Goal: Transaction & Acquisition: Book appointment/travel/reservation

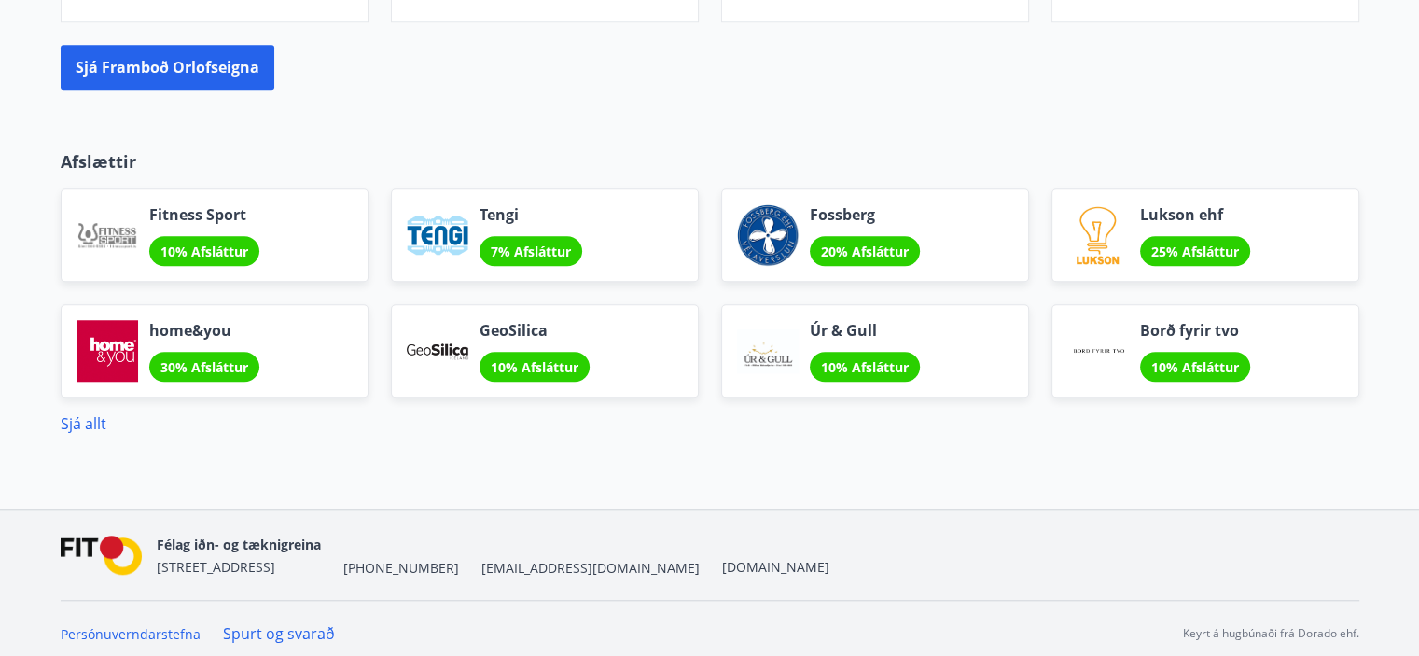
scroll to position [1597, 0]
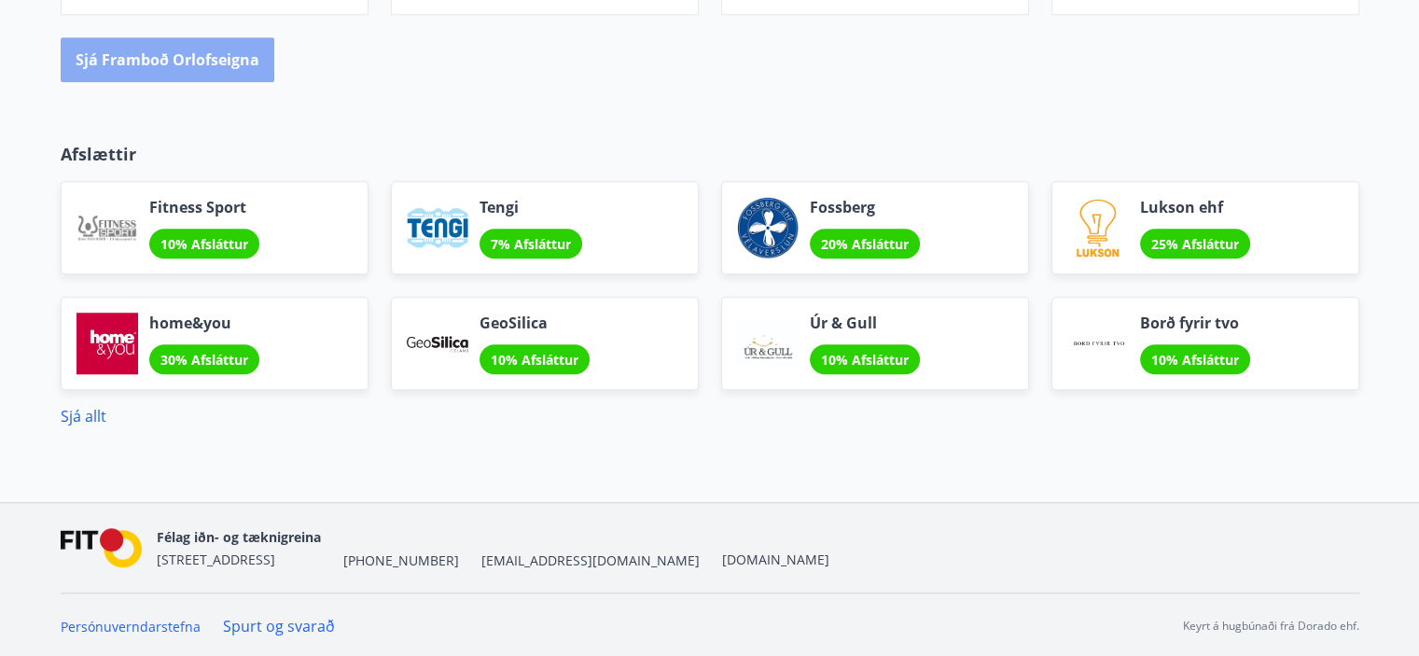
click at [191, 62] on button "Sjá framboð orlofseigna" at bounding box center [168, 59] width 214 height 45
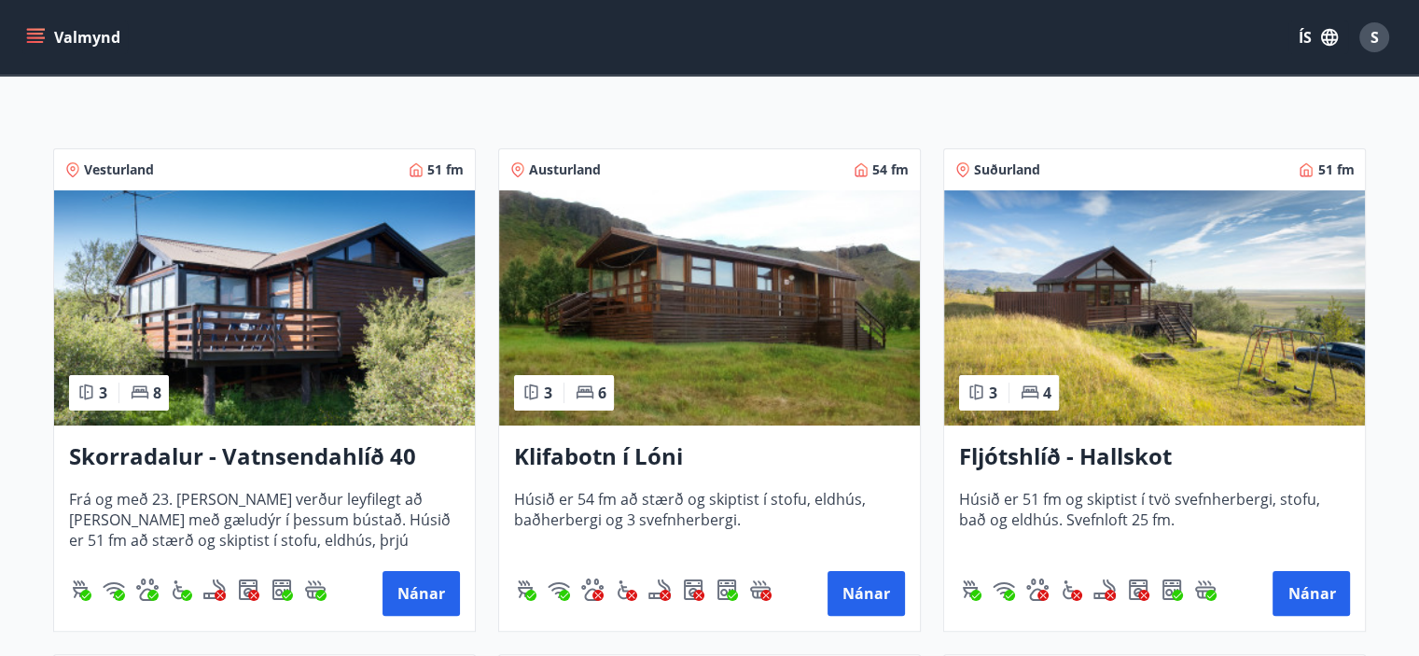
scroll to position [373, 0]
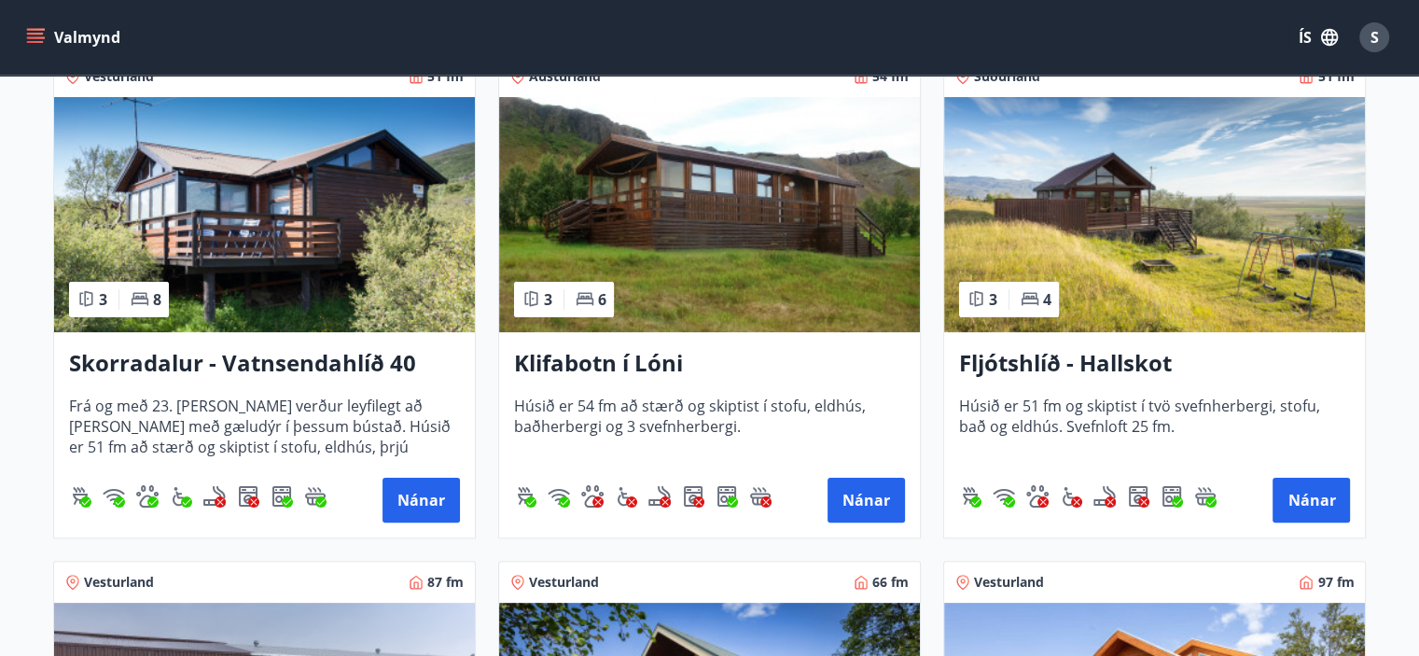
click at [277, 217] on img at bounding box center [264, 214] width 421 height 235
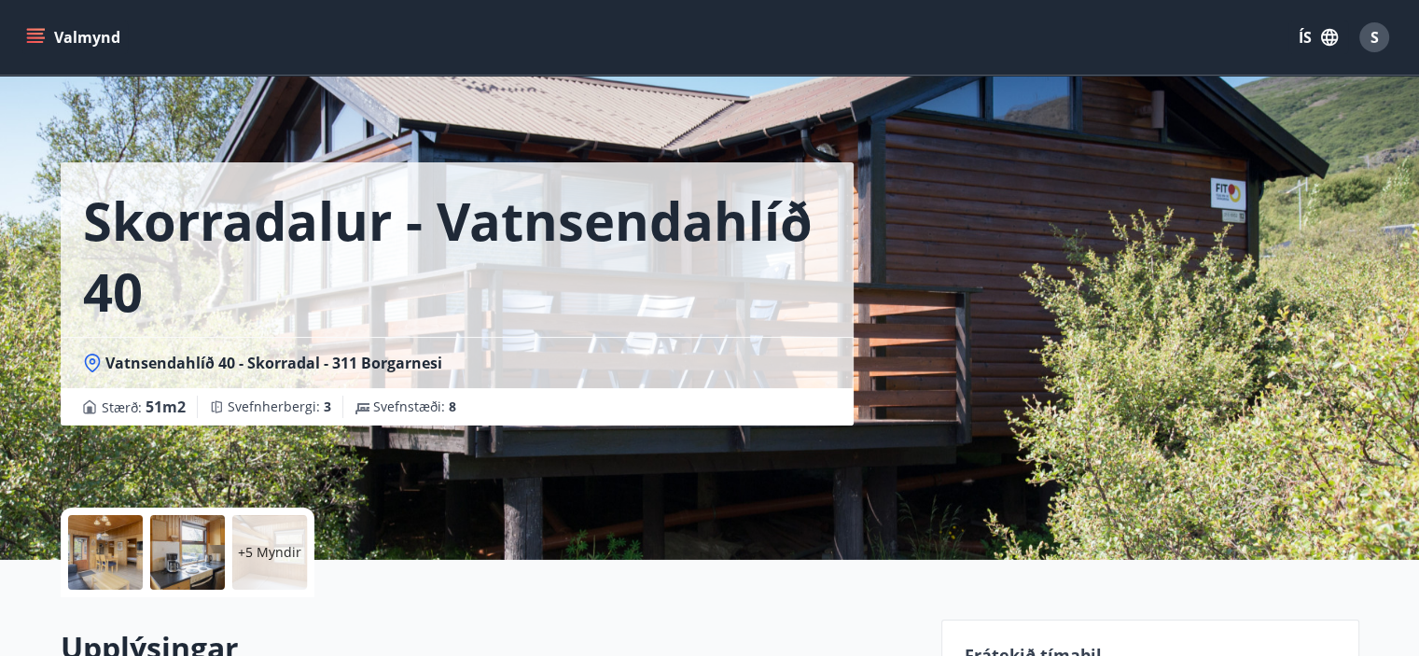
click at [276, 559] on p "+5 Myndir" at bounding box center [269, 552] width 63 height 19
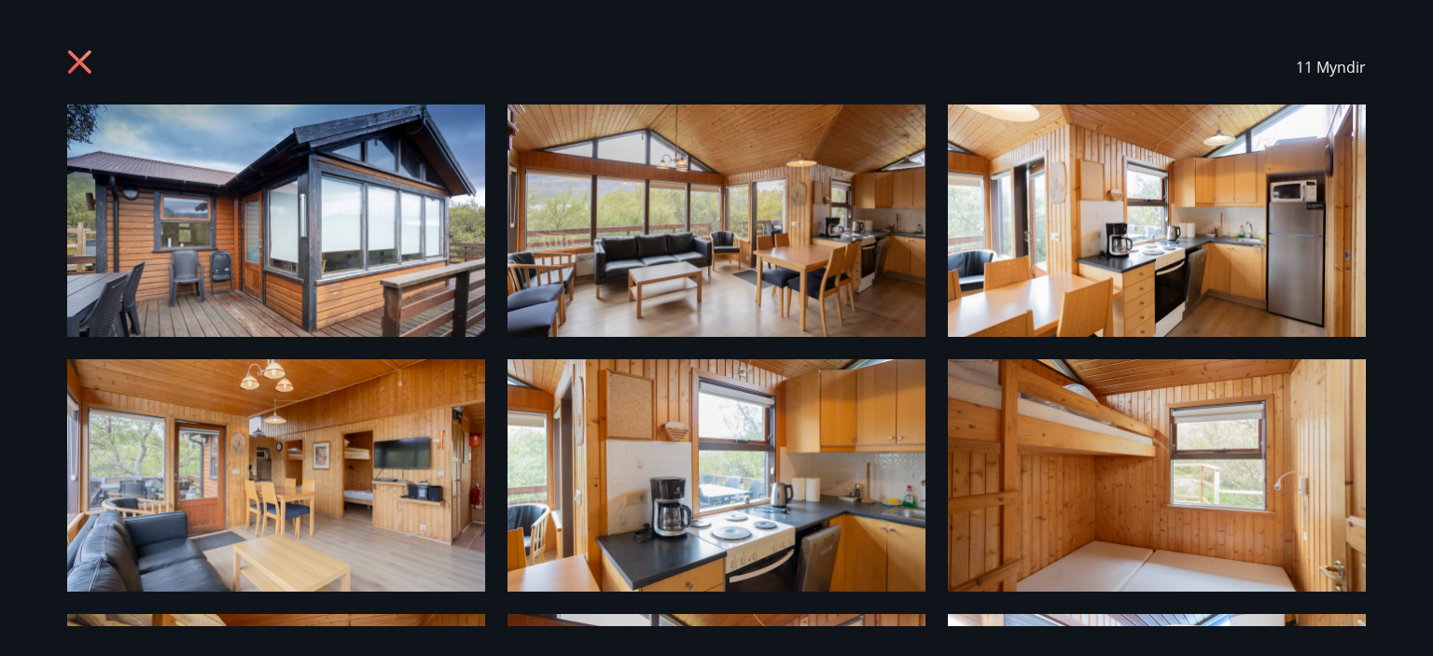
click at [415, 229] on img at bounding box center [276, 220] width 418 height 232
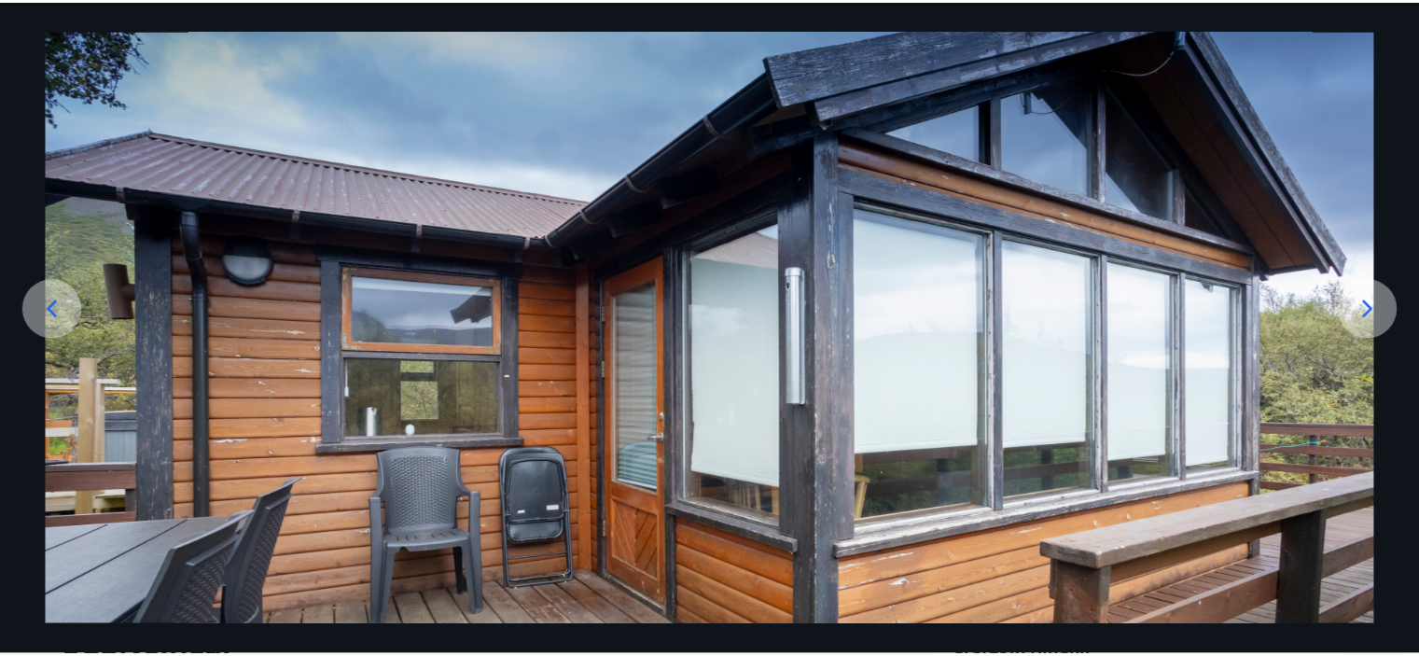
scroll to position [224, 0]
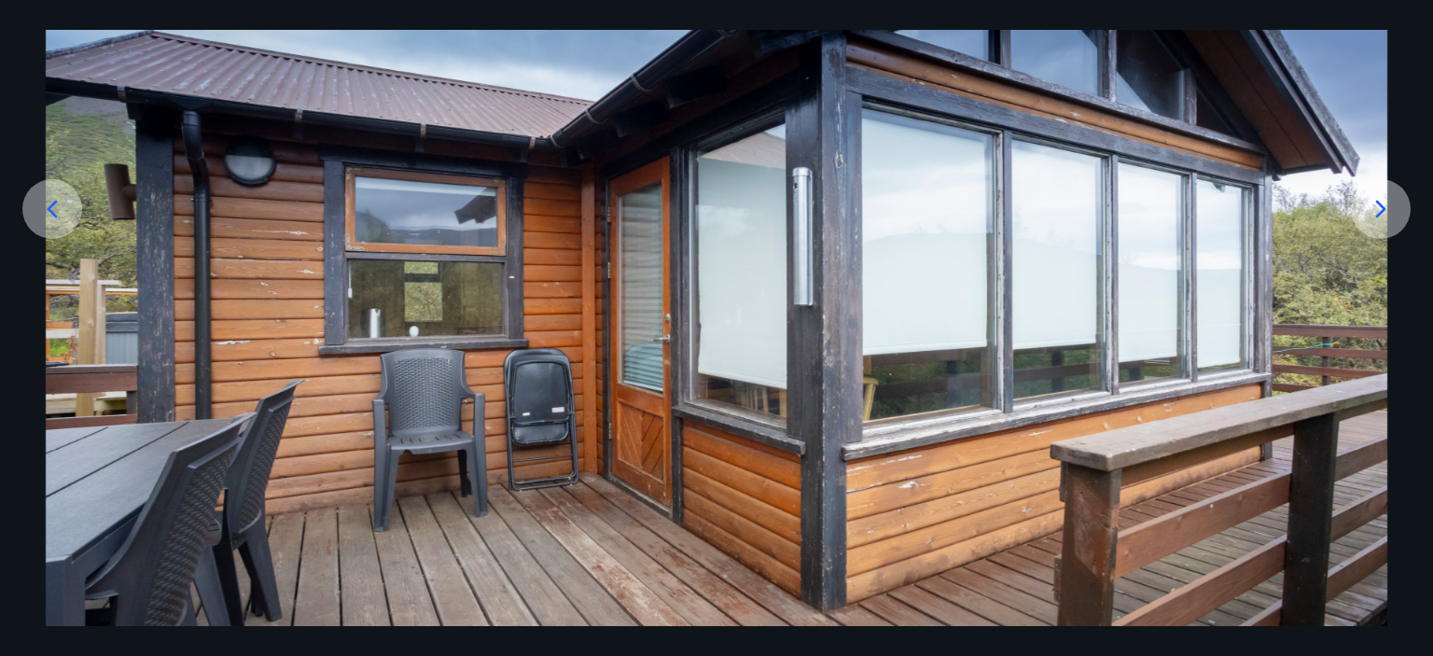
click at [1376, 201] on icon at bounding box center [1381, 209] width 10 height 18
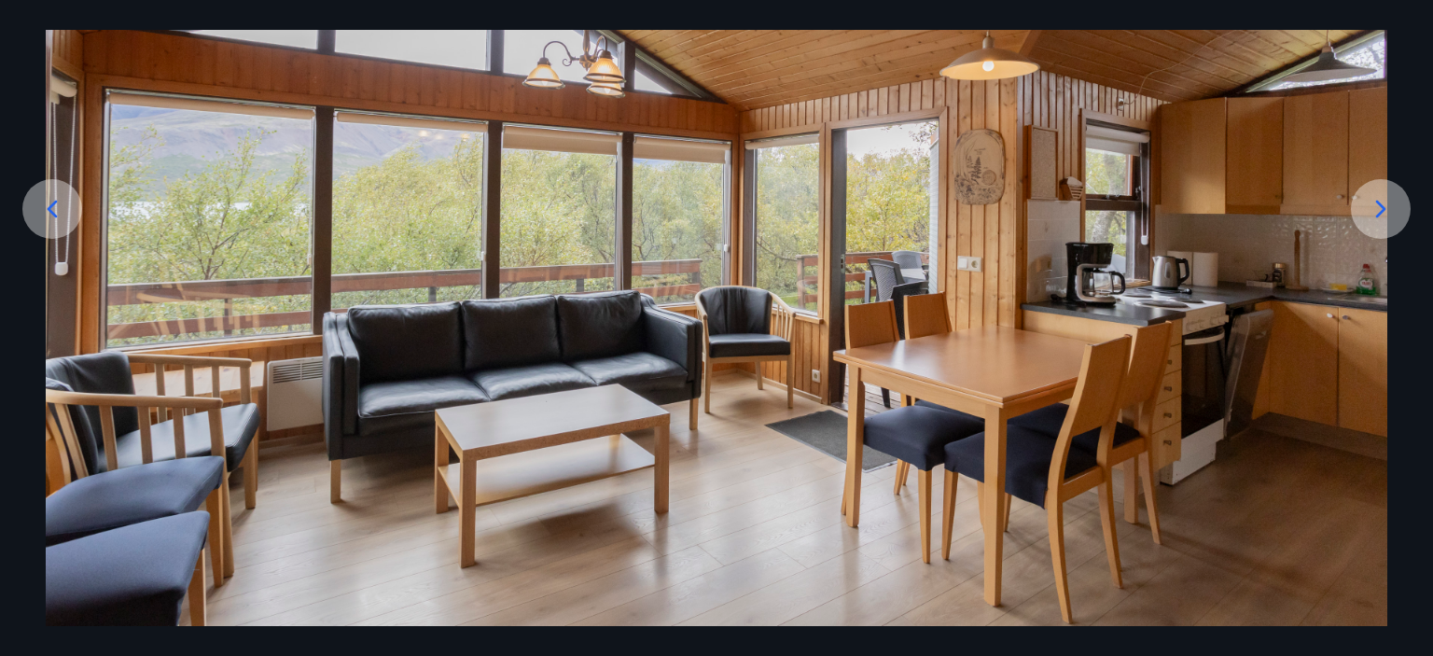
click at [1384, 204] on icon at bounding box center [1381, 209] width 30 height 30
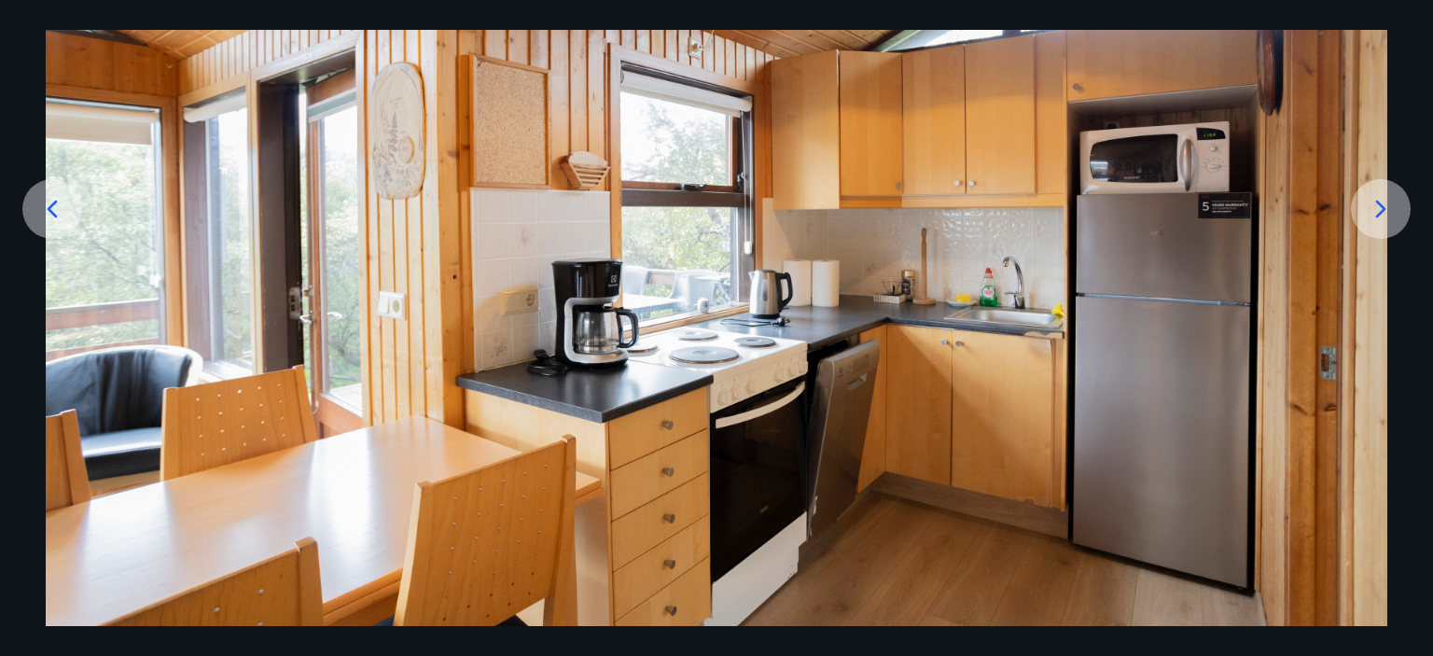
click at [1381, 203] on icon at bounding box center [1381, 209] width 30 height 30
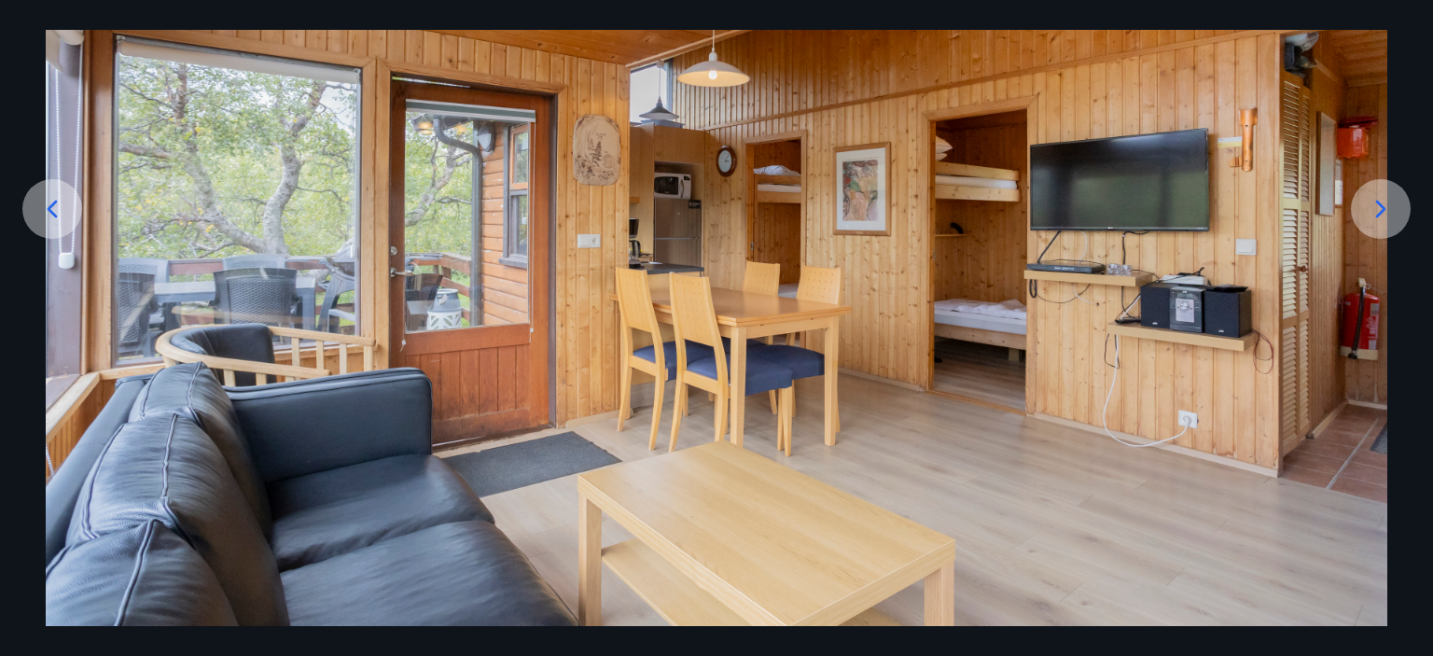
click at [1369, 209] on icon at bounding box center [1381, 209] width 30 height 30
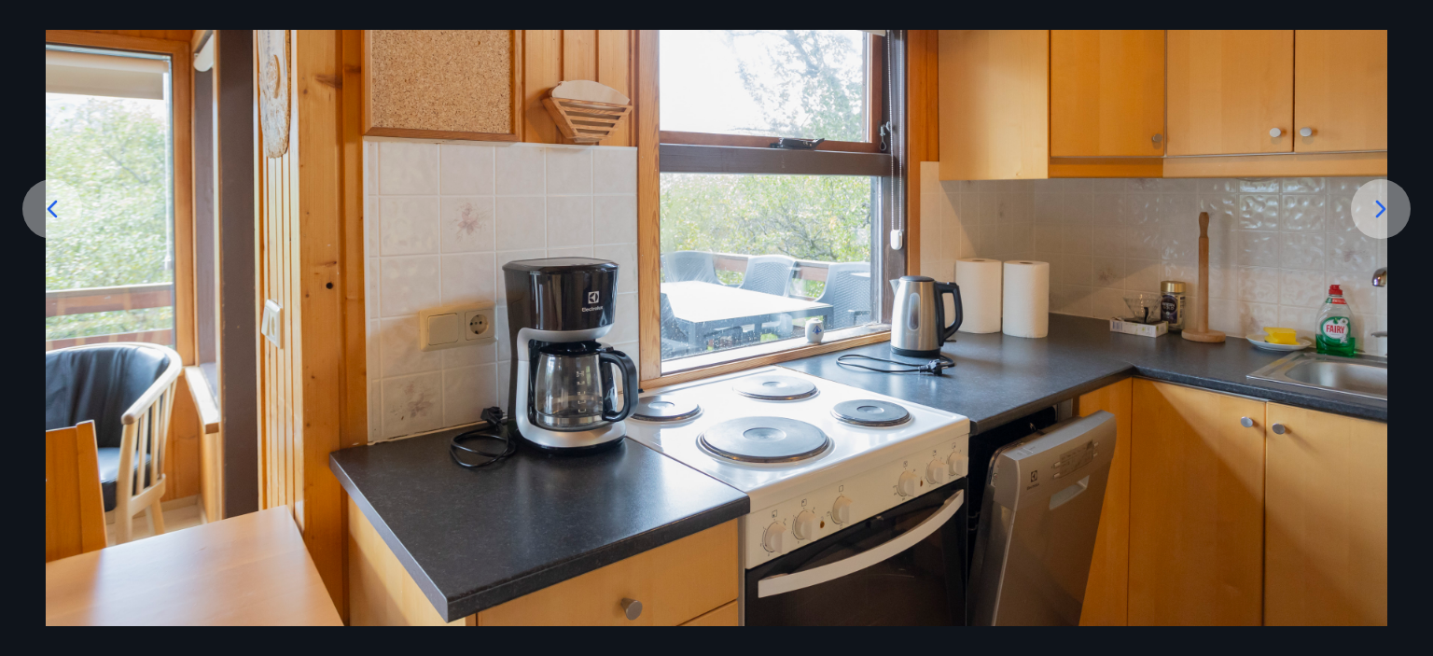
click at [1368, 210] on icon at bounding box center [1381, 209] width 30 height 30
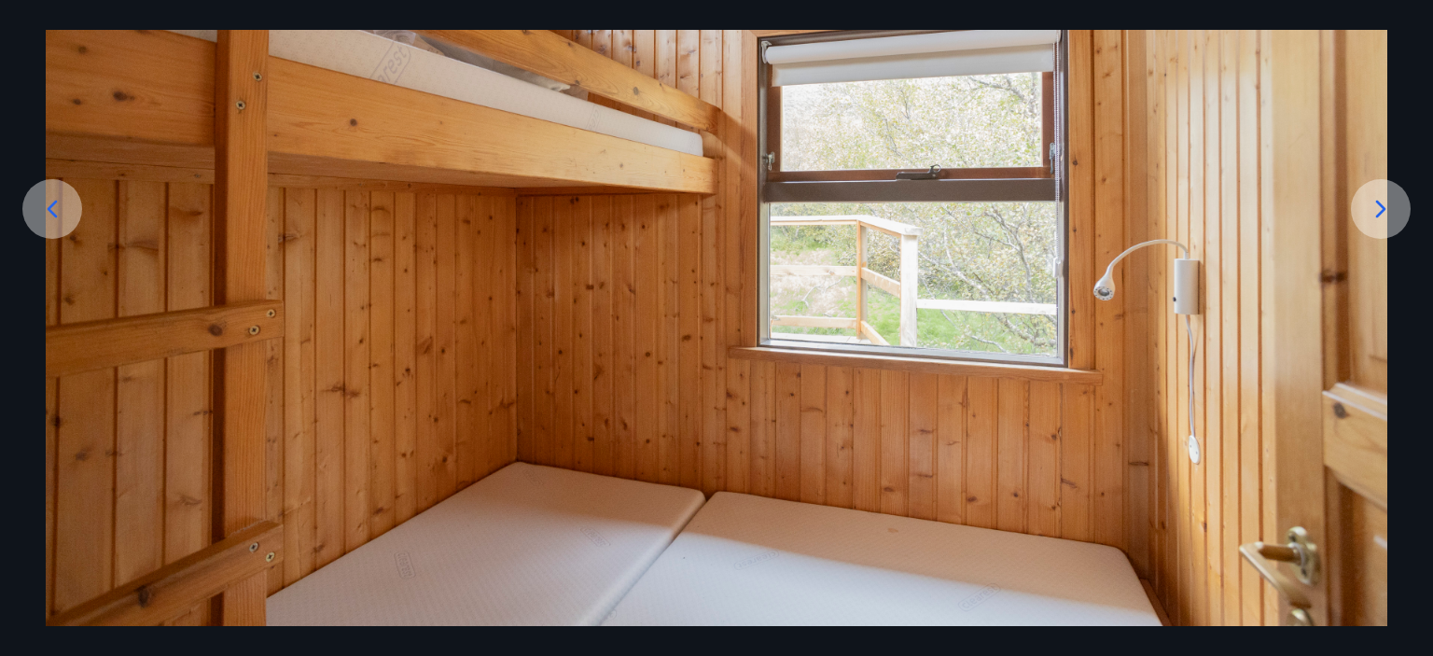
click at [1368, 210] on icon at bounding box center [1381, 209] width 30 height 30
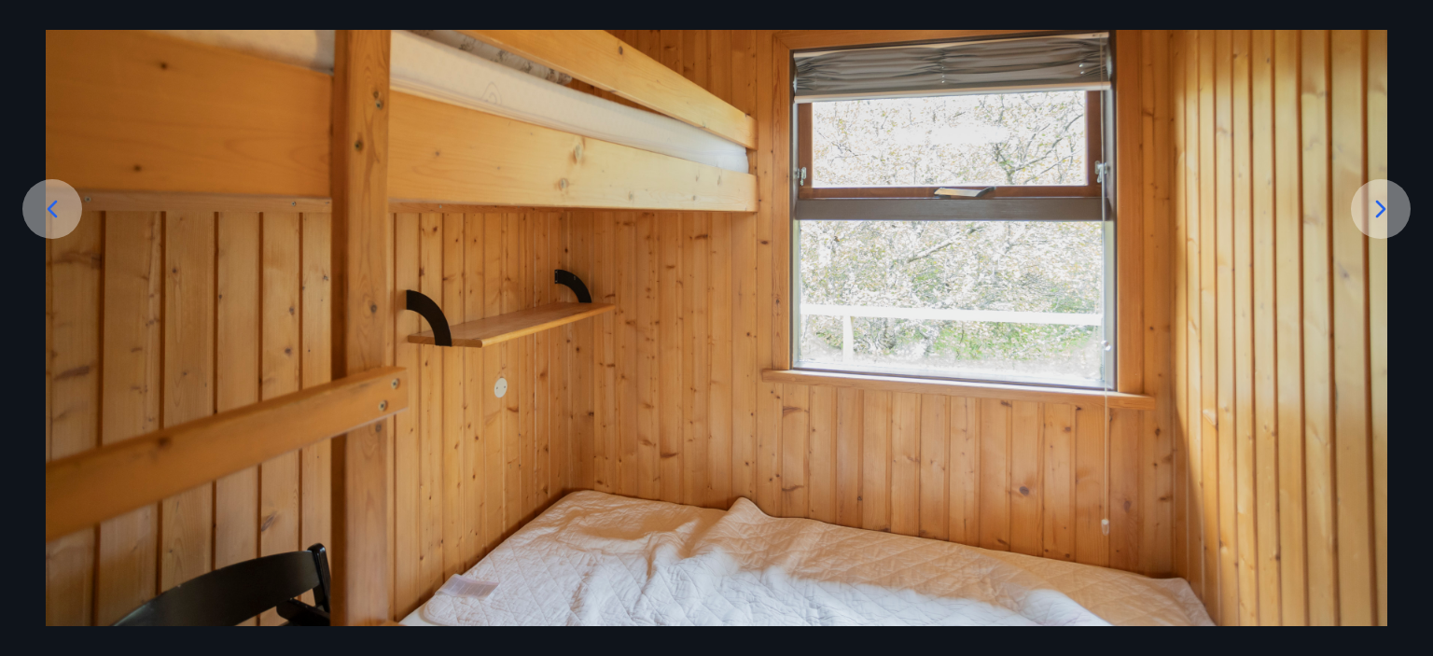
click at [1368, 210] on icon at bounding box center [1381, 209] width 30 height 30
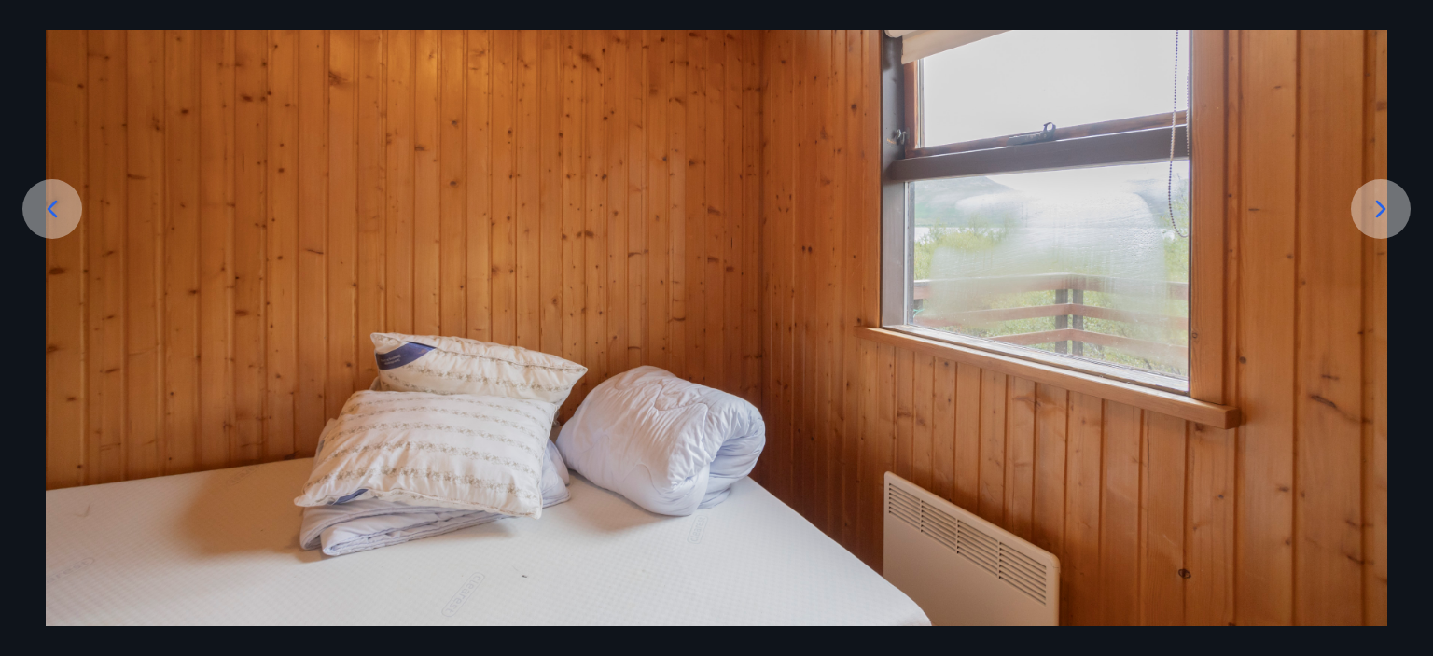
click at [1376, 208] on icon at bounding box center [1381, 209] width 30 height 30
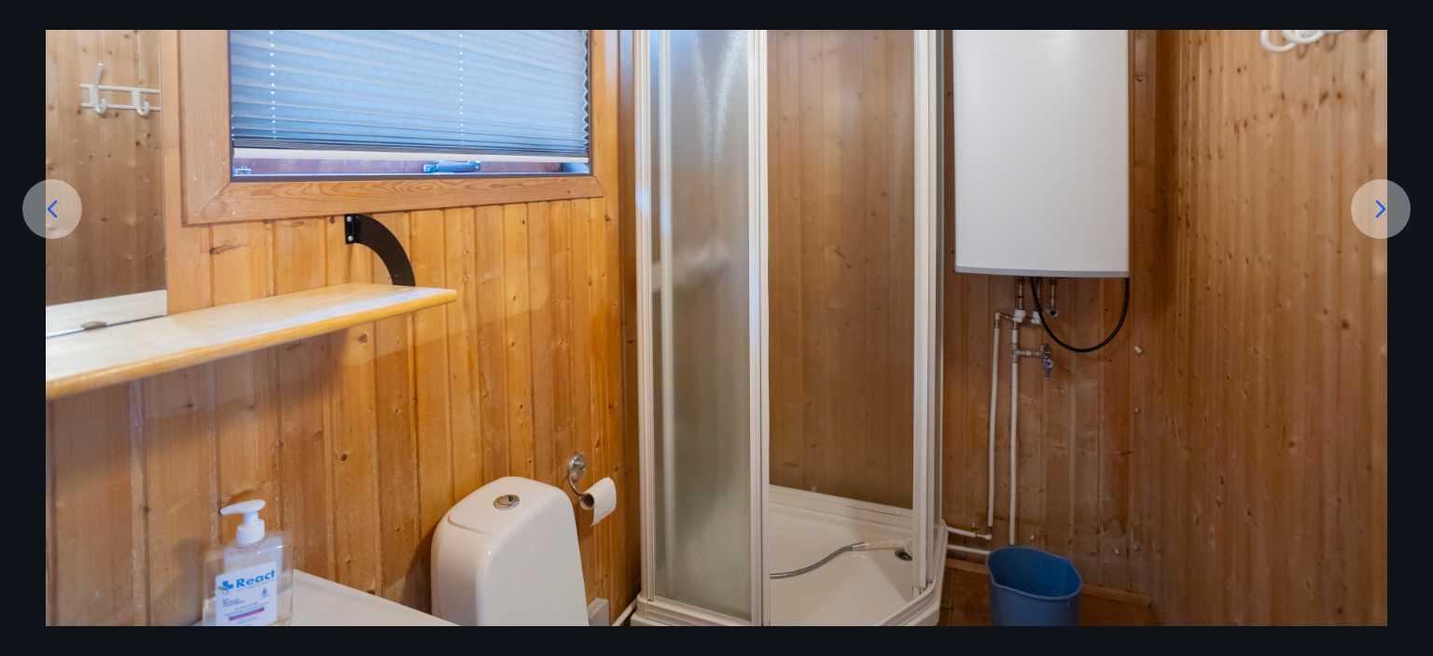
click at [1381, 208] on icon at bounding box center [1381, 209] width 30 height 30
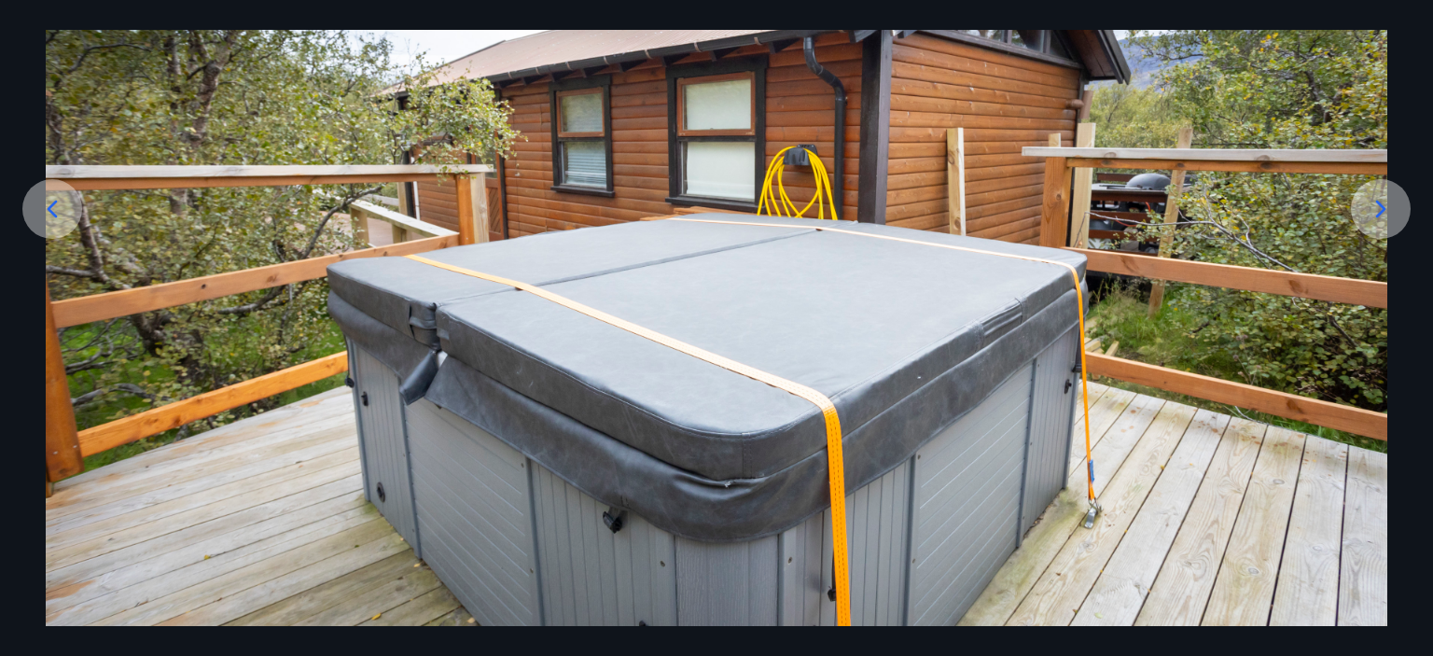
click at [1381, 208] on icon at bounding box center [1381, 209] width 30 height 30
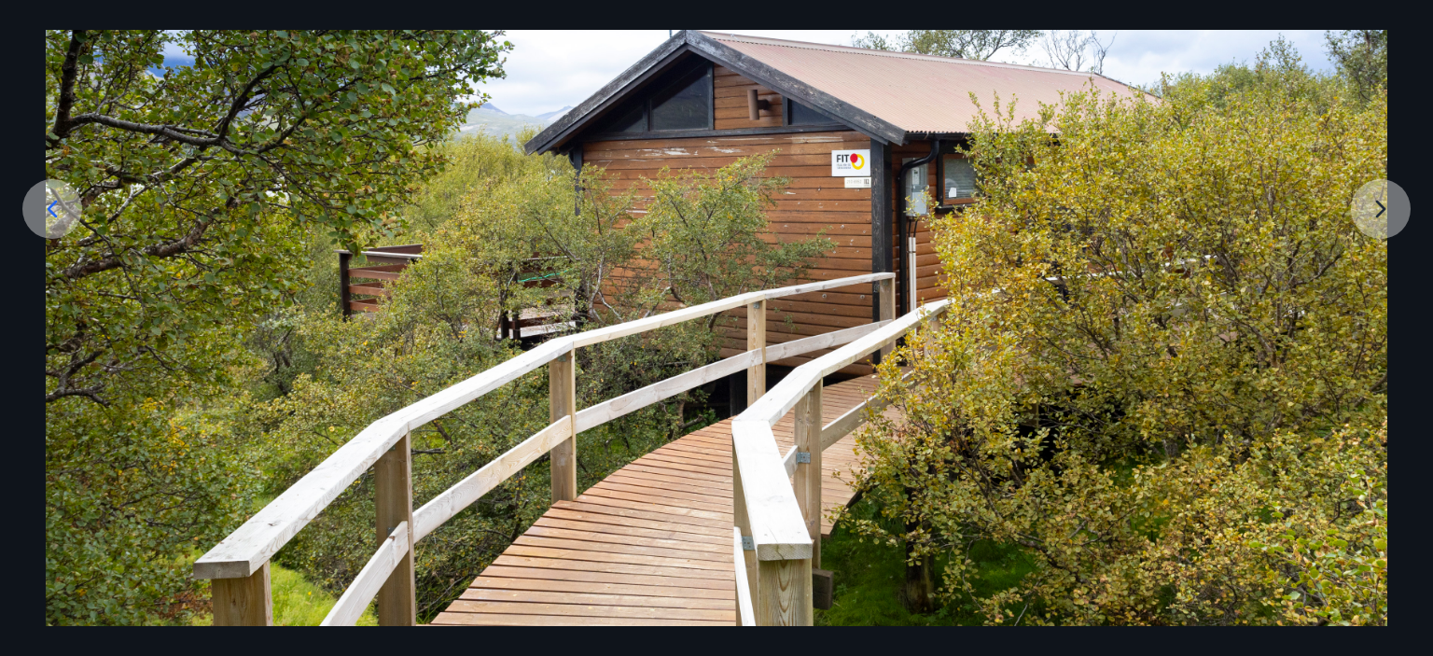
click at [1381, 208] on img at bounding box center [716, 258] width 1341 height 755
click at [1376, 214] on img at bounding box center [716, 258] width 1341 height 755
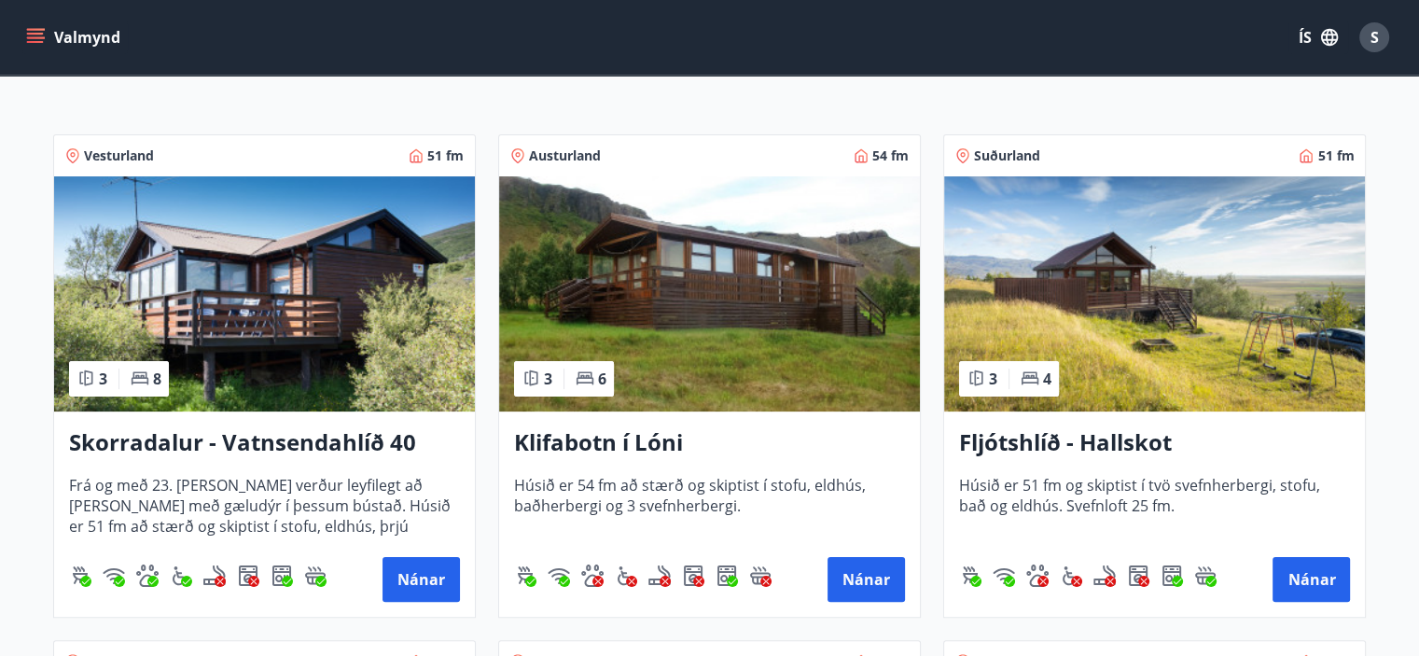
click at [305, 290] on img at bounding box center [264, 293] width 421 height 235
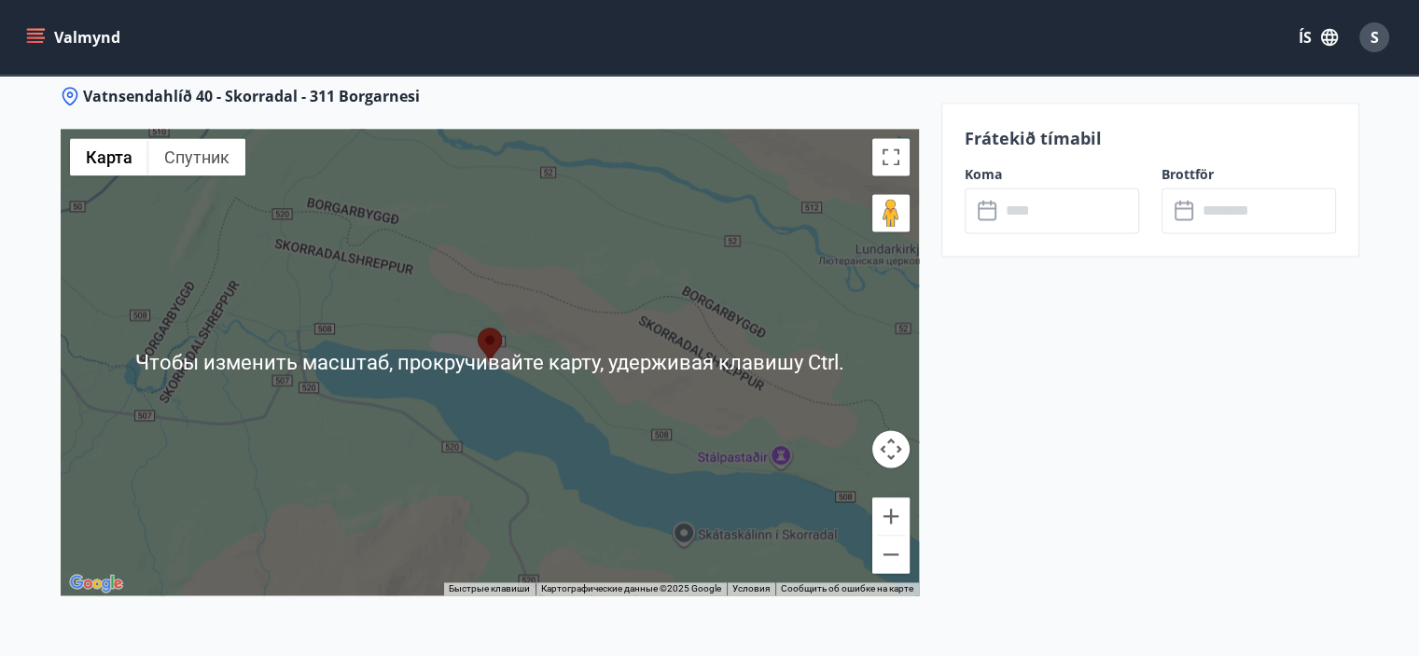
scroll to position [2326, 0]
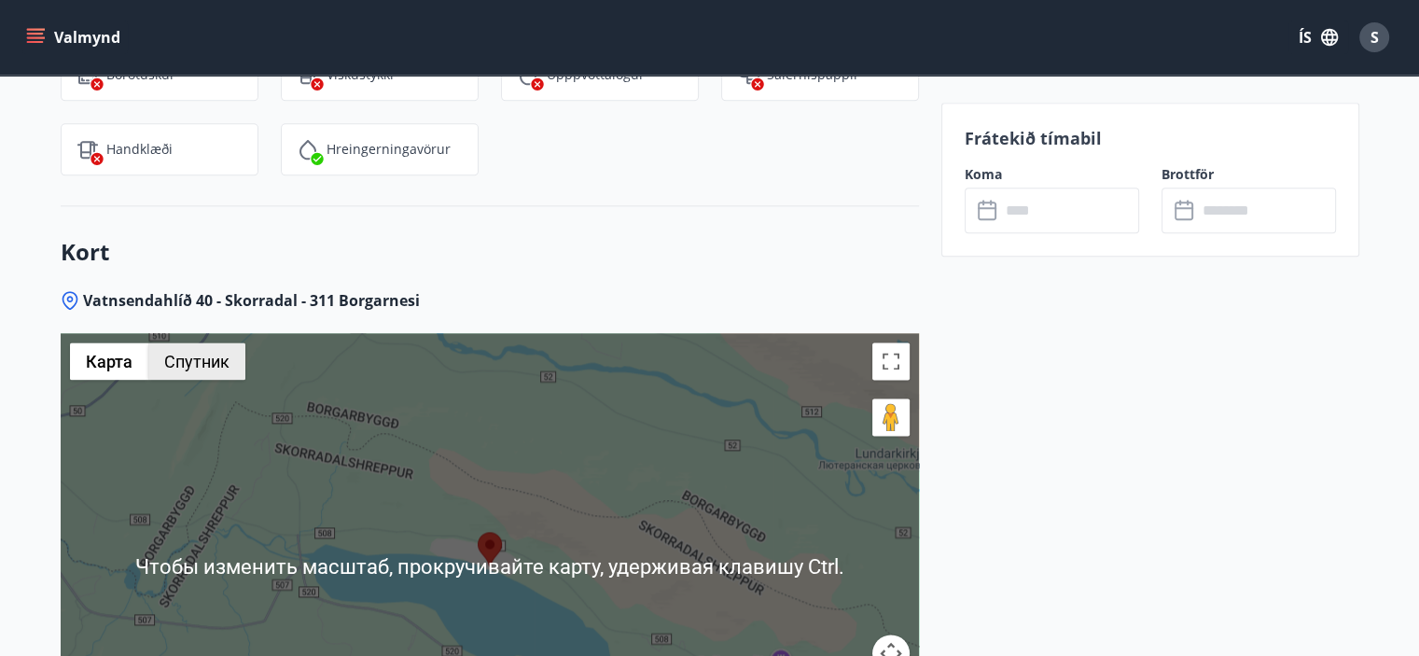
click at [189, 352] on button "Спутник" at bounding box center [196, 360] width 97 height 37
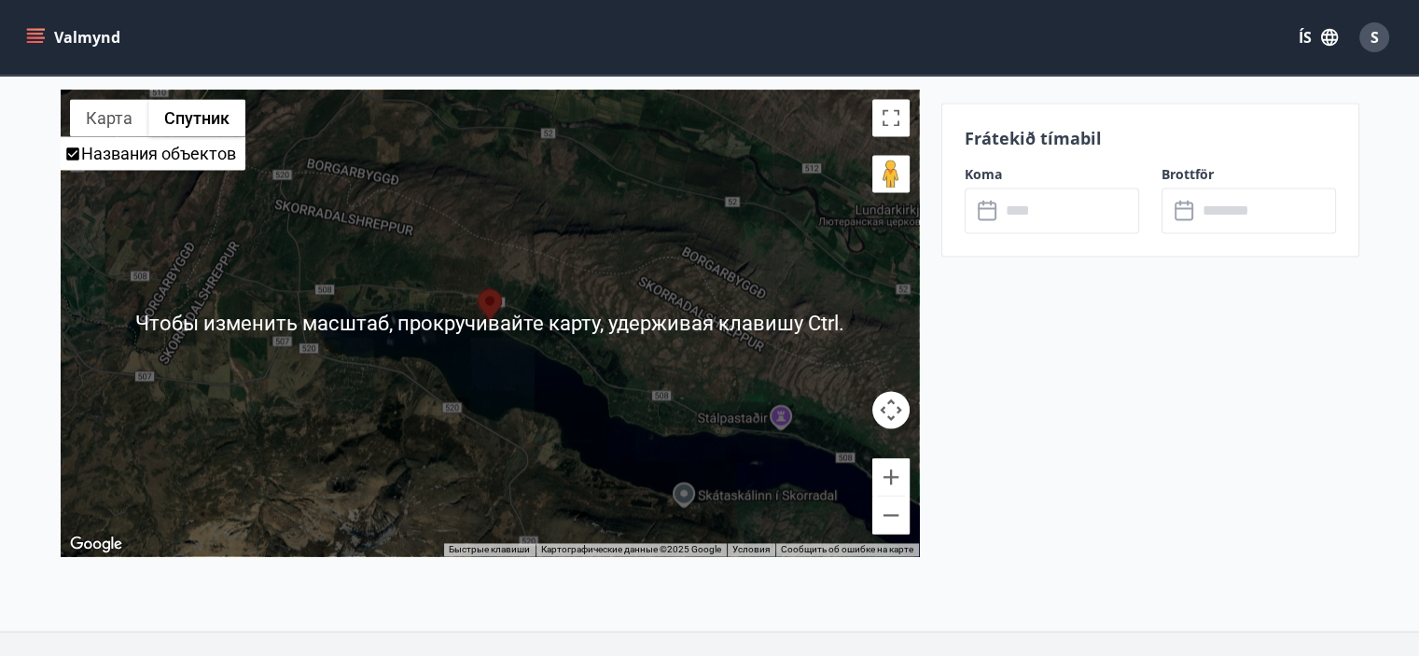
scroll to position [2605, 0]
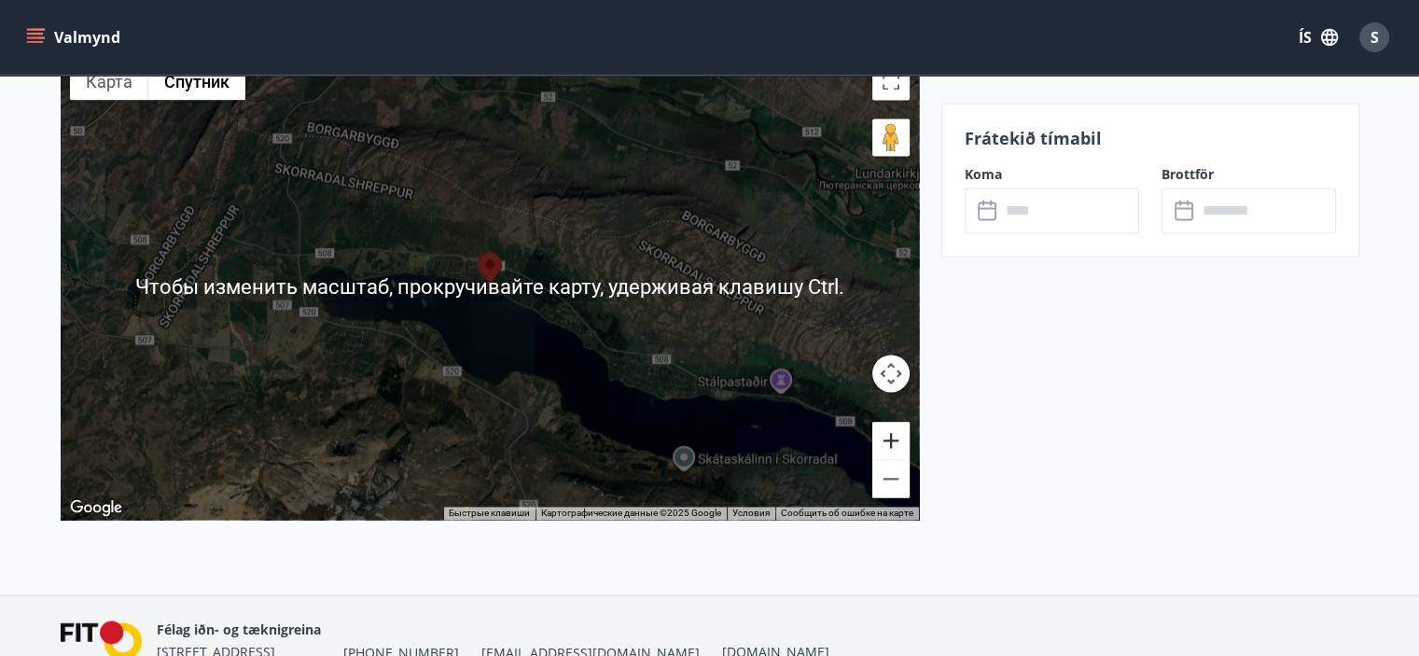
click at [892, 439] on button "Увеличить" at bounding box center [890, 440] width 37 height 37
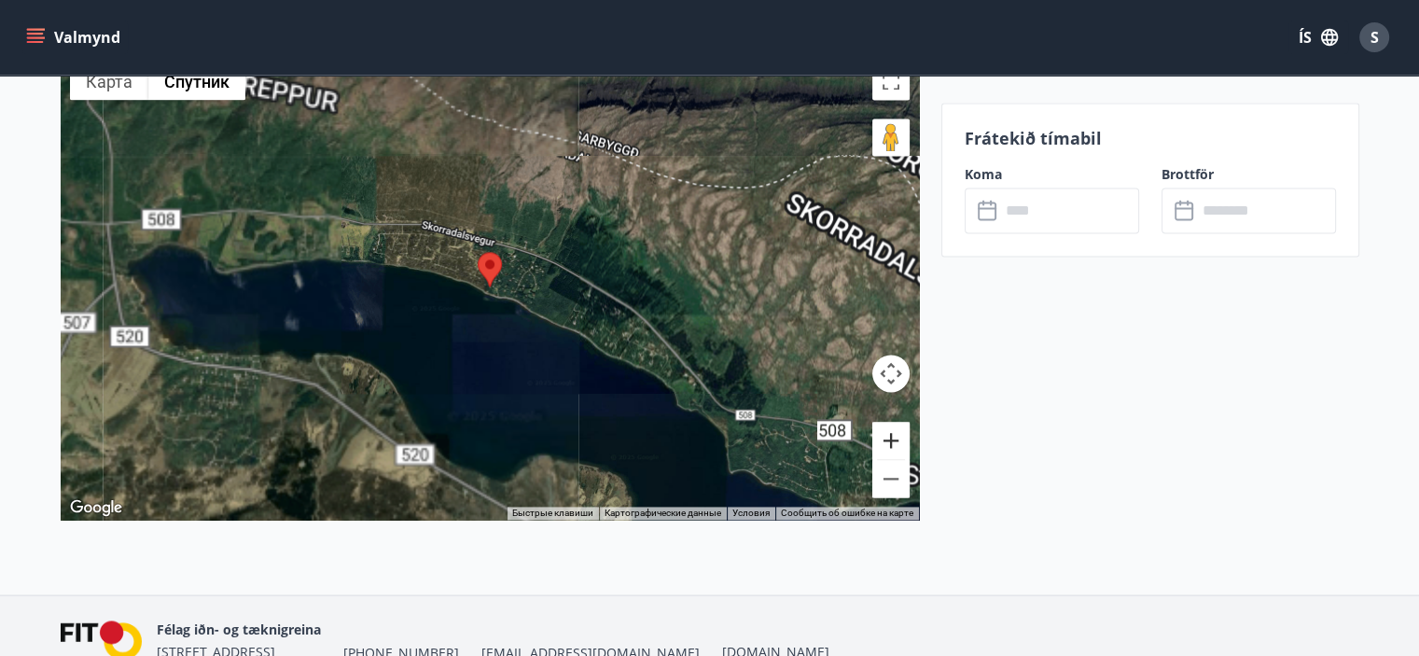
click at [892, 439] on button "Увеличить" at bounding box center [890, 440] width 37 height 37
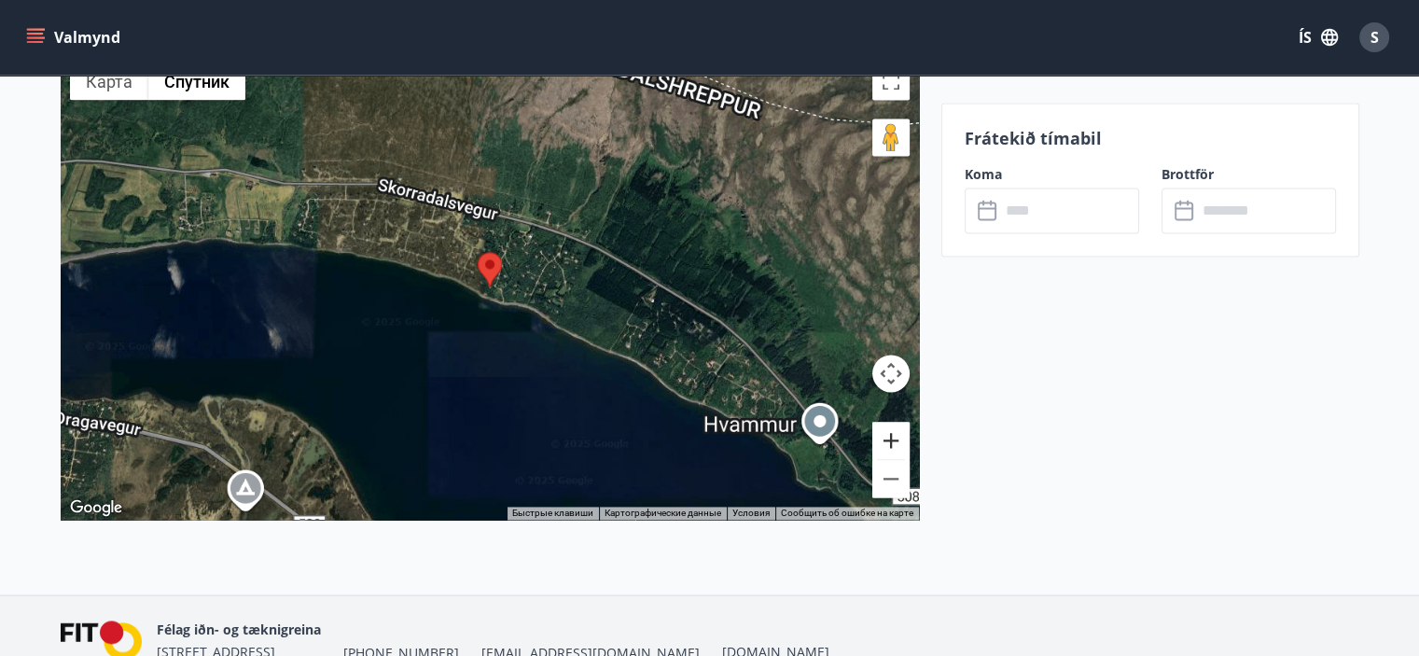
click at [892, 439] on button "Увеличить" at bounding box center [890, 440] width 37 height 37
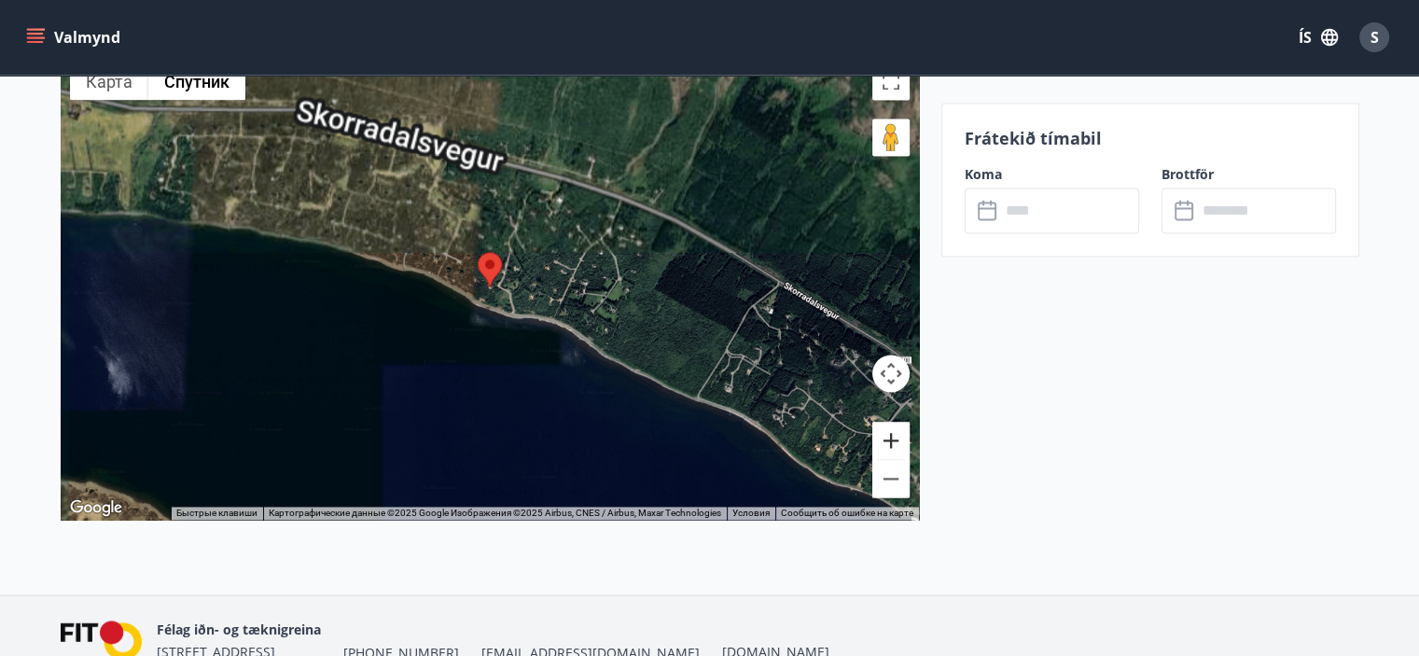
click at [892, 439] on button "Увеличить" at bounding box center [890, 440] width 37 height 37
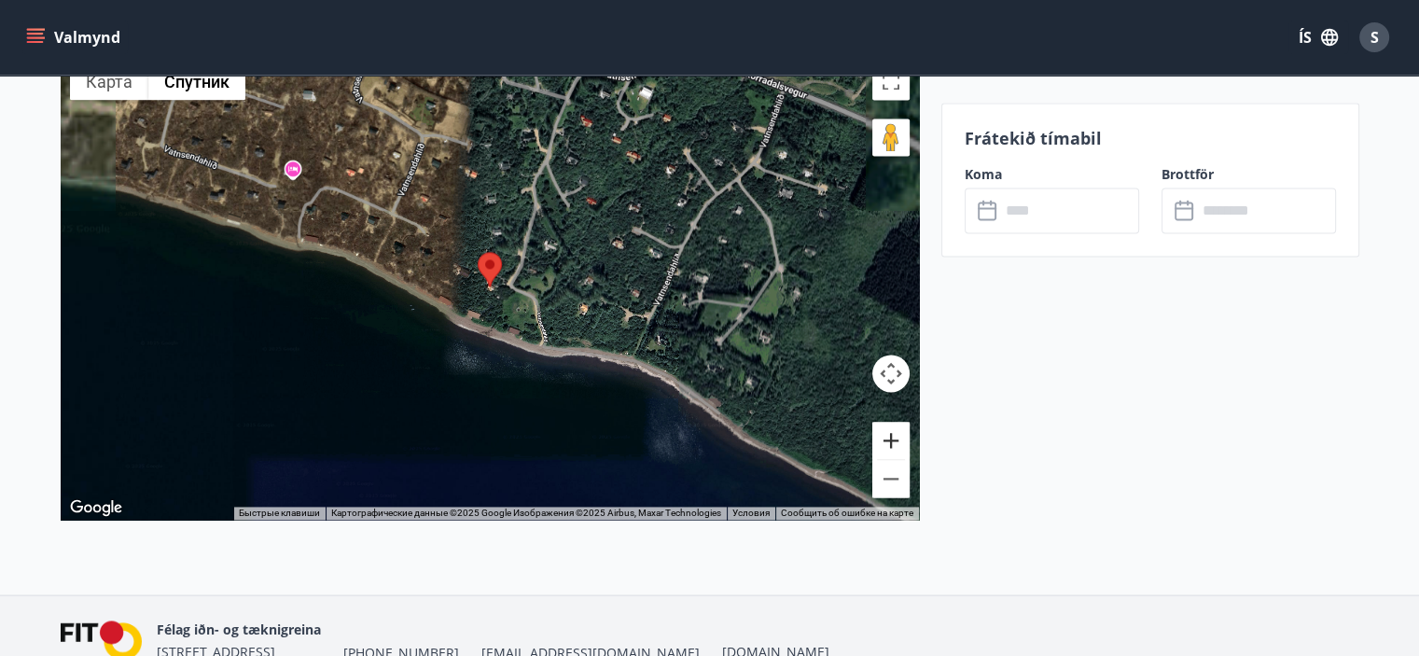
click at [892, 439] on button "Увеличить" at bounding box center [890, 440] width 37 height 37
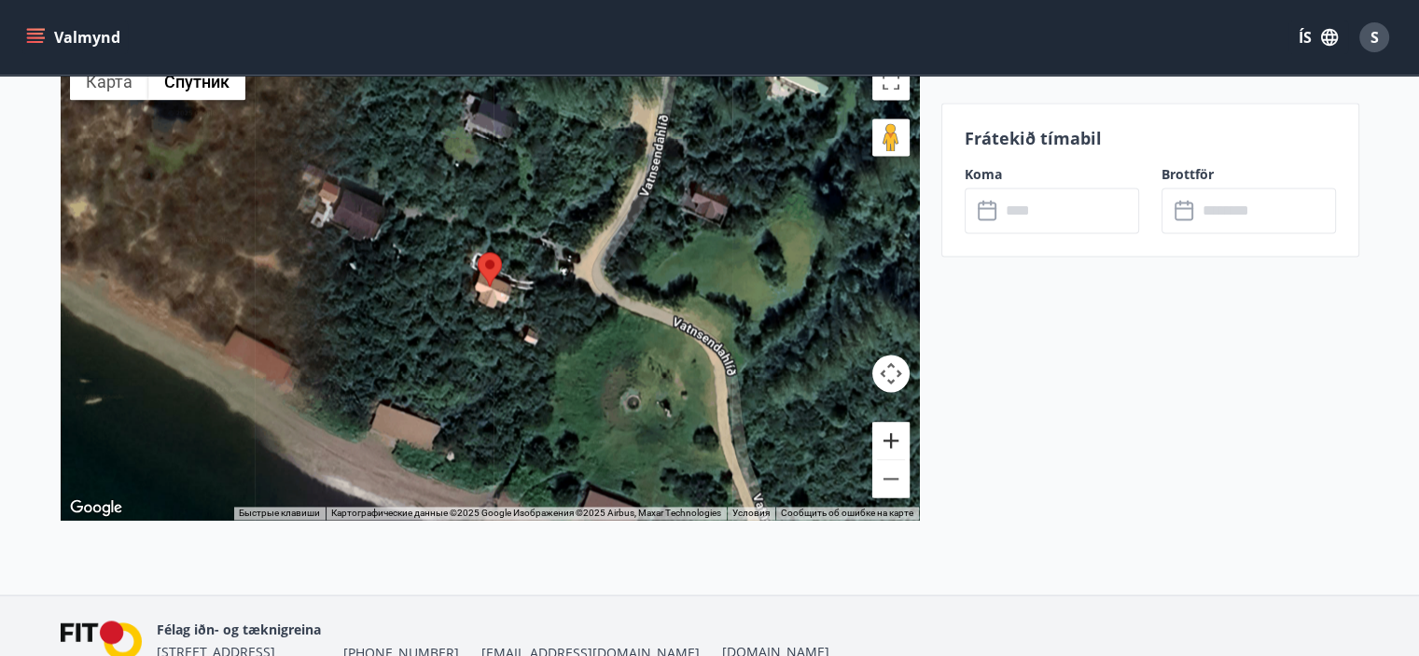
click at [880, 438] on button "Увеличить" at bounding box center [890, 440] width 37 height 37
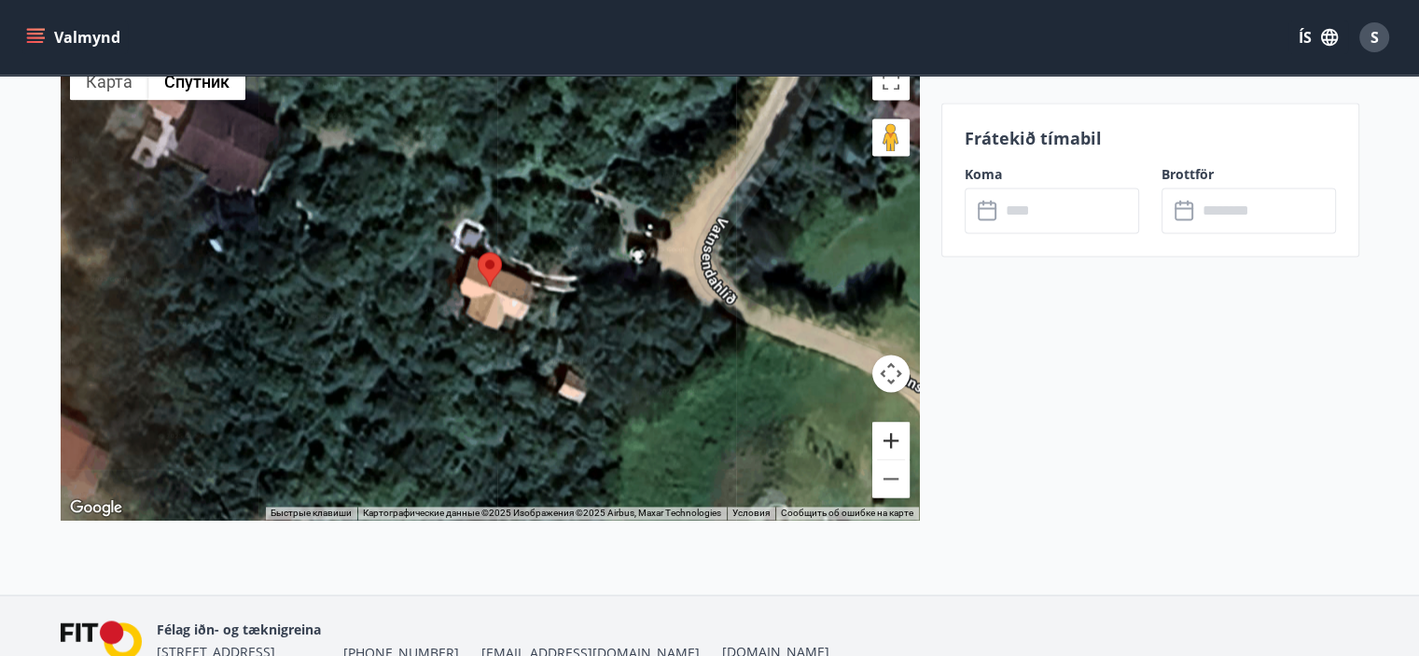
click at [882, 438] on button "Увеличить" at bounding box center [890, 440] width 37 height 37
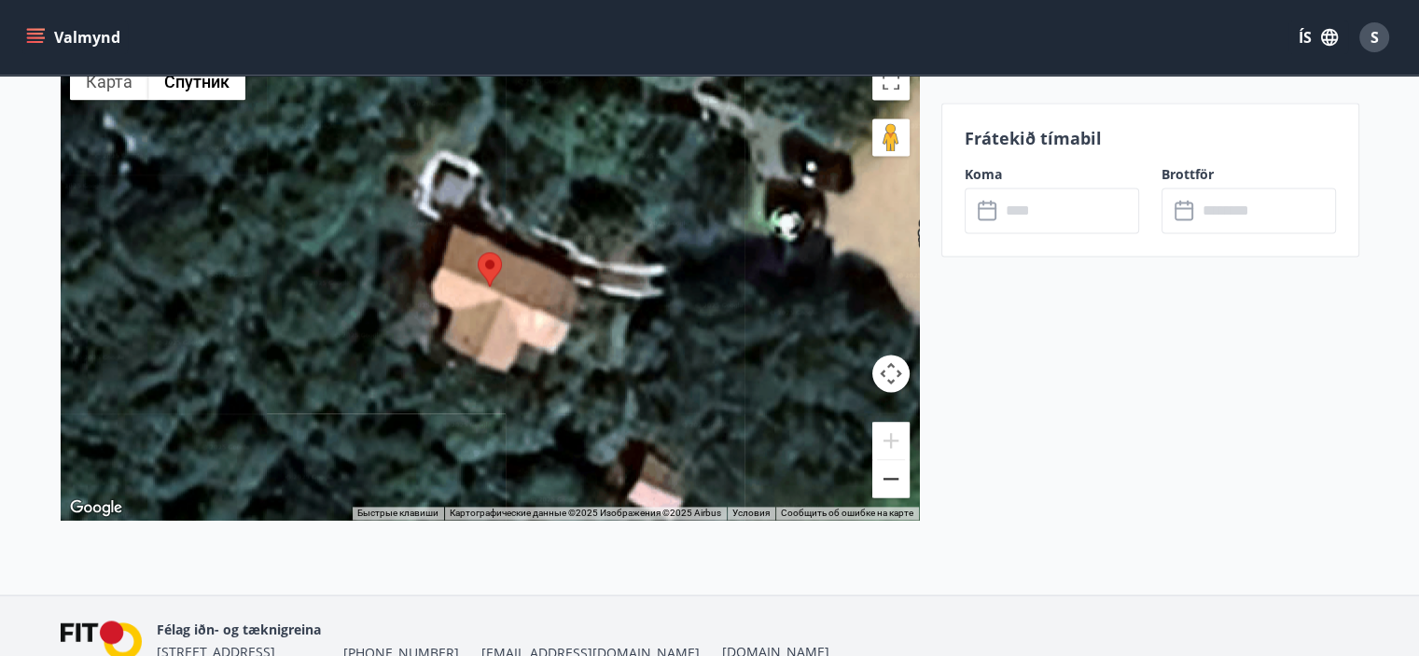
click at [894, 476] on button "Уменьшить" at bounding box center [890, 478] width 37 height 37
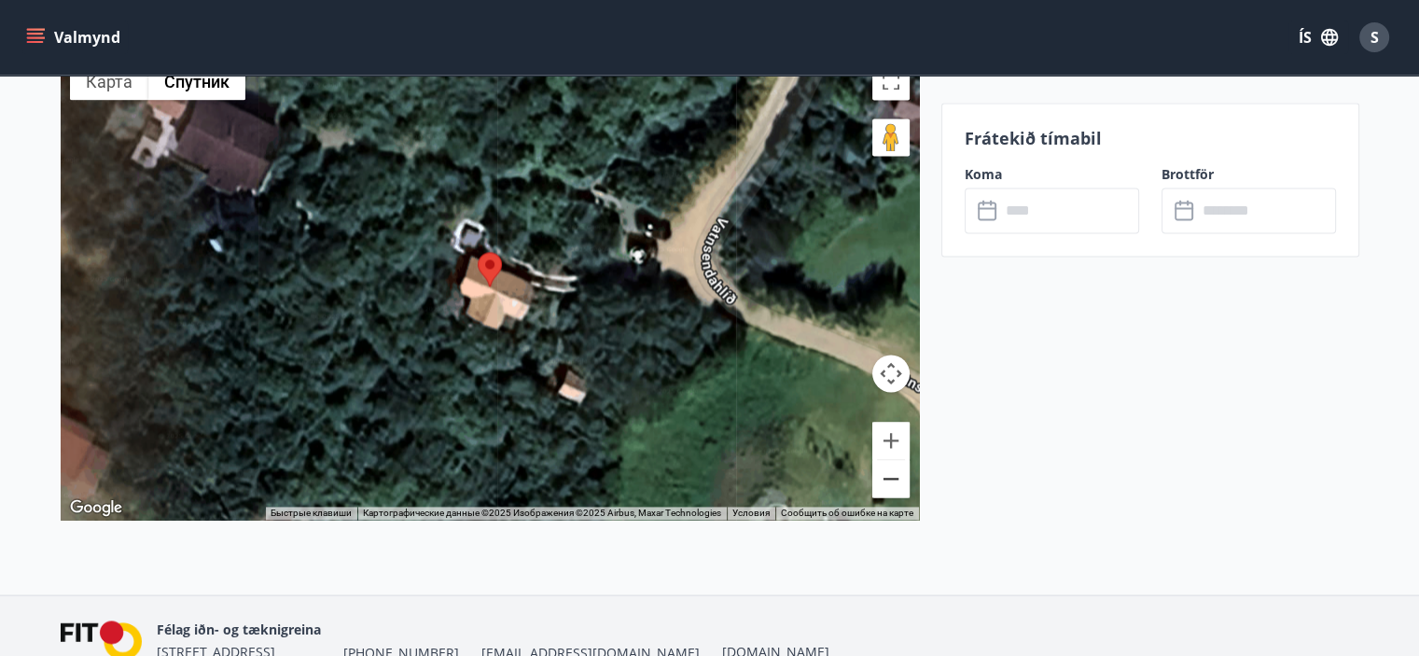
click at [894, 476] on button "Уменьшить" at bounding box center [890, 478] width 37 height 37
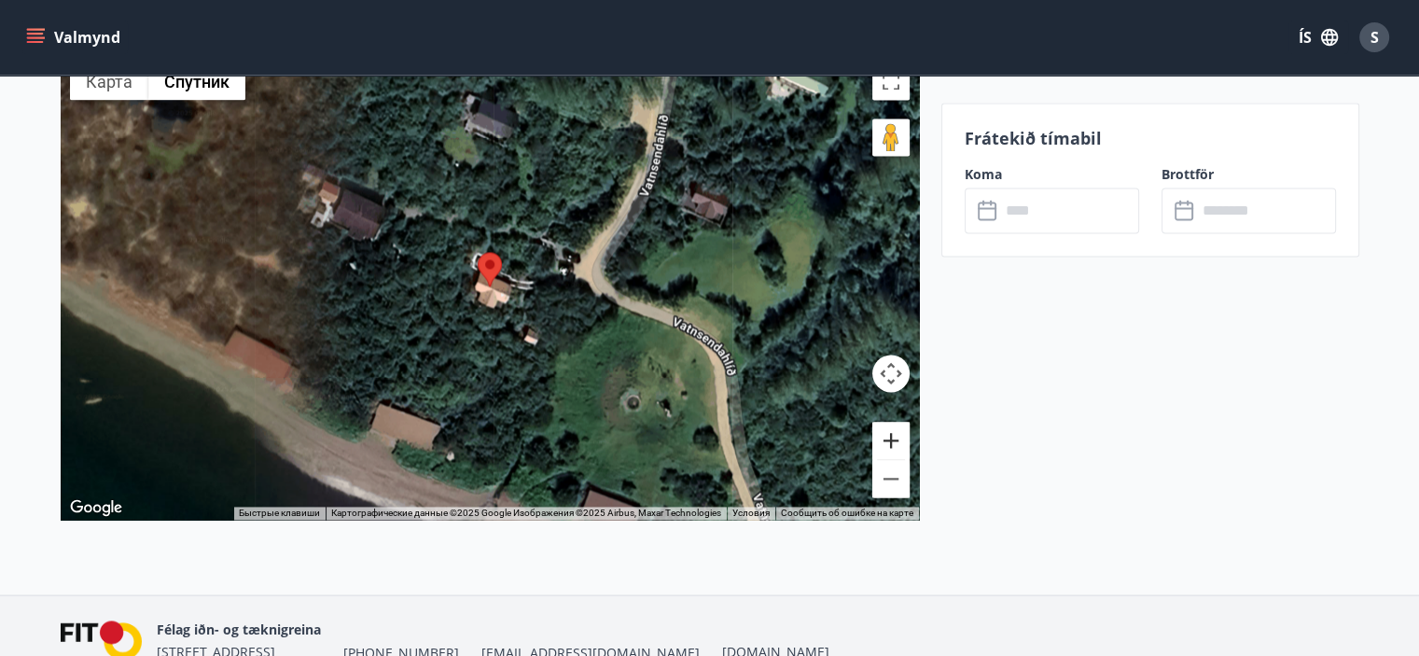
click at [889, 435] on button "Увеличить" at bounding box center [890, 440] width 37 height 37
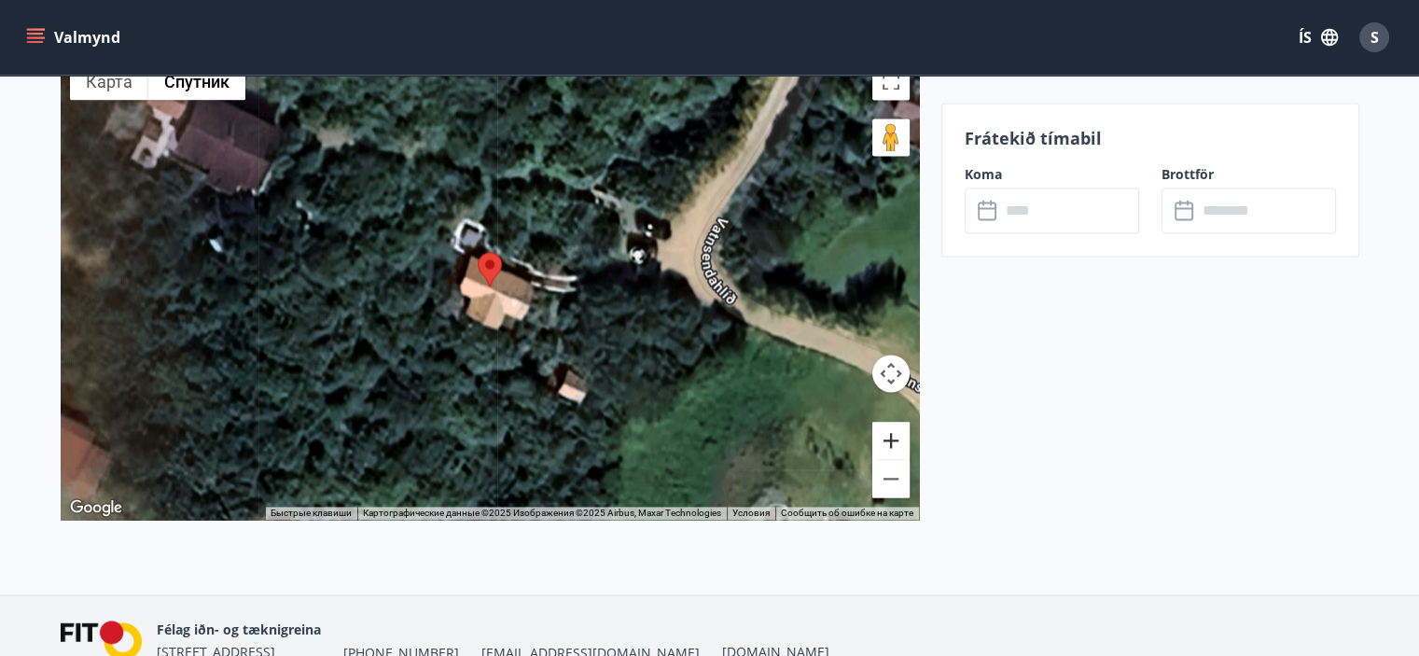
click at [889, 435] on button "Увеличить" at bounding box center [890, 440] width 37 height 37
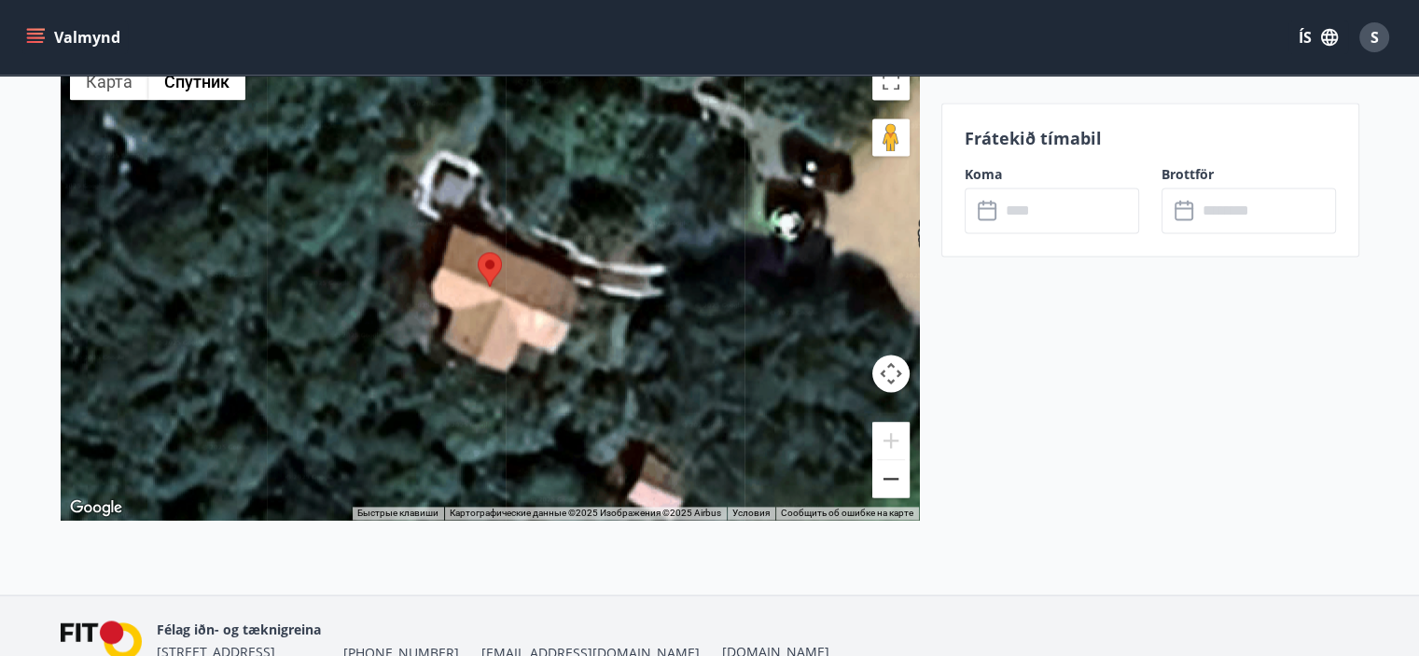
click at [895, 488] on button "Уменьшить" at bounding box center [890, 478] width 37 height 37
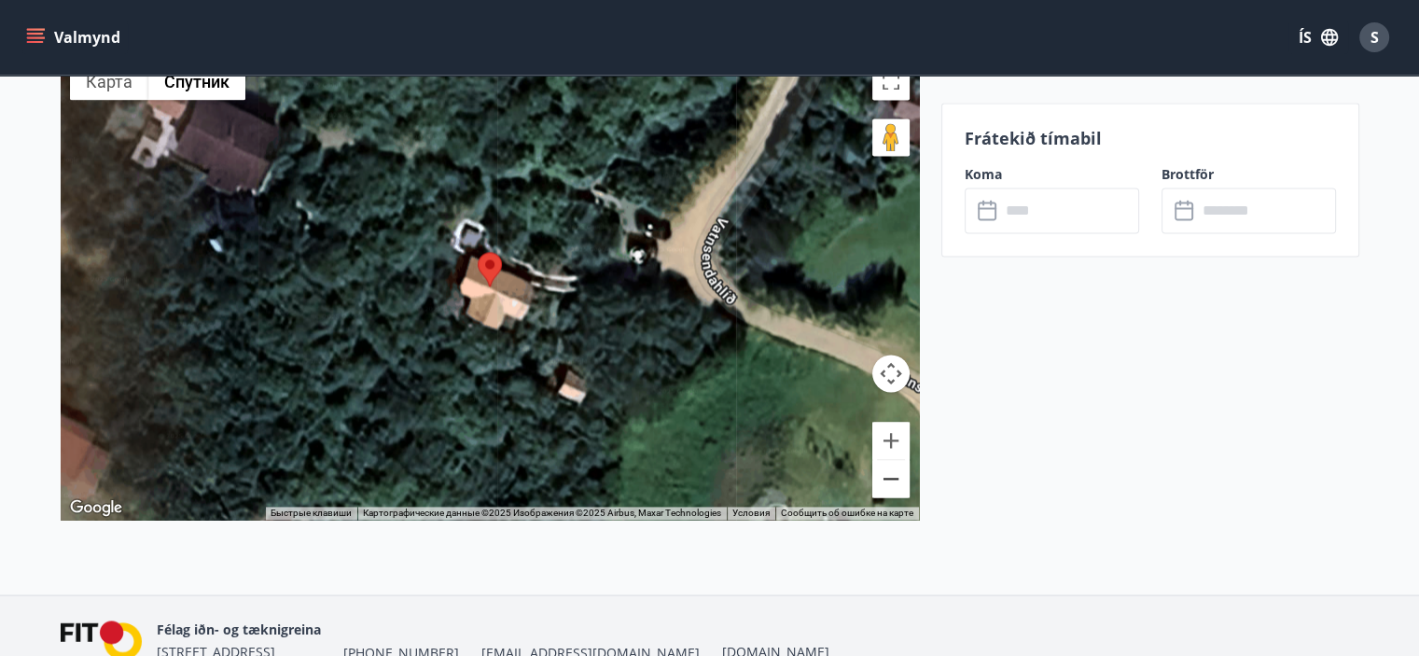
click at [895, 488] on button "Уменьшить" at bounding box center [890, 478] width 37 height 37
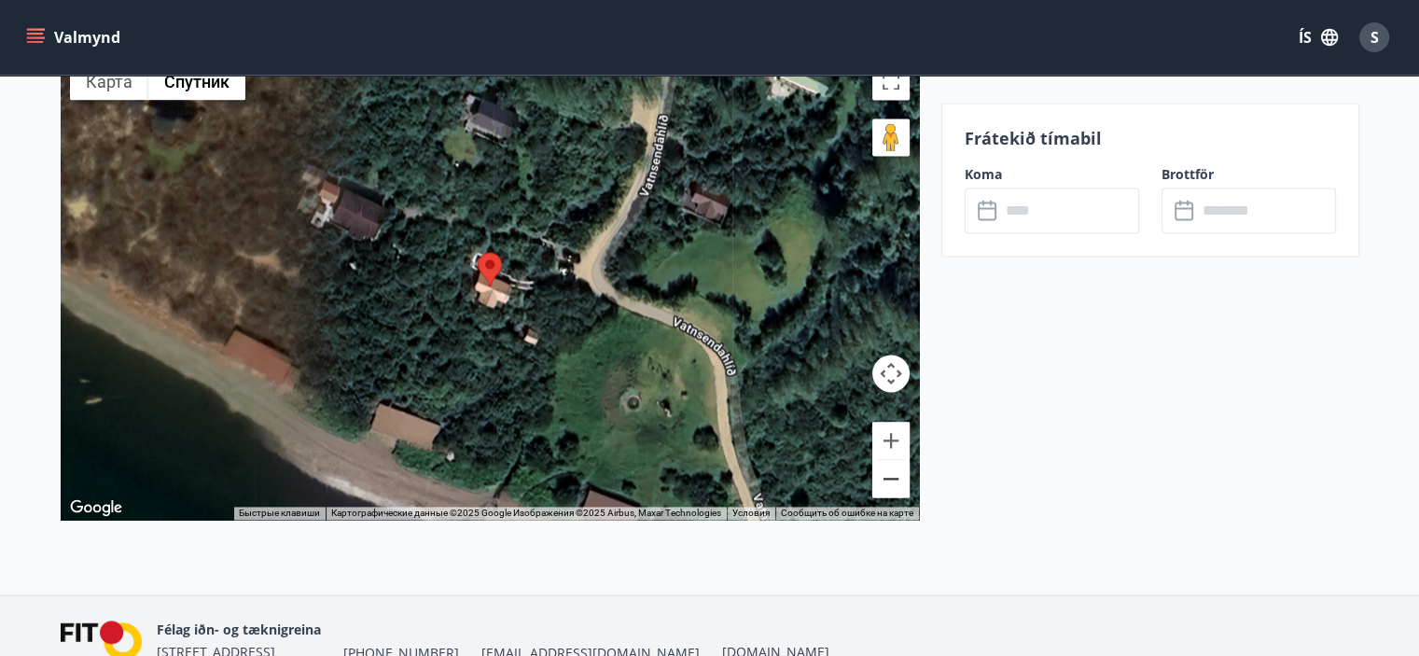
click at [895, 488] on button "Уменьшить" at bounding box center [890, 478] width 37 height 37
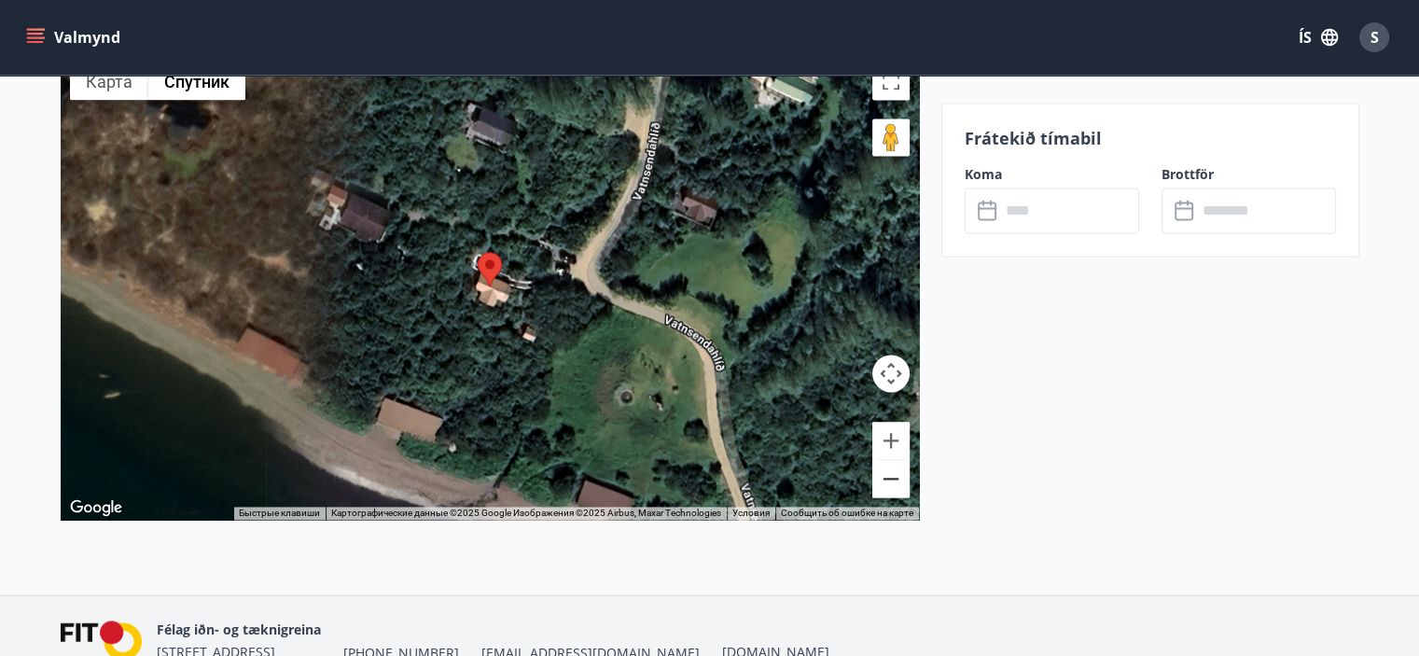
click at [895, 488] on button "Уменьшить" at bounding box center [890, 478] width 37 height 37
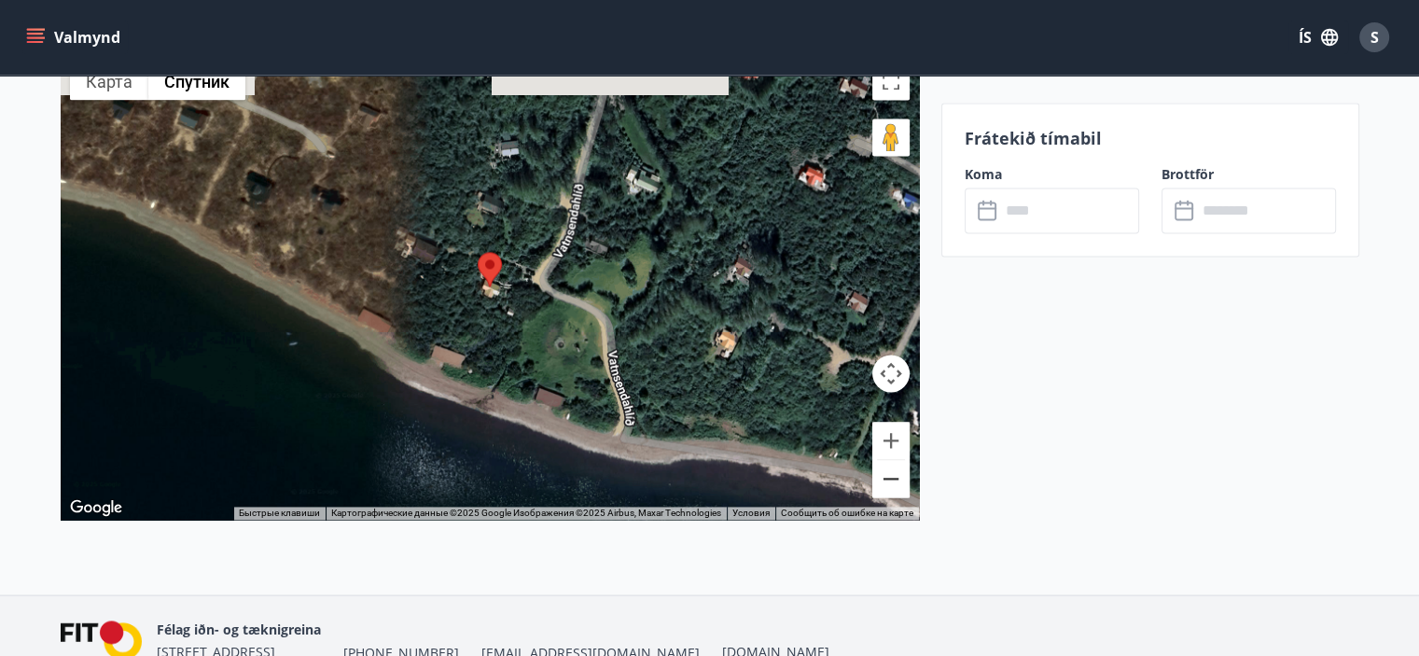
click at [895, 488] on button "Уменьшить" at bounding box center [890, 478] width 37 height 37
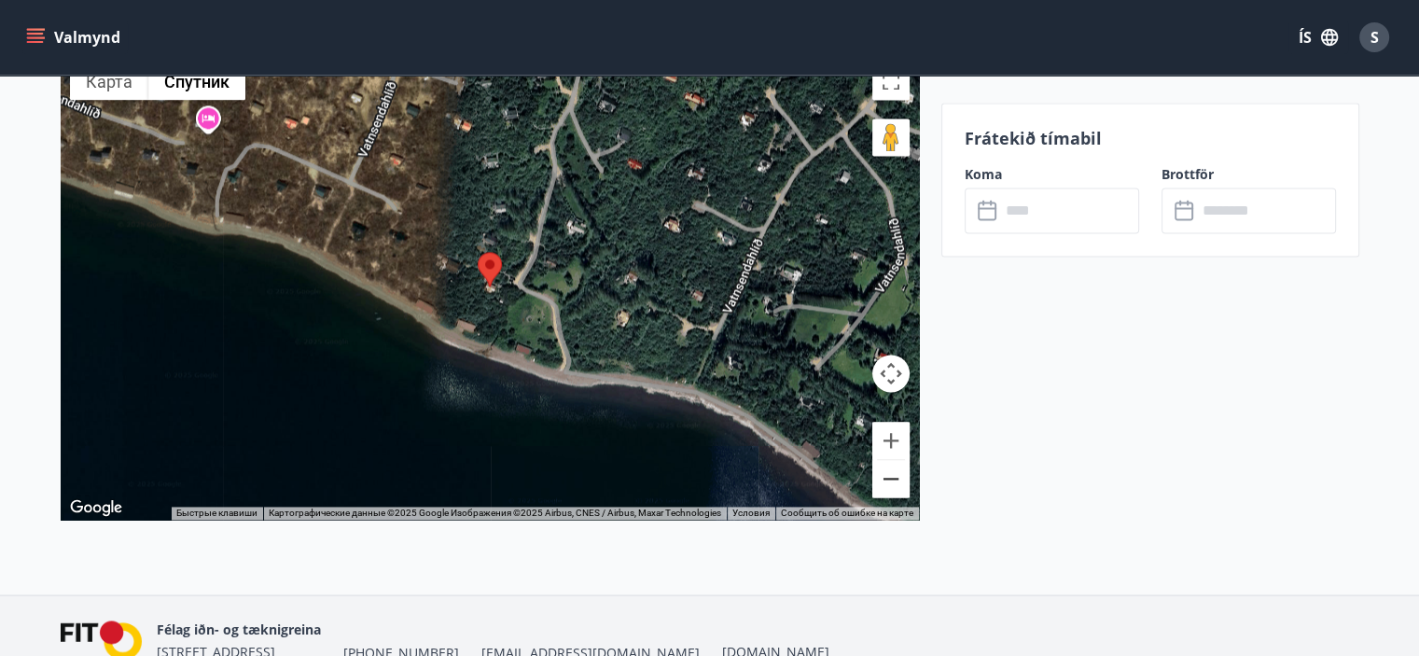
click at [895, 488] on button "Уменьшить" at bounding box center [890, 478] width 37 height 37
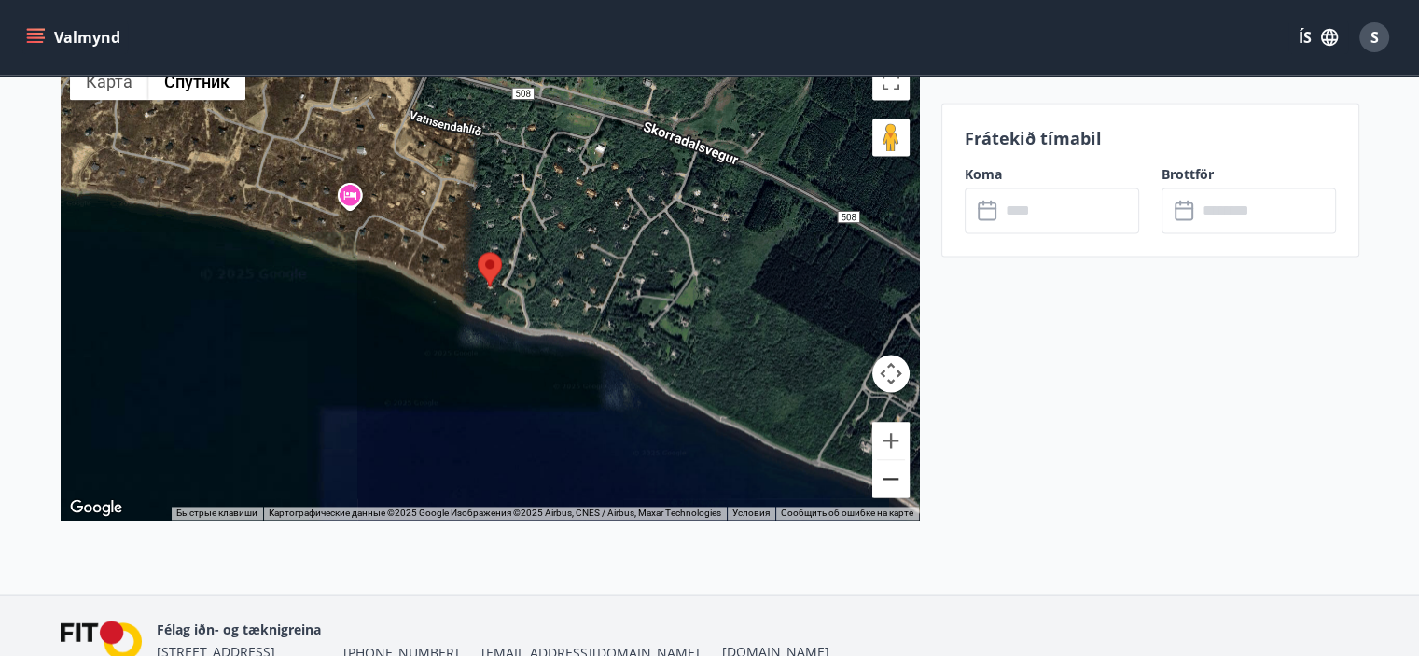
click at [895, 488] on button "Уменьшить" at bounding box center [890, 478] width 37 height 37
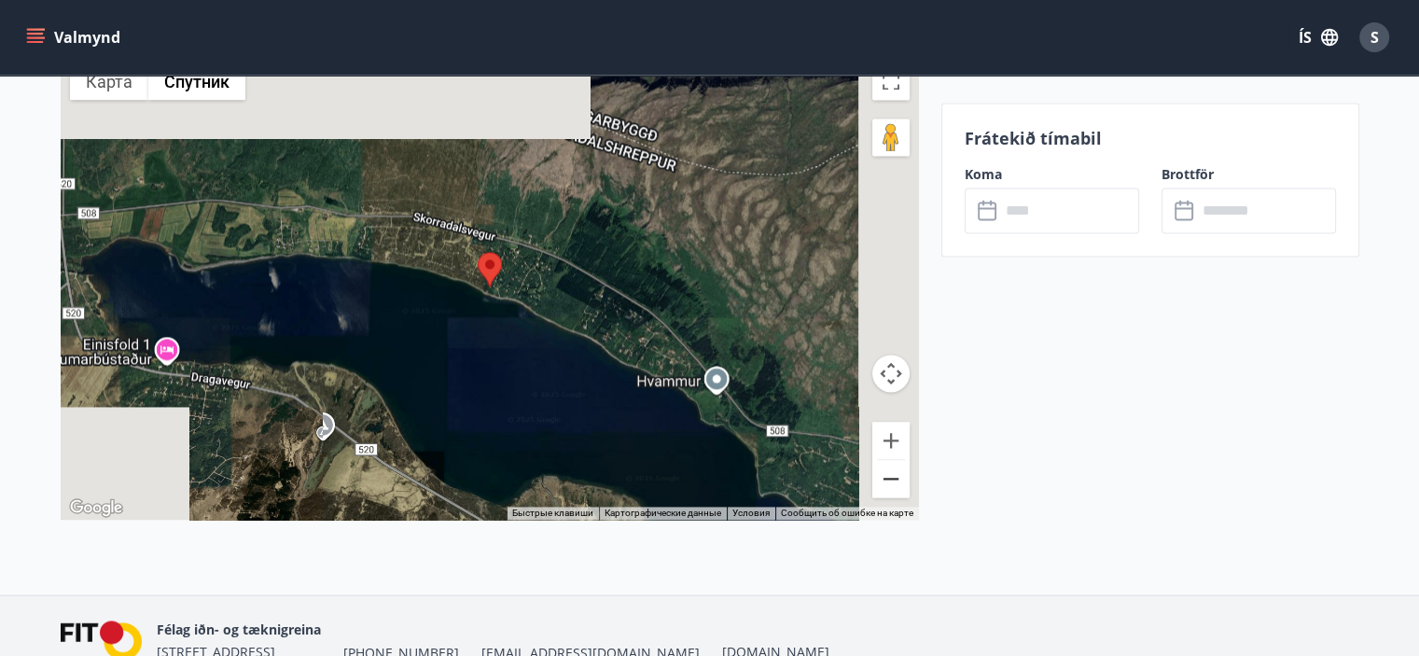
click at [895, 488] on button "Уменьшить" at bounding box center [890, 478] width 37 height 37
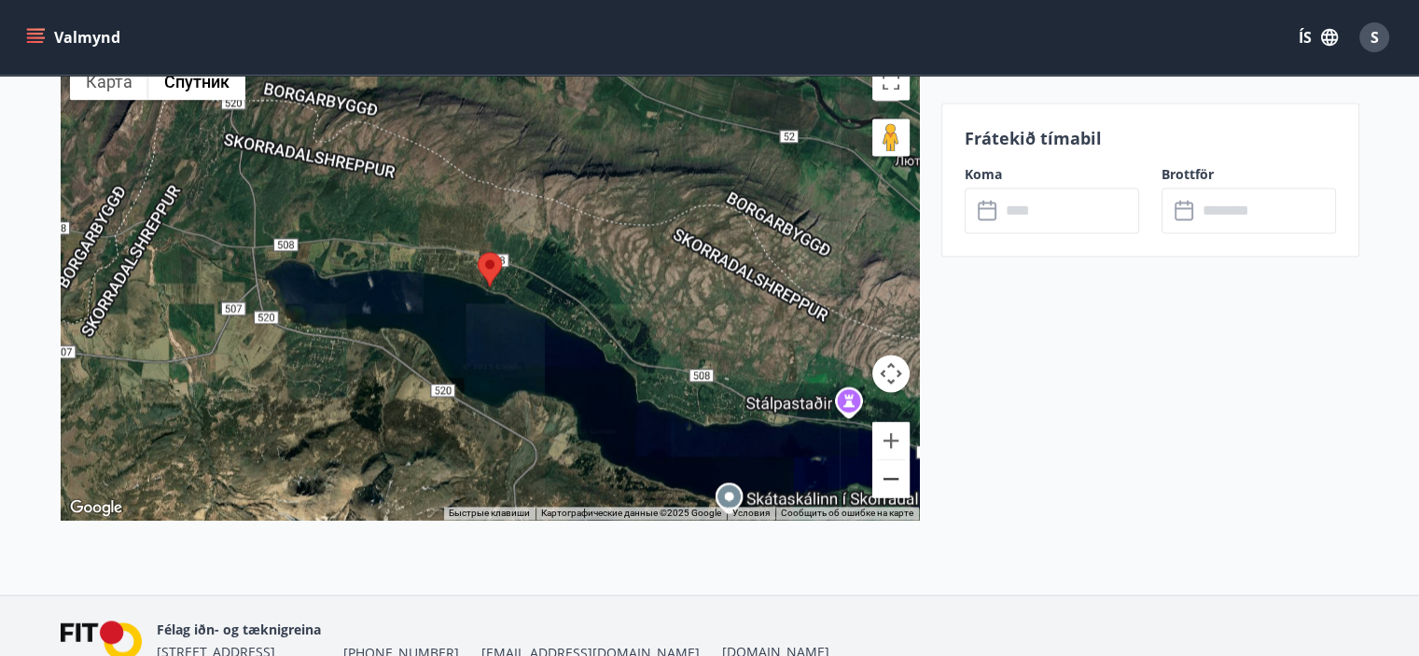
click at [895, 488] on button "Уменьшить" at bounding box center [890, 478] width 37 height 37
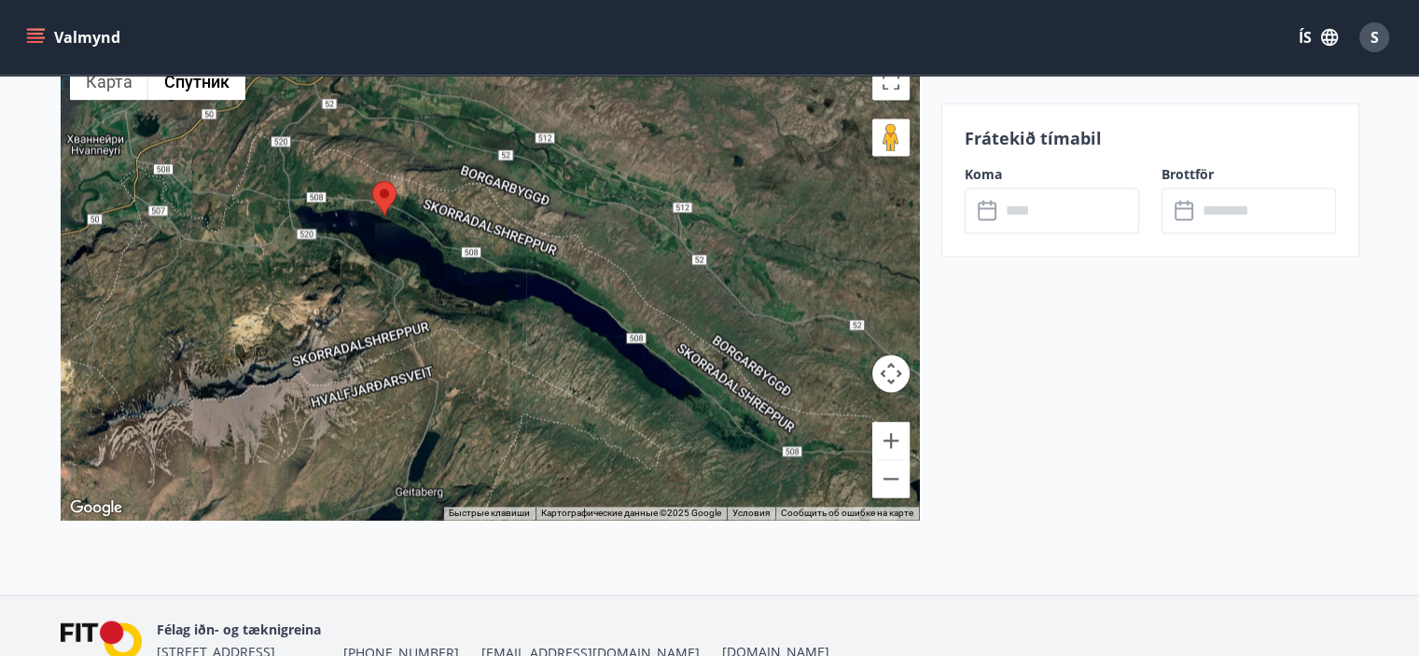
drag, startPoint x: 722, startPoint y: 404, endPoint x: 608, endPoint y: 298, distance: 155.8
click at [613, 303] on div at bounding box center [490, 286] width 858 height 466
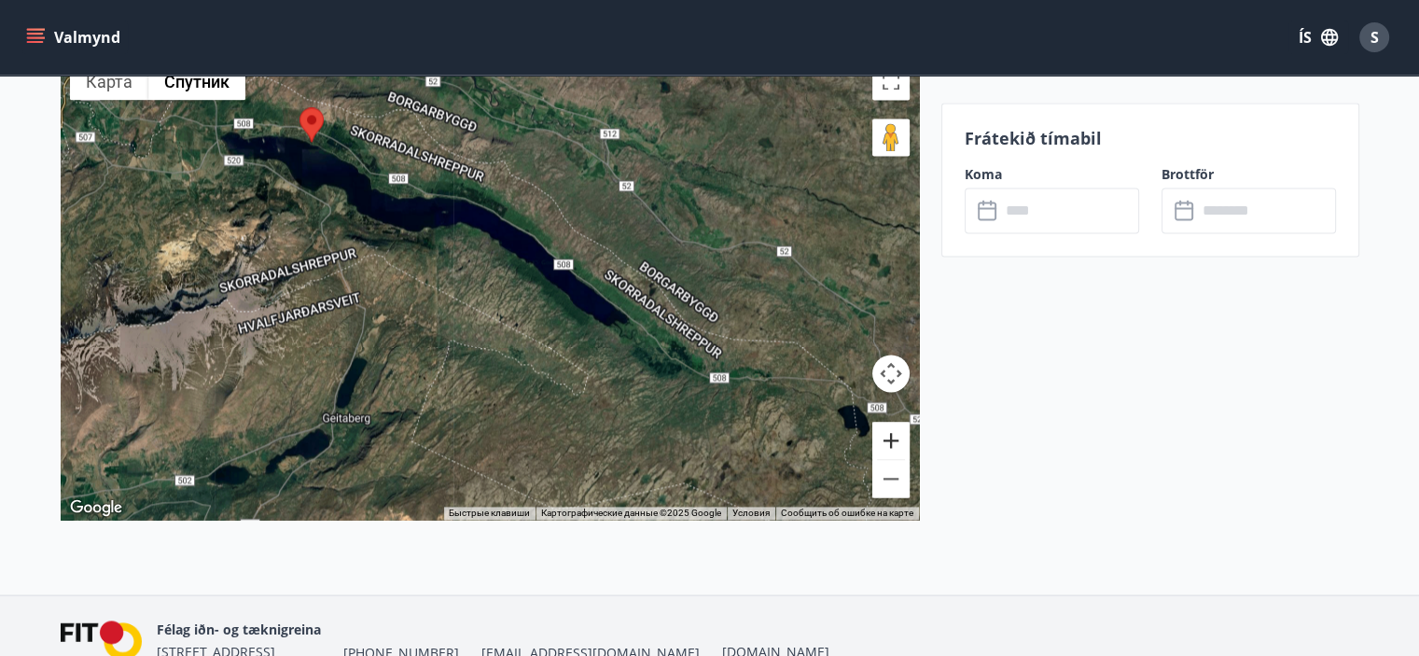
click at [886, 436] on button "Увеличить" at bounding box center [890, 440] width 37 height 37
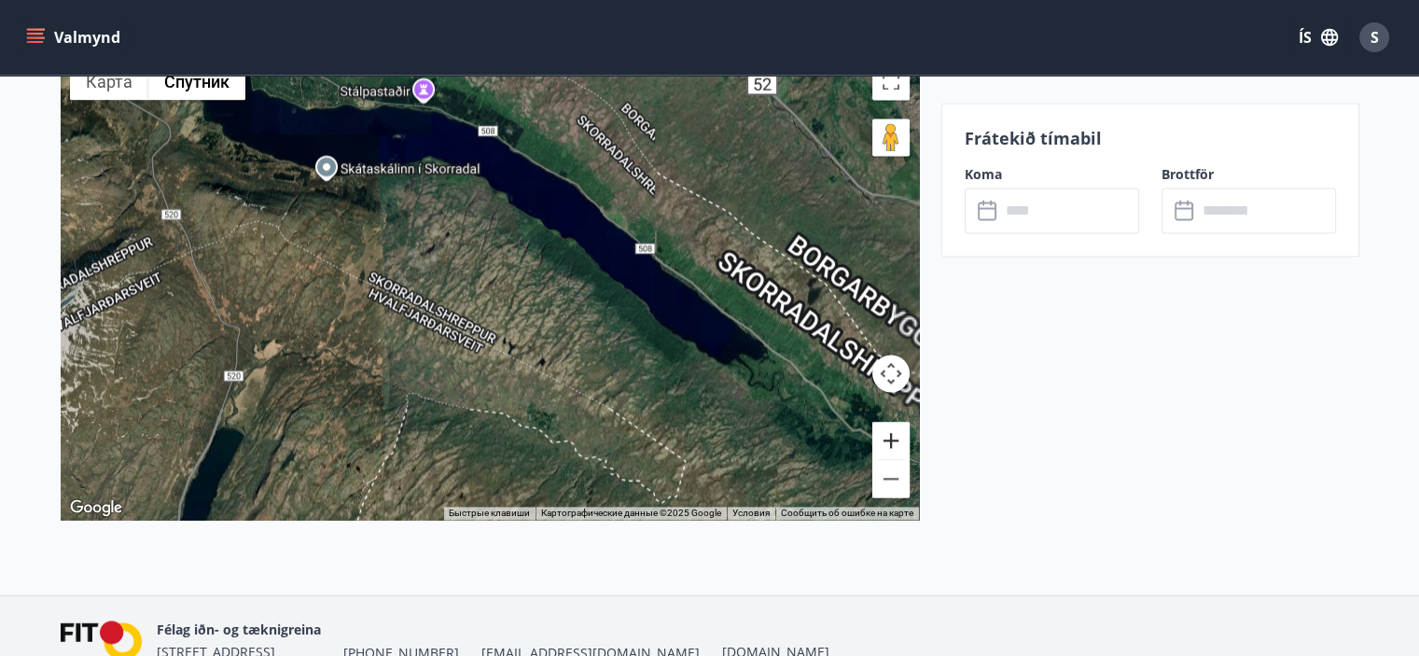
click at [886, 436] on button "Увеличить" at bounding box center [890, 440] width 37 height 37
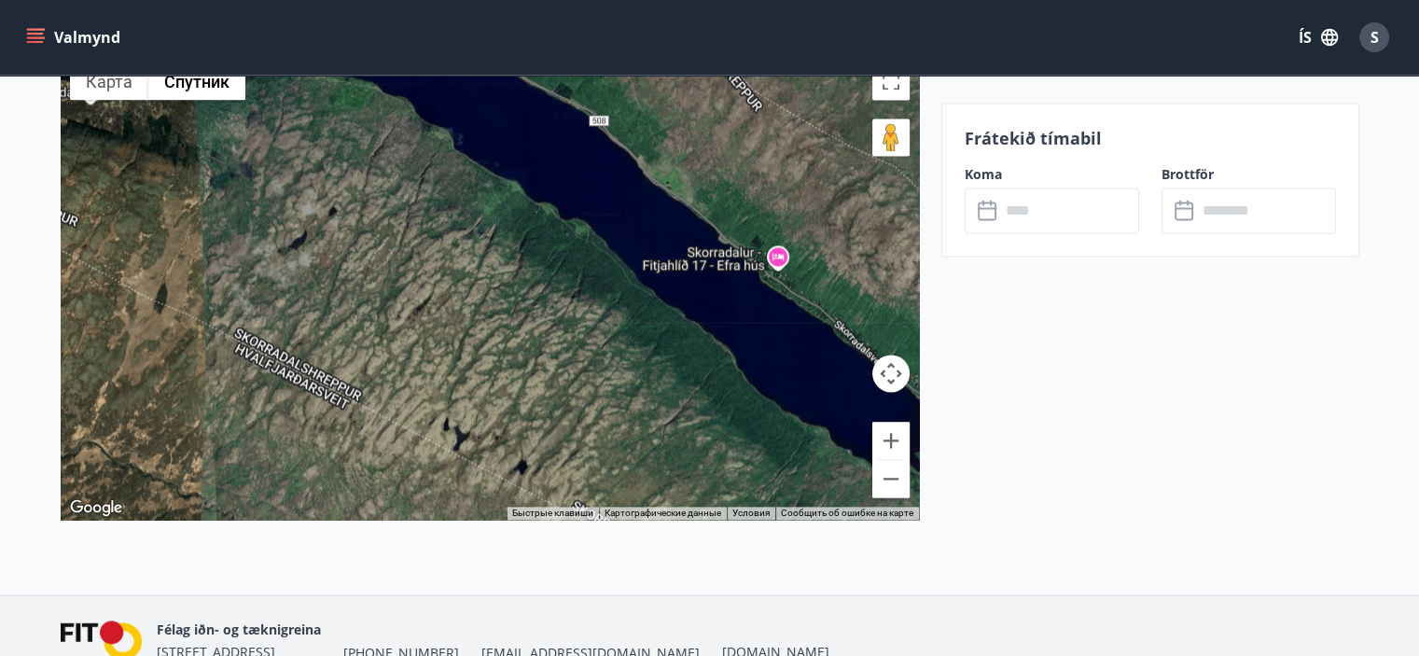
drag, startPoint x: 763, startPoint y: 243, endPoint x: 600, endPoint y: 299, distance: 172.3
click at [600, 299] on div at bounding box center [490, 286] width 858 height 466
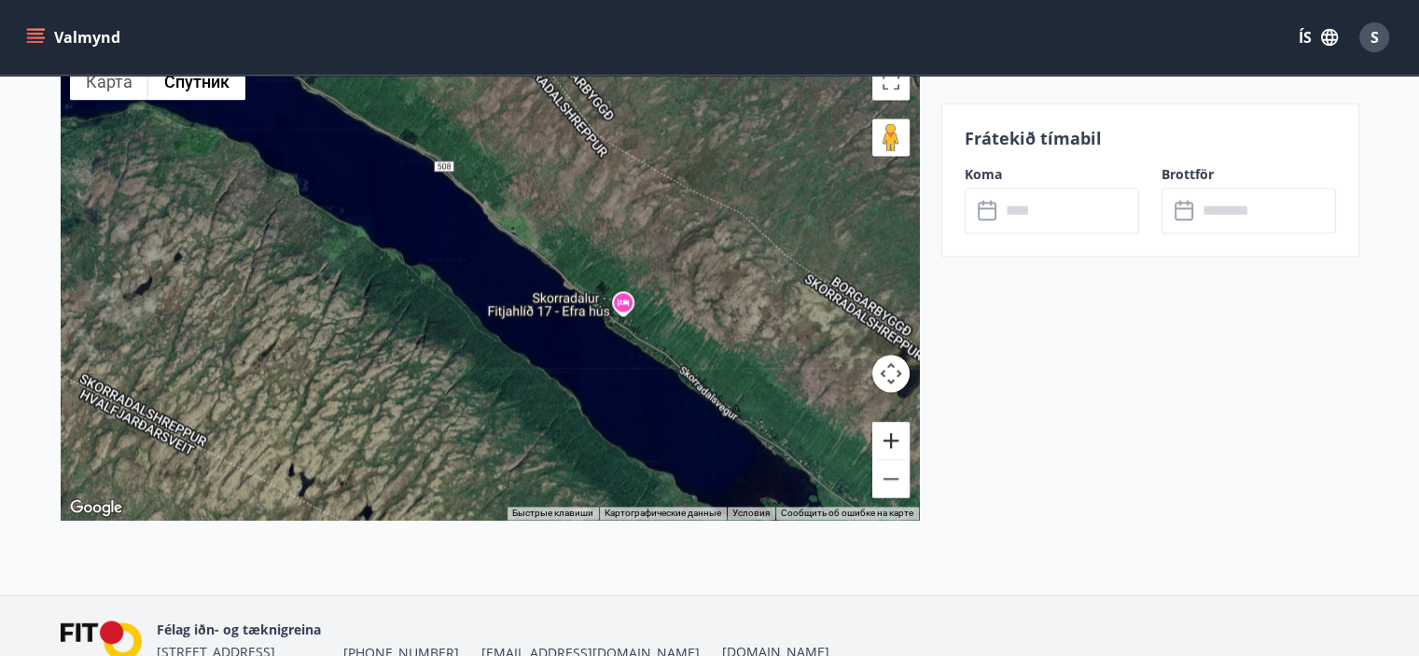
click at [893, 445] on button "Увеличить" at bounding box center [890, 440] width 37 height 37
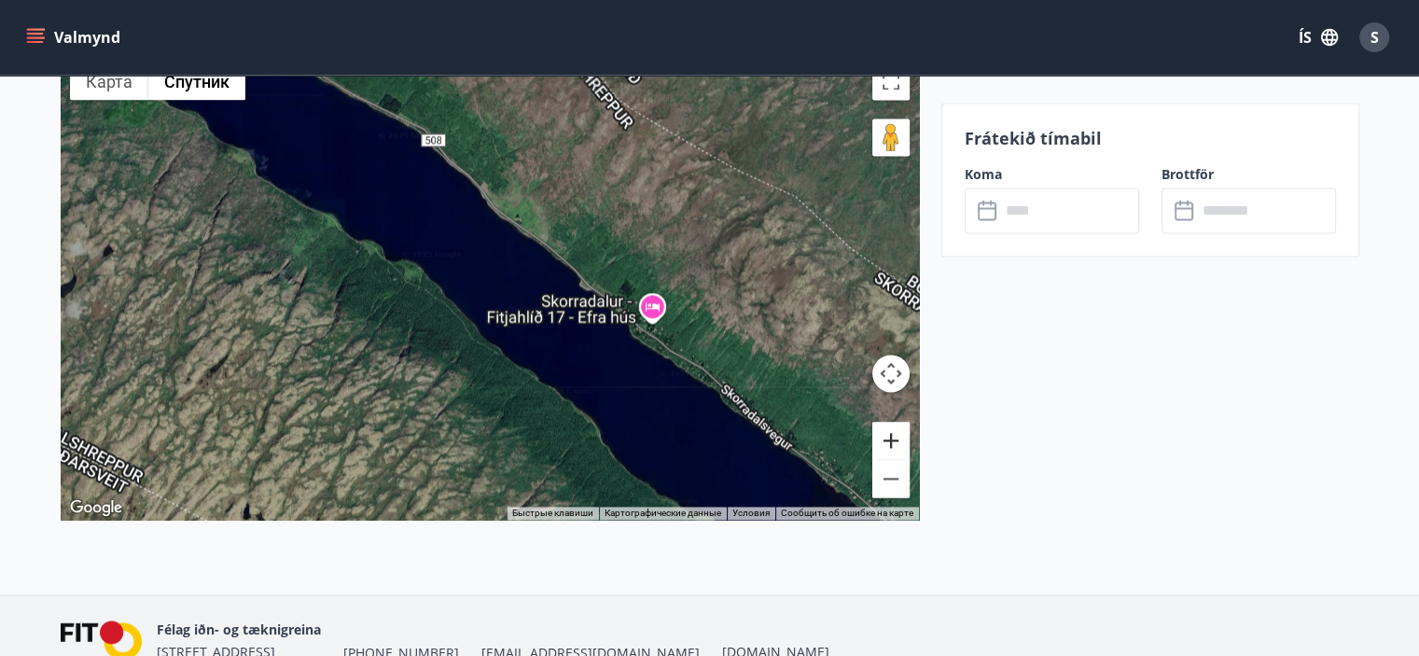
click at [891, 443] on button "Увеличить" at bounding box center [890, 440] width 37 height 37
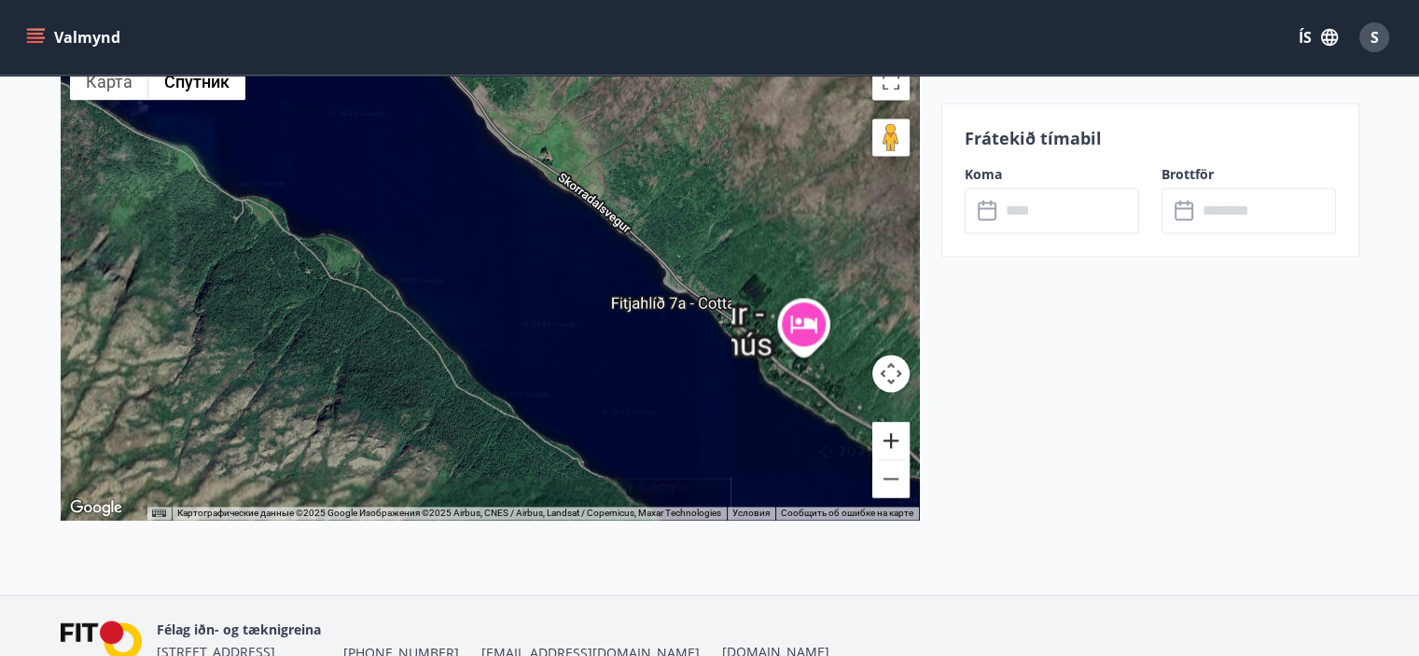
click at [891, 443] on button "Увеличить" at bounding box center [890, 440] width 37 height 37
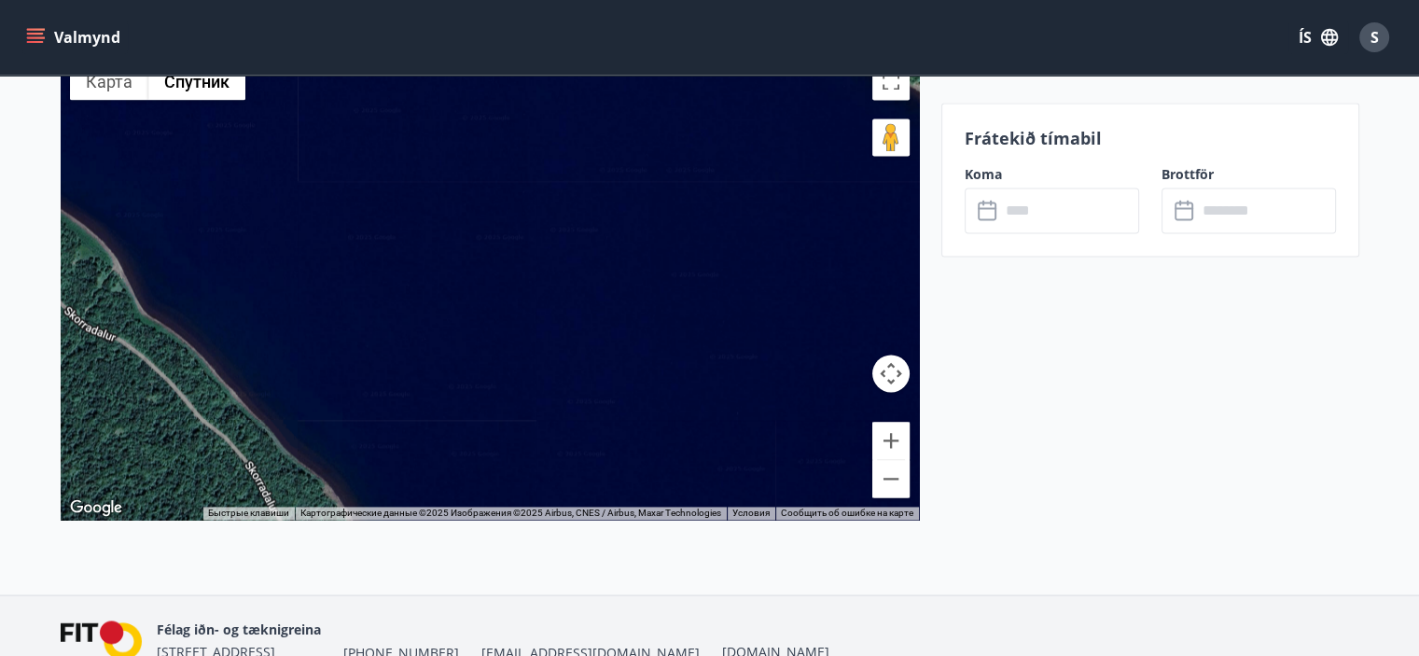
drag, startPoint x: 731, startPoint y: 367, endPoint x: 419, endPoint y: 187, distance: 360.7
click at [423, 188] on div at bounding box center [490, 286] width 858 height 466
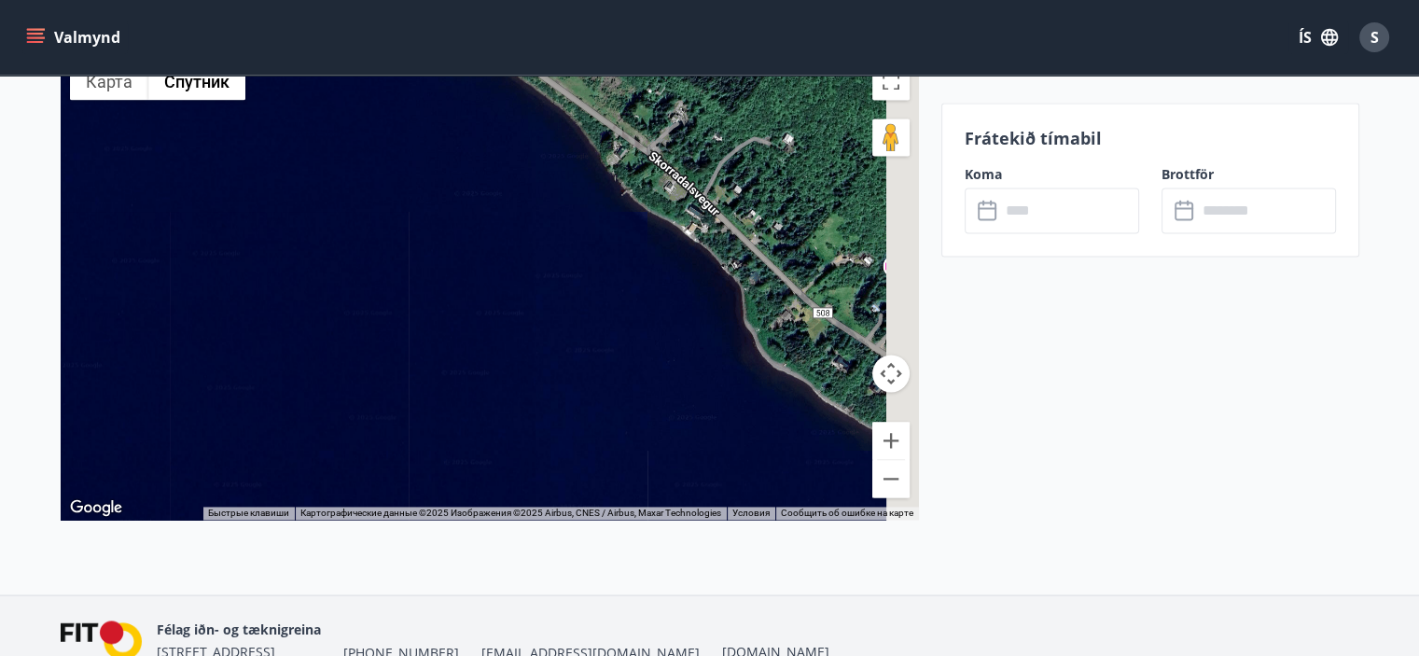
drag, startPoint x: 497, startPoint y: 234, endPoint x: 403, endPoint y: 284, distance: 106.4
click at [403, 283] on div at bounding box center [490, 286] width 858 height 466
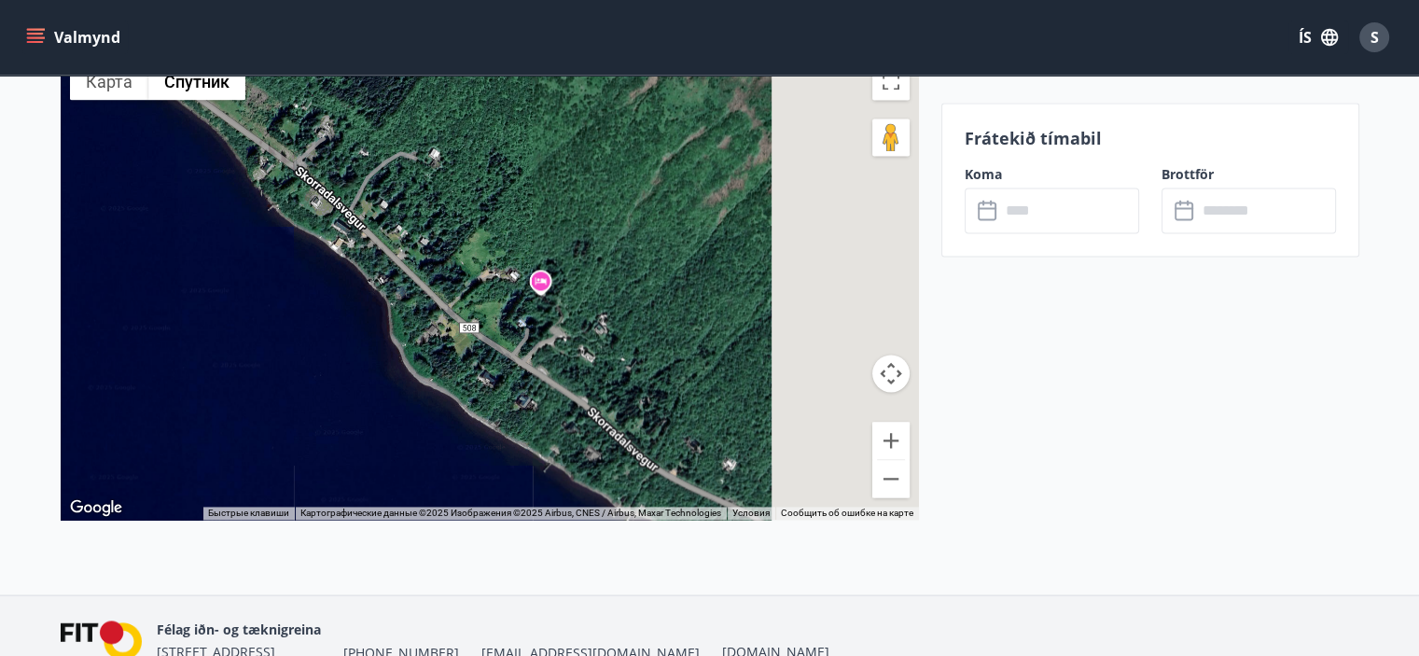
drag, startPoint x: 620, startPoint y: 285, endPoint x: 356, endPoint y: 238, distance: 268.2
click at [341, 237] on div at bounding box center [490, 286] width 858 height 466
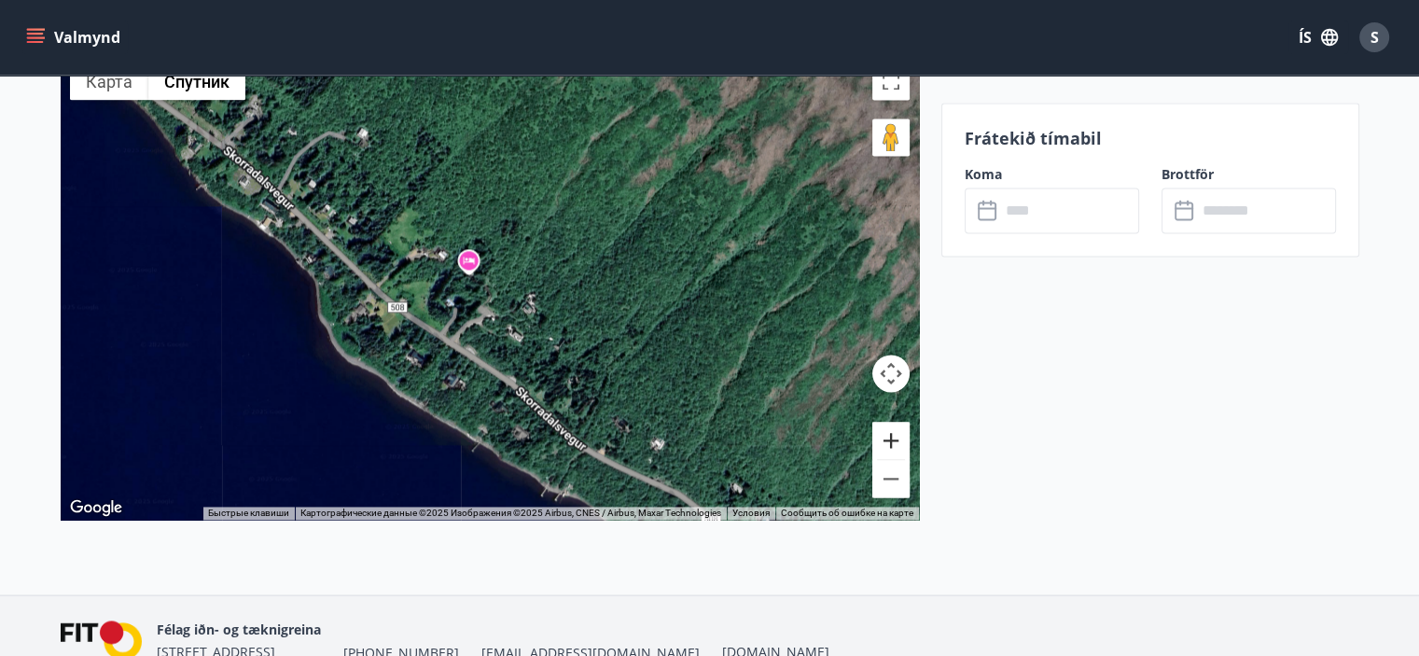
click at [892, 438] on button "Увеличить" at bounding box center [890, 440] width 37 height 37
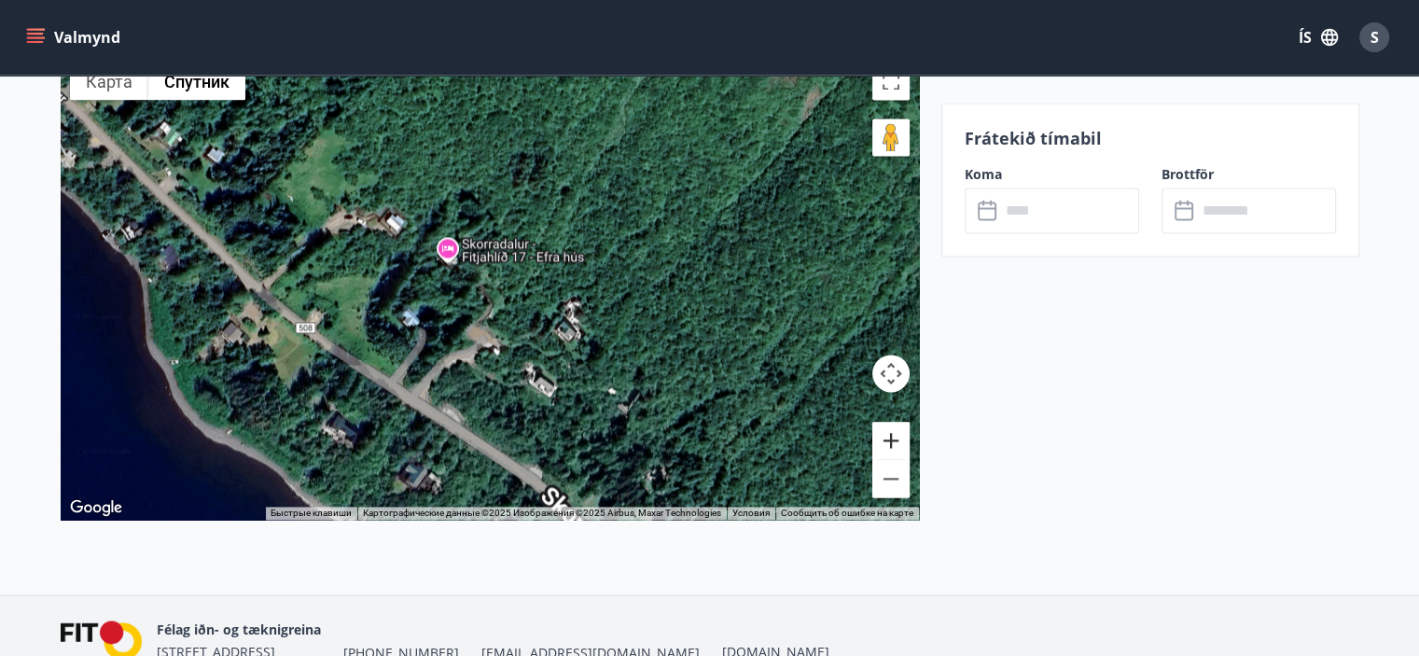
click at [892, 438] on button "Увеличить" at bounding box center [890, 440] width 37 height 37
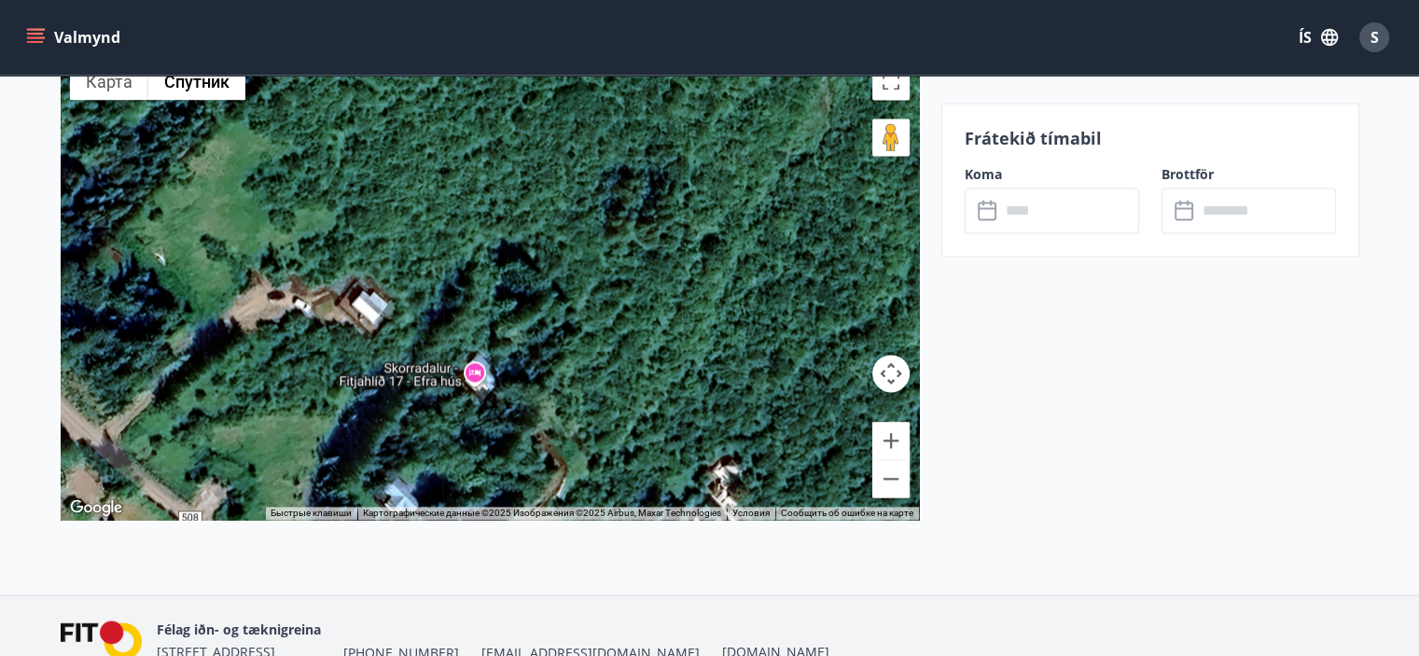
drag, startPoint x: 541, startPoint y: 245, endPoint x: 611, endPoint y: 397, distance: 167.4
click at [611, 397] on div at bounding box center [490, 286] width 858 height 466
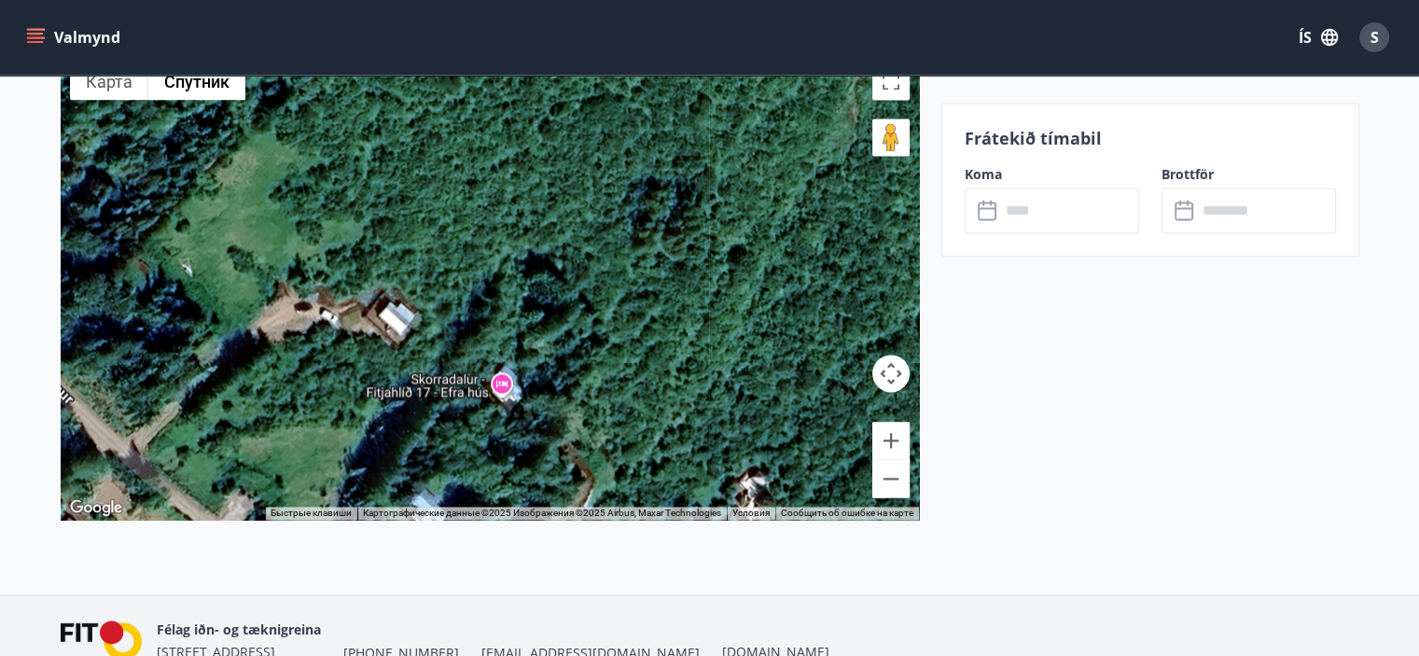
drag, startPoint x: 658, startPoint y: 271, endPoint x: 707, endPoint y: 264, distance: 50.0
click at [707, 264] on div at bounding box center [490, 286] width 858 height 466
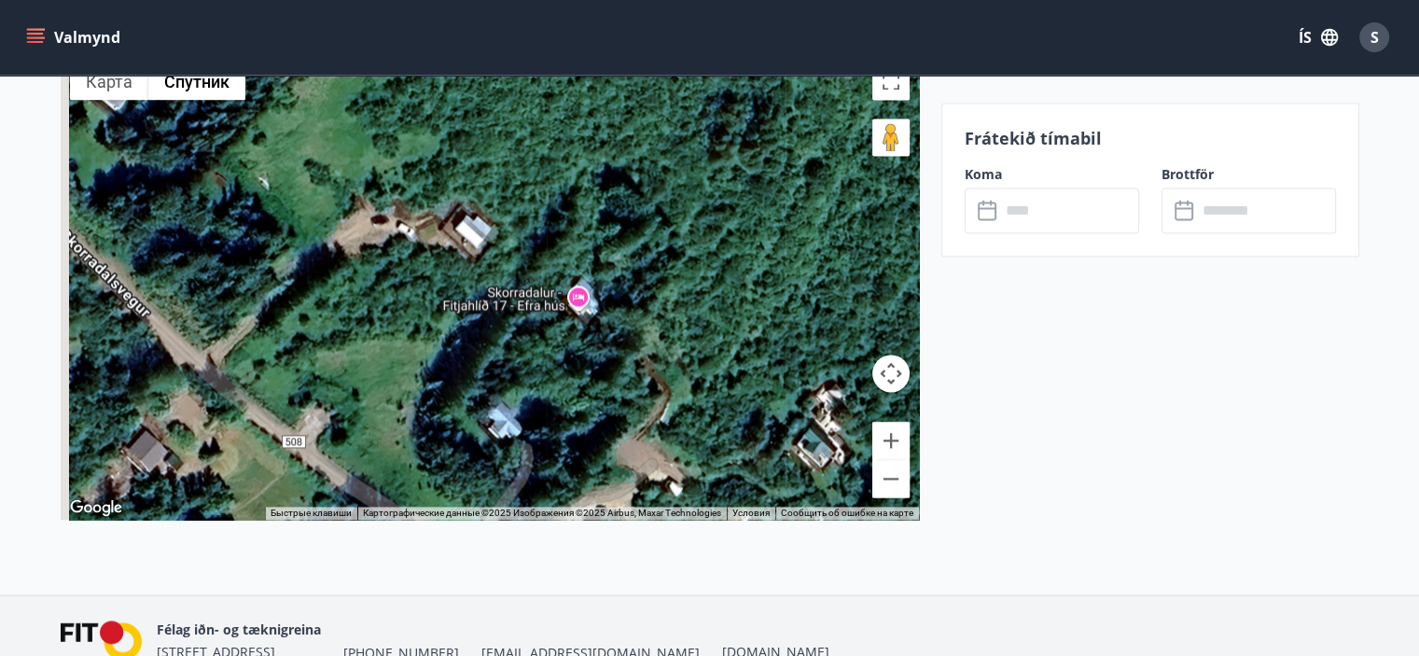
drag, startPoint x: 598, startPoint y: 369, endPoint x: 675, endPoint y: 260, distance: 133.8
click at [675, 260] on div at bounding box center [490, 286] width 858 height 466
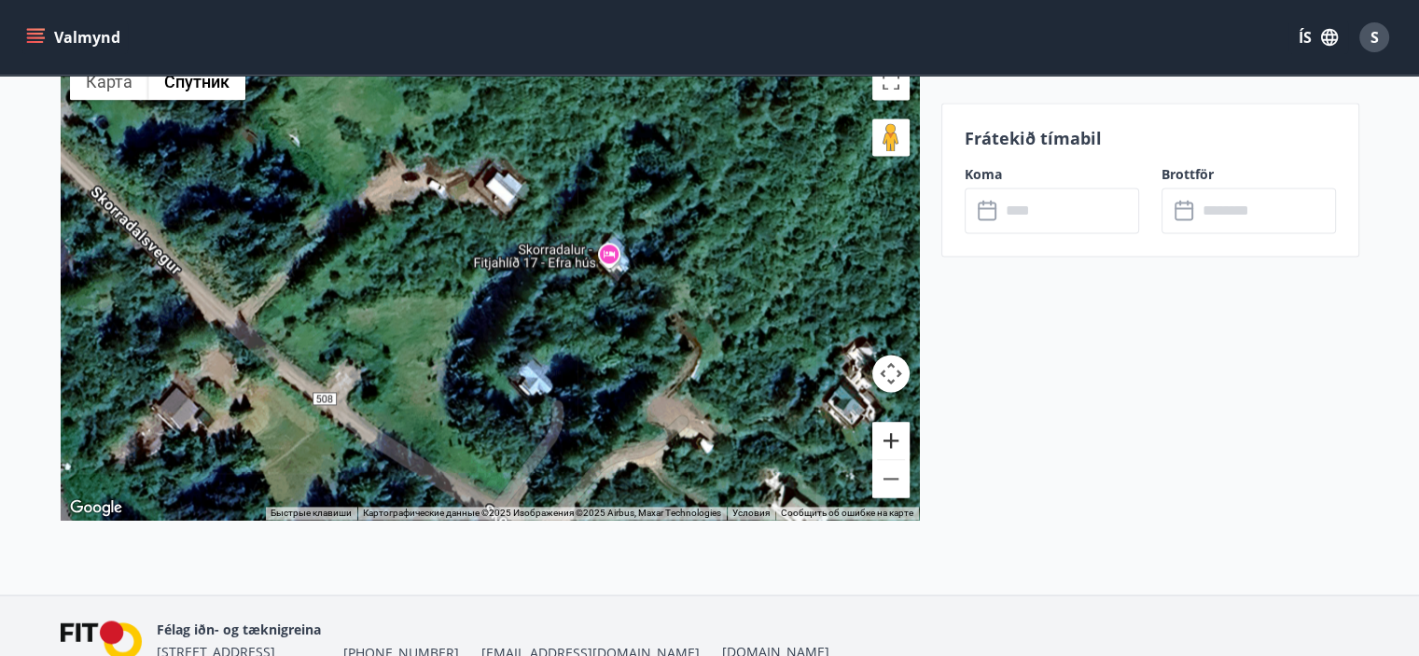
click at [882, 432] on button "Увеличить" at bounding box center [890, 440] width 37 height 37
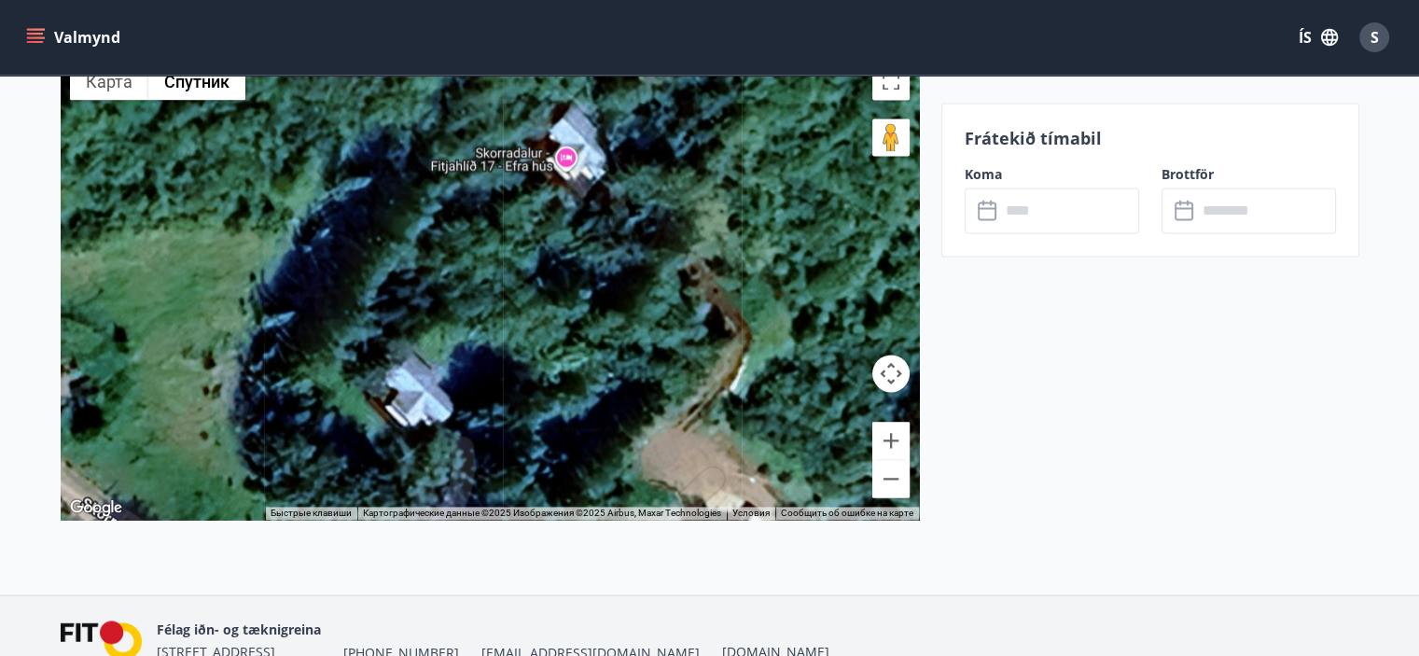
drag, startPoint x: 765, startPoint y: 383, endPoint x: 621, endPoint y: 317, distance: 158.2
click at [621, 317] on div at bounding box center [490, 286] width 858 height 466
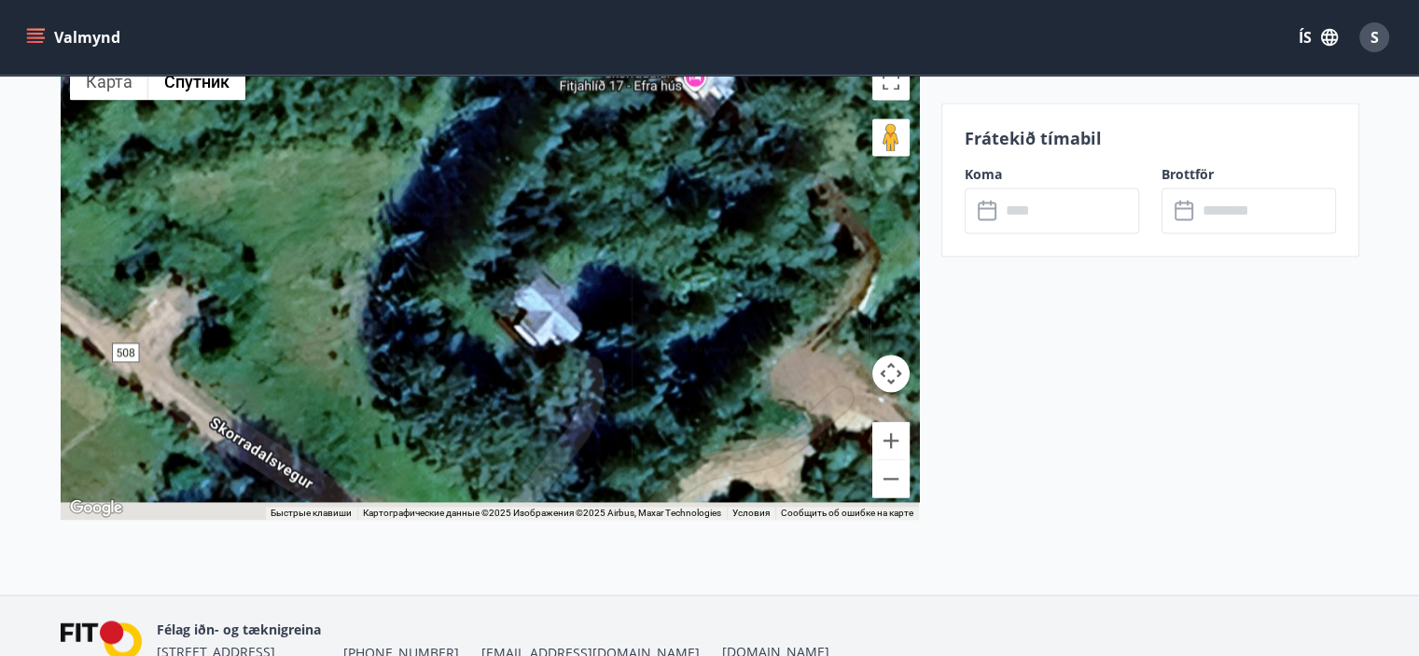
drag, startPoint x: 468, startPoint y: 355, endPoint x: 614, endPoint y: 258, distance: 174.9
click at [629, 245] on div at bounding box center [490, 286] width 858 height 466
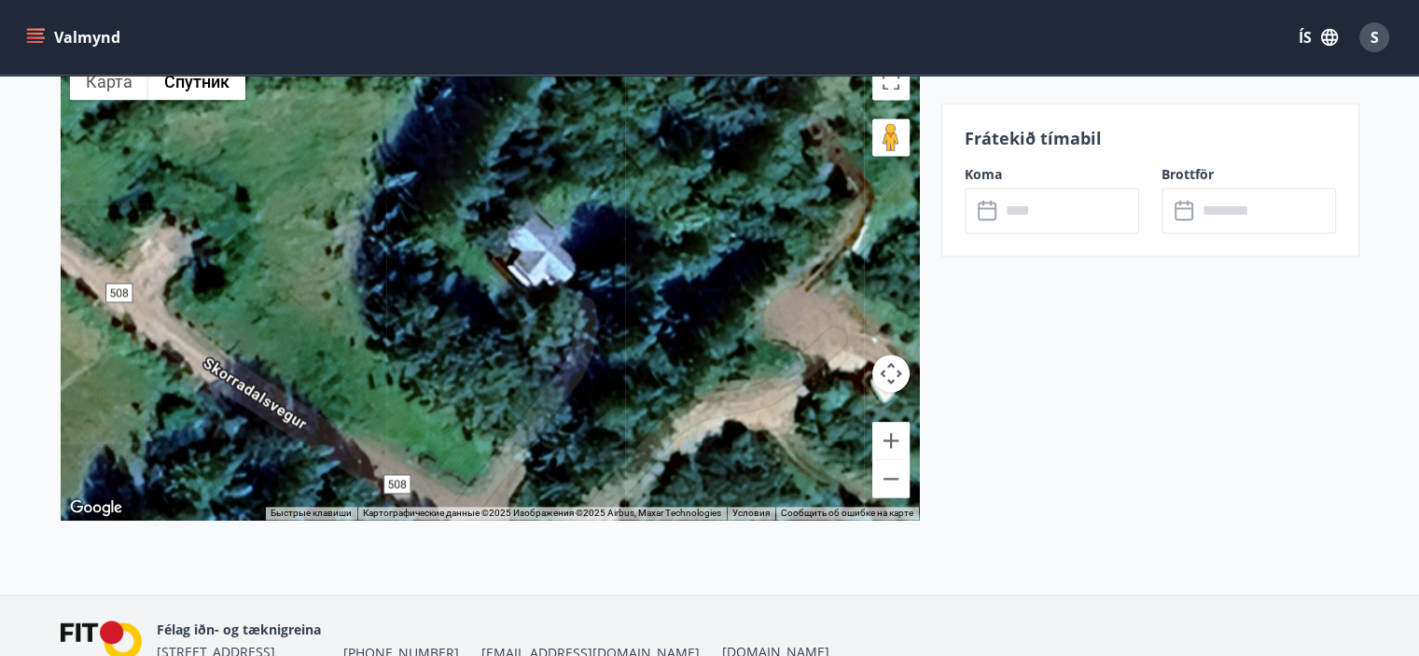
drag, startPoint x: 670, startPoint y: 307, endPoint x: 570, endPoint y: 323, distance: 101.1
click at [570, 323] on div at bounding box center [490, 286] width 858 height 466
click at [894, 481] on button "Уменьшить" at bounding box center [890, 478] width 37 height 37
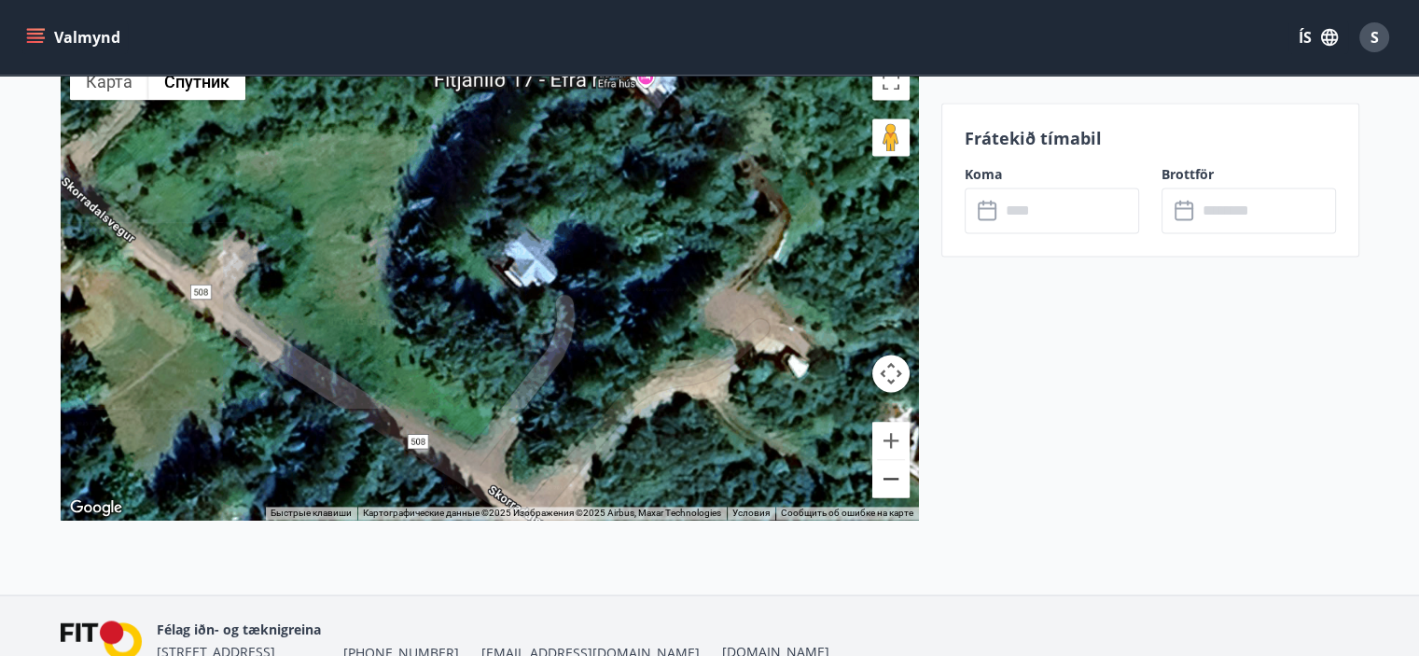
click at [894, 481] on button "Уменьшить" at bounding box center [890, 478] width 37 height 37
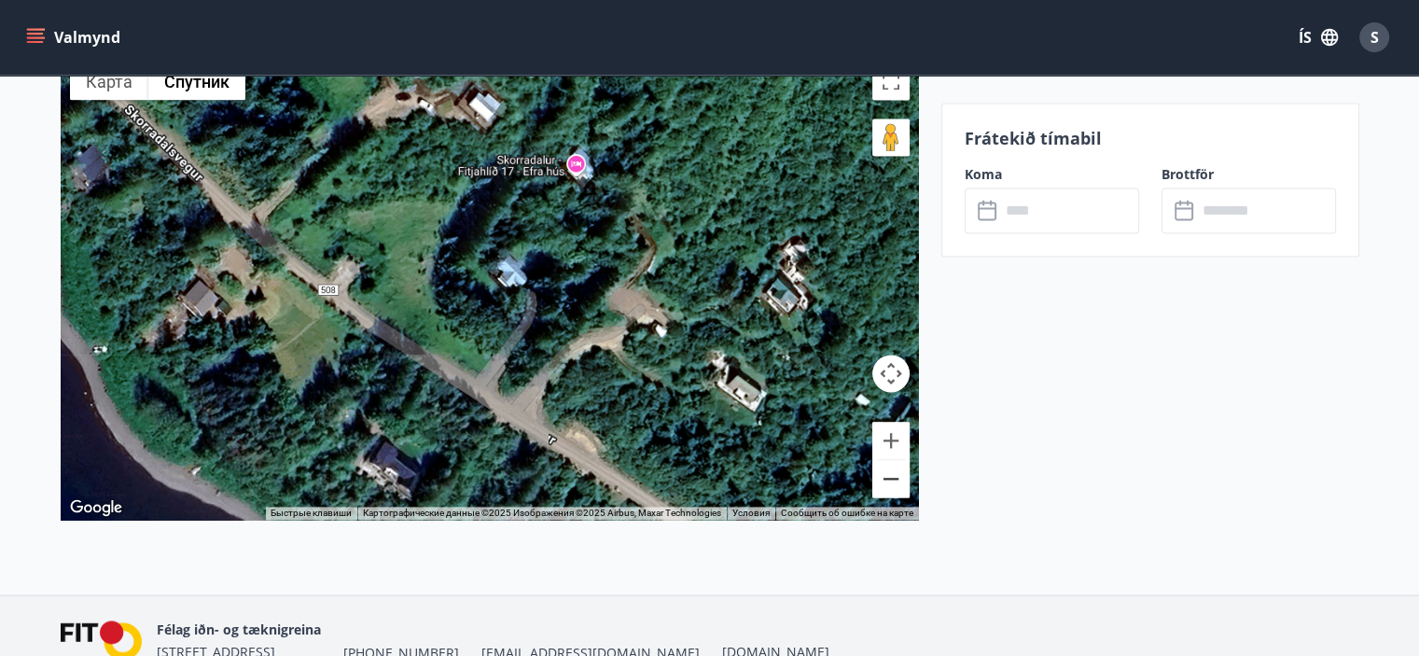
click at [894, 481] on button "Уменьшить" at bounding box center [890, 478] width 37 height 37
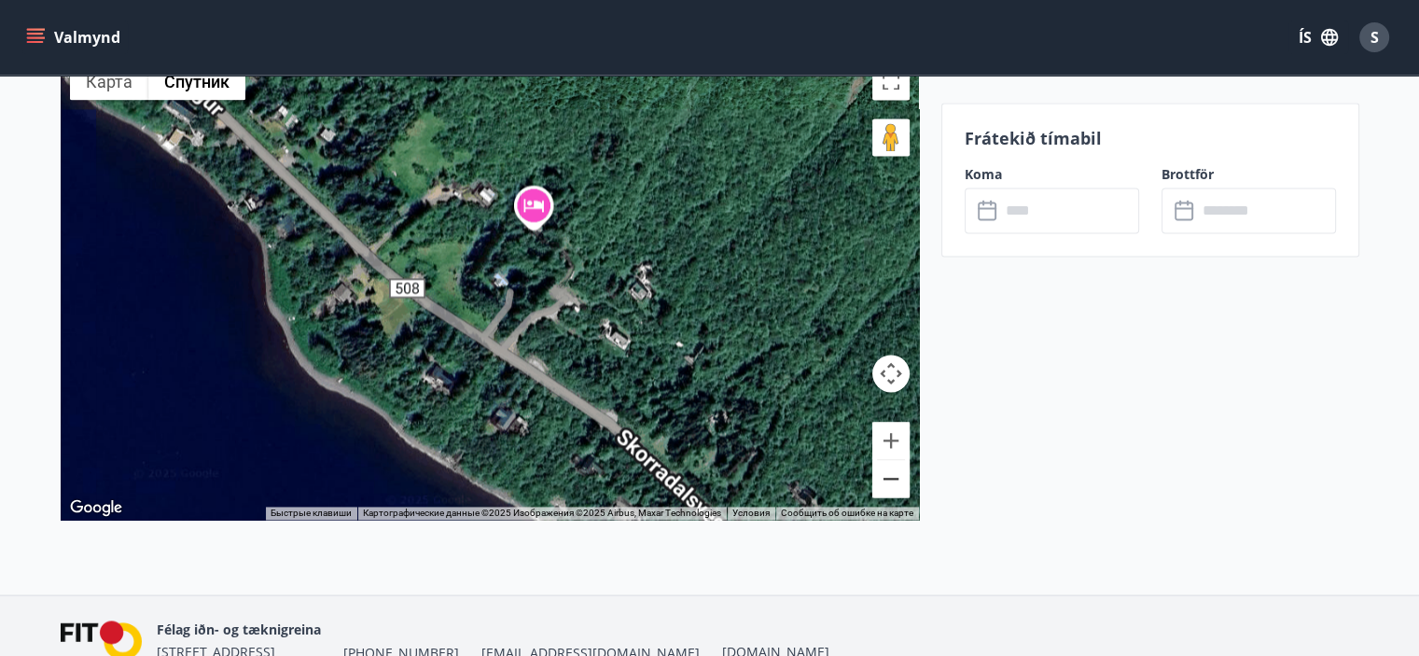
click at [894, 481] on button "Уменьшить" at bounding box center [890, 478] width 37 height 37
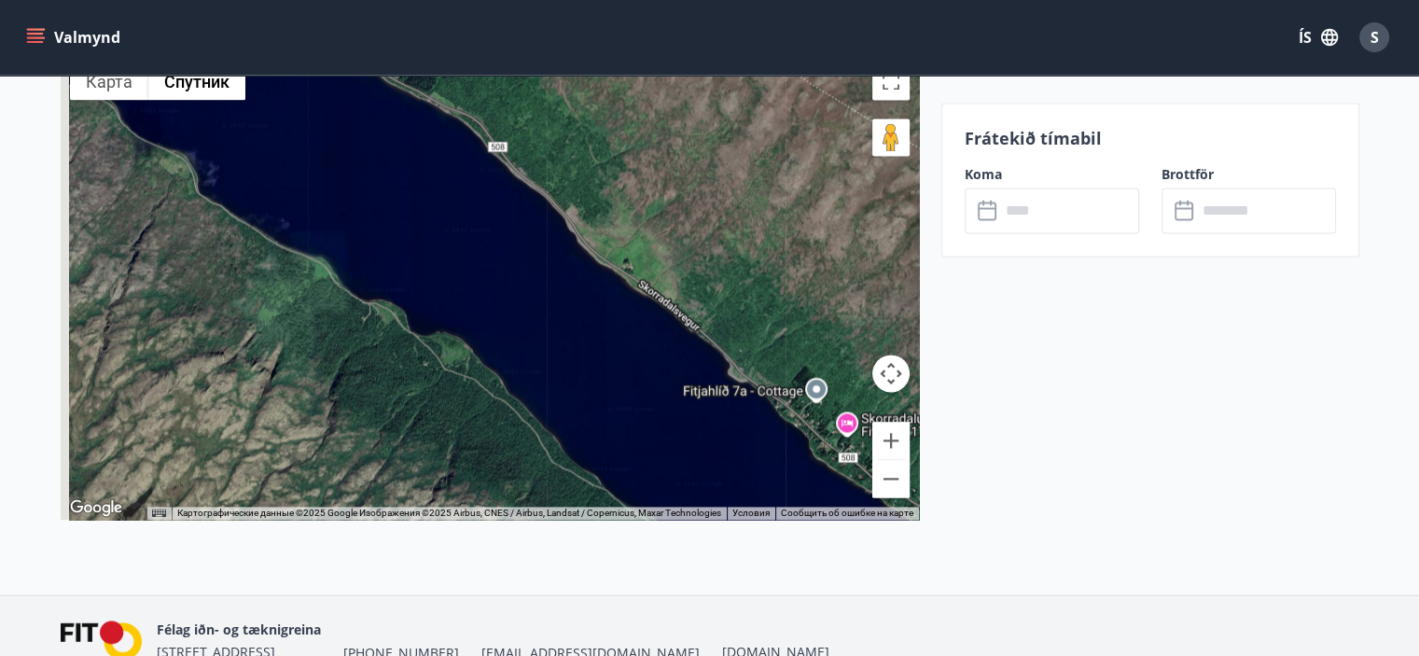
drag, startPoint x: 371, startPoint y: 238, endPoint x: 727, endPoint y: 398, distance: 389.9
click at [727, 398] on div at bounding box center [490, 286] width 858 height 466
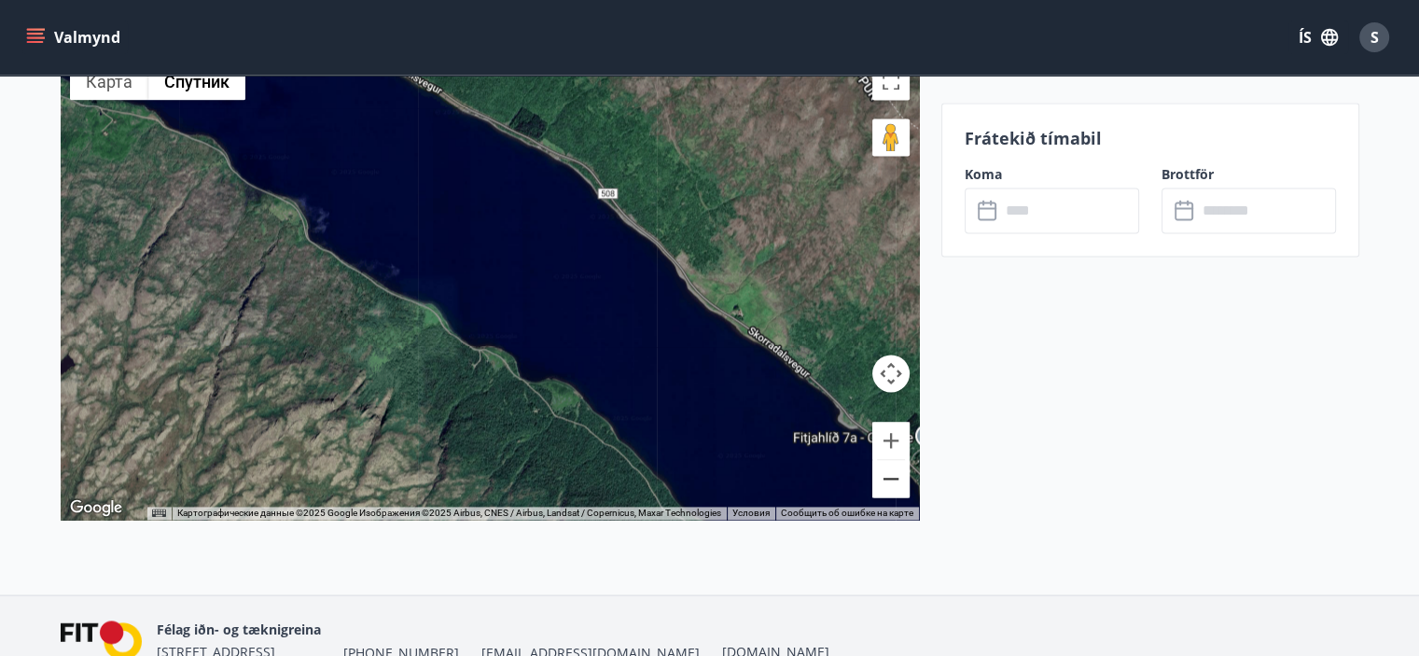
click at [891, 486] on button "Уменьшить" at bounding box center [890, 478] width 37 height 37
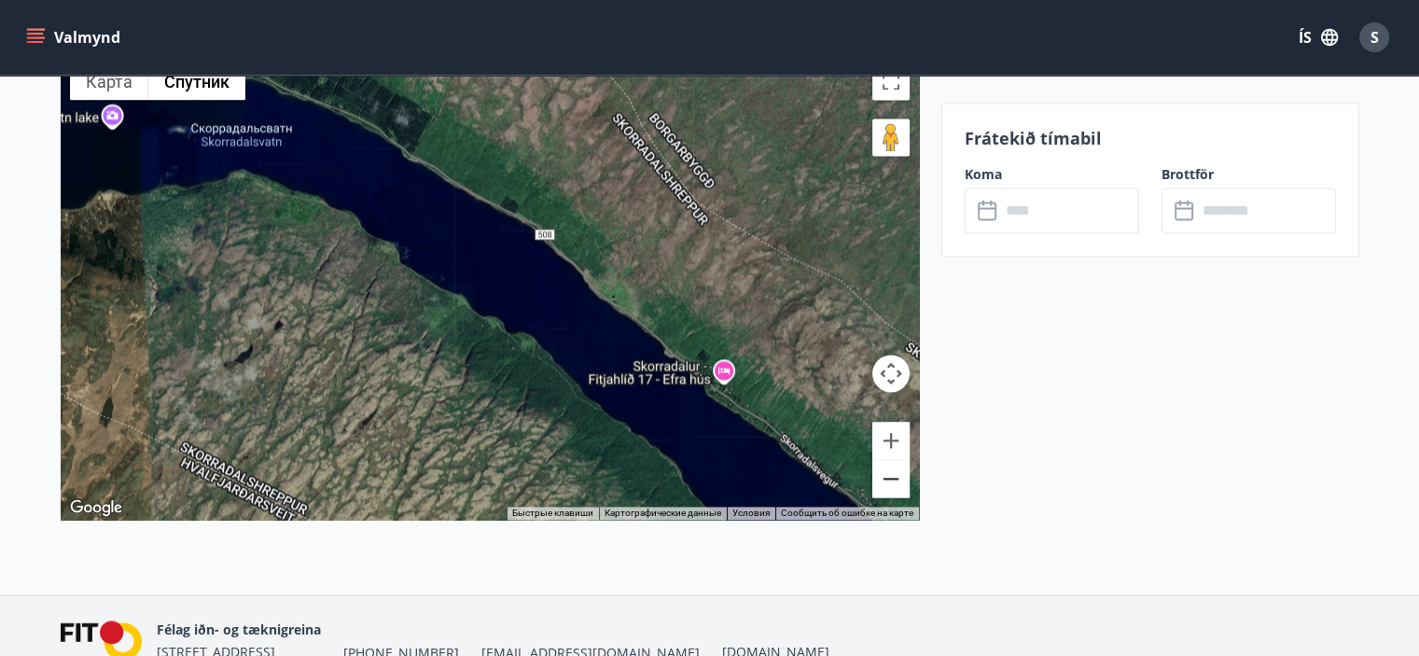
click at [889, 484] on button "Уменьшить" at bounding box center [890, 478] width 37 height 37
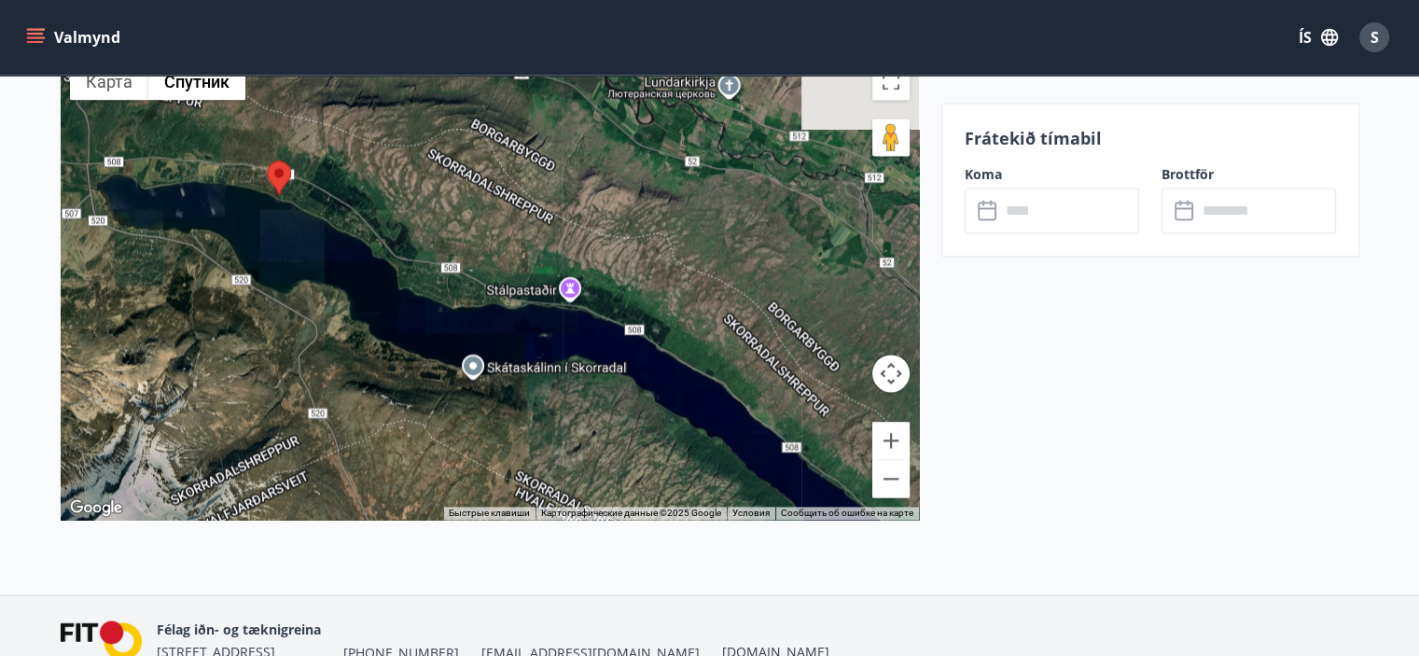
drag, startPoint x: 568, startPoint y: 313, endPoint x: 684, endPoint y: 390, distance: 138.7
click at [684, 390] on div at bounding box center [490, 286] width 858 height 466
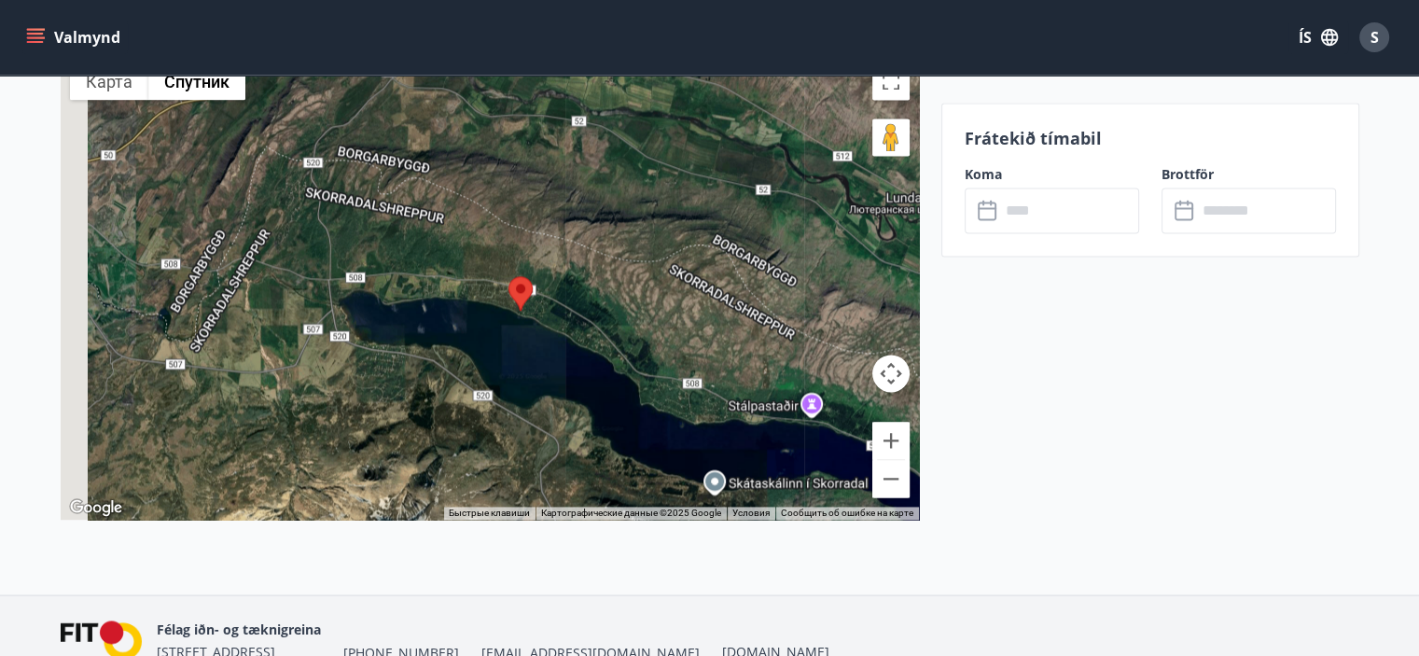
drag, startPoint x: 424, startPoint y: 269, endPoint x: 667, endPoint y: 383, distance: 268.3
click at [667, 383] on div at bounding box center [490, 286] width 858 height 466
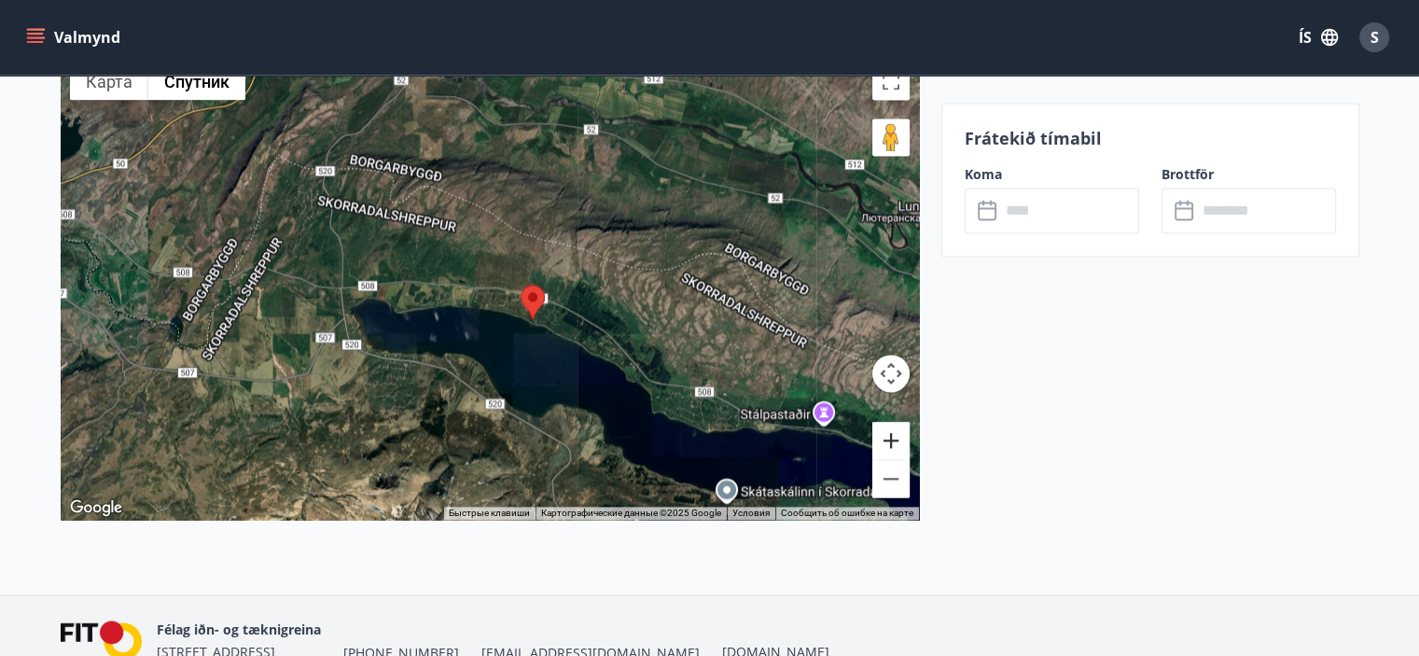
click at [888, 429] on button "Увеличить" at bounding box center [890, 440] width 37 height 37
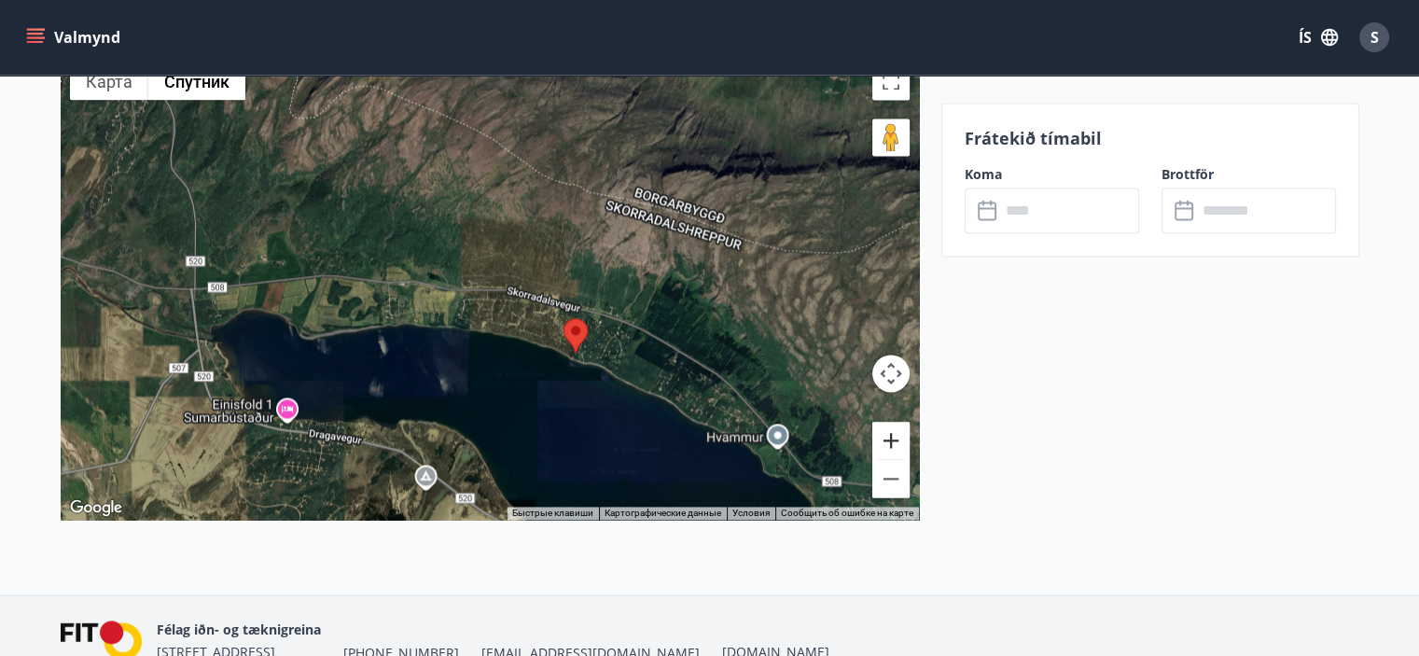
click at [888, 429] on button "Увеличить" at bounding box center [890, 440] width 37 height 37
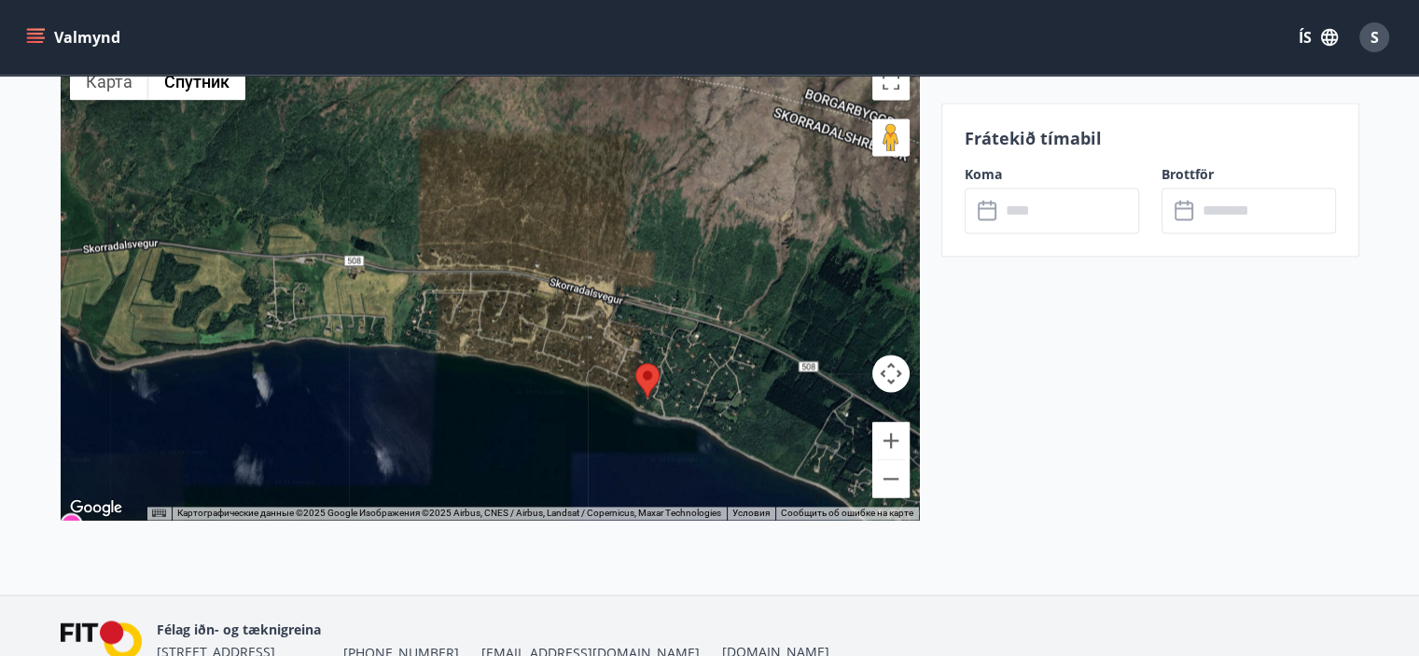
drag, startPoint x: 733, startPoint y: 382, endPoint x: 692, endPoint y: 333, distance: 63.5
click at [692, 333] on div at bounding box center [490, 286] width 858 height 466
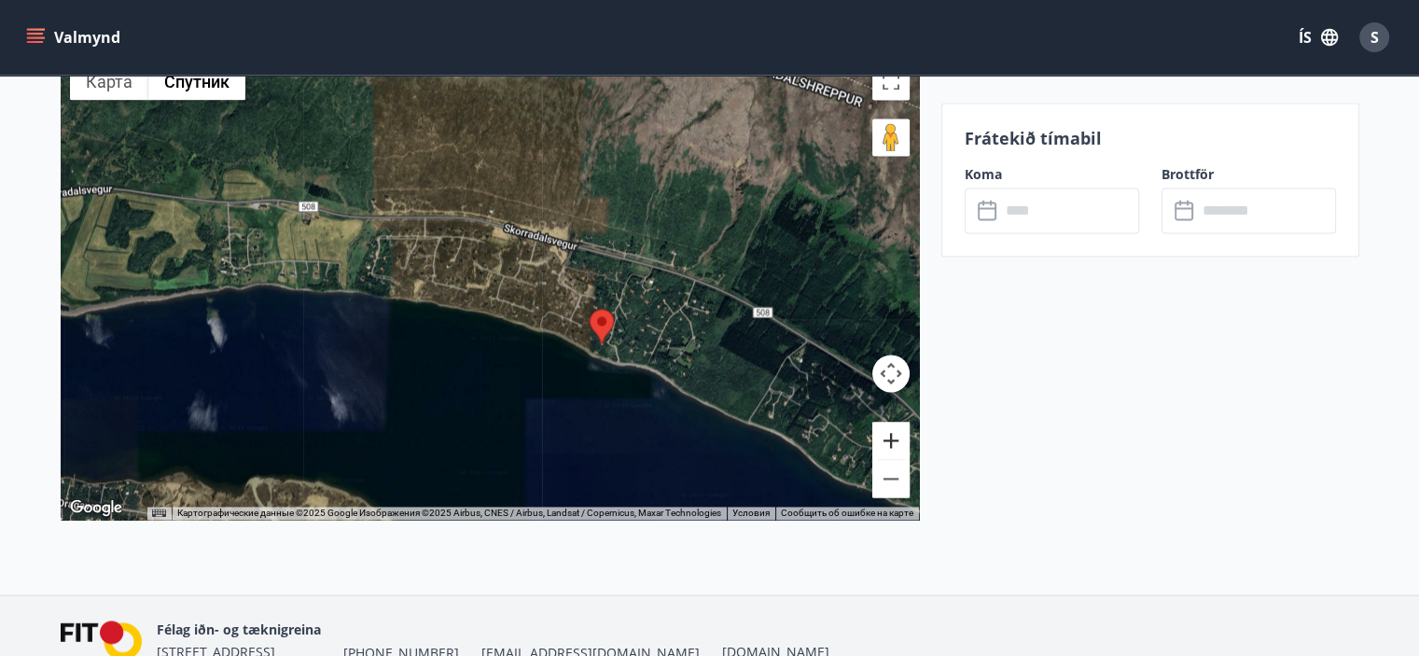
click at [877, 437] on button "Увеличить" at bounding box center [890, 440] width 37 height 37
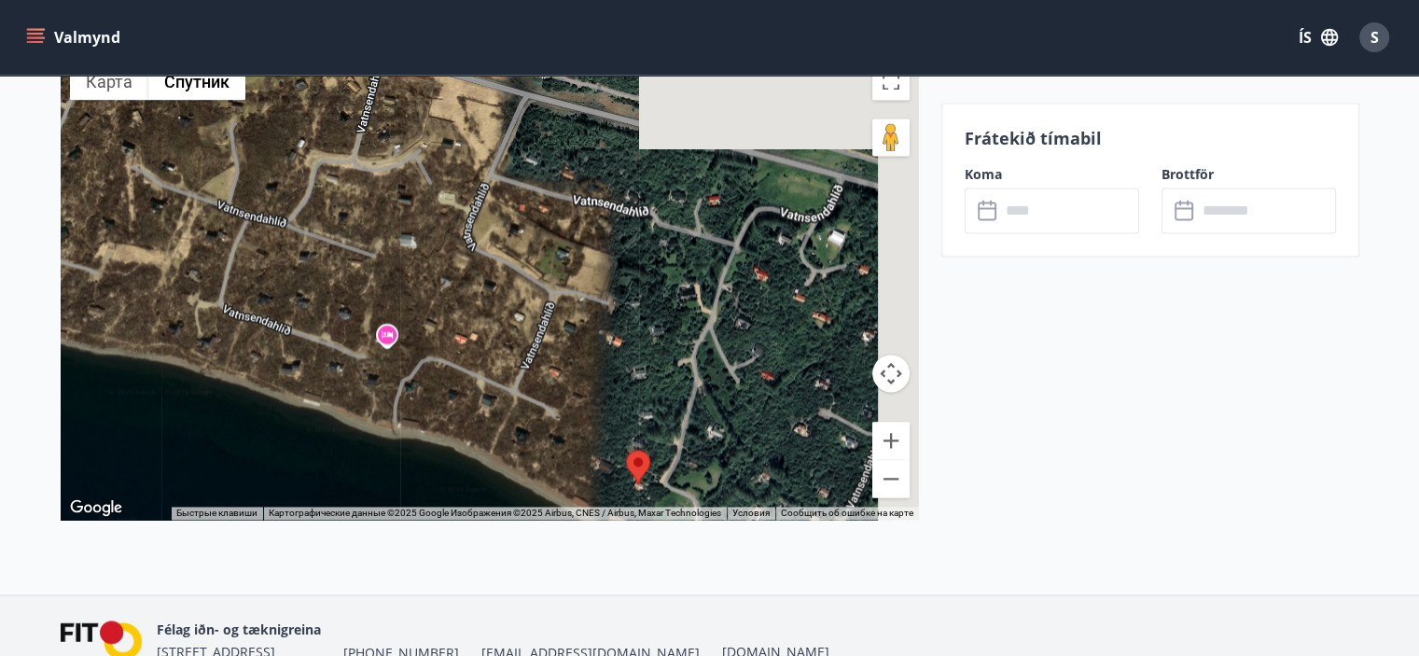
drag, startPoint x: 753, startPoint y: 313, endPoint x: 445, endPoint y: 289, distance: 308.7
click at [448, 288] on div at bounding box center [490, 286] width 858 height 466
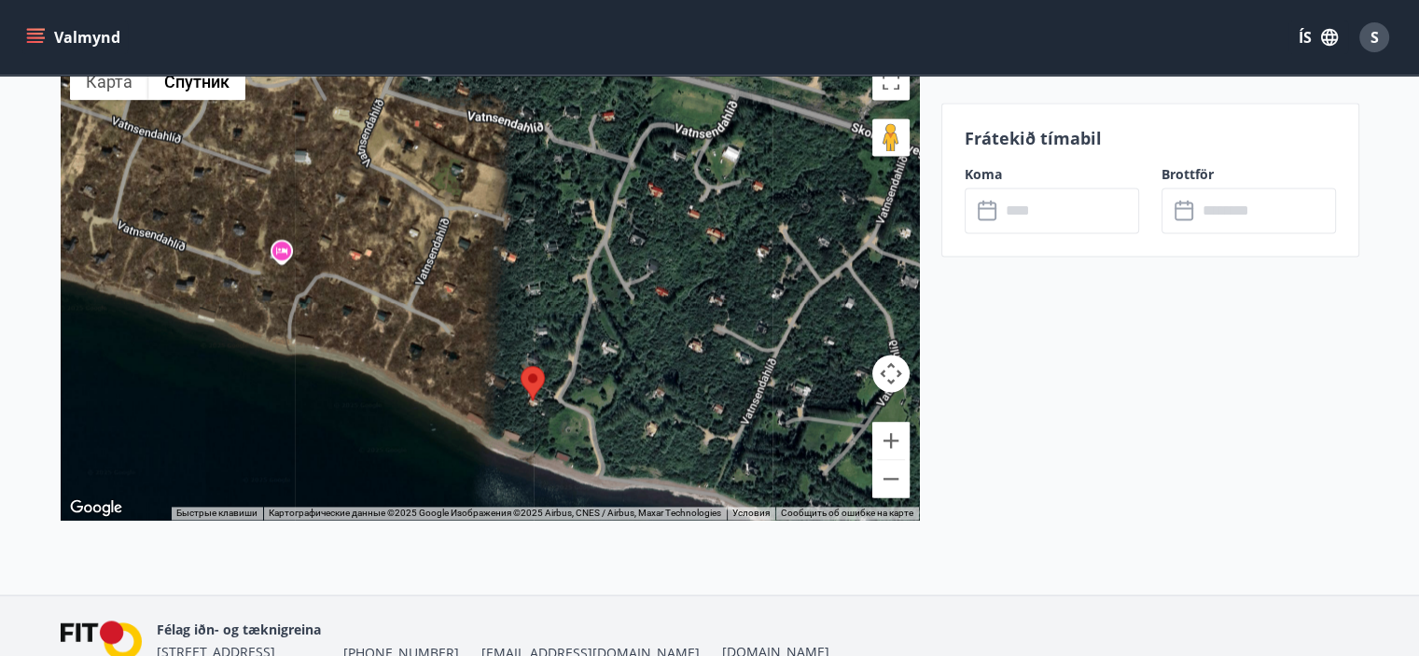
drag, startPoint x: 623, startPoint y: 439, endPoint x: 638, endPoint y: 357, distance: 83.4
click at [636, 355] on div at bounding box center [490, 286] width 858 height 466
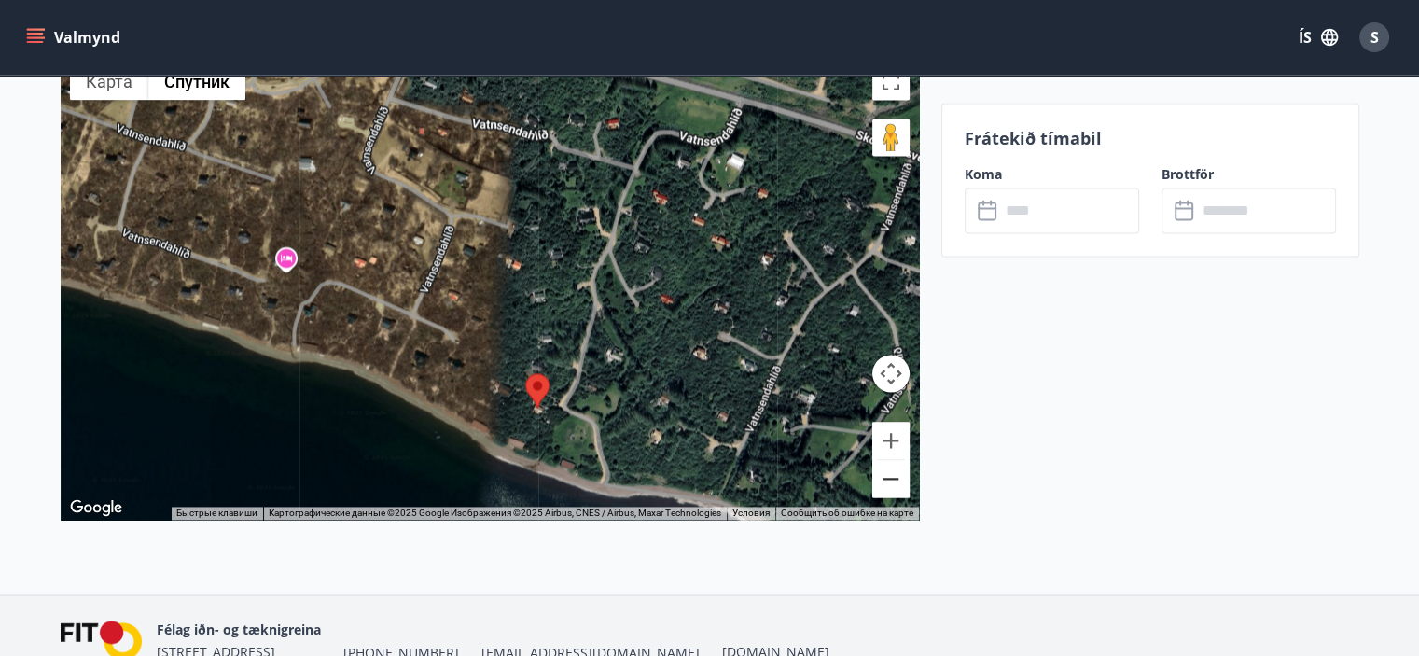
click at [888, 481] on button "Уменьшить" at bounding box center [890, 478] width 37 height 37
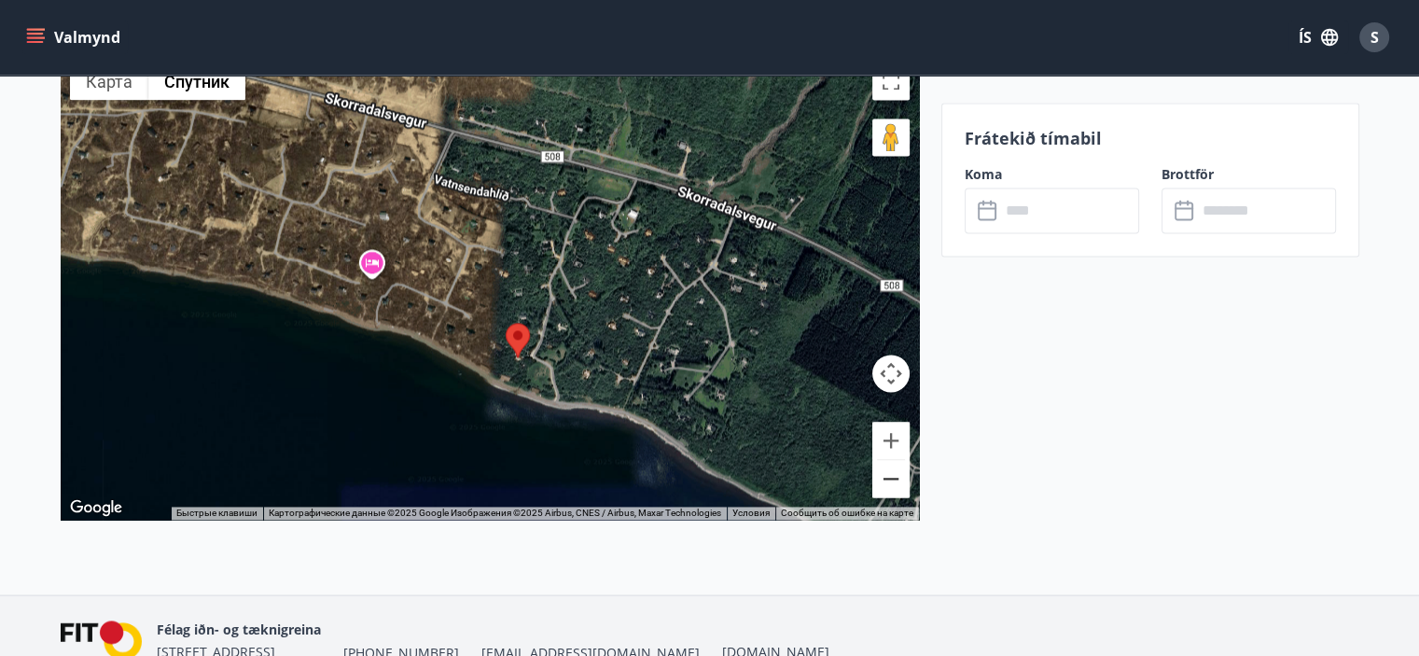
click at [888, 481] on button "Уменьшить" at bounding box center [890, 478] width 37 height 37
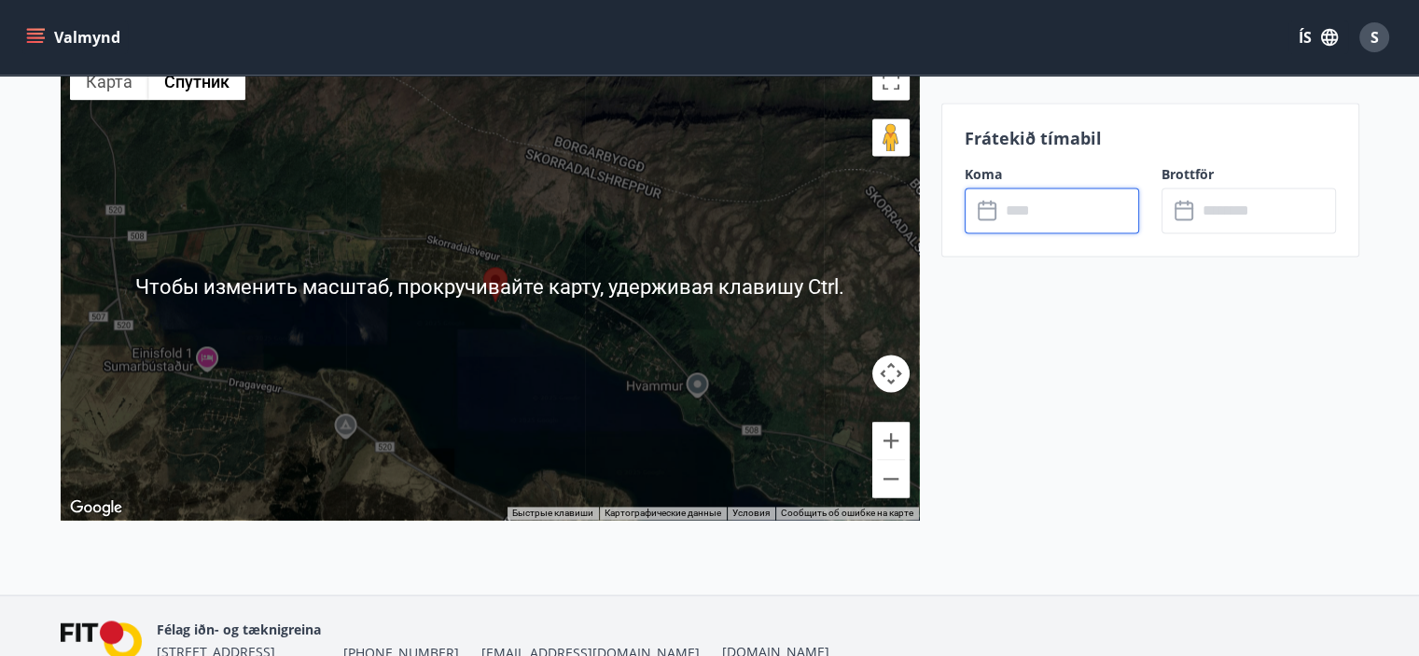
click at [1028, 212] on input "text" at bounding box center [1069, 211] width 139 height 46
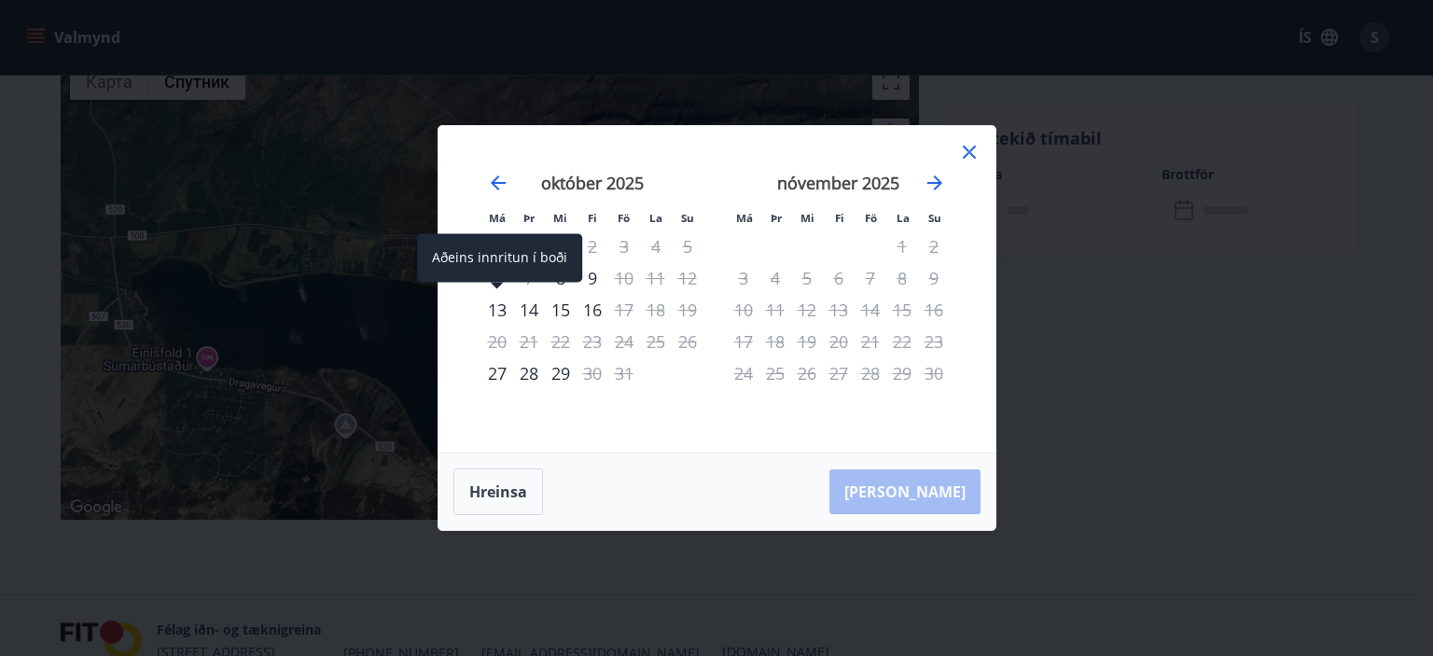
click at [494, 307] on div "13" at bounding box center [497, 310] width 32 height 32
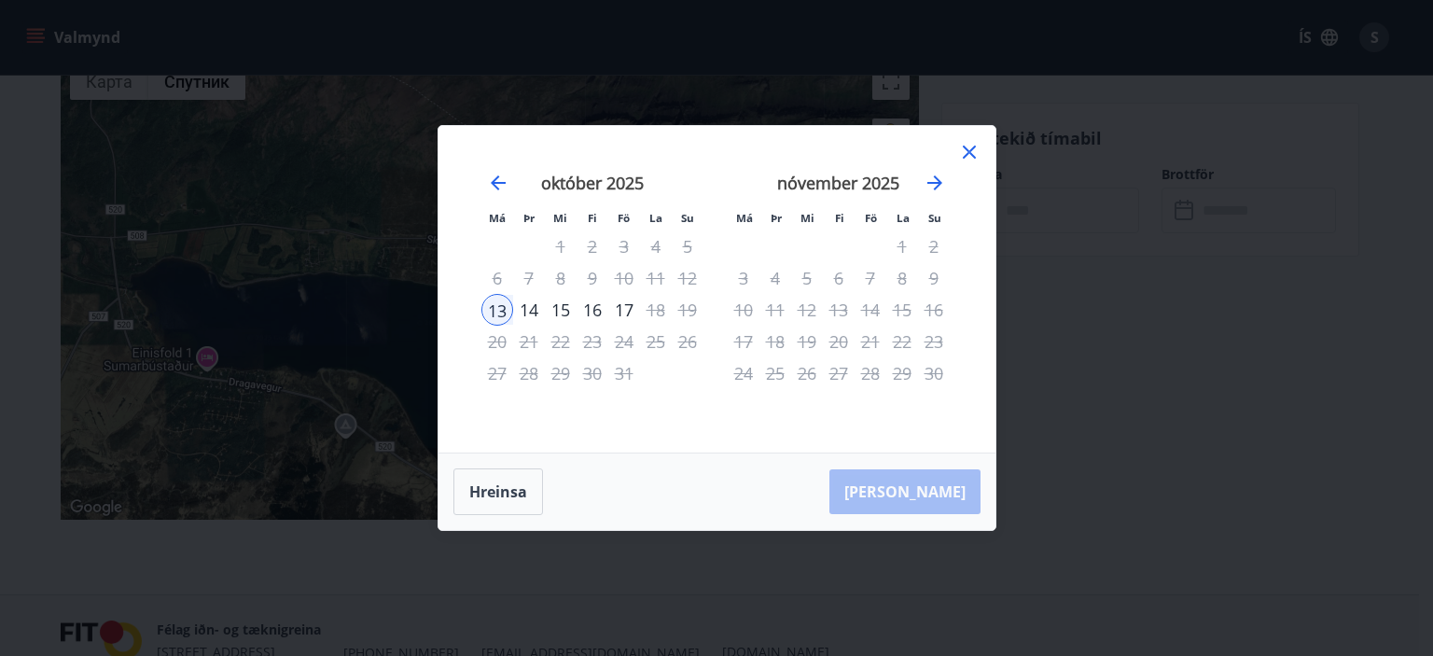
click at [589, 306] on div "16" at bounding box center [592, 310] width 32 height 32
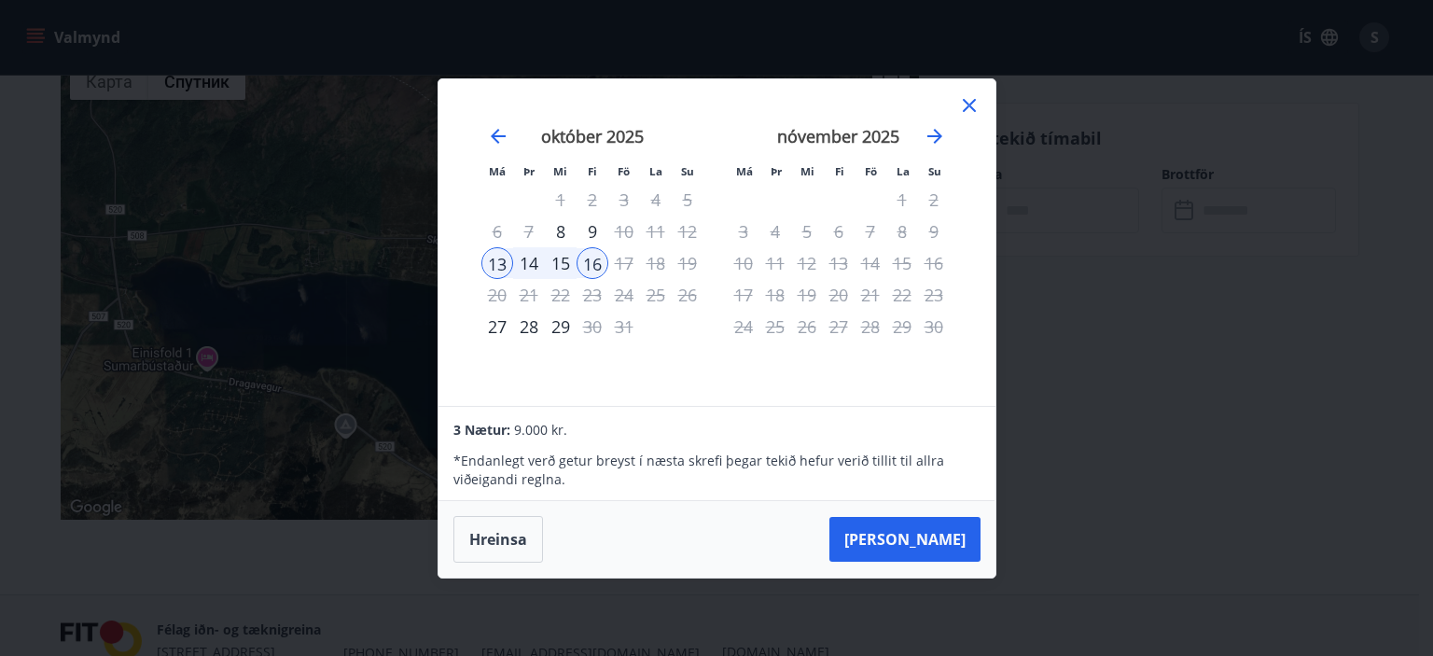
click at [970, 104] on icon at bounding box center [969, 105] width 13 height 13
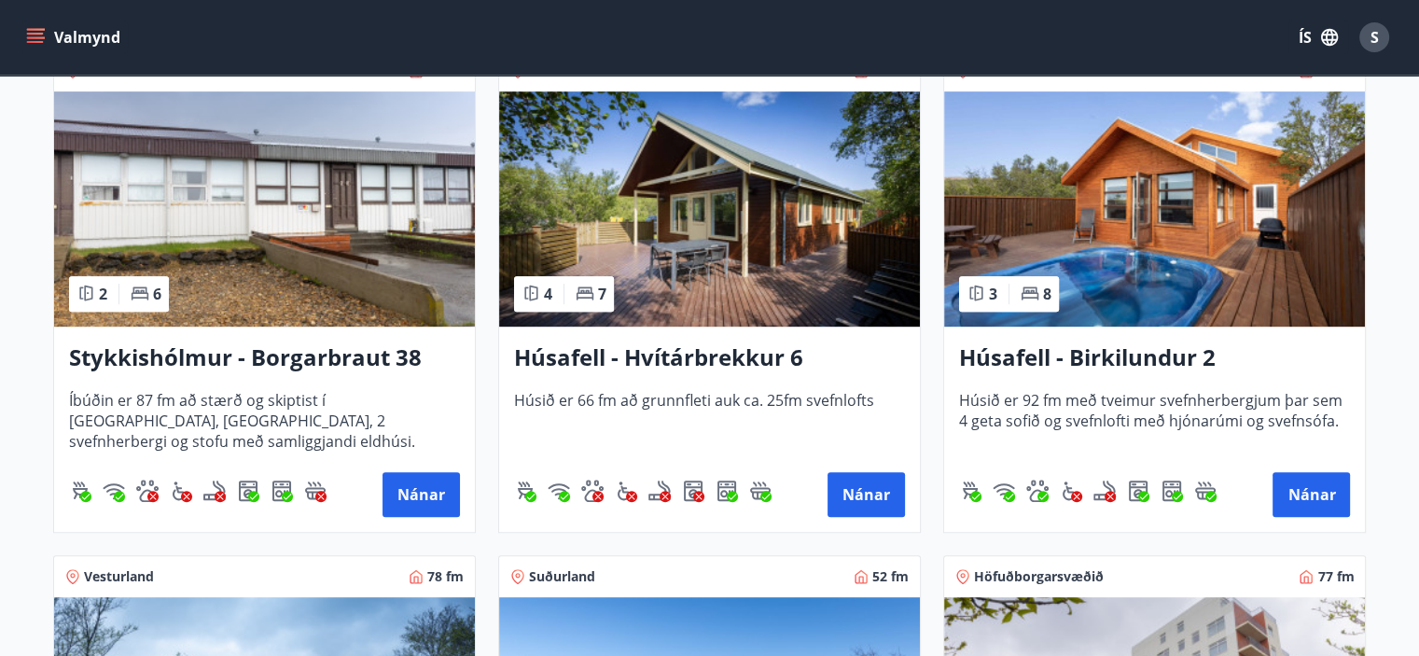
scroll to position [854, 0]
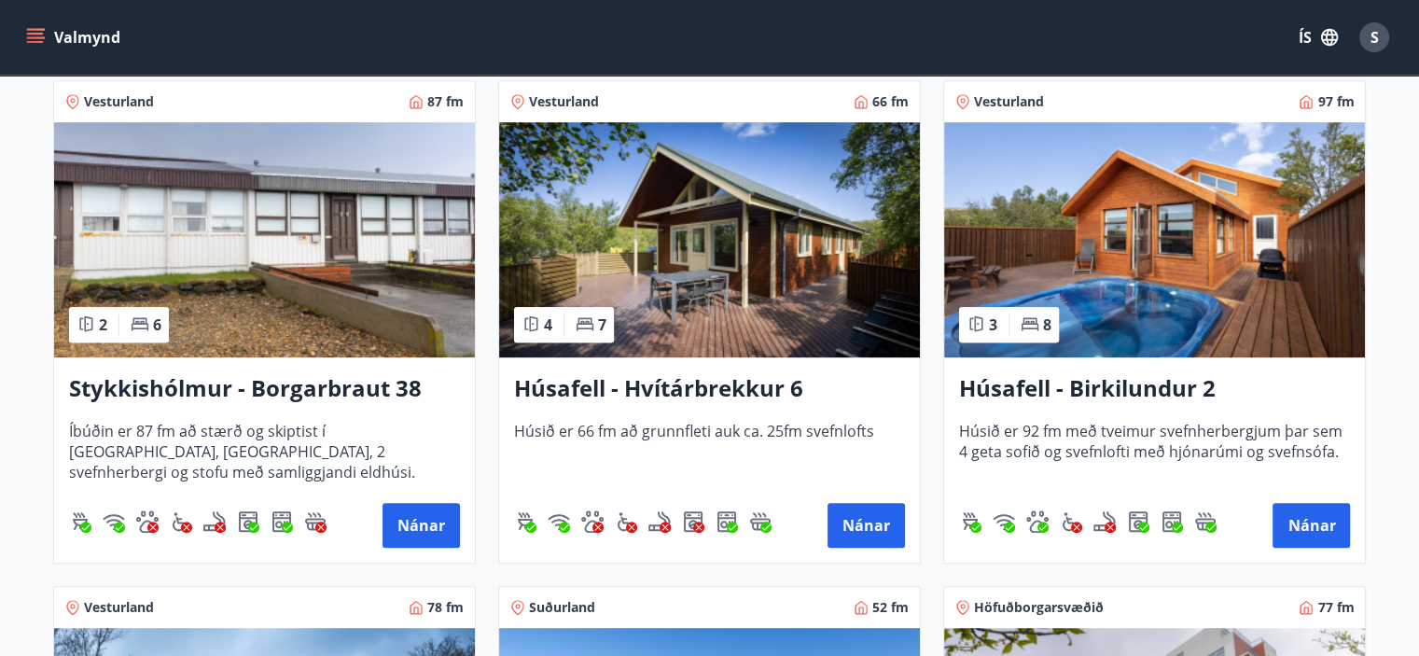
click at [713, 247] on img at bounding box center [709, 239] width 421 height 235
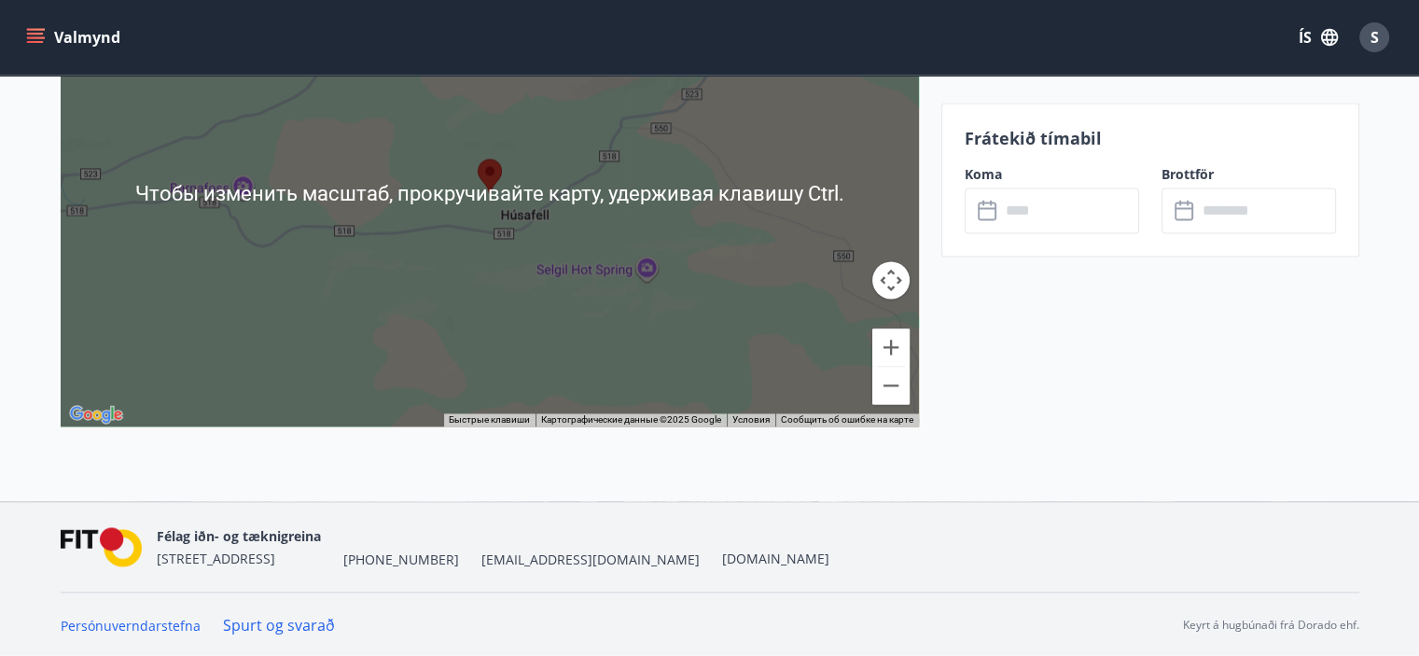
scroll to position [2638, 0]
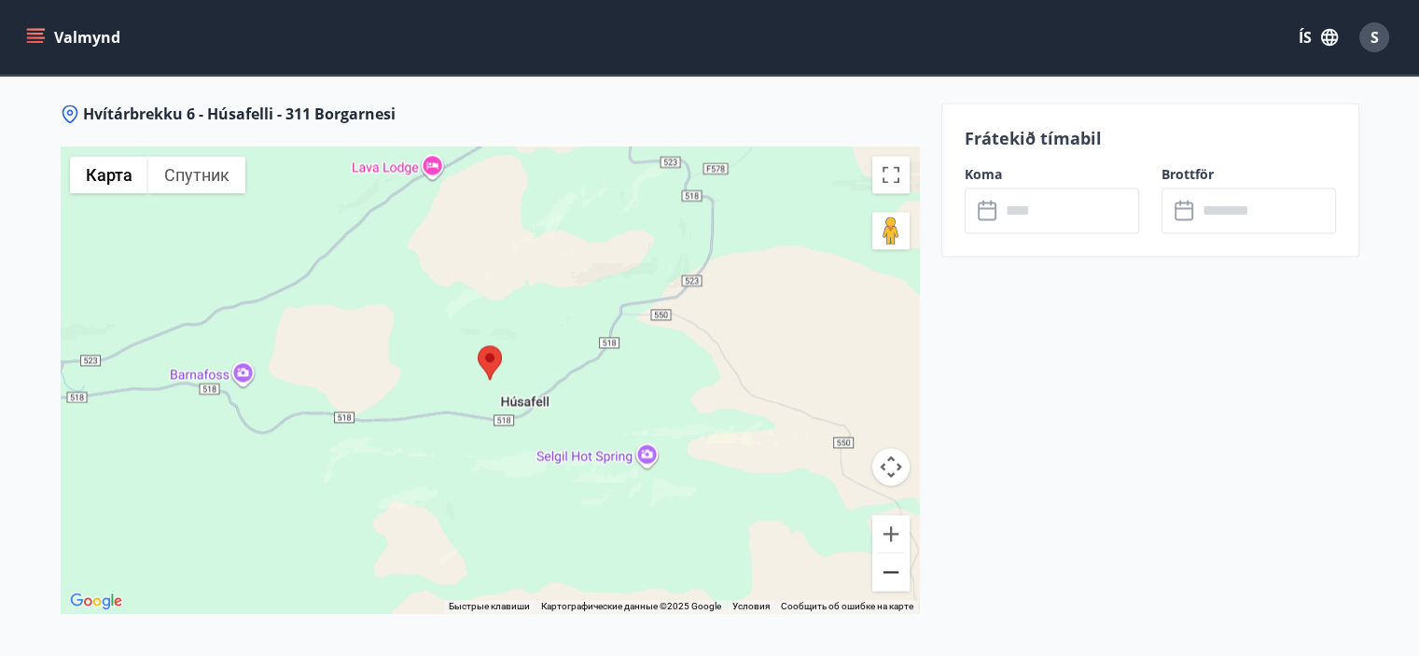
click at [894, 566] on button "Уменьшить" at bounding box center [890, 571] width 37 height 37
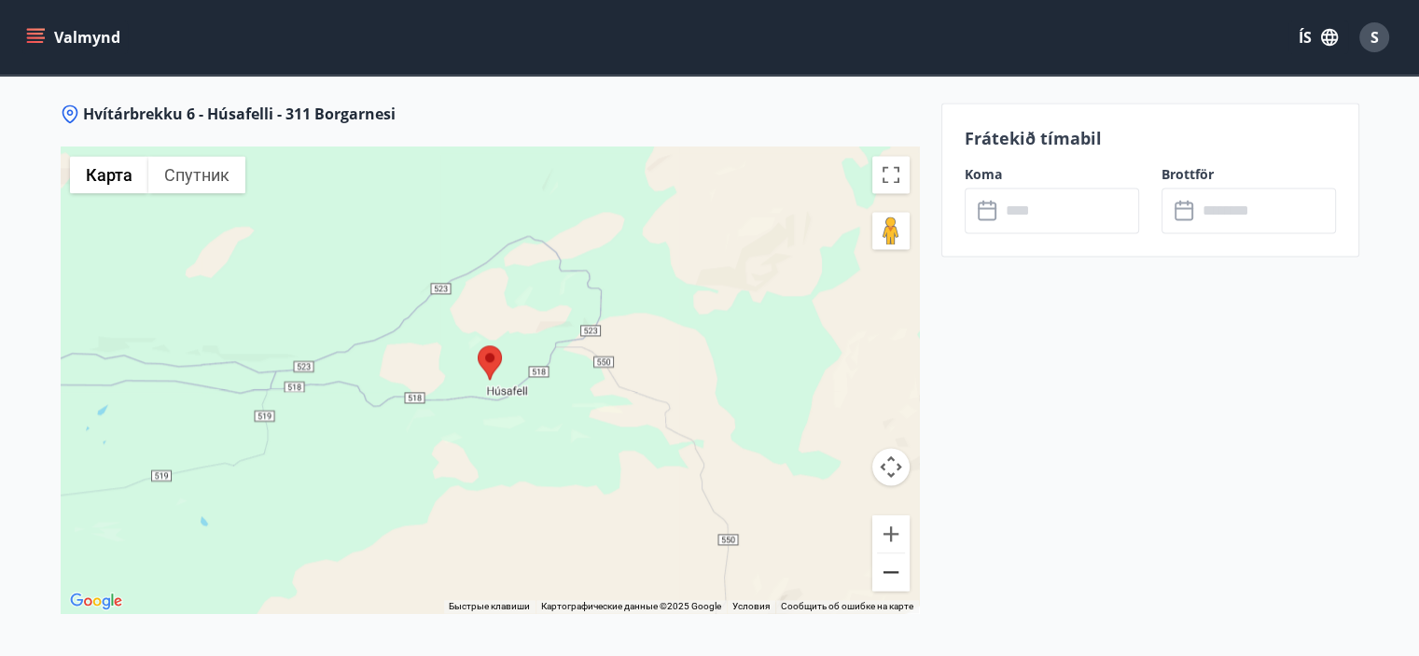
click at [891, 565] on button "Уменьшить" at bounding box center [890, 571] width 37 height 37
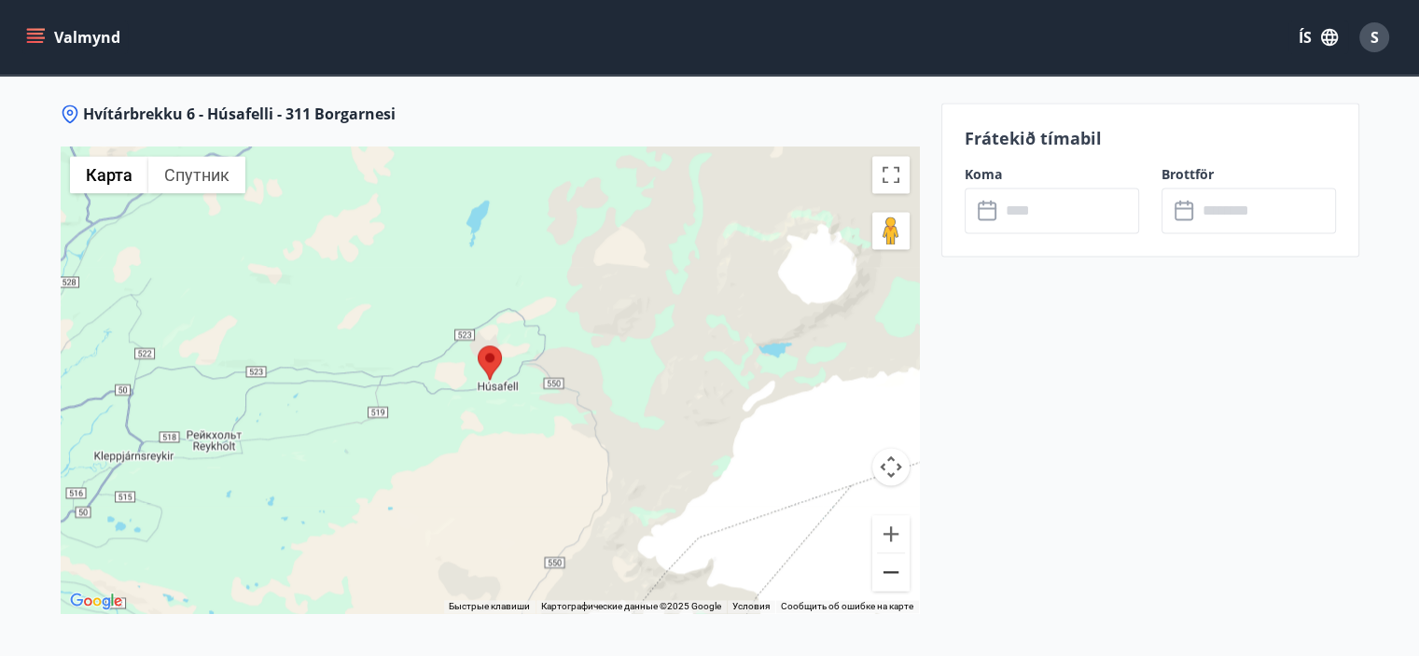
click at [891, 565] on button "Уменьшить" at bounding box center [890, 571] width 37 height 37
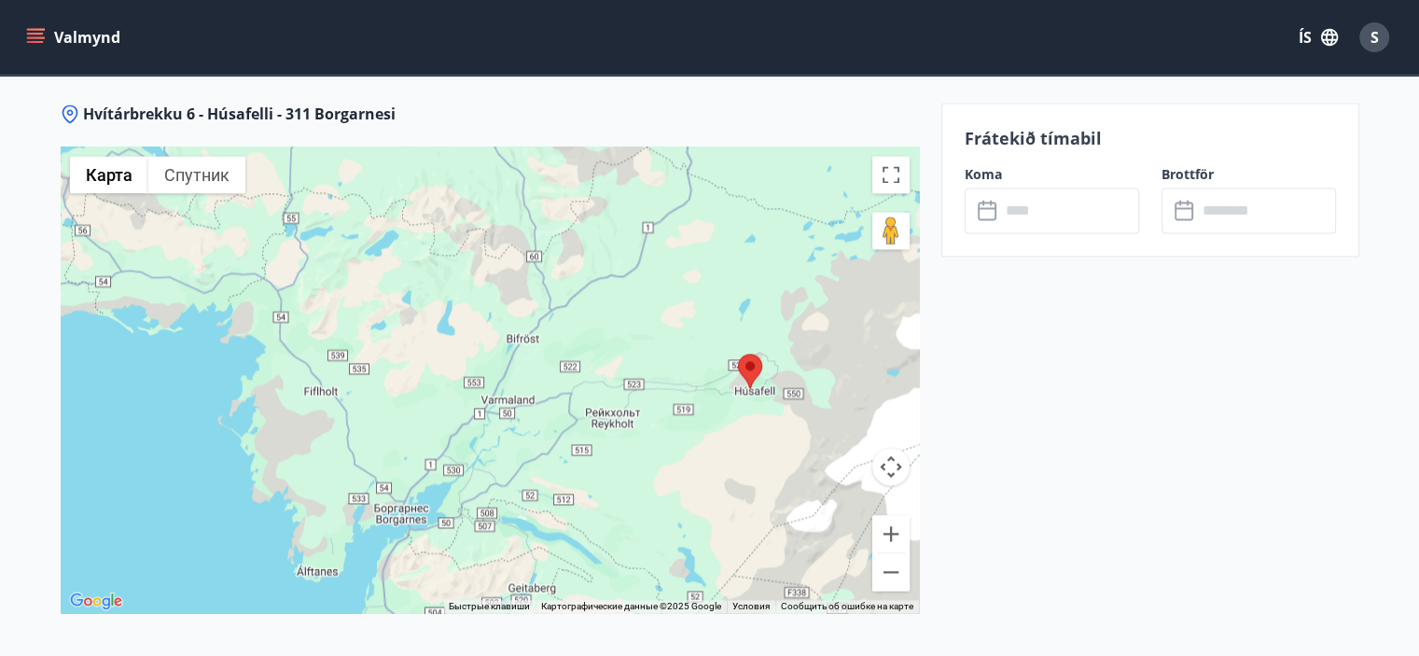
drag, startPoint x: 614, startPoint y: 451, endPoint x: 674, endPoint y: 451, distance: 59.7
click at [674, 451] on div at bounding box center [490, 379] width 858 height 466
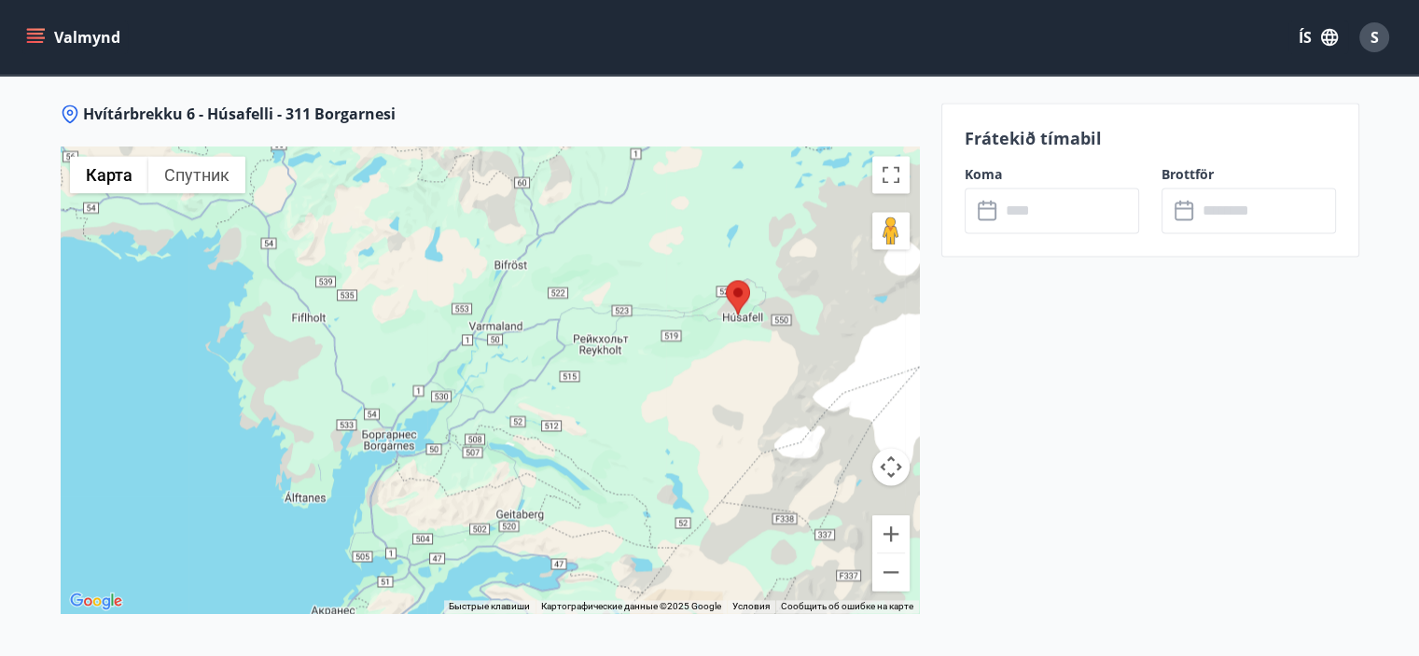
drag, startPoint x: 550, startPoint y: 480, endPoint x: 538, endPoint y: 399, distance: 82.1
click at [538, 399] on div at bounding box center [490, 379] width 858 height 466
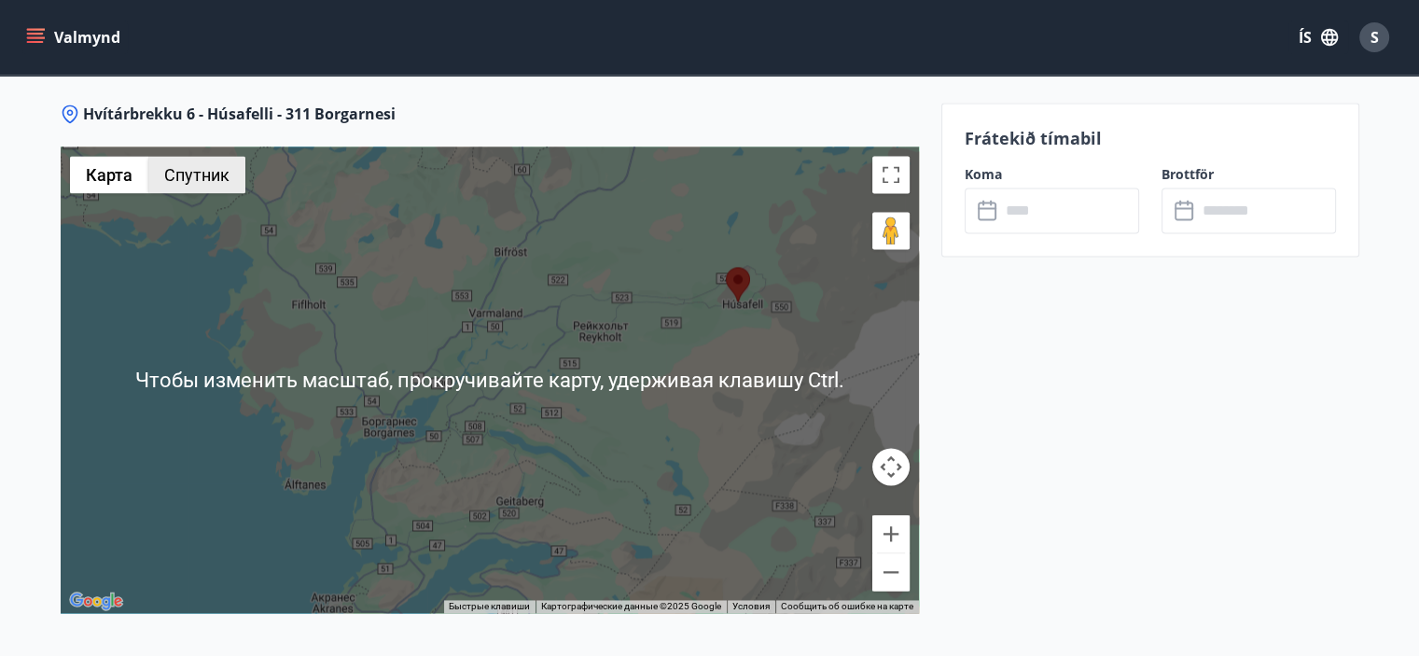
click at [190, 174] on button "Спутник" at bounding box center [196, 174] width 97 height 37
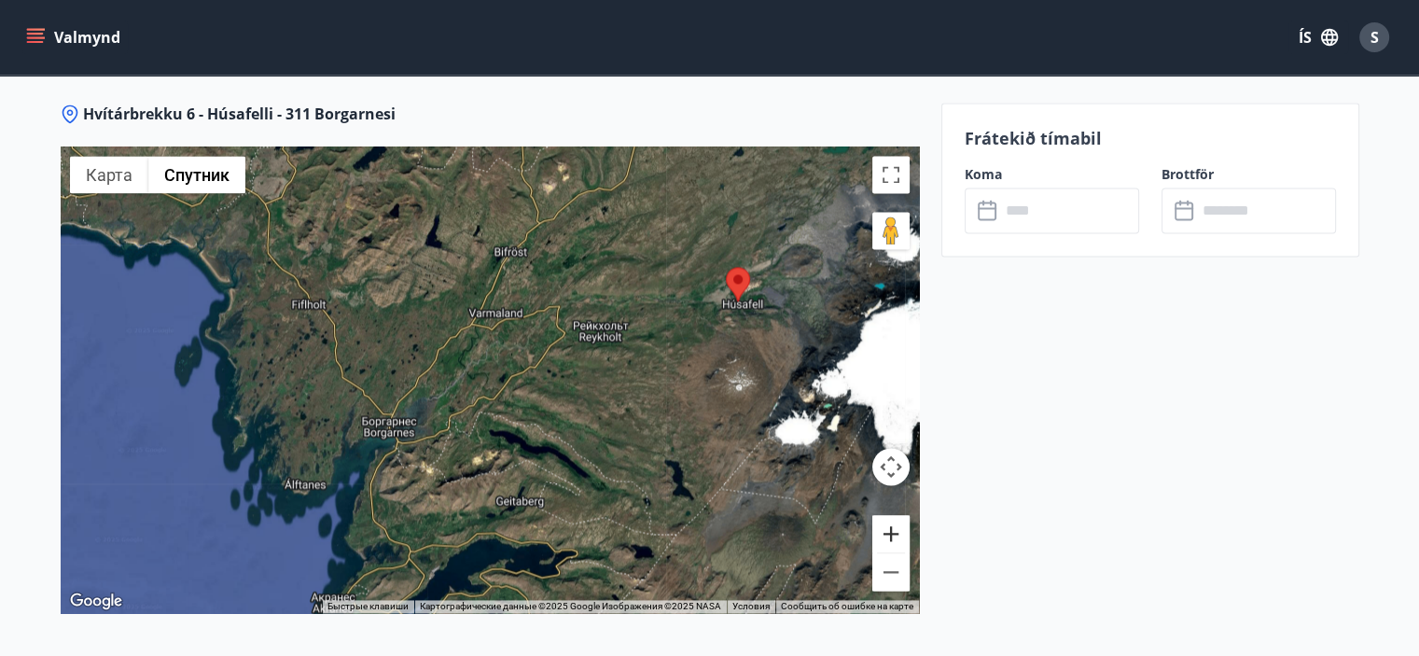
click at [894, 527] on button "Увеличить" at bounding box center [890, 533] width 37 height 37
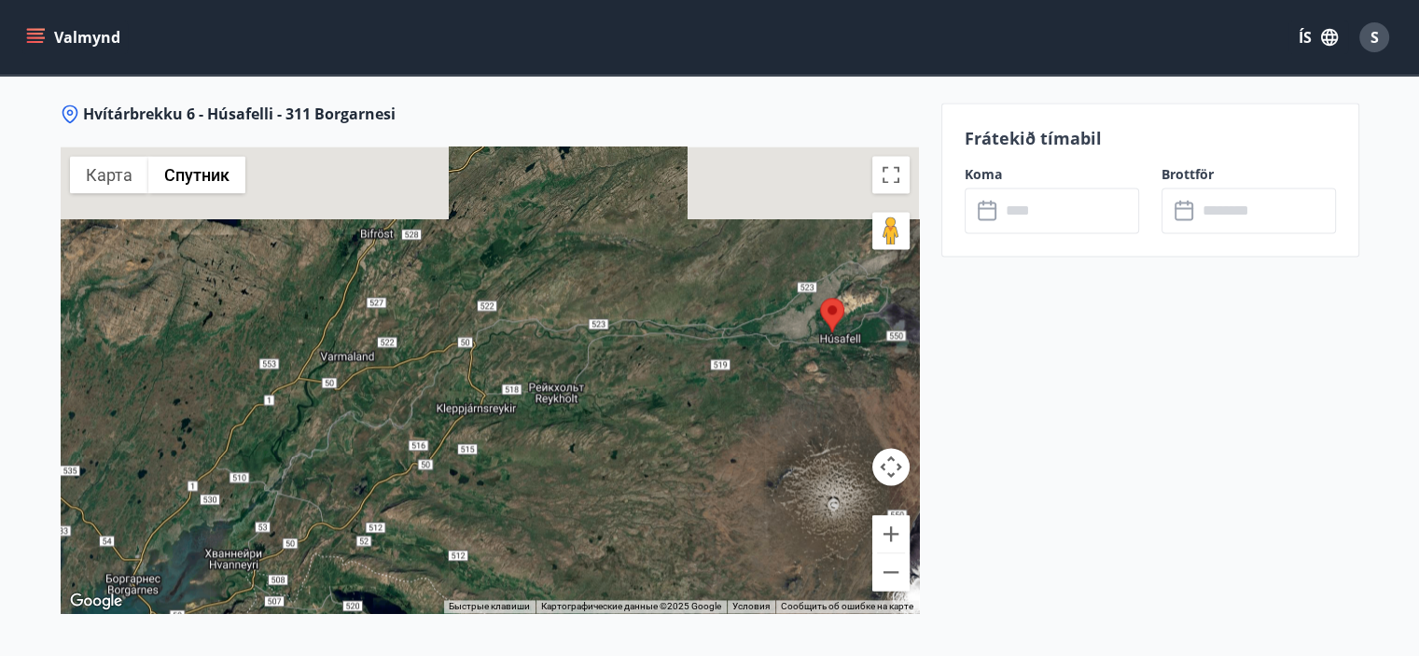
drag, startPoint x: 802, startPoint y: 323, endPoint x: 637, endPoint y: 438, distance: 201.1
click at [637, 438] on div at bounding box center [490, 379] width 858 height 466
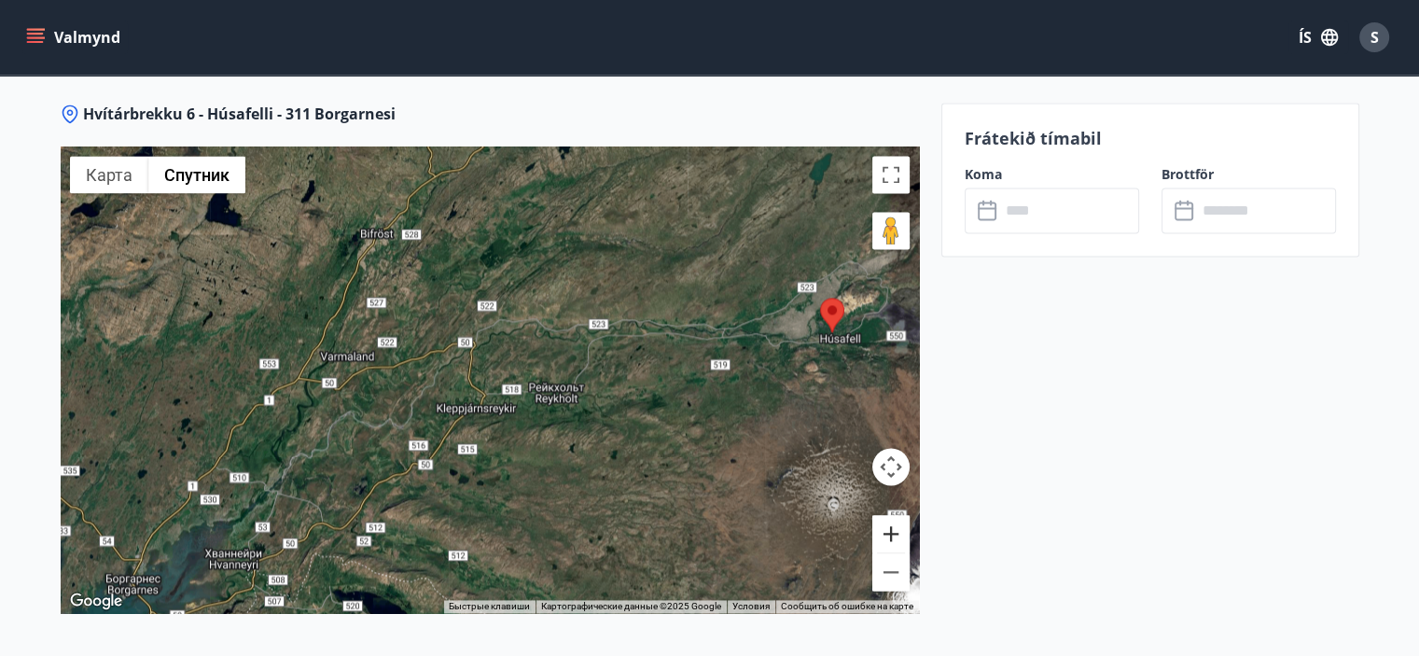
click at [892, 526] on button "Увеличить" at bounding box center [890, 533] width 37 height 37
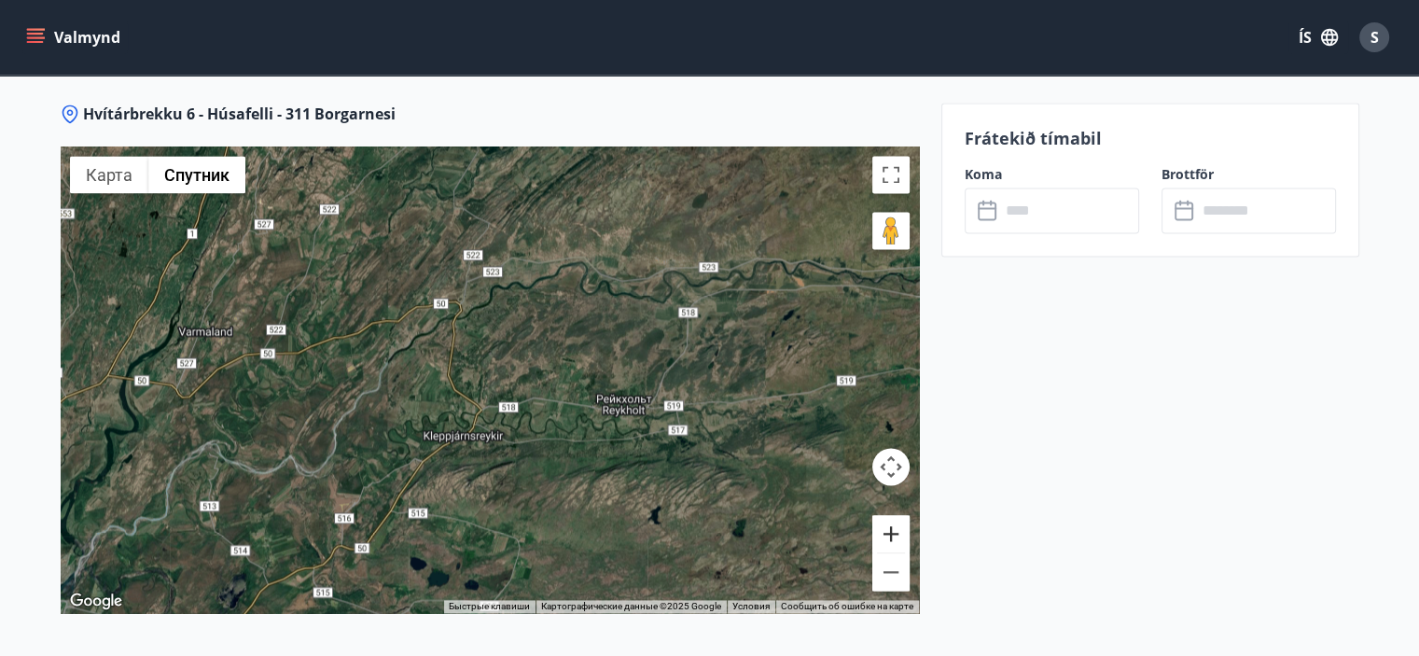
click at [892, 526] on button "Увеличить" at bounding box center [890, 533] width 37 height 37
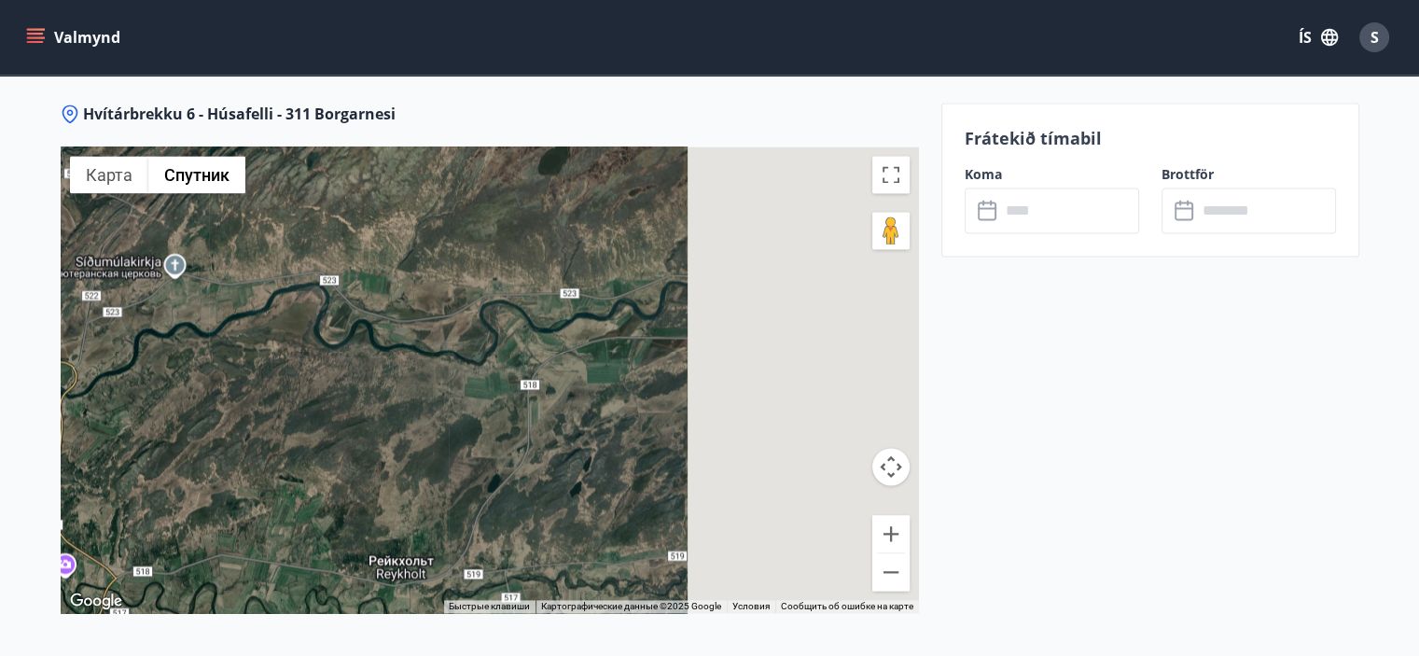
drag, startPoint x: 821, startPoint y: 361, endPoint x: 481, endPoint y: 488, distance: 362.5
click at [481, 488] on div at bounding box center [490, 379] width 858 height 466
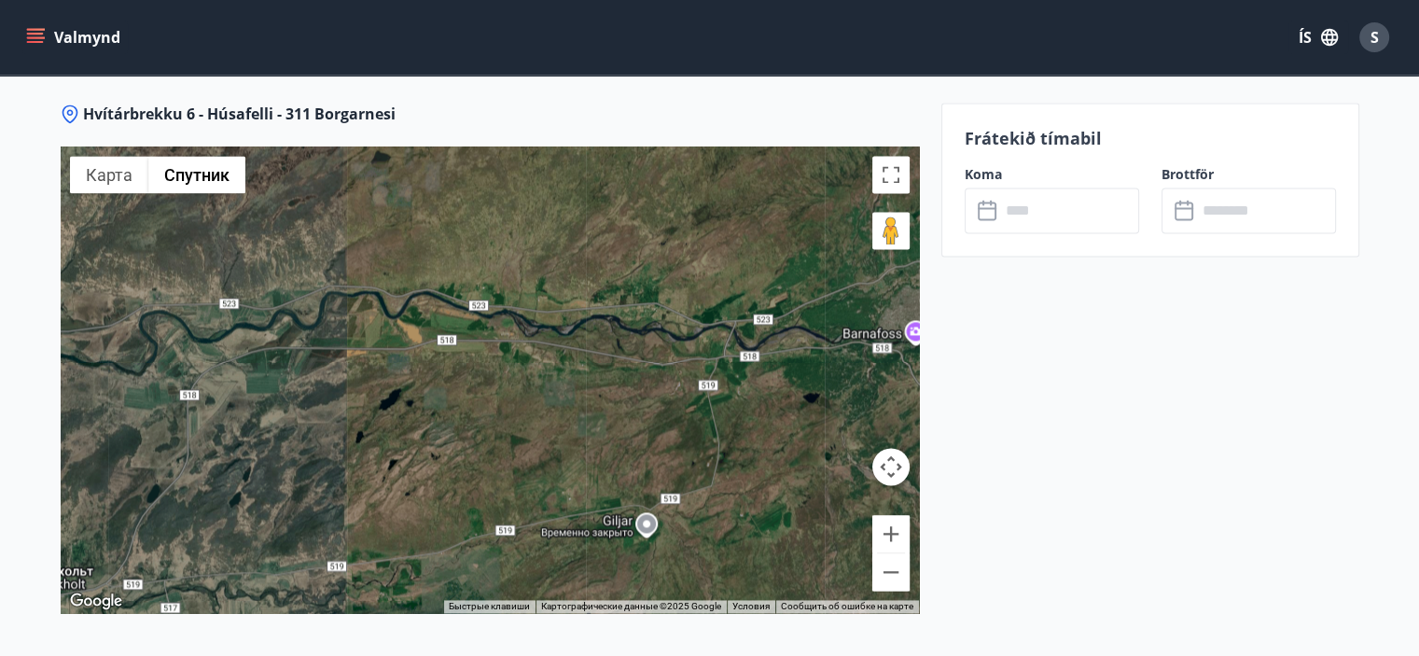
drag, startPoint x: 744, startPoint y: 408, endPoint x: 462, endPoint y: 418, distance: 282.8
click at [462, 418] on div at bounding box center [490, 379] width 858 height 466
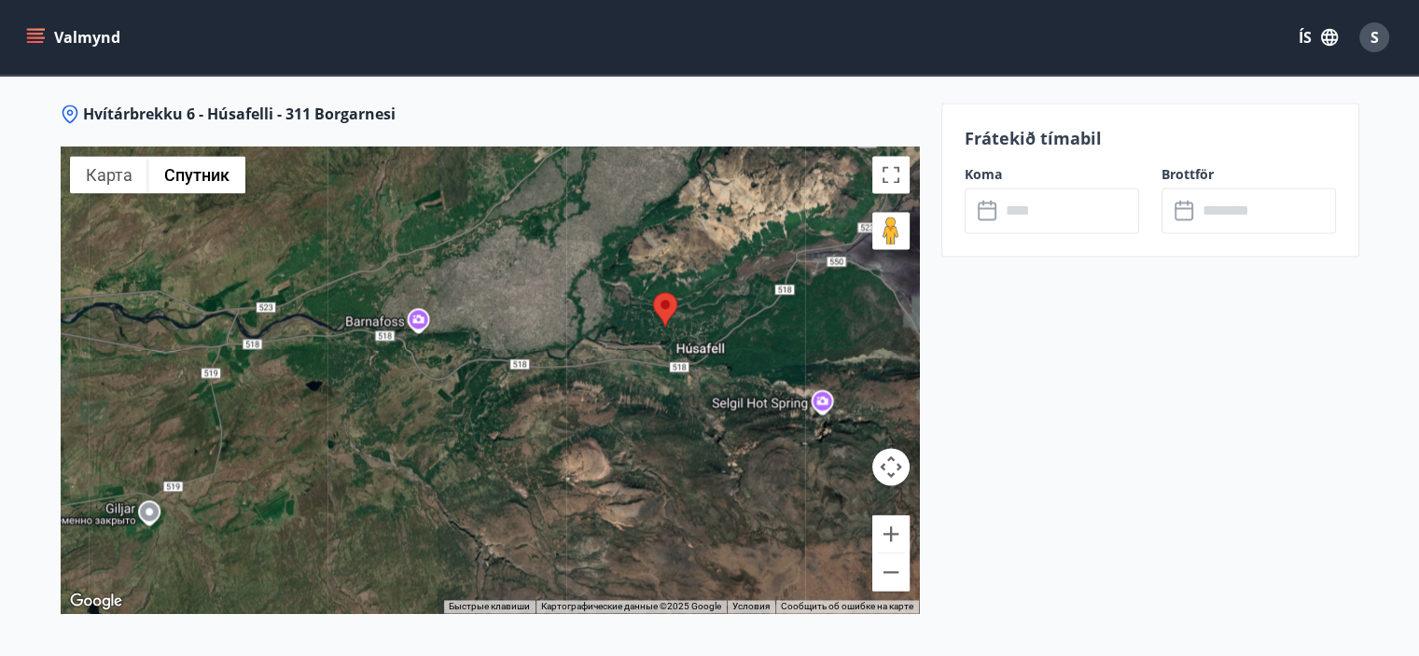
drag, startPoint x: 849, startPoint y: 400, endPoint x: 433, endPoint y: 386, distance: 416.3
click at [433, 386] on div at bounding box center [490, 379] width 858 height 466
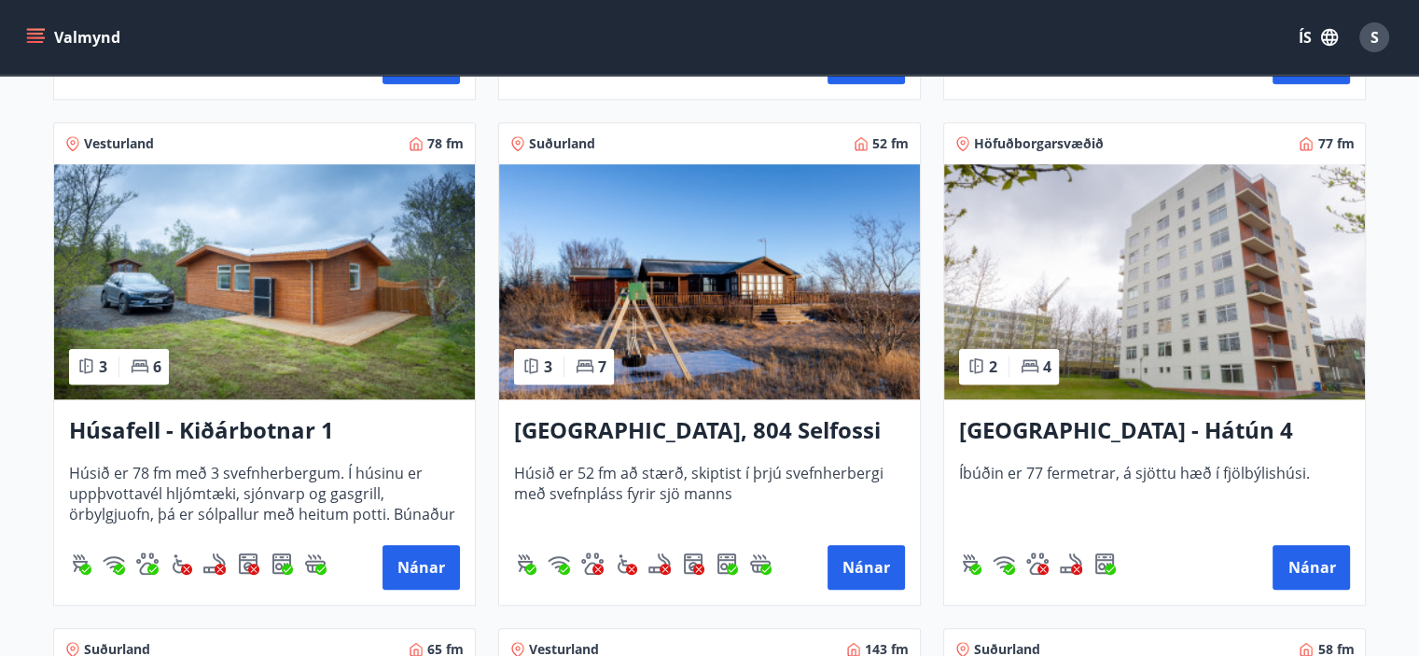
scroll to position [1306, 0]
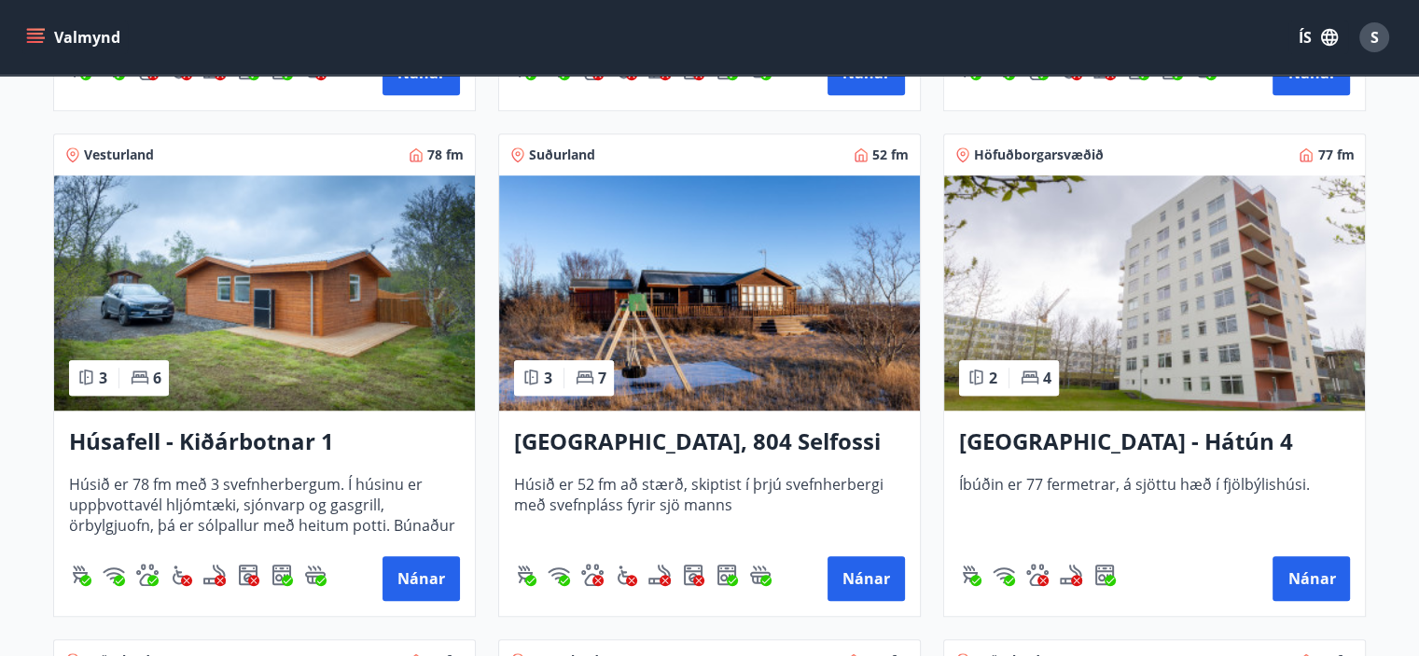
click at [692, 313] on img at bounding box center [709, 292] width 421 height 235
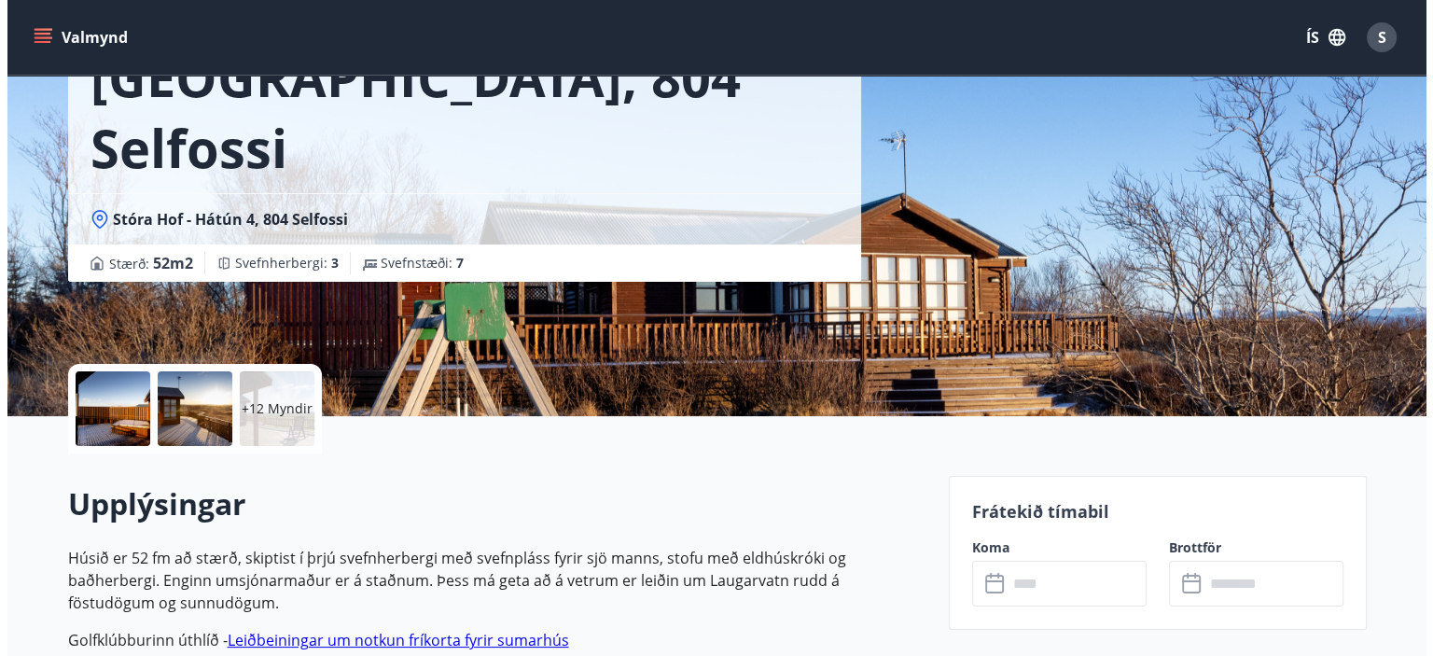
scroll to position [280, 0]
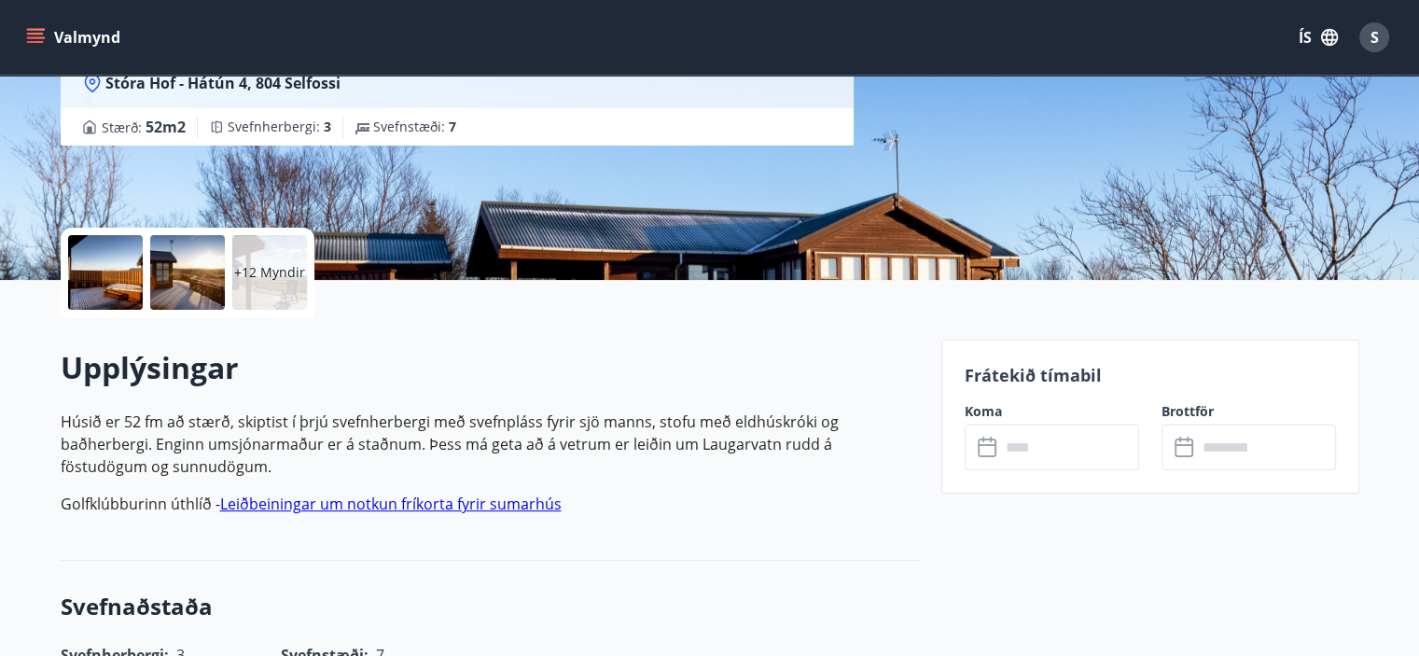
click at [264, 265] on p "+12 Myndir" at bounding box center [269, 272] width 71 height 19
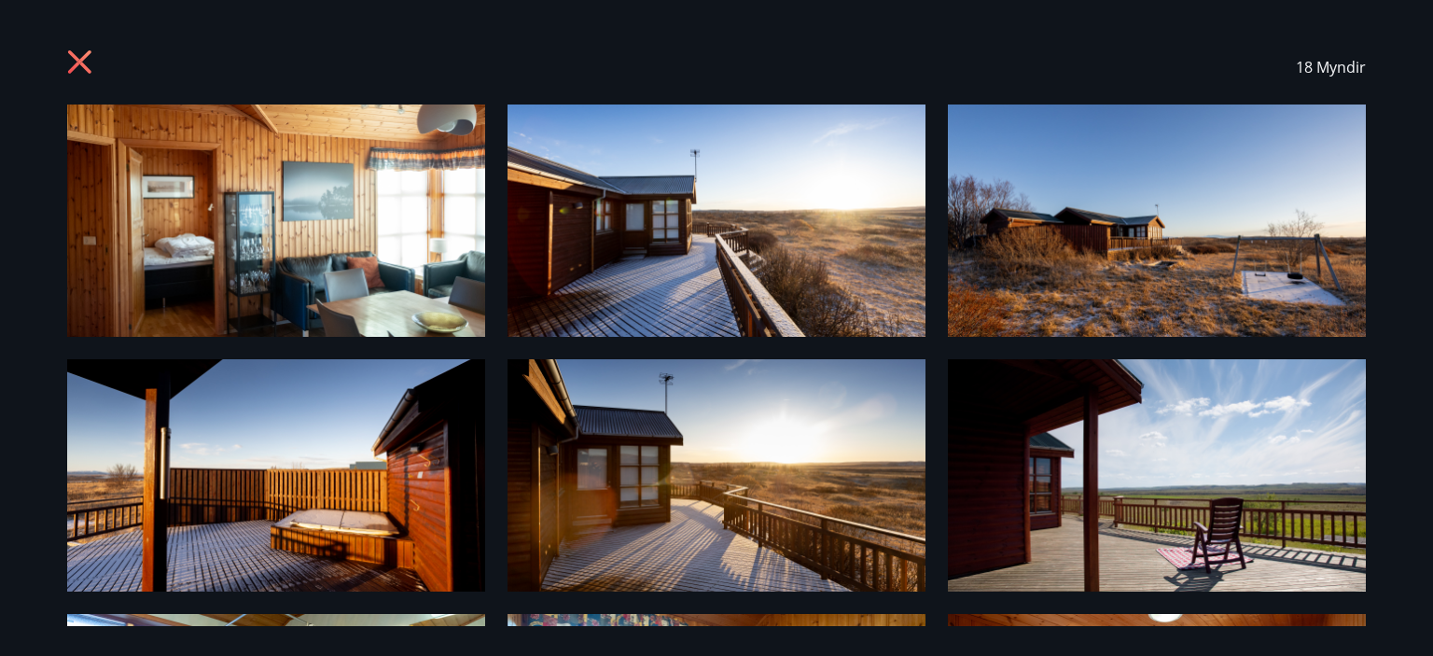
click at [362, 242] on img at bounding box center [276, 220] width 418 height 232
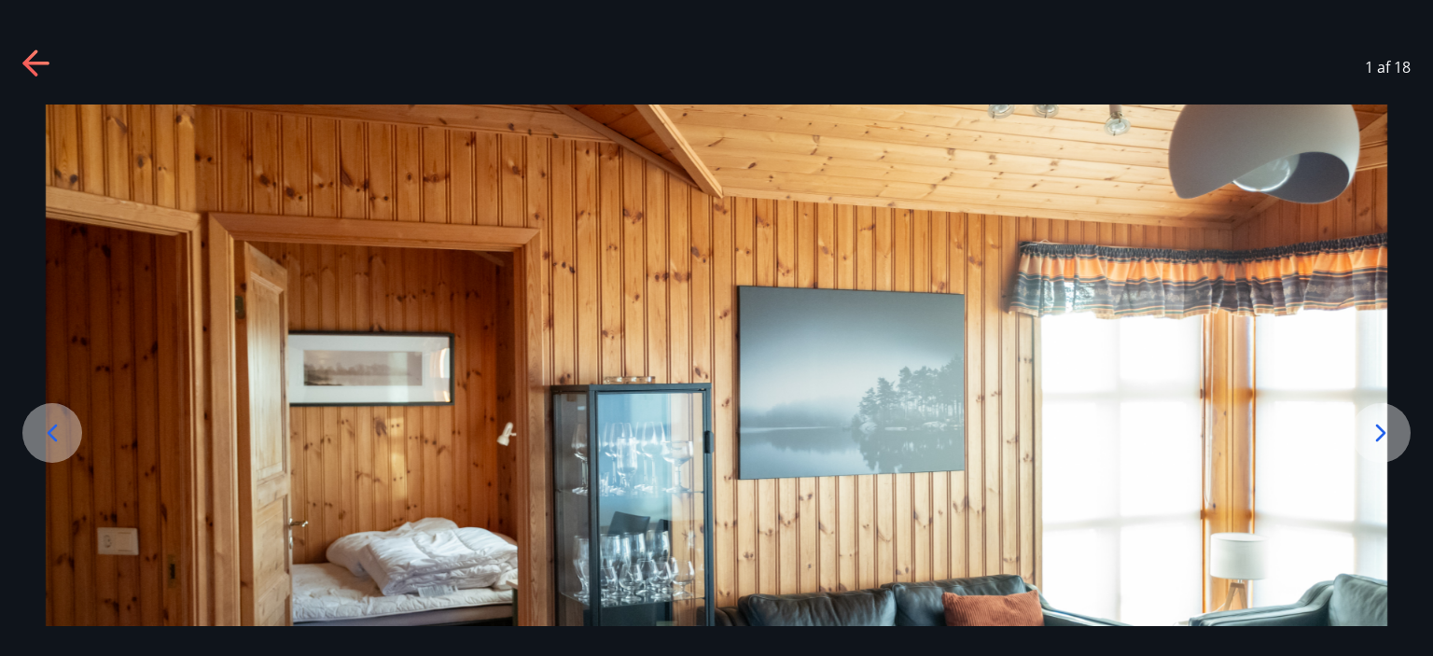
scroll to position [224, 0]
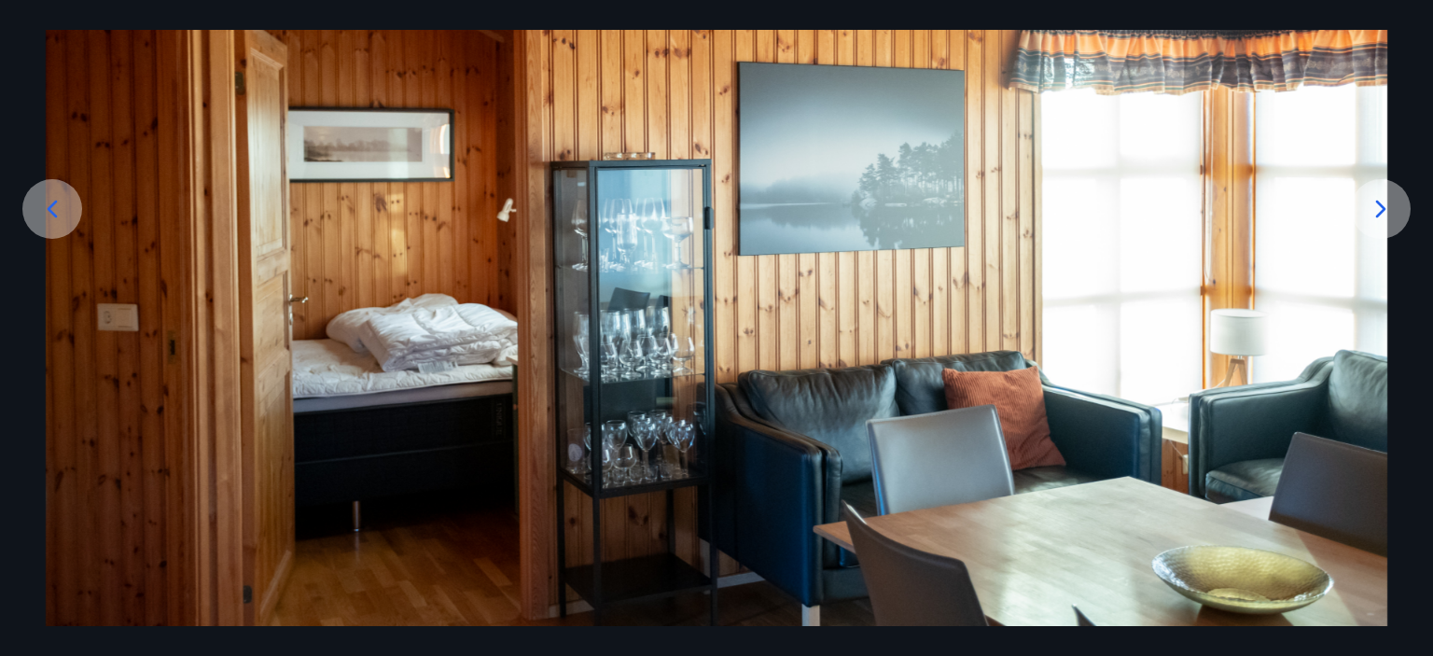
click at [1374, 204] on icon at bounding box center [1381, 209] width 30 height 30
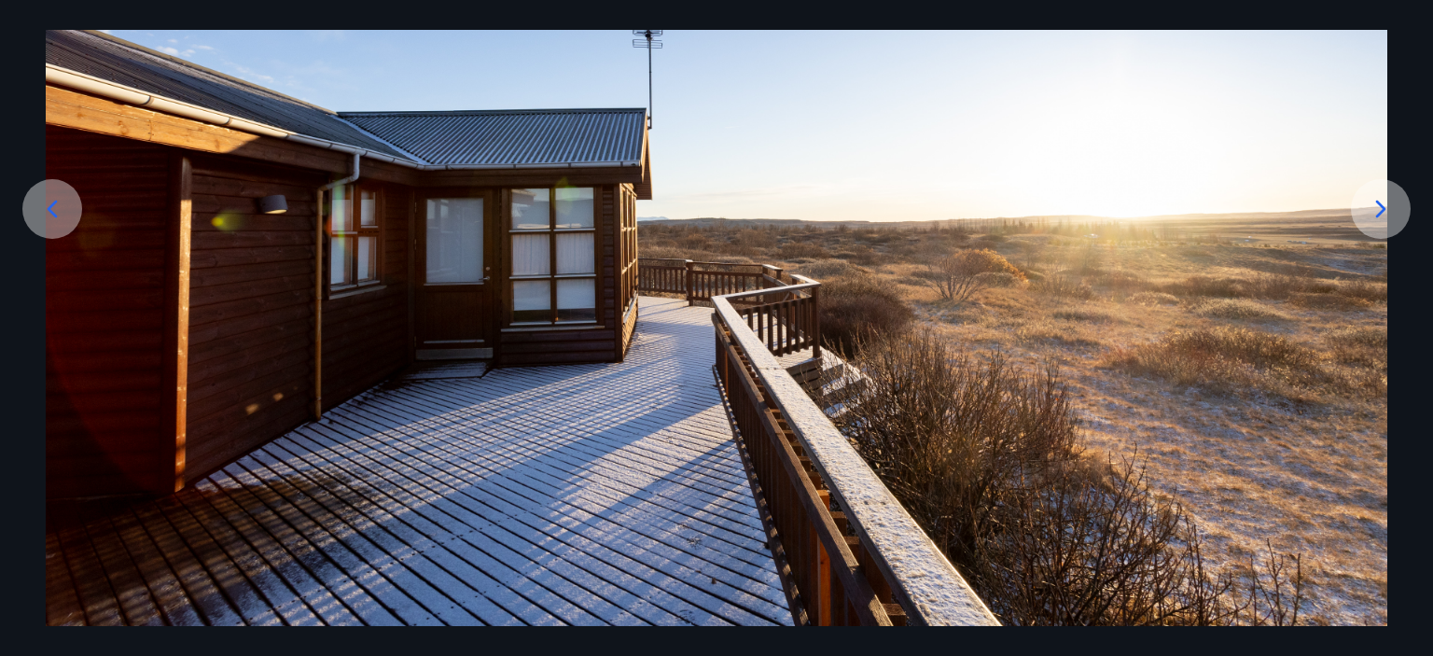
click at [1374, 210] on icon at bounding box center [1381, 209] width 30 height 30
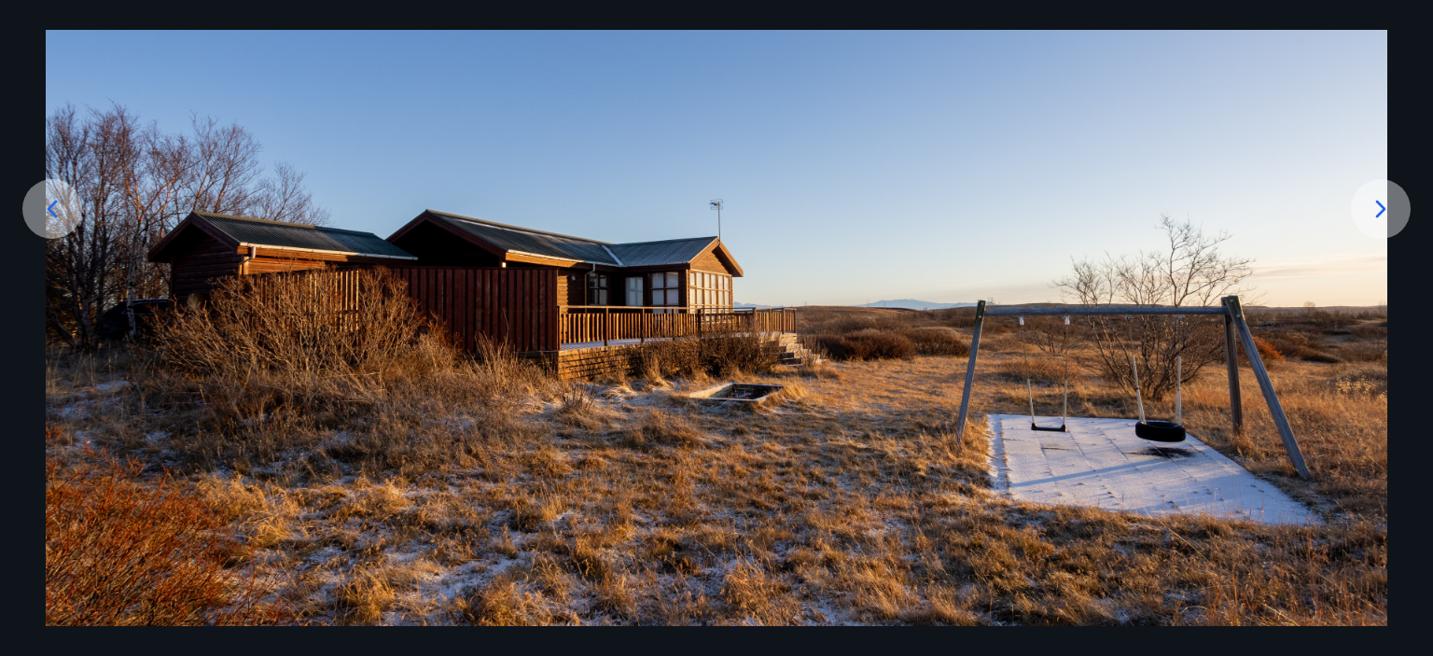
click at [1381, 214] on icon at bounding box center [1381, 209] width 10 height 18
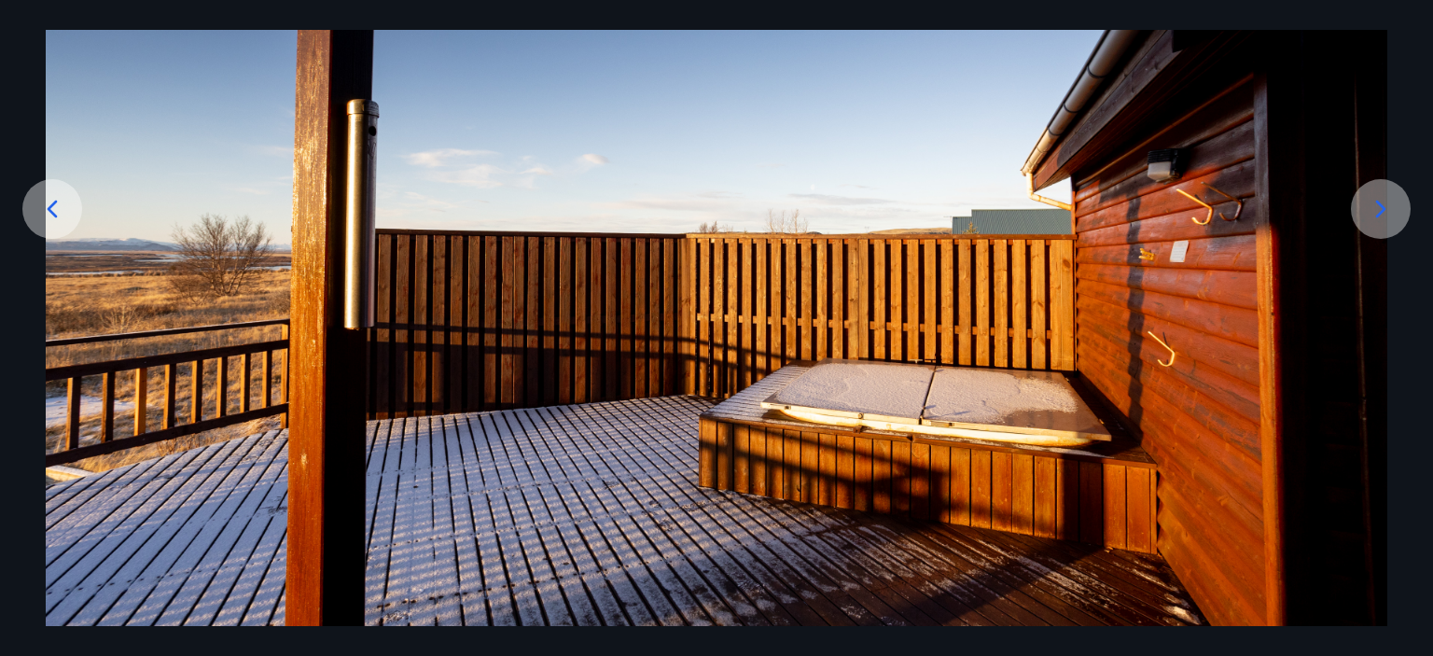
click at [52, 208] on icon at bounding box center [52, 209] width 30 height 30
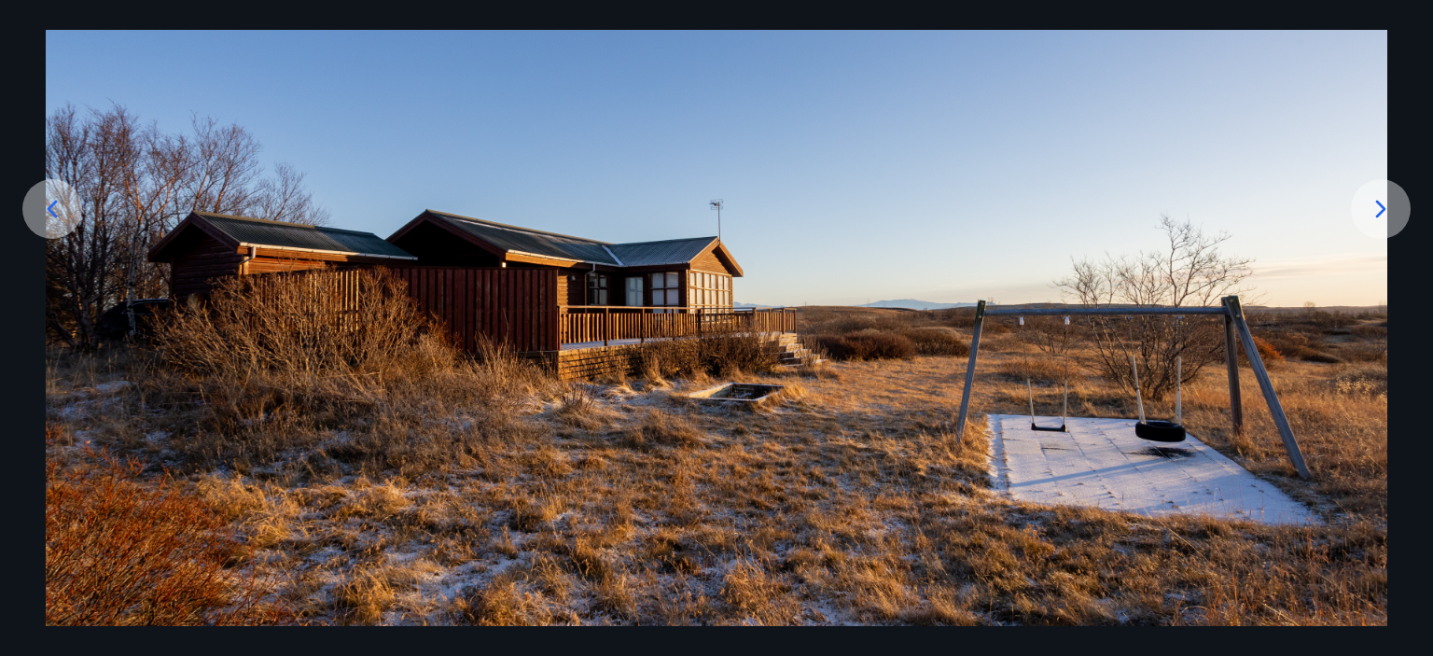
click at [1384, 212] on icon at bounding box center [1381, 209] width 30 height 30
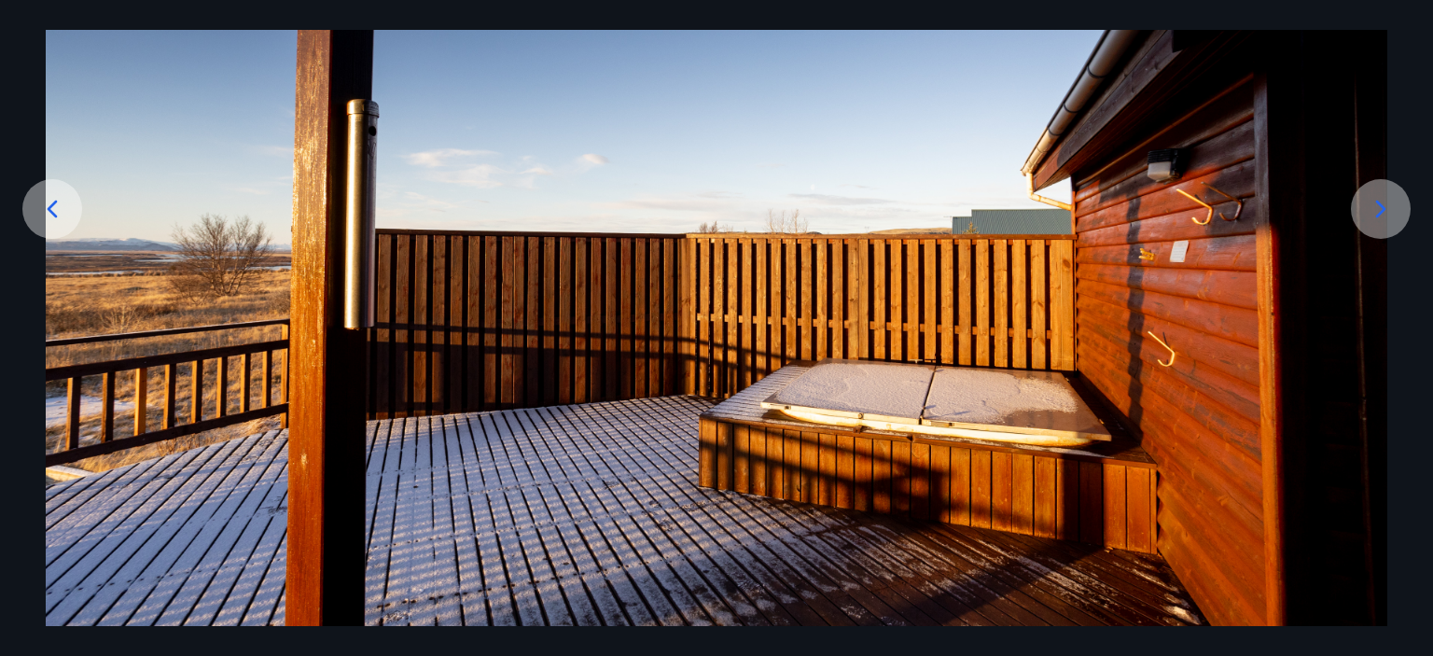
click at [1384, 212] on icon at bounding box center [1381, 209] width 30 height 30
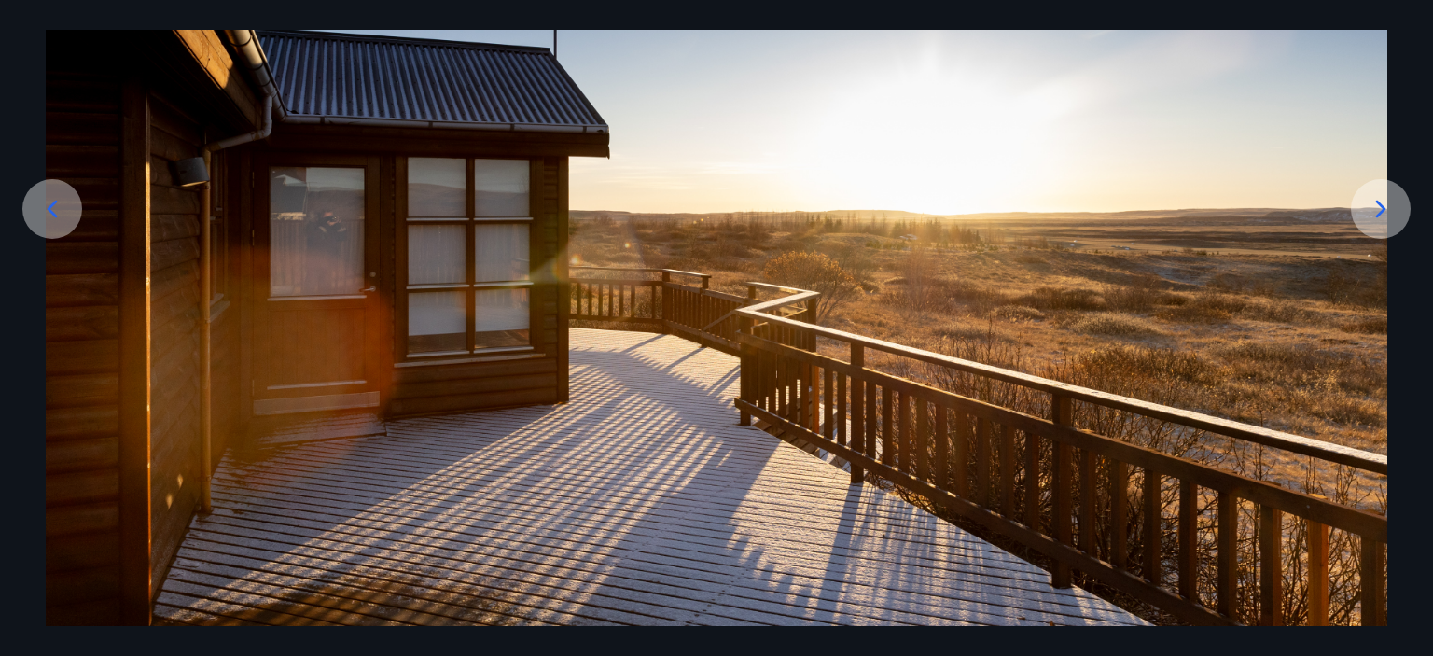
click at [1384, 212] on icon at bounding box center [1381, 209] width 30 height 30
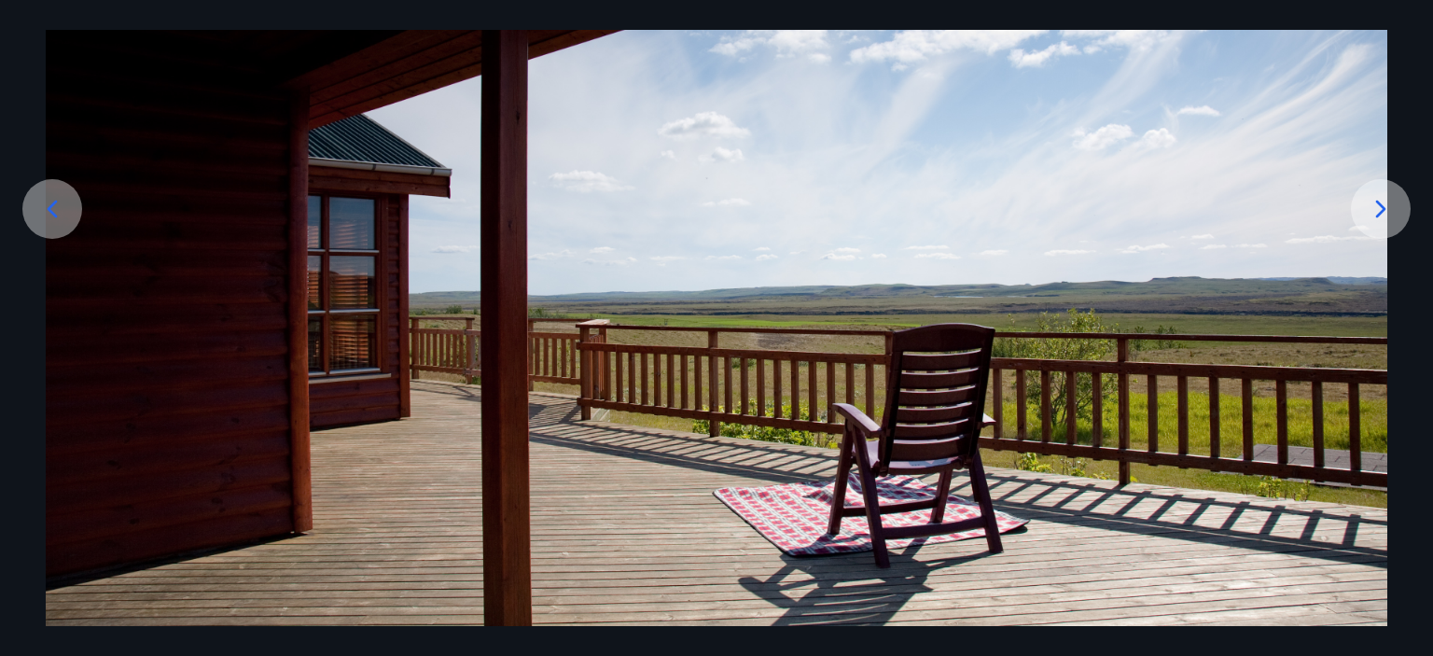
click at [1384, 212] on icon at bounding box center [1381, 209] width 30 height 30
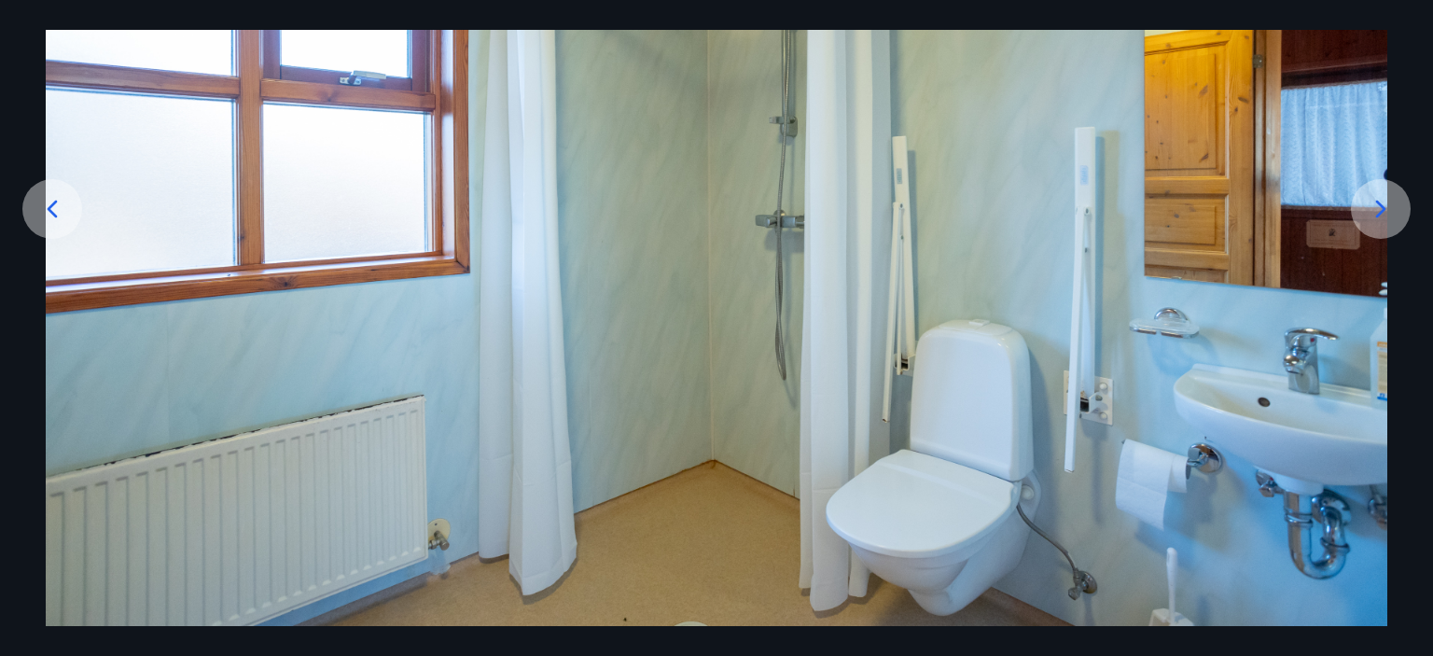
click at [1384, 212] on icon at bounding box center [1381, 209] width 30 height 30
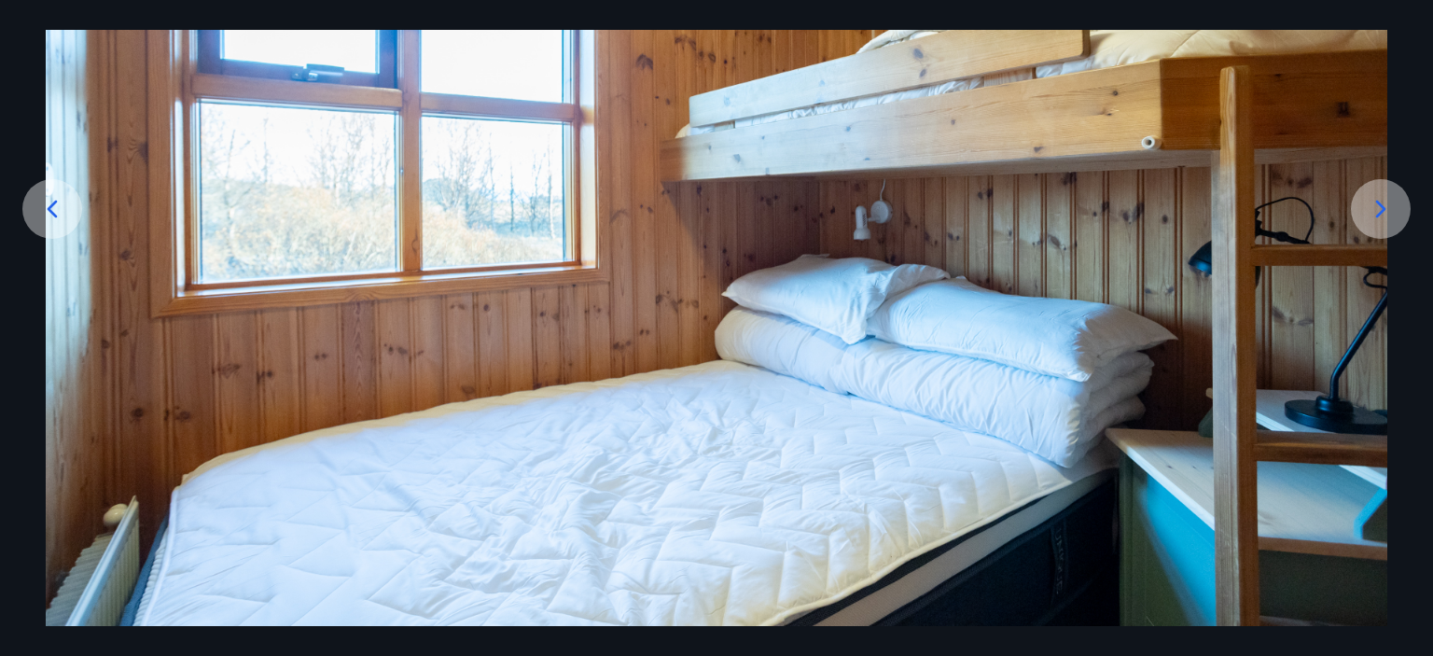
click at [1384, 212] on icon at bounding box center [1381, 209] width 30 height 30
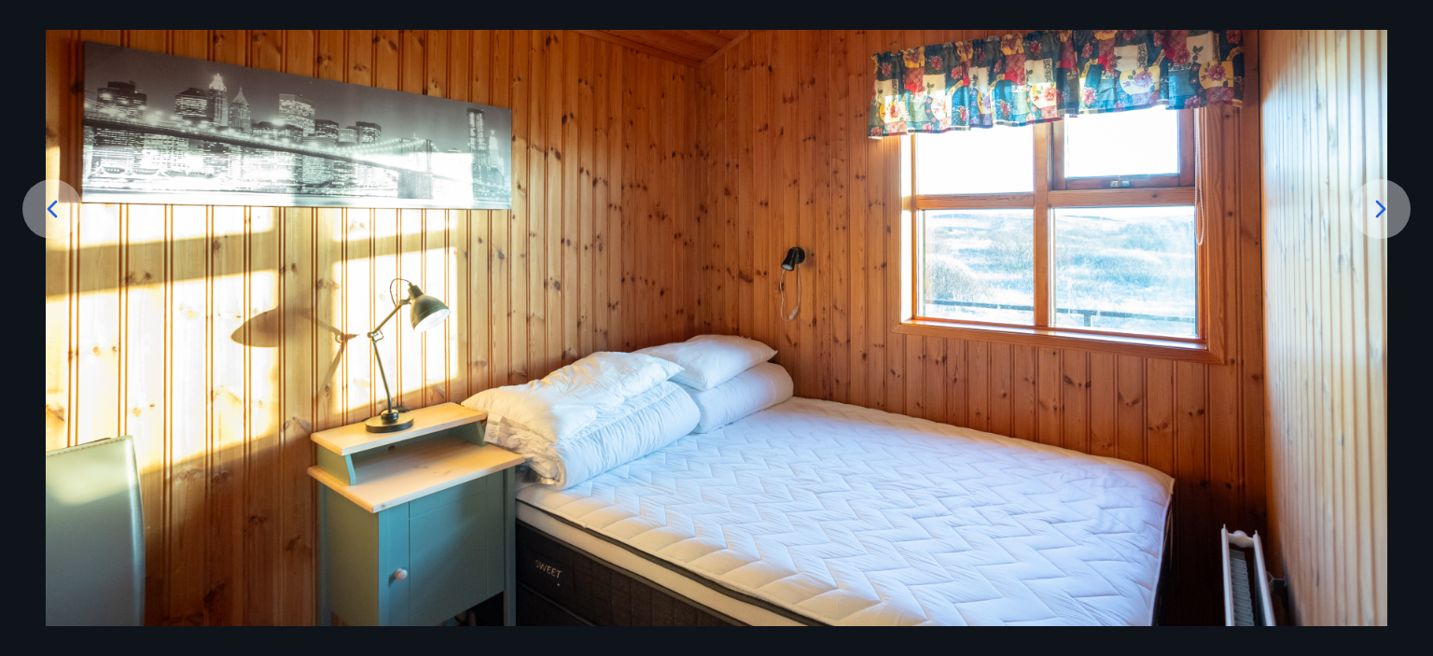
click at [1384, 212] on icon at bounding box center [1381, 209] width 30 height 30
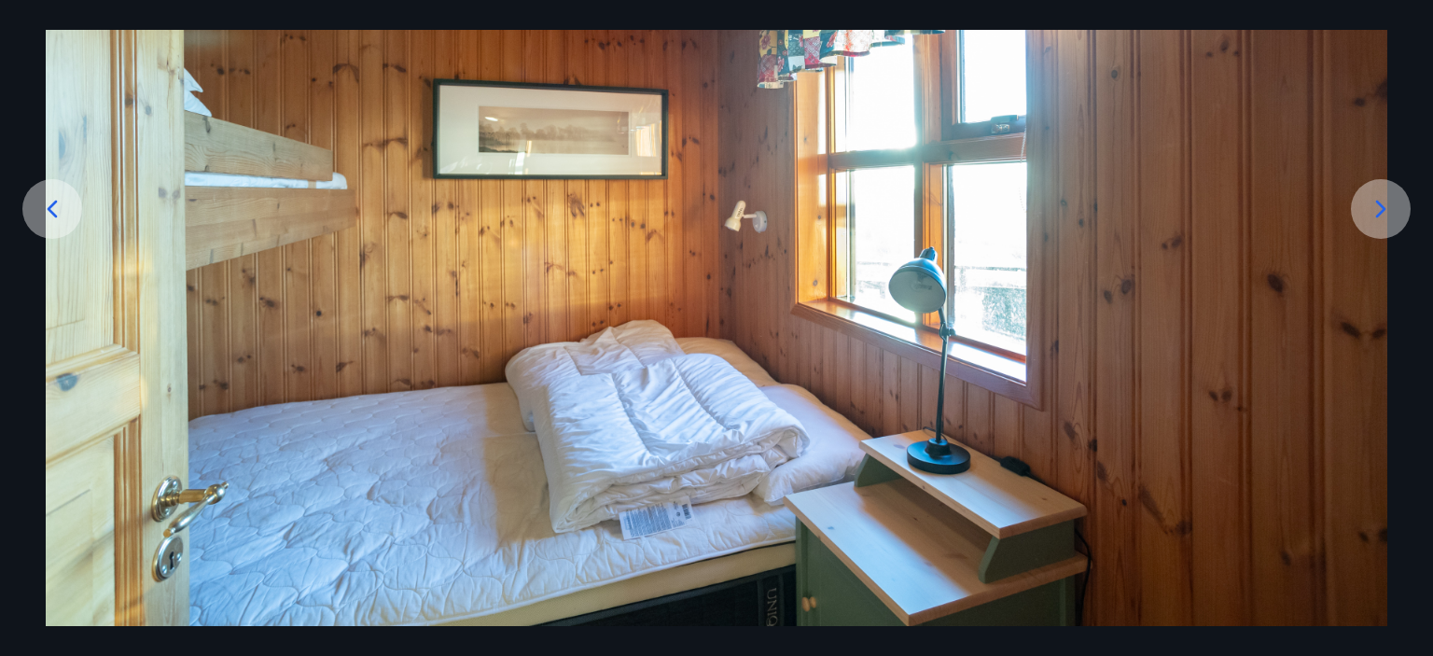
click at [1384, 212] on icon at bounding box center [1381, 209] width 30 height 30
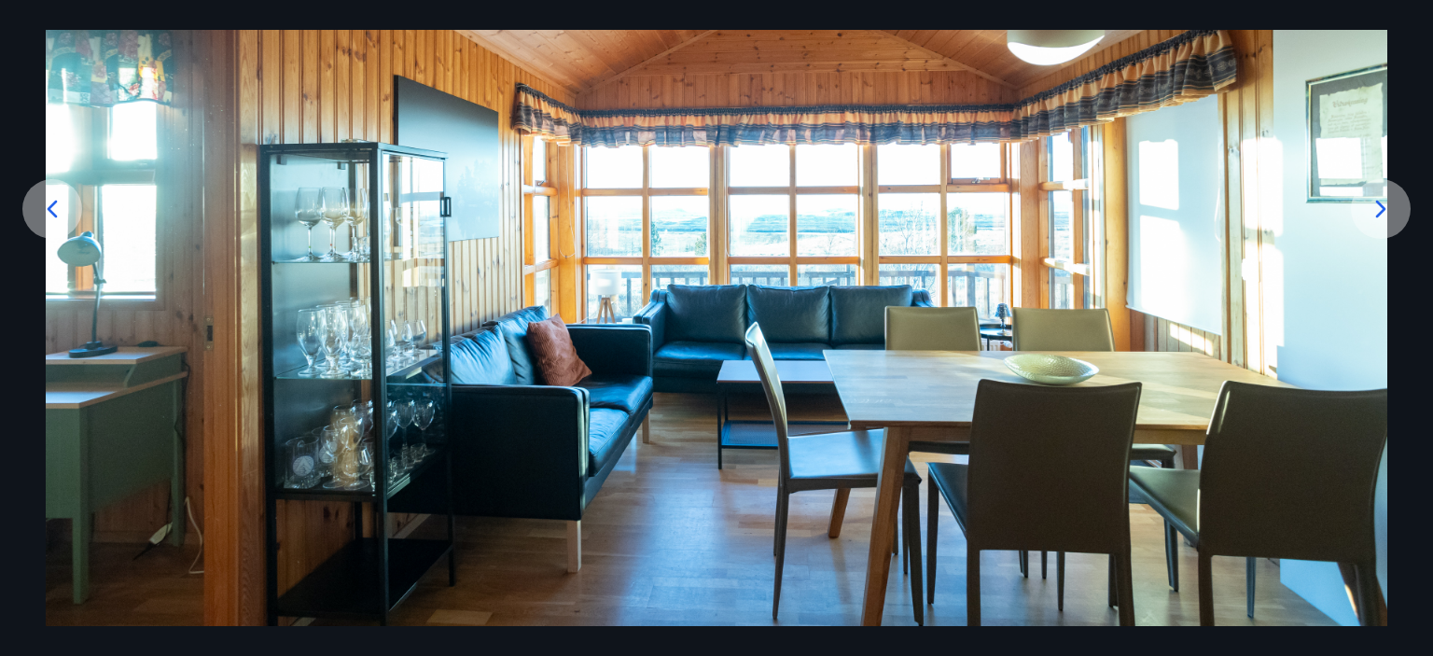
click at [1384, 212] on icon at bounding box center [1381, 209] width 30 height 30
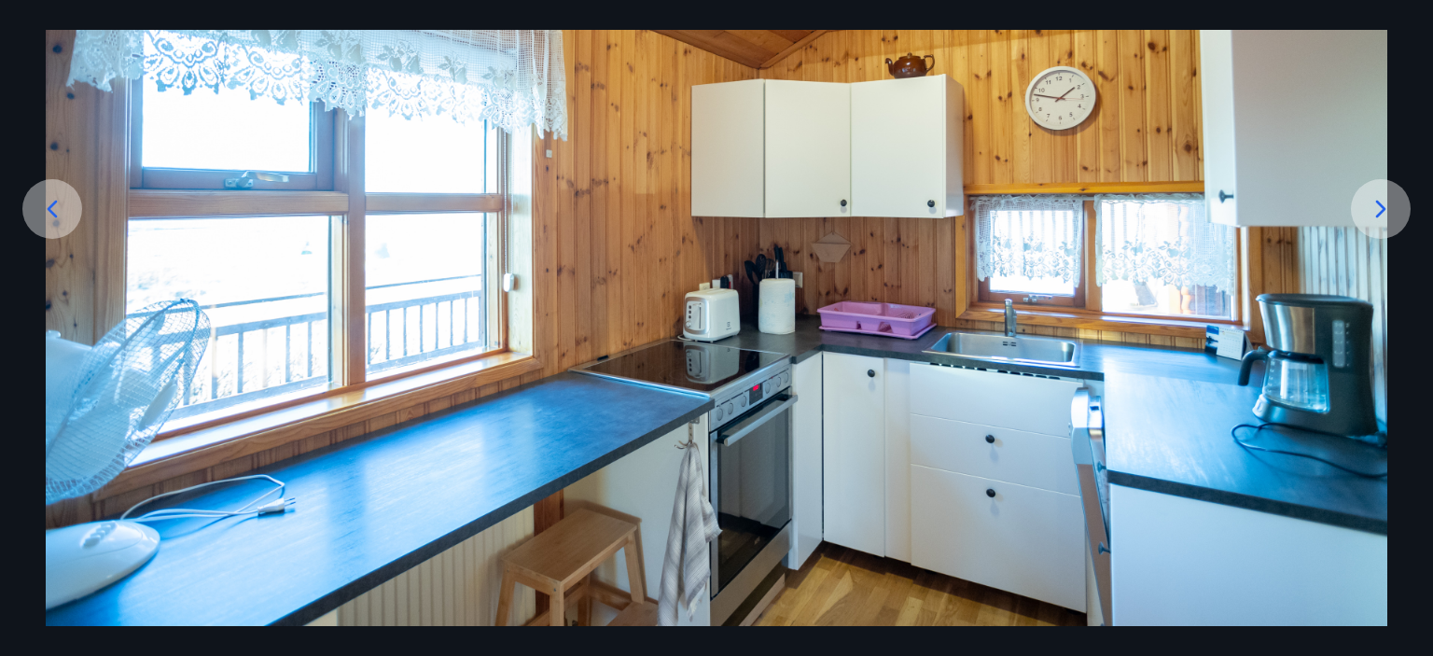
click at [1384, 212] on icon at bounding box center [1381, 209] width 30 height 30
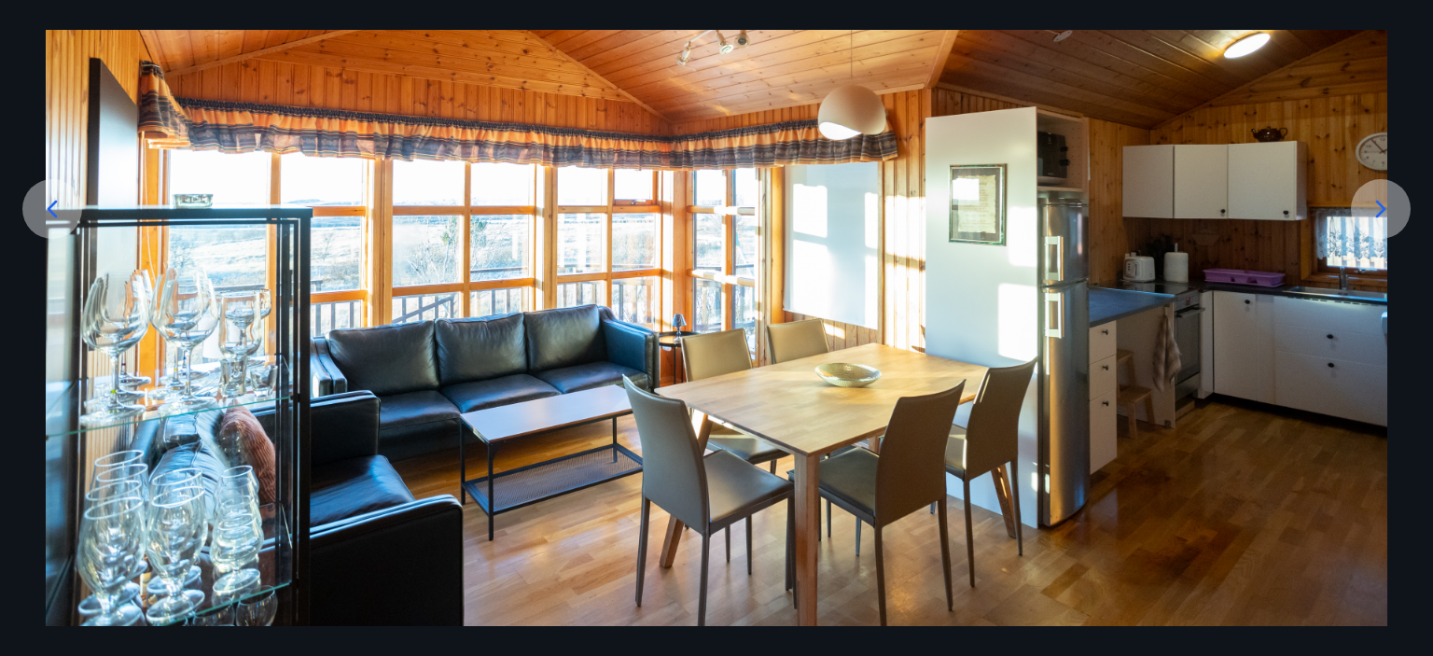
click at [1384, 212] on icon at bounding box center [1381, 209] width 30 height 30
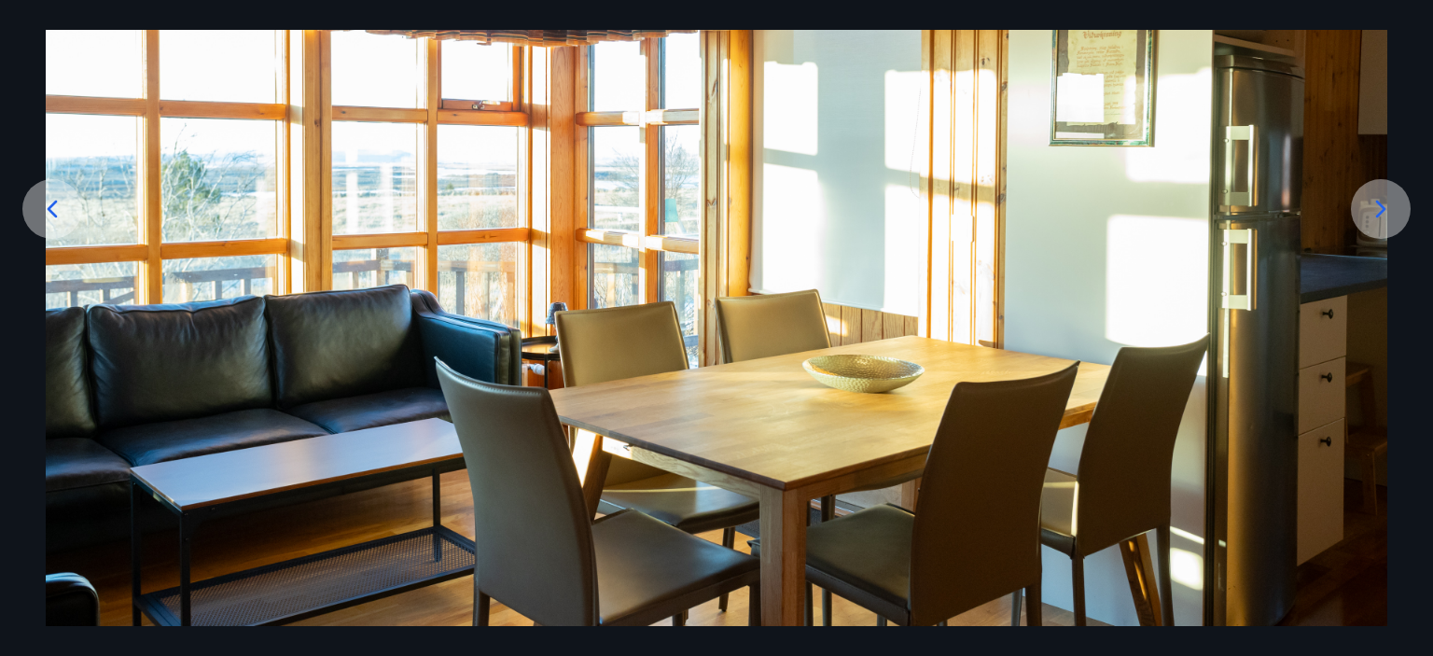
click at [1384, 212] on icon at bounding box center [1381, 209] width 30 height 30
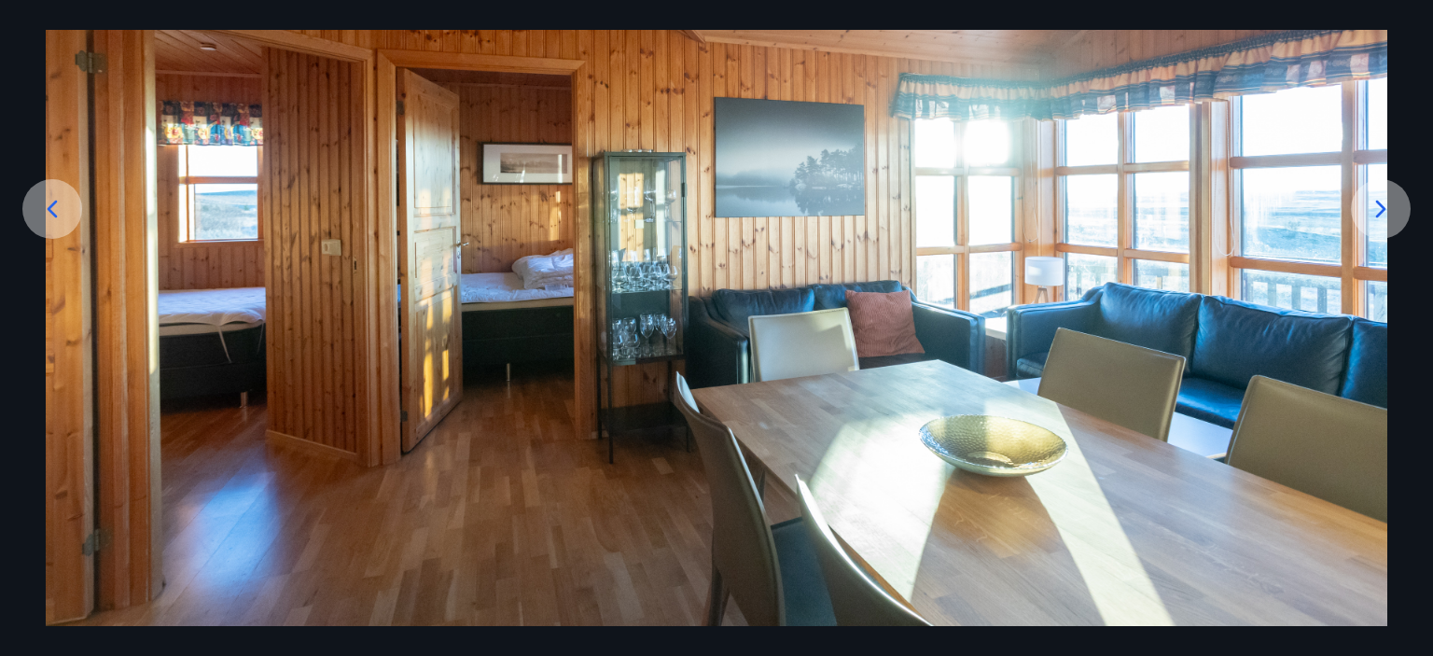
click at [1384, 212] on icon at bounding box center [1381, 209] width 30 height 30
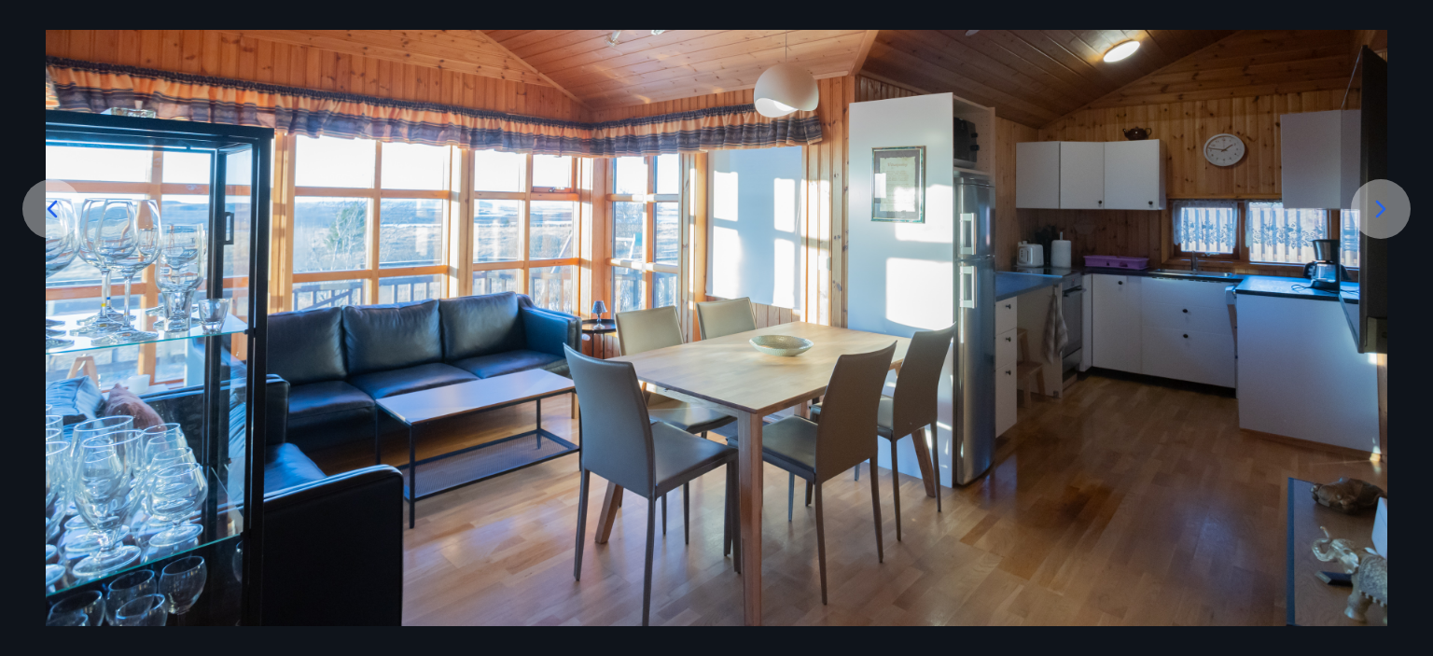
click at [1384, 212] on icon at bounding box center [1381, 209] width 30 height 30
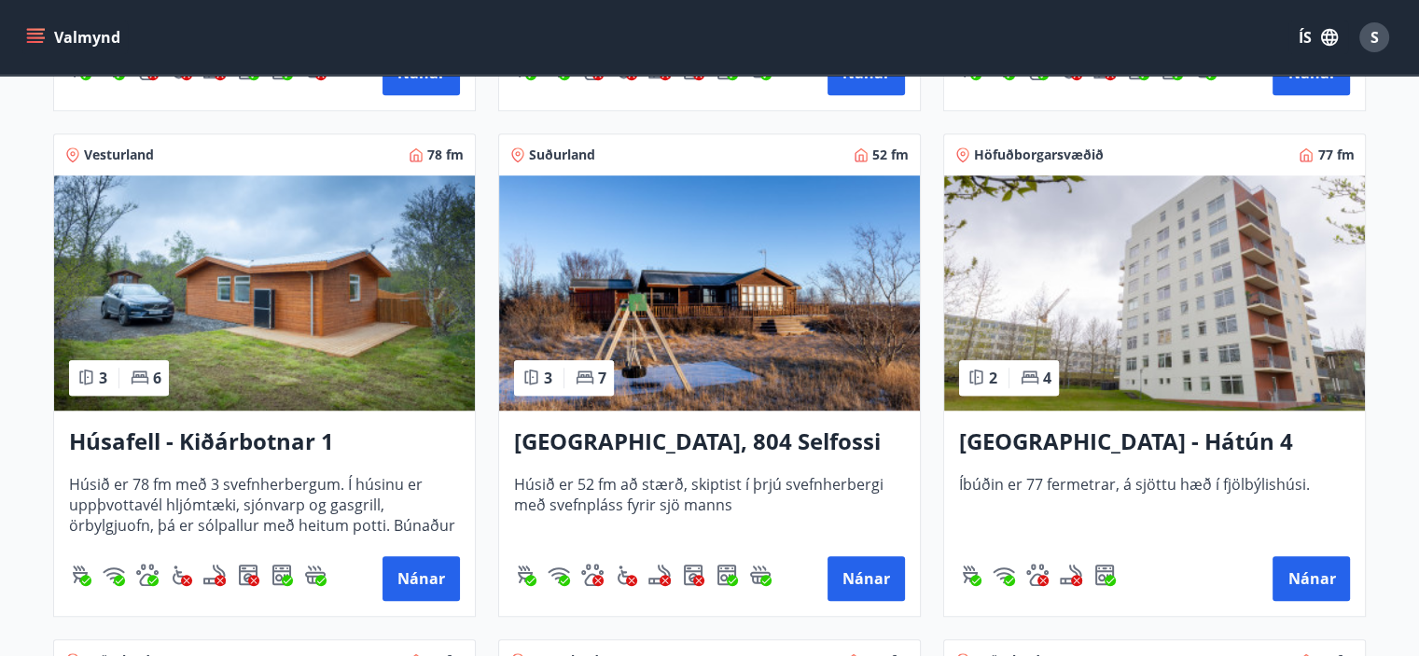
click at [718, 315] on img at bounding box center [709, 292] width 421 height 235
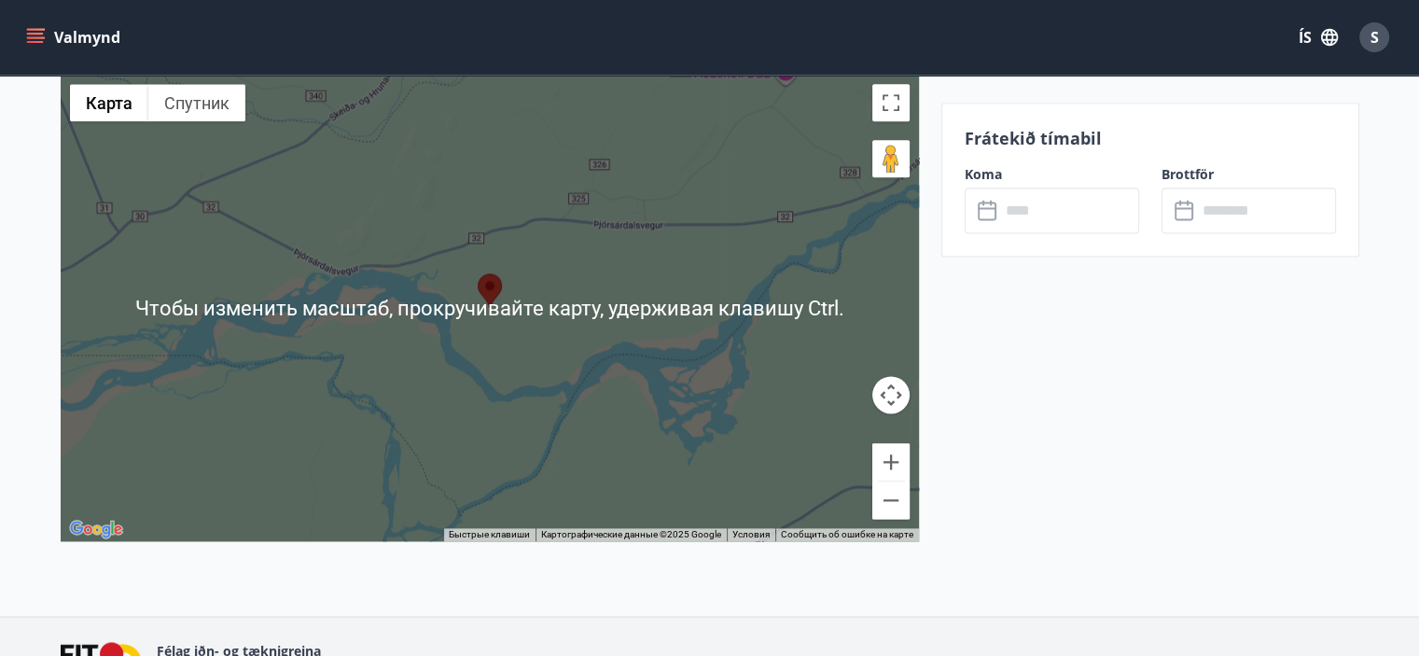
scroll to position [2400, 0]
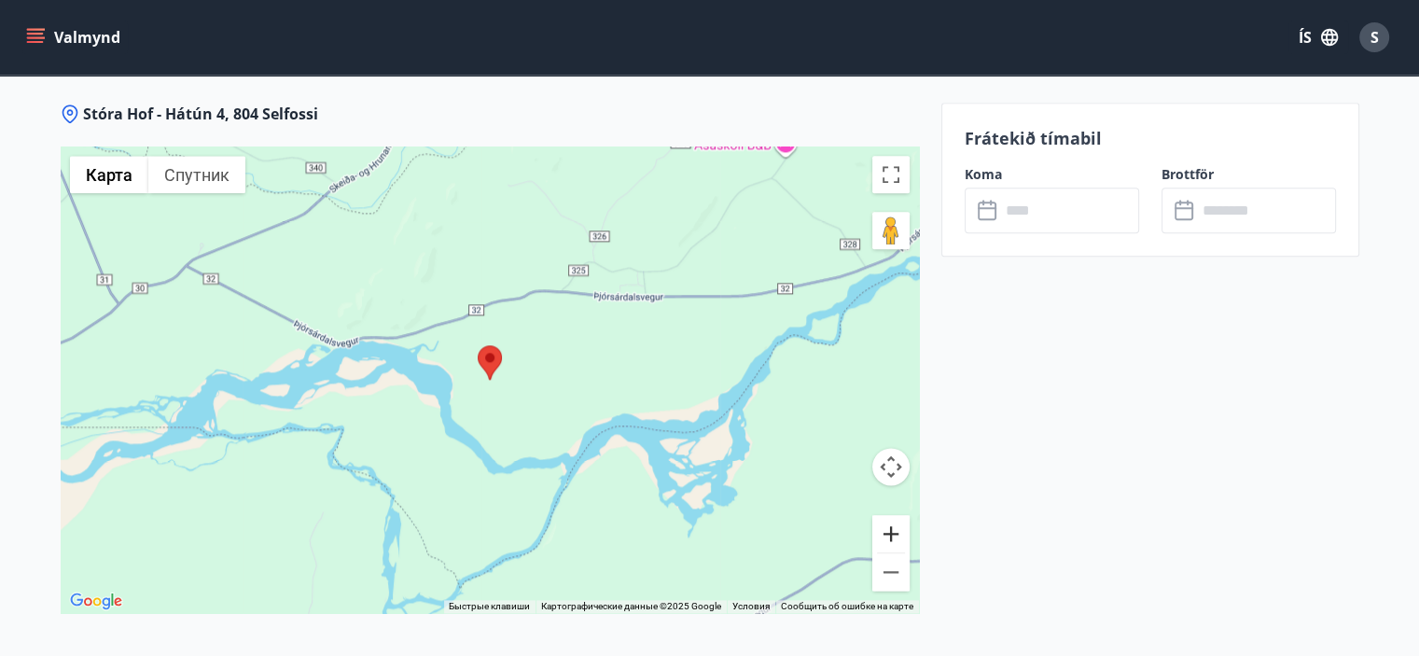
click at [885, 530] on button "Увеличить" at bounding box center [890, 533] width 37 height 37
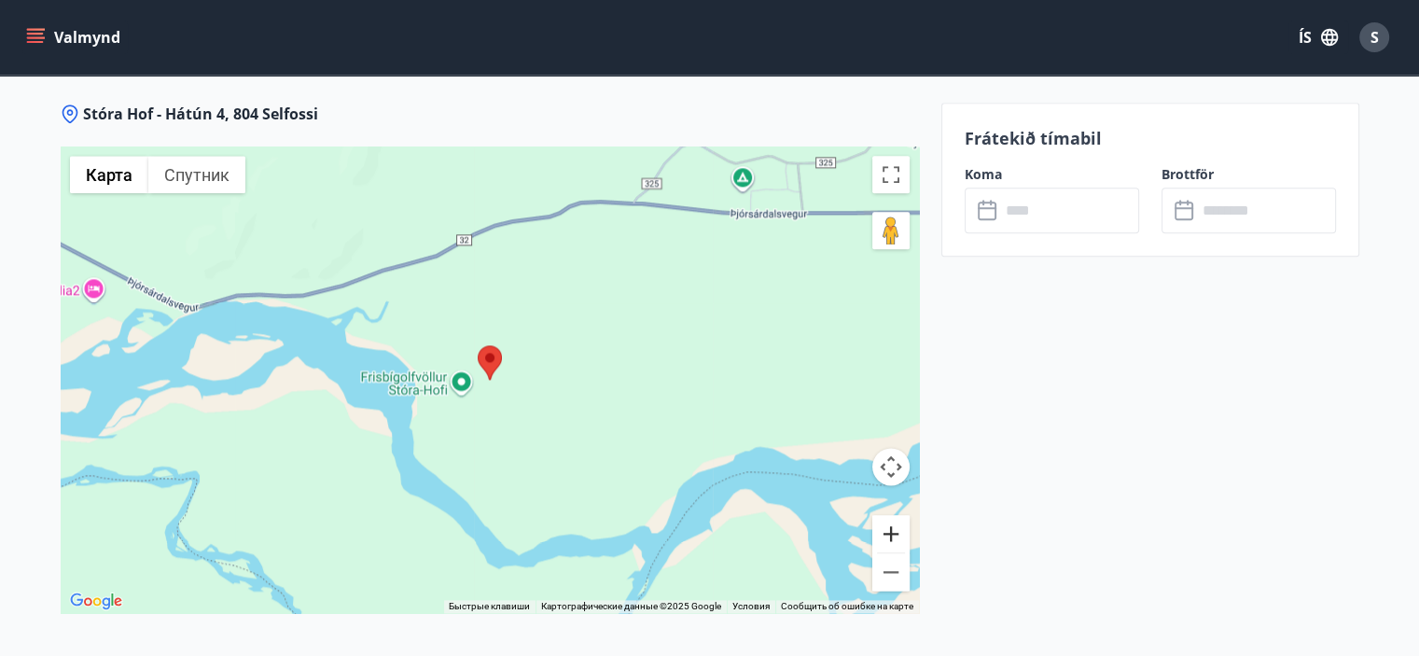
click at [885, 530] on button "Увеличить" at bounding box center [890, 533] width 37 height 37
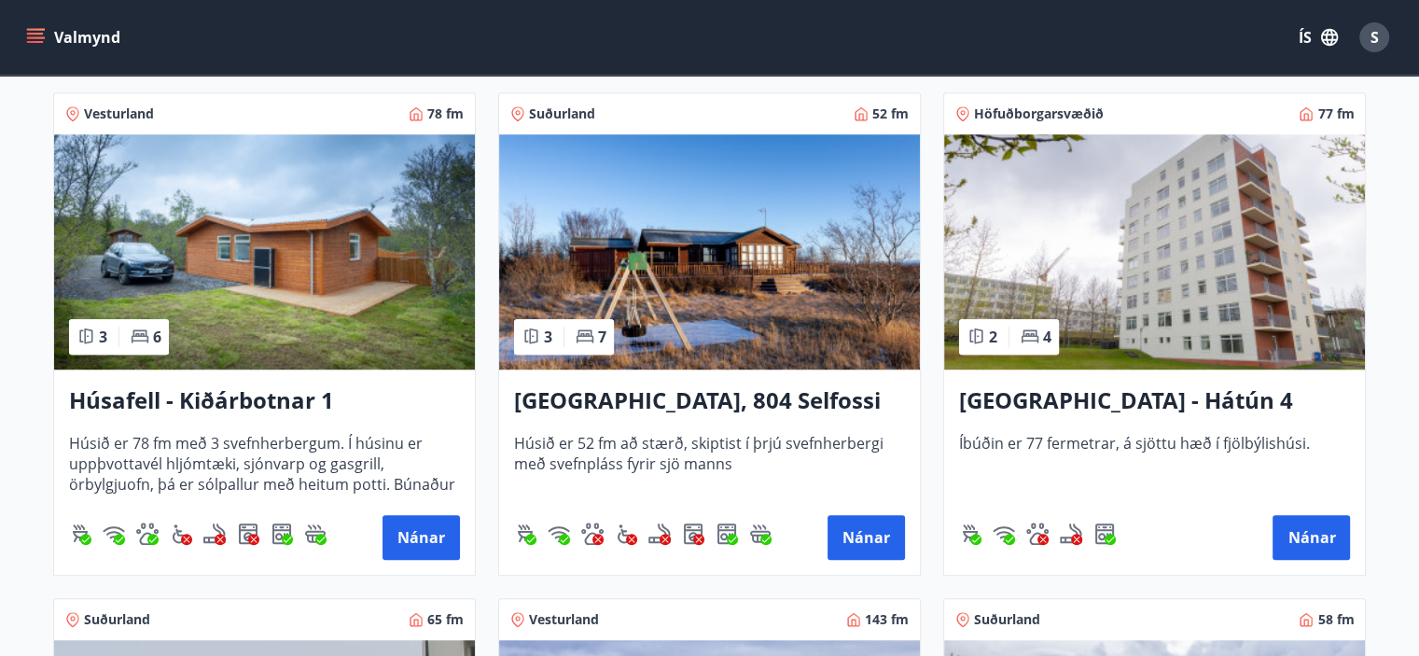
scroll to position [1306, 0]
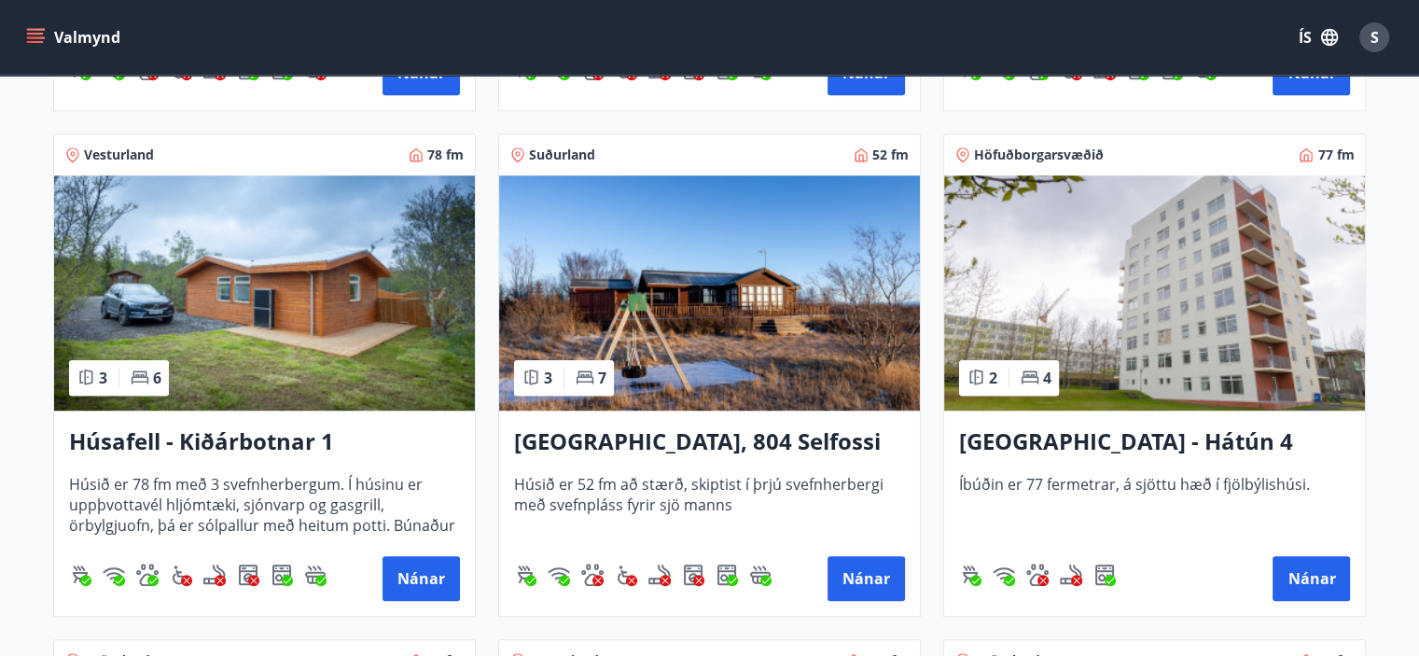
click at [1168, 283] on img at bounding box center [1154, 292] width 421 height 235
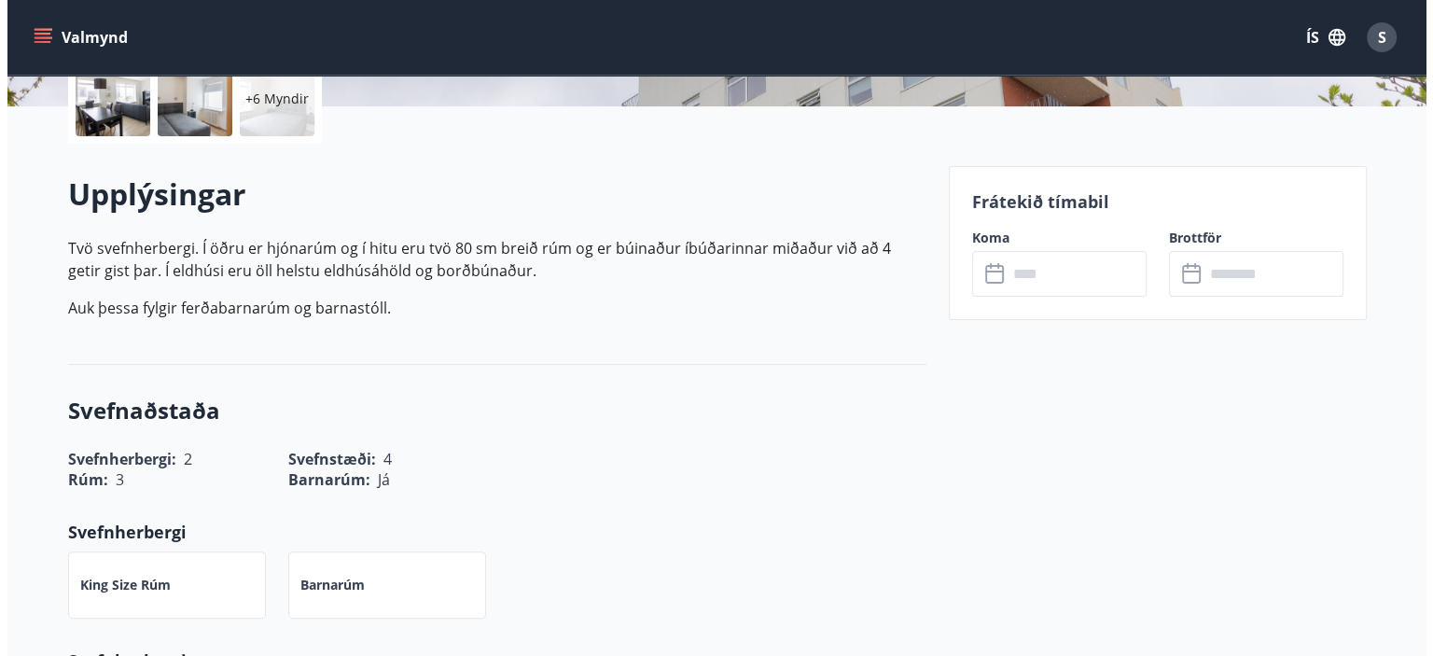
scroll to position [373, 0]
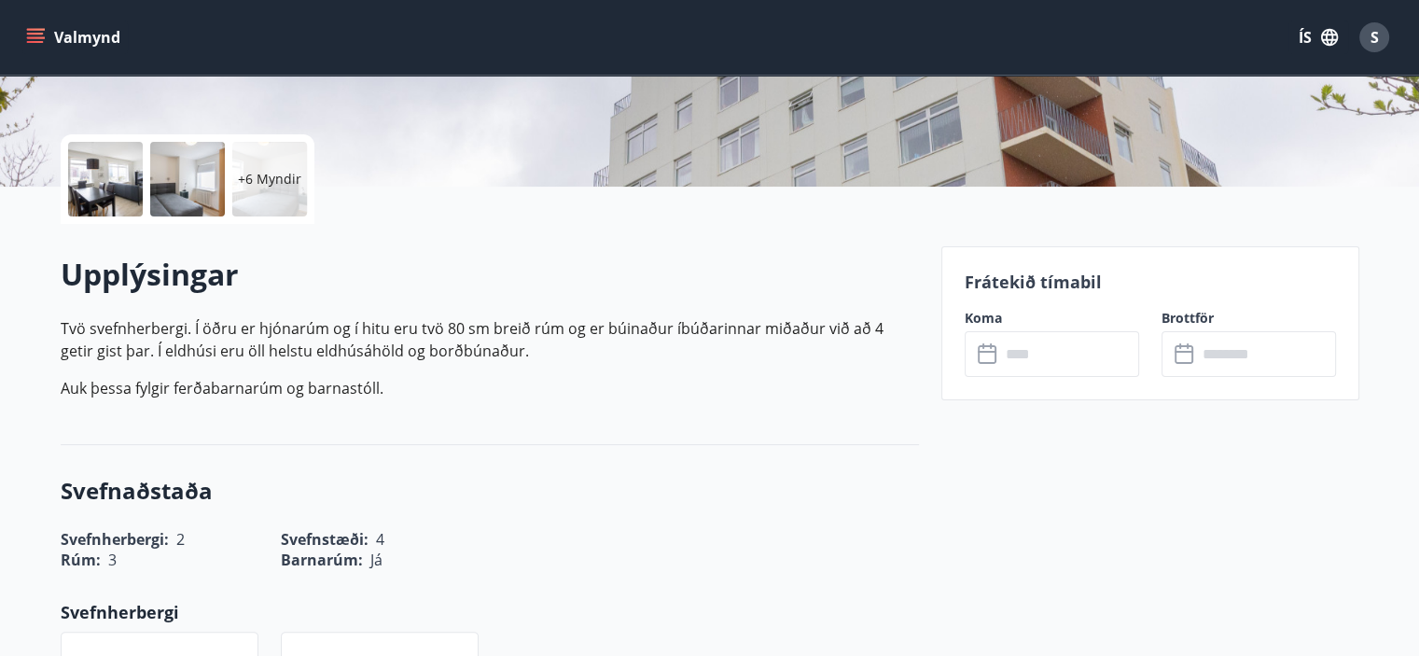
click at [256, 170] on p "+6 Myndir" at bounding box center [269, 179] width 63 height 19
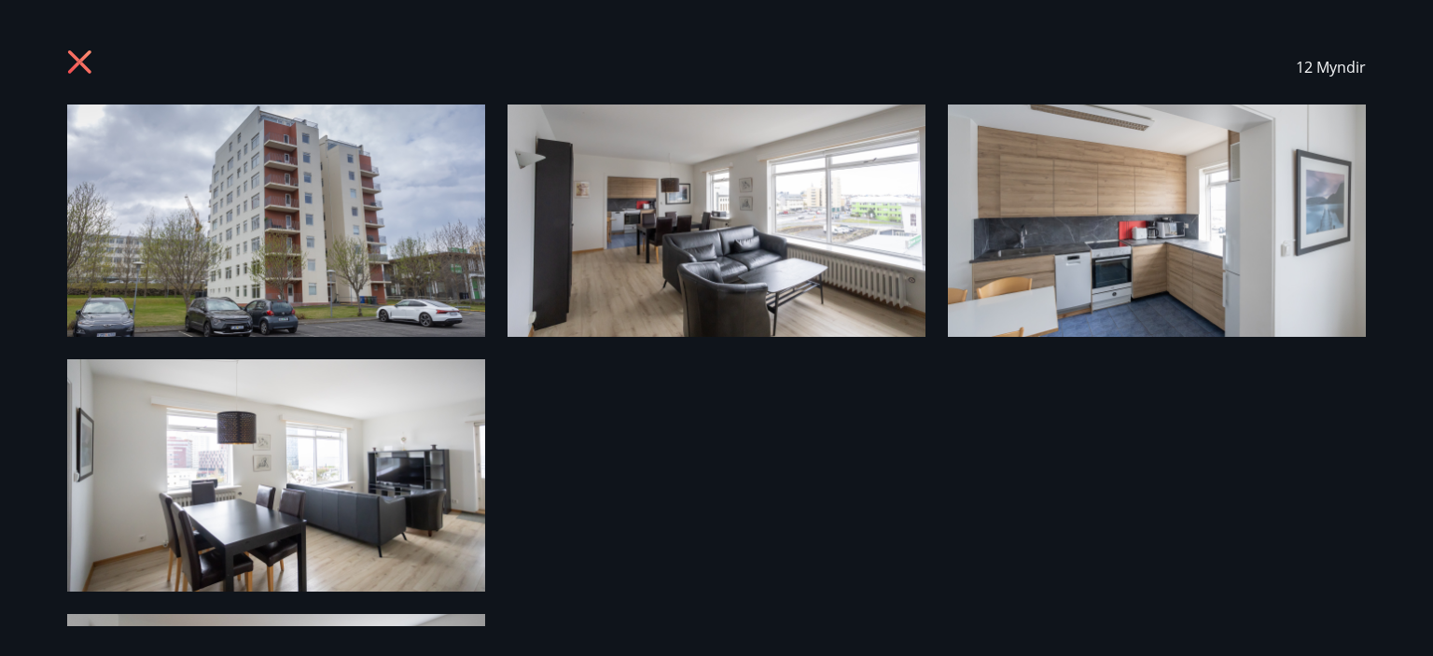
click at [352, 238] on img at bounding box center [276, 220] width 418 height 232
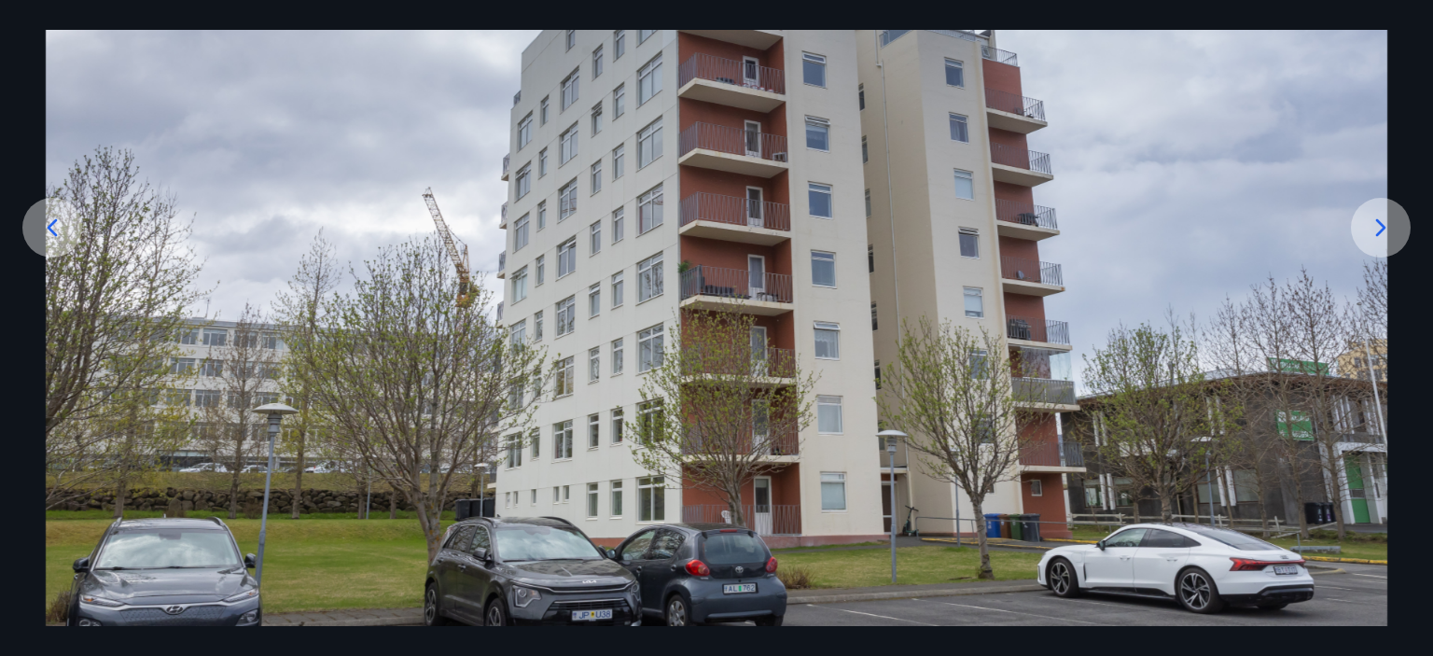
scroll to position [224, 0]
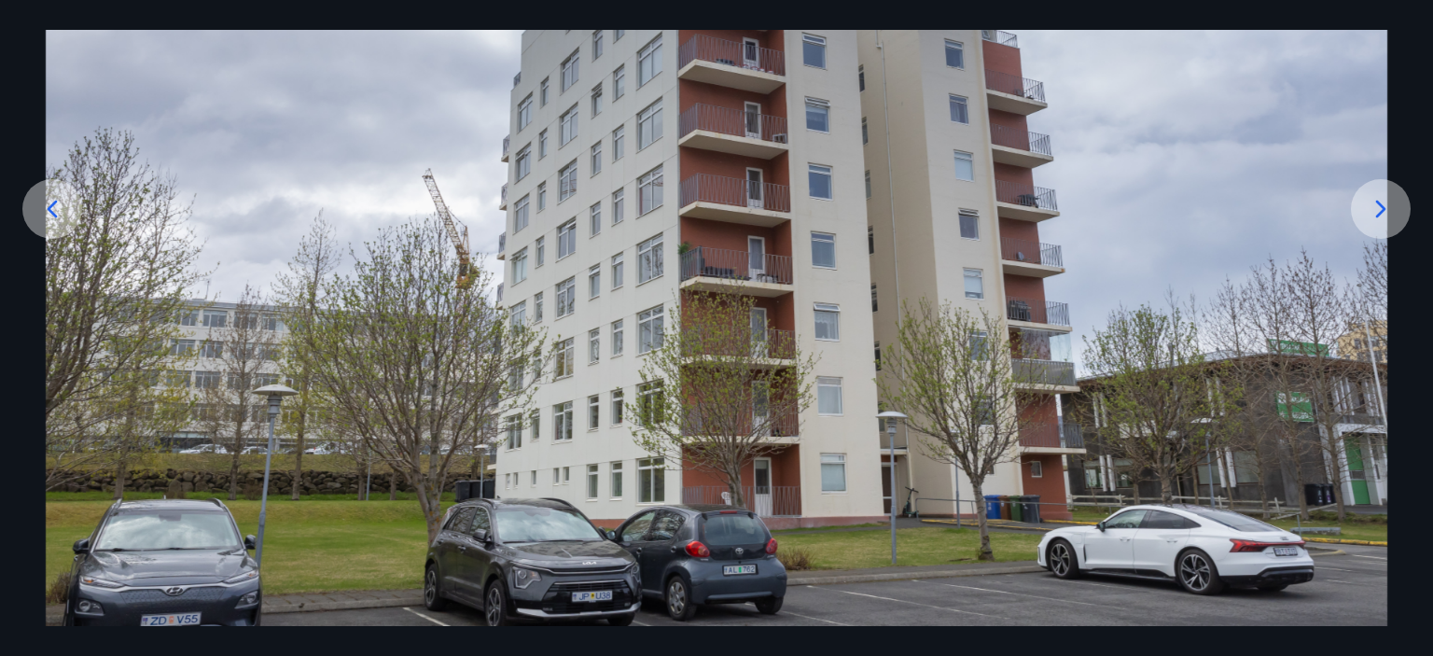
click at [1382, 208] on icon at bounding box center [1381, 209] width 10 height 18
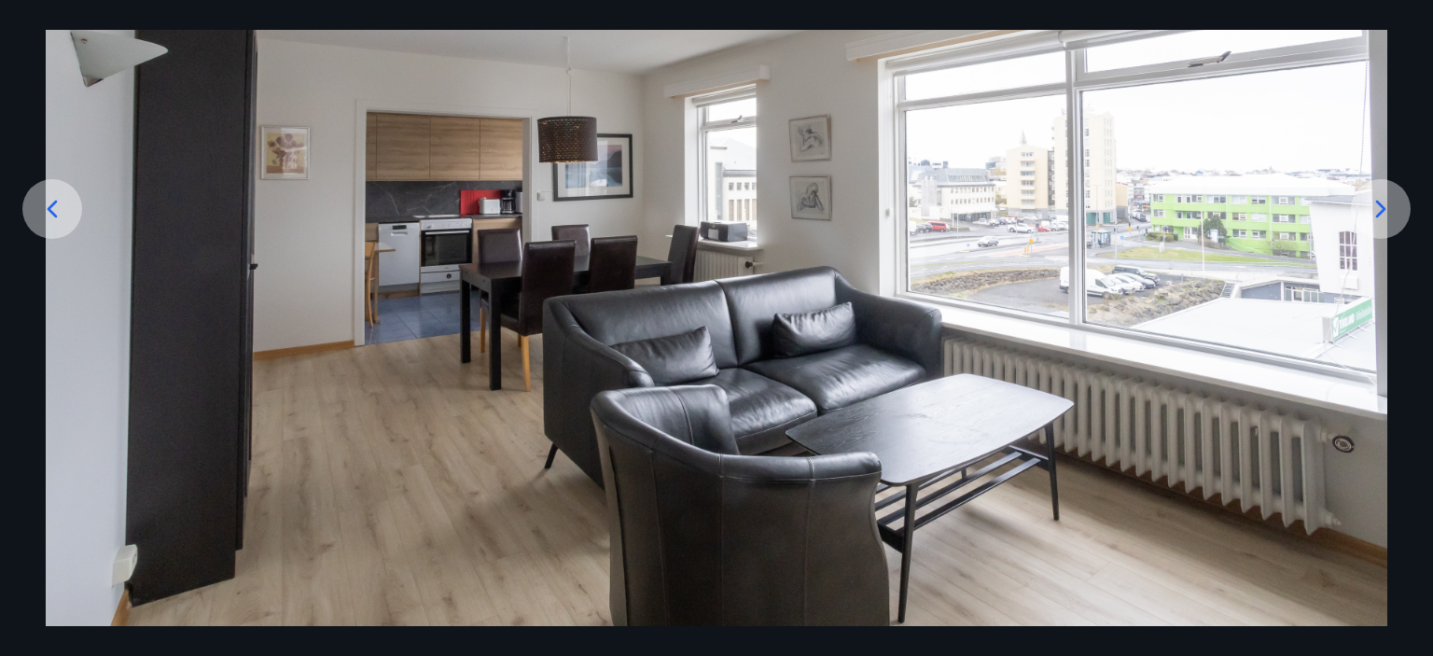
click at [1382, 210] on icon at bounding box center [1381, 209] width 10 height 18
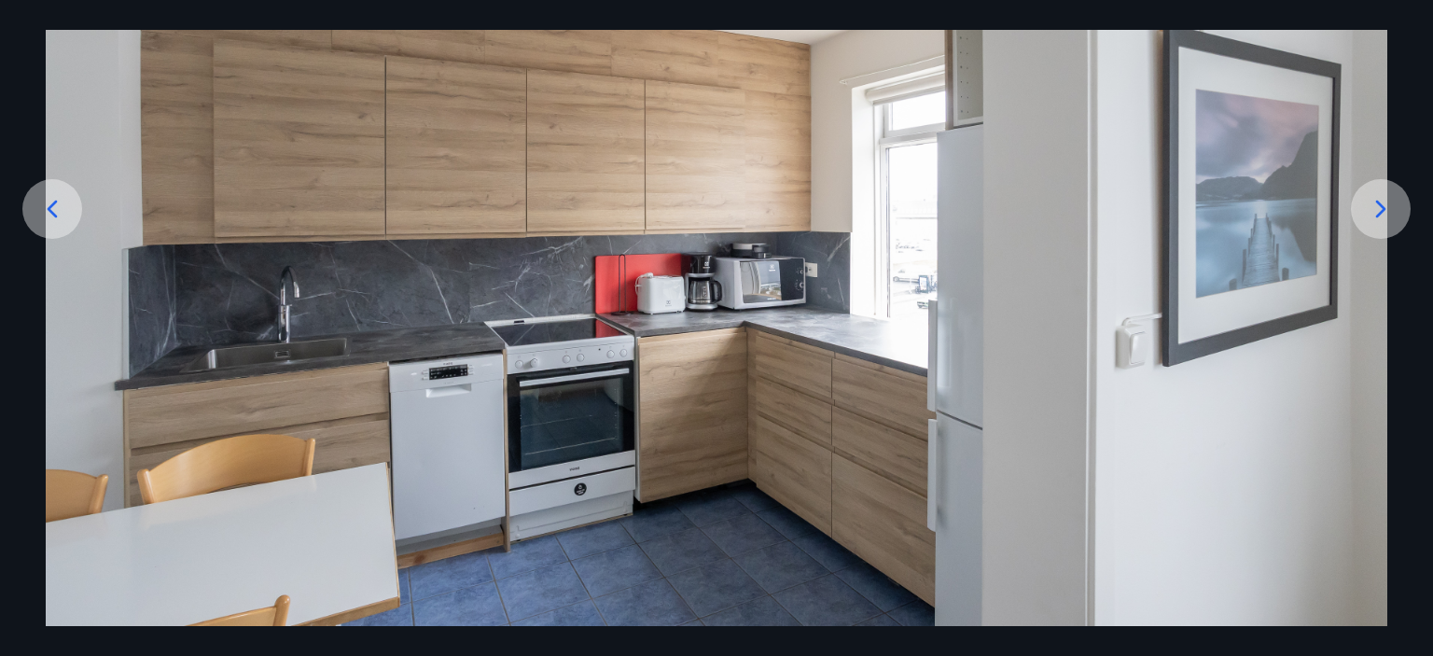
click at [1382, 210] on icon at bounding box center [1381, 209] width 10 height 18
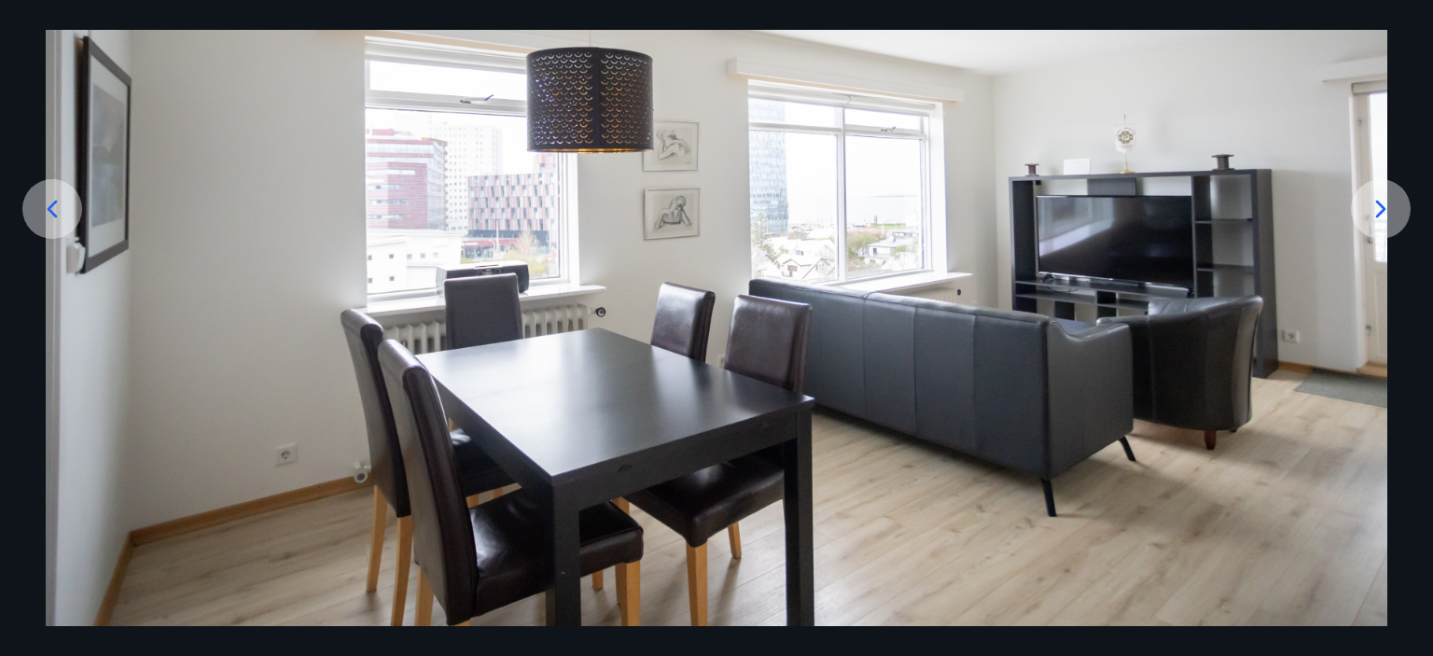
click at [55, 211] on icon at bounding box center [52, 209] width 30 height 30
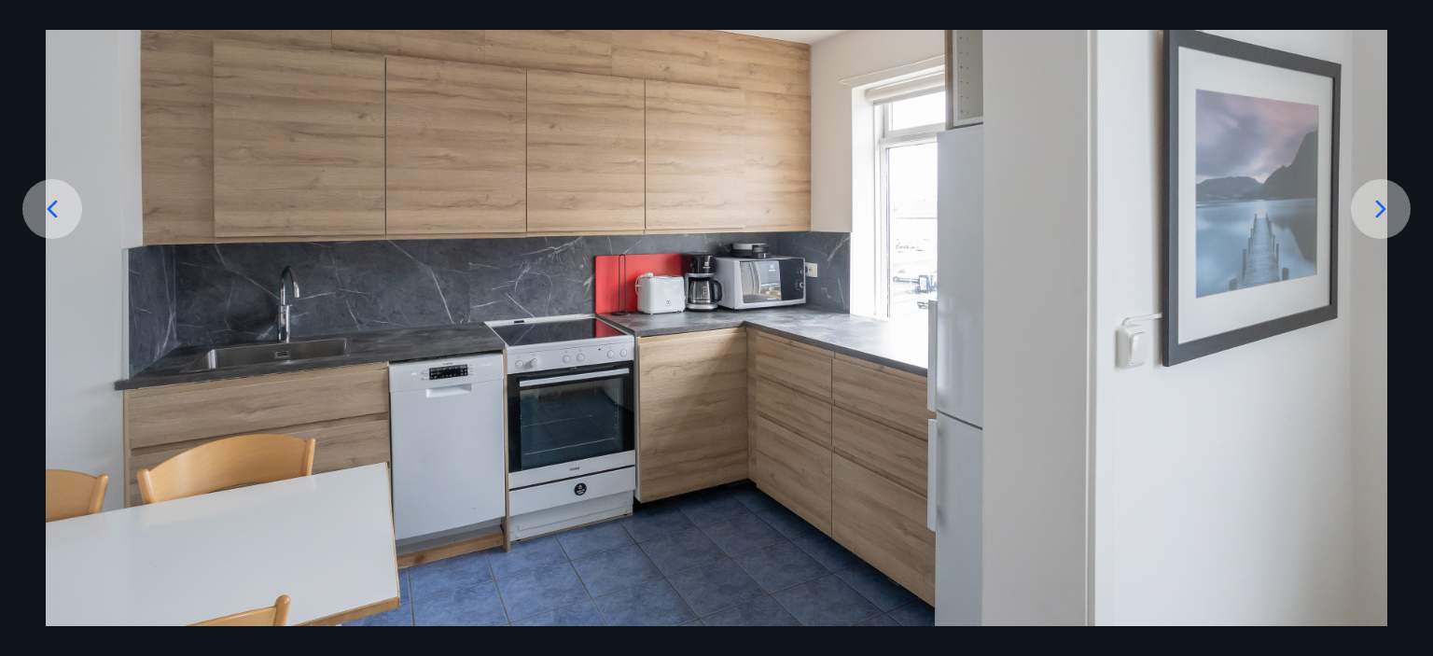
click at [1389, 212] on icon at bounding box center [1381, 209] width 30 height 30
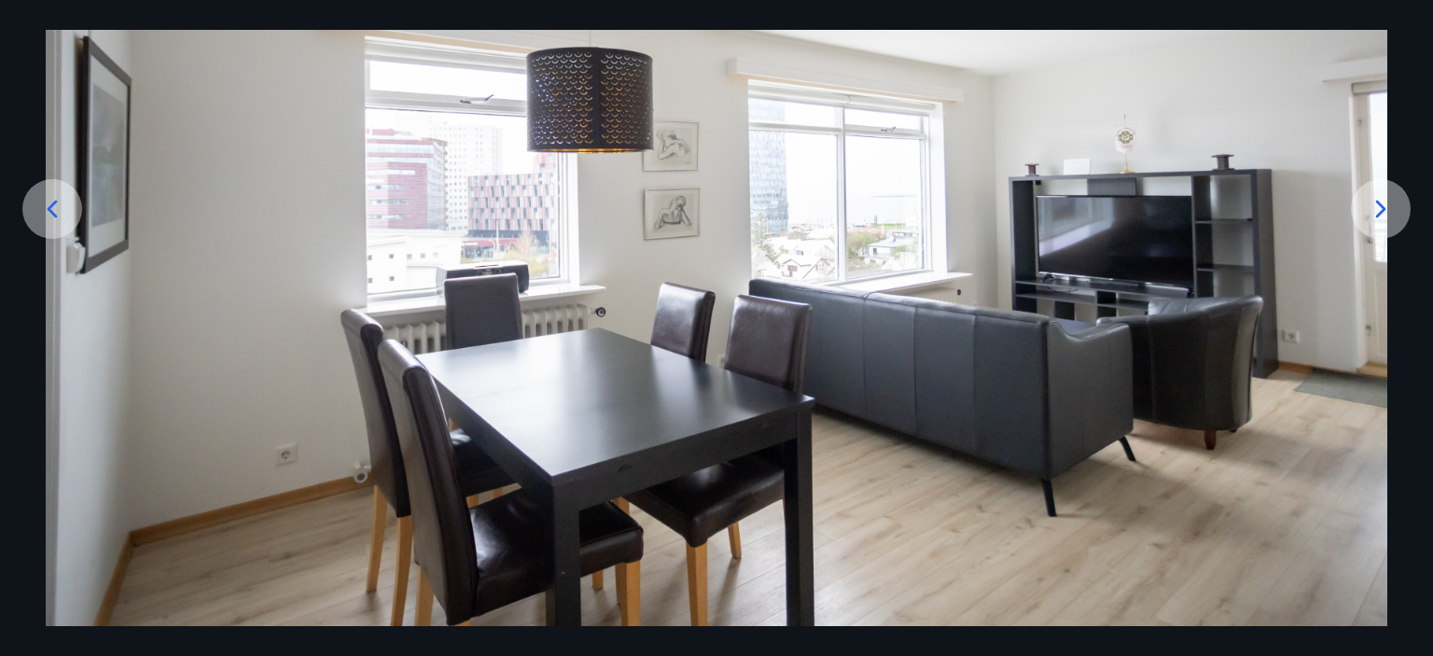
click at [1389, 212] on icon at bounding box center [1381, 209] width 30 height 30
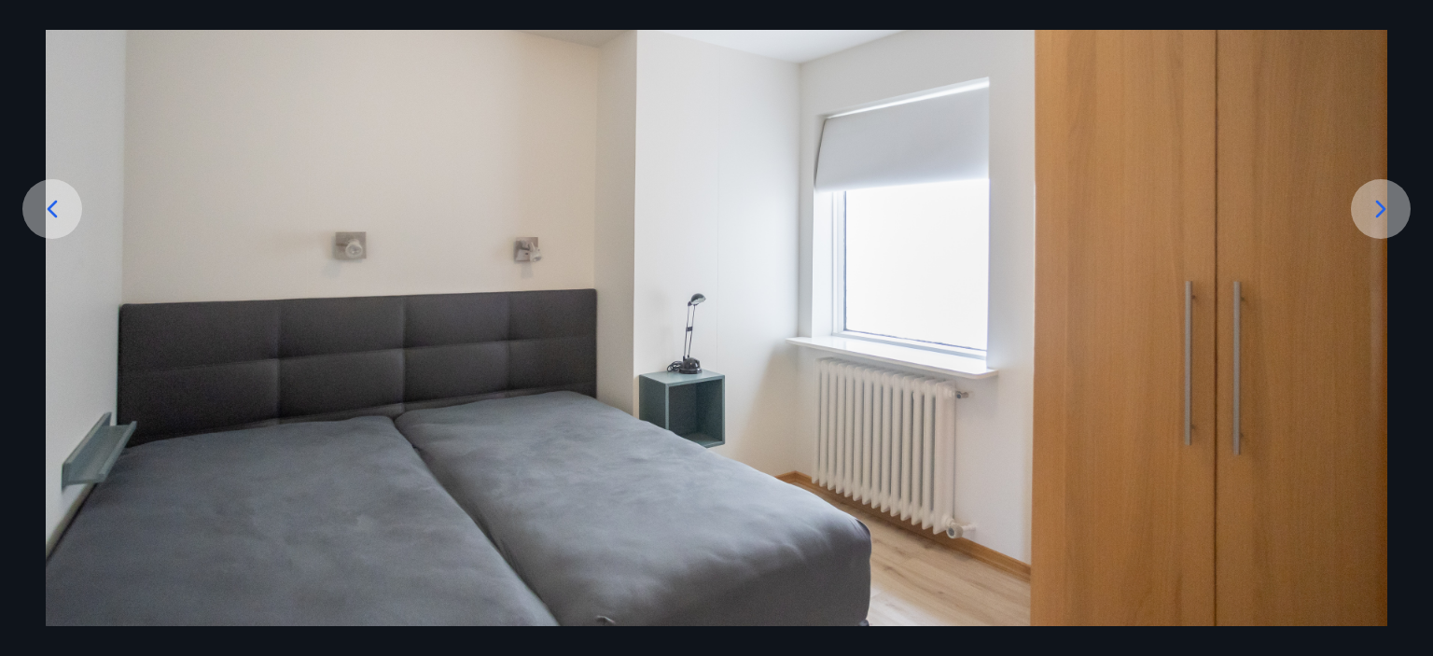
click at [1389, 212] on icon at bounding box center [1381, 209] width 30 height 30
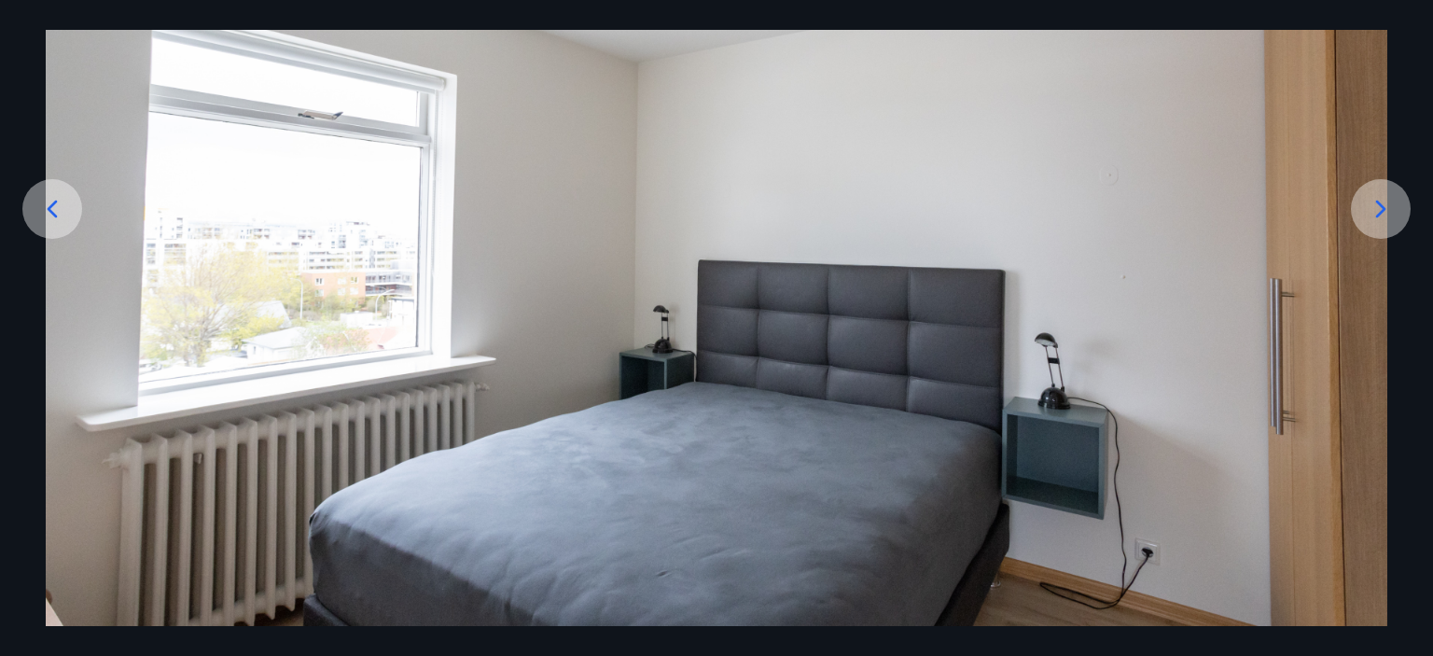
click at [1394, 210] on icon at bounding box center [1381, 209] width 30 height 30
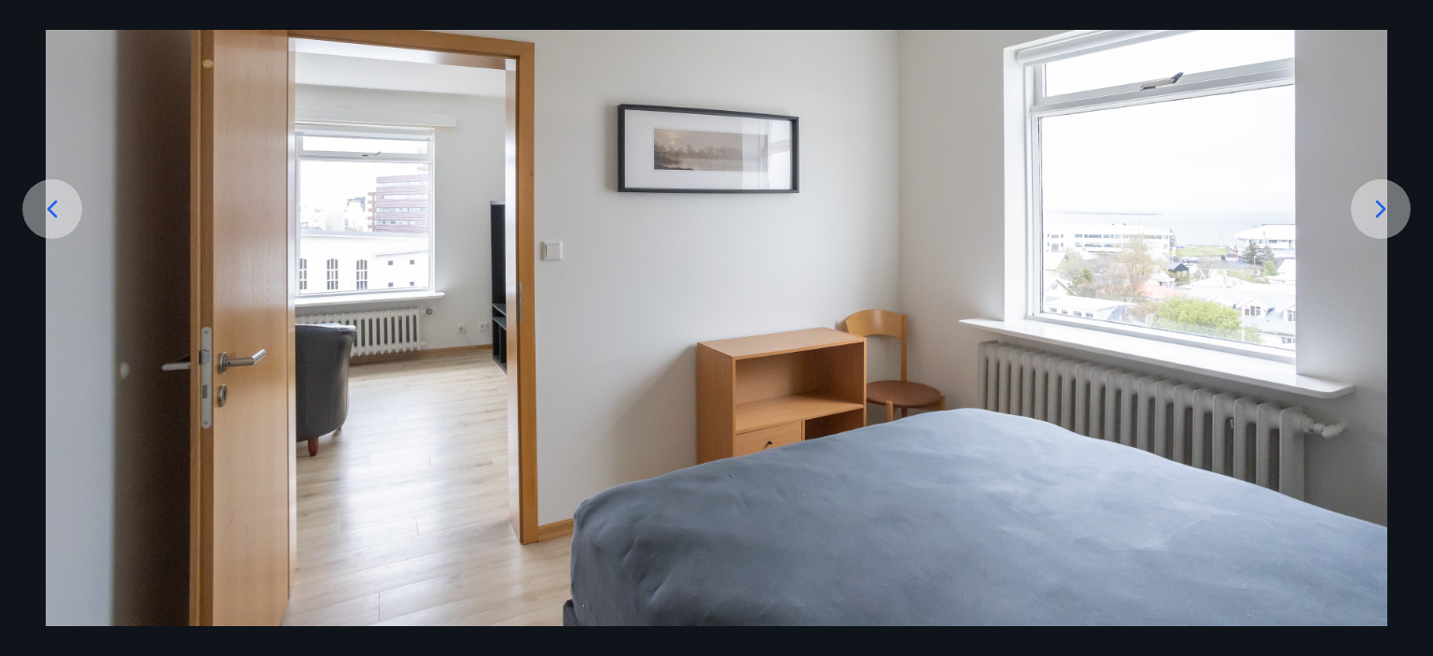
click at [1377, 214] on icon at bounding box center [1381, 209] width 30 height 30
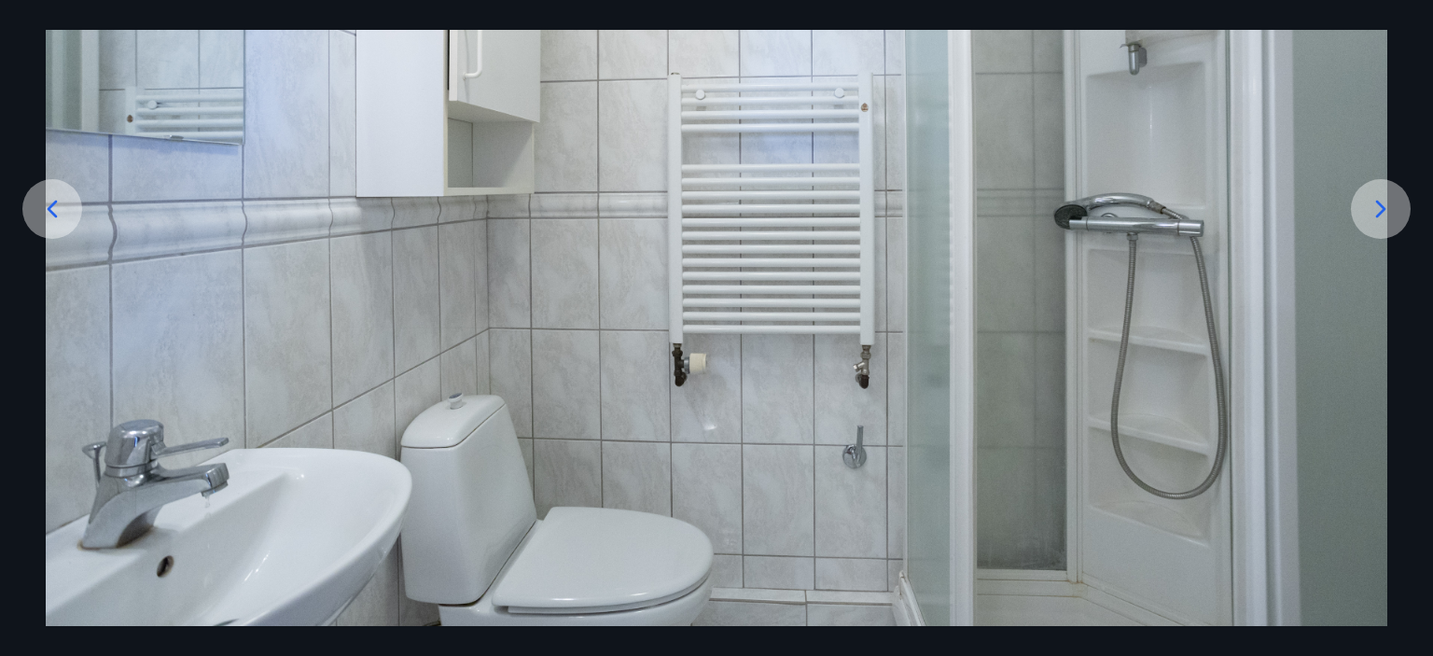
click at [50, 201] on icon at bounding box center [52, 209] width 30 height 30
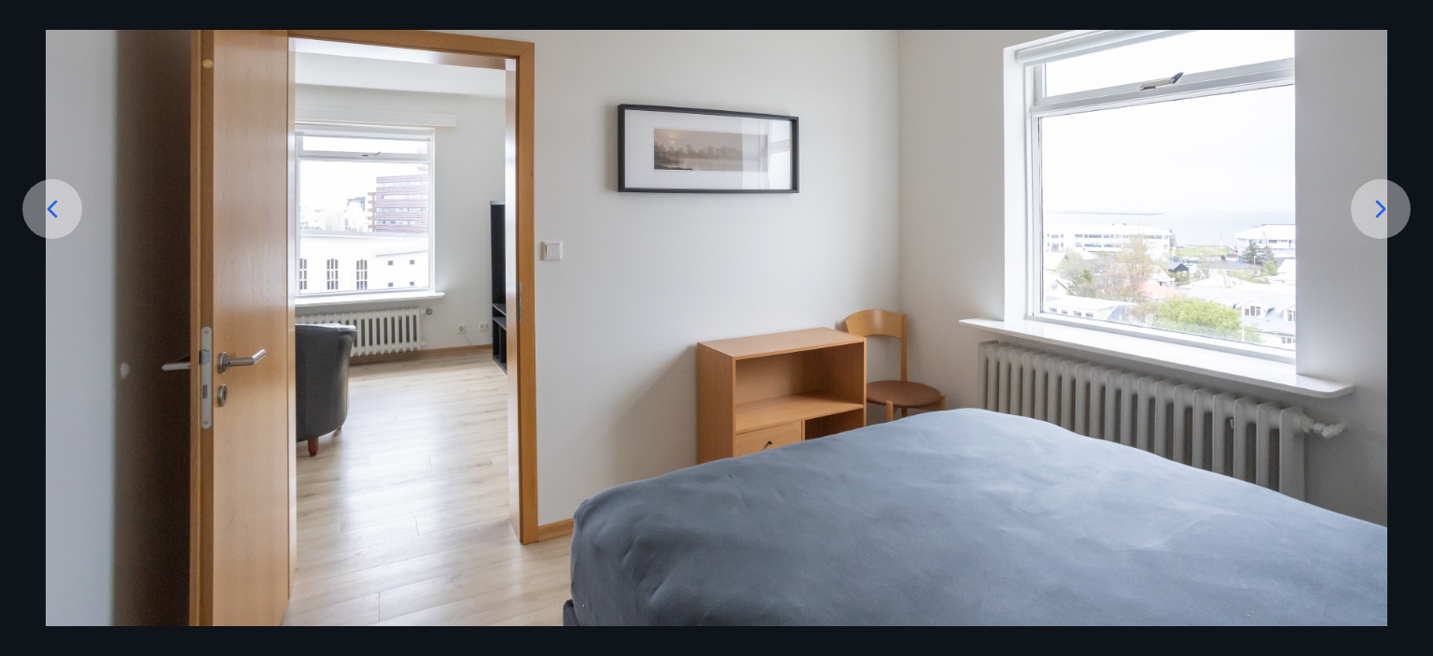
click at [1393, 199] on icon at bounding box center [1381, 209] width 30 height 30
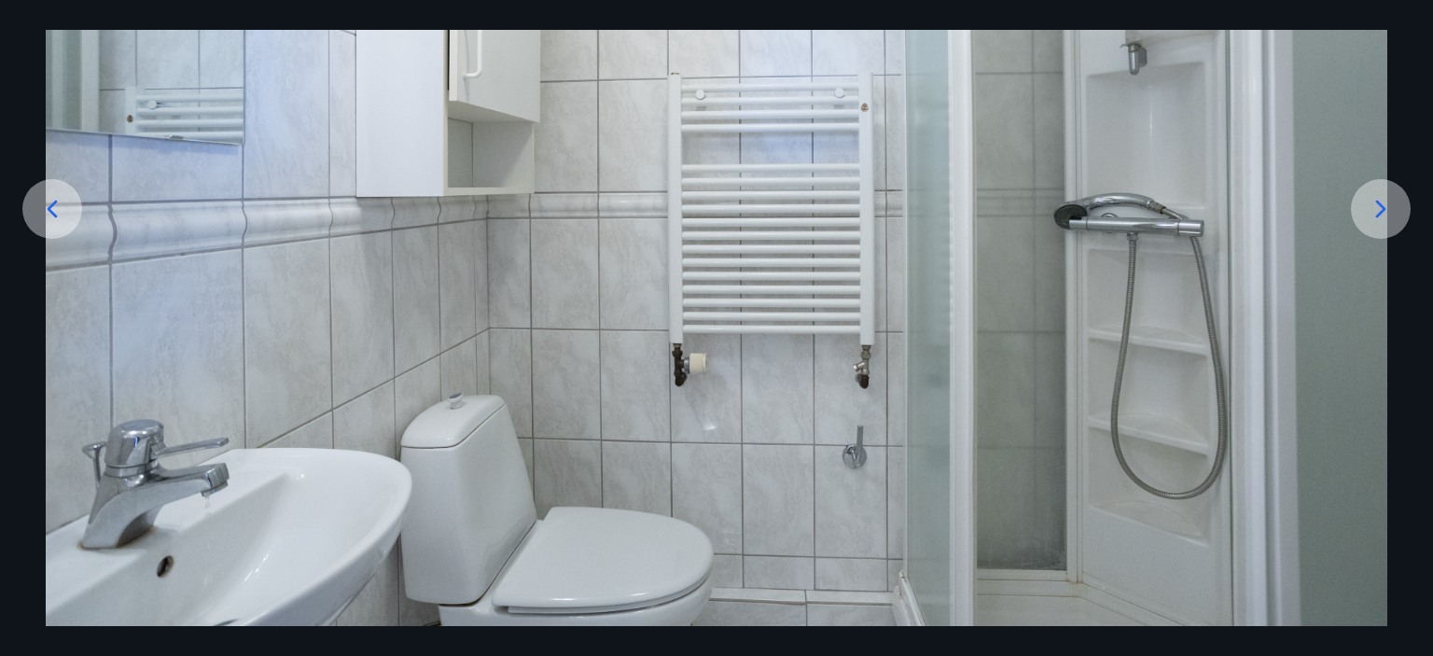
click at [1396, 201] on div at bounding box center [1381, 209] width 60 height 60
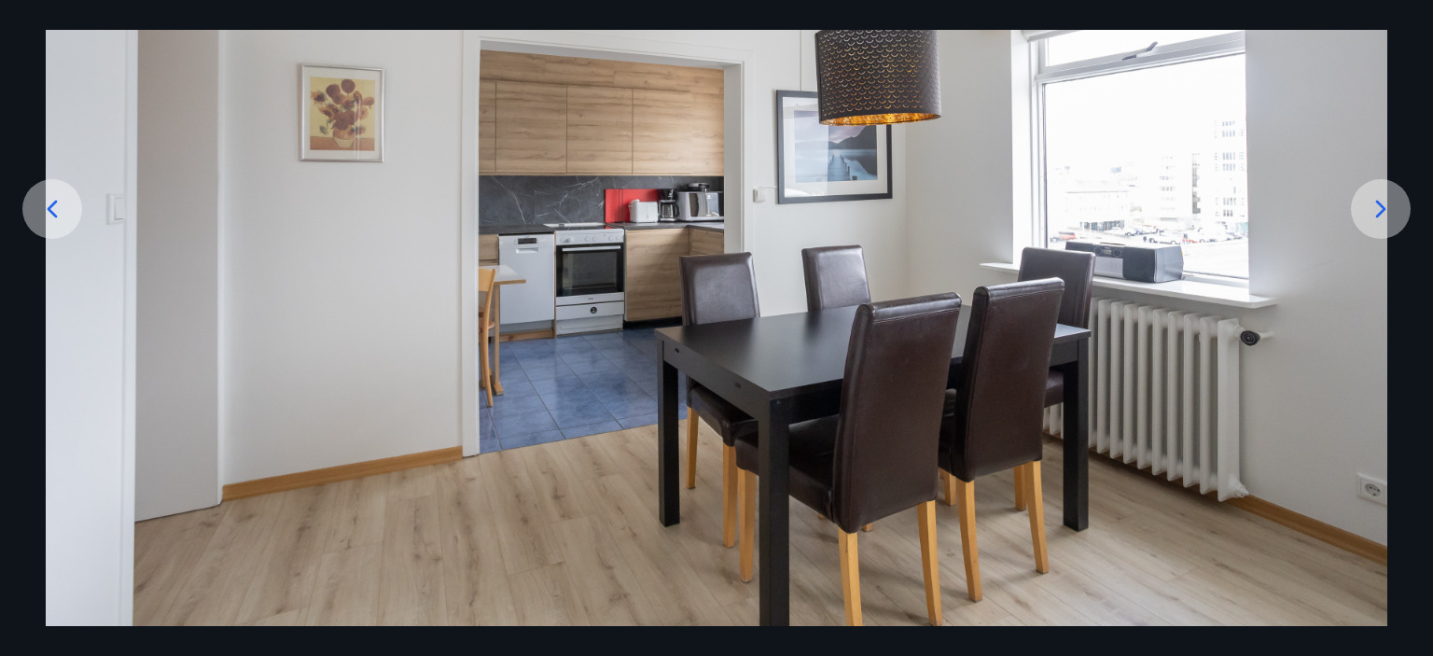
click at [1396, 201] on div at bounding box center [1381, 209] width 60 height 60
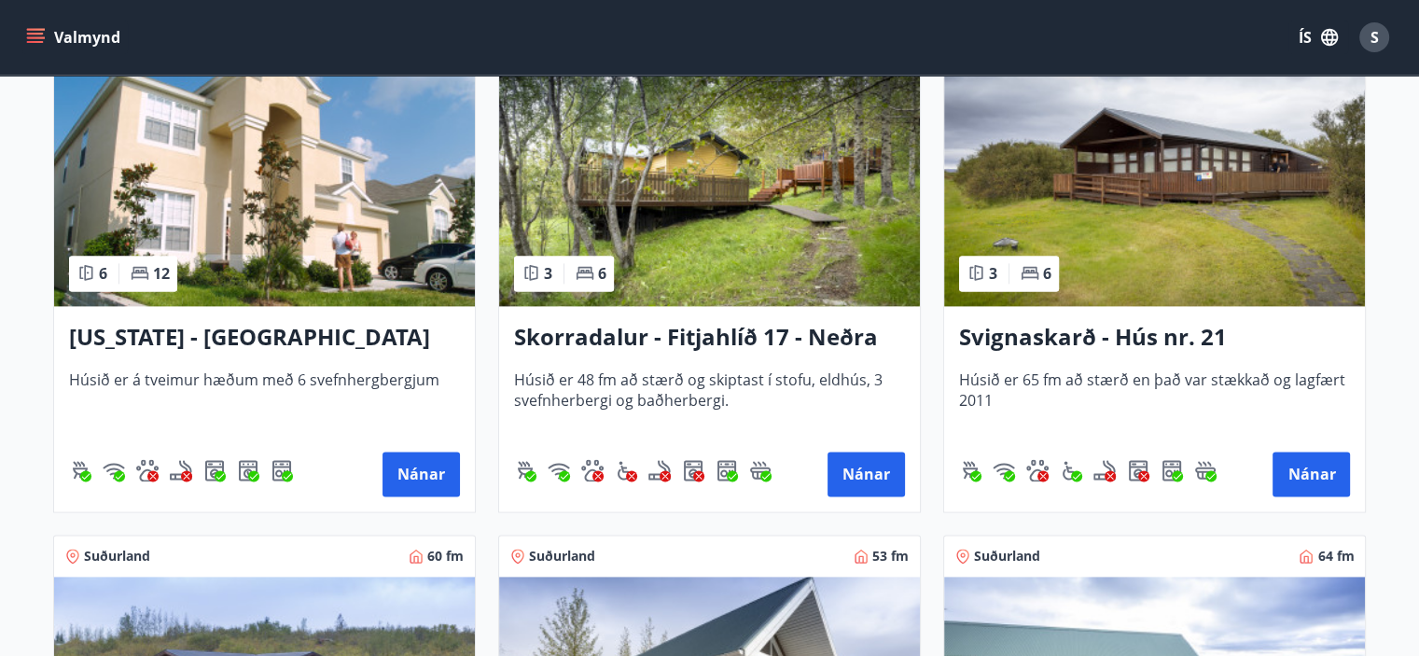
scroll to position [2425, 0]
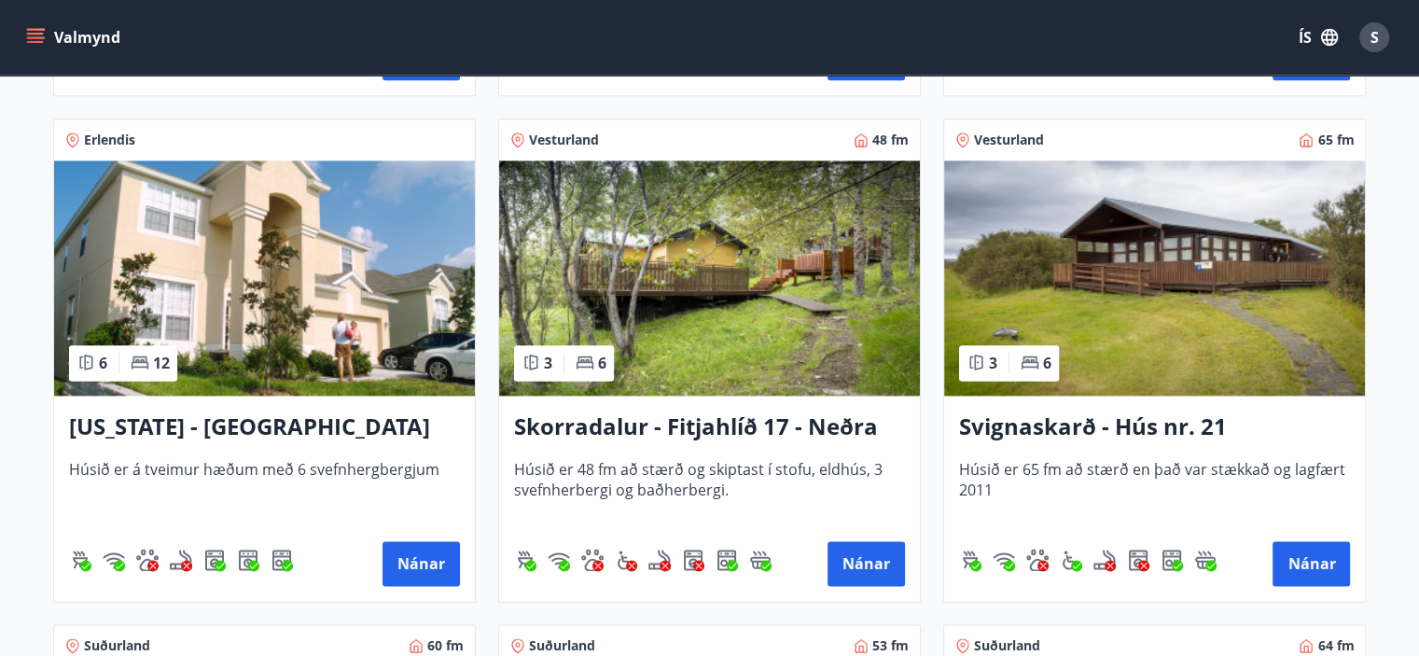
click at [724, 275] on img at bounding box center [709, 277] width 421 height 235
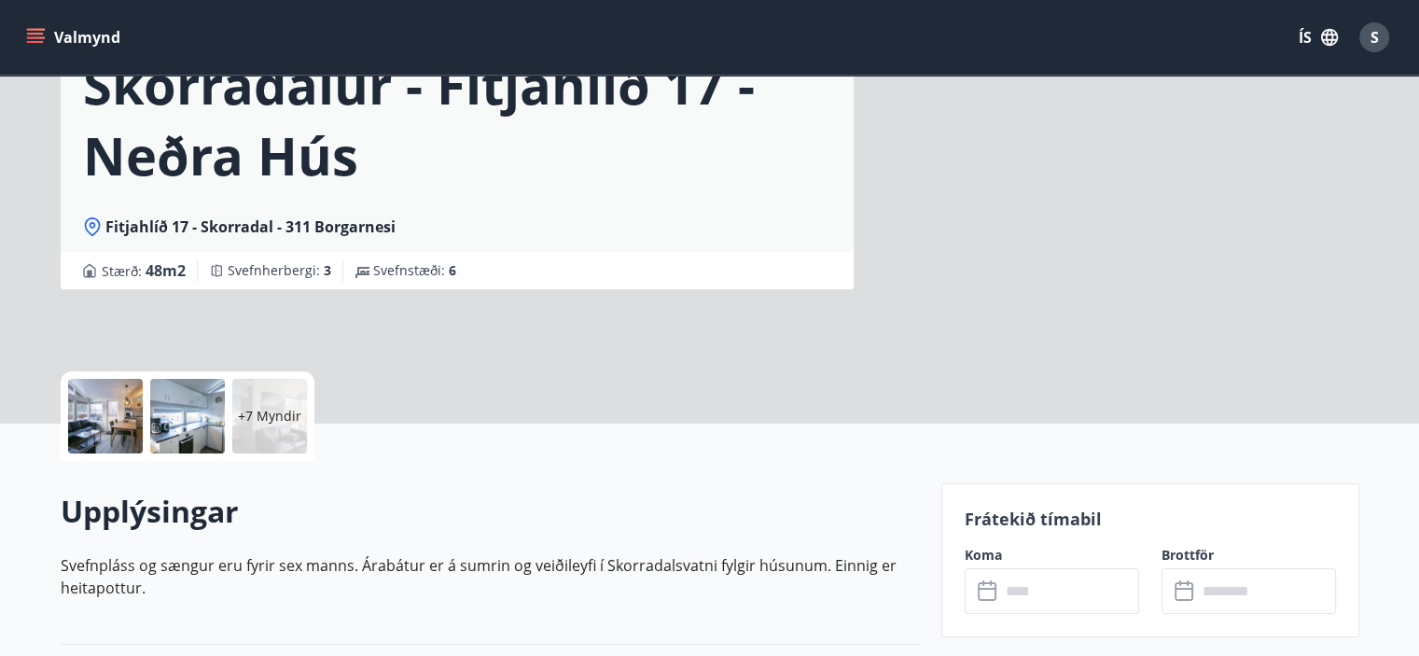
scroll to position [373, 0]
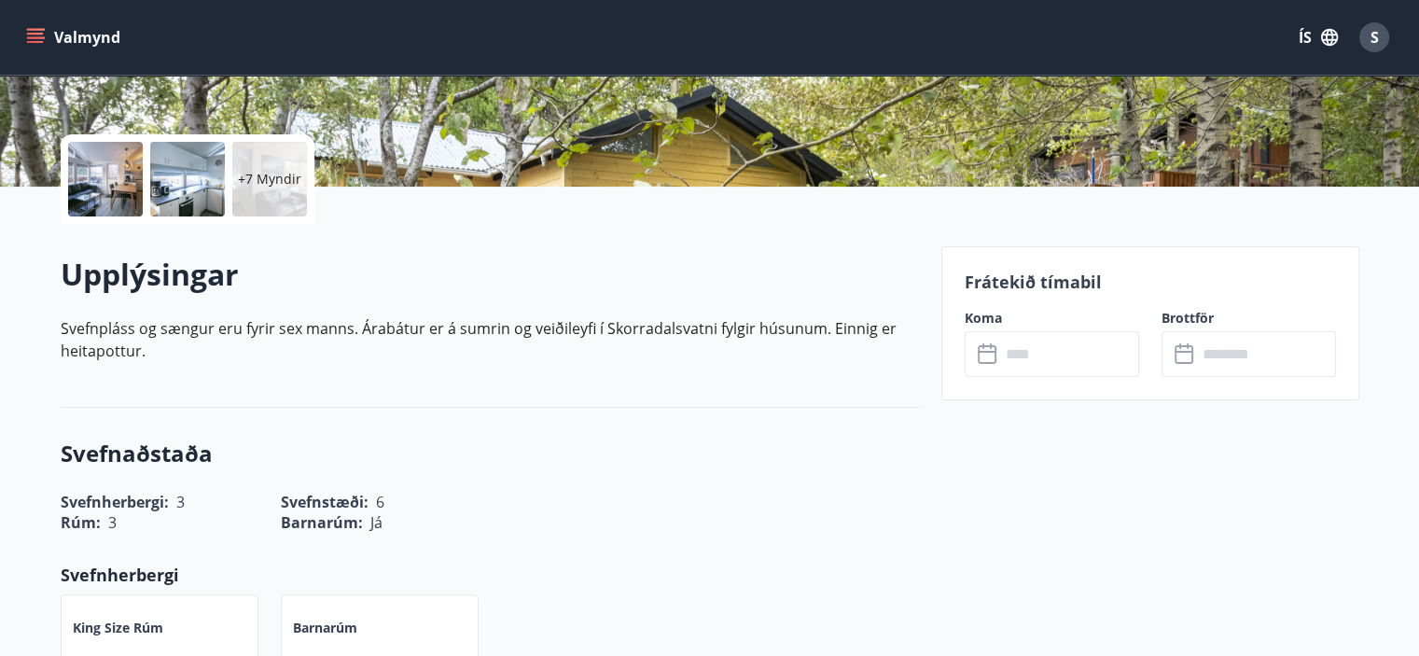
click at [1084, 354] on input "text" at bounding box center [1069, 354] width 139 height 46
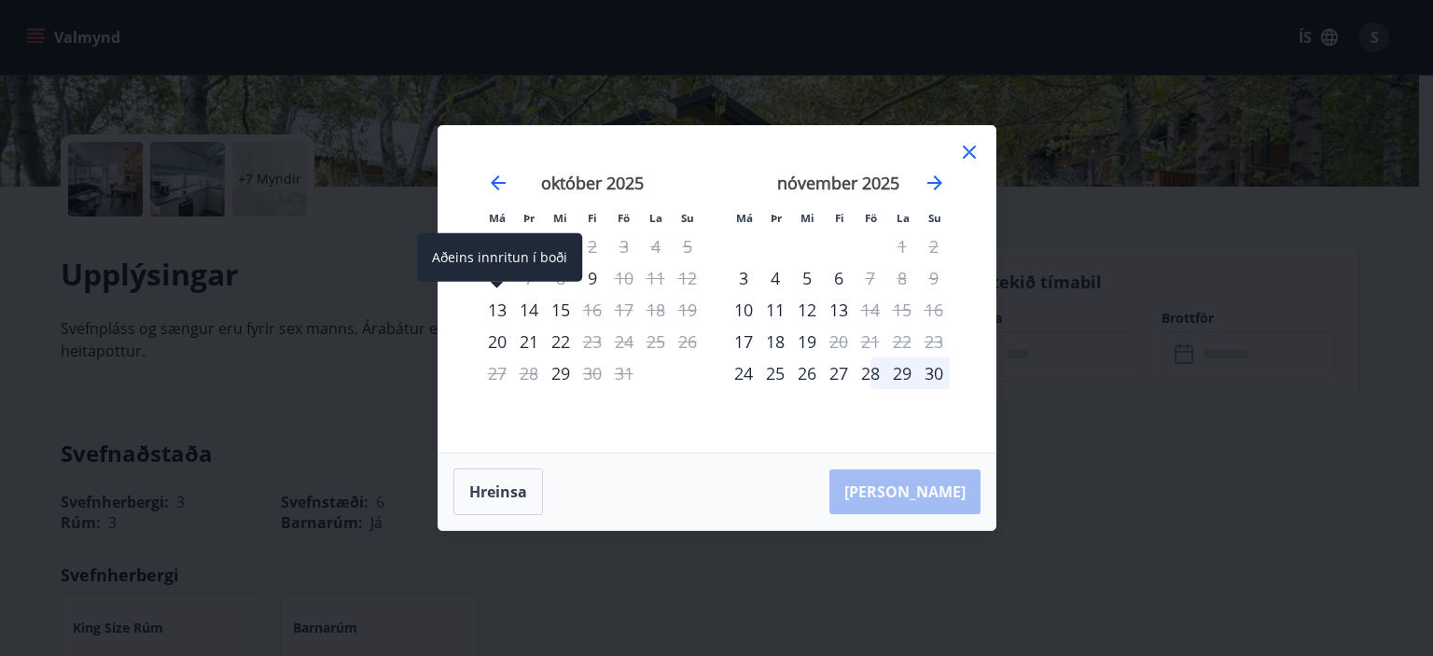
click at [496, 313] on div "13" at bounding box center [497, 310] width 32 height 32
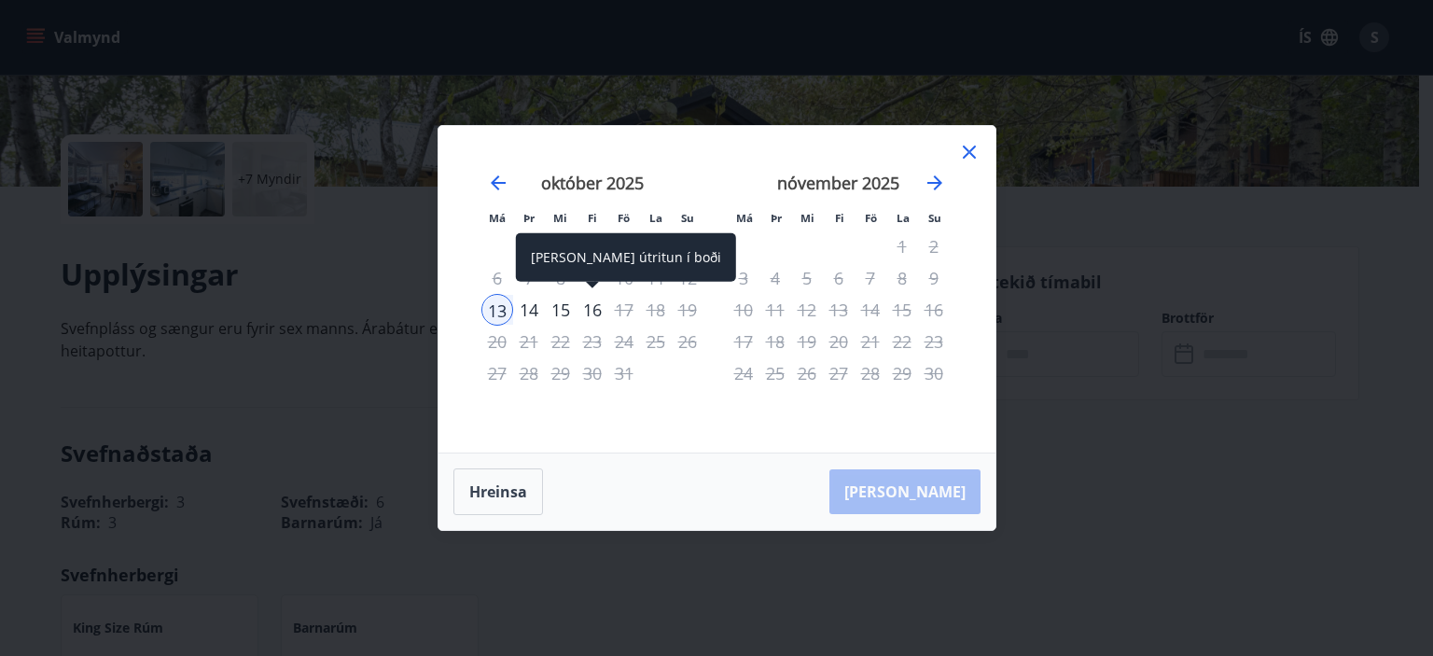
click at [597, 312] on div "16" at bounding box center [592, 310] width 32 height 32
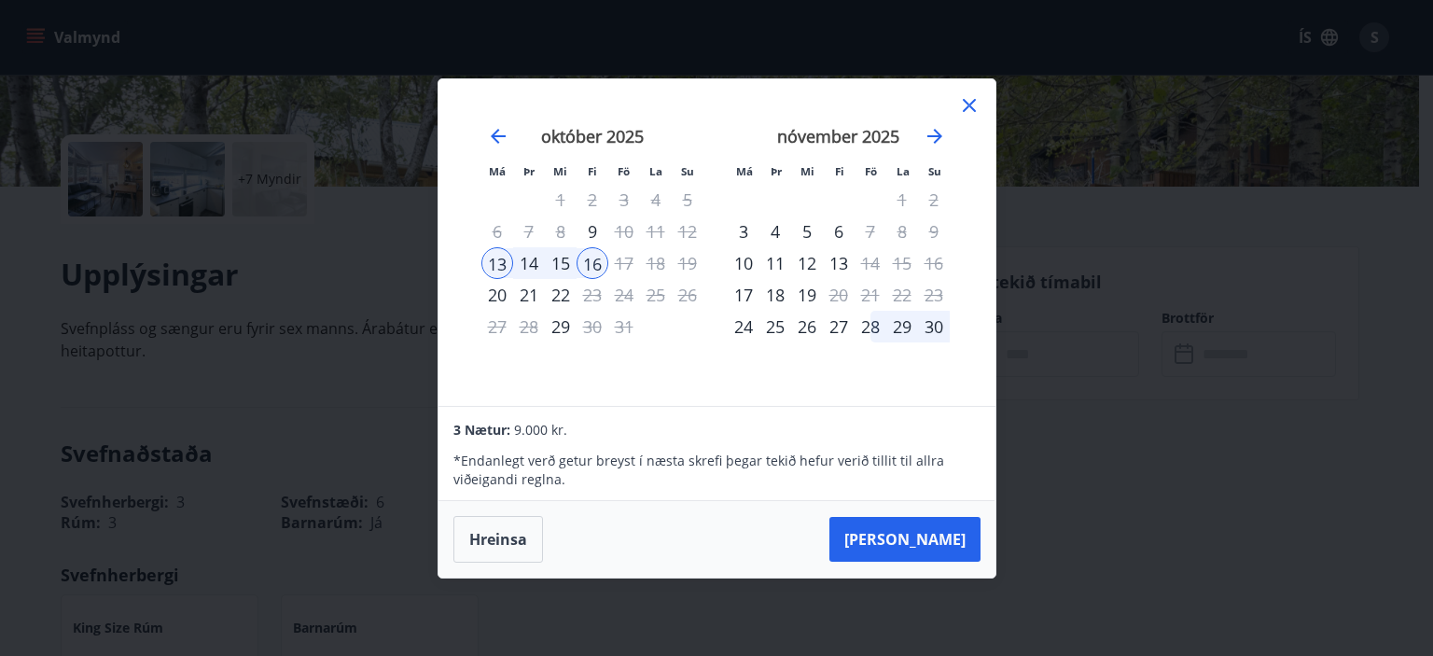
click at [963, 104] on icon at bounding box center [969, 105] width 22 height 22
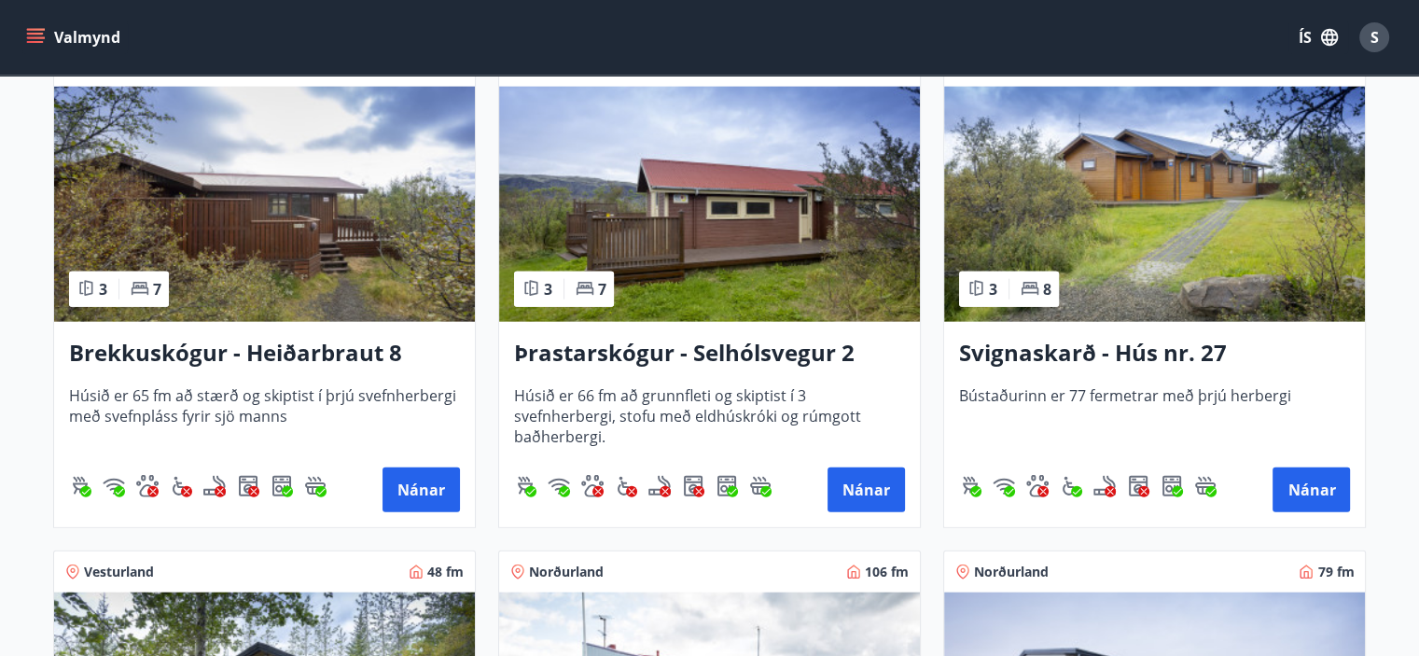
scroll to position [4384, 0]
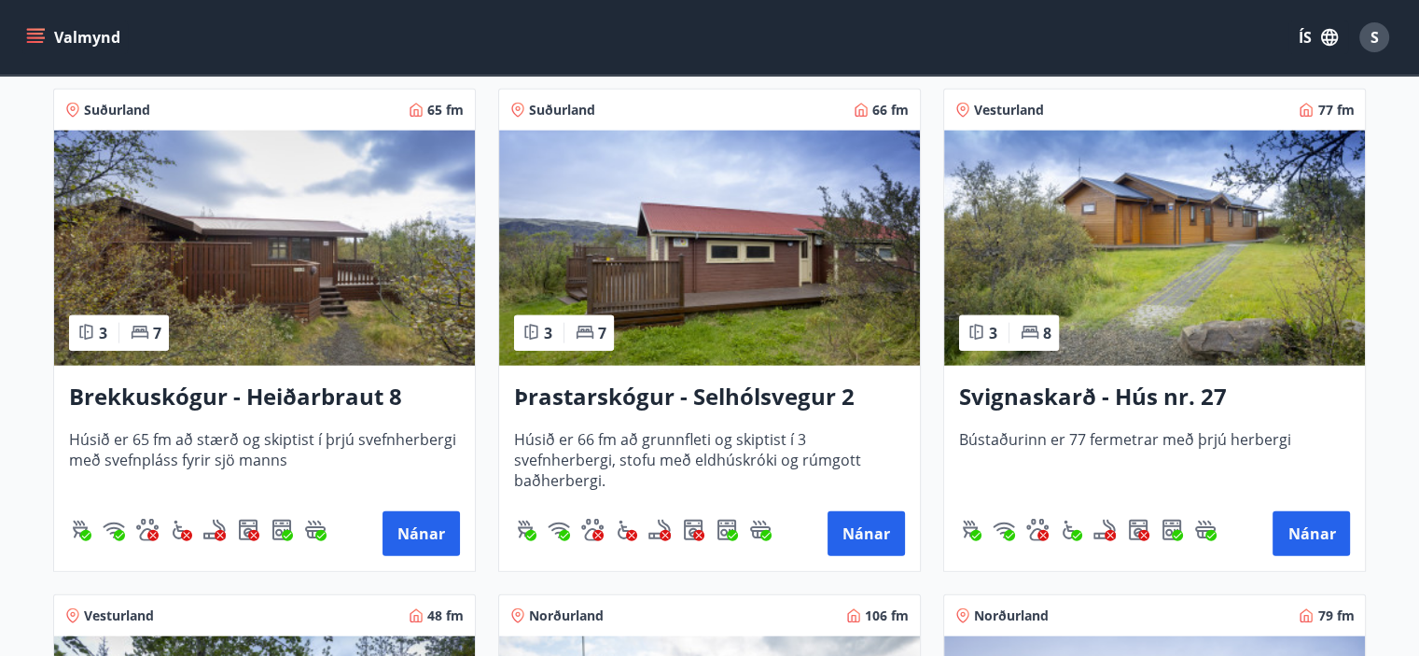
click at [266, 275] on img at bounding box center [264, 248] width 421 height 235
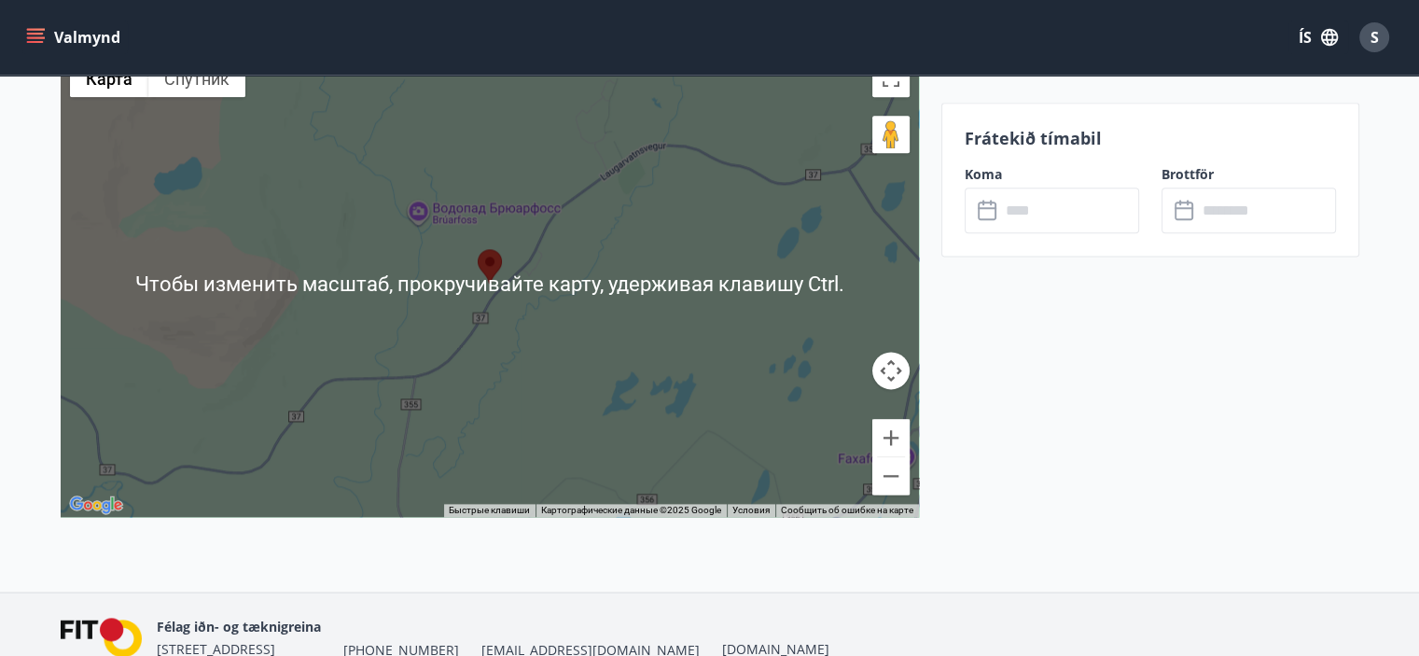
scroll to position [2311, 0]
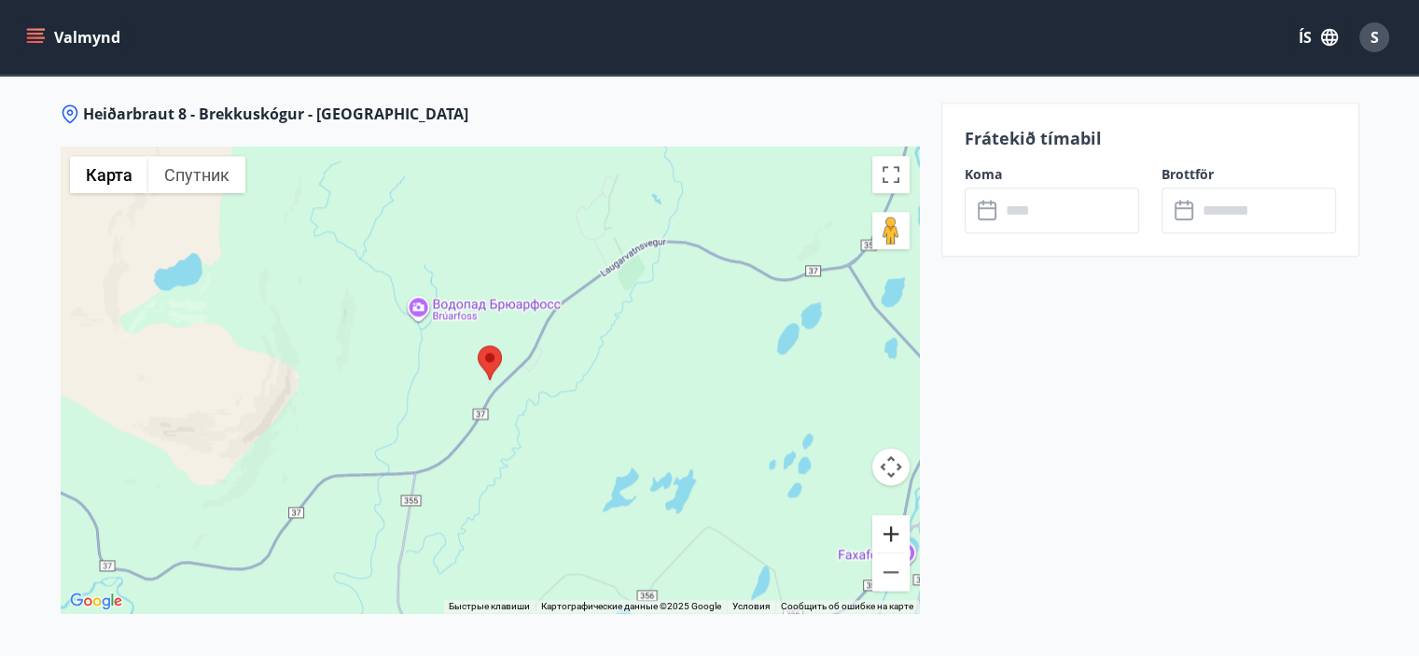
click at [889, 531] on button "Увеличить" at bounding box center [890, 533] width 37 height 37
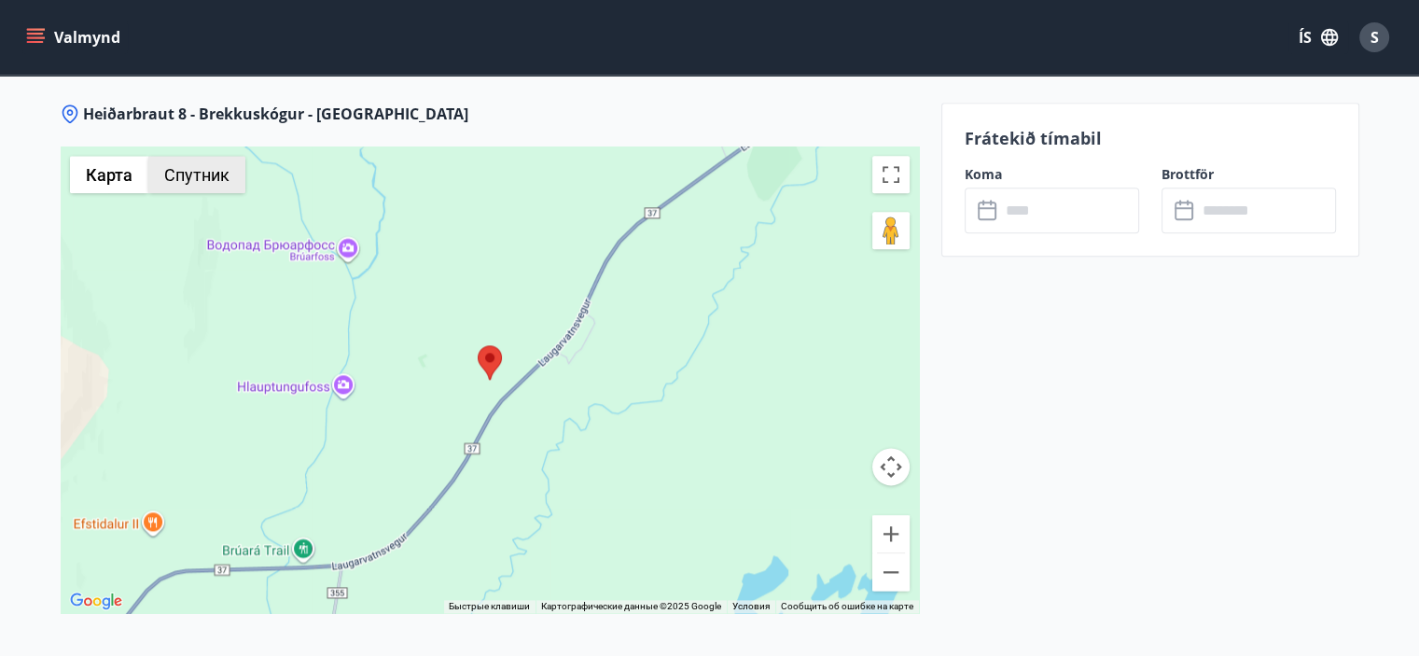
click at [201, 178] on button "Спутник" at bounding box center [196, 174] width 97 height 37
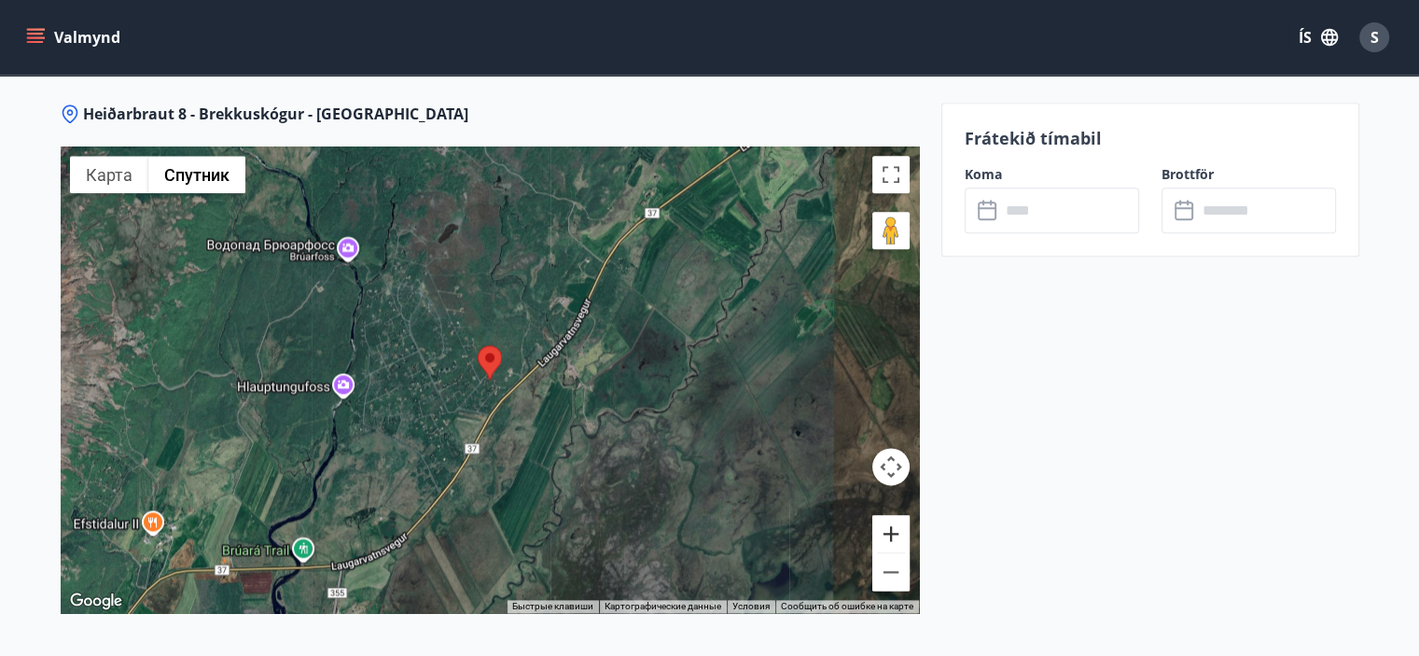
click at [882, 529] on button "Увеличить" at bounding box center [890, 533] width 37 height 37
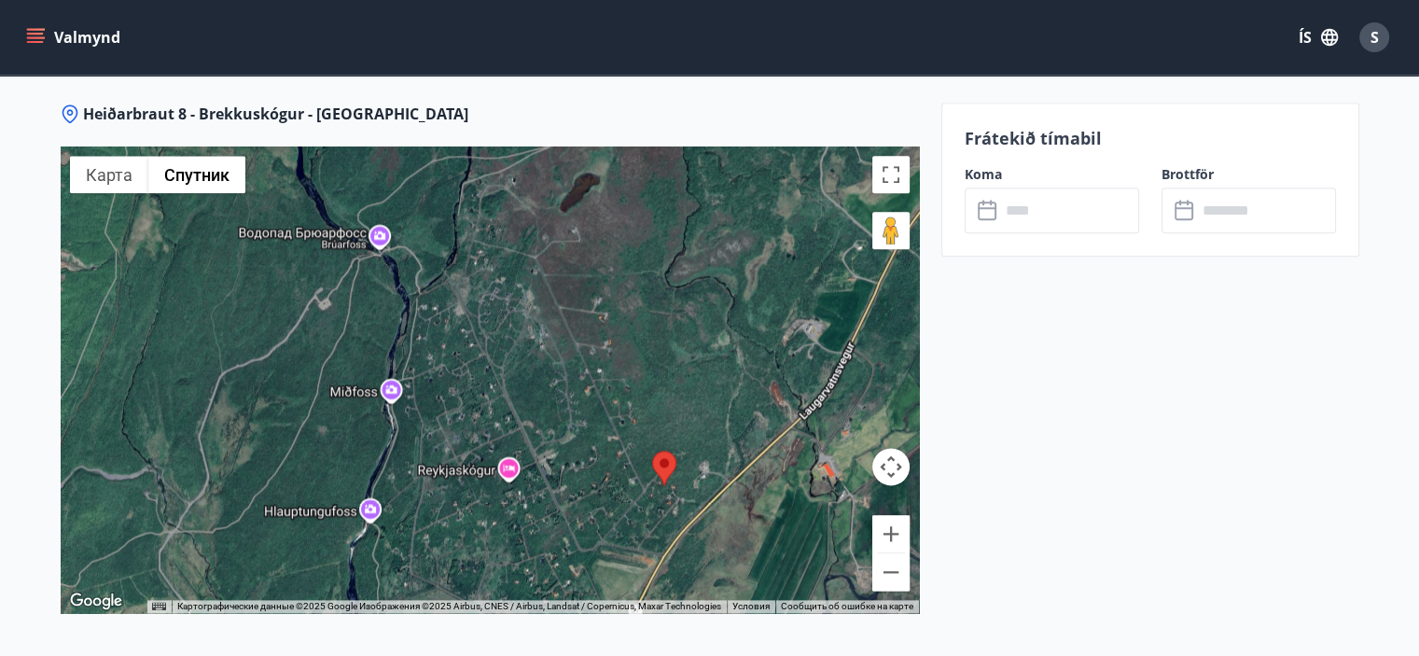
drag, startPoint x: 566, startPoint y: 290, endPoint x: 699, endPoint y: 367, distance: 153.0
click at [699, 367] on div at bounding box center [490, 379] width 858 height 466
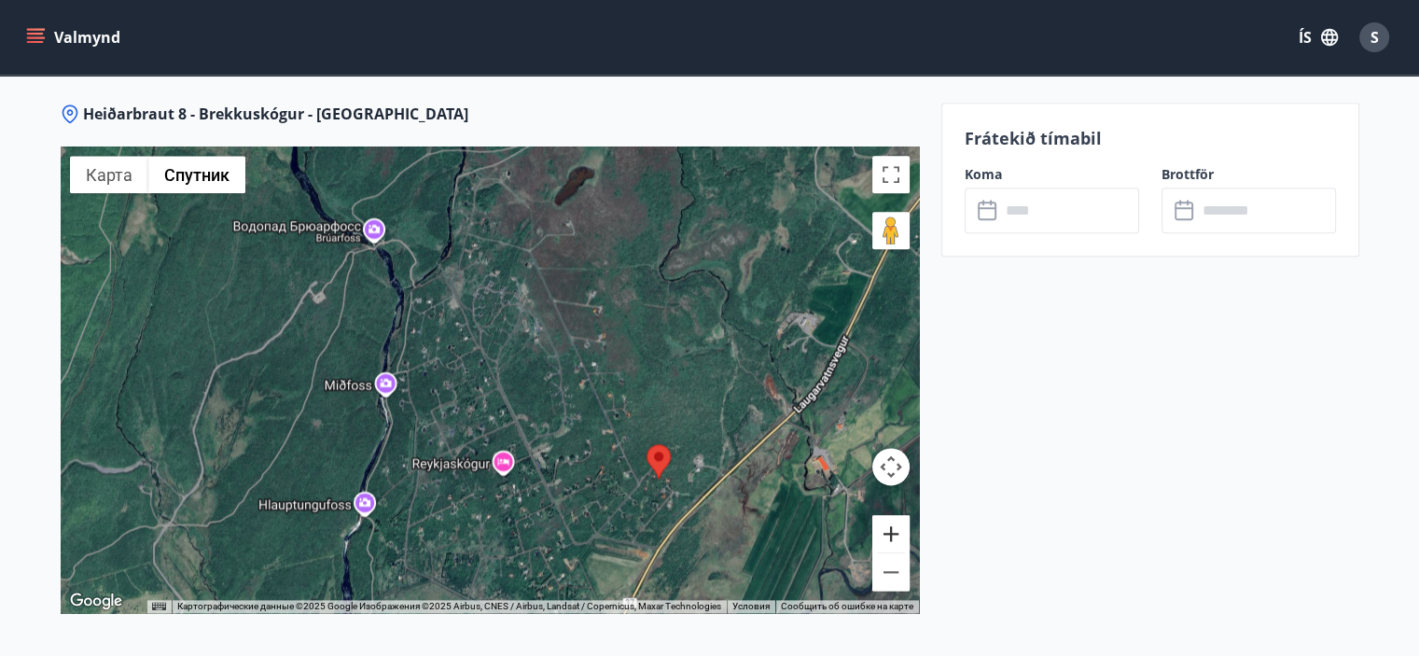
click at [889, 530] on button "Увеличить" at bounding box center [890, 533] width 37 height 37
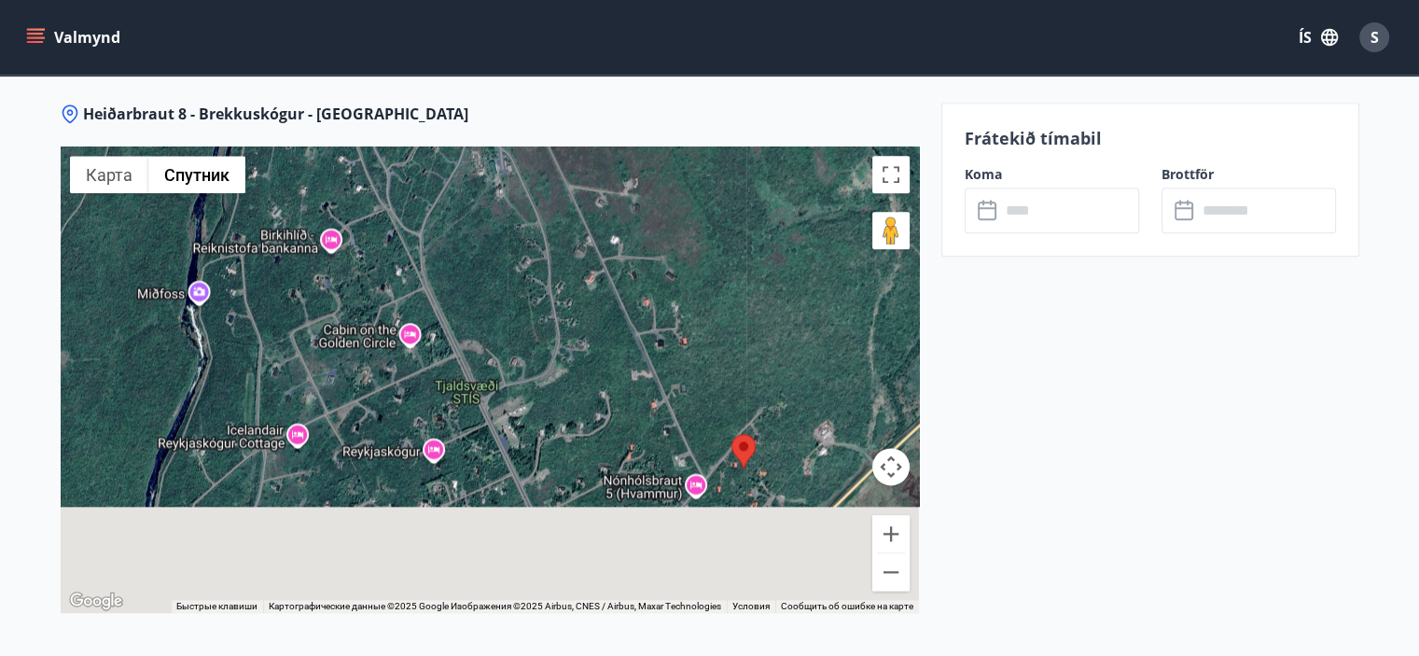
drag, startPoint x: 684, startPoint y: 361, endPoint x: 599, endPoint y: 226, distance: 159.7
click at [599, 226] on div at bounding box center [490, 379] width 858 height 466
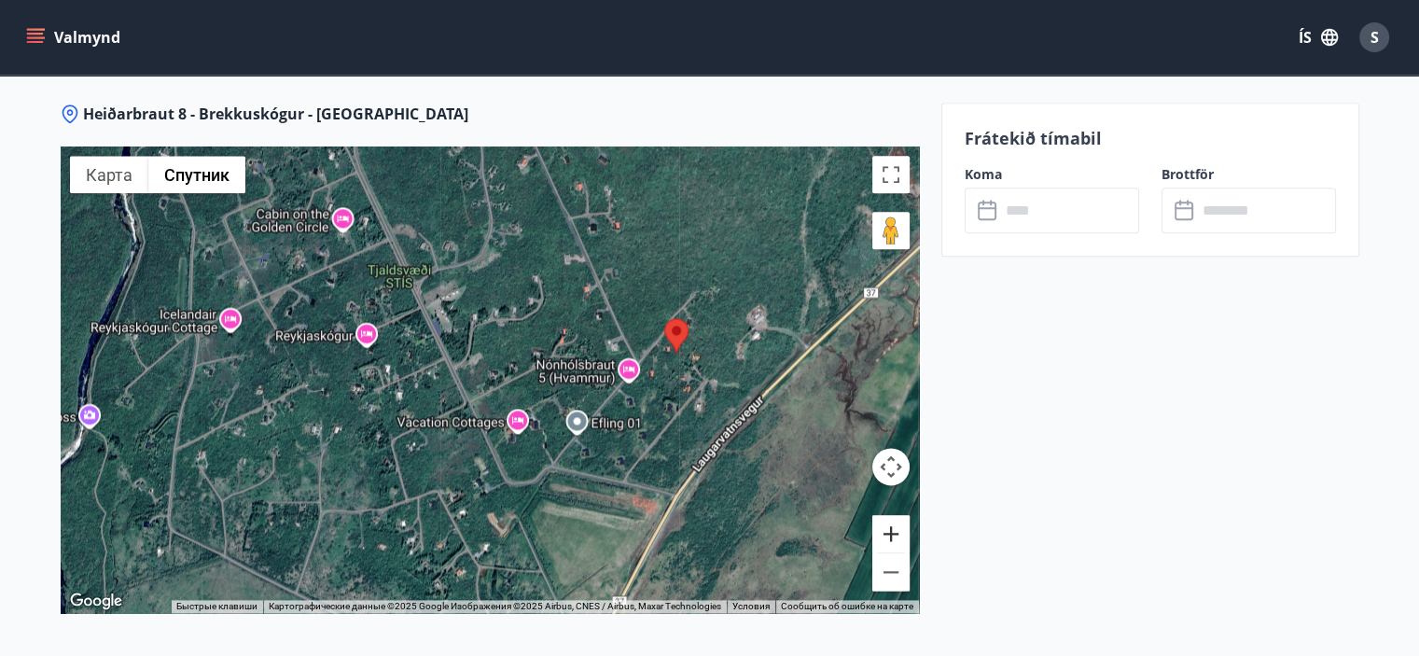
click at [897, 541] on button "Увеличить" at bounding box center [890, 533] width 37 height 37
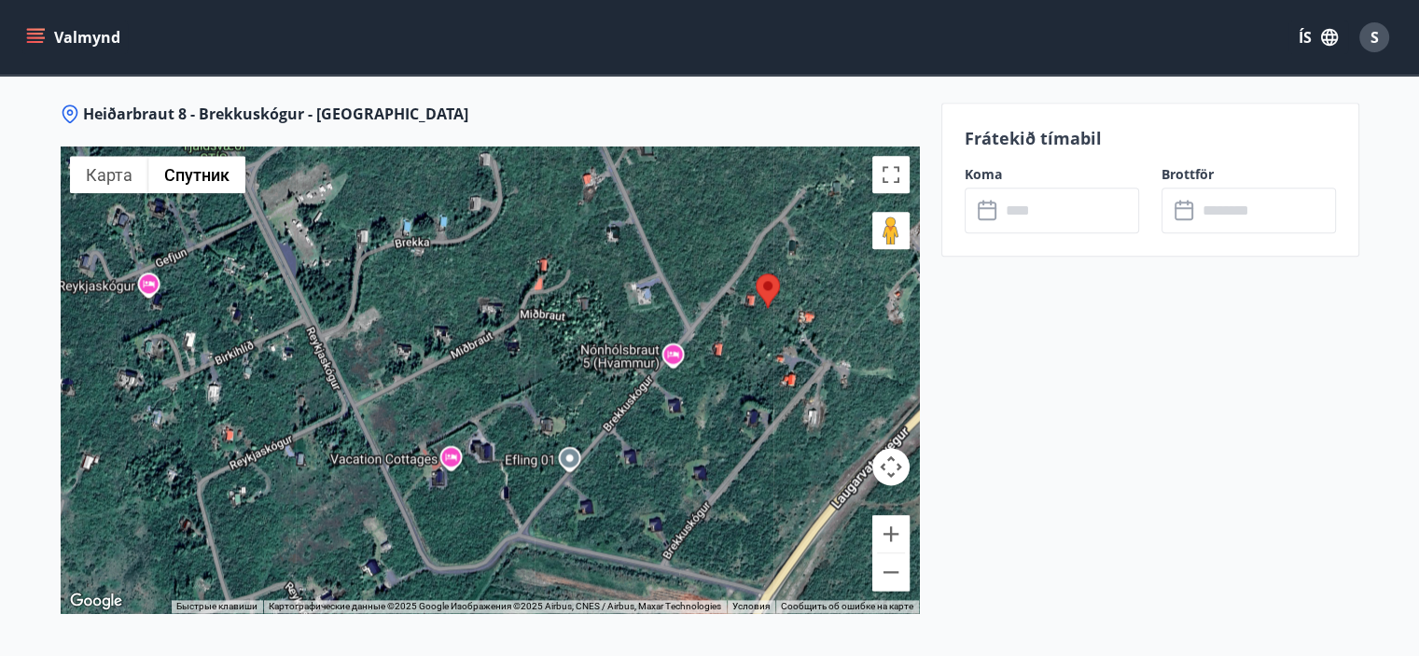
drag, startPoint x: 731, startPoint y: 387, endPoint x: 613, endPoint y: 353, distance: 123.4
click at [613, 353] on div at bounding box center [490, 379] width 858 height 466
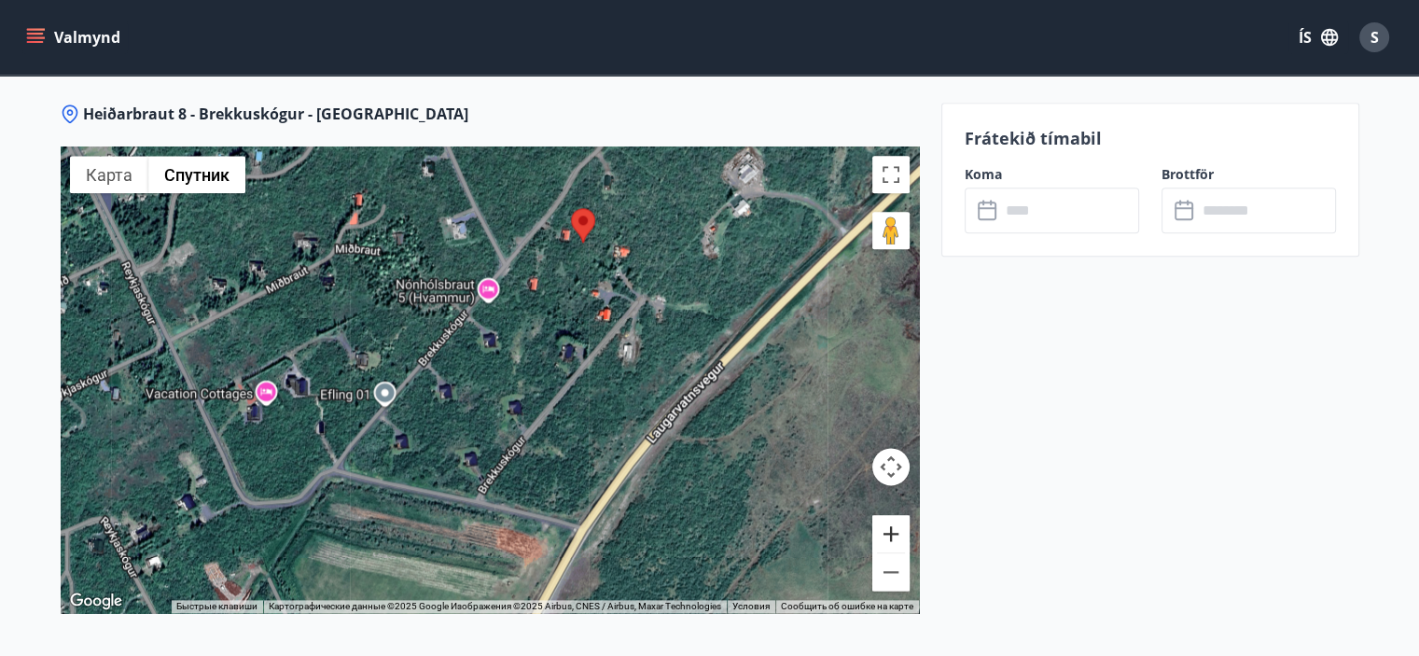
click at [888, 529] on button "Увеличить" at bounding box center [890, 533] width 37 height 37
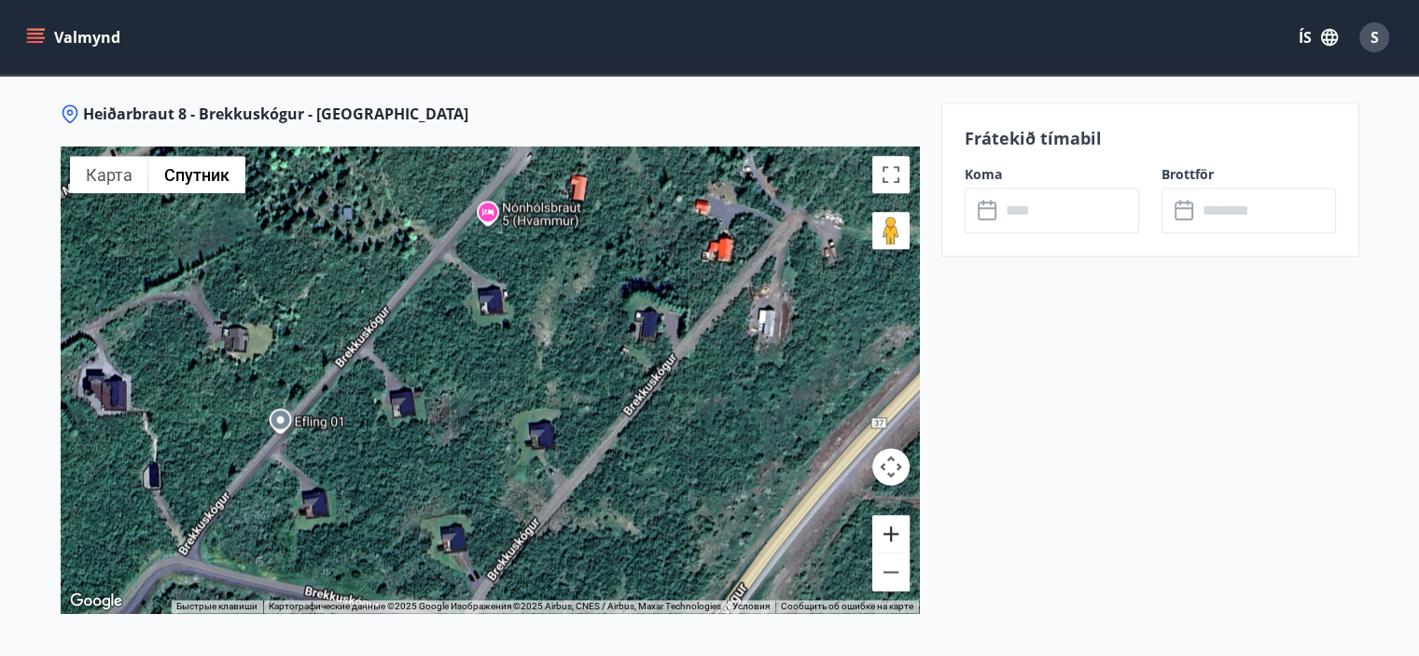
click at [890, 529] on button "Увеличить" at bounding box center [890, 533] width 37 height 37
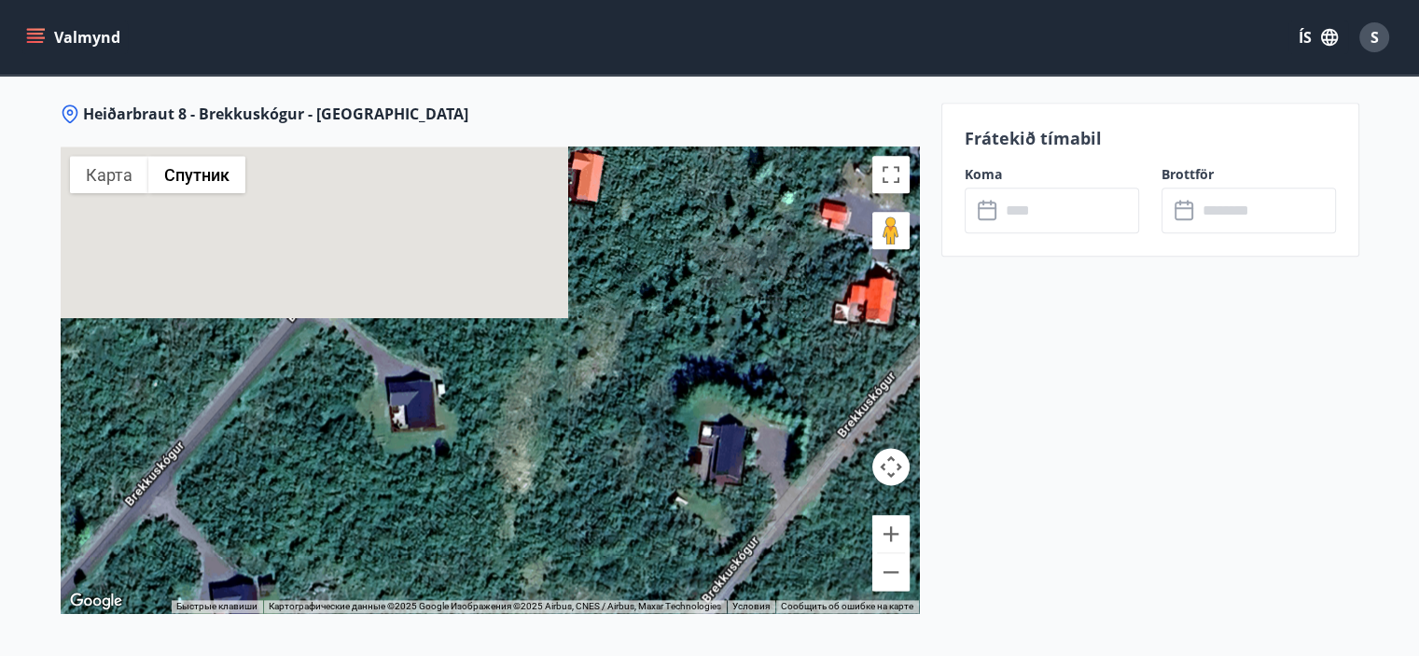
drag, startPoint x: 771, startPoint y: 277, endPoint x: 690, endPoint y: 459, distance: 199.2
click at [690, 458] on div at bounding box center [490, 379] width 858 height 466
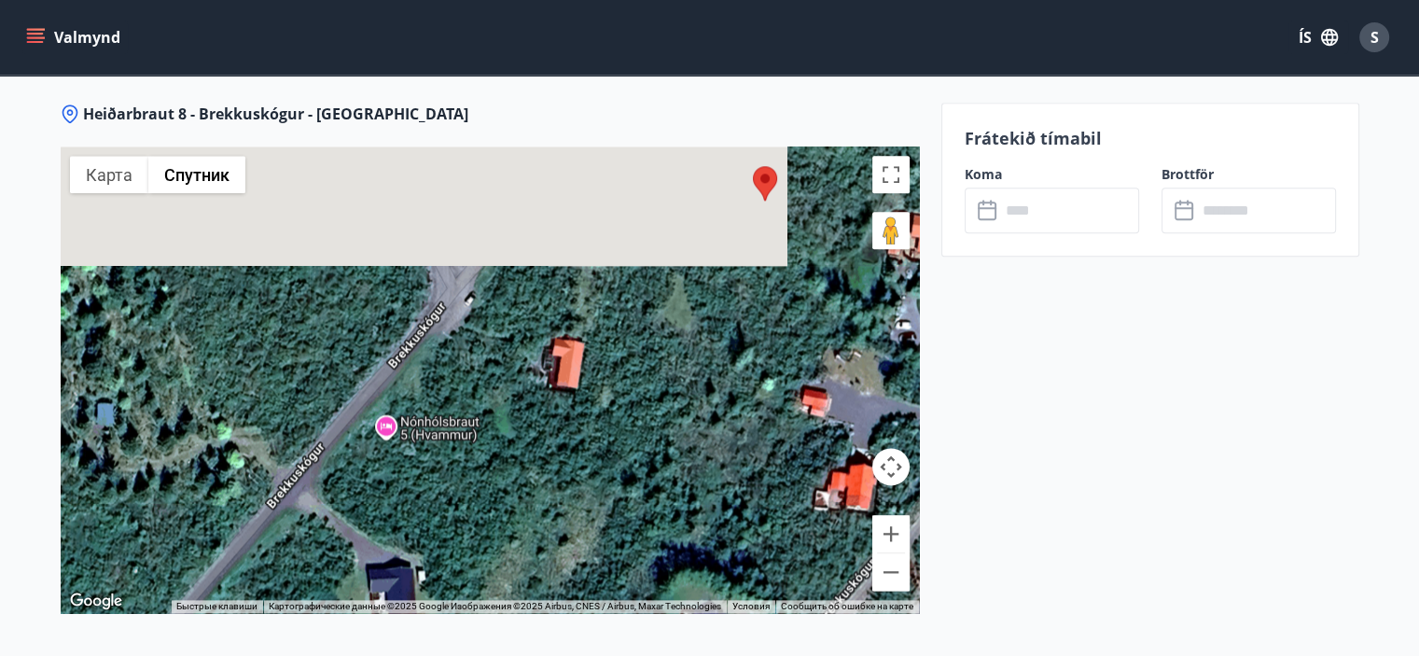
drag, startPoint x: 668, startPoint y: 419, endPoint x: 664, endPoint y: 456, distance: 37.5
click at [664, 456] on div at bounding box center [490, 379] width 858 height 466
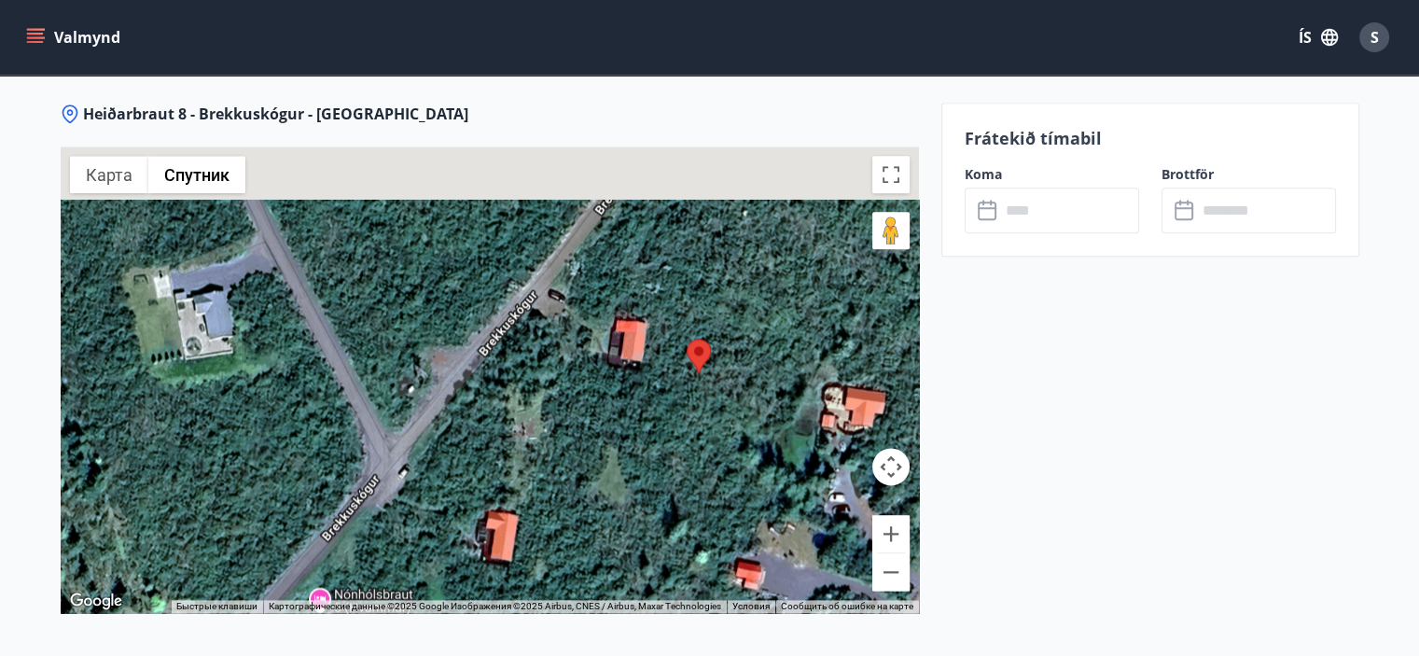
drag, startPoint x: 647, startPoint y: 447, endPoint x: 638, endPoint y: 463, distance: 18.4
click at [638, 463] on div at bounding box center [490, 379] width 858 height 466
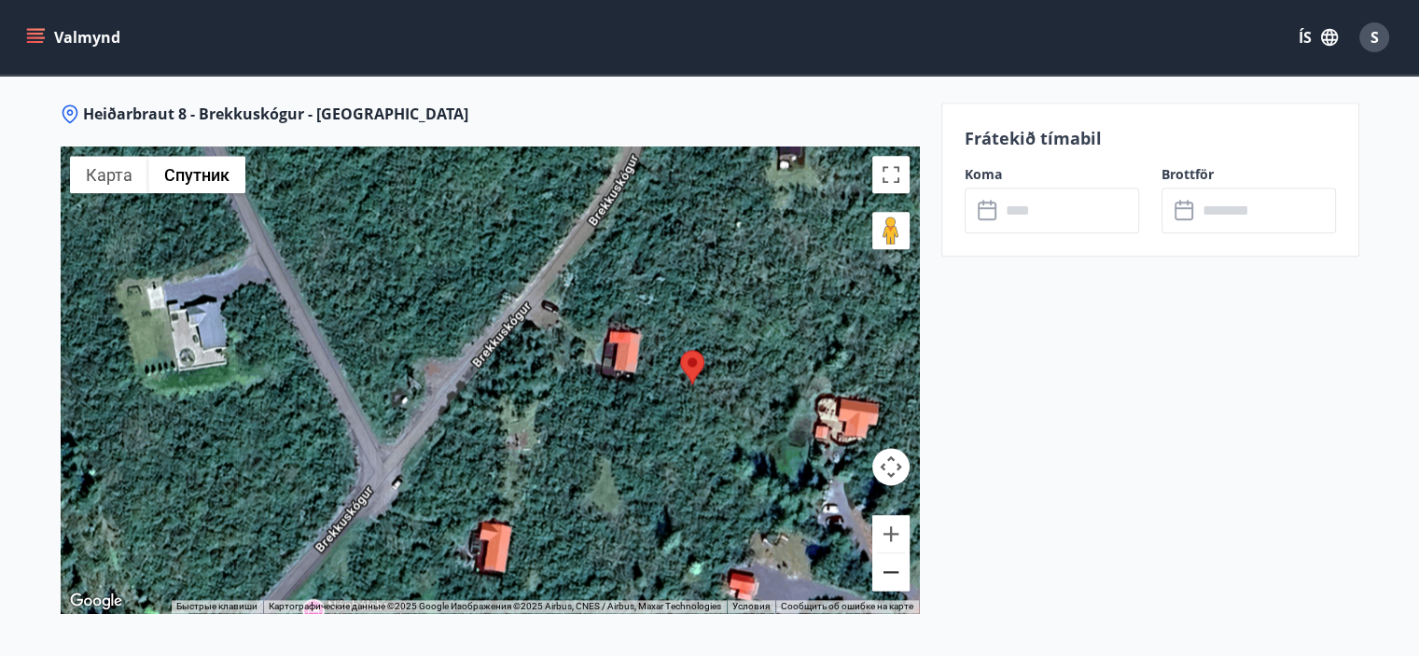
click at [893, 573] on button "Уменьшить" at bounding box center [890, 571] width 37 height 37
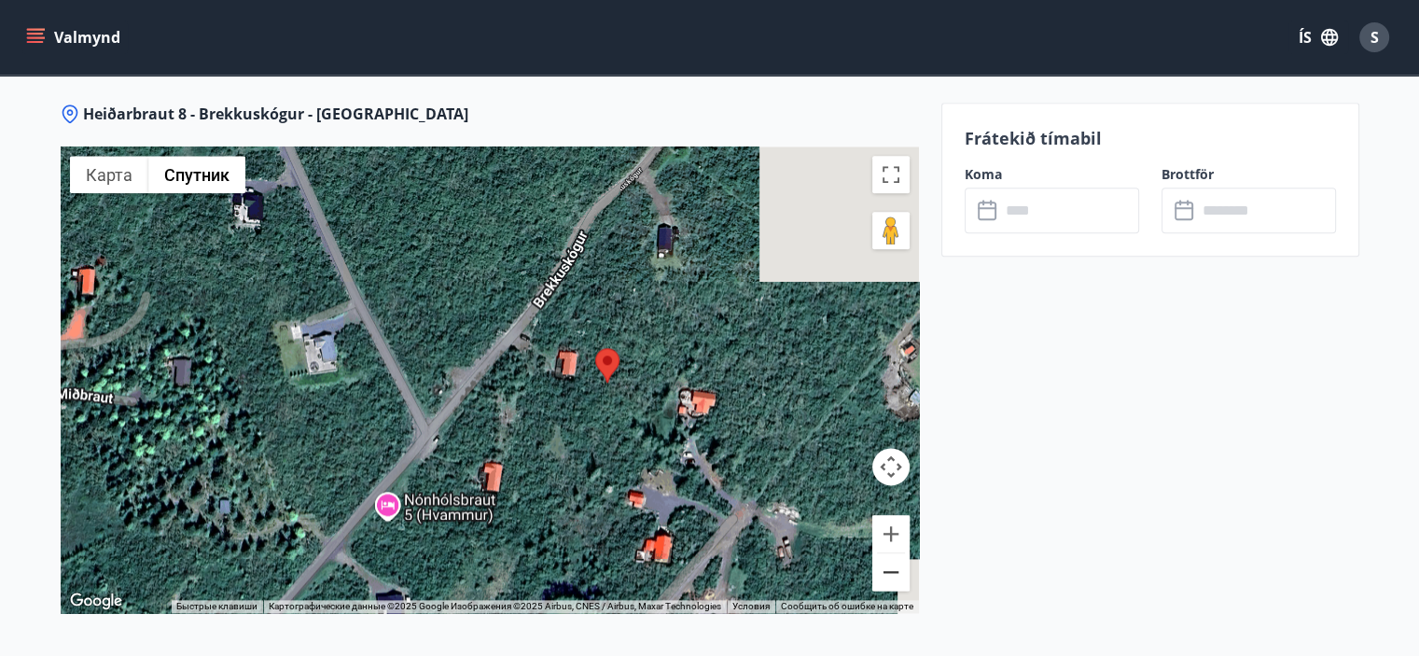
click at [893, 573] on button "Уменьшить" at bounding box center [890, 571] width 37 height 37
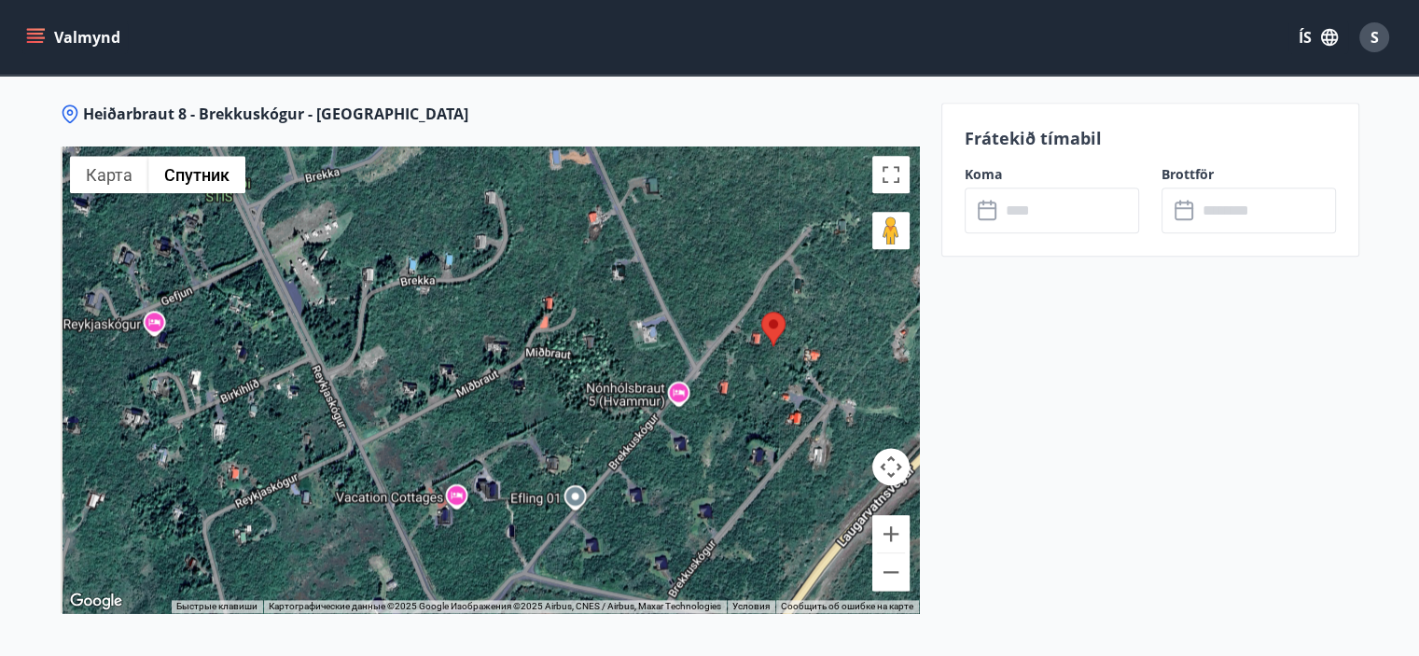
drag, startPoint x: 489, startPoint y: 428, endPoint x: 750, endPoint y: 391, distance: 263.8
click at [746, 391] on div at bounding box center [490, 379] width 858 height 466
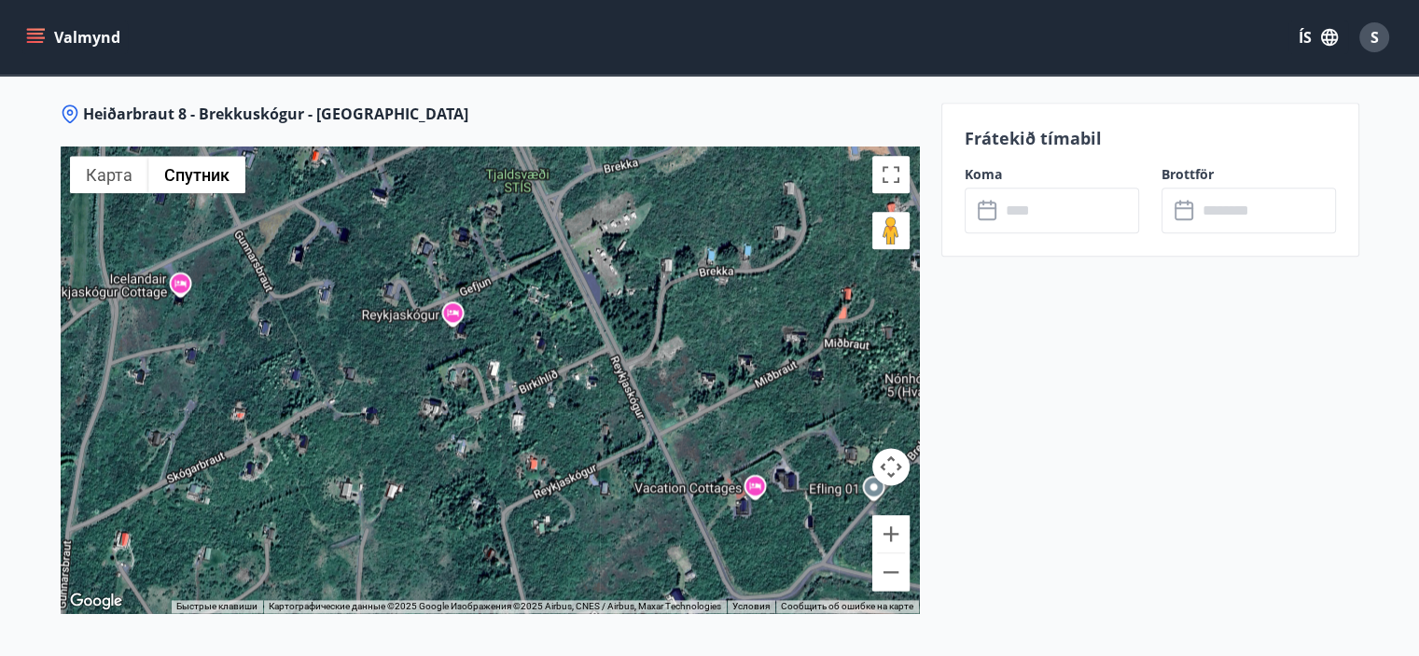
drag, startPoint x: 717, startPoint y: 433, endPoint x: 566, endPoint y: 193, distance: 283.4
click at [573, 194] on div at bounding box center [490, 379] width 858 height 466
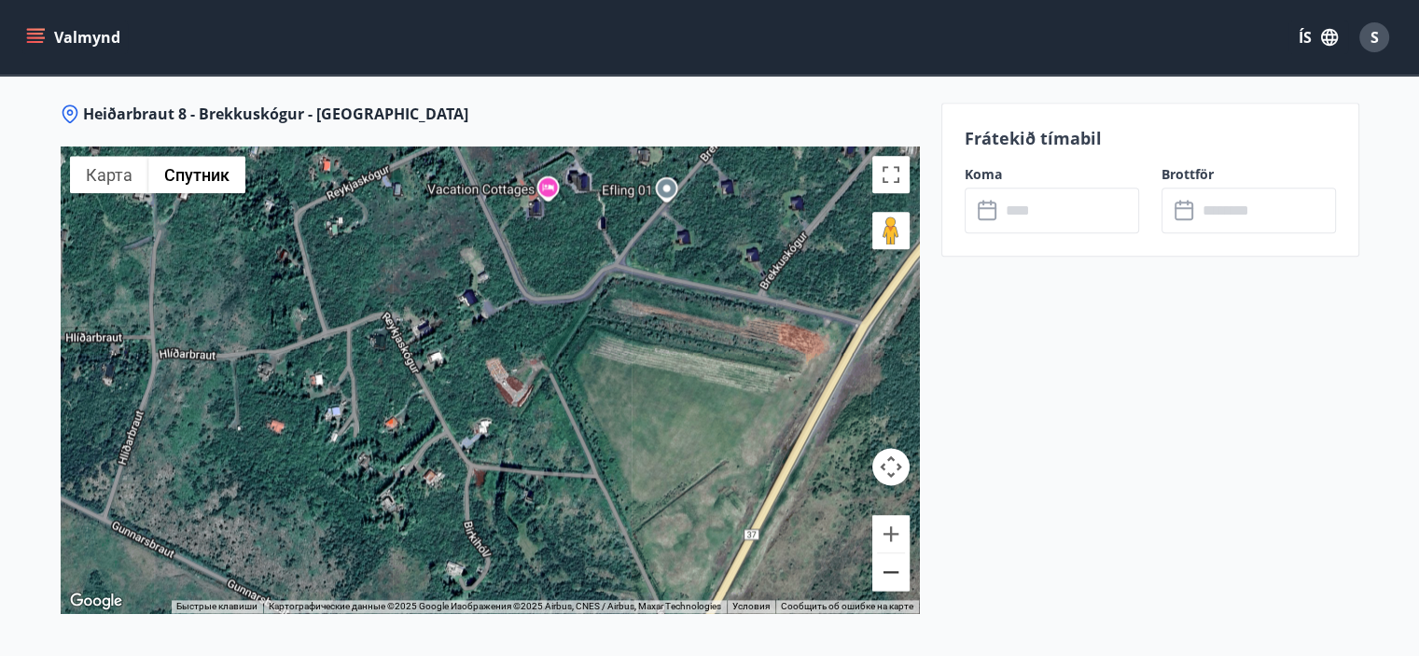
click at [900, 575] on button "Уменьшить" at bounding box center [890, 571] width 37 height 37
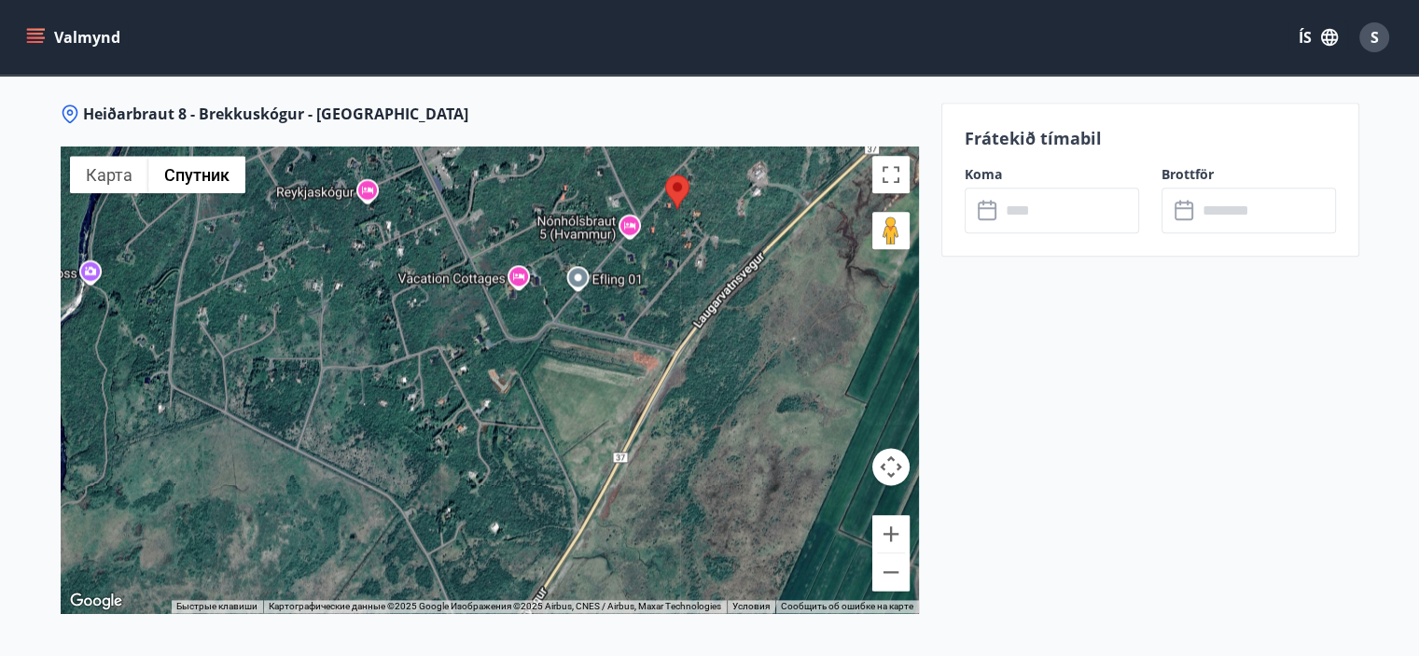
drag, startPoint x: 627, startPoint y: 290, endPoint x: 678, endPoint y: 427, distance: 146.4
click at [678, 427] on div at bounding box center [490, 379] width 858 height 466
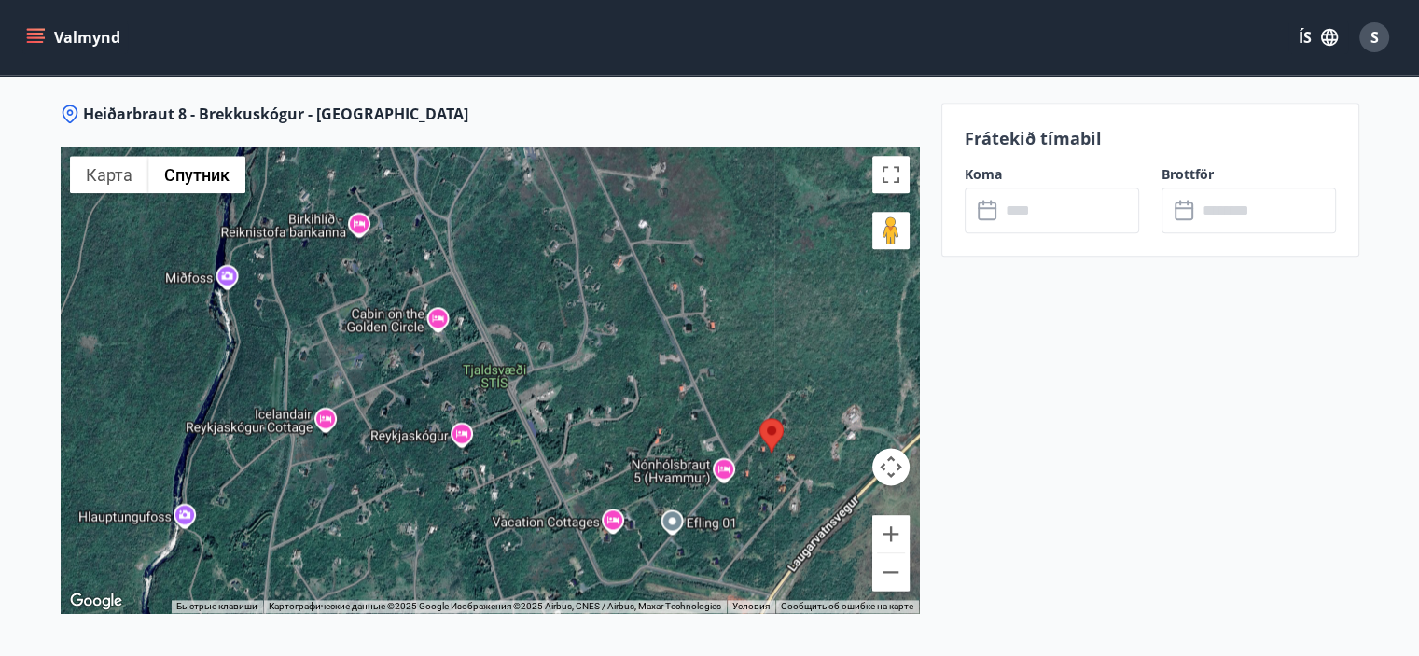
drag, startPoint x: 578, startPoint y: 424, endPoint x: 608, endPoint y: 419, distance: 30.4
click at [612, 427] on div at bounding box center [490, 379] width 858 height 466
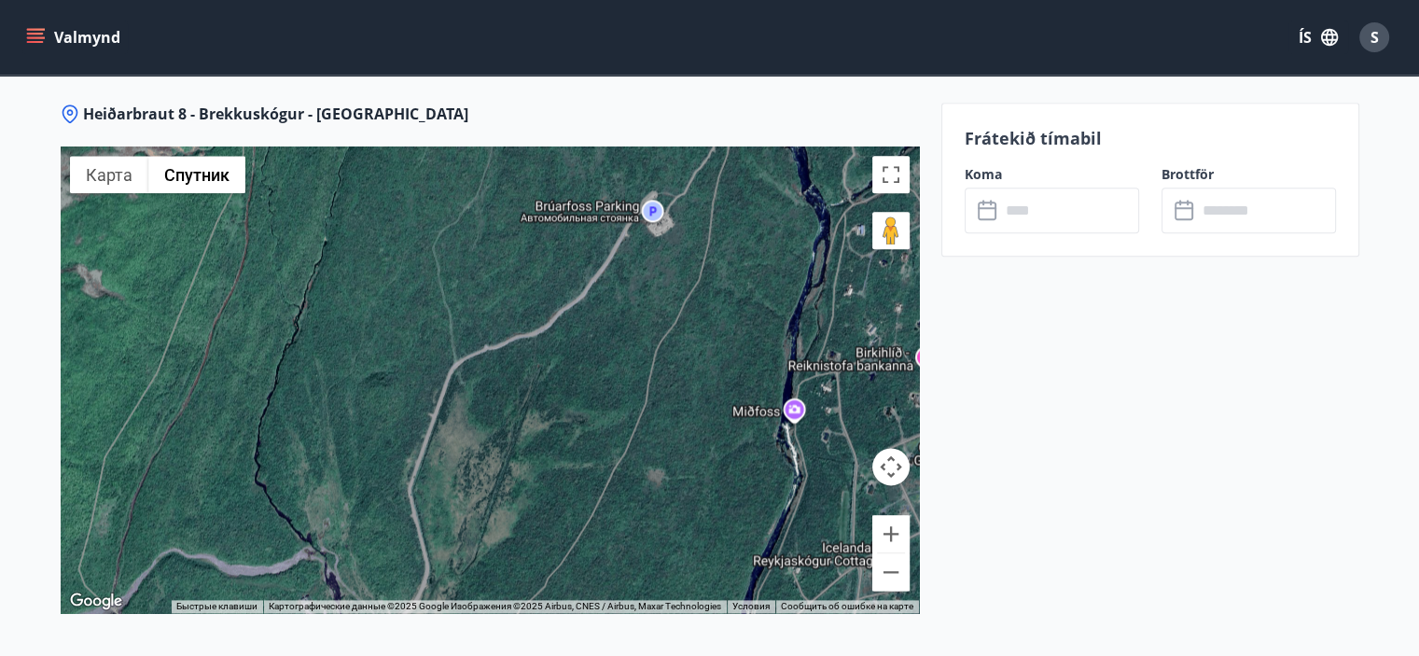
drag, startPoint x: 679, startPoint y: 442, endPoint x: 463, endPoint y: 214, distance: 314.8
click at [463, 214] on div at bounding box center [490, 379] width 858 height 466
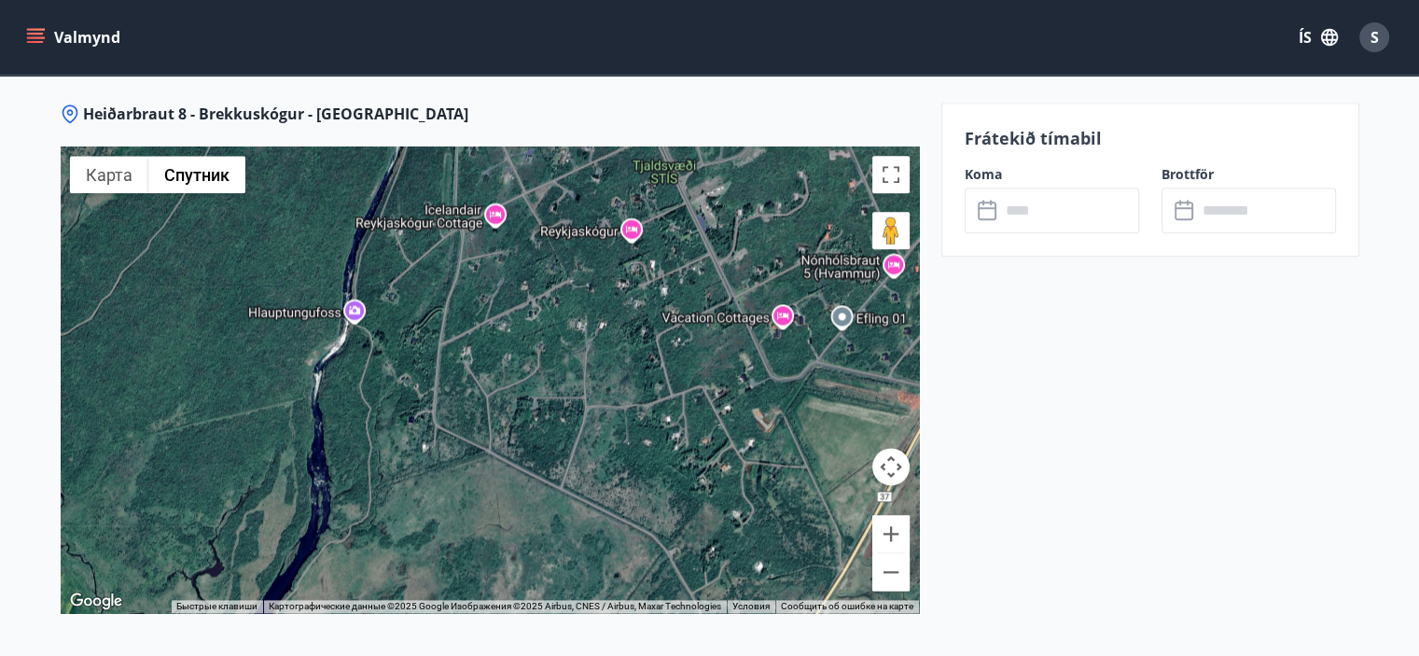
drag, startPoint x: 573, startPoint y: 285, endPoint x: 565, endPoint y: 422, distance: 137.3
click at [565, 422] on div at bounding box center [490, 379] width 858 height 466
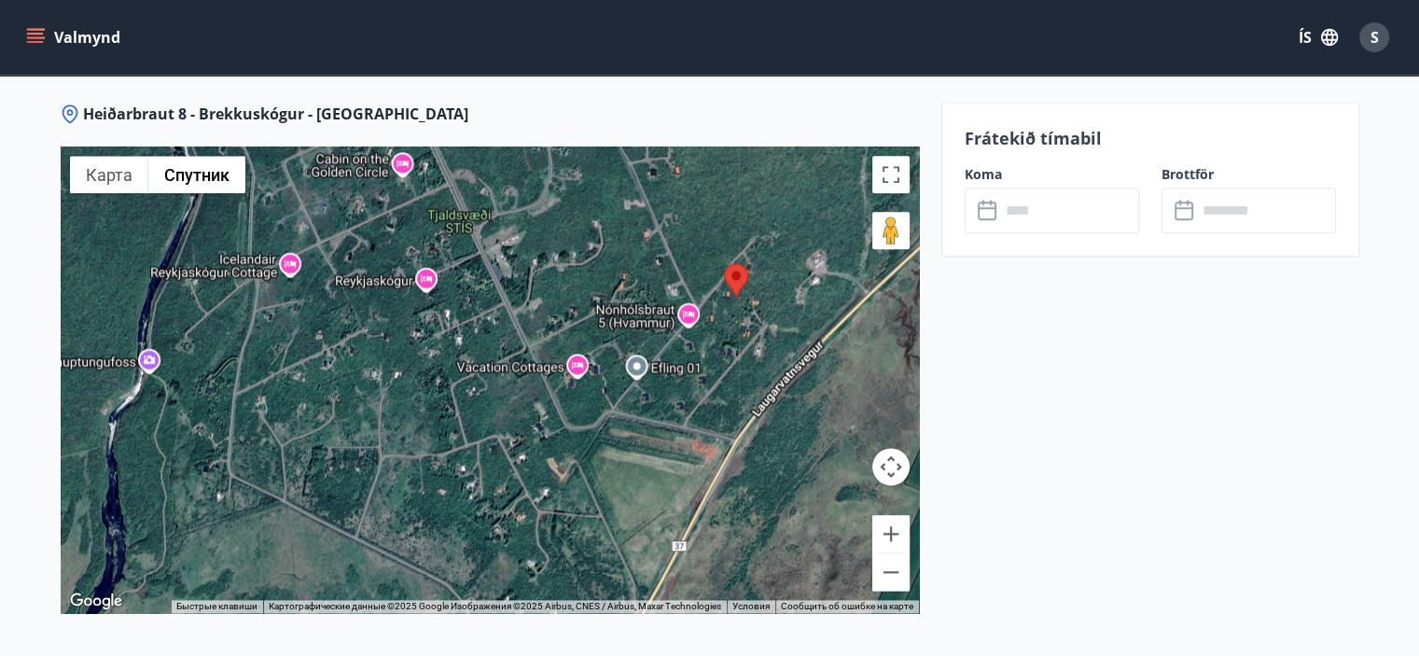
drag, startPoint x: 799, startPoint y: 391, endPoint x: 586, endPoint y: 387, distance: 213.7
click at [586, 387] on div at bounding box center [490, 379] width 858 height 466
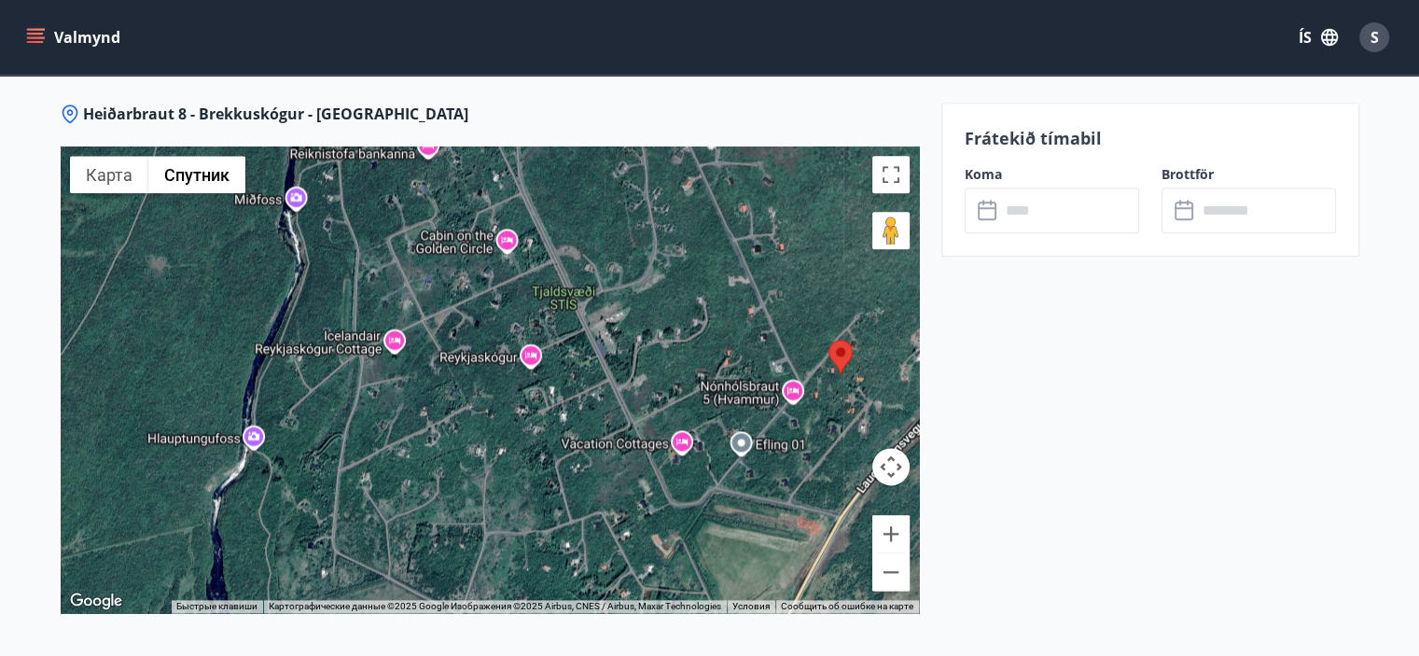
drag, startPoint x: 463, startPoint y: 343, endPoint x: 612, endPoint y: 447, distance: 181.7
click at [612, 447] on div at bounding box center [490, 379] width 858 height 466
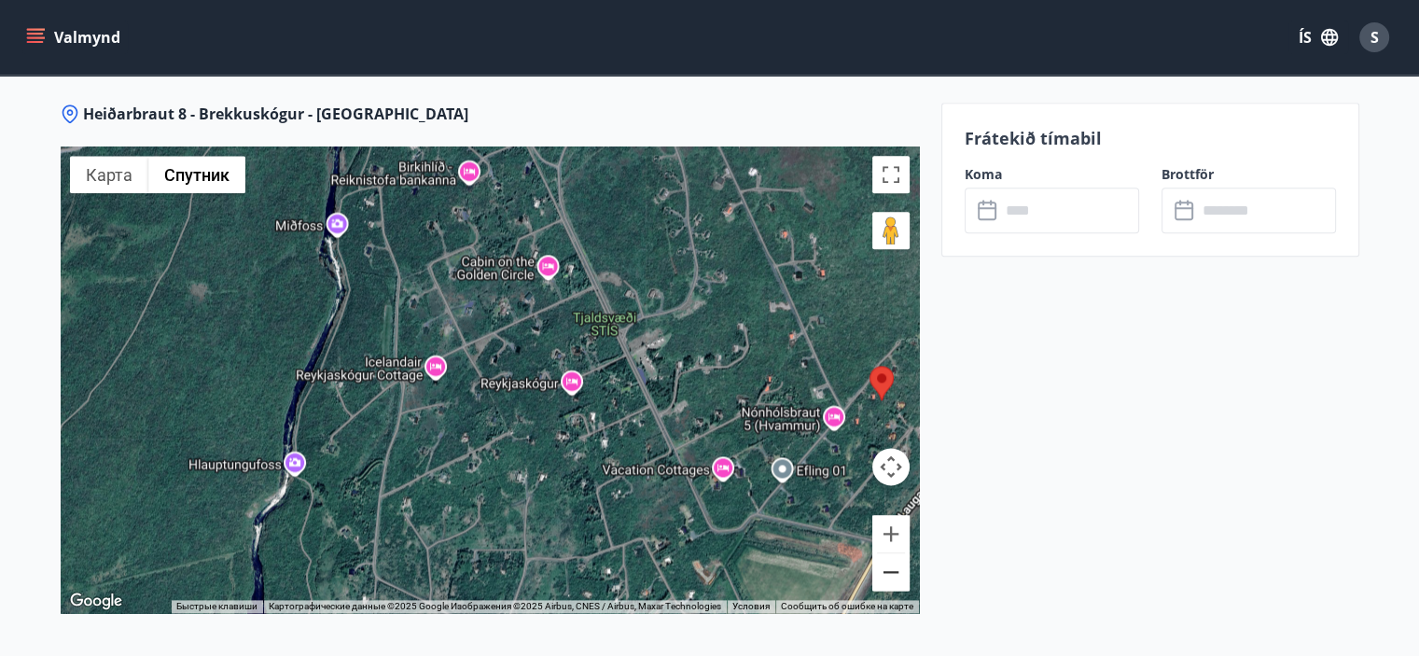
click at [890, 576] on button "Уменьшить" at bounding box center [890, 571] width 37 height 37
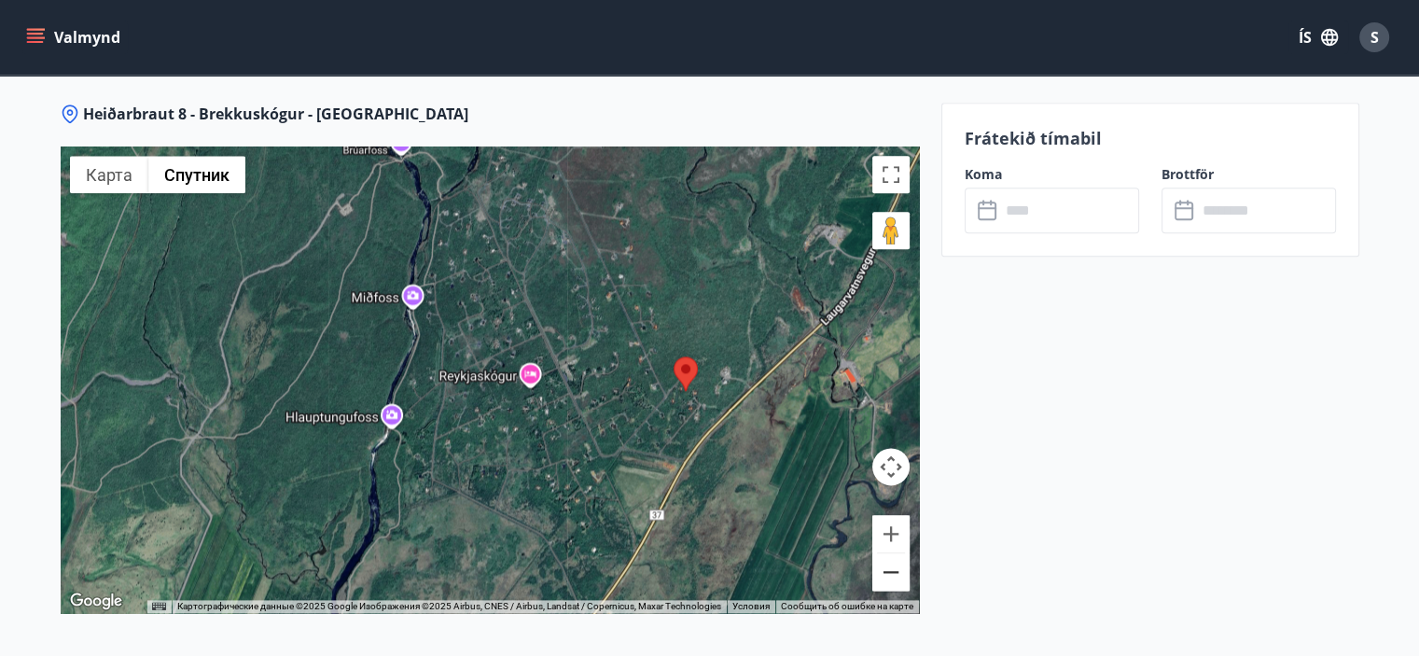
click at [890, 574] on button "Уменьшить" at bounding box center [890, 571] width 37 height 37
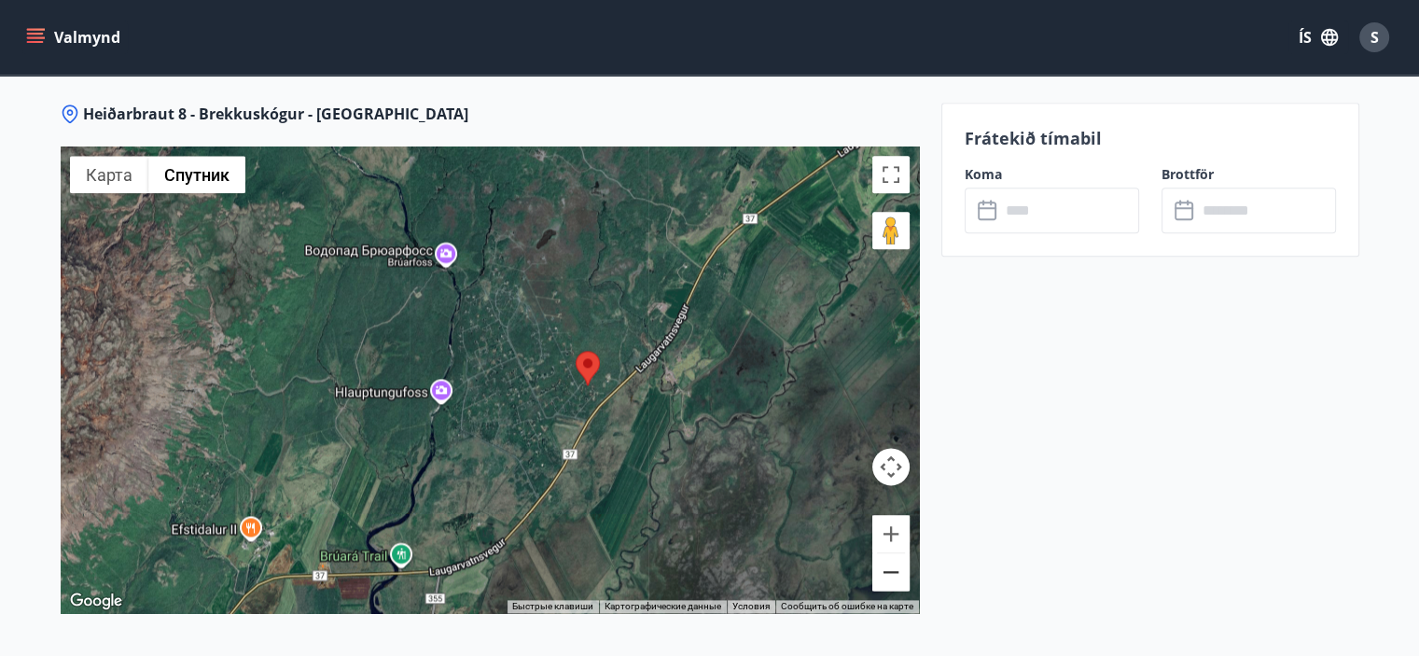
click at [890, 574] on button "Уменьшить" at bounding box center [890, 571] width 37 height 37
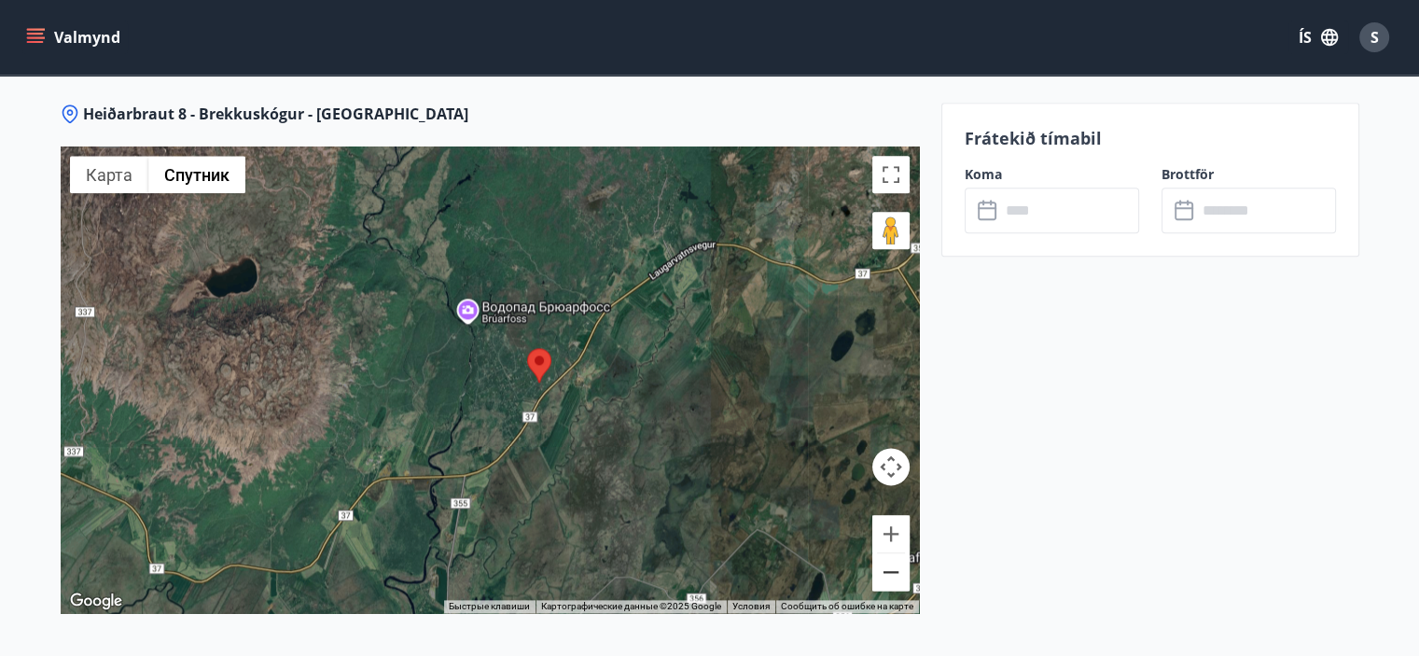
click at [890, 574] on button "Уменьшить" at bounding box center [890, 571] width 37 height 37
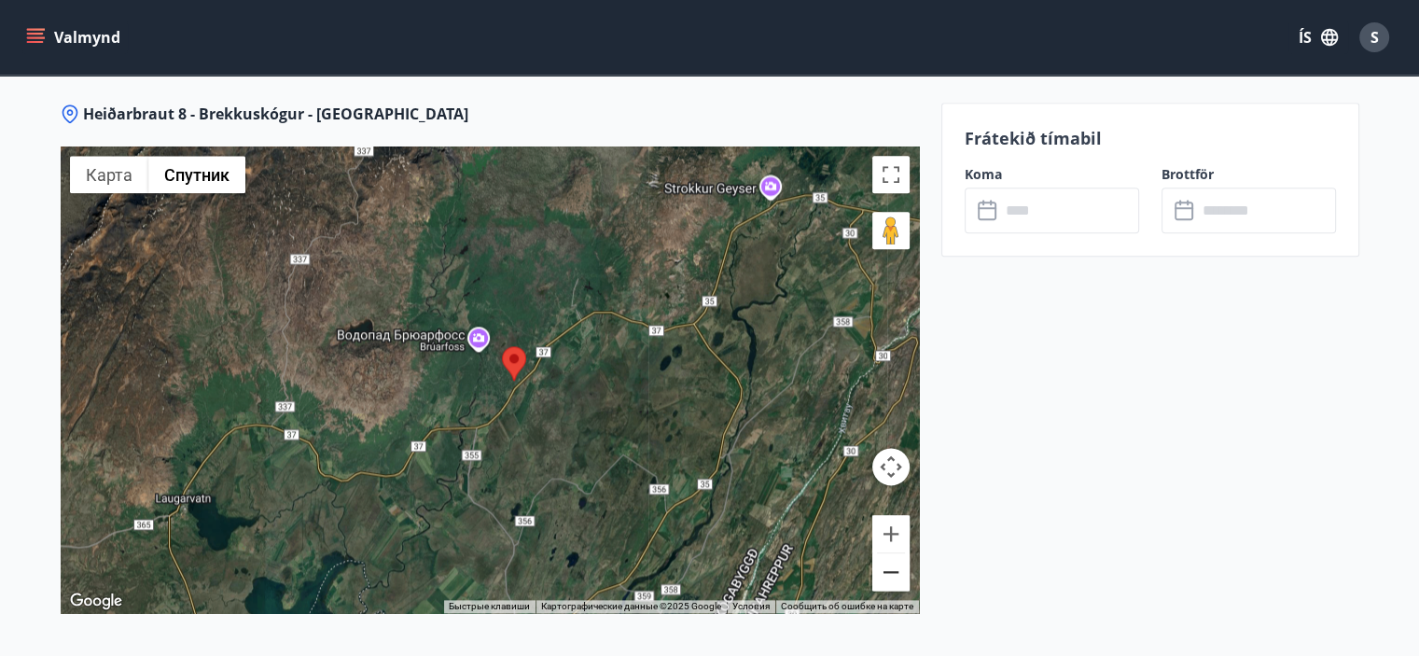
click at [890, 574] on button "Уменьшить" at bounding box center [890, 571] width 37 height 37
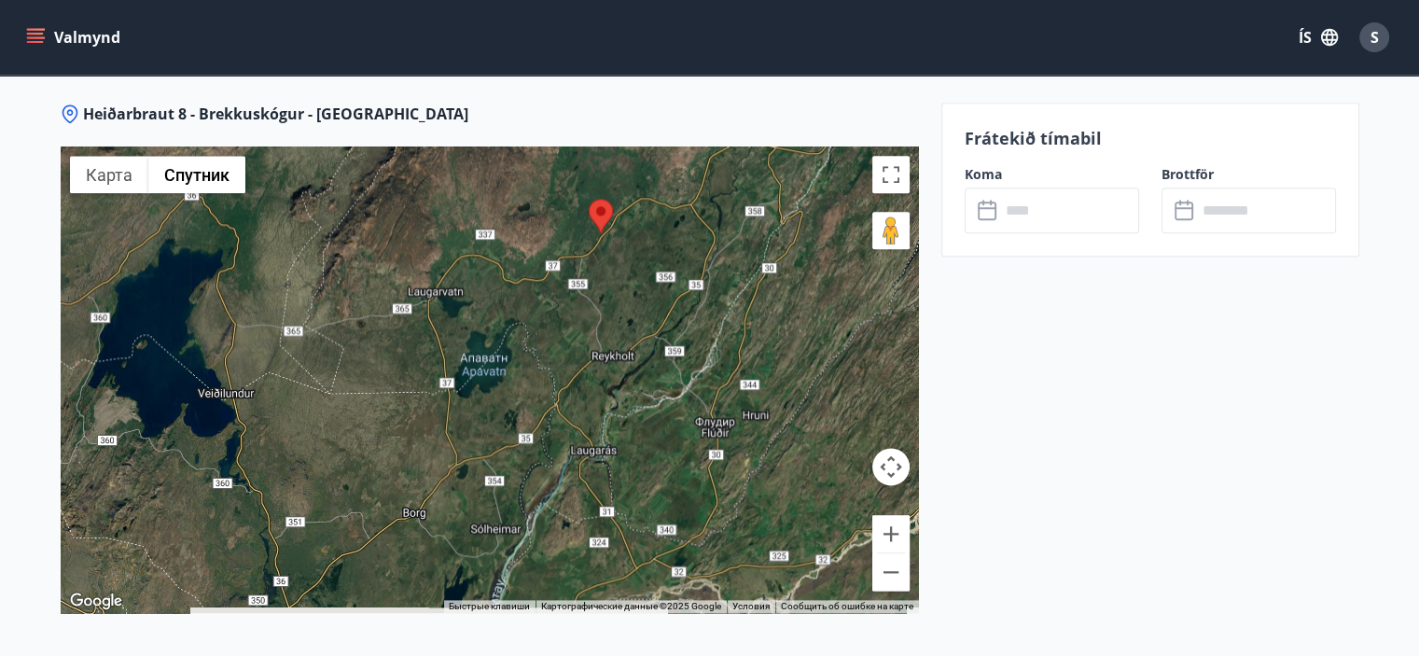
drag, startPoint x: 384, startPoint y: 477, endPoint x: 482, endPoint y: 327, distance: 178.5
click at [482, 327] on div at bounding box center [490, 379] width 858 height 466
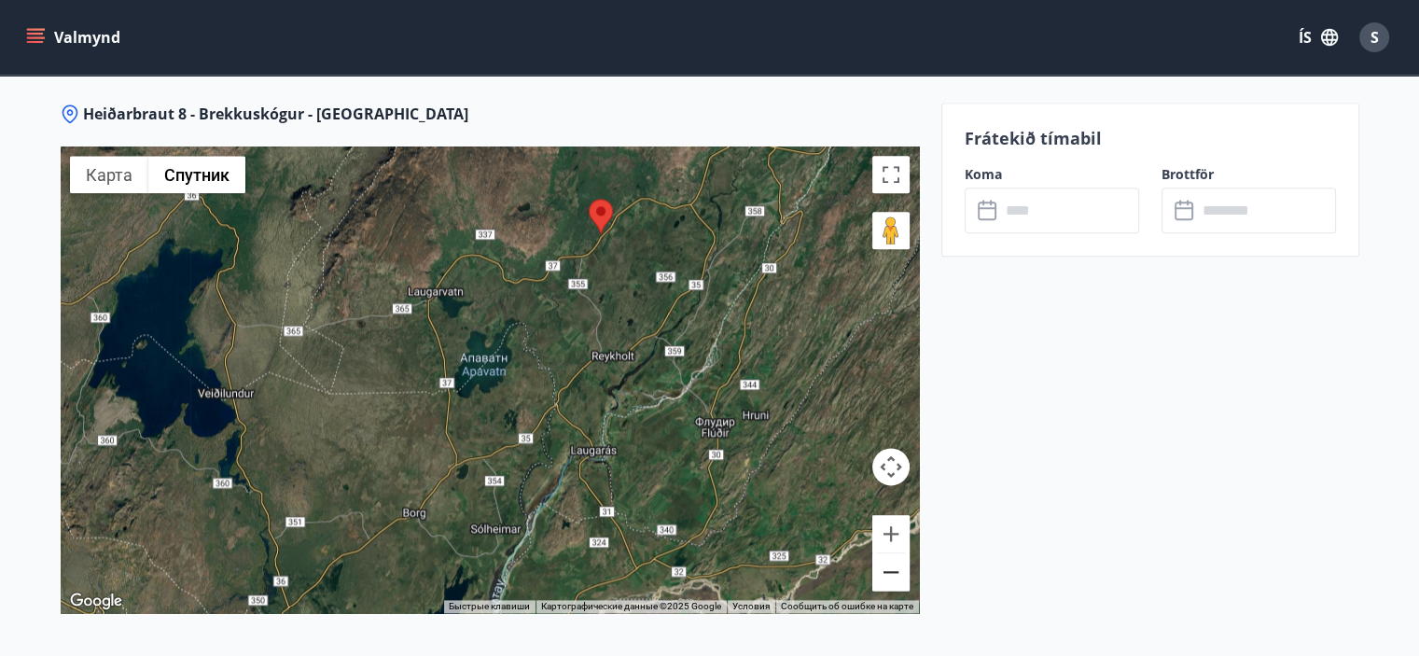
click at [892, 566] on button "Уменьшить" at bounding box center [890, 571] width 37 height 37
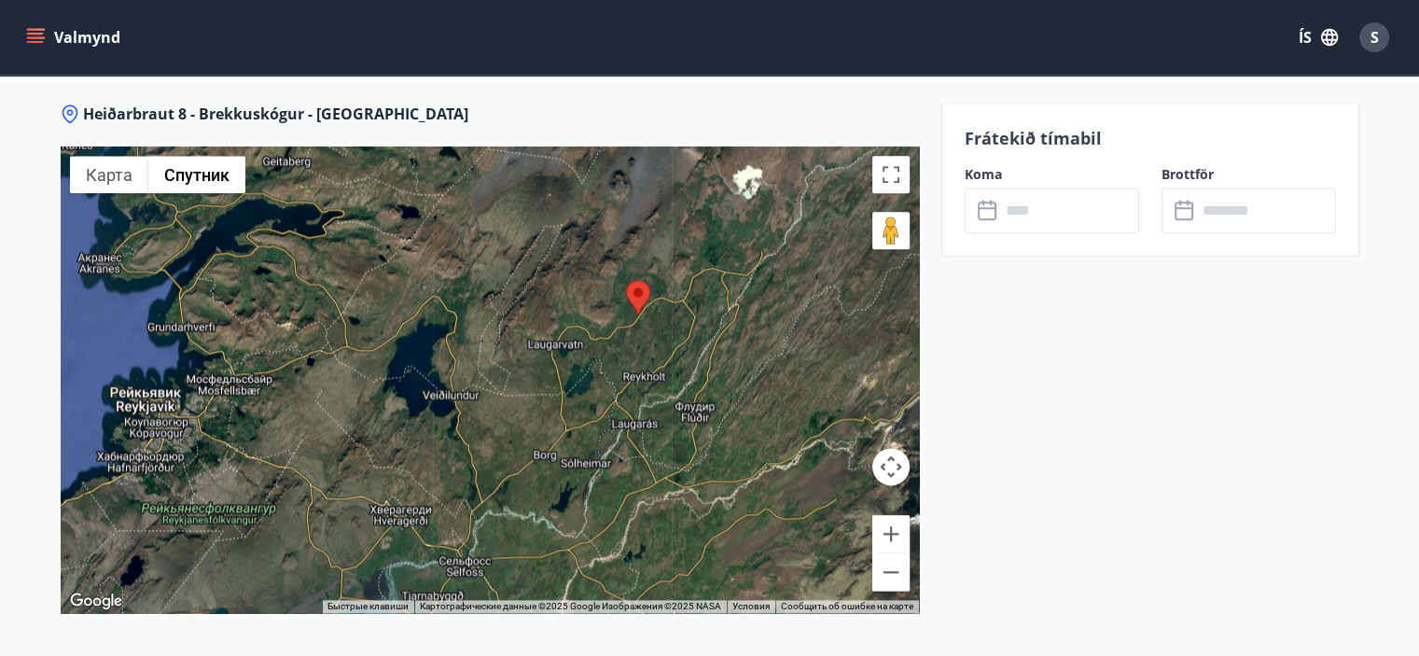
drag, startPoint x: 456, startPoint y: 382, endPoint x: 563, endPoint y: 395, distance: 108.0
click at [563, 395] on div at bounding box center [490, 379] width 858 height 466
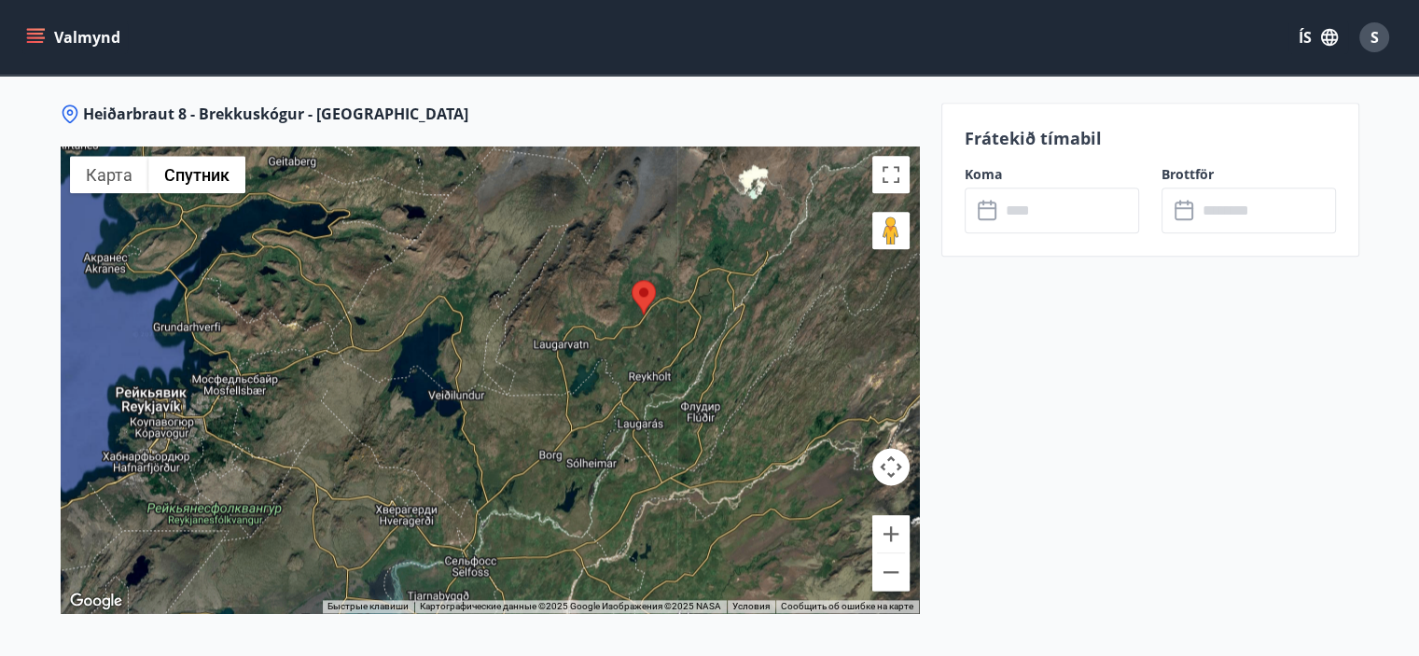
drag, startPoint x: 620, startPoint y: 417, endPoint x: 535, endPoint y: 387, distance: 90.9
click at [535, 387] on div at bounding box center [490, 379] width 858 height 466
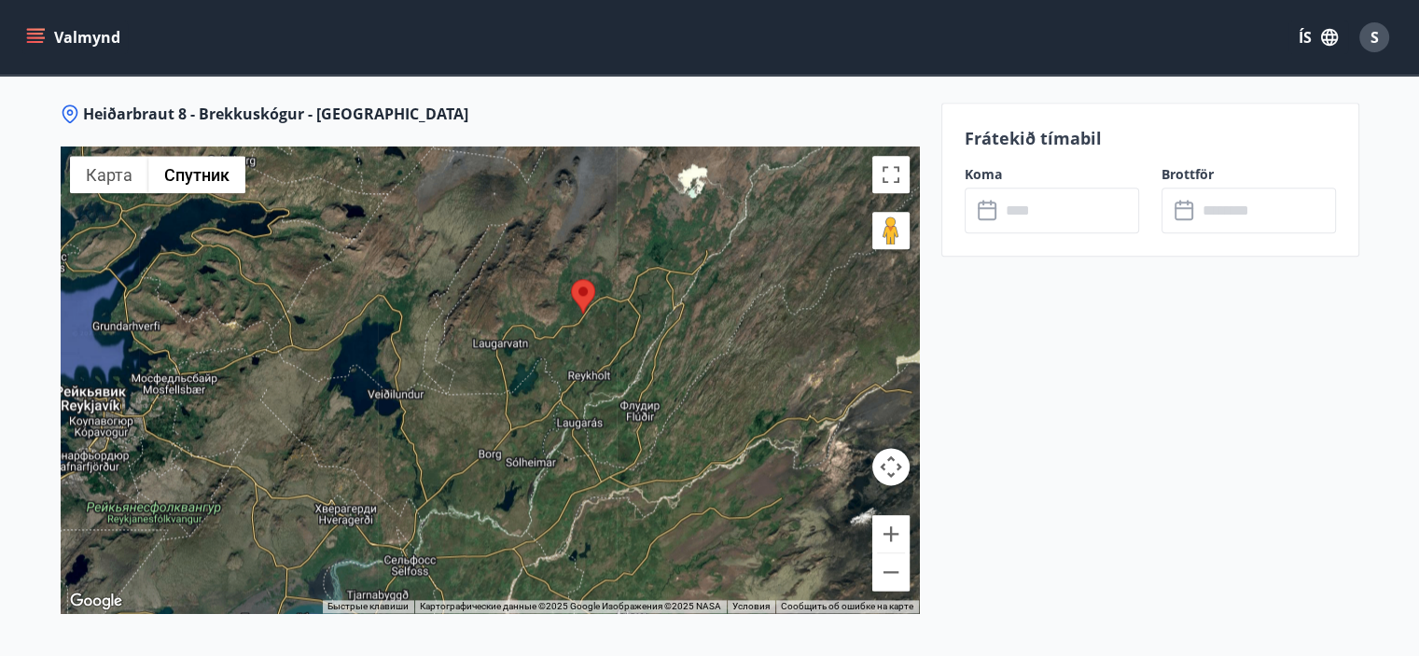
drag, startPoint x: 435, startPoint y: 361, endPoint x: 473, endPoint y: 412, distance: 64.0
click at [473, 412] on div at bounding box center [490, 379] width 858 height 466
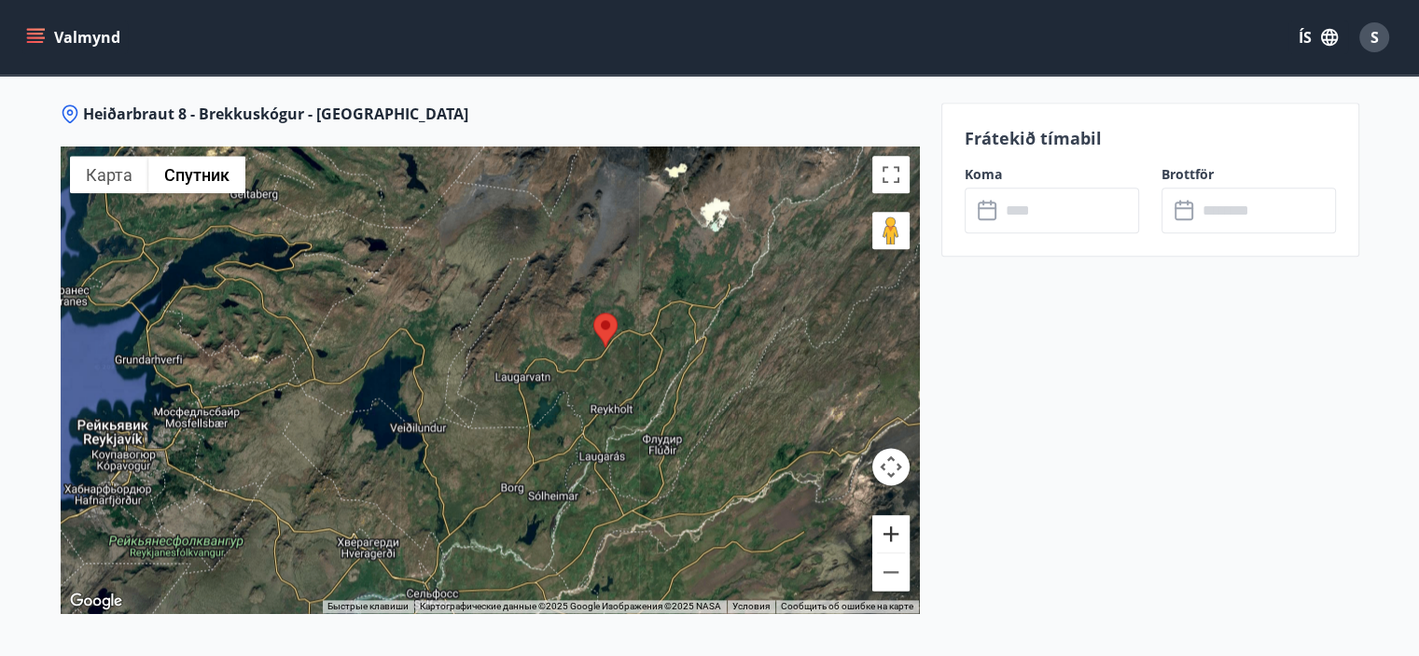
click at [899, 535] on button "Увеличить" at bounding box center [890, 533] width 37 height 37
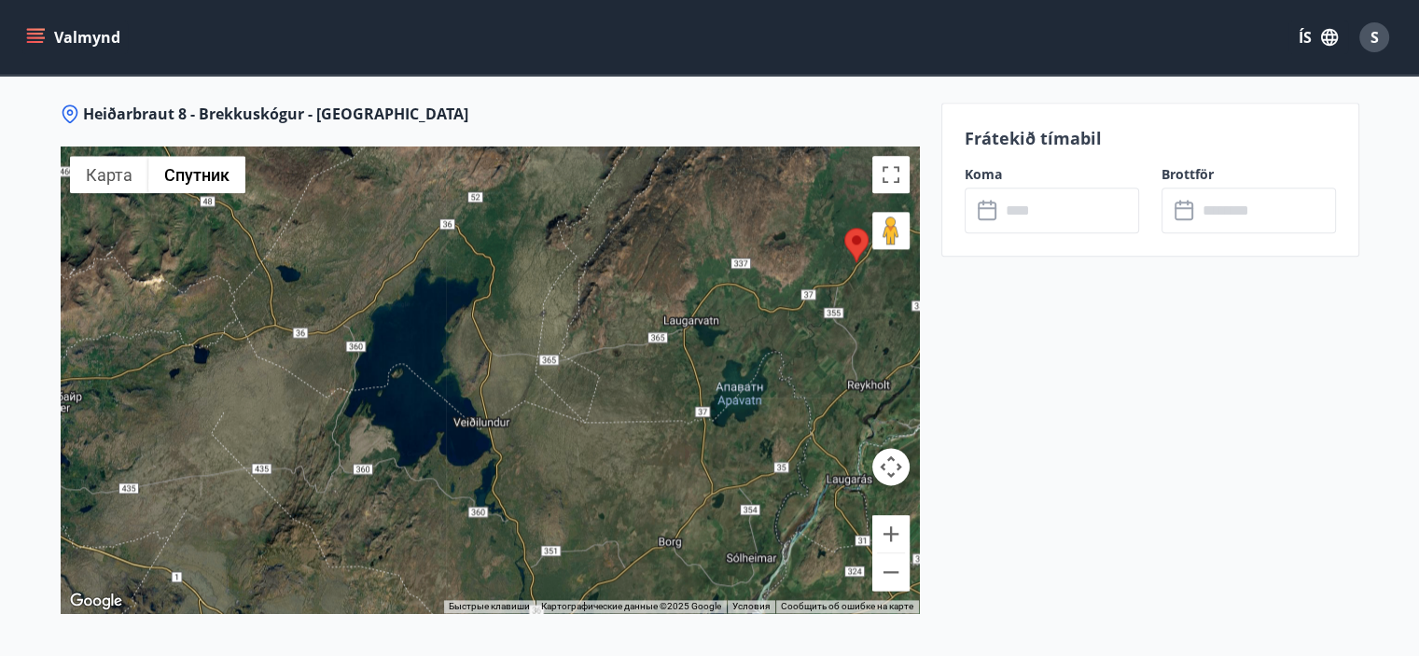
drag, startPoint x: 381, startPoint y: 414, endPoint x: 502, endPoint y: 365, distance: 131.0
click at [502, 365] on div at bounding box center [490, 379] width 858 height 466
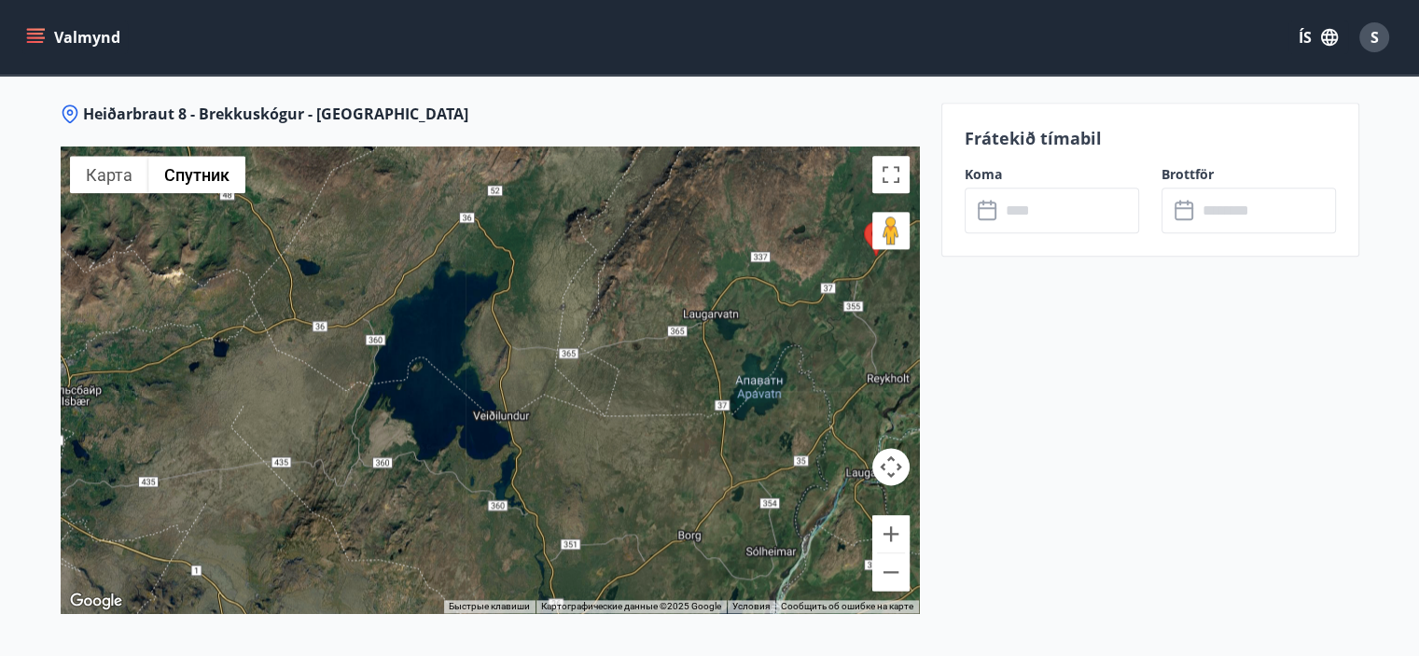
drag, startPoint x: 542, startPoint y: 346, endPoint x: 566, endPoint y: 327, distance: 30.6
click at [549, 341] on div at bounding box center [490, 379] width 858 height 466
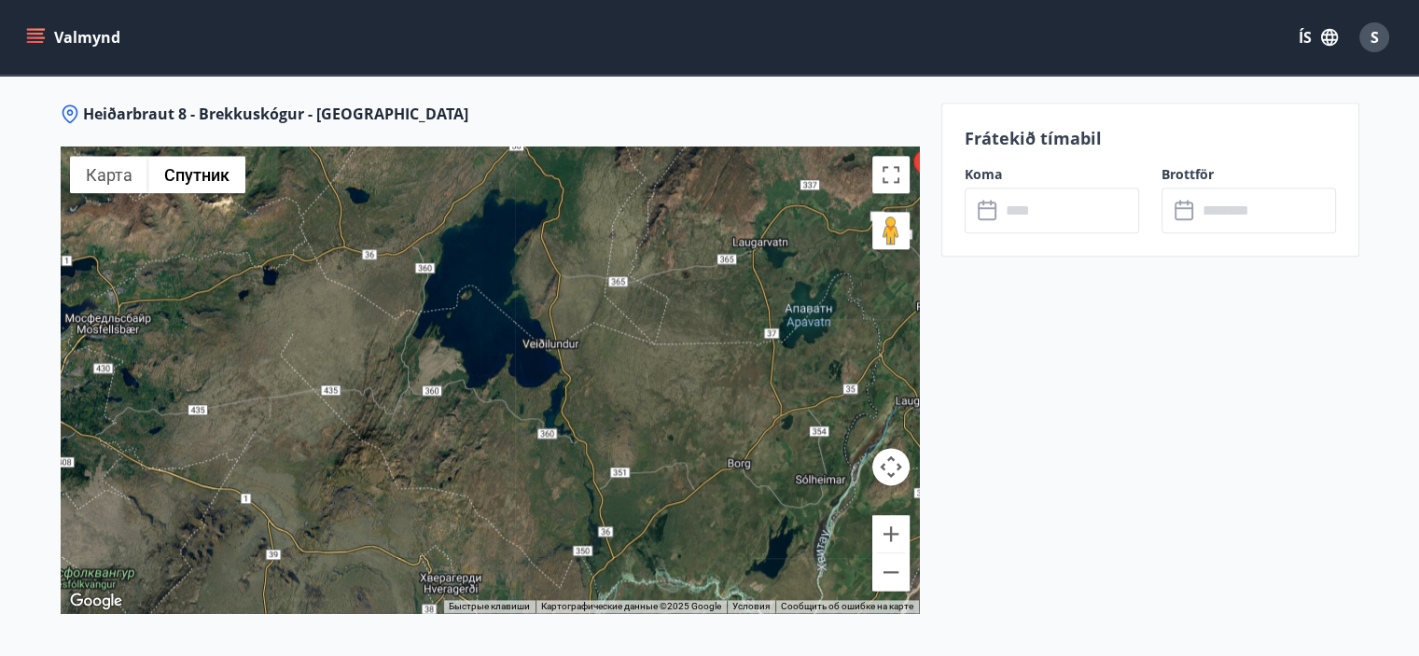
drag, startPoint x: 551, startPoint y: 385, endPoint x: 586, endPoint y: 325, distance: 69.8
click at [586, 325] on div at bounding box center [490, 379] width 858 height 466
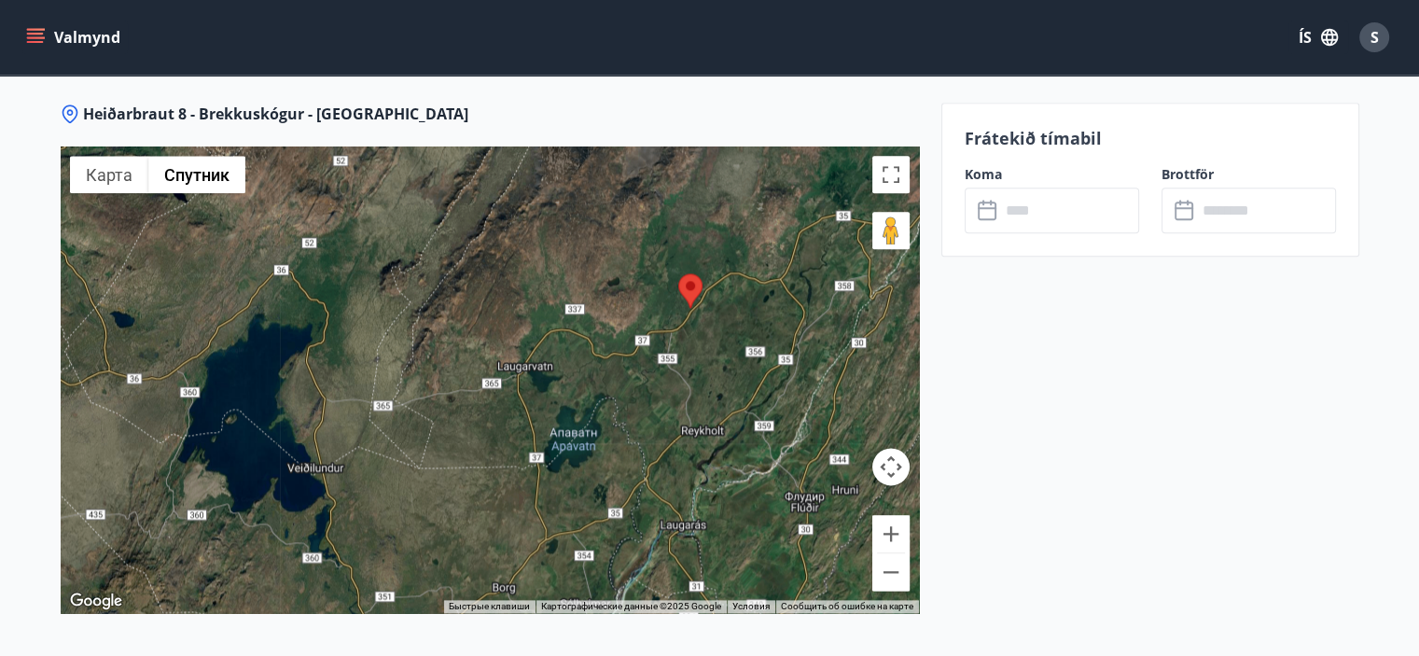
drag, startPoint x: 500, startPoint y: 423, endPoint x: 479, endPoint y: 438, distance: 26.1
click at [479, 438] on div at bounding box center [490, 379] width 858 height 466
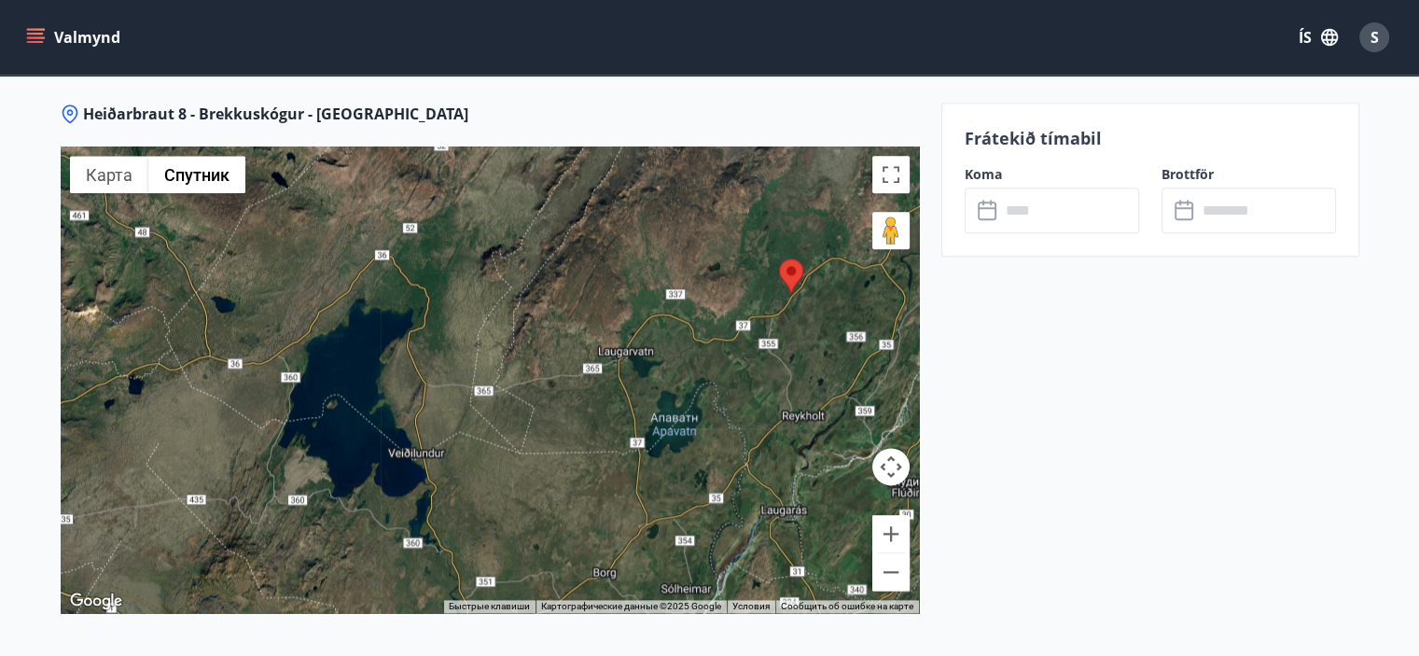
drag, startPoint x: 431, startPoint y: 423, endPoint x: 576, endPoint y: 402, distance: 147.0
click at [576, 402] on div at bounding box center [490, 379] width 858 height 466
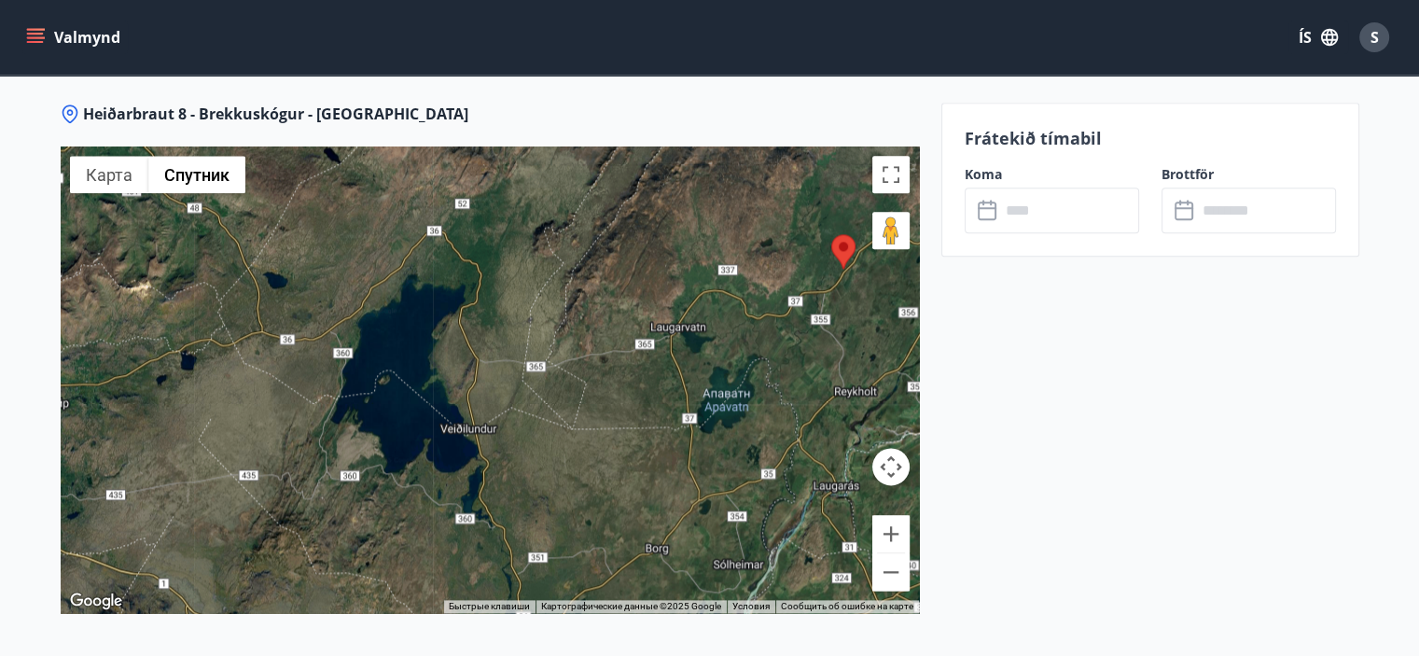
drag, startPoint x: 732, startPoint y: 472, endPoint x: 597, endPoint y: 469, distance: 135.3
click at [597, 469] on div at bounding box center [490, 379] width 858 height 466
click at [896, 531] on button "Увеличить" at bounding box center [890, 533] width 37 height 37
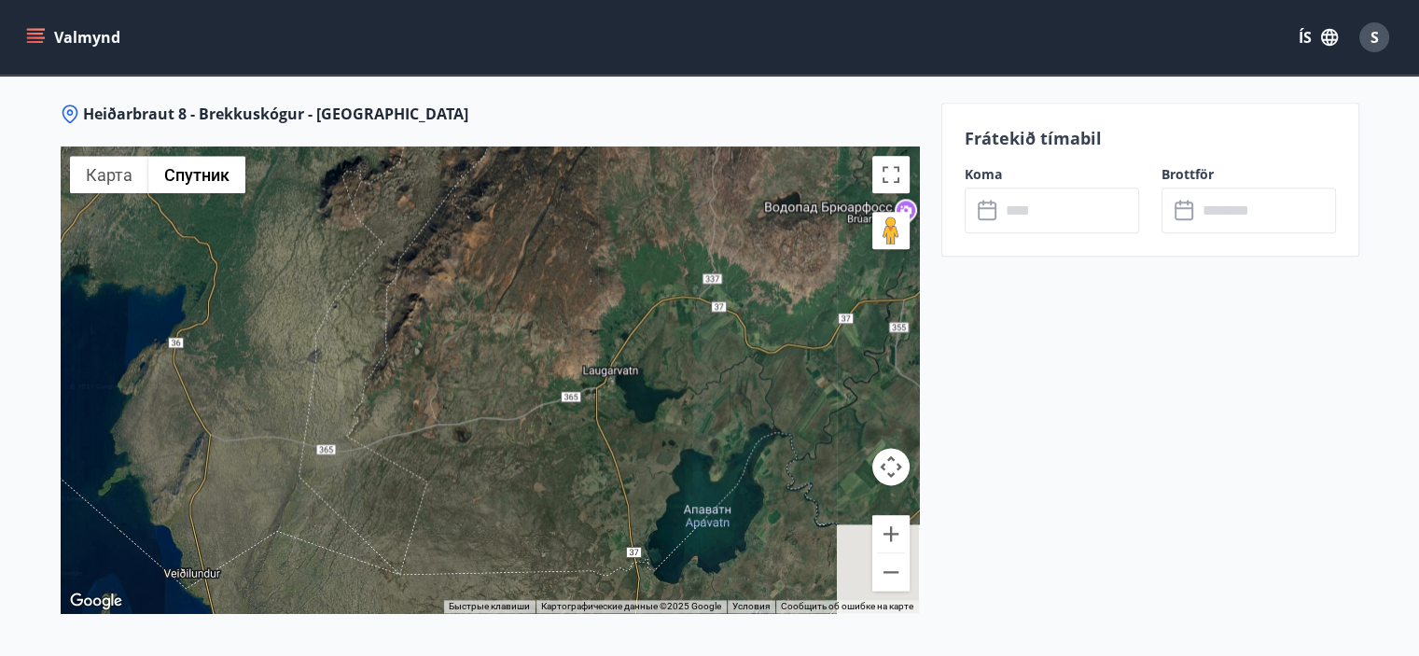
drag, startPoint x: 638, startPoint y: 440, endPoint x: 537, endPoint y: 469, distance: 104.8
click at [531, 473] on div at bounding box center [490, 379] width 858 height 466
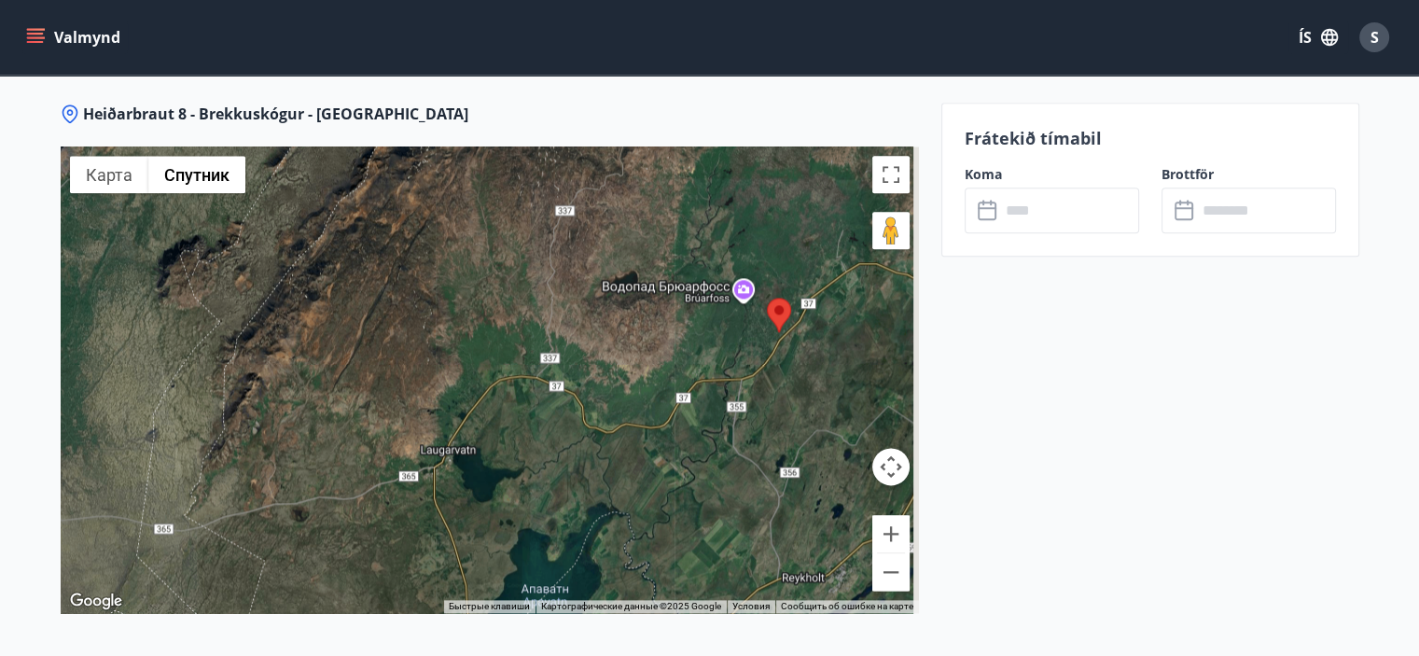
drag, startPoint x: 657, startPoint y: 397, endPoint x: 629, endPoint y: 411, distance: 31.3
click at [629, 411] on div at bounding box center [490, 379] width 858 height 466
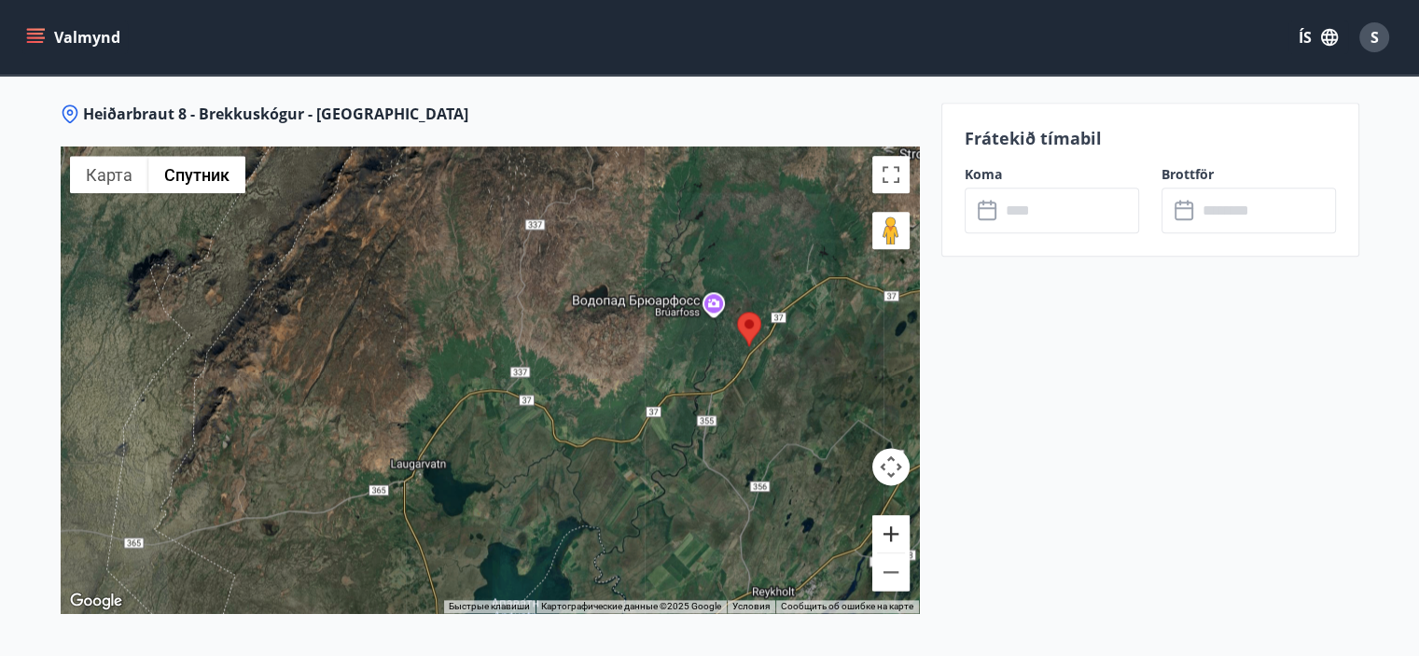
click at [888, 528] on button "Увеличить" at bounding box center [890, 533] width 37 height 37
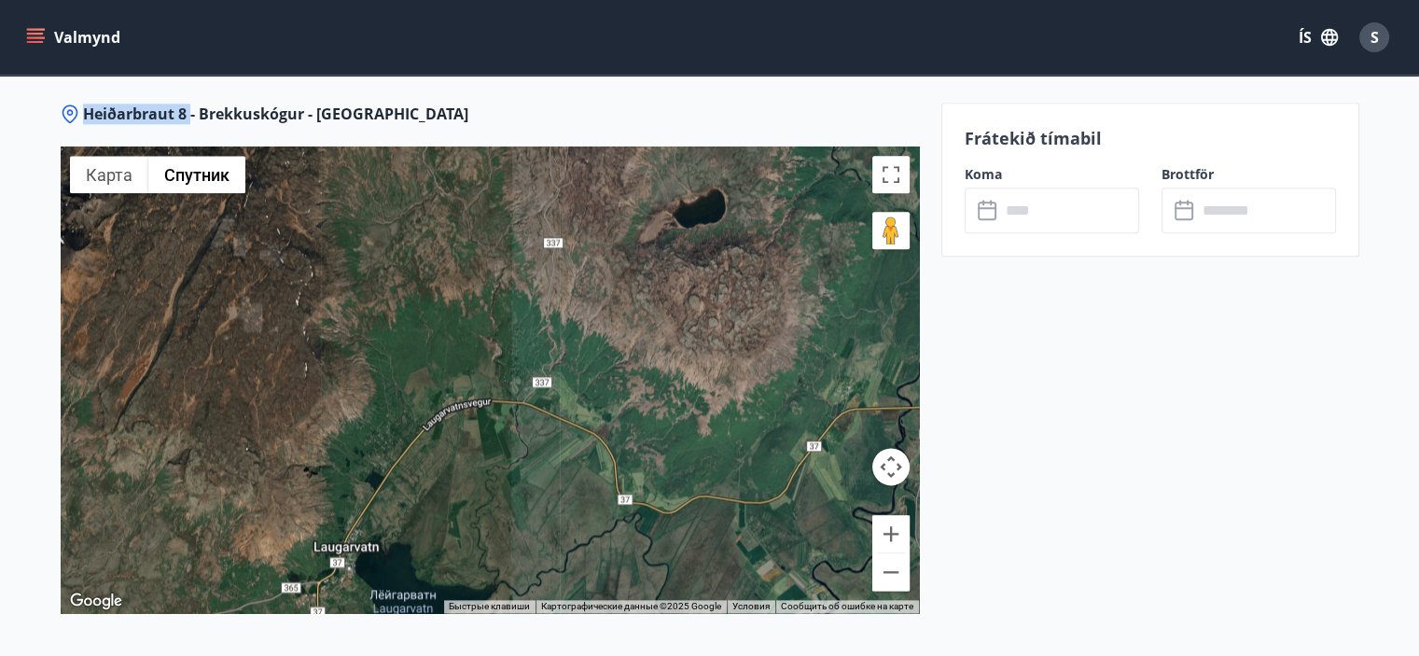
drag, startPoint x: 84, startPoint y: 107, endPoint x: 188, endPoint y: 108, distance: 103.5
click at [188, 108] on span "Heiðarbraut 8 - Brekkuskógur - [GEOGRAPHIC_DATA]" at bounding box center [275, 114] width 385 height 21
copy span "Heiðarbraut 8"
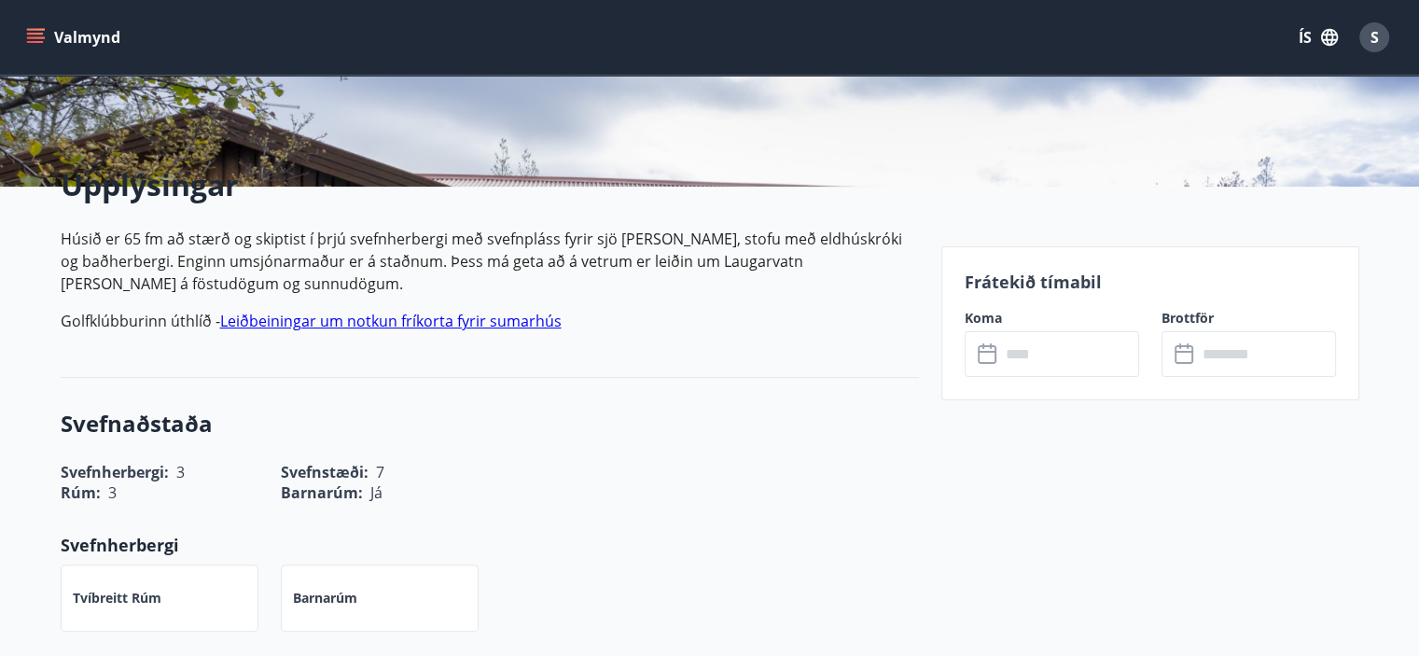
scroll to position [93, 0]
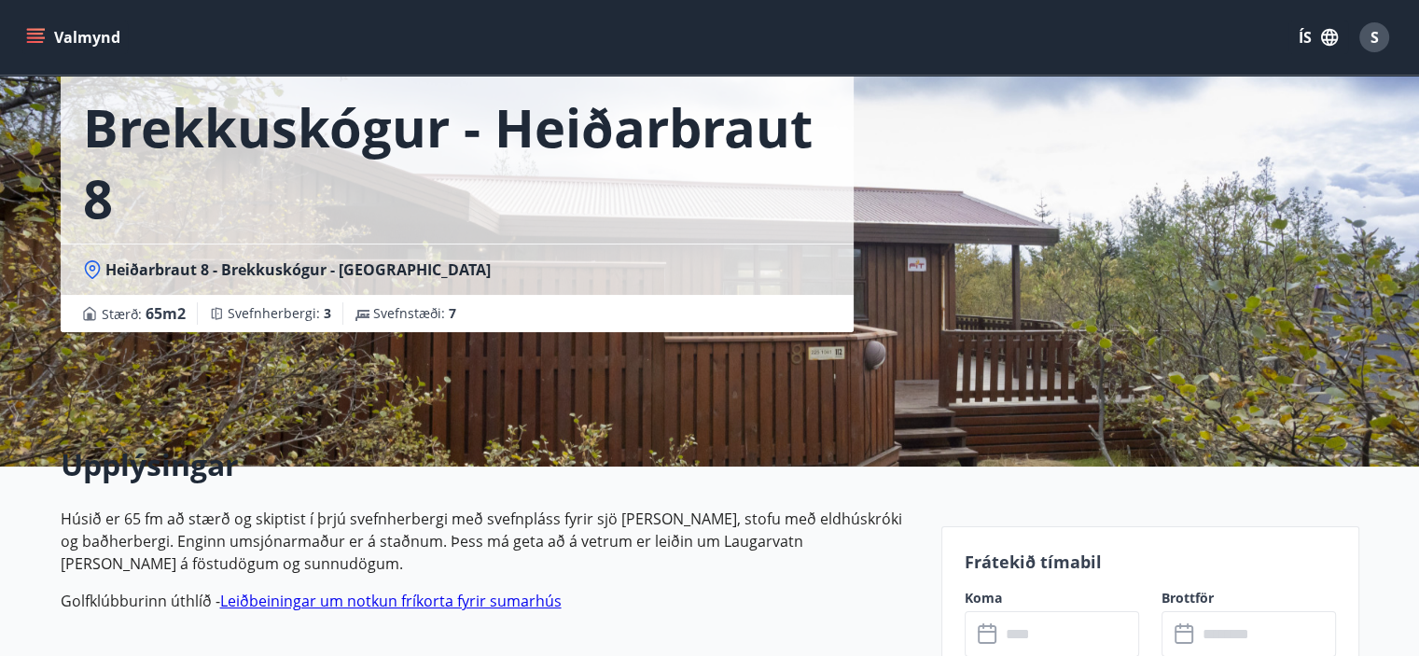
click at [1103, 297] on div "Brekkuskógur - Heiðarbraut 8 Heiðarbraut 8 - Brekkuskógur - [GEOGRAPHIC_DATA] S…" at bounding box center [710, 187] width 1299 height 560
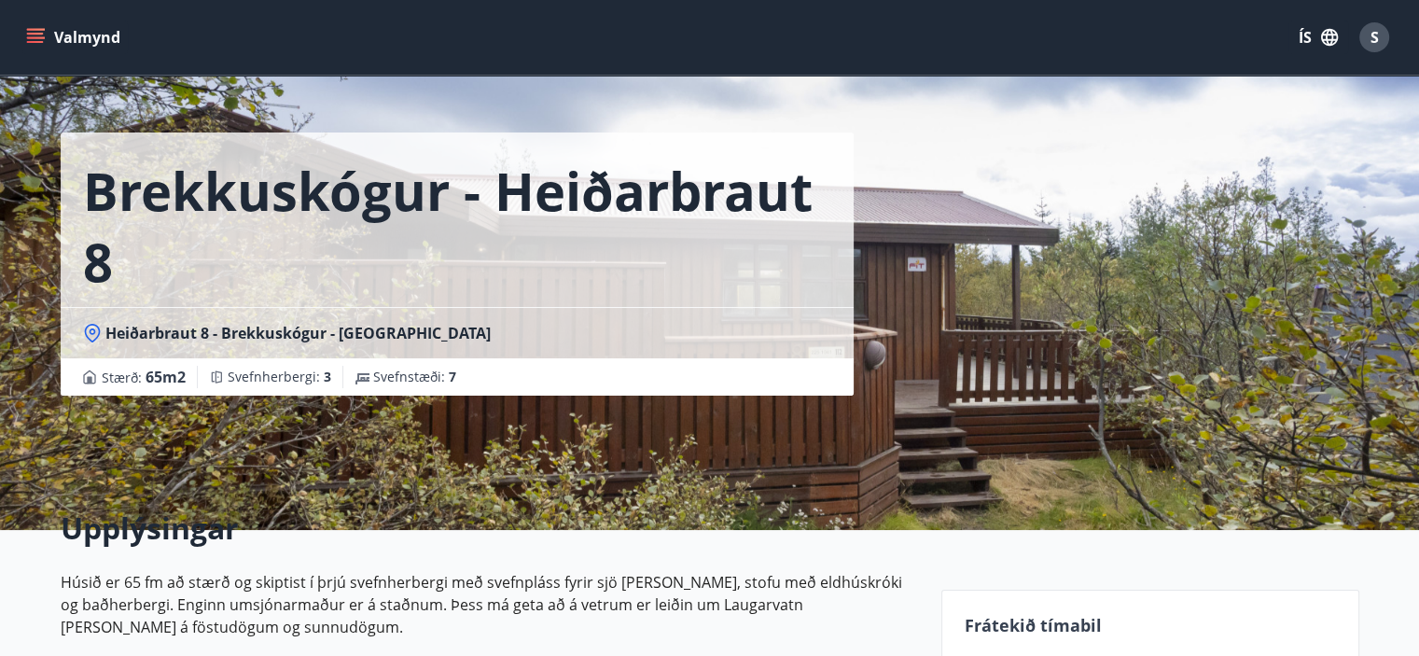
scroll to position [0, 0]
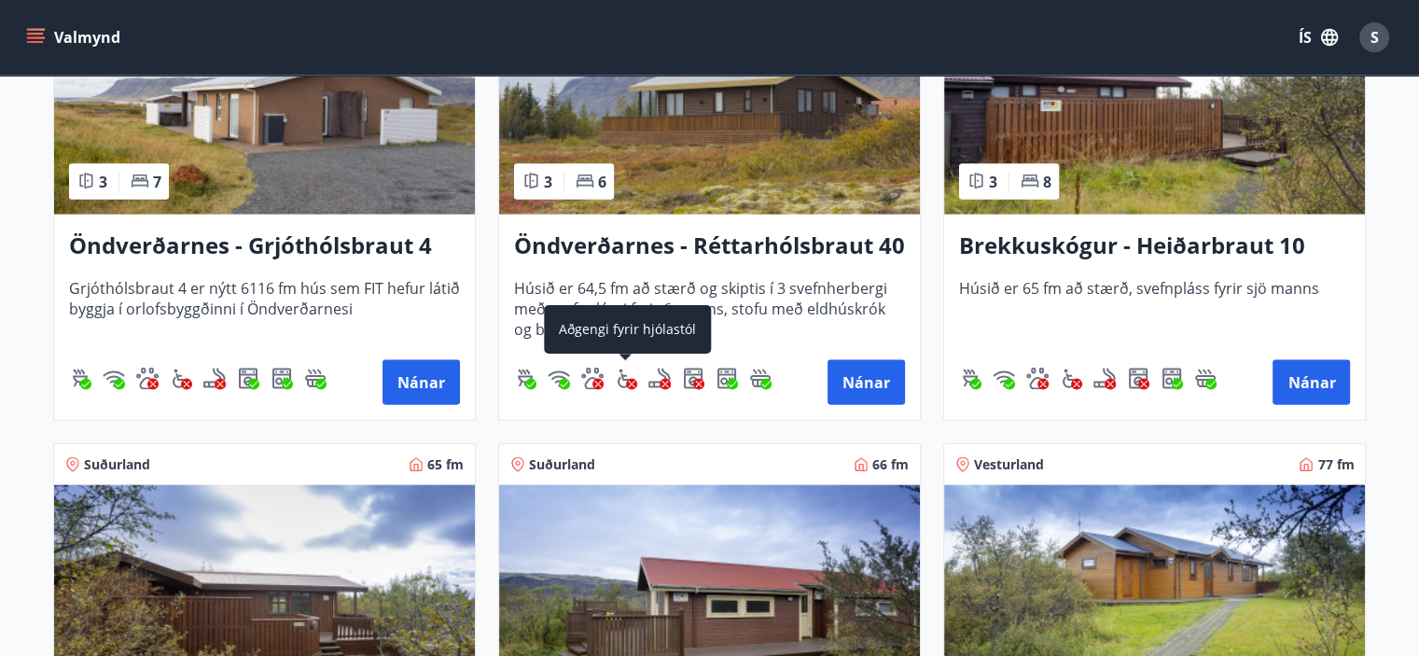
scroll to position [4495, 0]
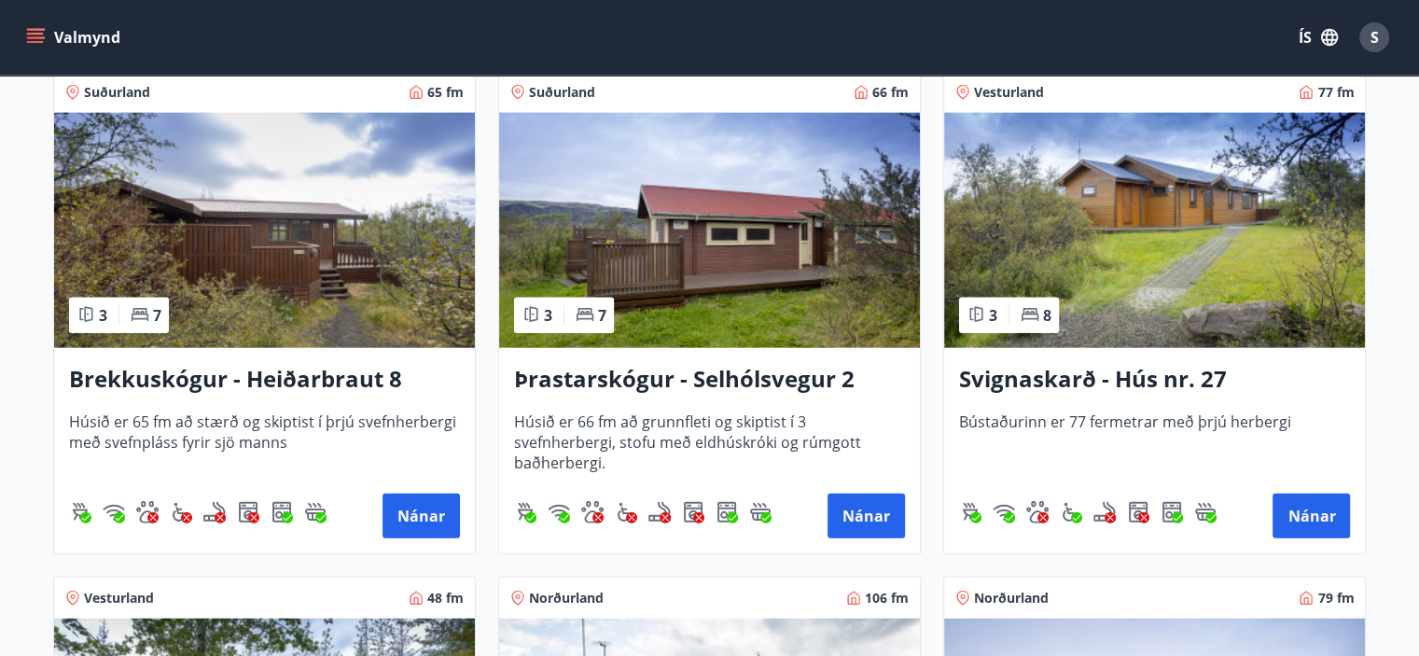
click at [288, 247] on img at bounding box center [264, 230] width 421 height 235
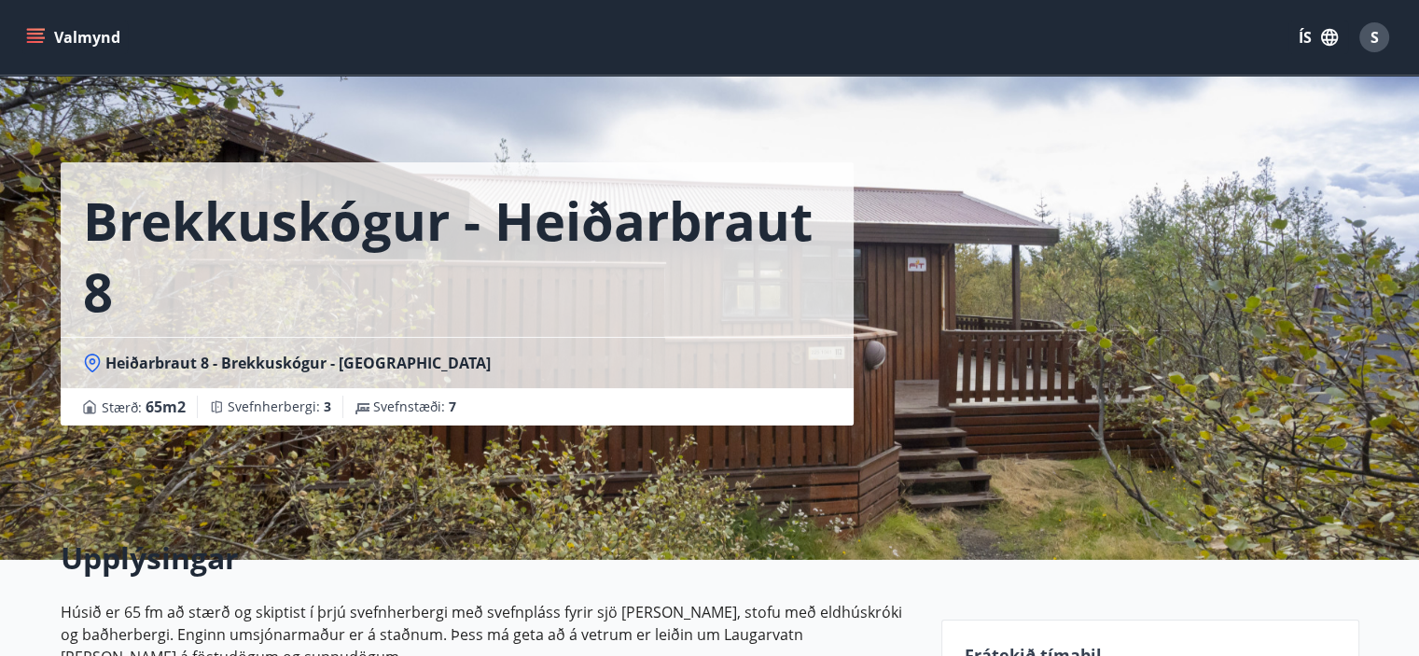
click at [403, 409] on span "Svefnstæði : 7" at bounding box center [414, 406] width 83 height 19
click at [132, 410] on span "Stærð : 65 m2" at bounding box center [144, 407] width 84 height 22
click at [946, 268] on div "Brekkuskógur - Heiðarbraut 8 Heiðarbraut 8 - Brekkuskógur - [GEOGRAPHIC_DATA] S…" at bounding box center [710, 280] width 1299 height 560
click at [975, 315] on div "Brekkuskógur - Heiðarbraut 8 Heiðarbraut 8 - Brekkuskógur - [GEOGRAPHIC_DATA] S…" at bounding box center [710, 280] width 1299 height 560
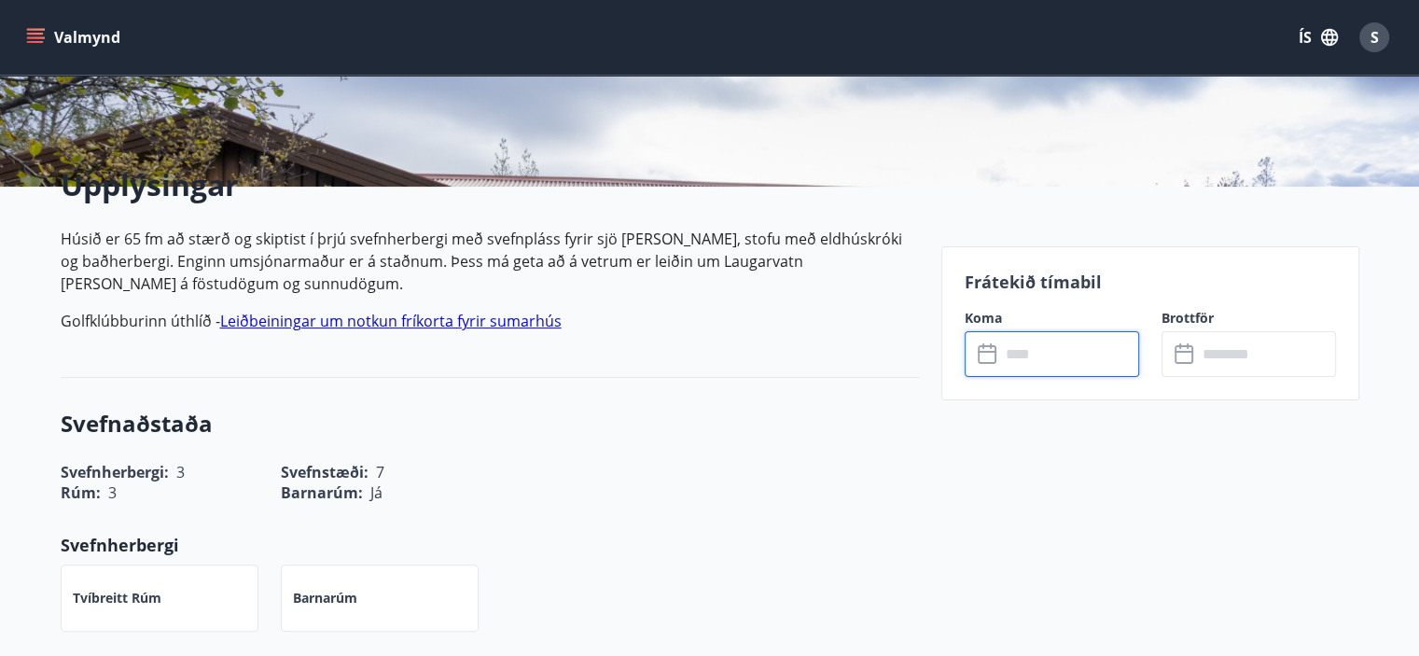
click at [1053, 346] on input "text" at bounding box center [1069, 354] width 139 height 46
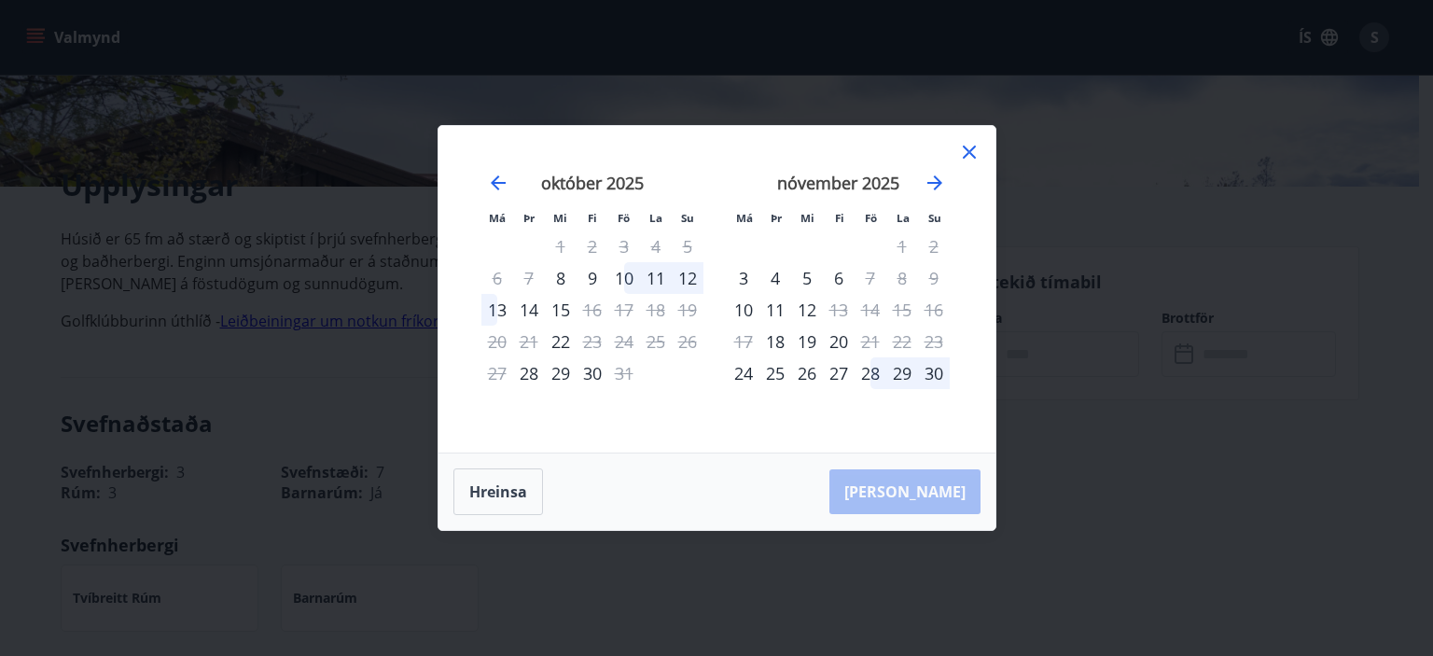
click at [624, 272] on div "10" at bounding box center [624, 278] width 32 height 32
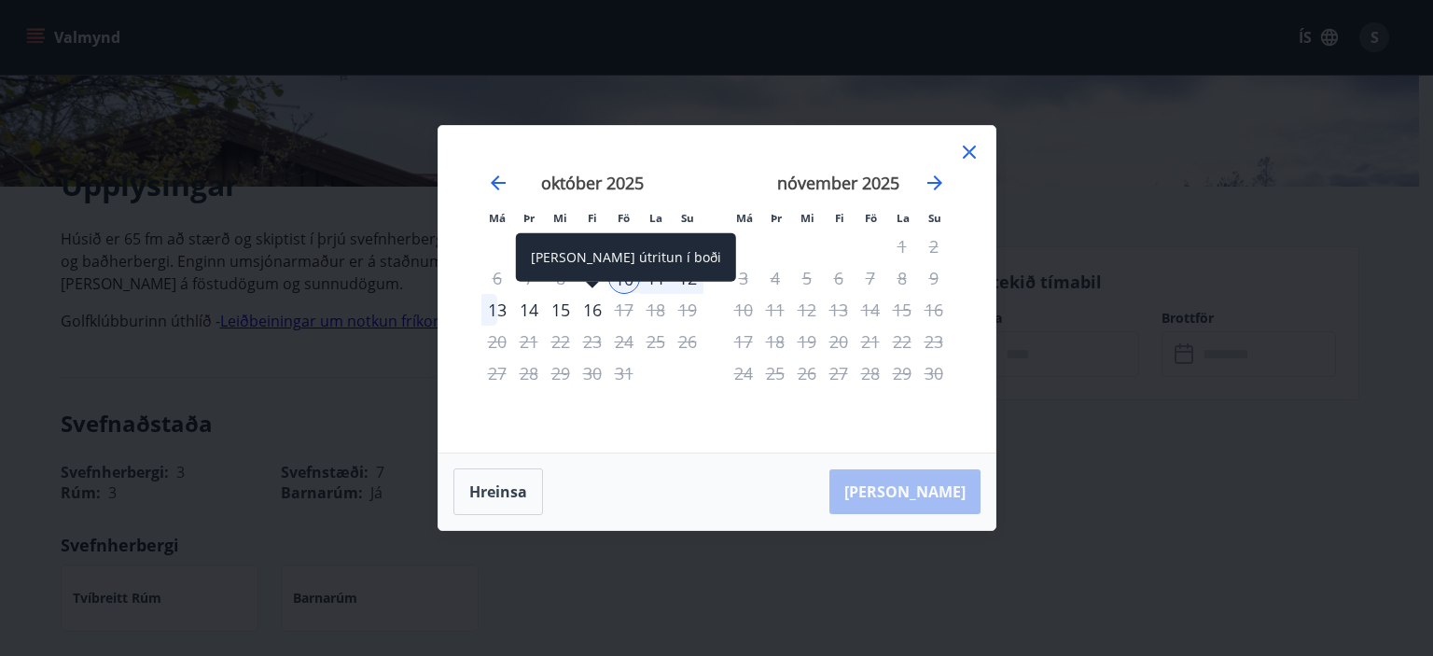
click at [592, 307] on div "16" at bounding box center [592, 310] width 32 height 32
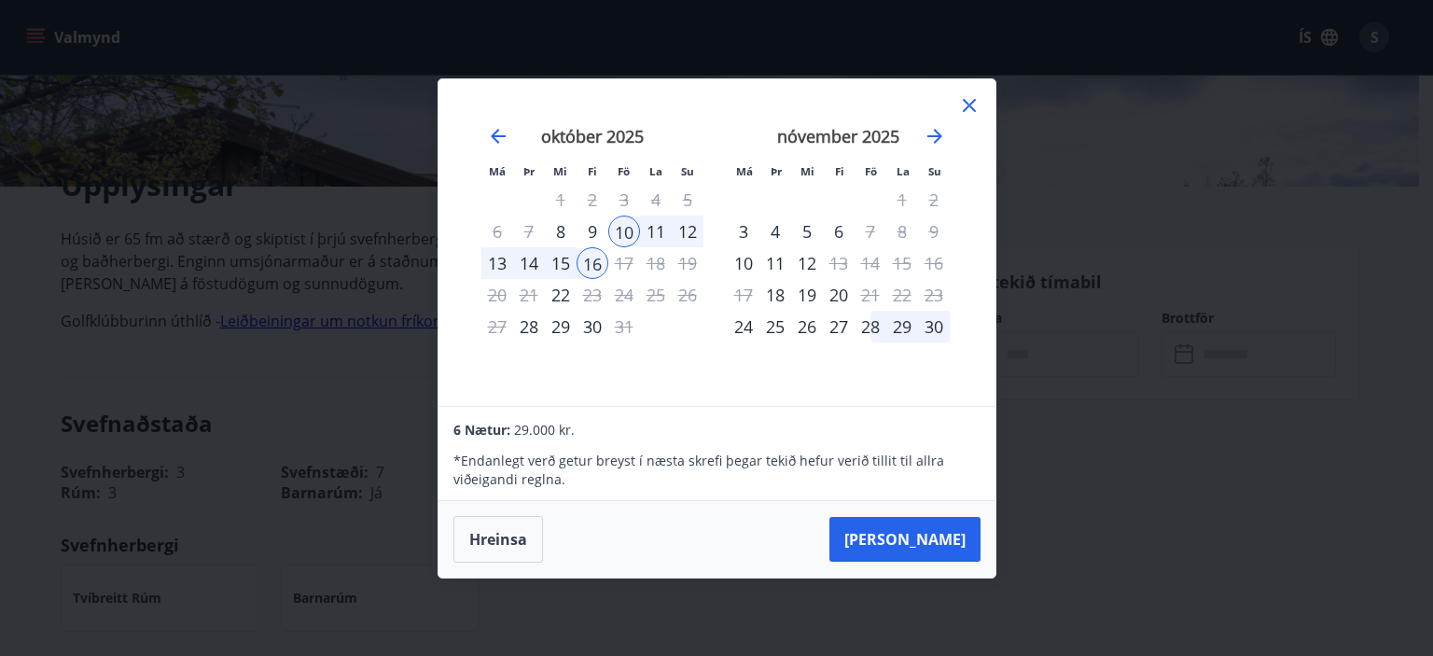
click at [625, 228] on div "10" at bounding box center [624, 231] width 32 height 32
click at [502, 259] on div "13" at bounding box center [497, 263] width 32 height 32
click at [505, 257] on div "13" at bounding box center [497, 263] width 32 height 32
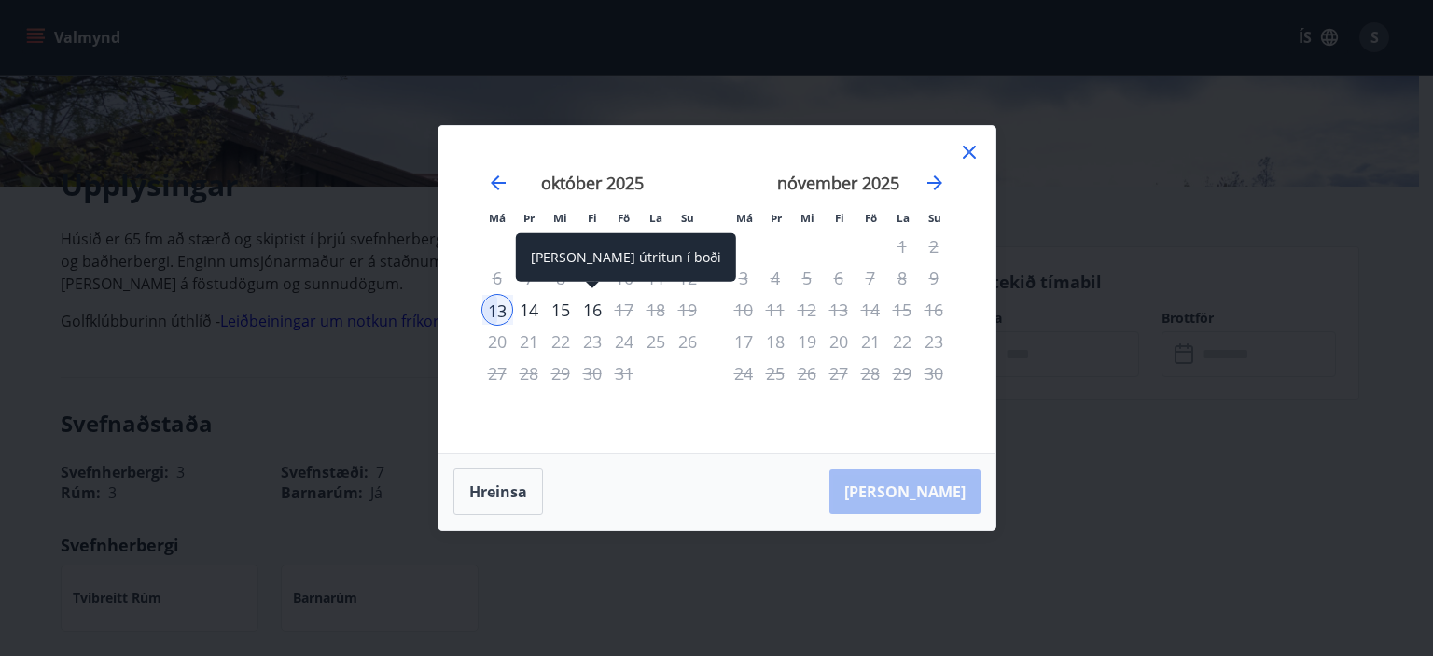
click at [594, 308] on div "16" at bounding box center [592, 310] width 32 height 32
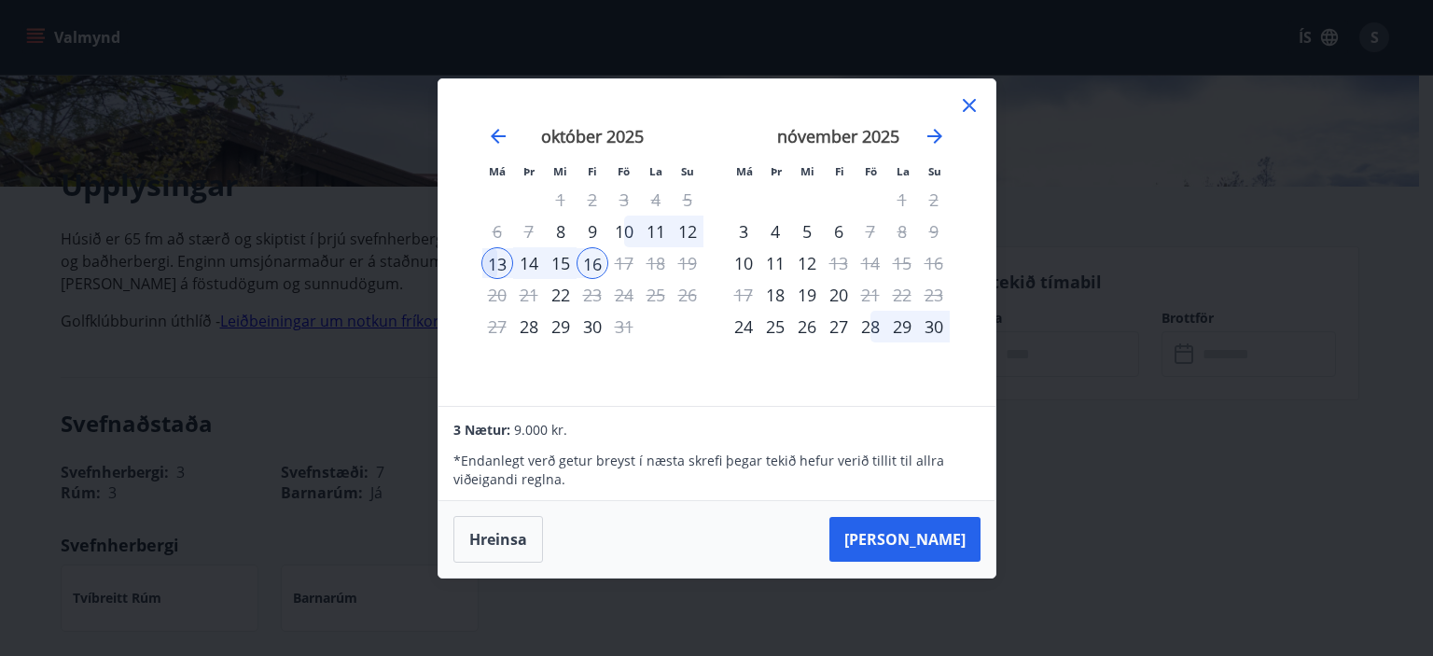
click at [629, 229] on div "10" at bounding box center [624, 231] width 32 height 32
click at [496, 262] on div "13" at bounding box center [497, 263] width 32 height 32
click at [651, 332] on td "Calendar" at bounding box center [656, 327] width 32 height 32
click at [618, 230] on div "10" at bounding box center [624, 231] width 32 height 32
drag, startPoint x: 522, startPoint y: 257, endPoint x: 531, endPoint y: 265, distance: 11.9
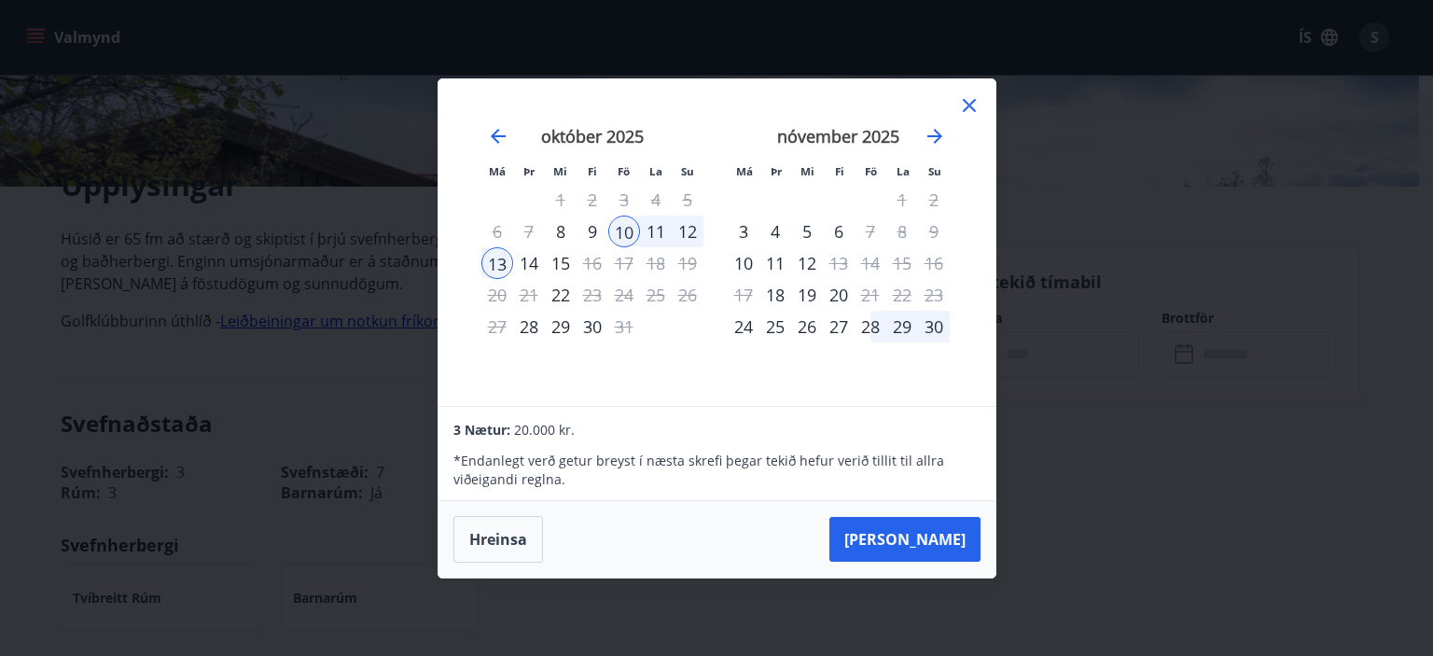
click at [524, 257] on div "14" at bounding box center [529, 263] width 32 height 32
click at [694, 230] on div "12" at bounding box center [688, 231] width 32 height 32
click at [504, 260] on div "13" at bounding box center [497, 263] width 32 height 32
click at [495, 533] on button "Hreinsa" at bounding box center [498, 539] width 90 height 47
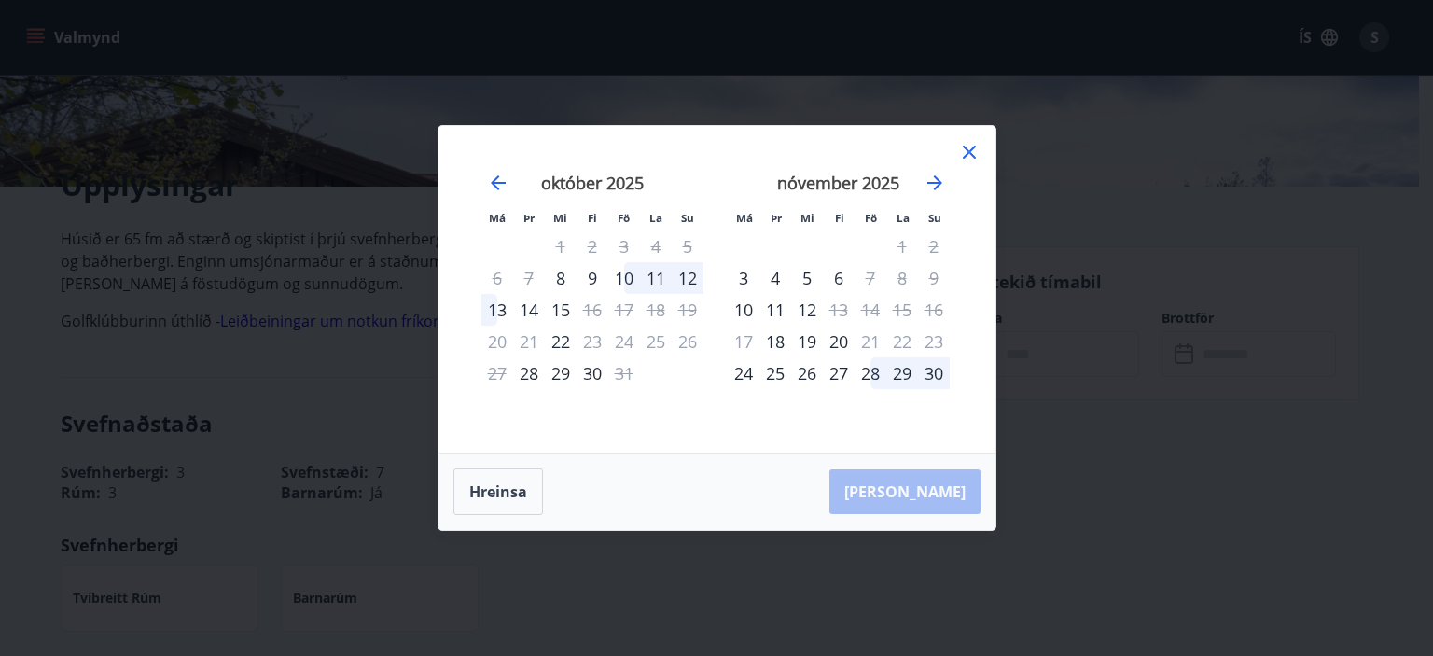
click at [497, 303] on div "13" at bounding box center [497, 310] width 32 height 32
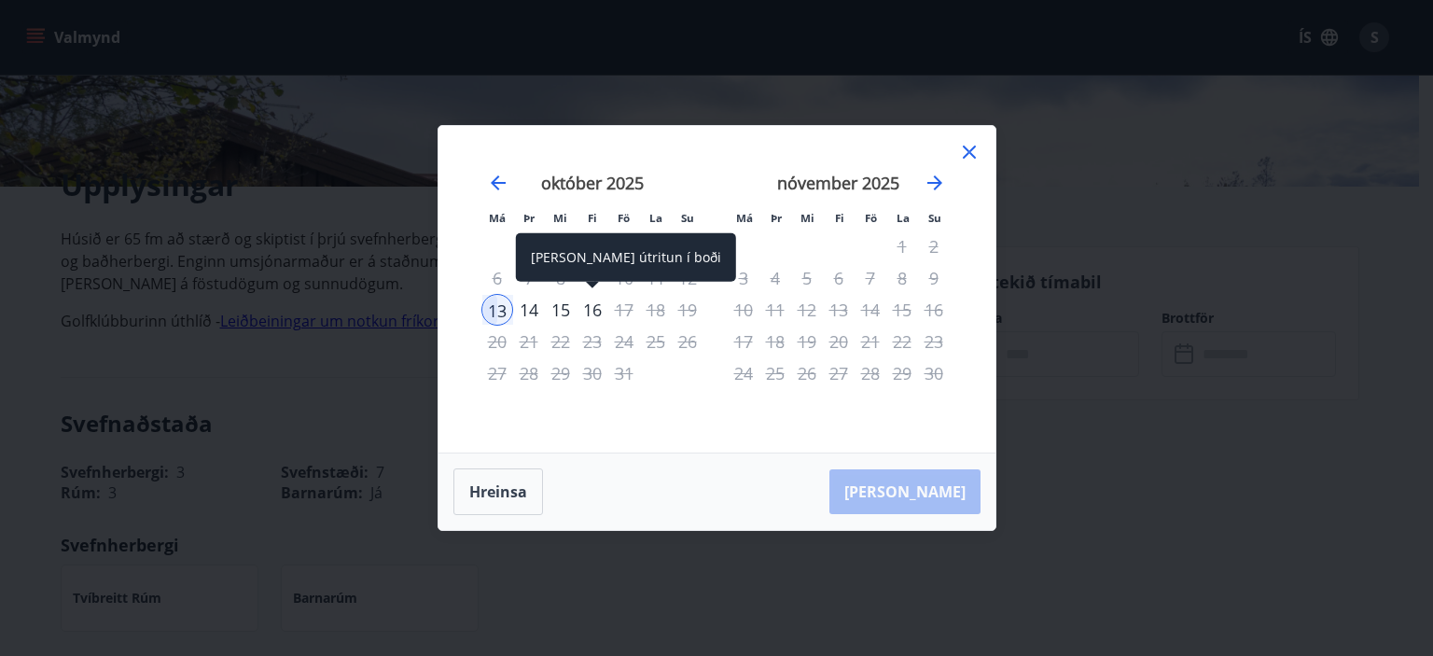
click at [590, 307] on div "16" at bounding box center [592, 310] width 32 height 32
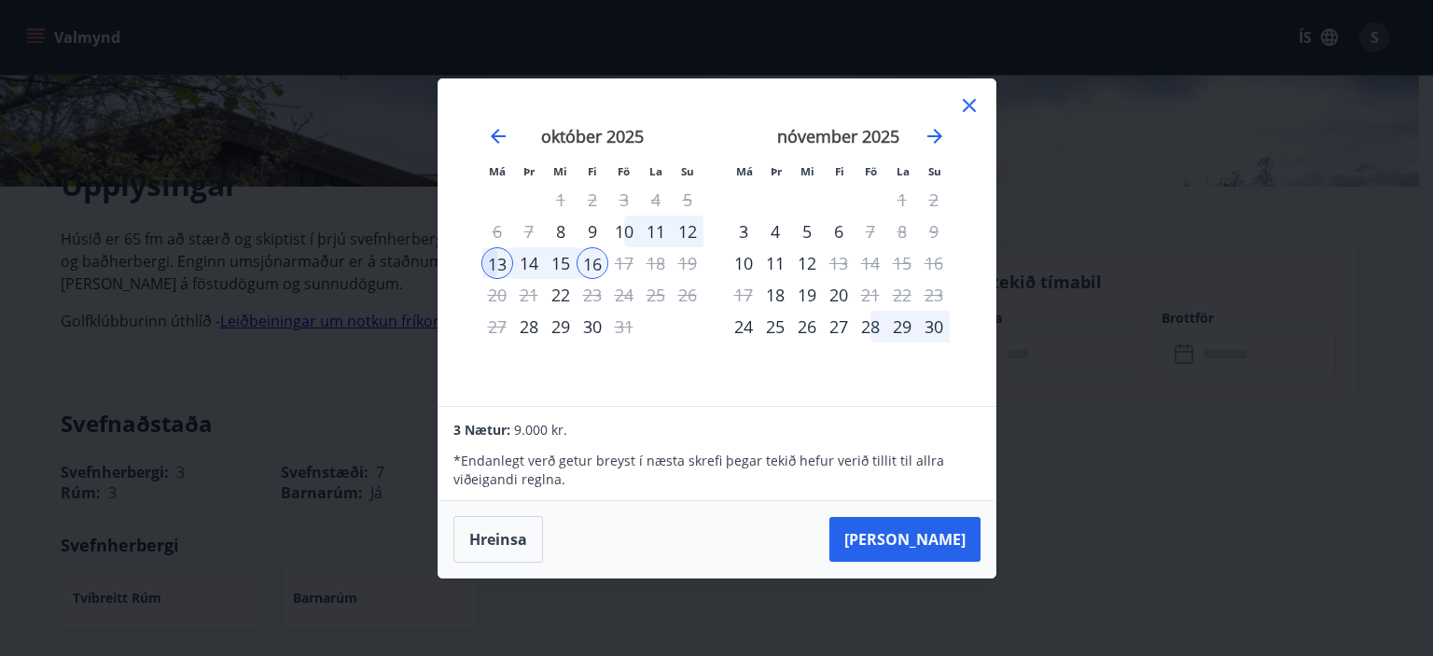
click at [972, 104] on icon at bounding box center [969, 105] width 22 height 22
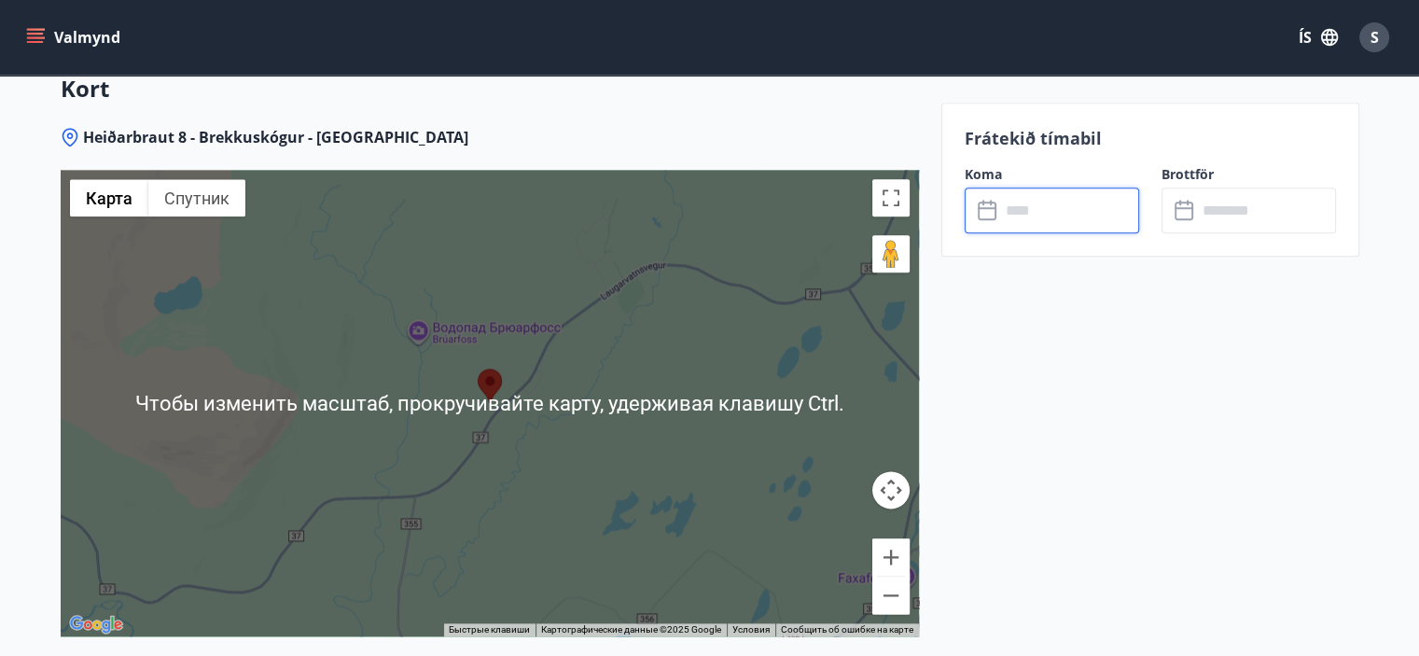
scroll to position [2497, 0]
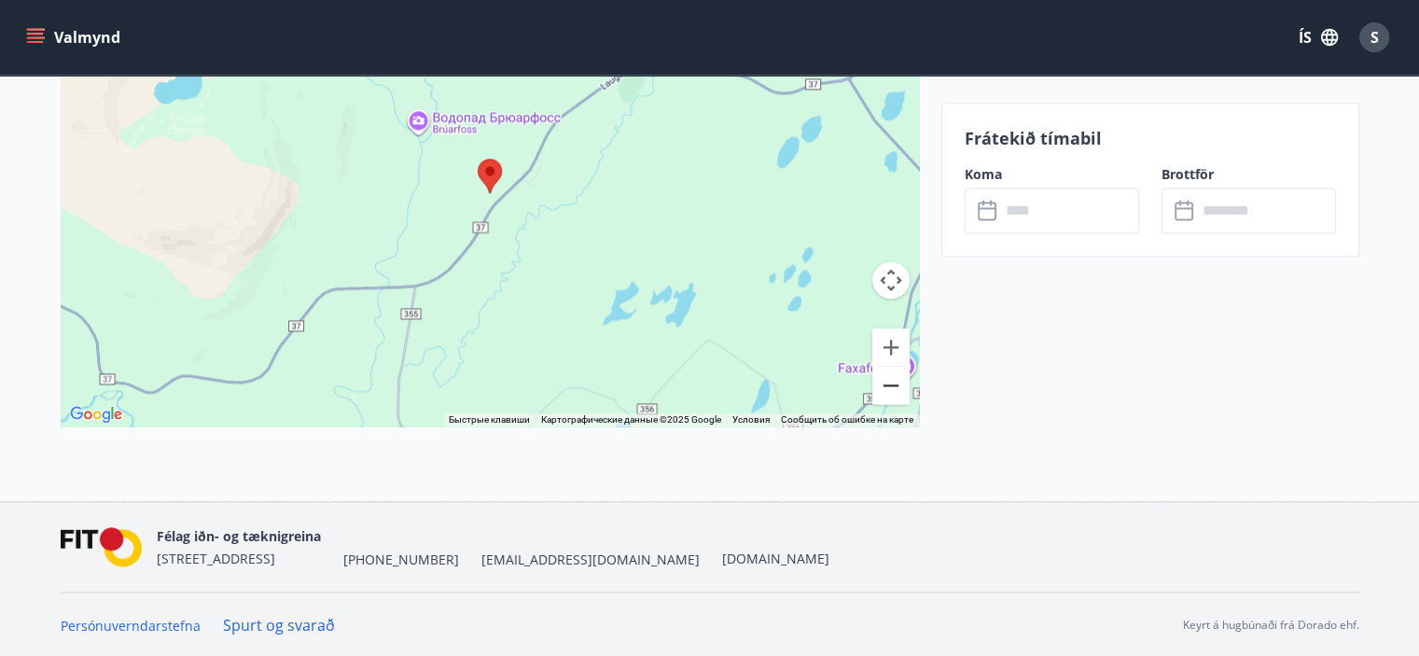
click at [889, 385] on button "Уменьшить" at bounding box center [890, 385] width 37 height 37
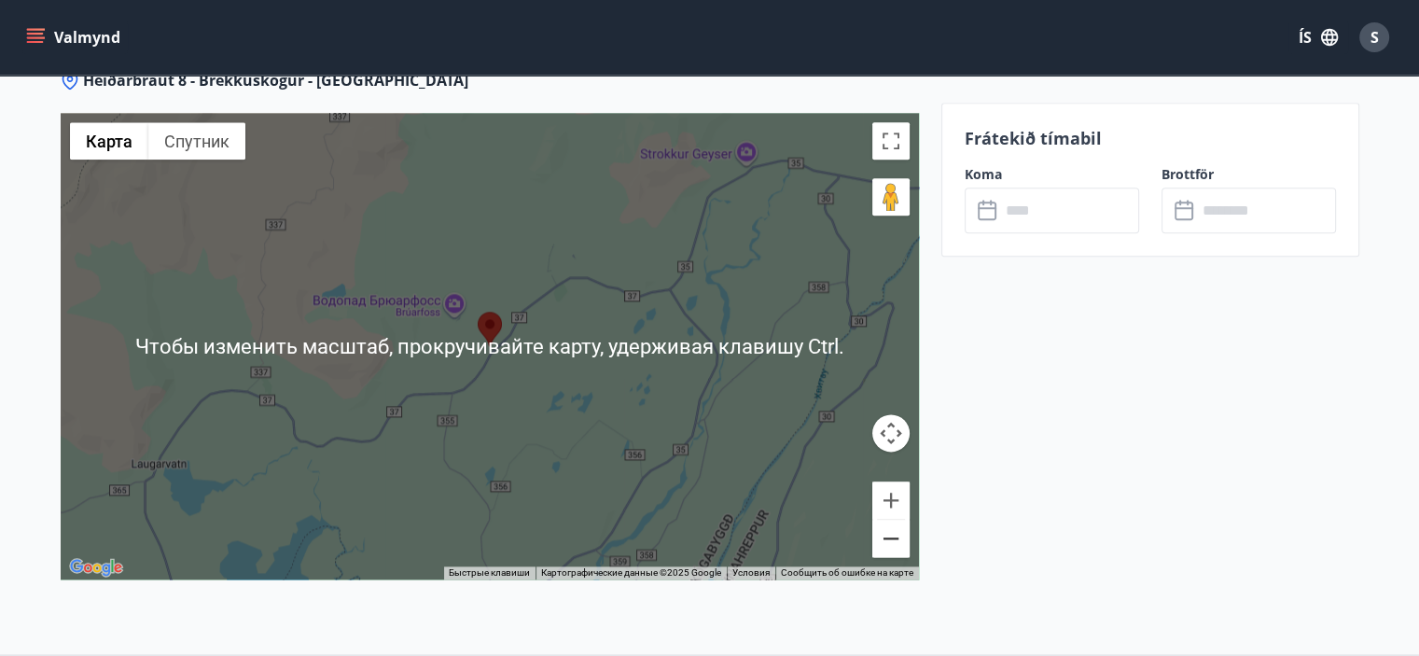
scroll to position [2217, 0]
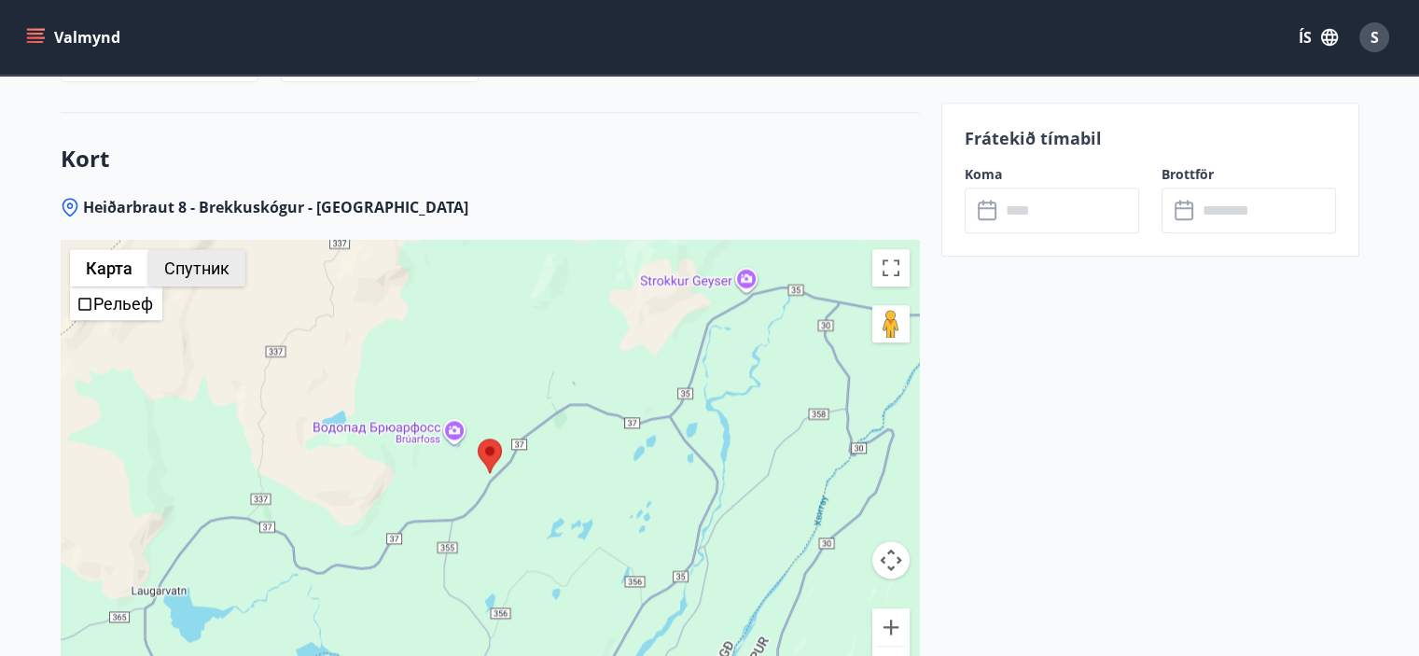
click at [206, 267] on button "Спутник" at bounding box center [196, 267] width 97 height 37
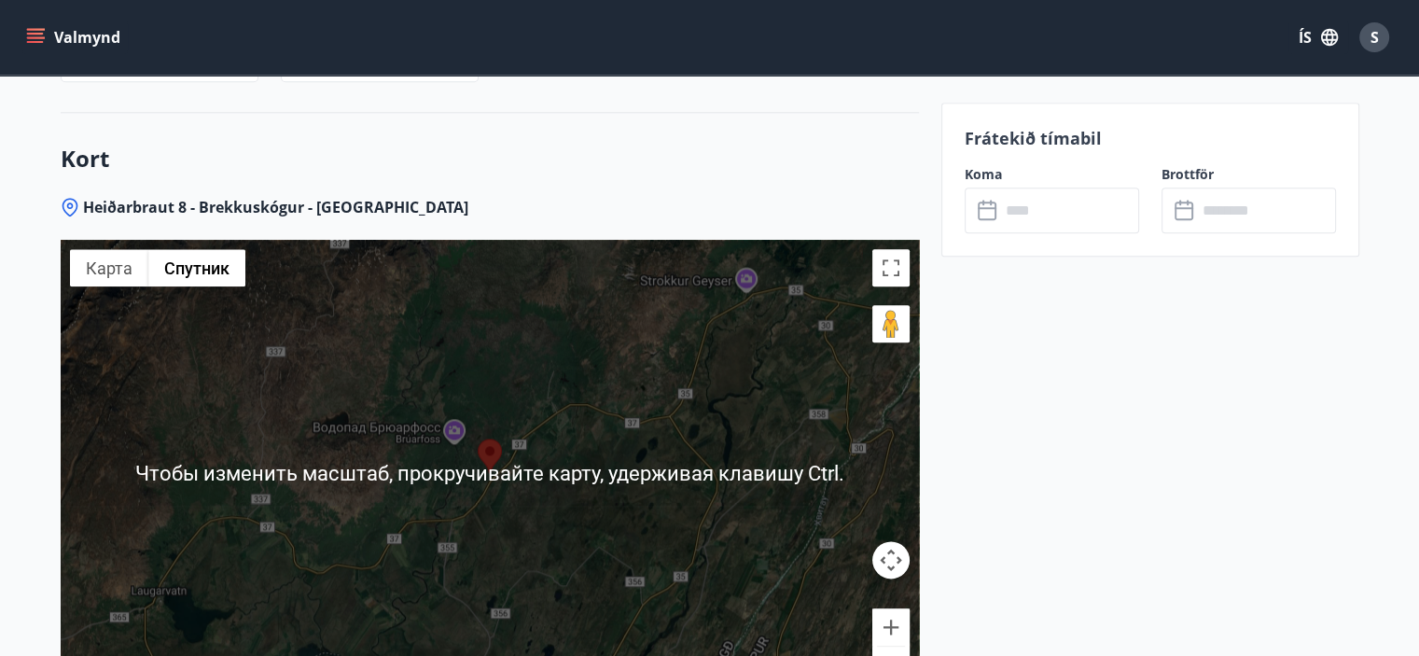
scroll to position [2497, 0]
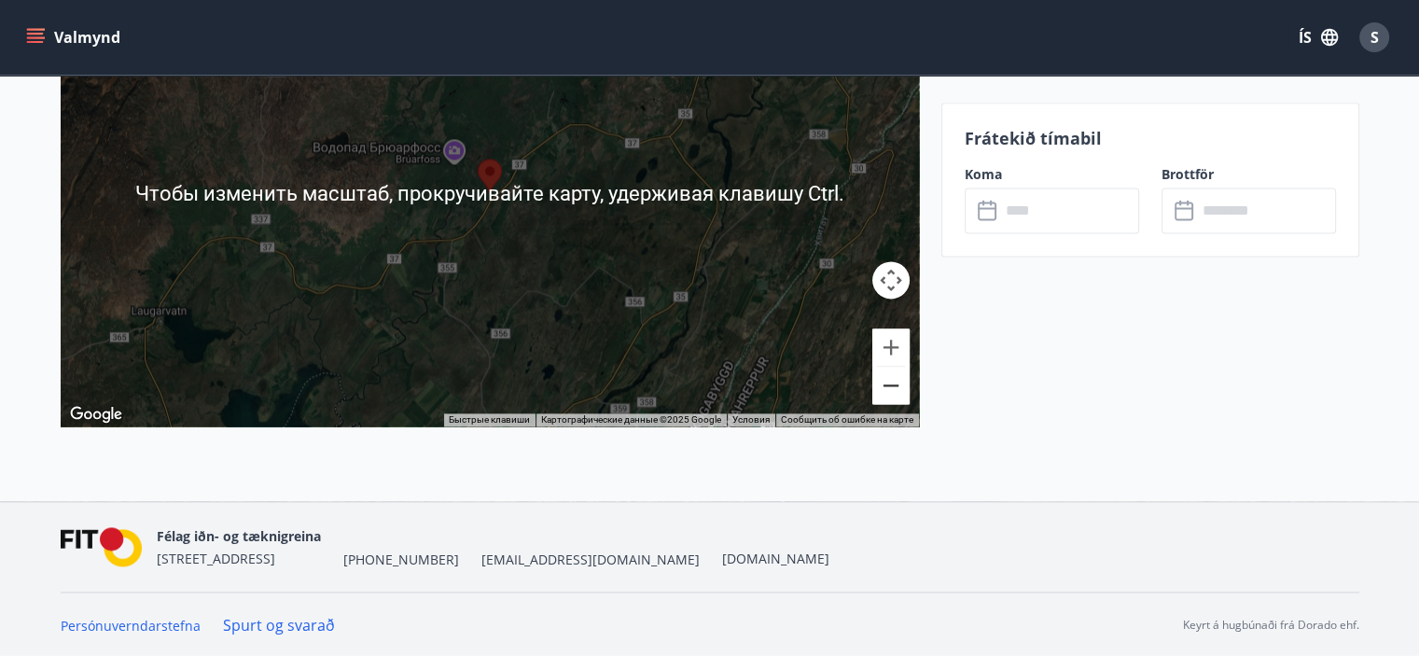
click at [873, 396] on button "Уменьшить" at bounding box center [890, 385] width 37 height 37
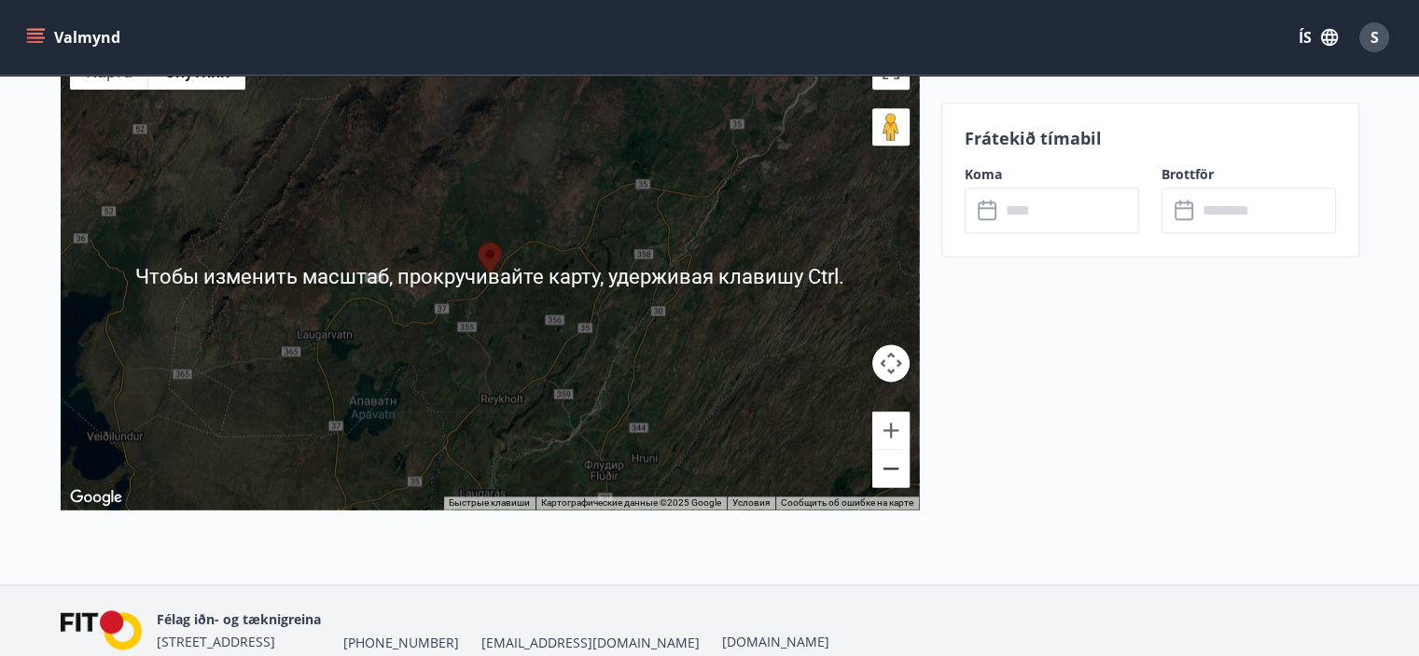
scroll to position [2404, 0]
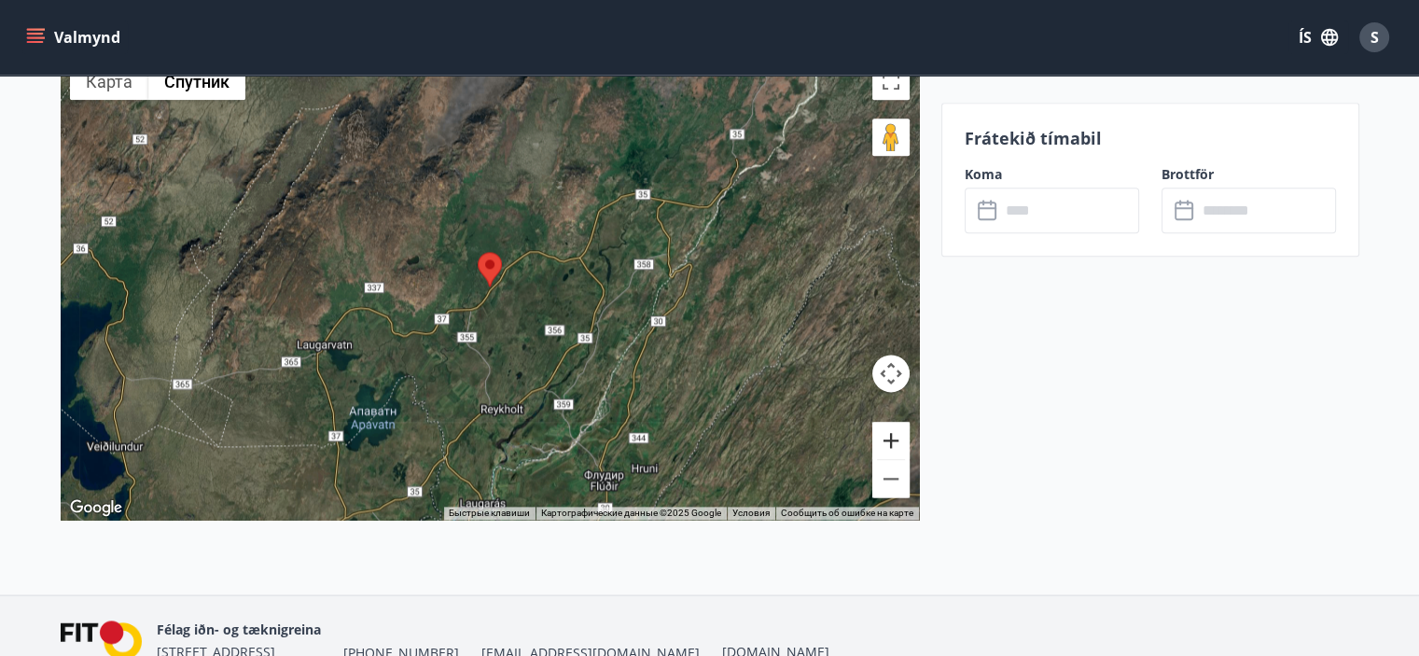
click at [887, 443] on button "Увеличить" at bounding box center [890, 440] width 37 height 37
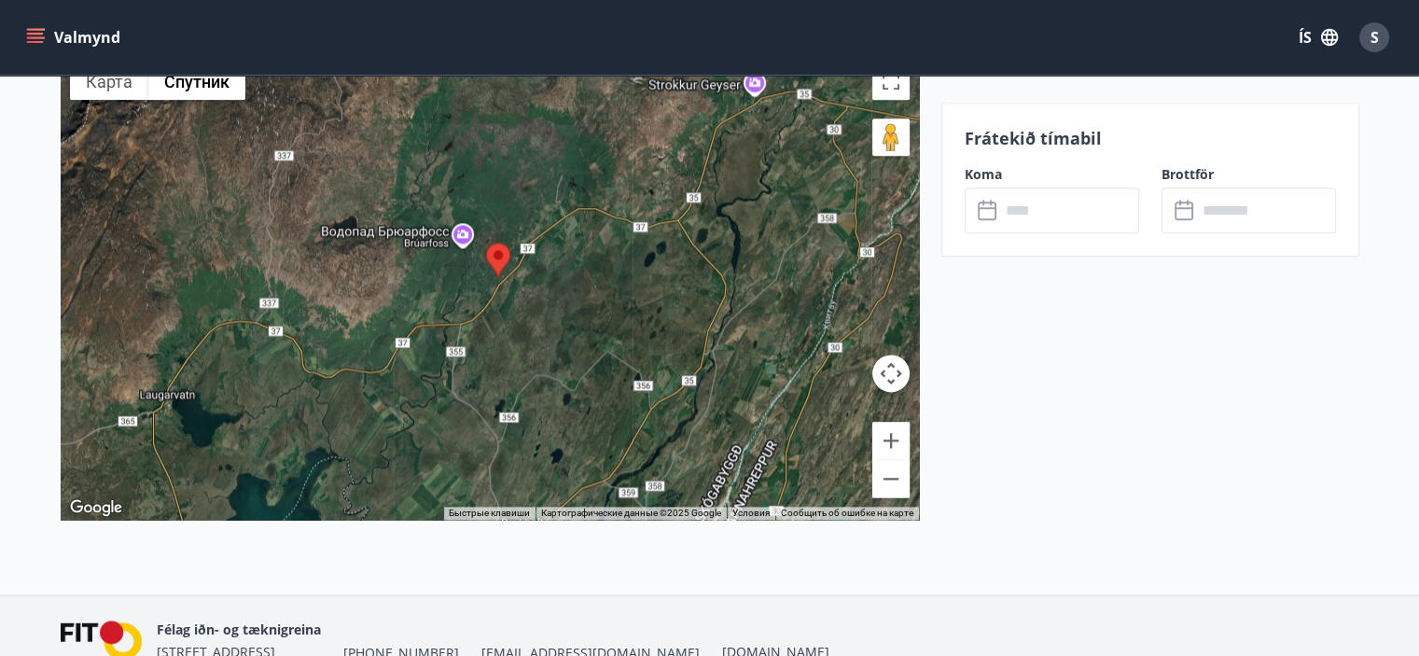
drag, startPoint x: 497, startPoint y: 419, endPoint x: 678, endPoint y: 298, distance: 217.8
click at [678, 298] on div at bounding box center [490, 286] width 858 height 466
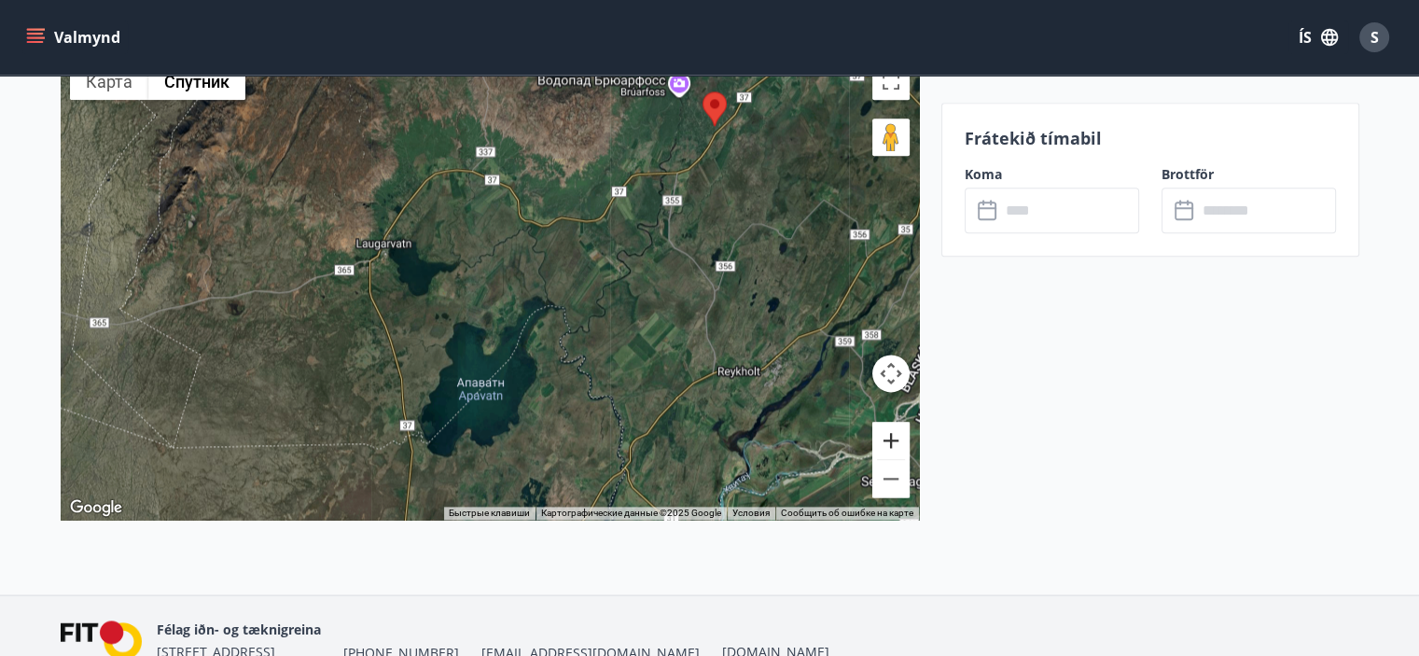
click at [893, 435] on button "Увеличить" at bounding box center [890, 440] width 37 height 37
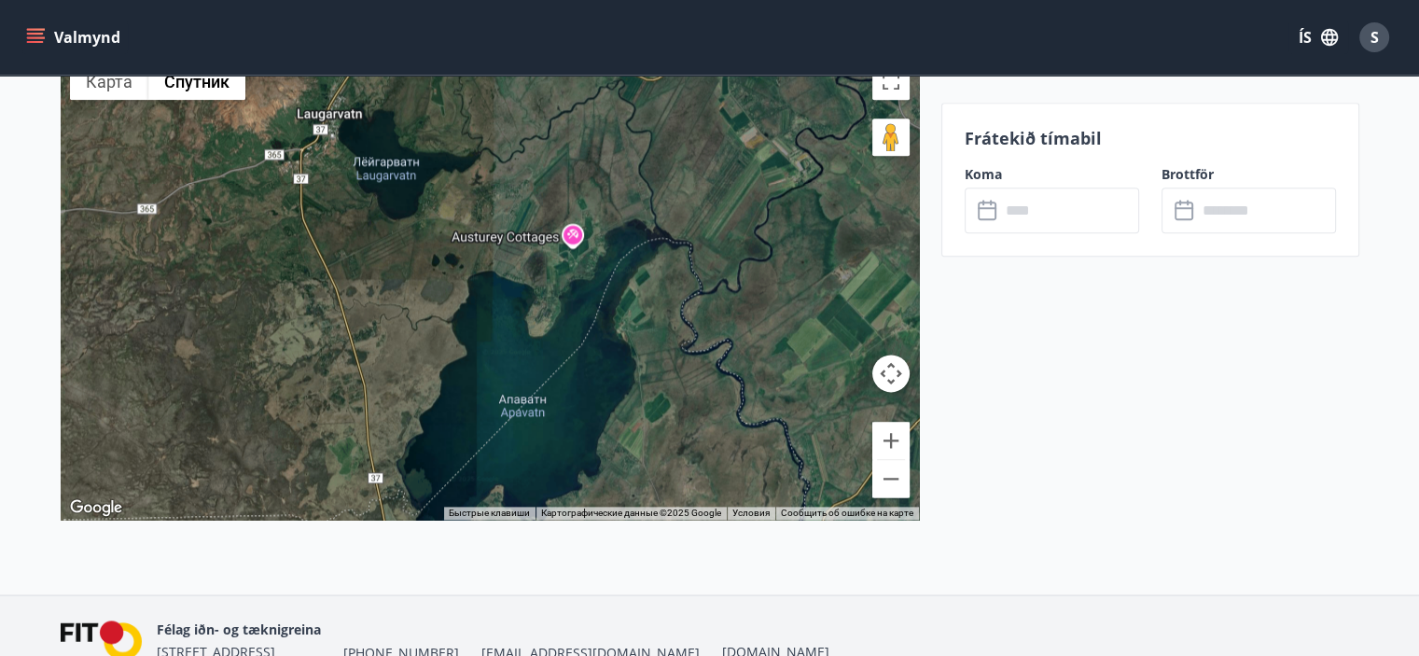
drag, startPoint x: 570, startPoint y: 326, endPoint x: 649, endPoint y: 213, distance: 138.7
click at [649, 213] on div at bounding box center [490, 286] width 858 height 466
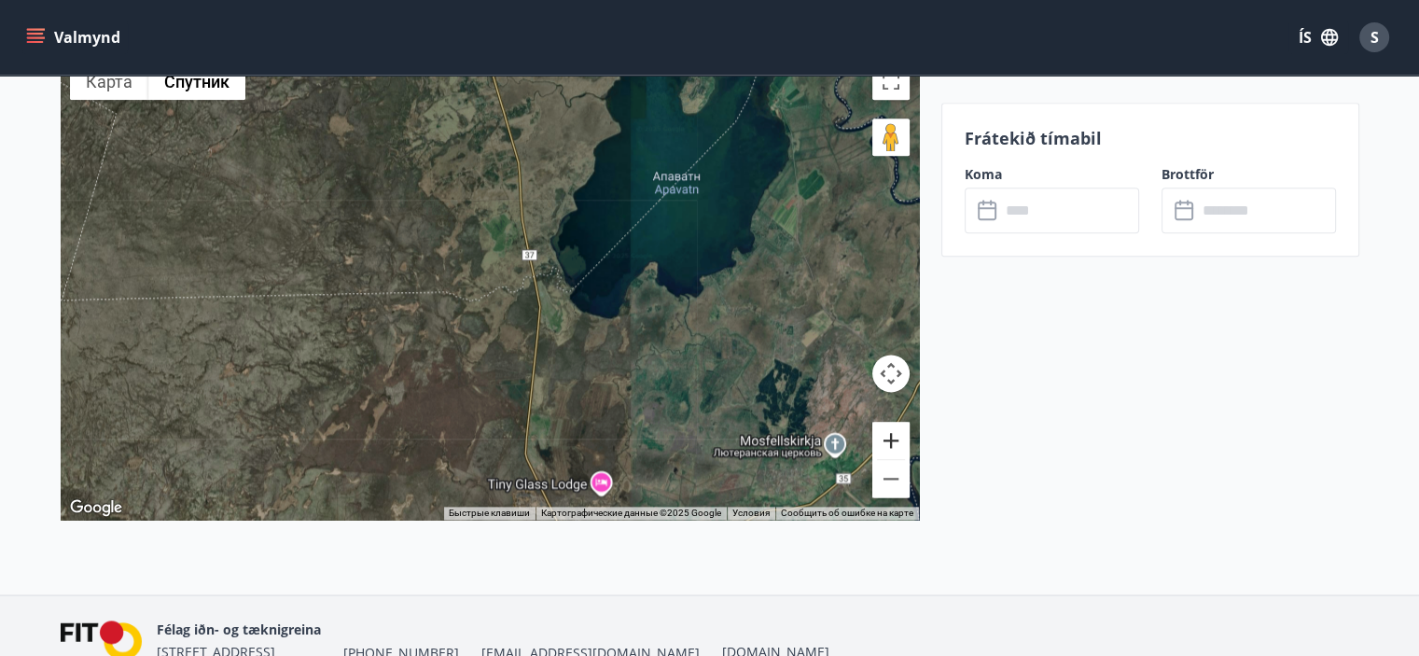
click at [896, 432] on button "Увеличить" at bounding box center [890, 440] width 37 height 37
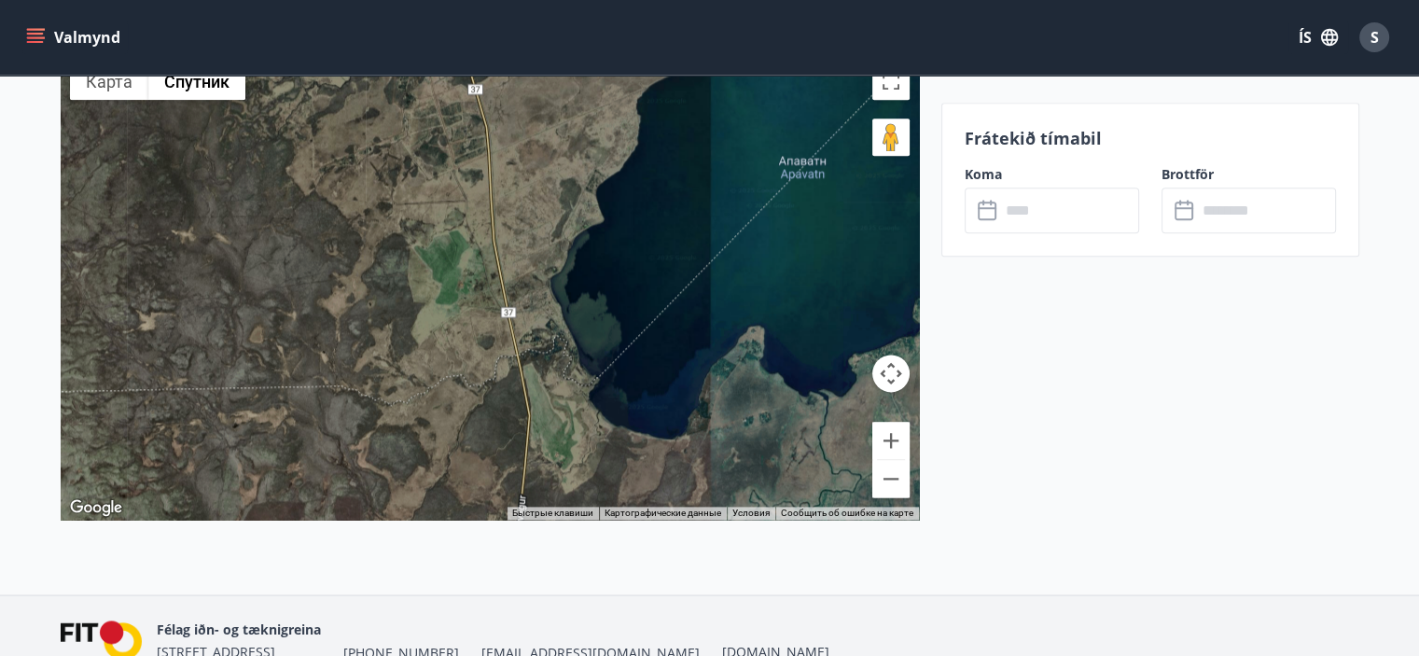
drag, startPoint x: 607, startPoint y: 250, endPoint x: 549, endPoint y: 342, distance: 109.5
click at [549, 341] on div at bounding box center [490, 286] width 858 height 466
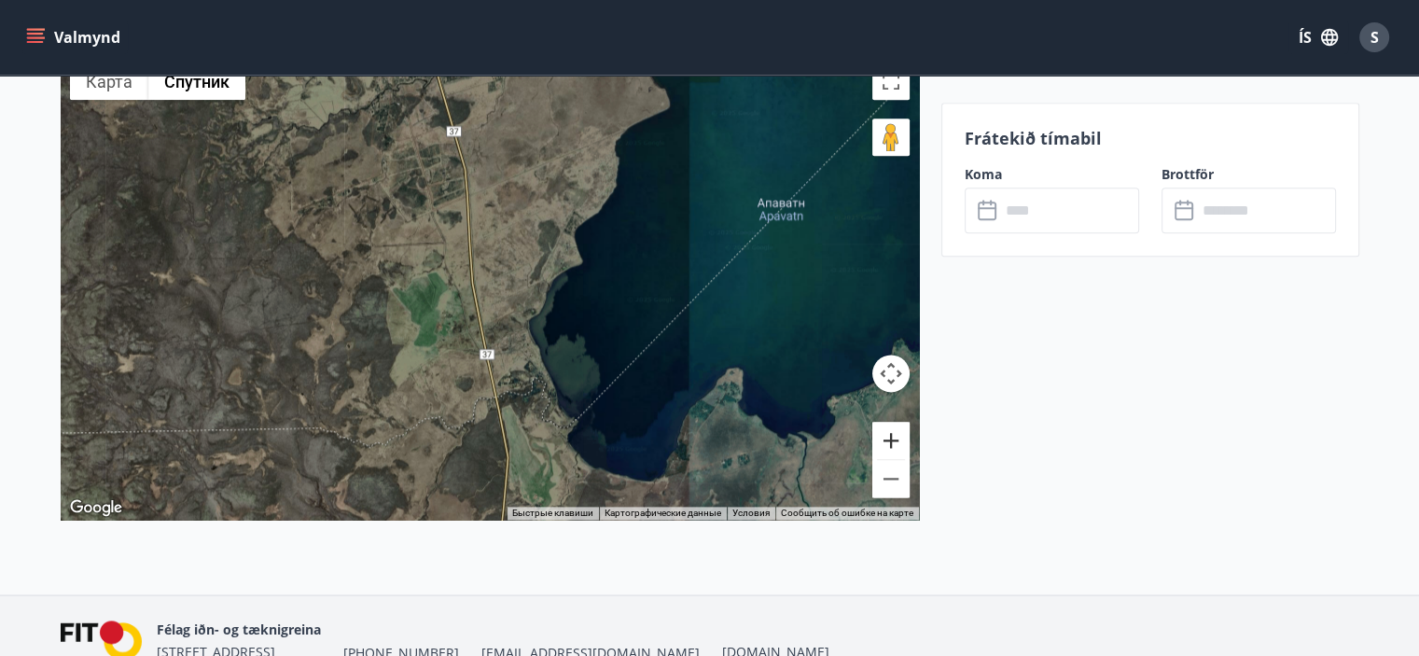
click at [893, 437] on button "Увеличить" at bounding box center [890, 440] width 37 height 37
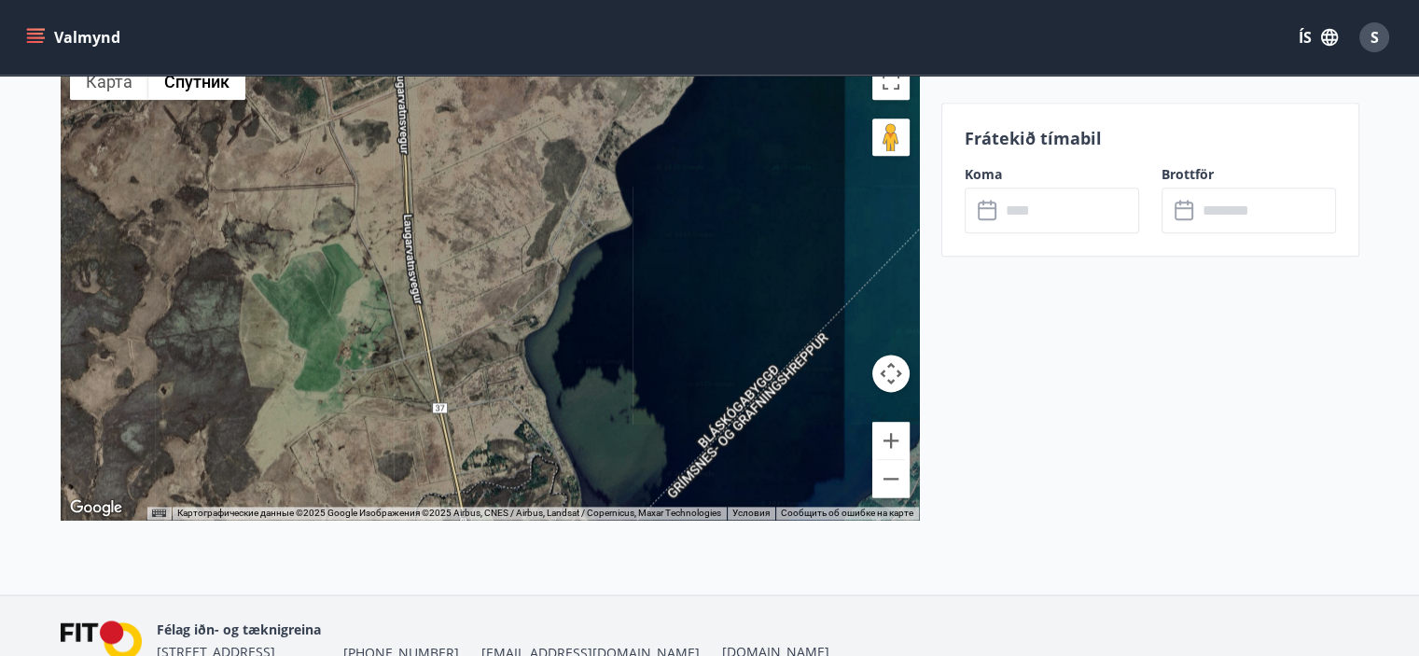
drag, startPoint x: 718, startPoint y: 331, endPoint x: 642, endPoint y: 301, distance: 82.1
click at [649, 305] on div at bounding box center [490, 286] width 858 height 466
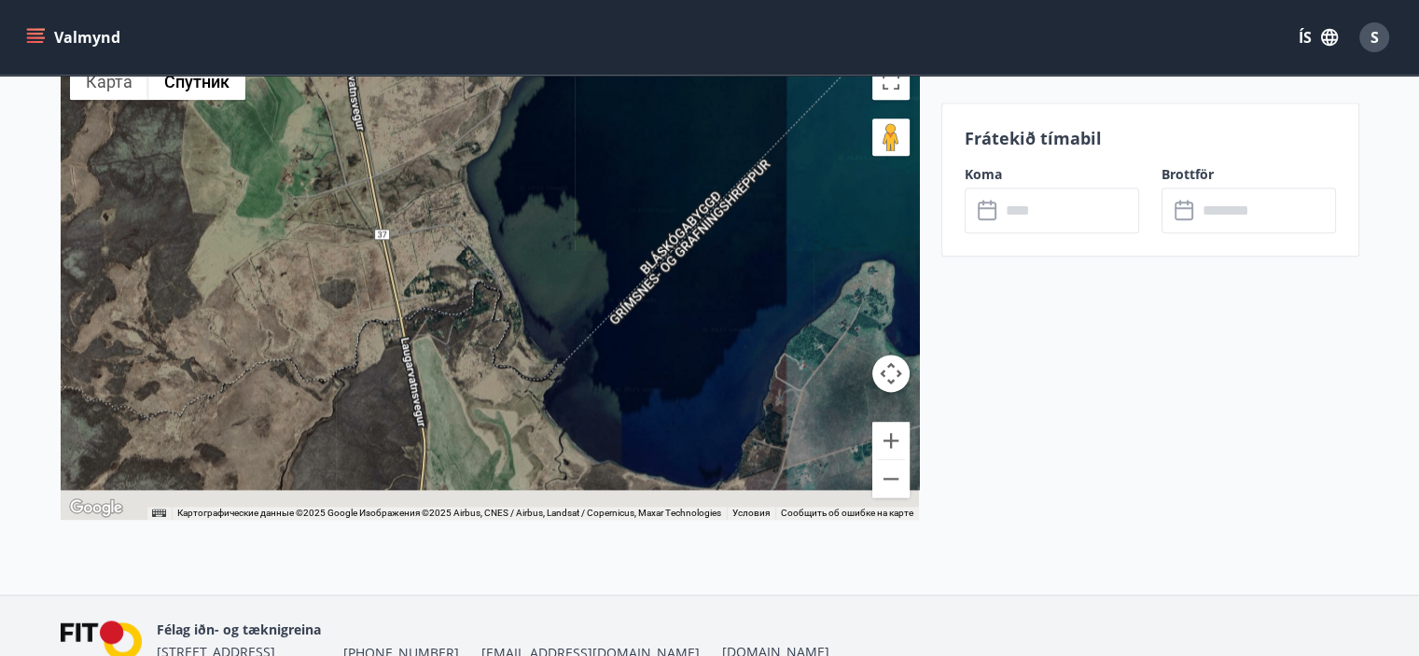
drag, startPoint x: 491, startPoint y: 421, endPoint x: 534, endPoint y: 256, distance: 170.6
click at [534, 256] on div at bounding box center [490, 286] width 858 height 466
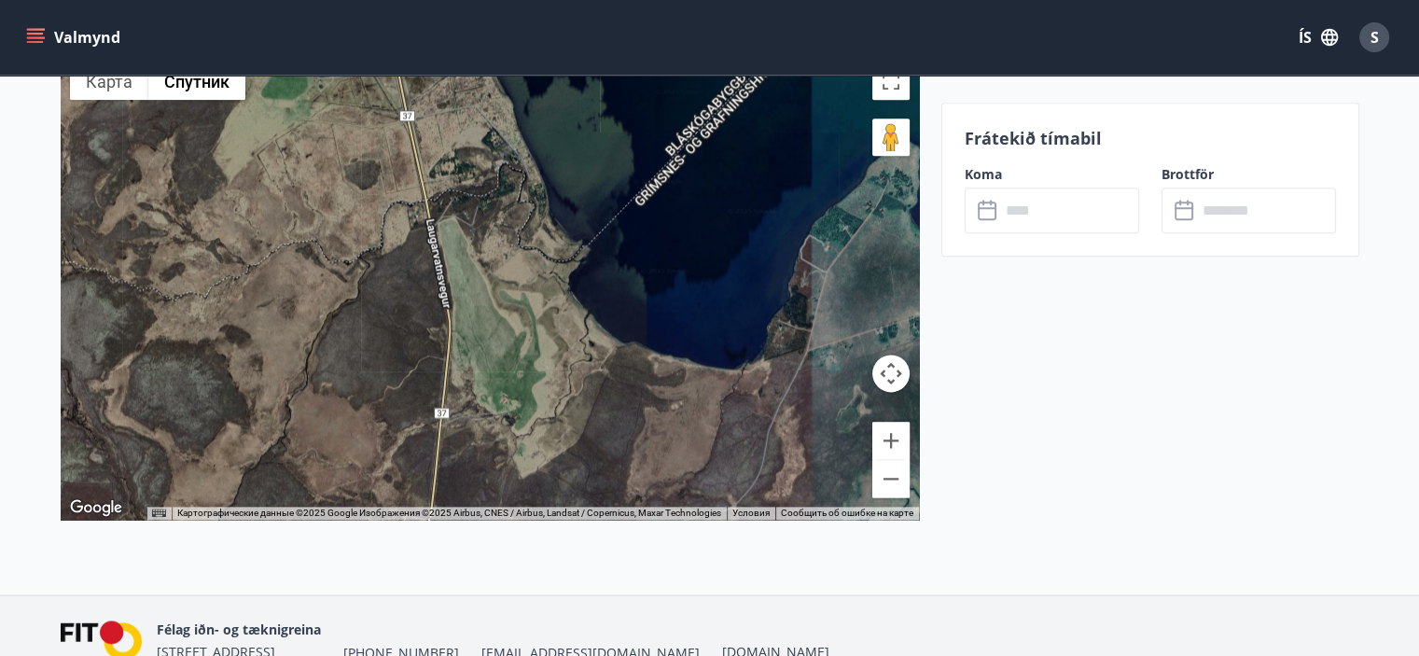
drag, startPoint x: 689, startPoint y: 227, endPoint x: 561, endPoint y: 387, distance: 205.7
click at [571, 380] on div at bounding box center [490, 286] width 858 height 466
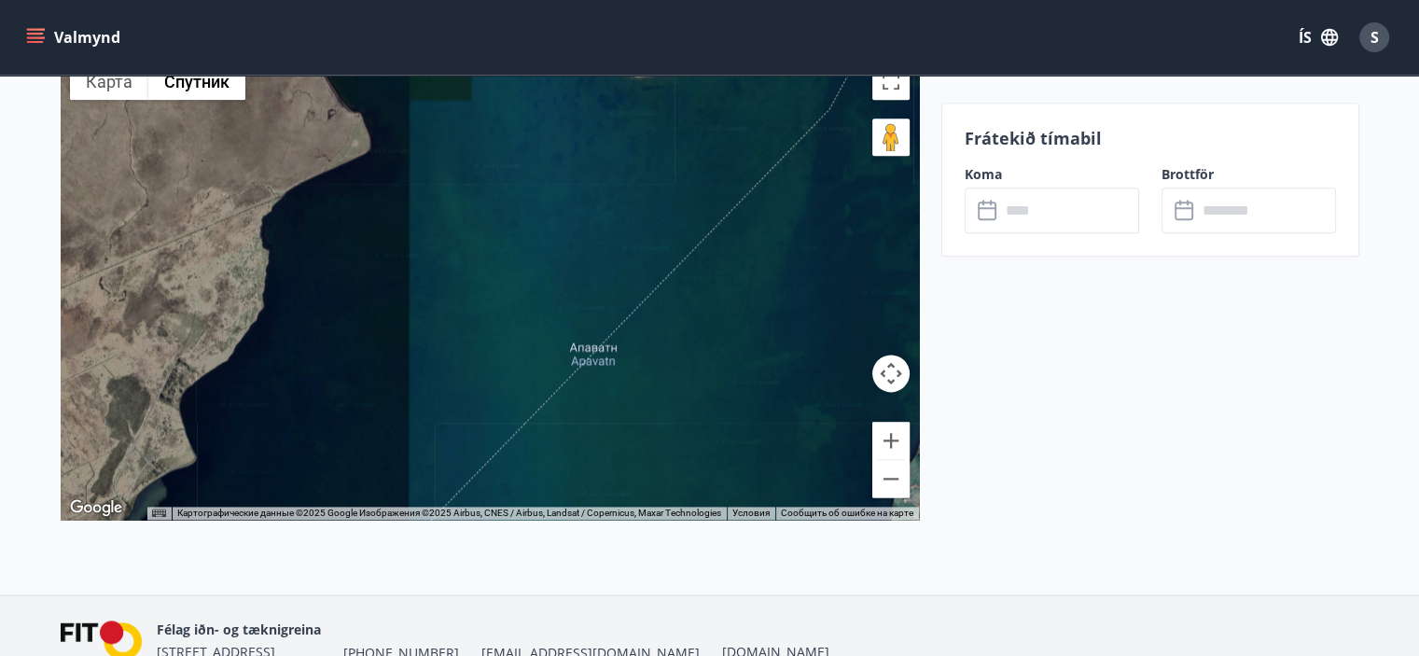
drag, startPoint x: 668, startPoint y: 332, endPoint x: 627, endPoint y: 369, distance: 55.5
click at [629, 368] on div at bounding box center [490, 286] width 858 height 466
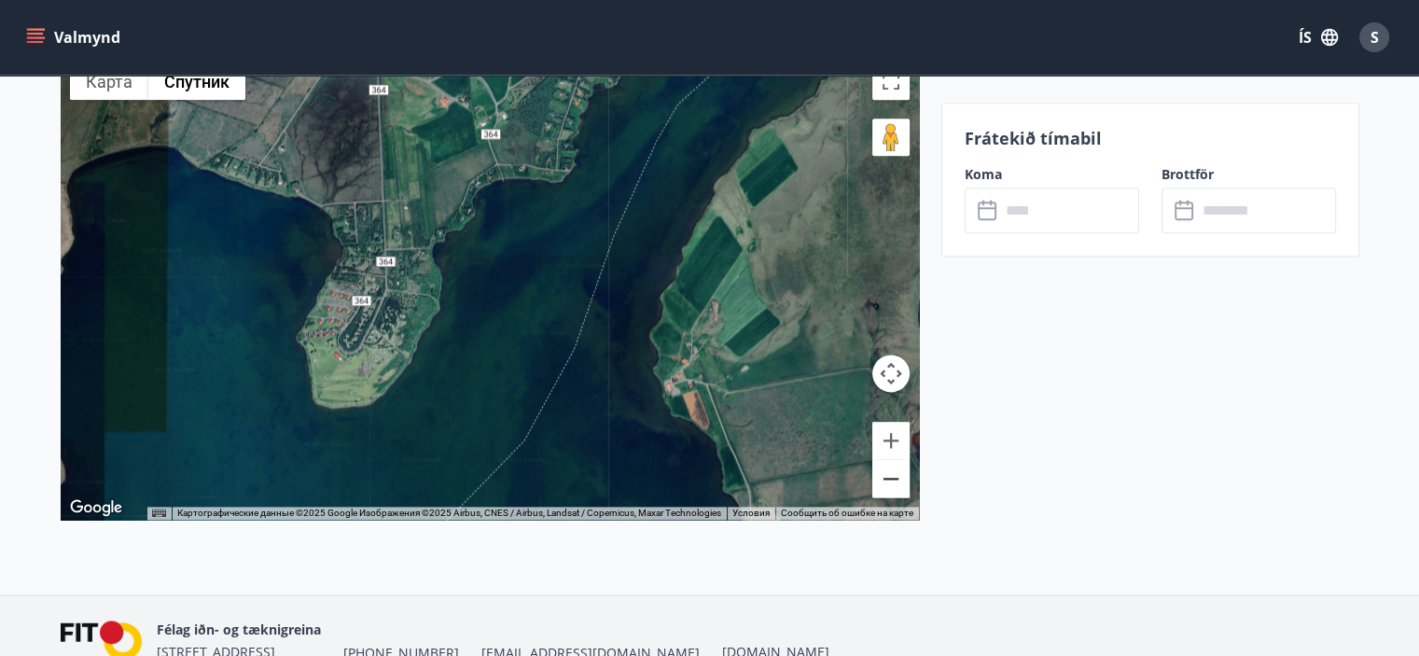
click at [891, 484] on button "Уменьшить" at bounding box center [890, 478] width 37 height 37
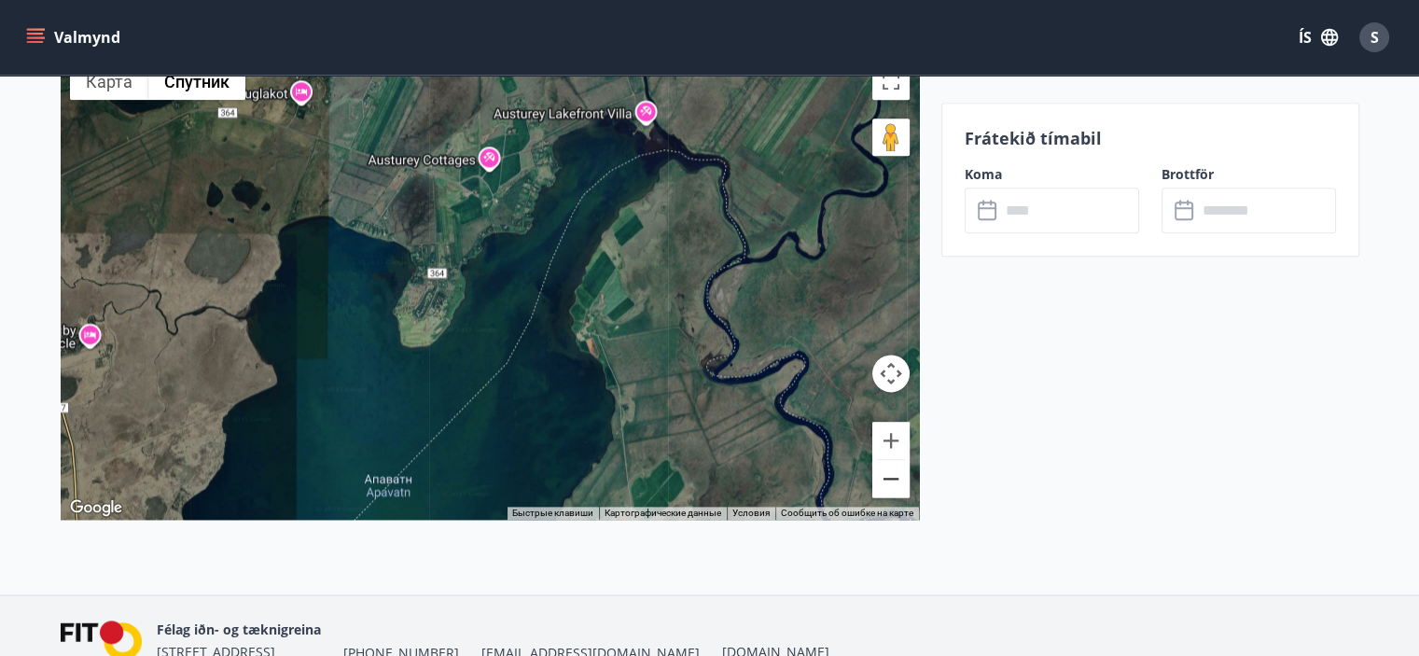
click at [892, 478] on button "Уменьшить" at bounding box center [890, 478] width 37 height 37
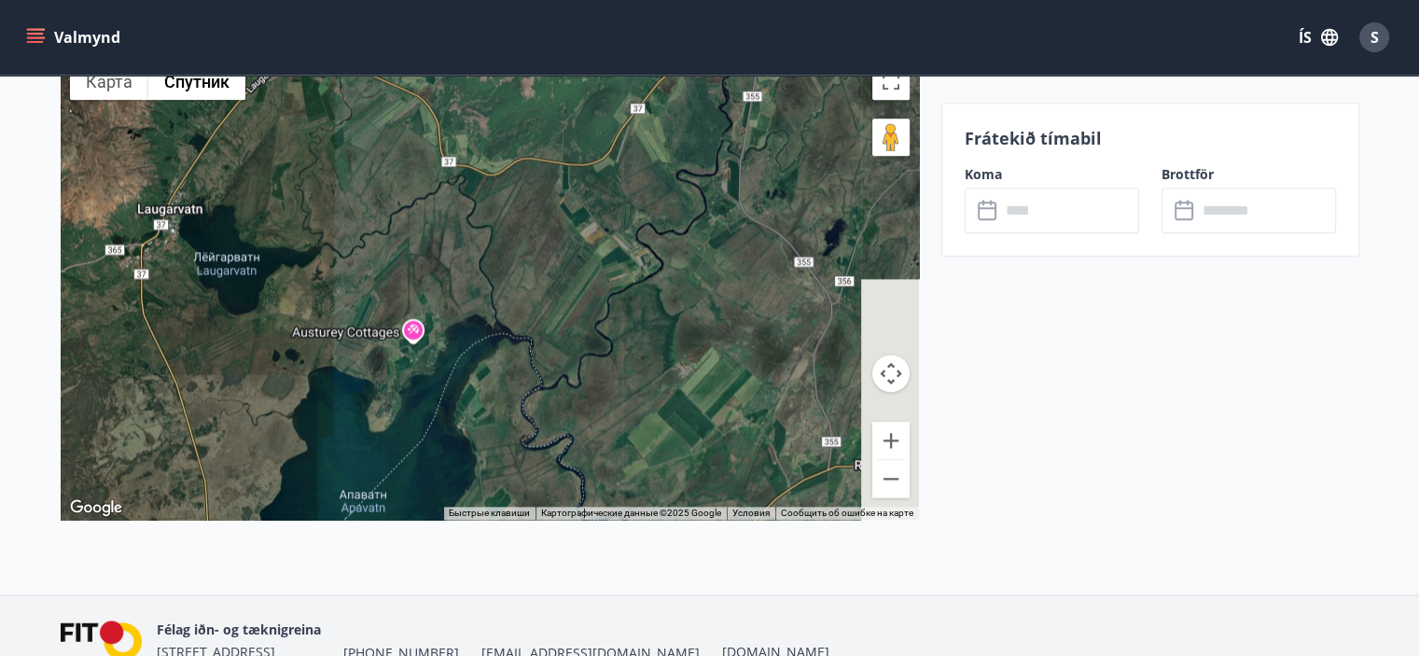
drag, startPoint x: 657, startPoint y: 266, endPoint x: 593, endPoint y: 372, distance: 123.8
click at [591, 368] on div at bounding box center [490, 286] width 858 height 466
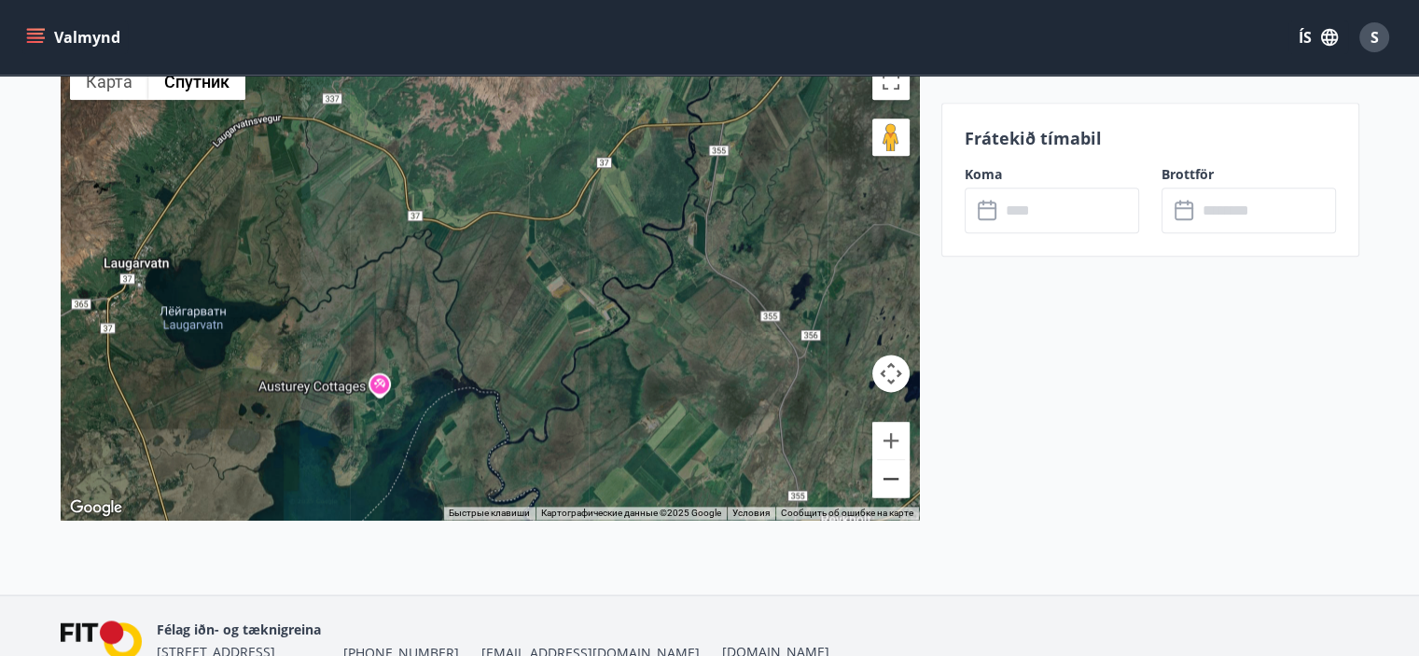
click at [888, 485] on button "Уменьшить" at bounding box center [890, 478] width 37 height 37
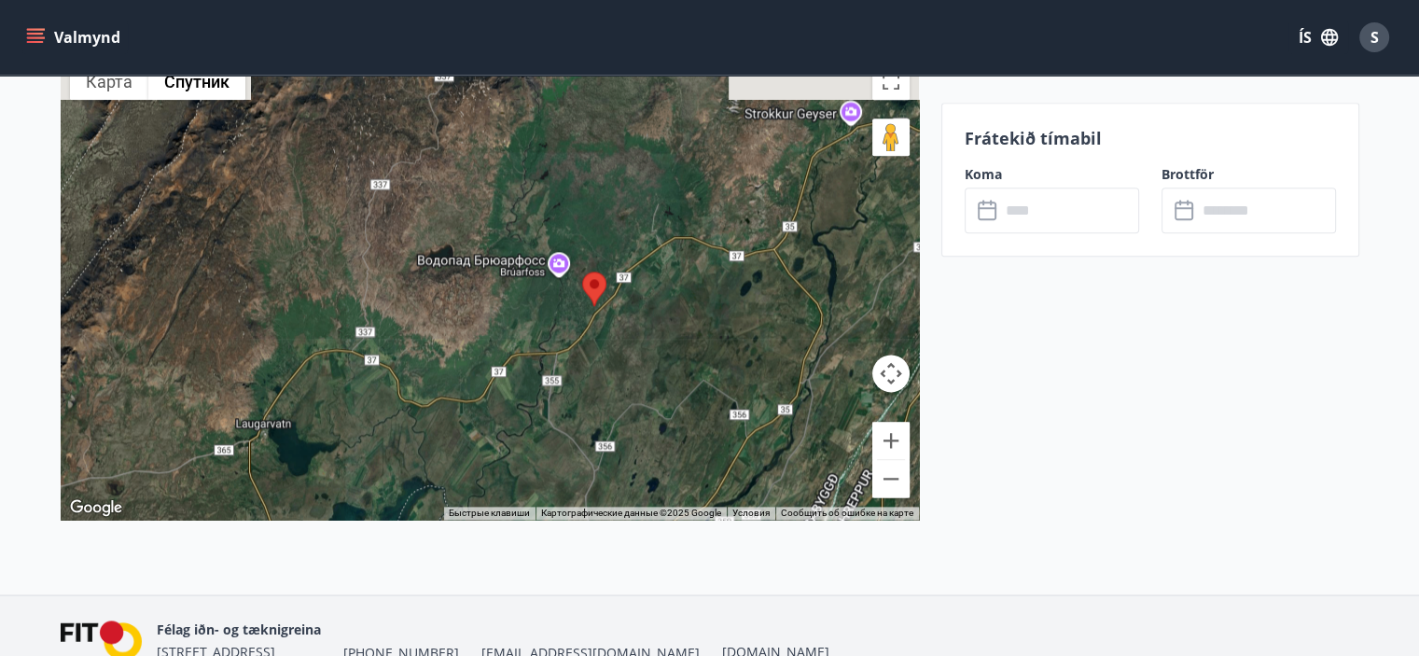
drag, startPoint x: 703, startPoint y: 230, endPoint x: 654, endPoint y: 381, distance: 158.1
click at [654, 381] on div at bounding box center [490, 286] width 858 height 466
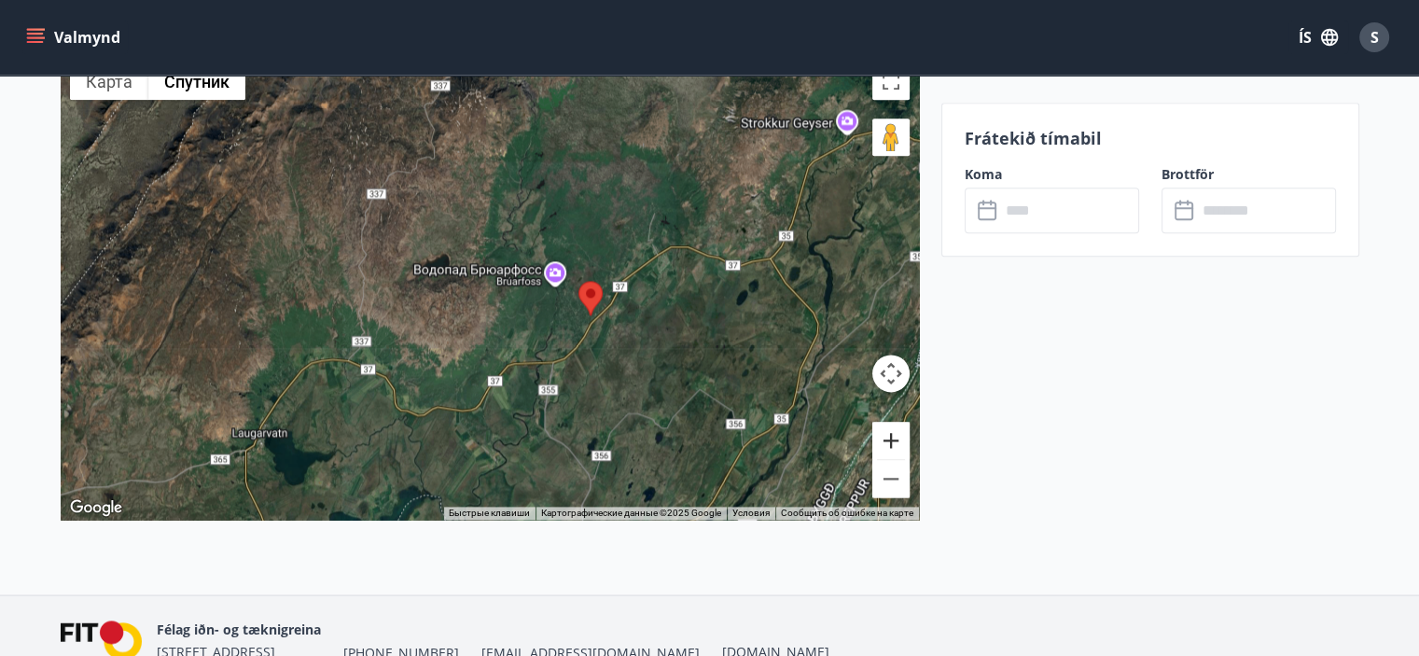
click at [892, 431] on button "Увеличить" at bounding box center [890, 440] width 37 height 37
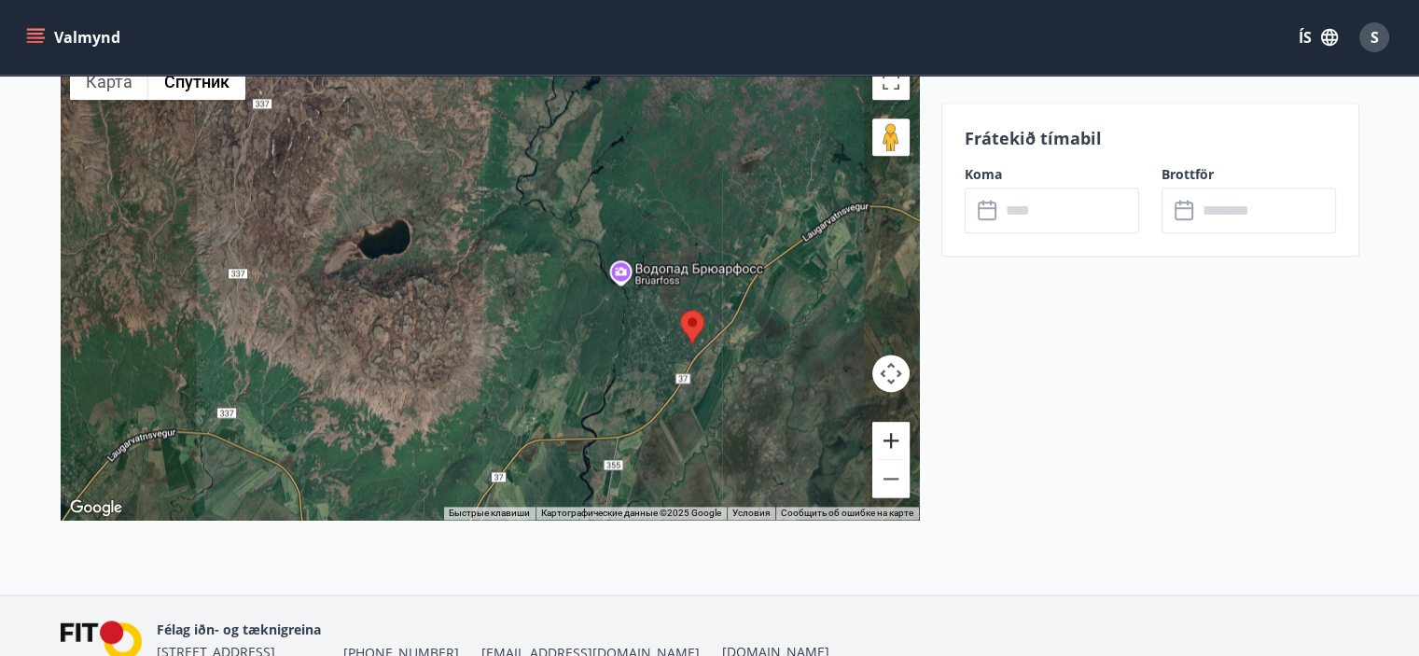
click at [892, 431] on button "Увеличить" at bounding box center [890, 440] width 37 height 37
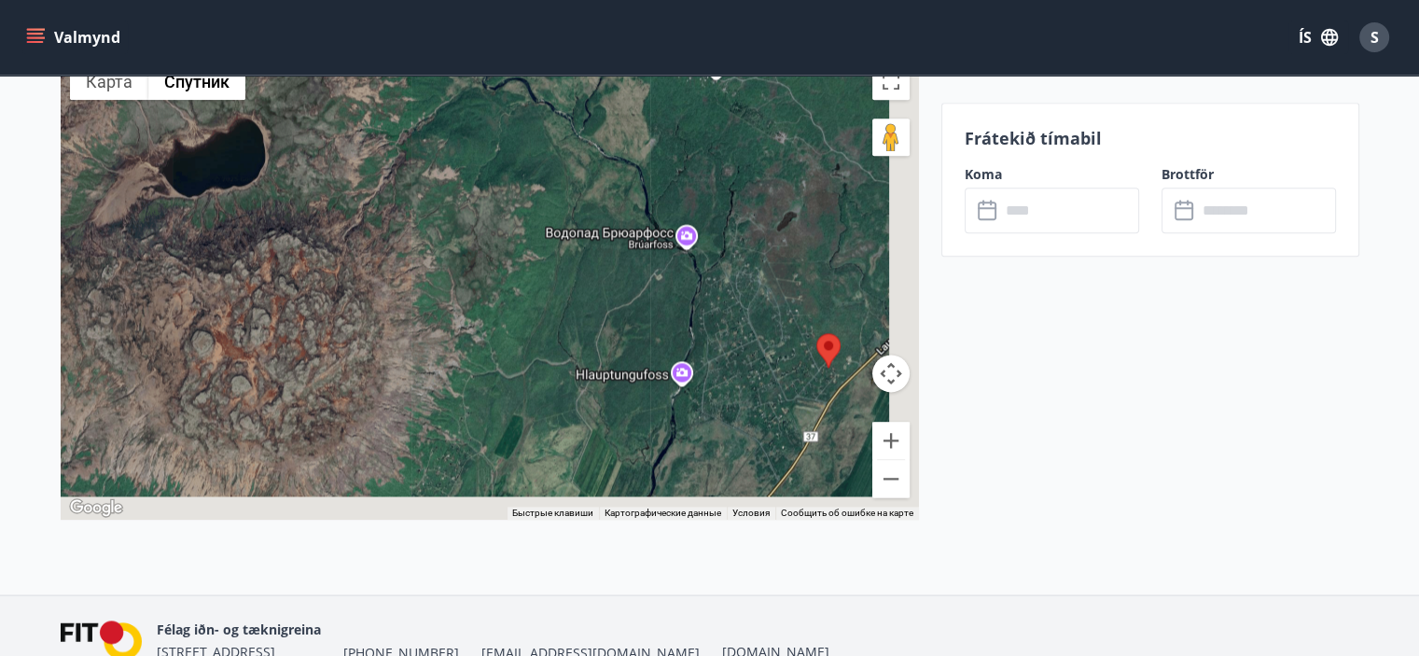
drag, startPoint x: 755, startPoint y: 395, endPoint x: 661, endPoint y: 358, distance: 100.1
click at [662, 358] on div at bounding box center [490, 286] width 858 height 466
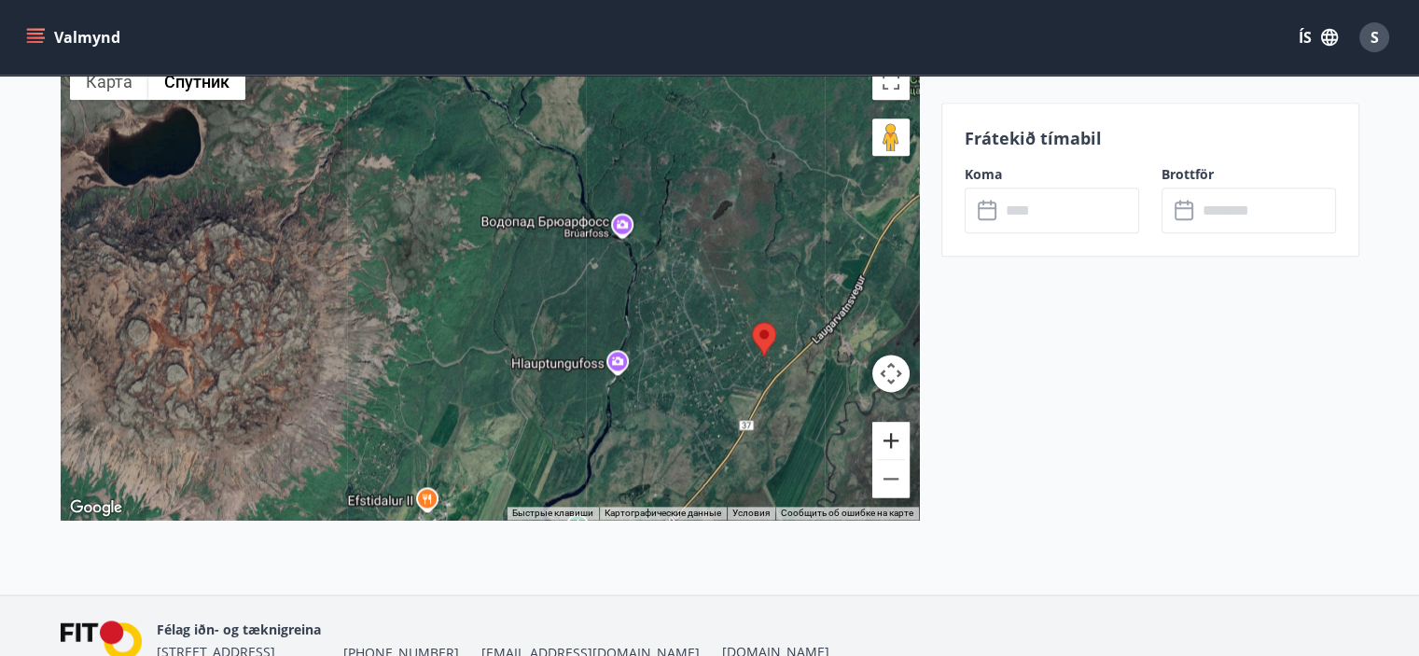
click at [894, 437] on button "Увеличить" at bounding box center [890, 440] width 37 height 37
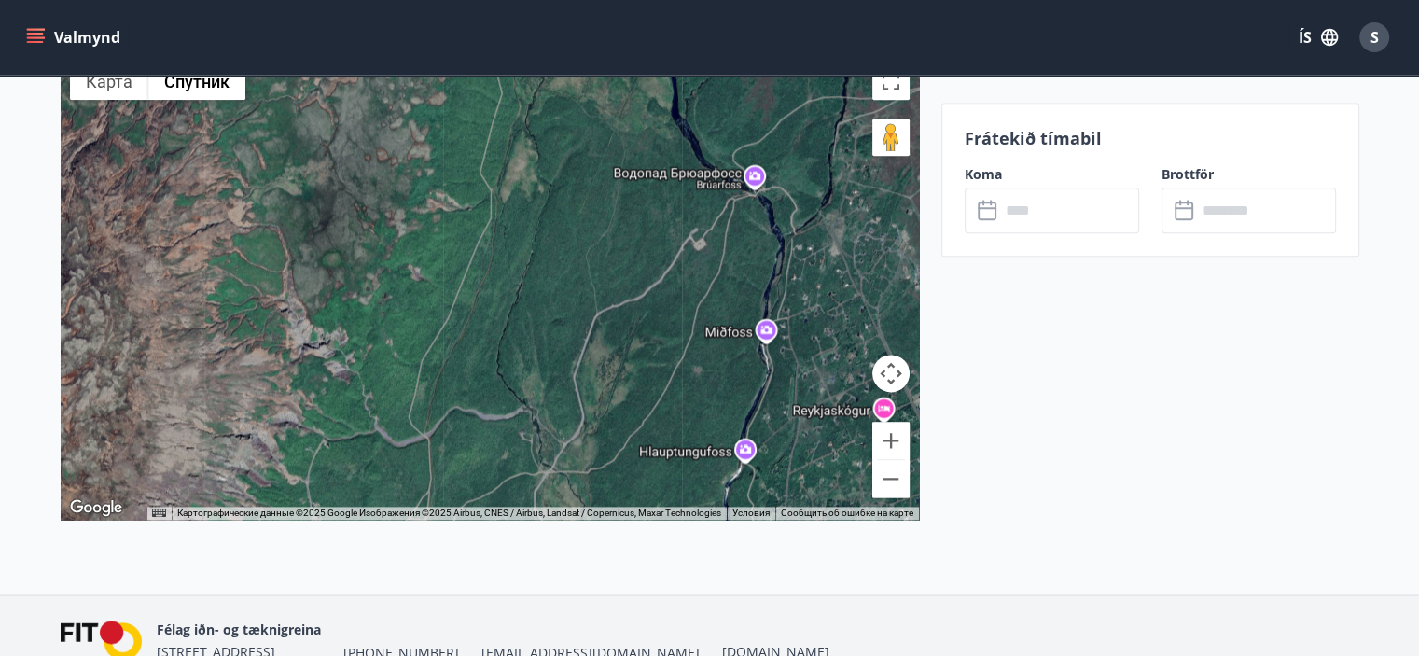
drag, startPoint x: 789, startPoint y: 383, endPoint x: 628, endPoint y: 340, distance: 167.0
click at [650, 350] on div at bounding box center [490, 286] width 858 height 466
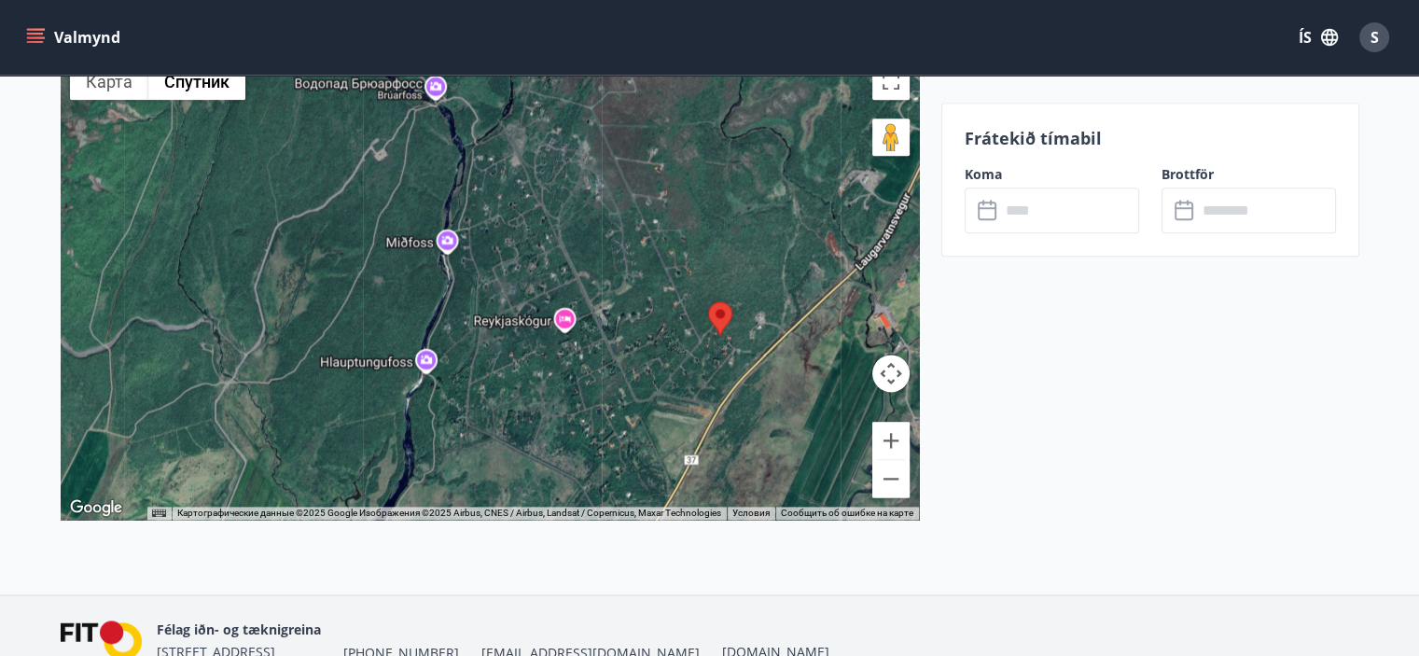
drag, startPoint x: 799, startPoint y: 383, endPoint x: 809, endPoint y: 299, distance: 84.6
click at [809, 299] on div at bounding box center [490, 286] width 858 height 466
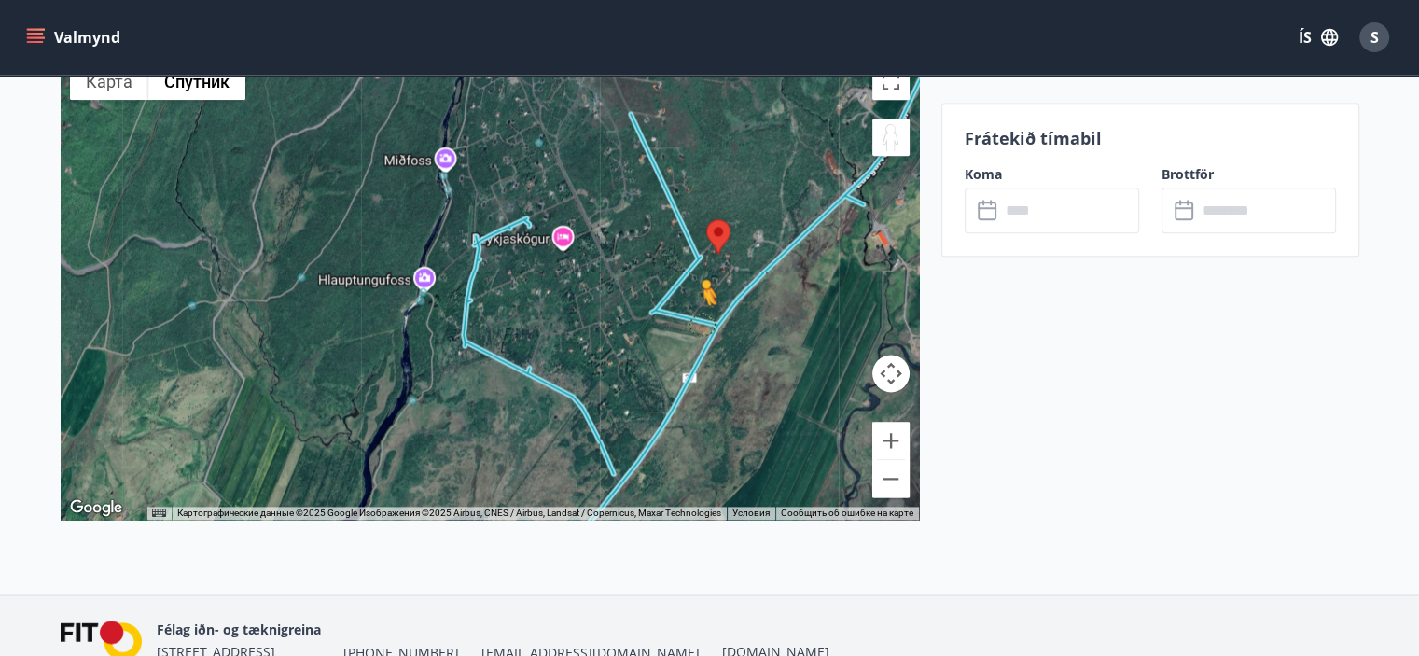
drag, startPoint x: 887, startPoint y: 133, endPoint x: 701, endPoint y: 324, distance: 265.8
click at [701, 324] on div "Чтобы активировать перетаскивание с помощью клавиатуры, нажмите Alt + Ввод. Пос…" at bounding box center [490, 286] width 858 height 466
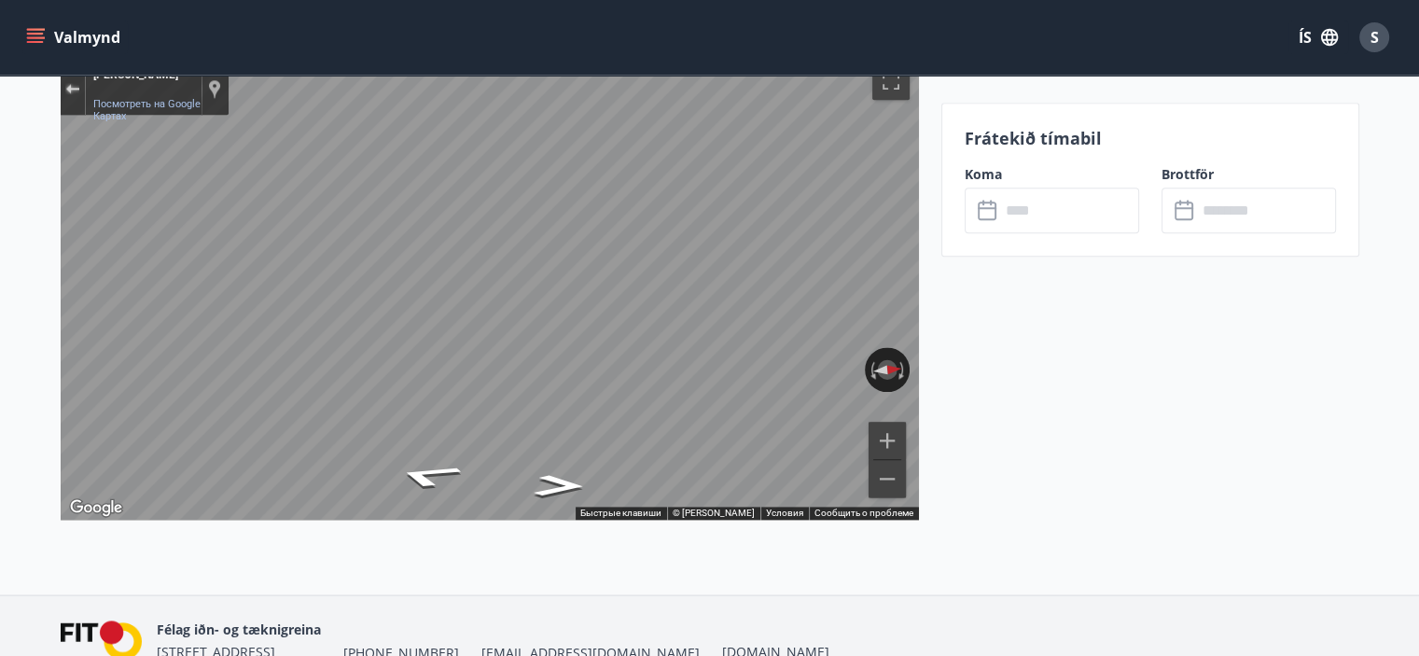
click at [78, 83] on div "Закрыть Просмотр улиц" at bounding box center [72, 88] width 14 height 11
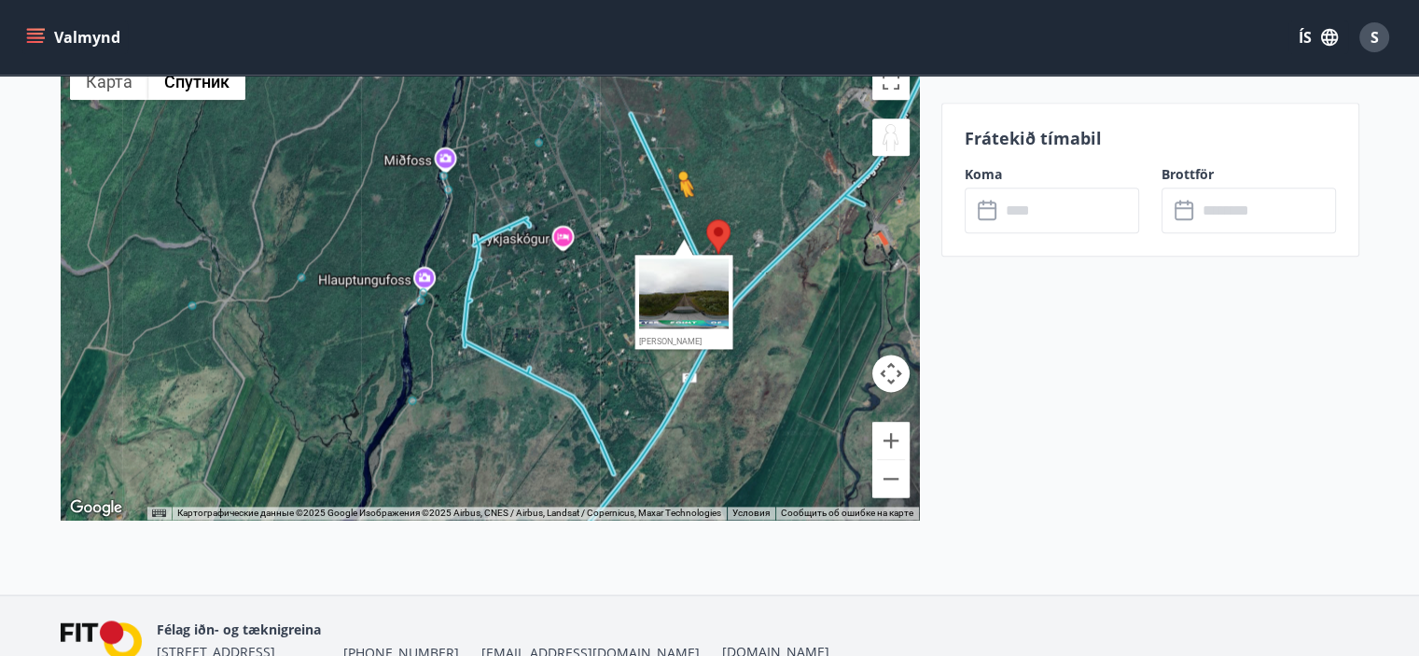
drag, startPoint x: 896, startPoint y: 142, endPoint x: 679, endPoint y: 215, distance: 228.3
click at [679, 215] on div "Чтобы активировать перетаскивание с помощью клавиатуры, нажмите Alt + Ввод. Пос…" at bounding box center [490, 286] width 858 height 466
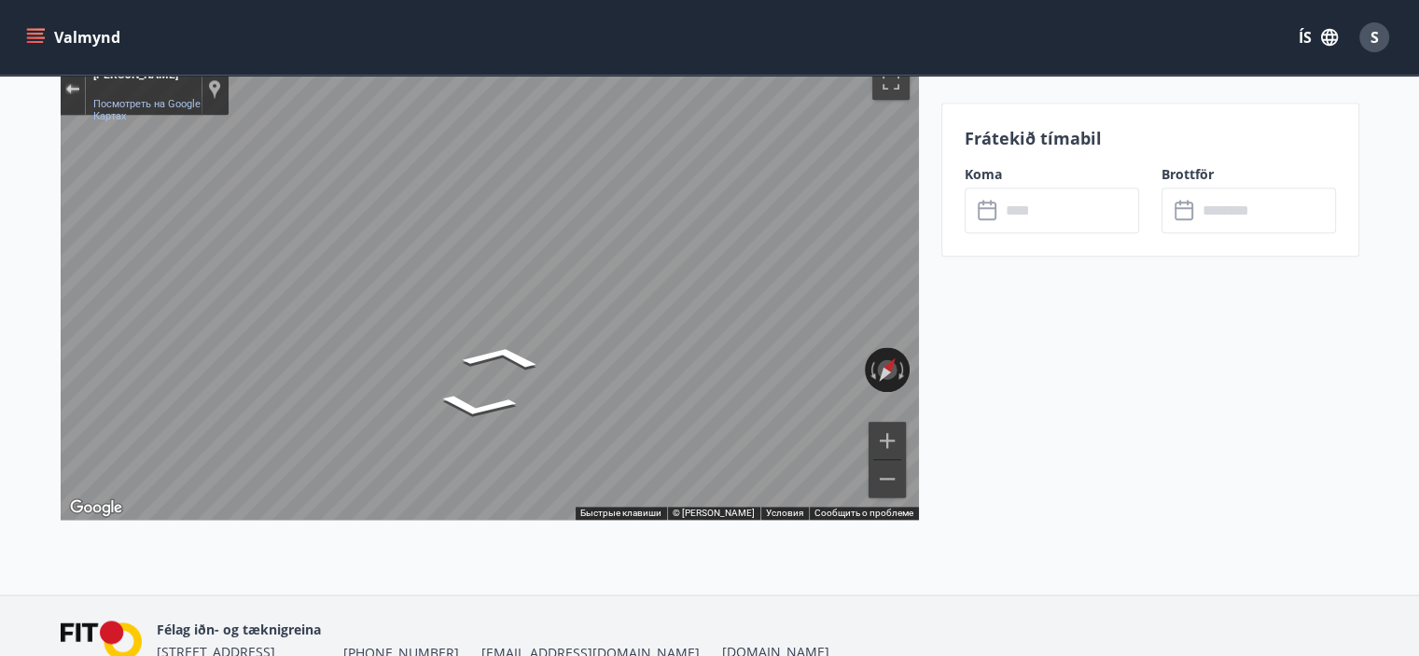
click at [70, 92] on button "Закрыть Просмотр улиц" at bounding box center [73, 88] width 24 height 25
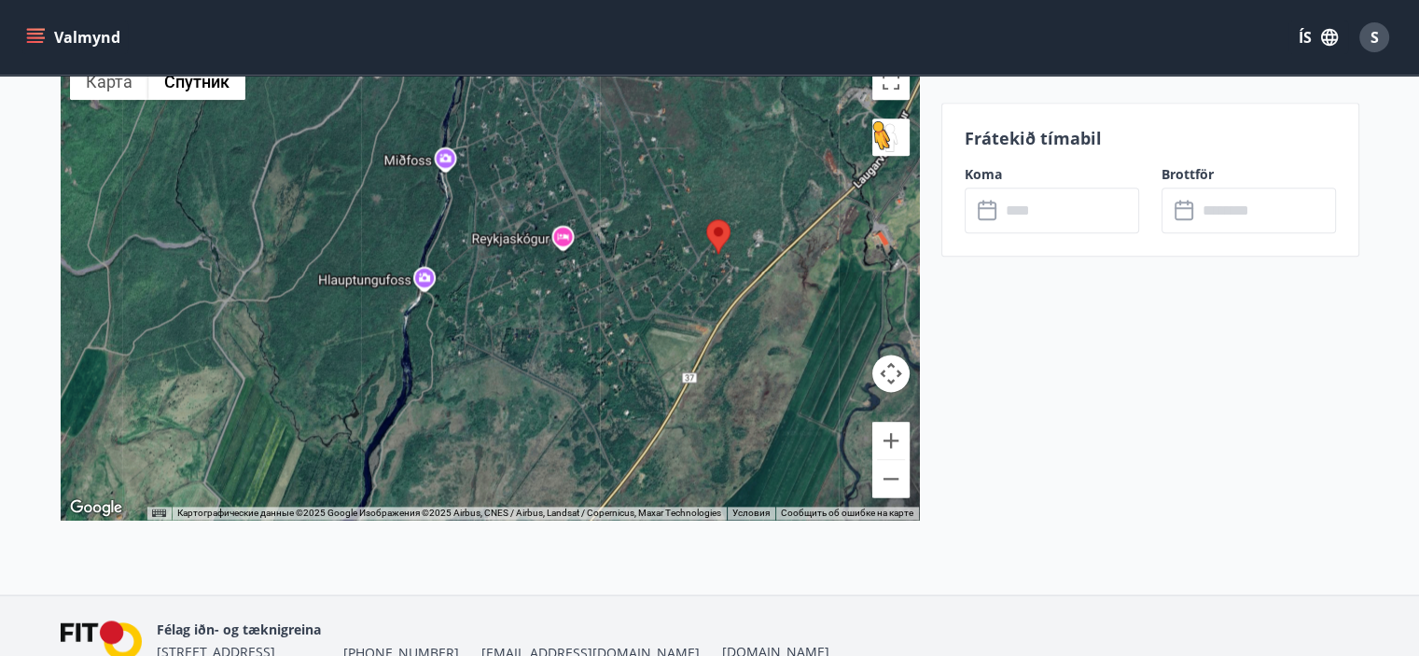
click at [888, 145] on button "Перетащите человечка на карту, чтобы перейти в режим просмотра улиц" at bounding box center [890, 136] width 37 height 37
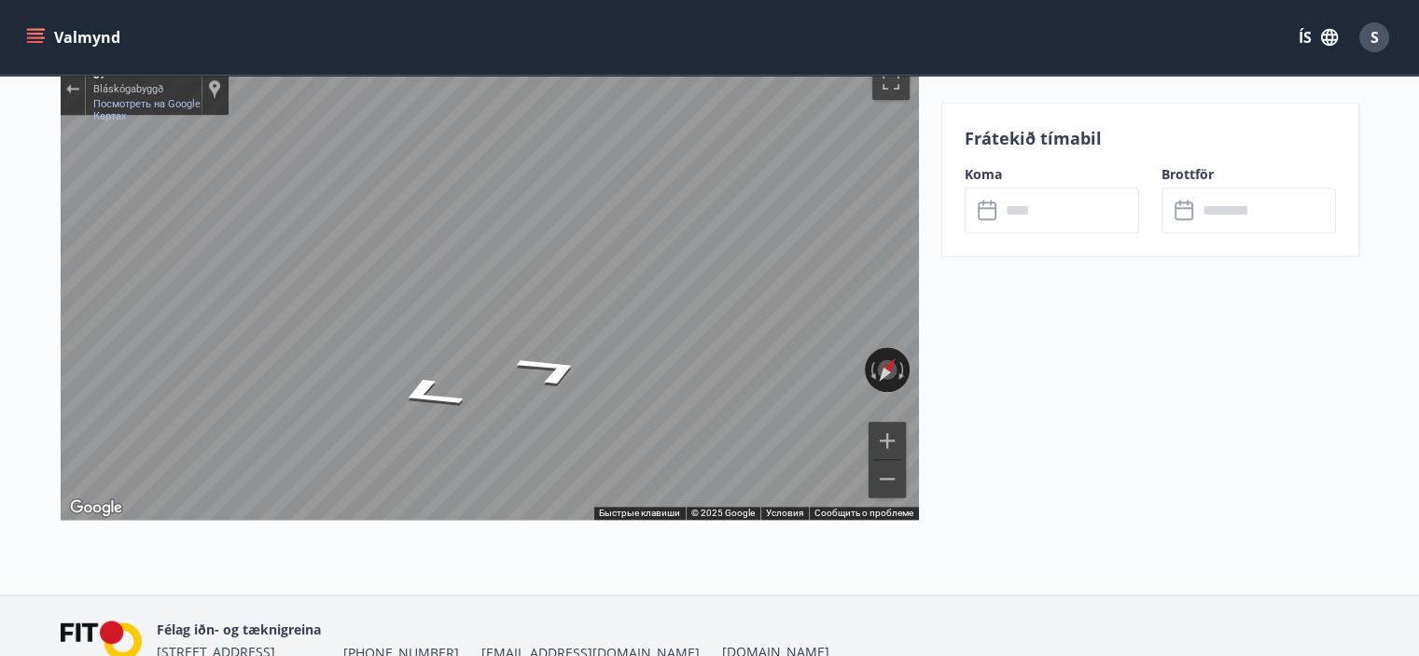
click at [850, 167] on div "← Переместить влево → Переместить вправо ↑ Переместить вверх ↓ Переместить вниз…" at bounding box center [490, 286] width 858 height 466
click at [78, 86] on div "Закрыть Просмотр улиц" at bounding box center [72, 88] width 14 height 11
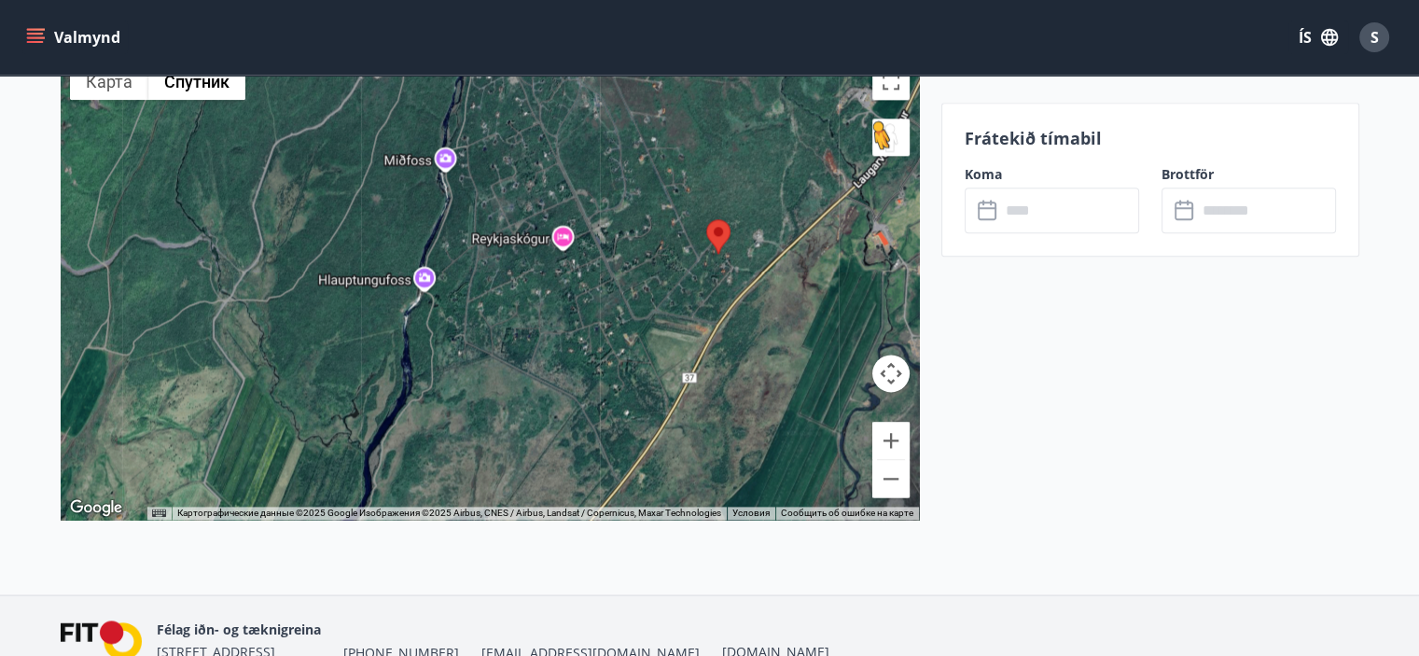
click at [890, 145] on button "Перетащите человечка на карту, чтобы перейти в режим просмотра улиц" at bounding box center [890, 136] width 37 height 37
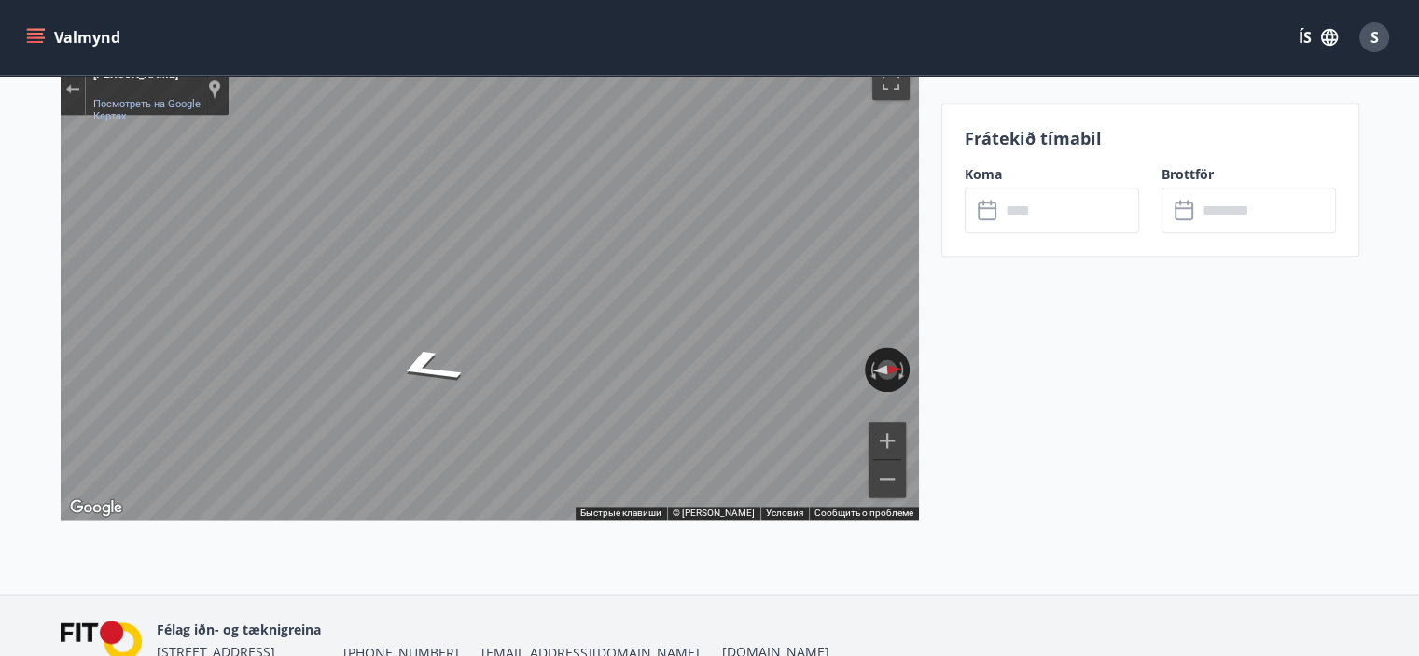
drag, startPoint x: 36, startPoint y: 237, endPoint x: 0, endPoint y: 278, distance: 54.8
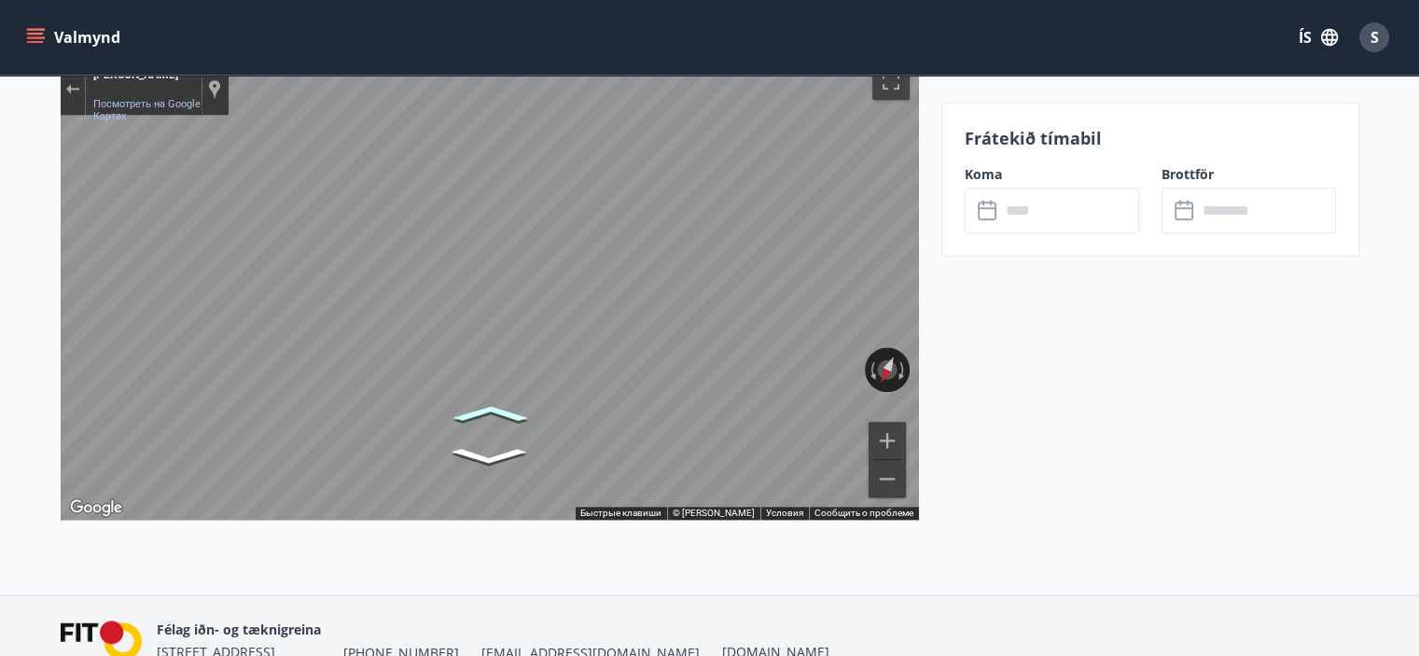
click at [504, 422] on icon "На юго-восток" at bounding box center [490, 413] width 113 height 26
click at [76, 92] on button "Закрыть Просмотр улиц" at bounding box center [73, 88] width 24 height 25
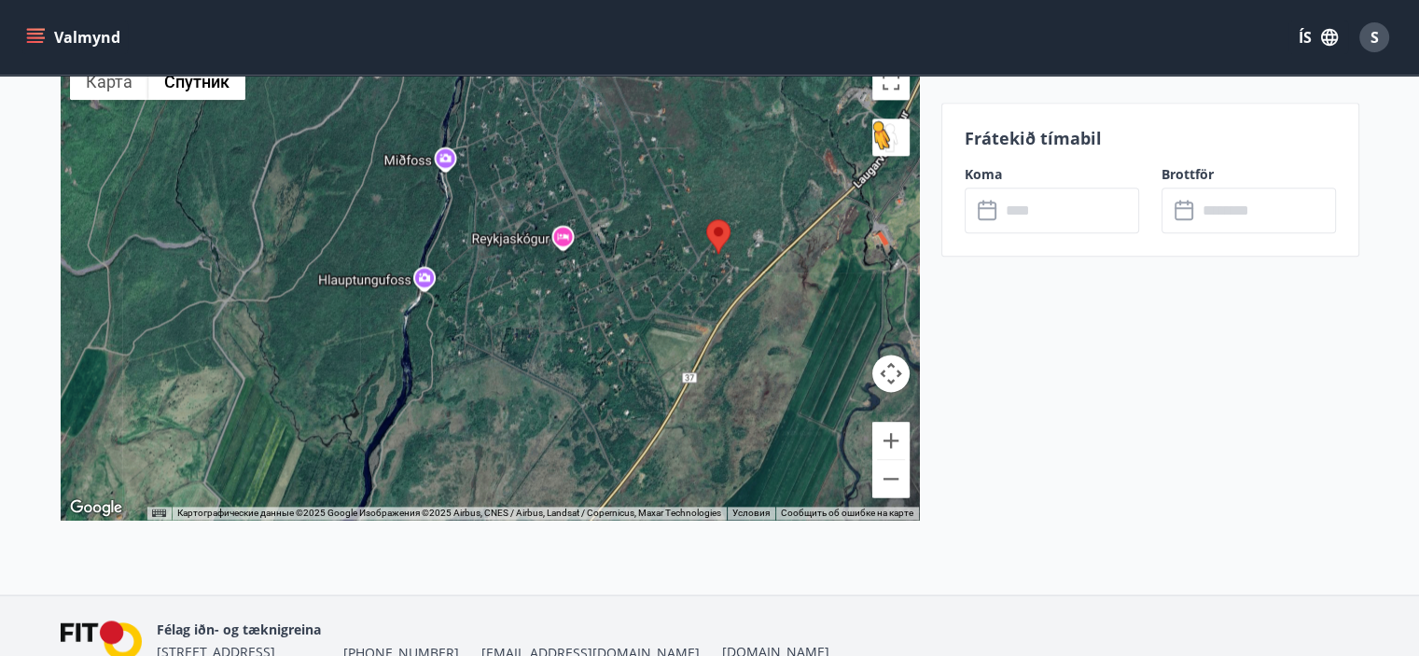
click at [886, 146] on button "Перетащите человечка на карту, чтобы перейти в режим просмотра улиц" at bounding box center [890, 136] width 37 height 37
click at [888, 132] on button "Перетащите человечка на карту, чтобы перейти в режим просмотра улиц" at bounding box center [890, 136] width 37 height 37
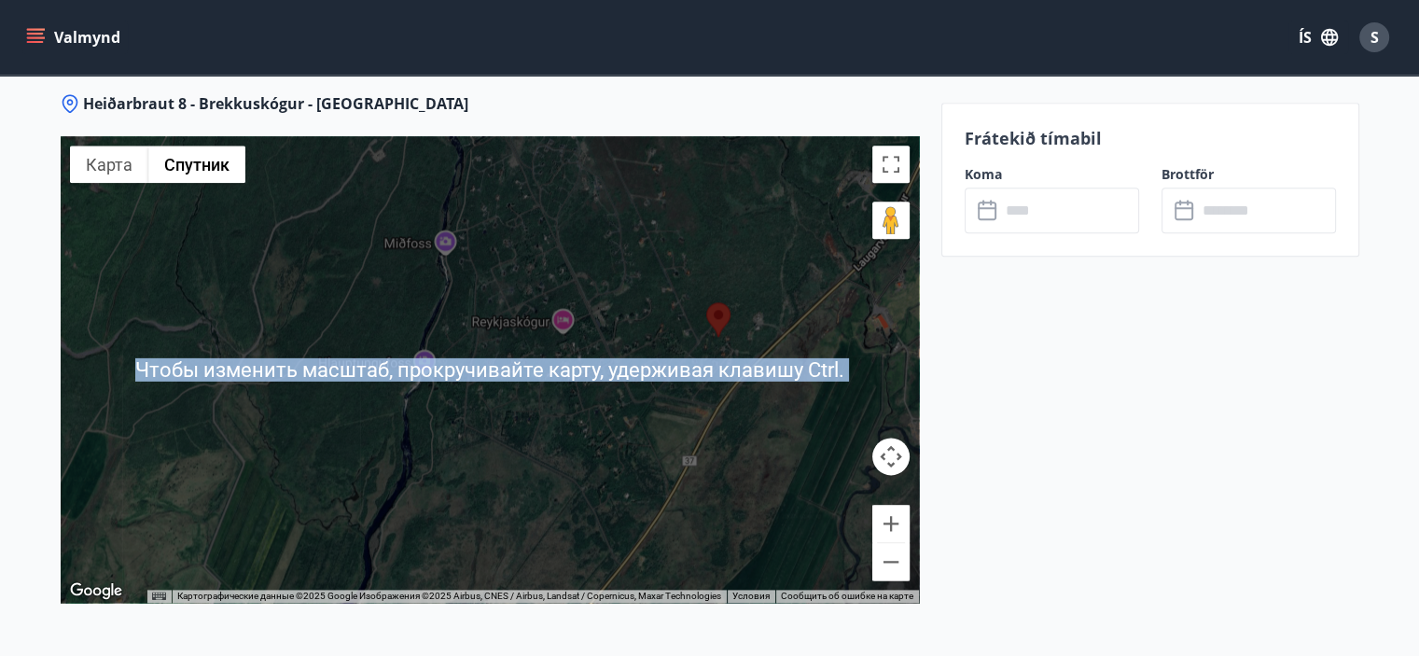
scroll to position [2311, 0]
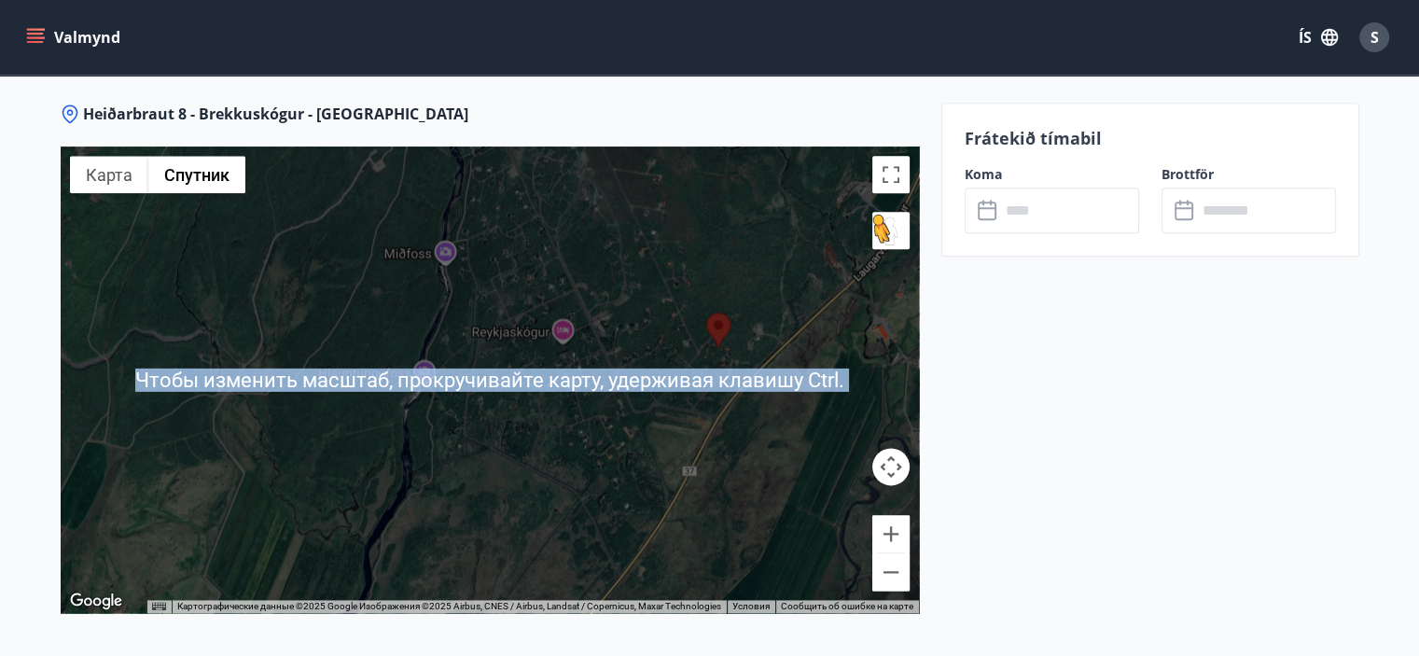
click at [891, 228] on button "Перетащите человечка на карту, чтобы перейти в режим просмотра улиц" at bounding box center [890, 230] width 37 height 37
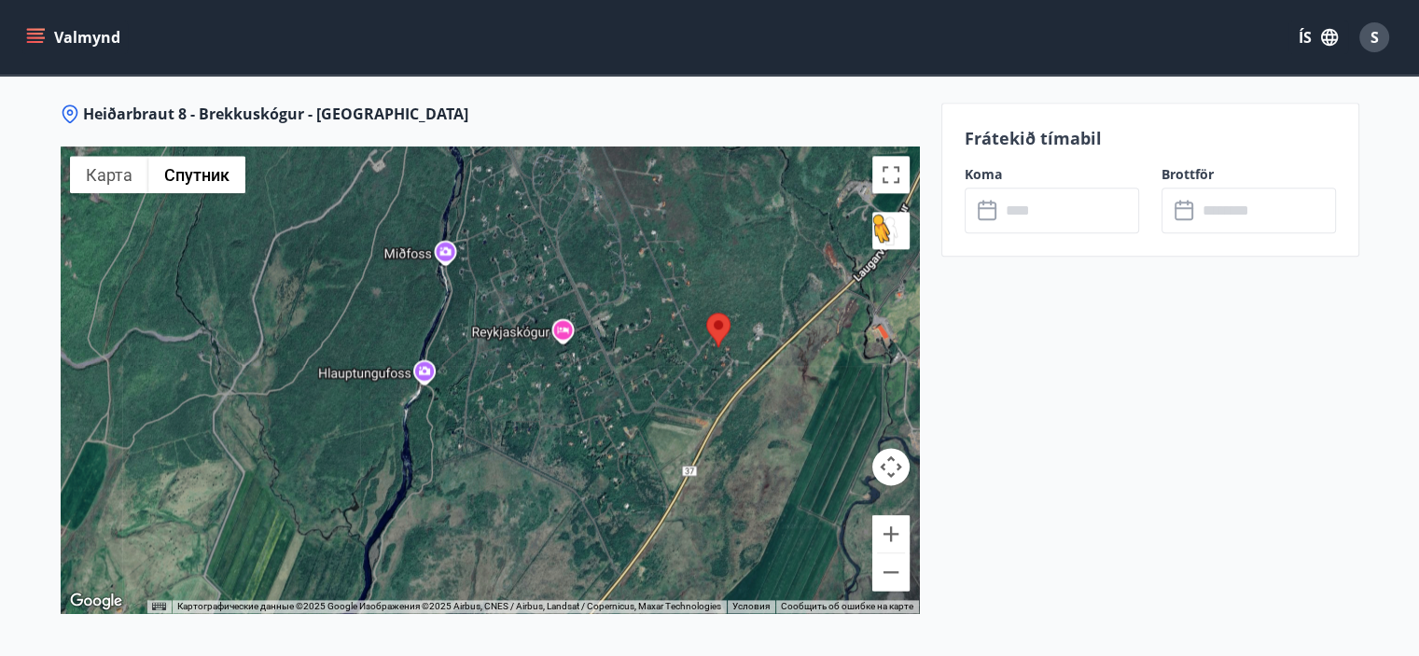
click at [881, 229] on button "Перетащите человечка на карту, чтобы перейти в режим просмотра улиц" at bounding box center [890, 230] width 37 height 37
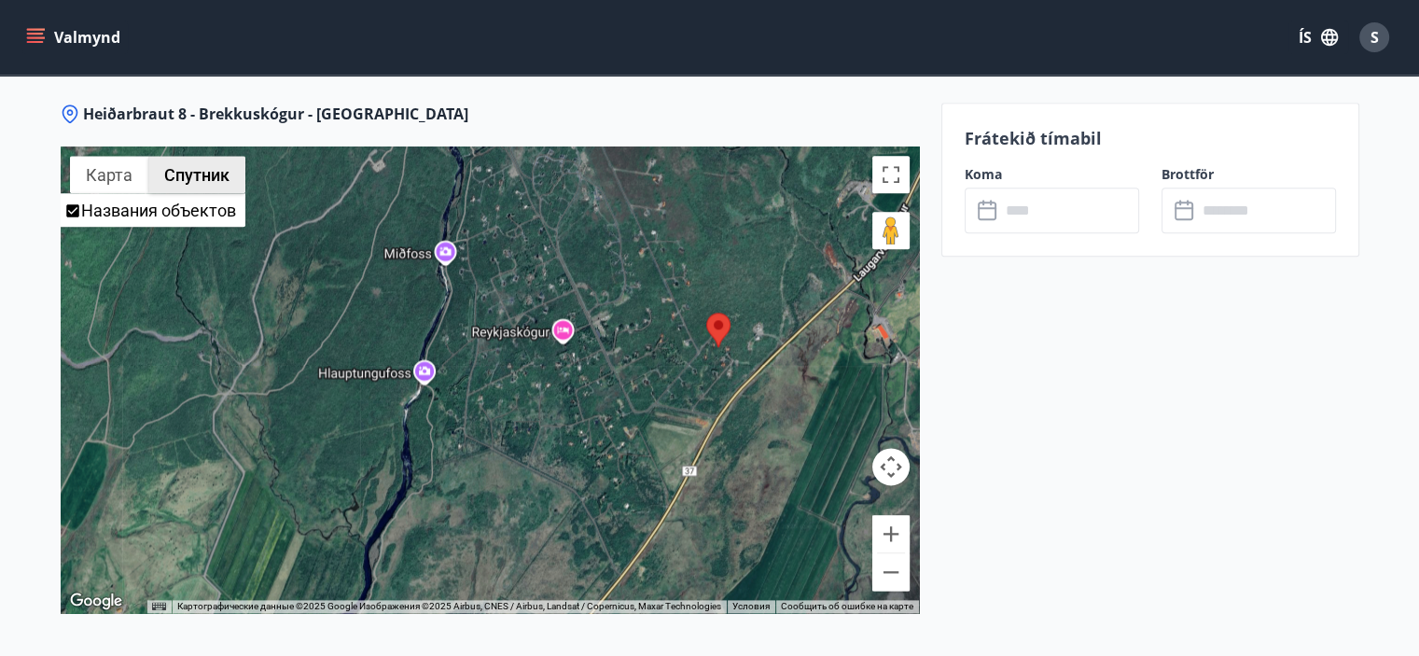
click at [213, 178] on button "Спутник" at bounding box center [196, 174] width 97 height 37
click at [886, 234] on button "Перетащите человечка на карту, чтобы перейти в режим просмотра улиц" at bounding box center [890, 230] width 37 height 37
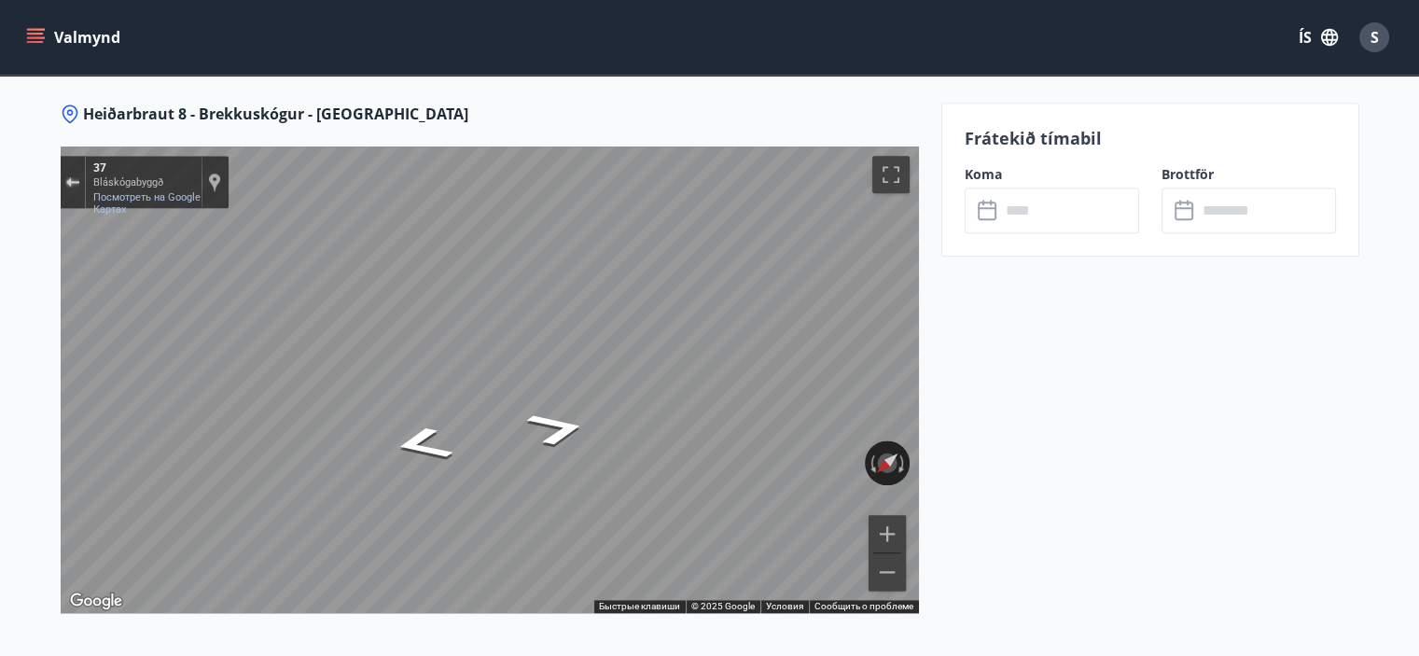
click at [69, 176] on div "Закрыть Просмотр улиц" at bounding box center [72, 181] width 14 height 11
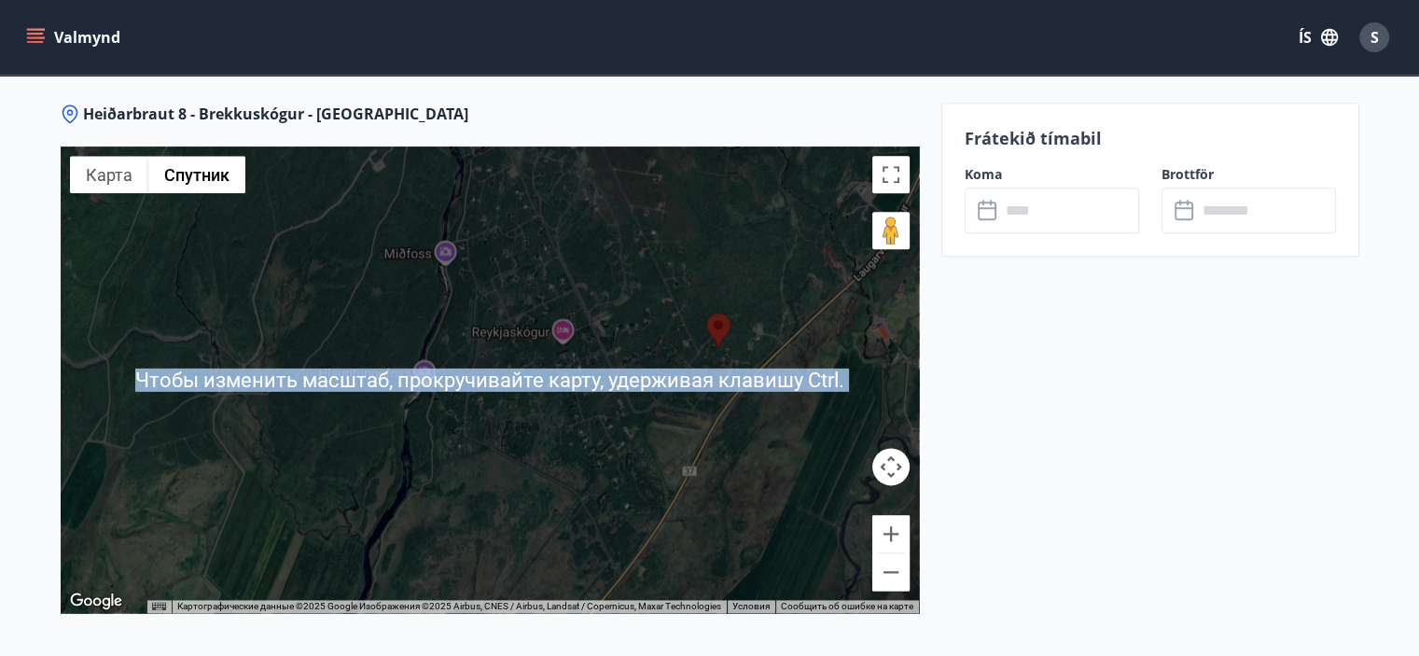
scroll to position [2497, 0]
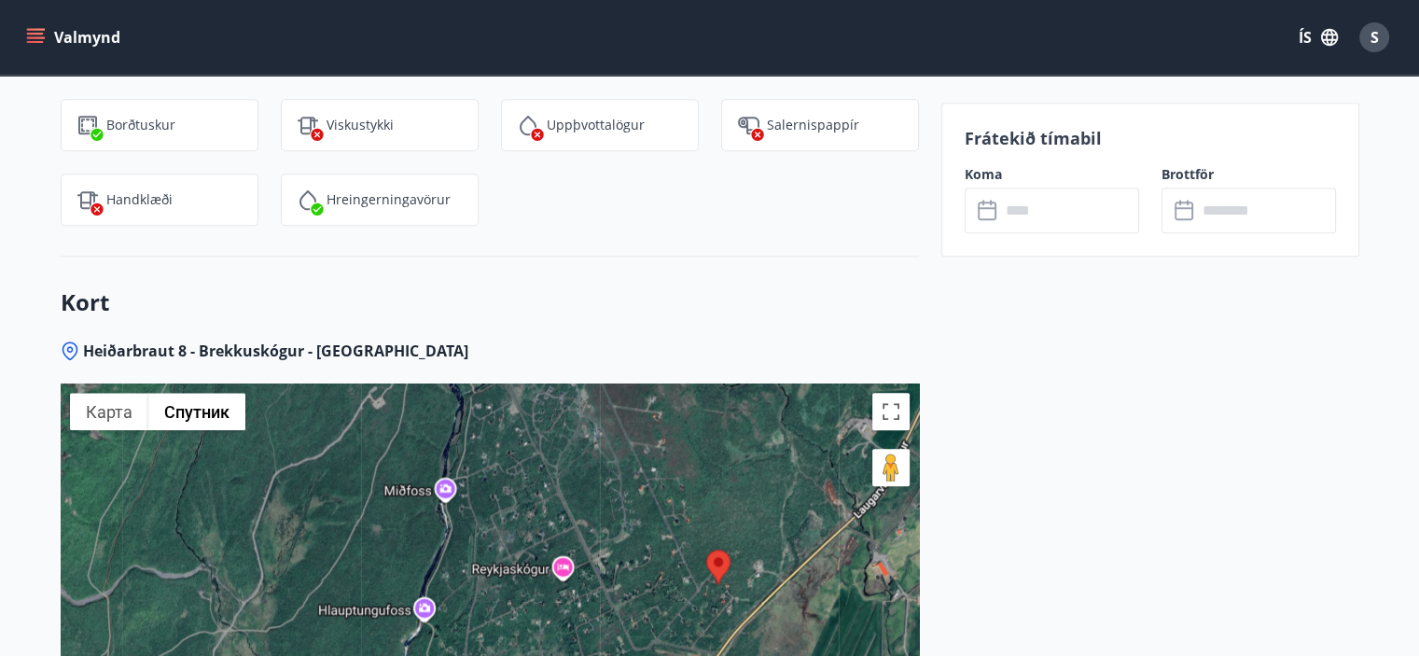
scroll to position [2031, 0]
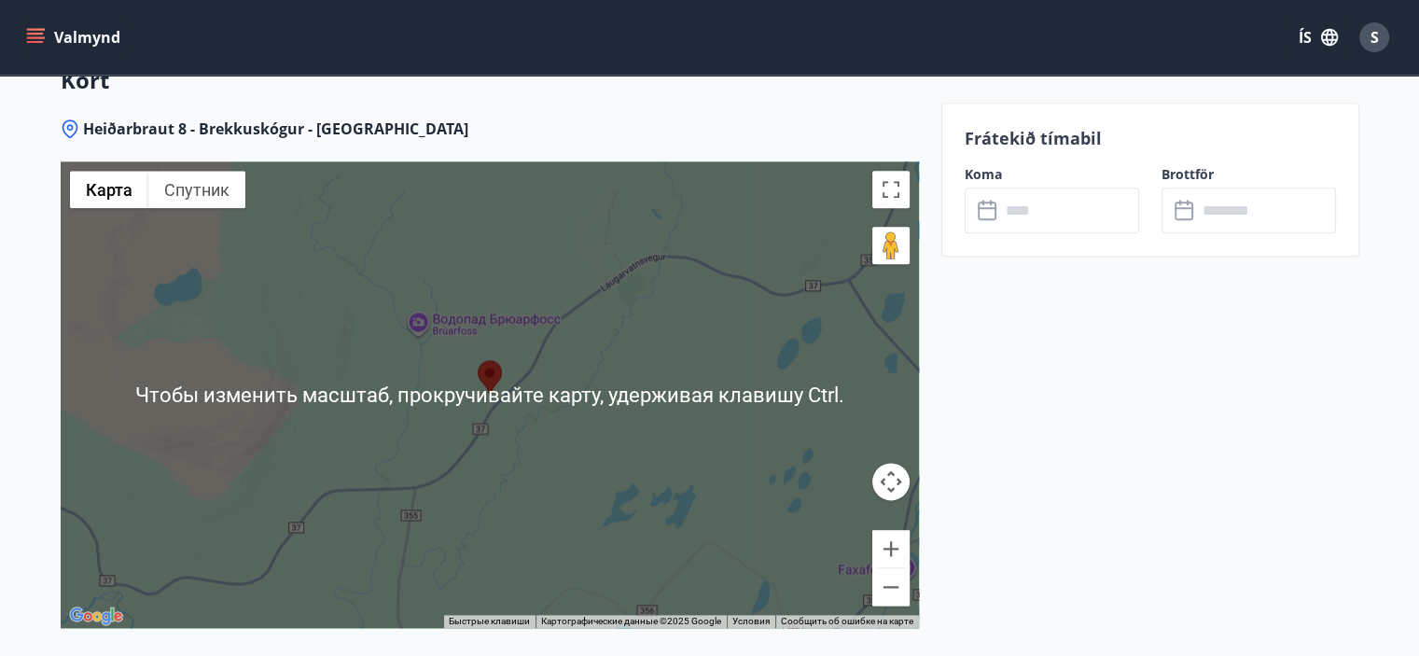
scroll to position [2217, 0]
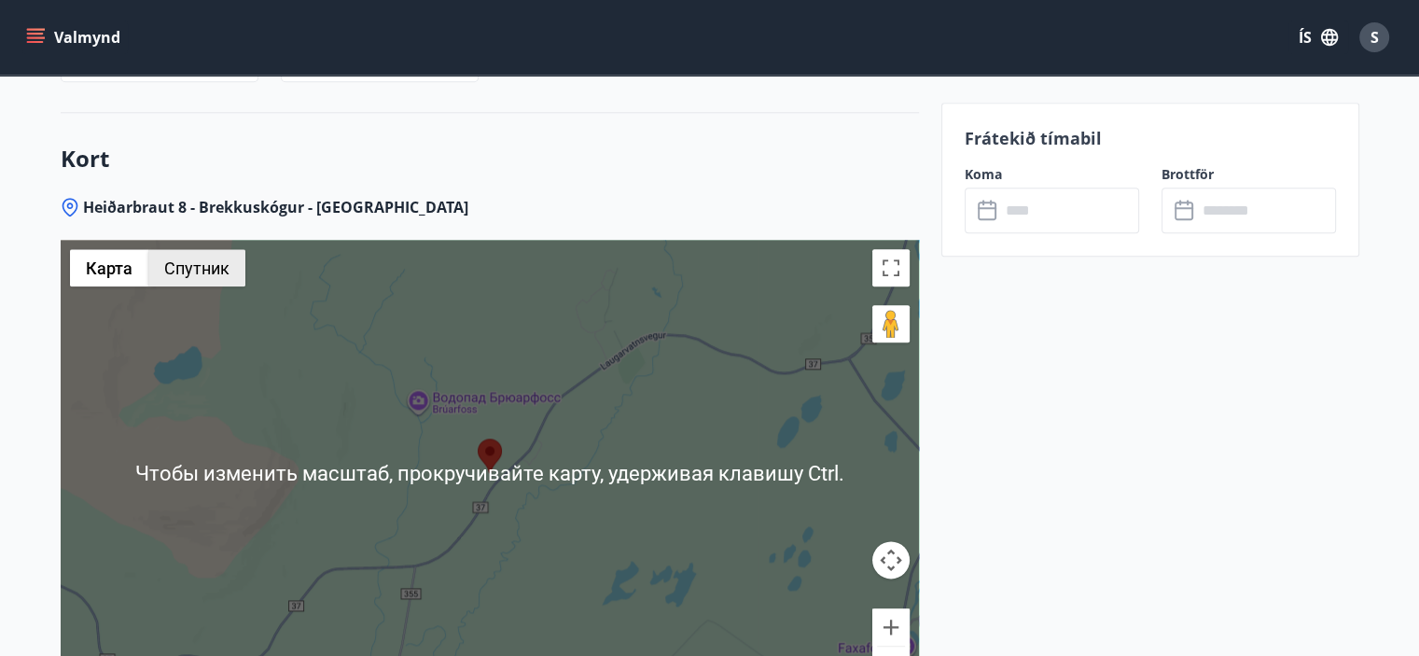
click at [205, 270] on button "Спутник" at bounding box center [196, 267] width 97 height 37
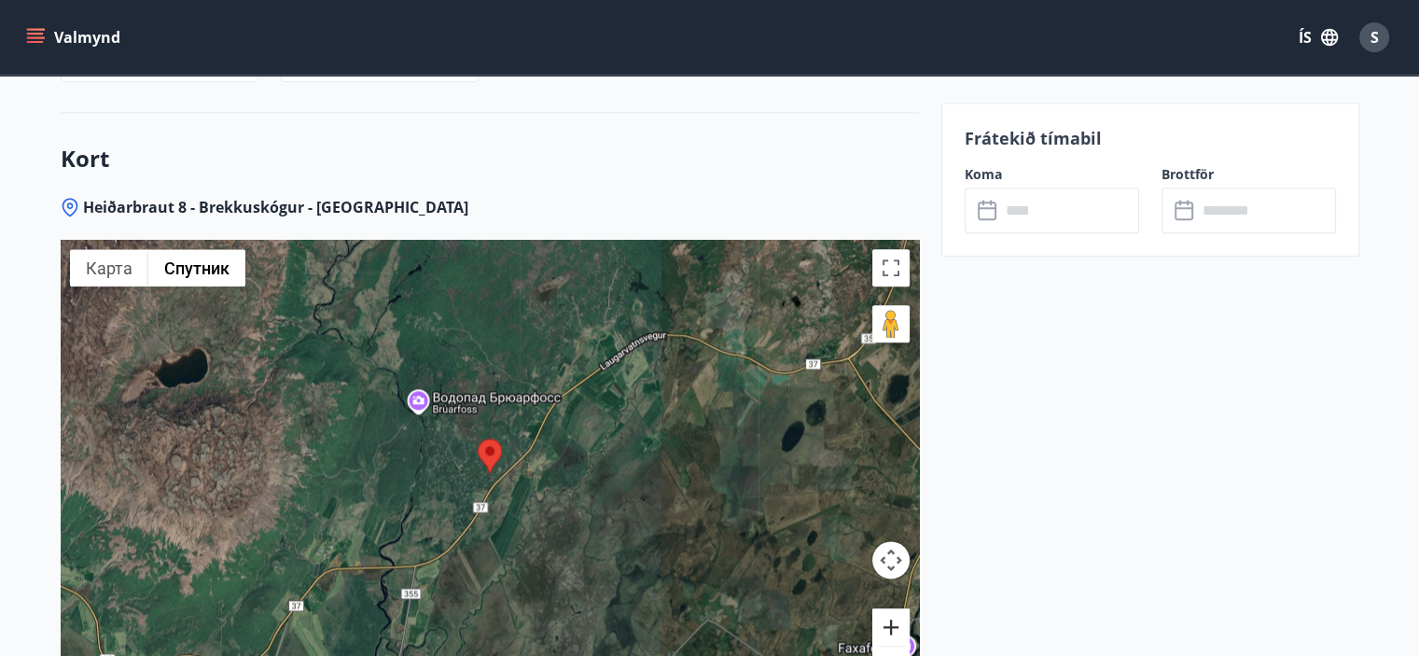
click at [889, 618] on button "Увеличить" at bounding box center [890, 626] width 37 height 37
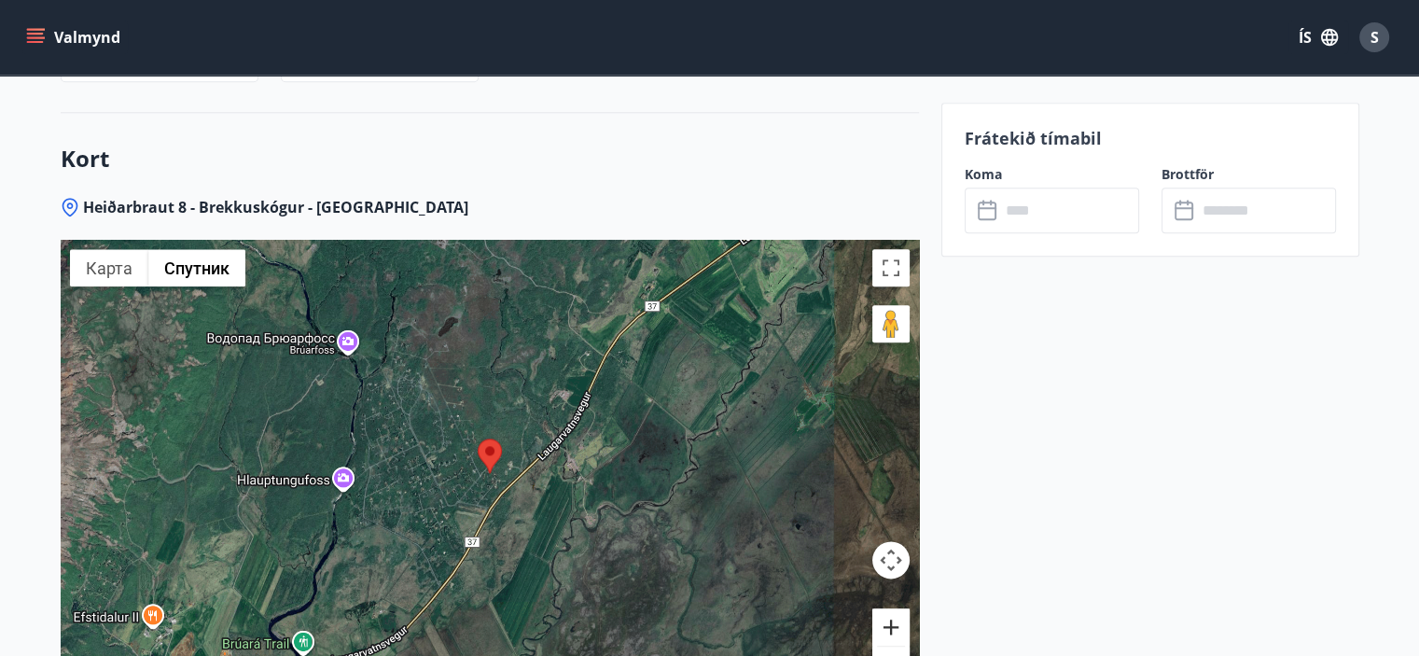
click at [888, 619] on button "Увеличить" at bounding box center [890, 626] width 37 height 37
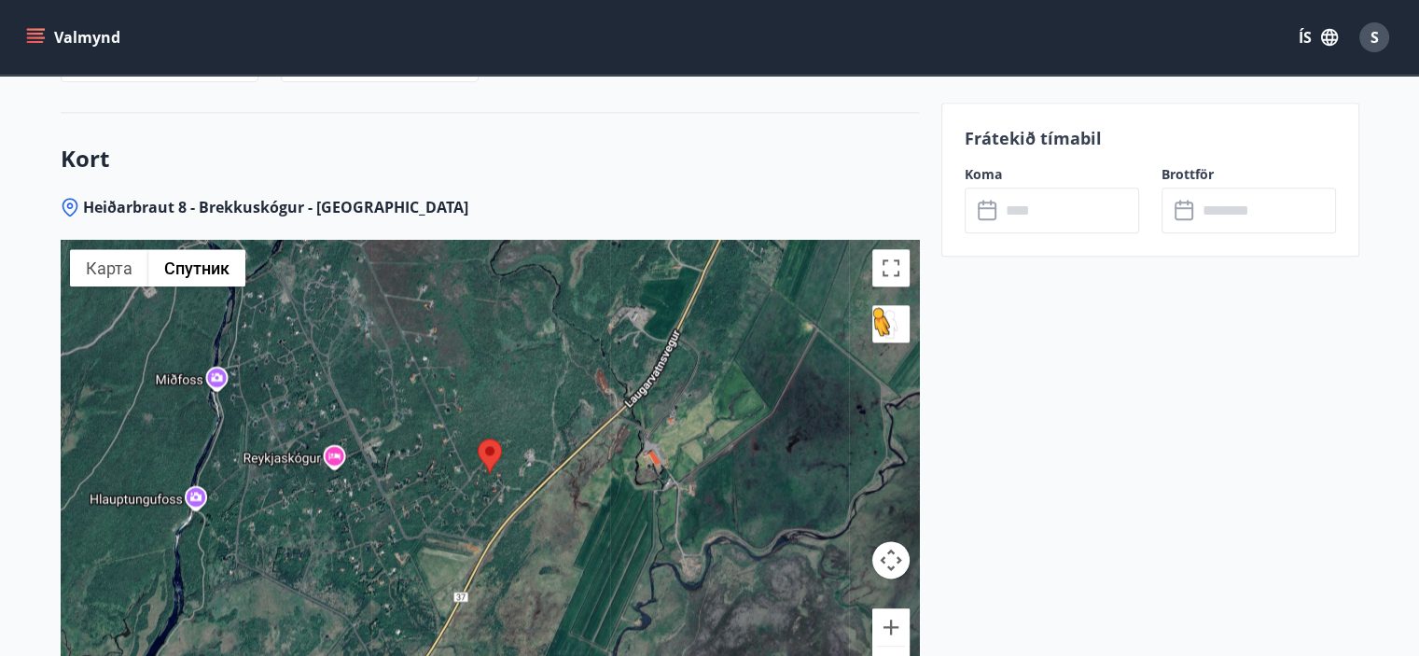
click at [878, 326] on button "Перетащите человечка на карту, чтобы перейти в режим просмотра улиц" at bounding box center [890, 323] width 37 height 37
click at [884, 313] on button "Перетащите человечка на карту, чтобы перейти в режим просмотра улиц" at bounding box center [890, 323] width 37 height 37
click at [891, 326] on button "Перетащите человечка на карту, чтобы перейти в режим просмотра улиц" at bounding box center [890, 323] width 37 height 37
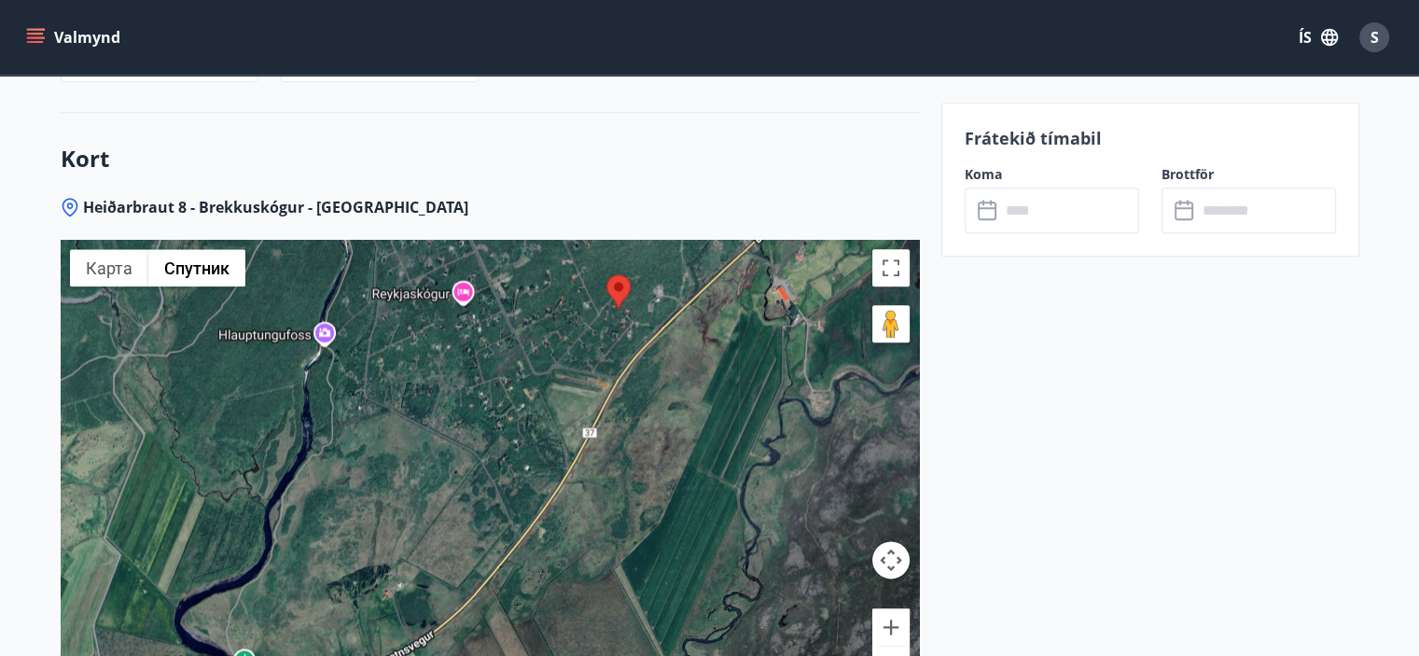
drag, startPoint x: 617, startPoint y: 540, endPoint x: 748, endPoint y: 372, distance: 213.3
click at [748, 372] on div at bounding box center [490, 473] width 858 height 466
click at [895, 320] on button "Перетащите человечка на карту, чтобы перейти в режим просмотра улиц" at bounding box center [890, 323] width 37 height 37
click at [884, 325] on button "Перетащите человечка на карту, чтобы перейти в режим просмотра улиц" at bounding box center [890, 323] width 37 height 37
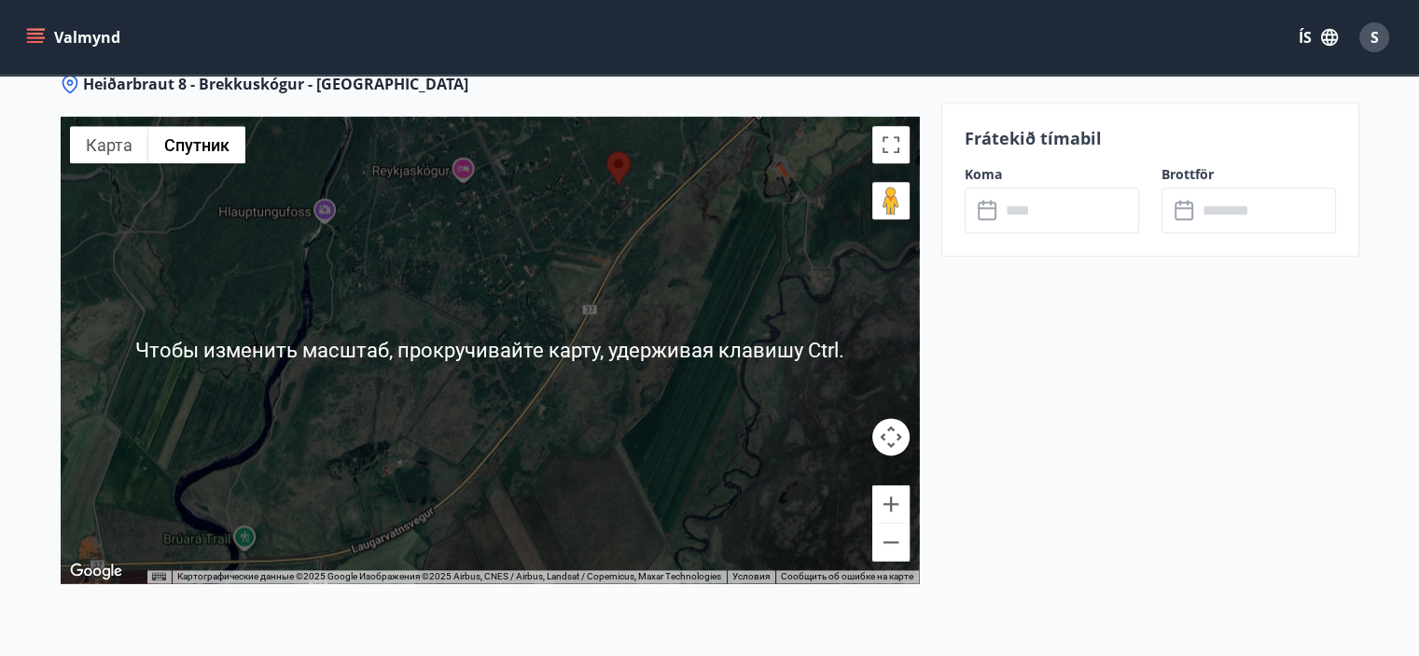
scroll to position [2311, 0]
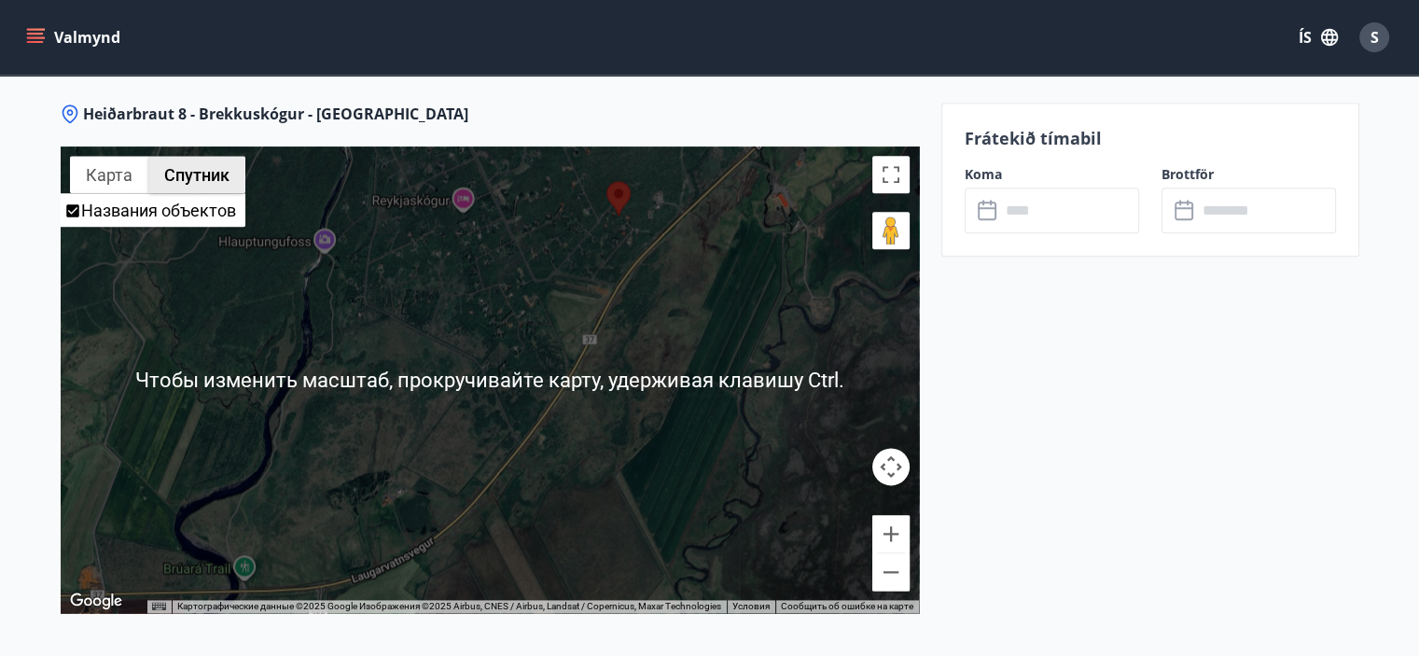
click at [198, 178] on button "Спутник" at bounding box center [196, 174] width 97 height 37
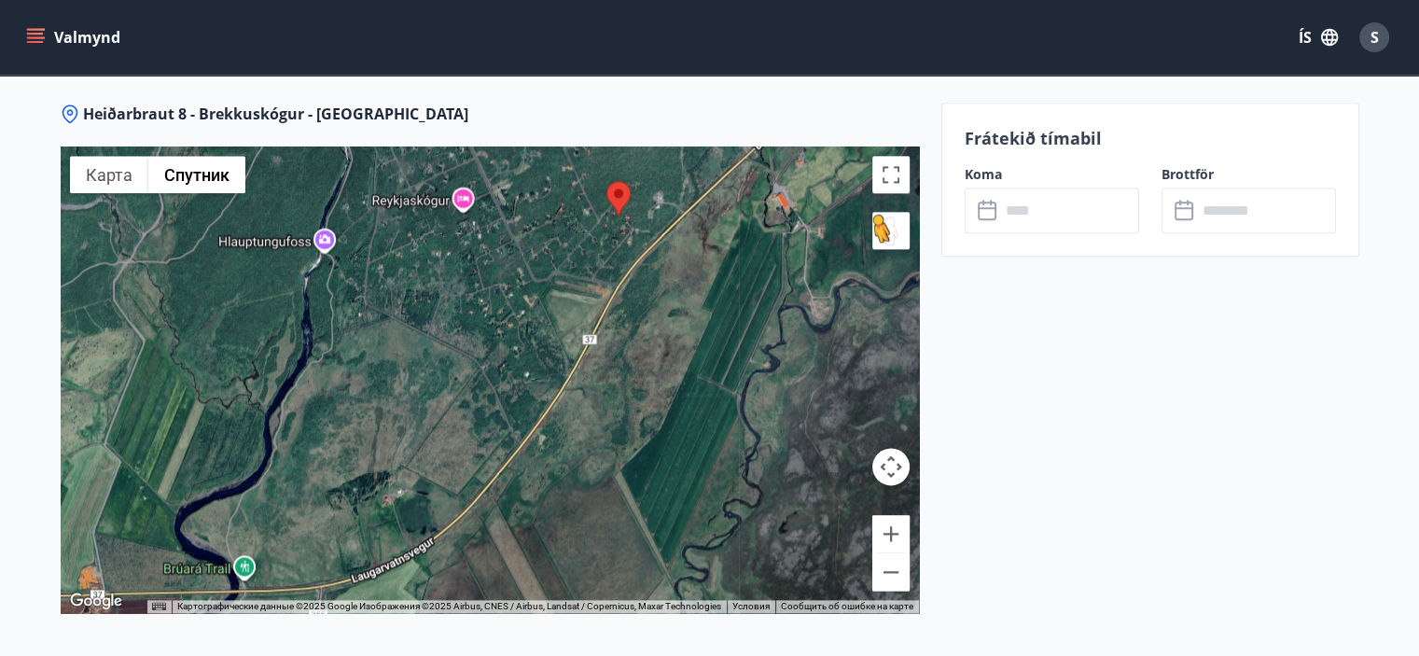
click at [884, 230] on button "Перетащите человечка на карту, чтобы перейти в режим просмотра улиц" at bounding box center [890, 230] width 37 height 37
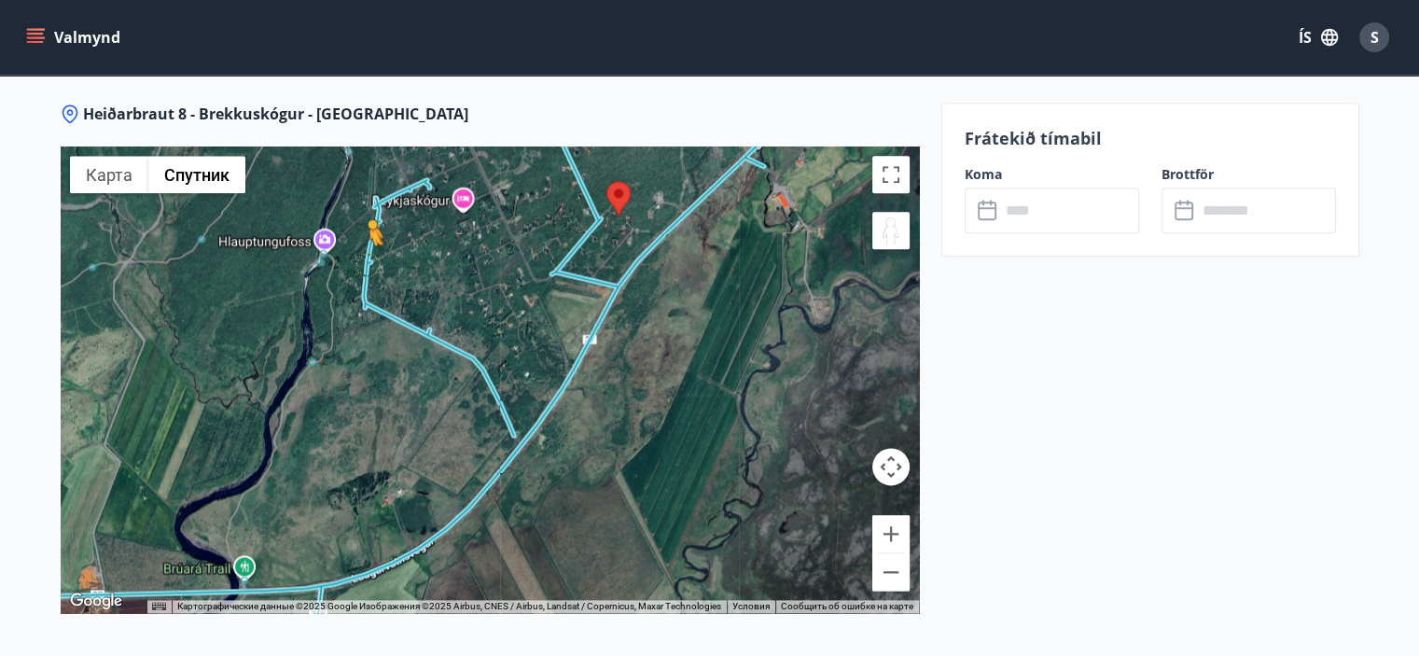
drag, startPoint x: 884, startPoint y: 229, endPoint x: 368, endPoint y: 262, distance: 517.9
click at [368, 262] on div "Чтобы активировать перетаскивание с помощью клавиатуры, нажмите Alt + Ввод. Пос…" at bounding box center [490, 379] width 858 height 466
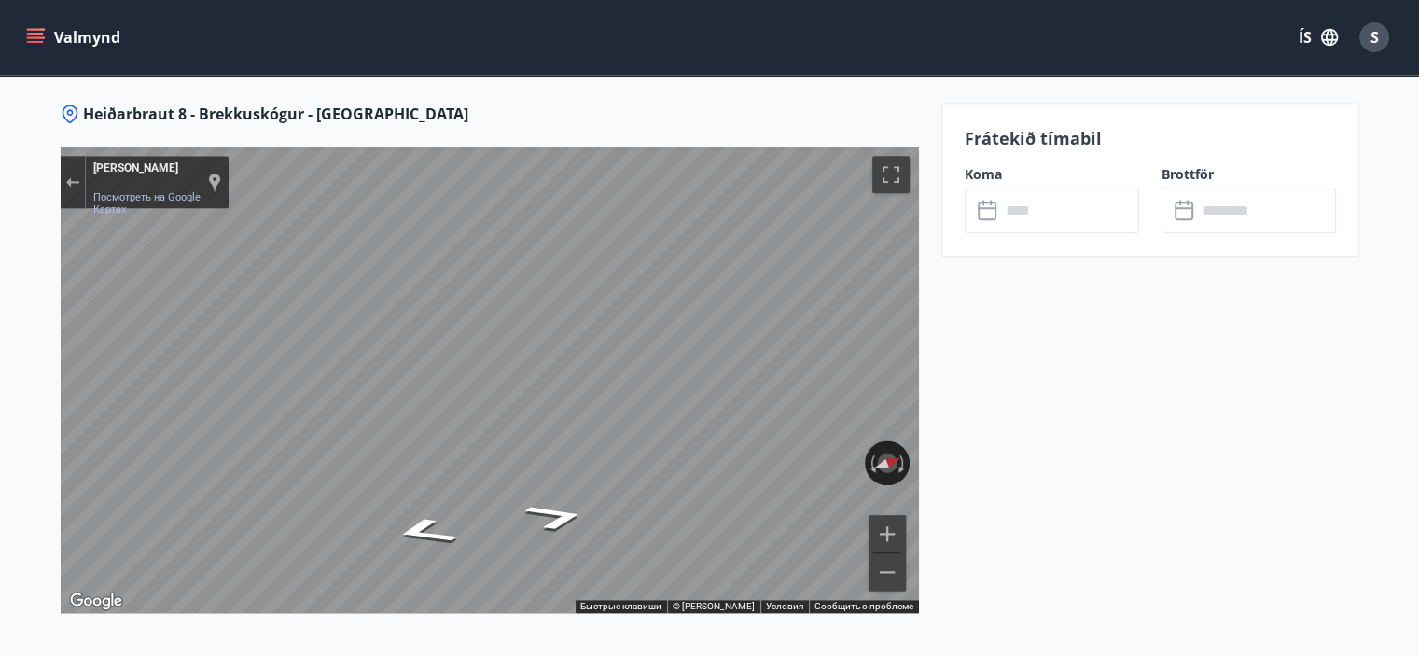
click at [65, 179] on div "Закрыть Просмотр улиц" at bounding box center [72, 181] width 14 height 11
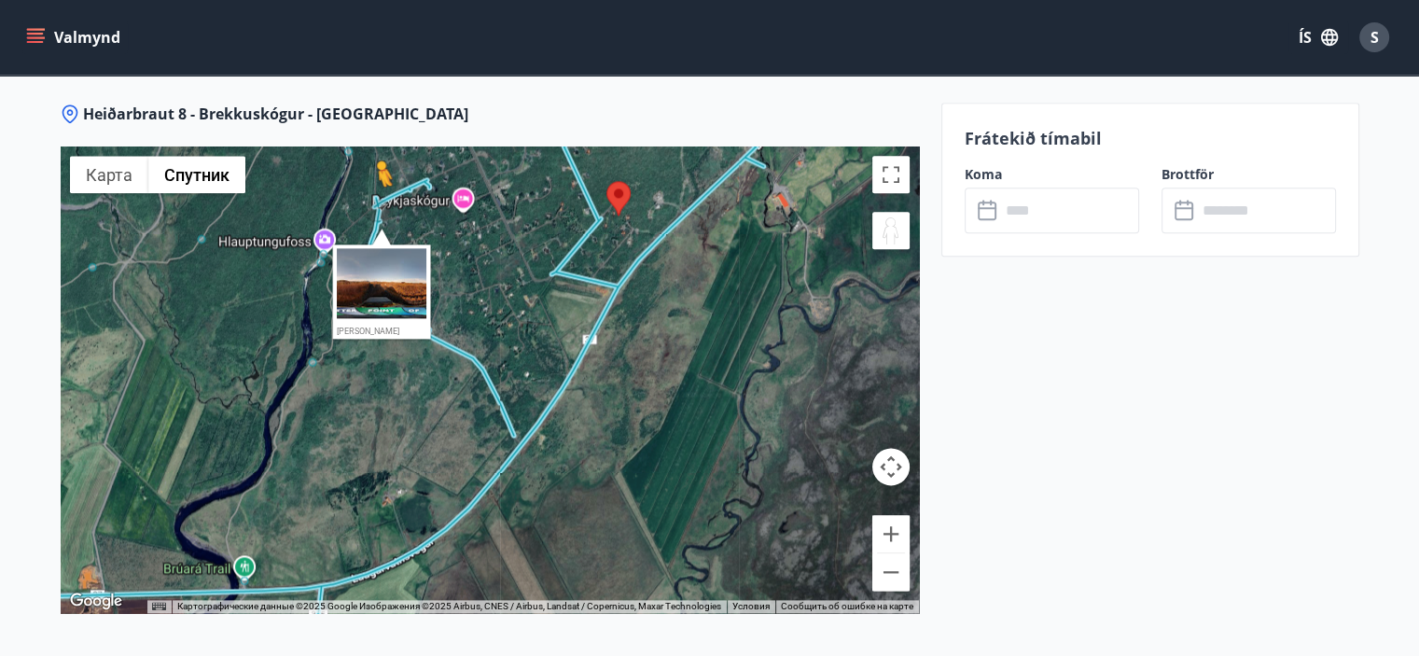
drag, startPoint x: 885, startPoint y: 237, endPoint x: 377, endPoint y: 203, distance: 509.5
click at [377, 203] on div "Чтобы активировать перетаскивание с помощью клавиатуры, нажмите Alt + Ввод. Пос…" at bounding box center [490, 379] width 858 height 466
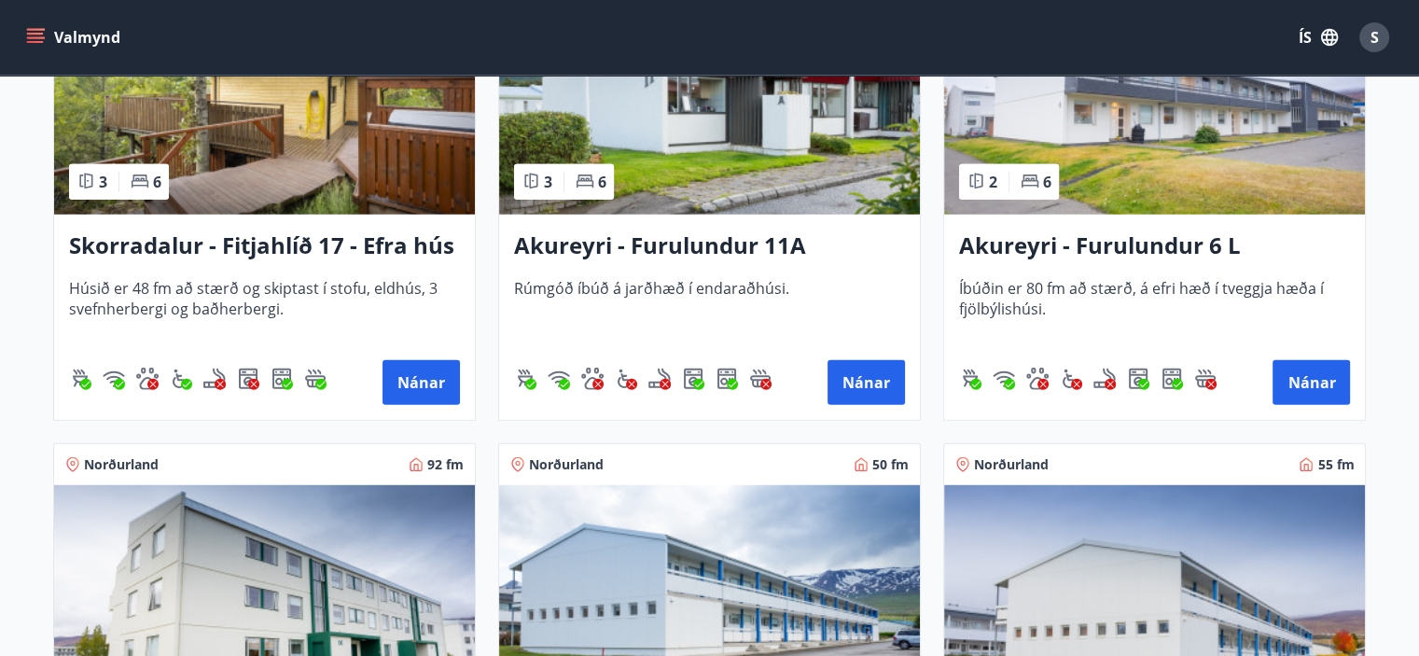
scroll to position [4996, 0]
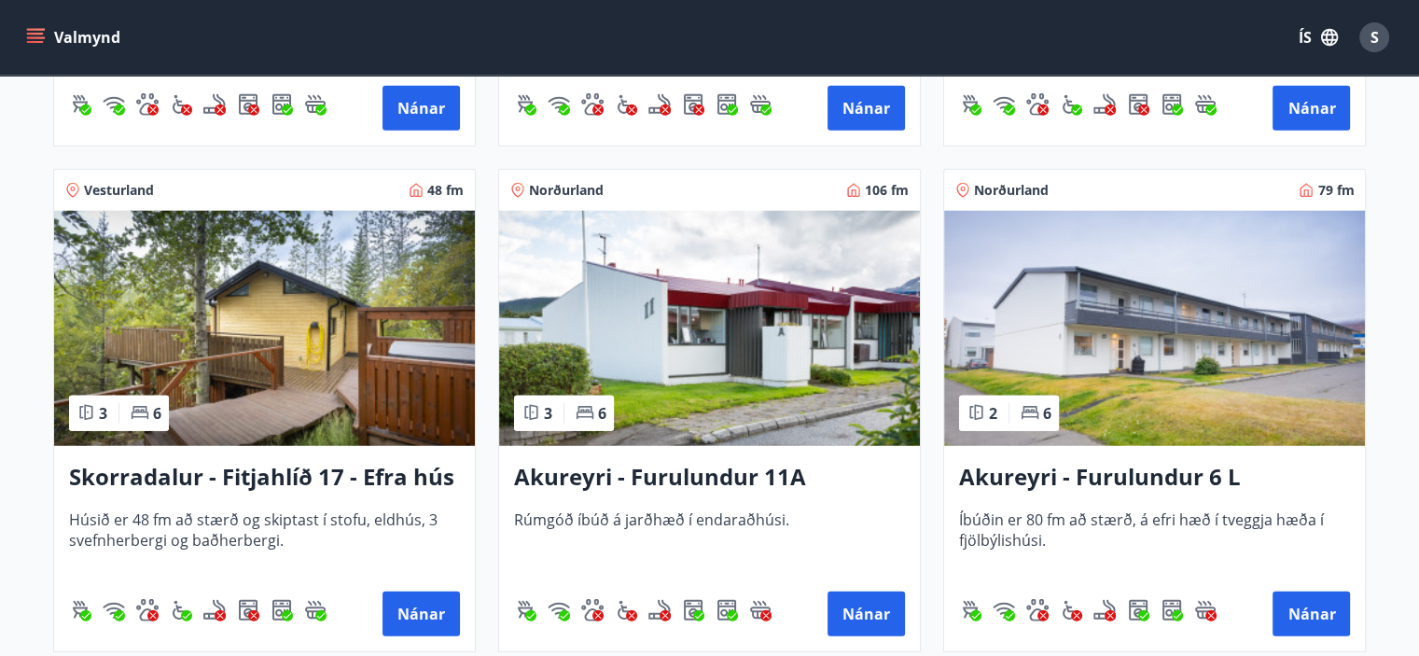
click at [722, 316] on img at bounding box center [709, 328] width 421 height 235
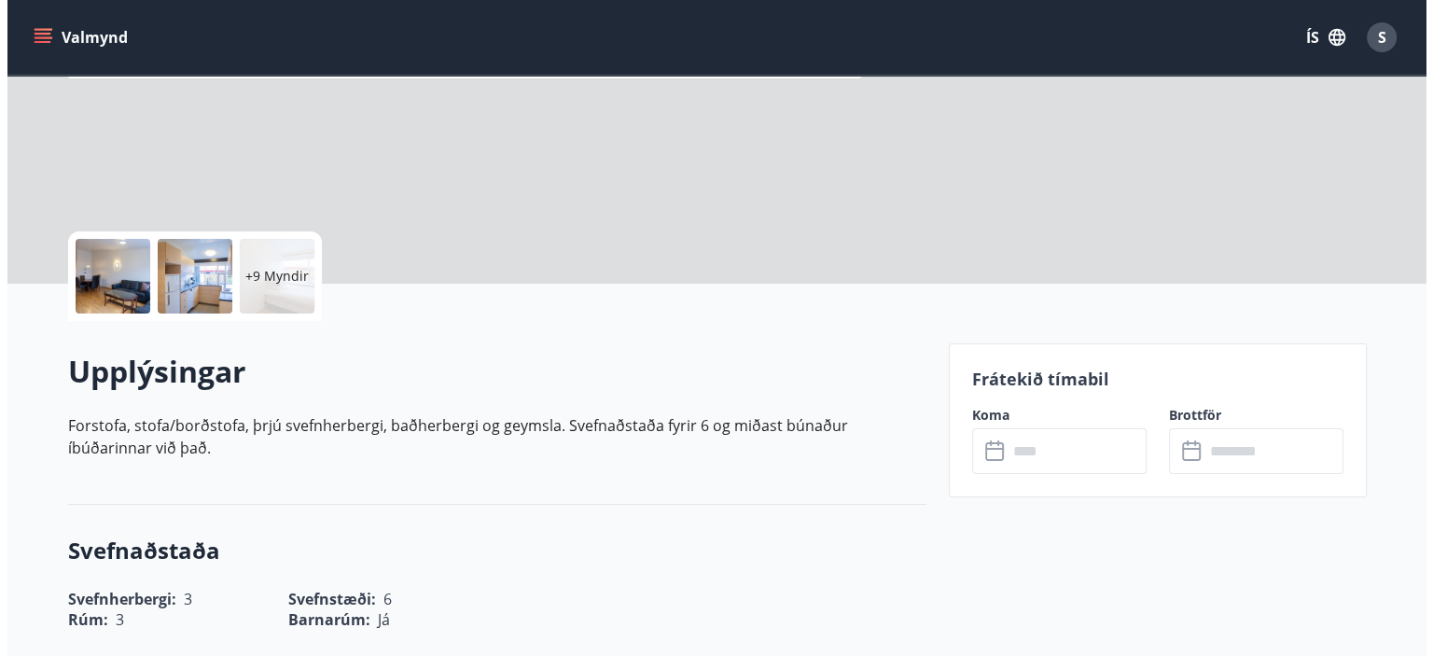
scroll to position [280, 0]
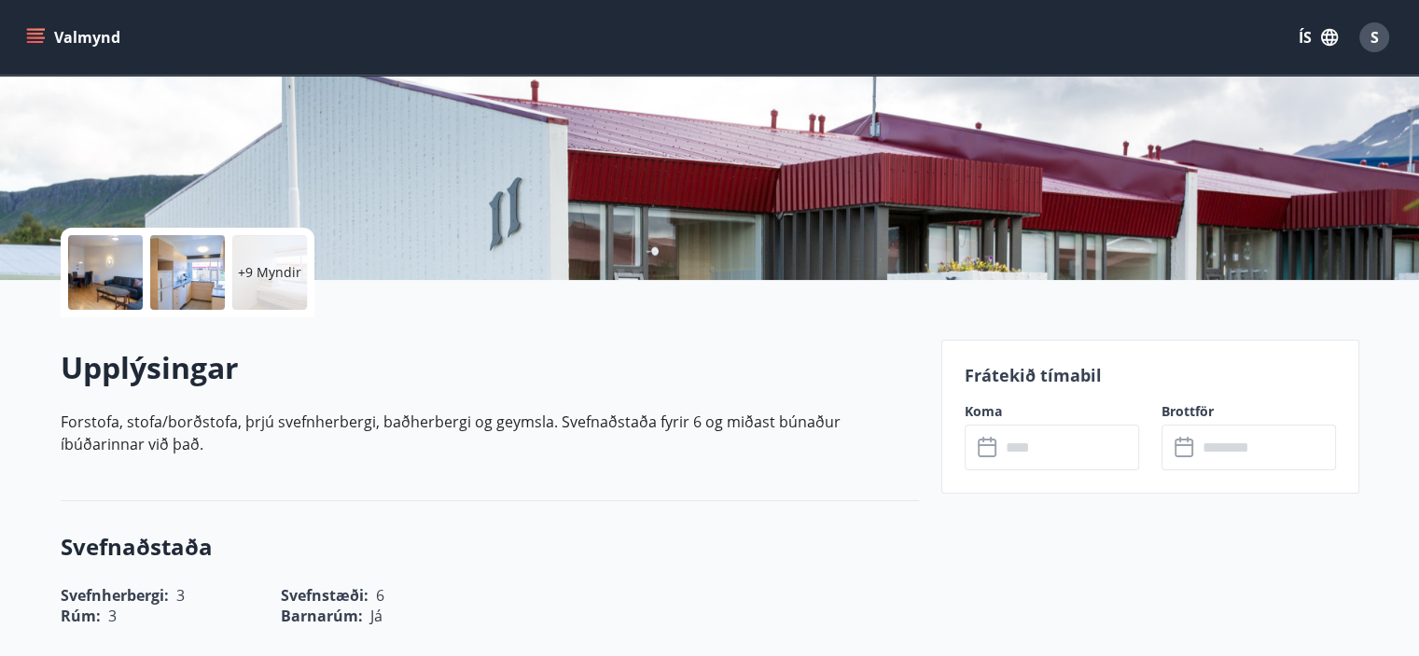
click at [267, 277] on p "+9 Myndir" at bounding box center [269, 272] width 63 height 19
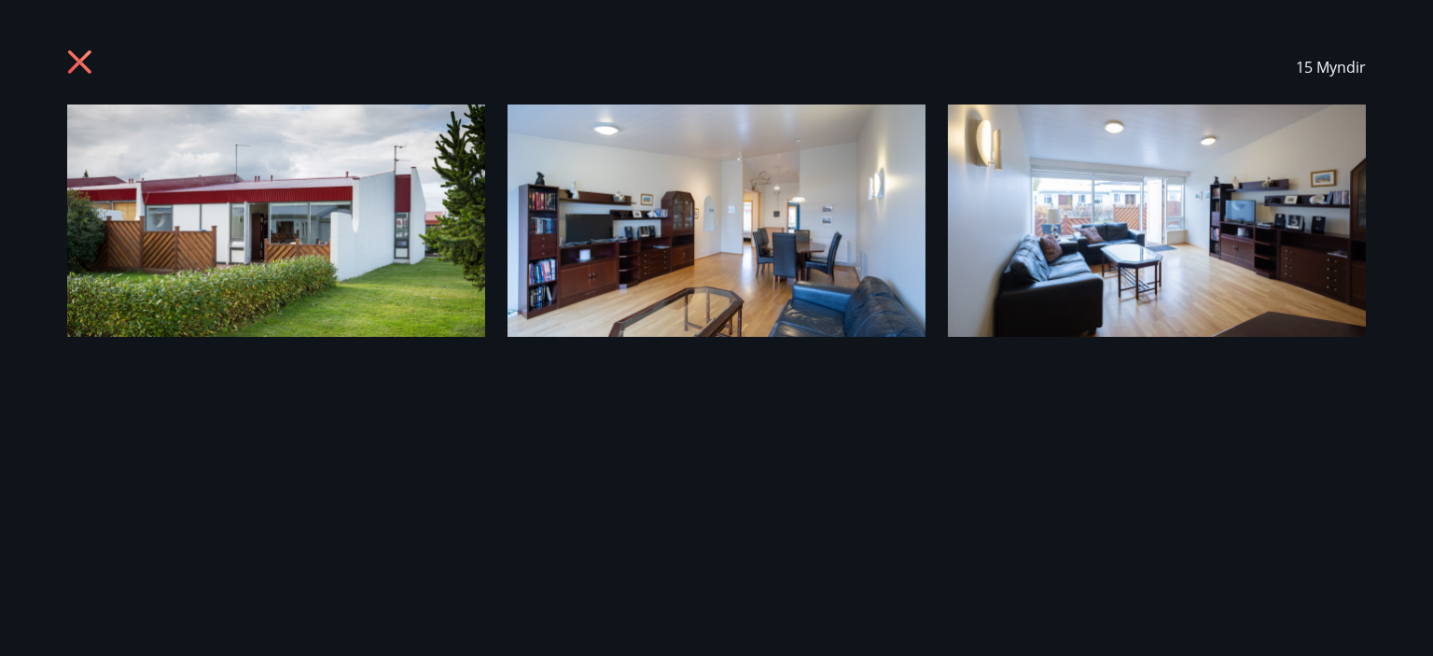
click at [327, 191] on img at bounding box center [276, 220] width 418 height 232
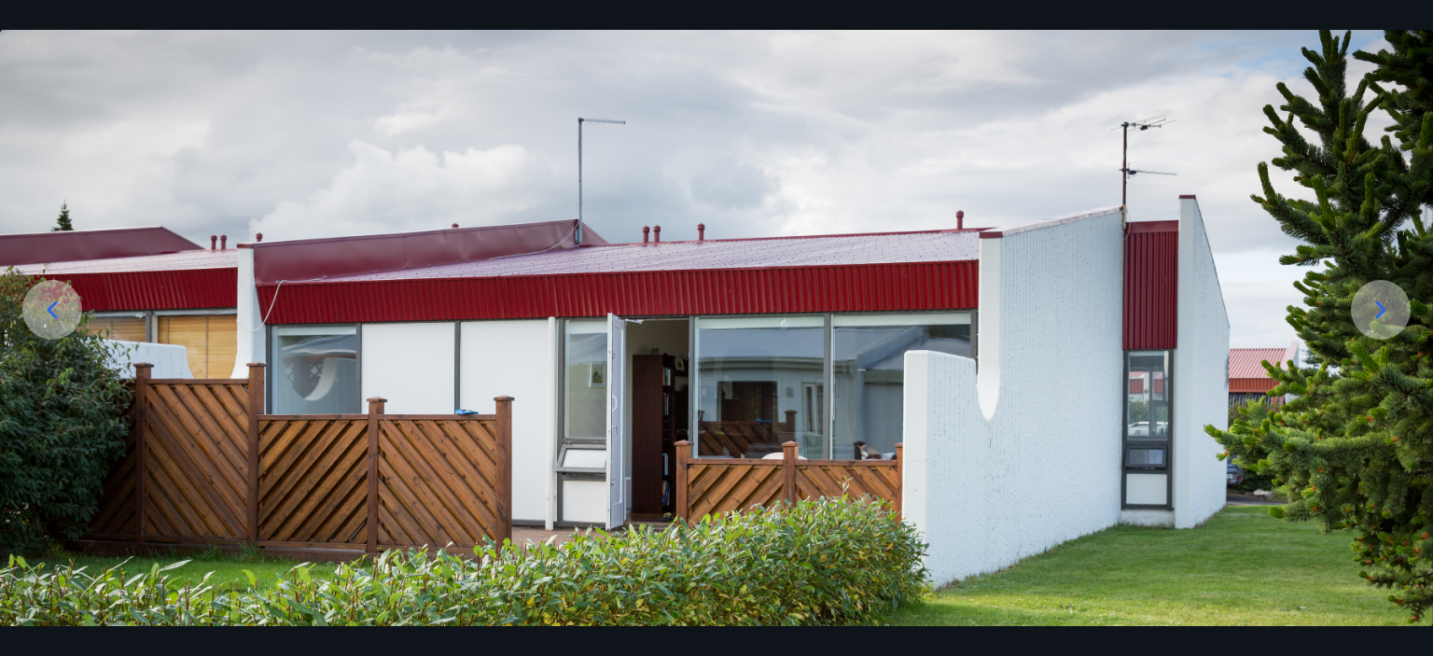
scroll to position [273, 0]
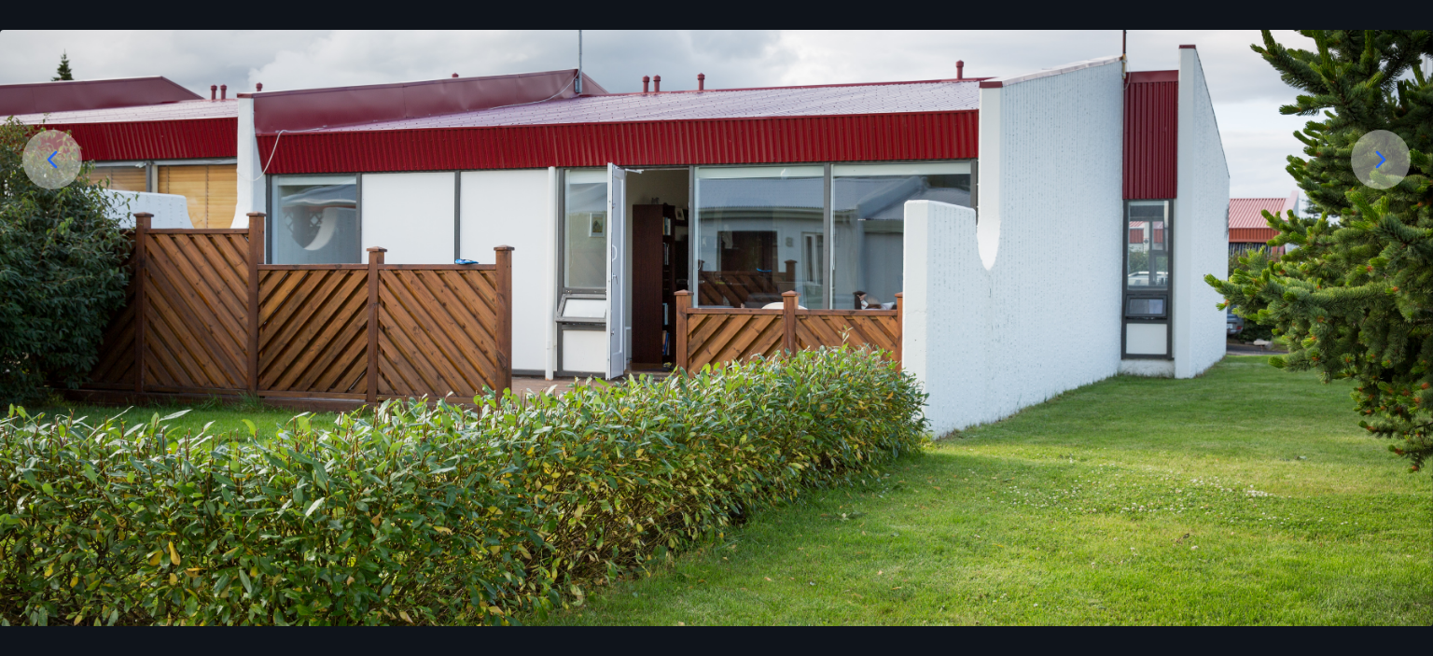
click at [1384, 161] on icon at bounding box center [1381, 160] width 30 height 30
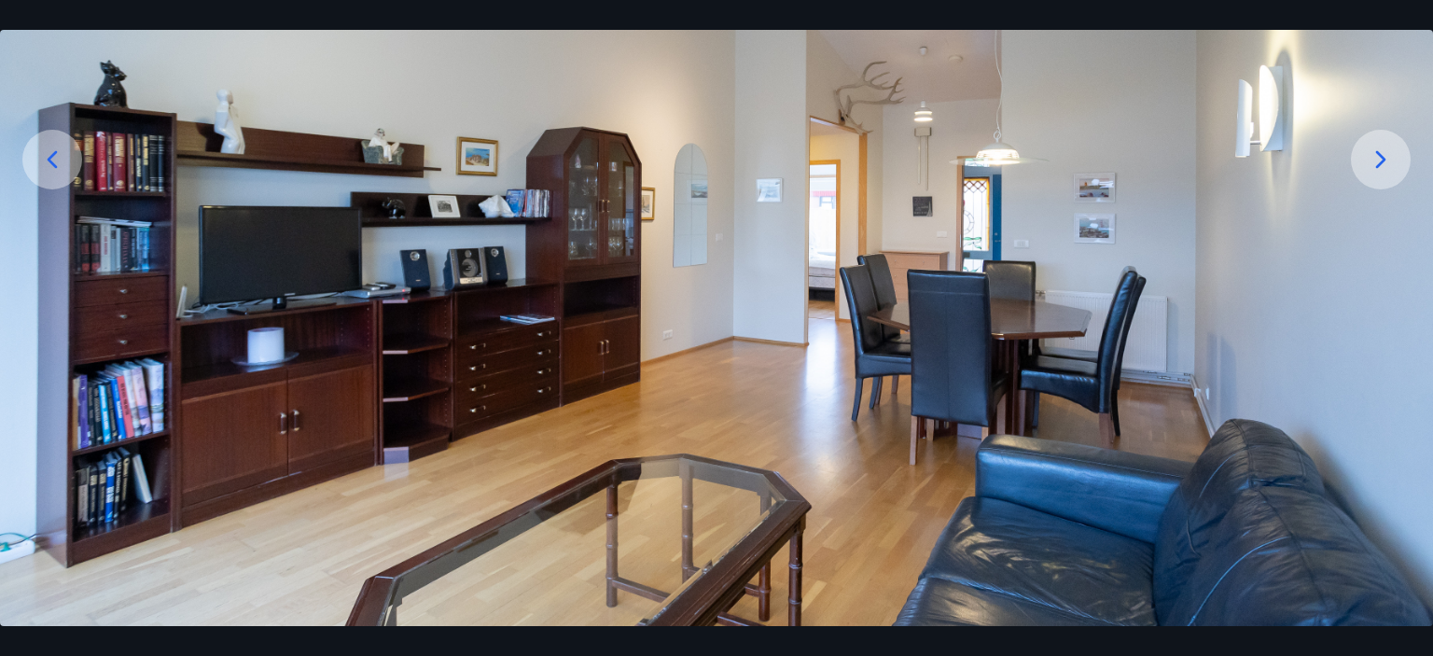
click at [1387, 157] on icon at bounding box center [1381, 160] width 30 height 30
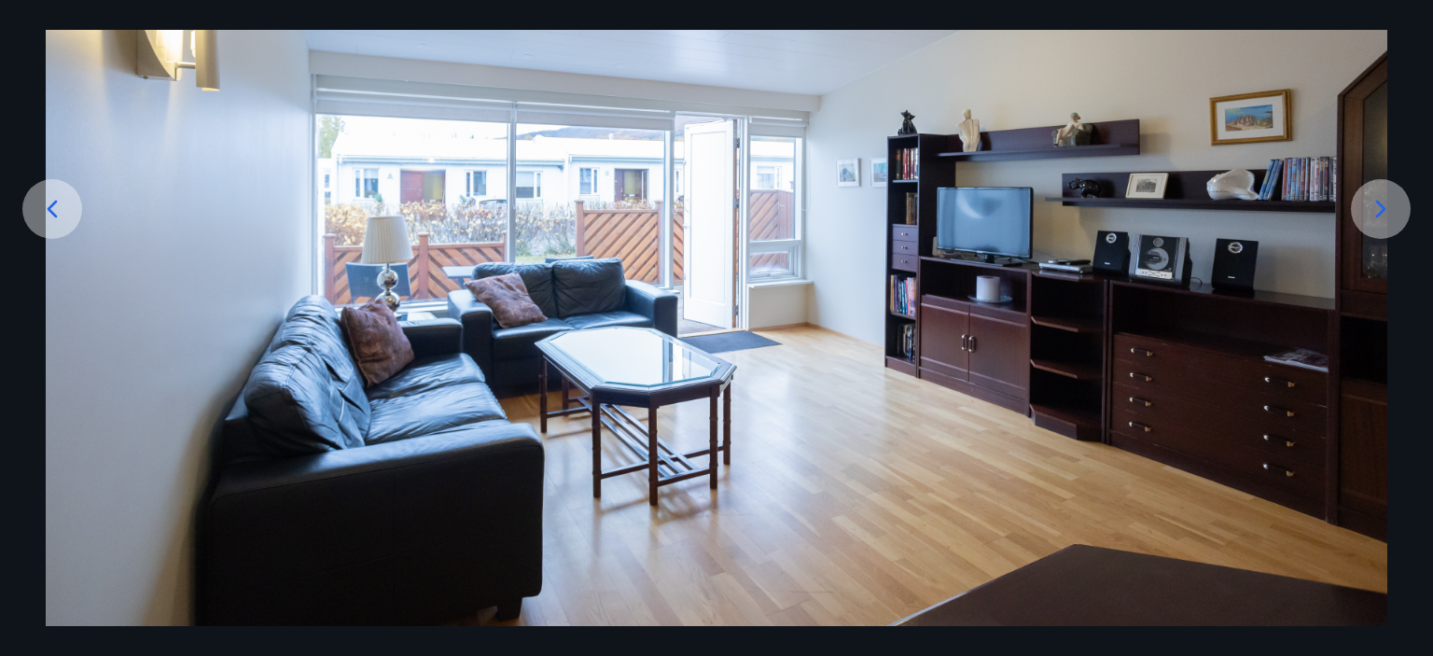
scroll to position [224, 0]
click at [1381, 197] on icon at bounding box center [1381, 209] width 30 height 30
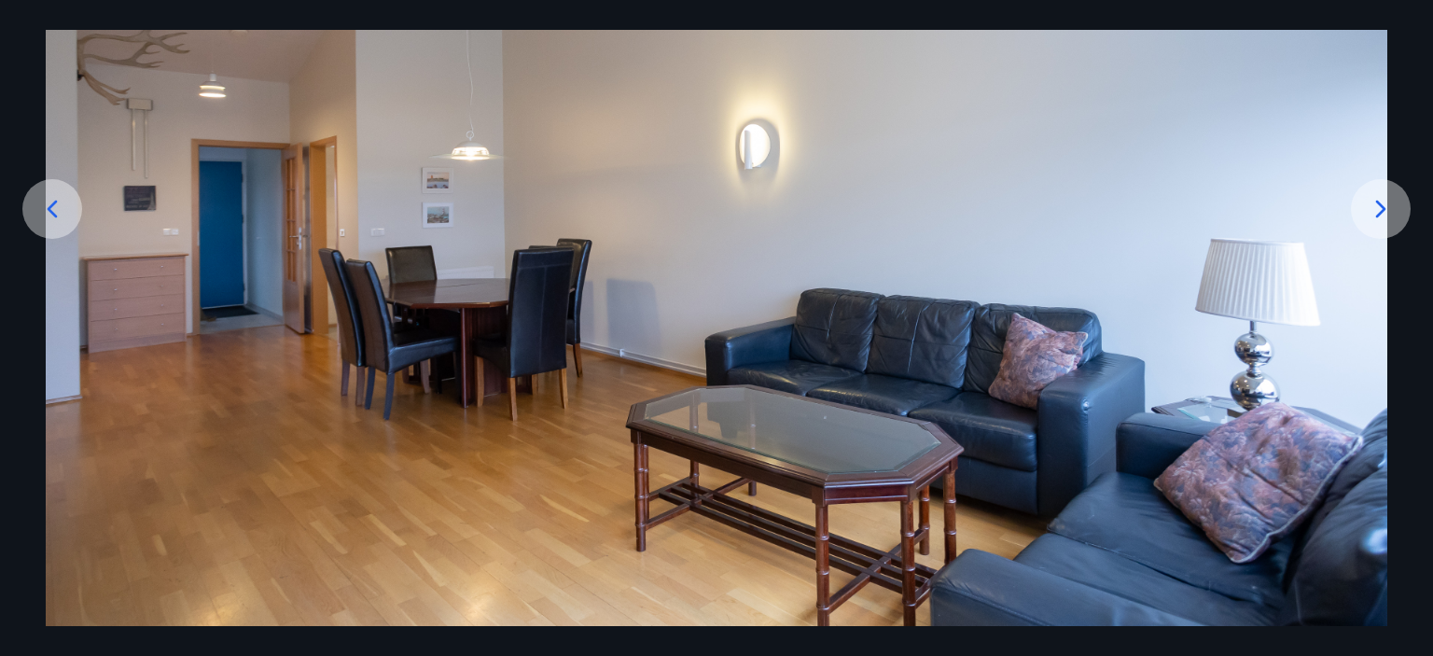
click at [1381, 197] on icon at bounding box center [1381, 209] width 30 height 30
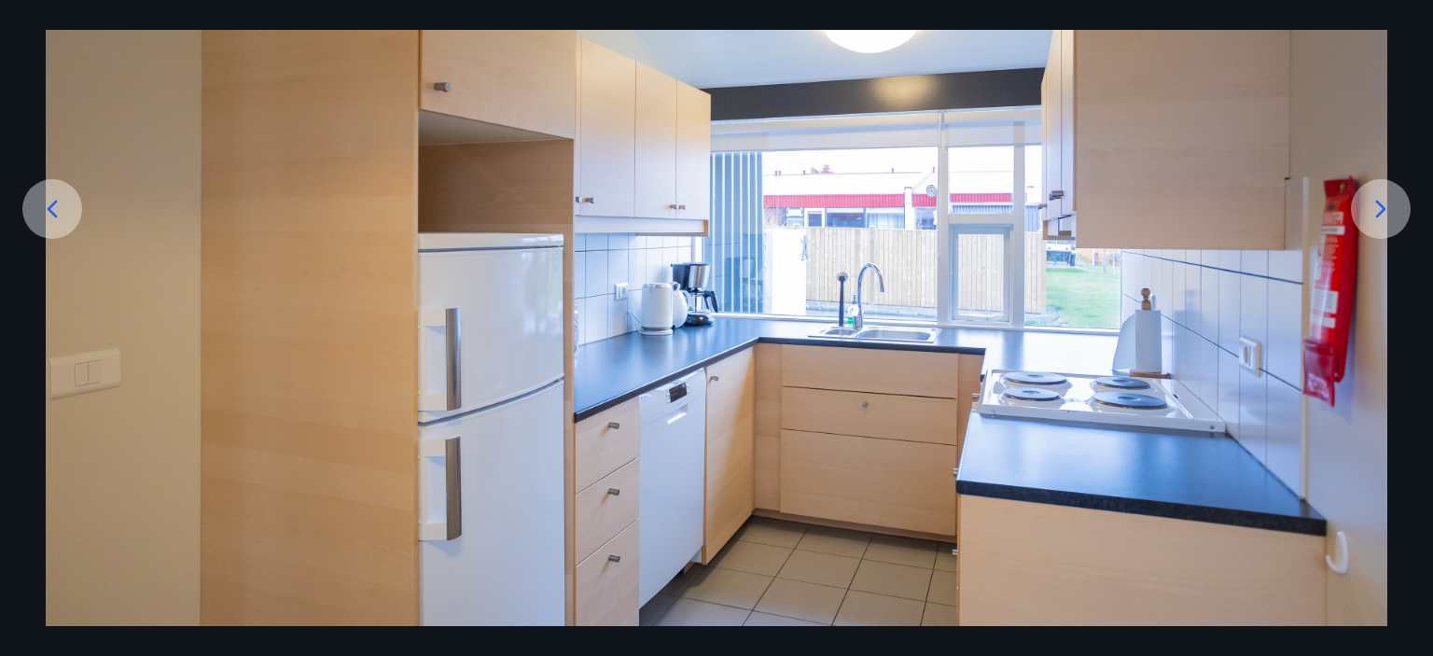
click at [1382, 210] on icon at bounding box center [1381, 209] width 10 height 18
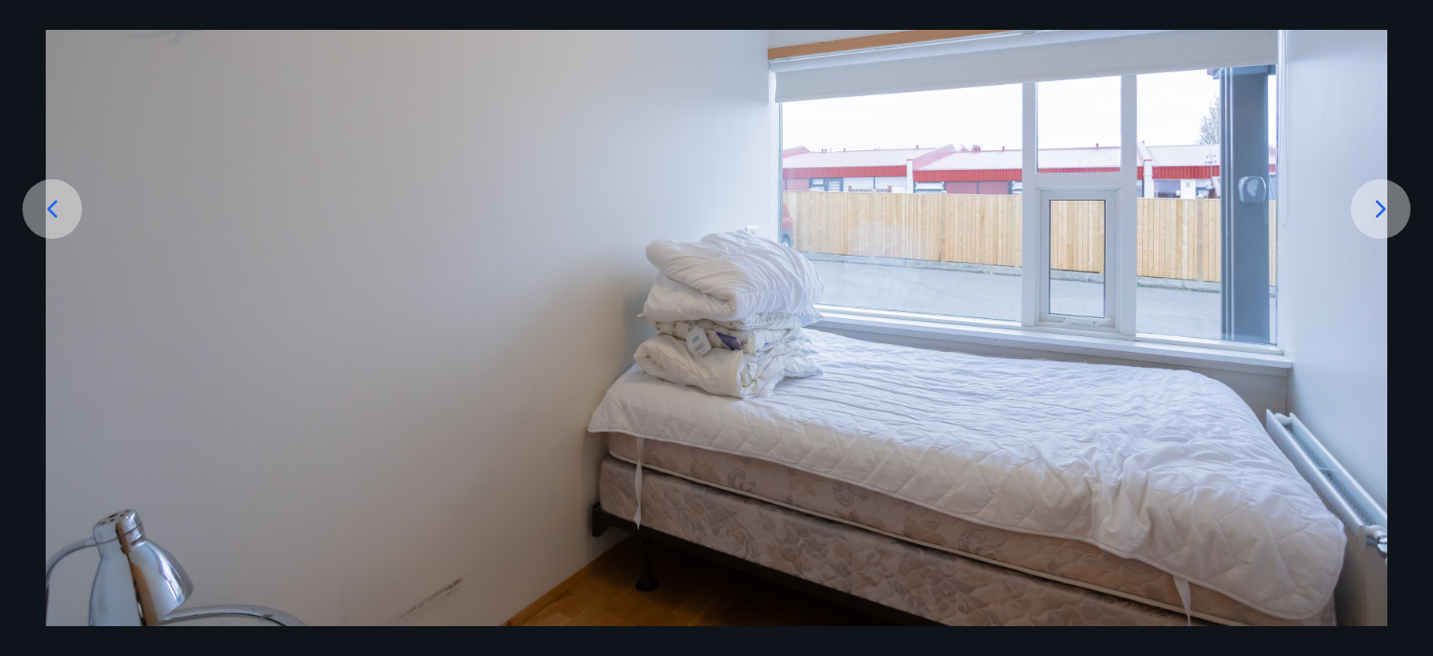
click at [1389, 214] on icon at bounding box center [1381, 209] width 30 height 30
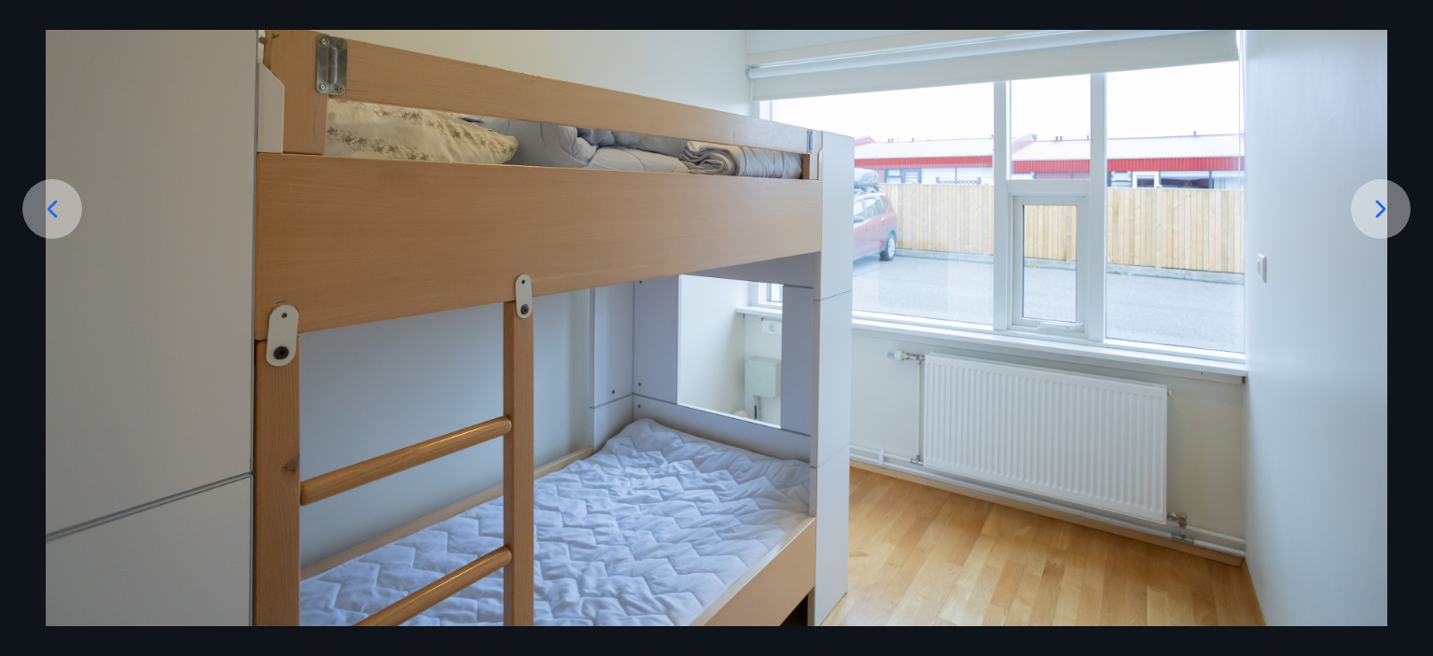
click at [1389, 214] on icon at bounding box center [1381, 209] width 30 height 30
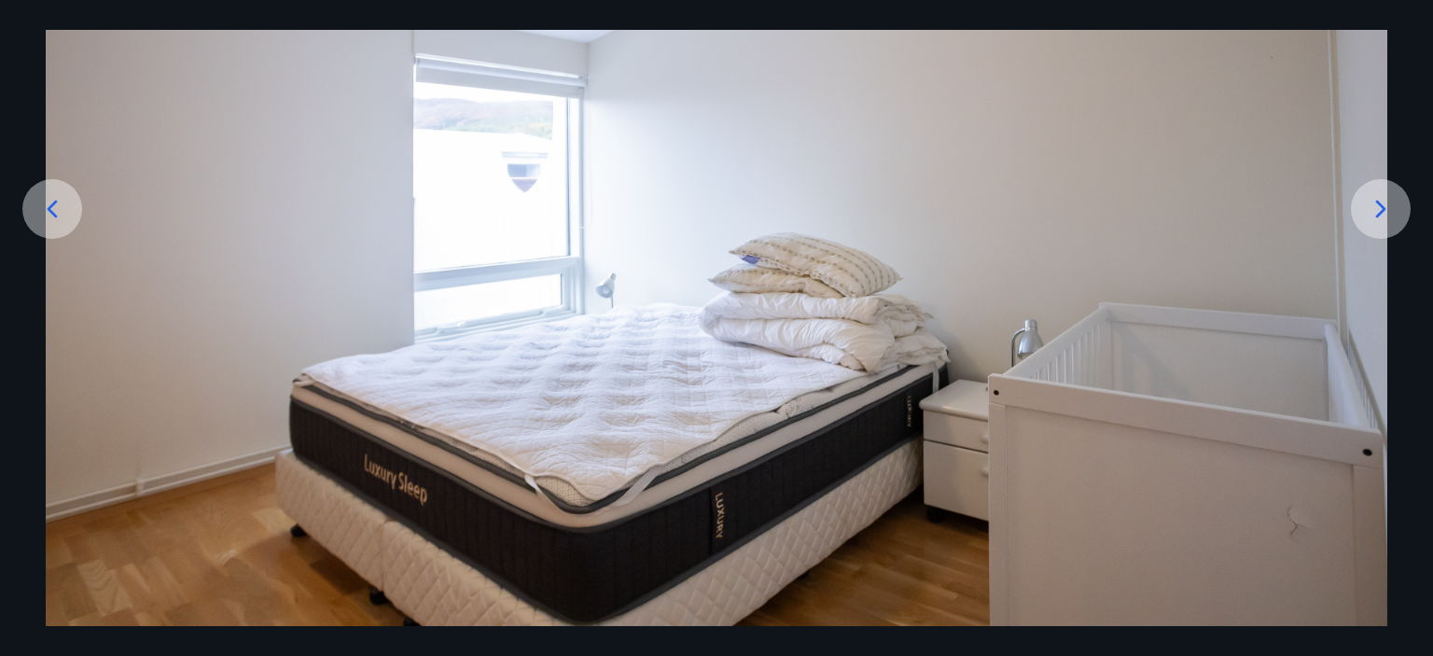
click at [1389, 214] on icon at bounding box center [1381, 209] width 30 height 30
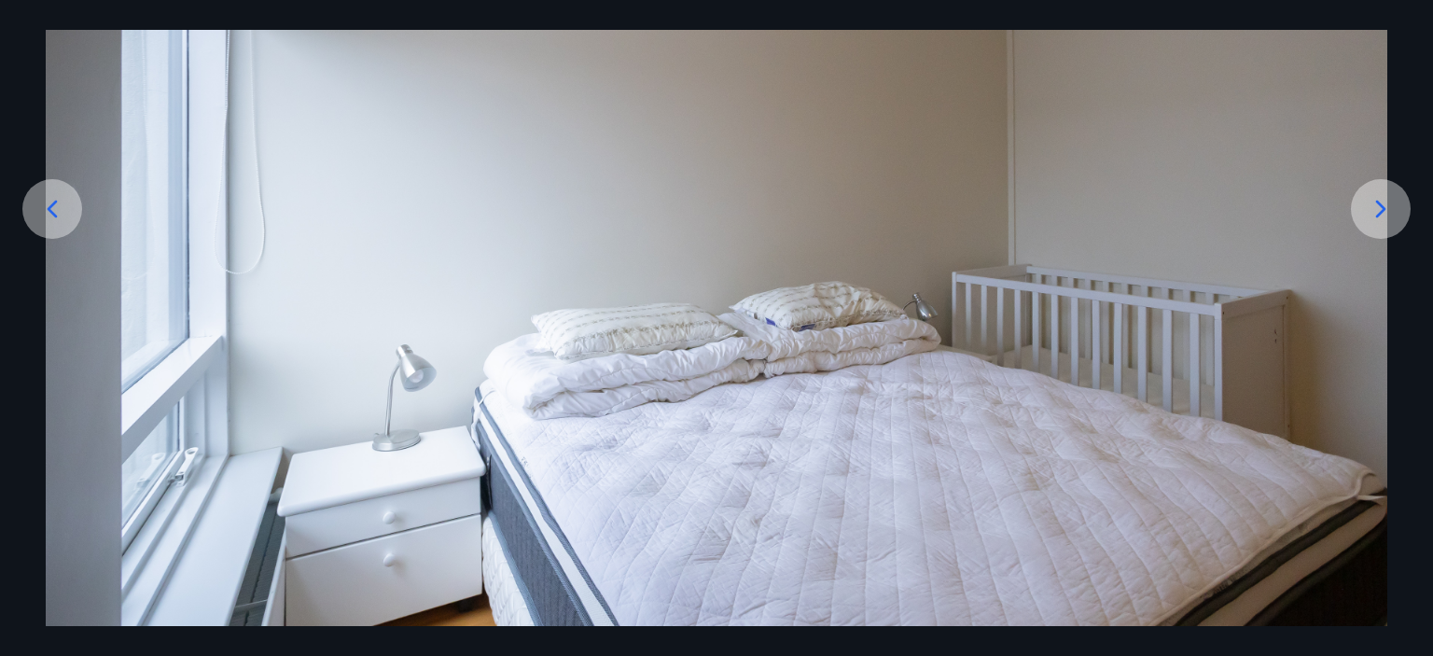
click at [1389, 214] on icon at bounding box center [1381, 209] width 30 height 30
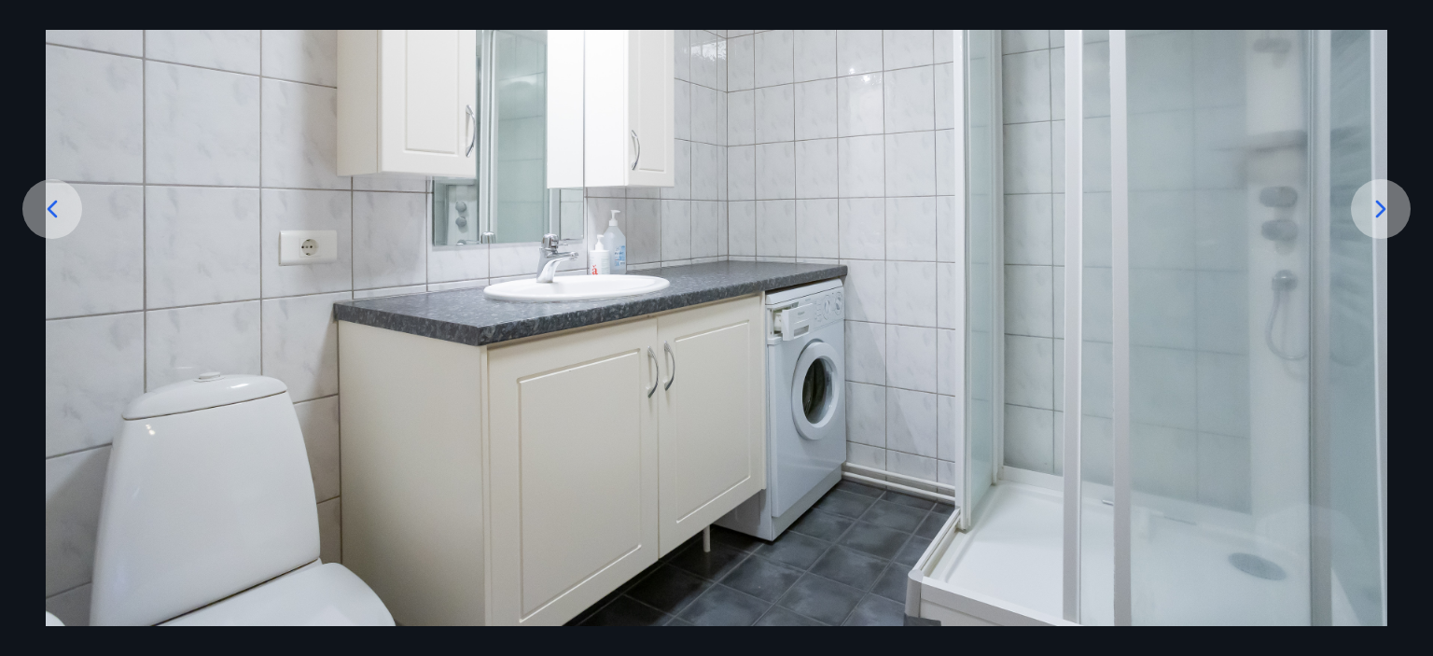
click at [1389, 214] on icon at bounding box center [1381, 209] width 30 height 30
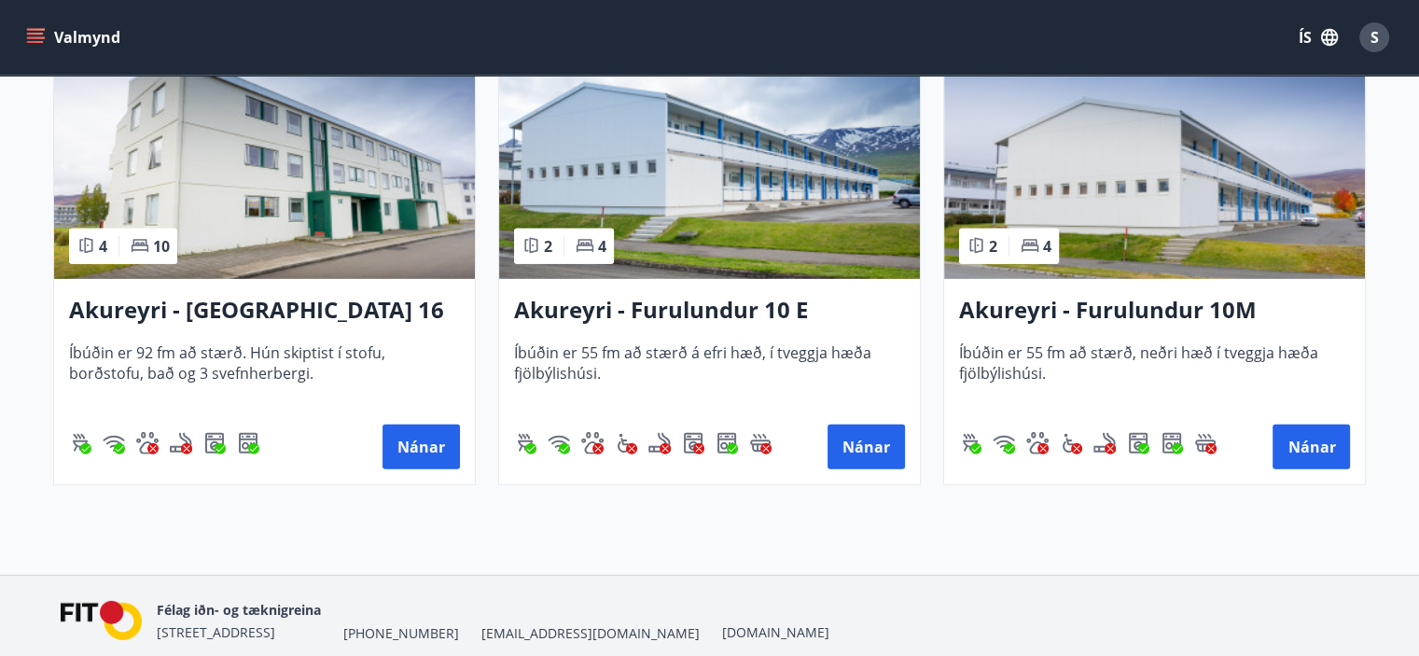
scroll to position [5369, 0]
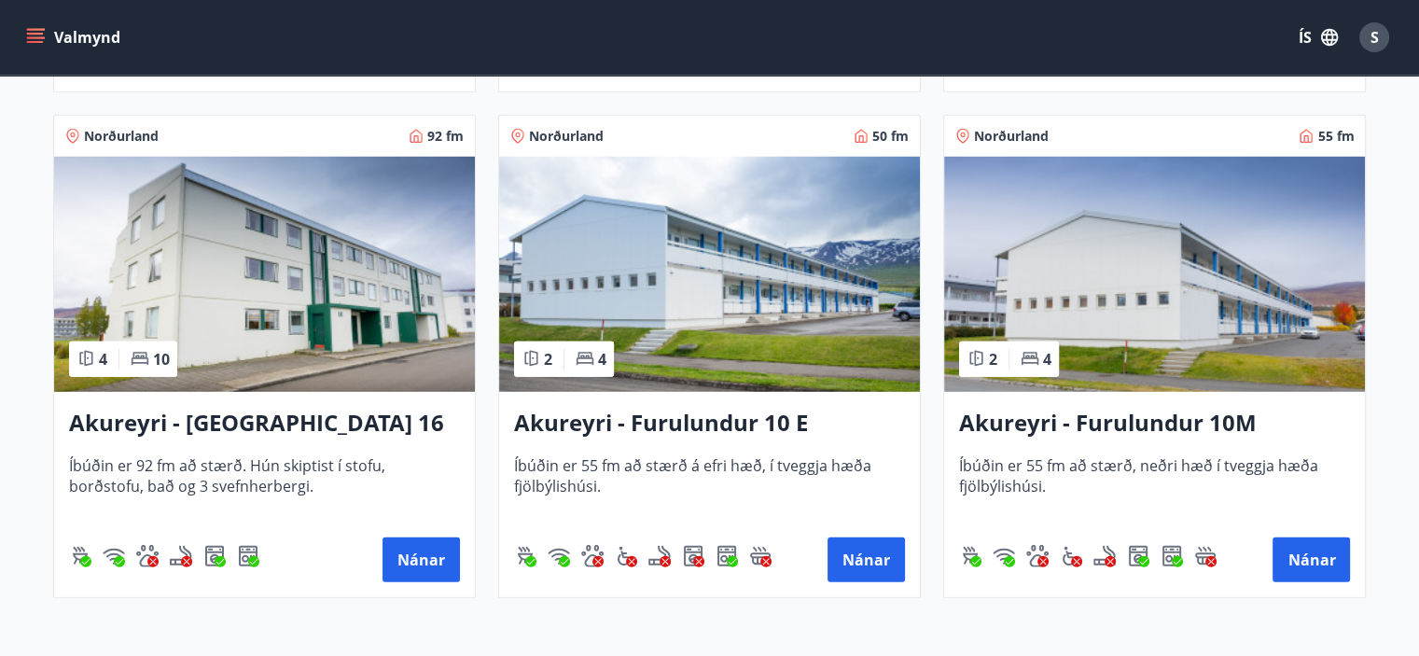
click at [297, 275] on img at bounding box center [264, 274] width 421 height 235
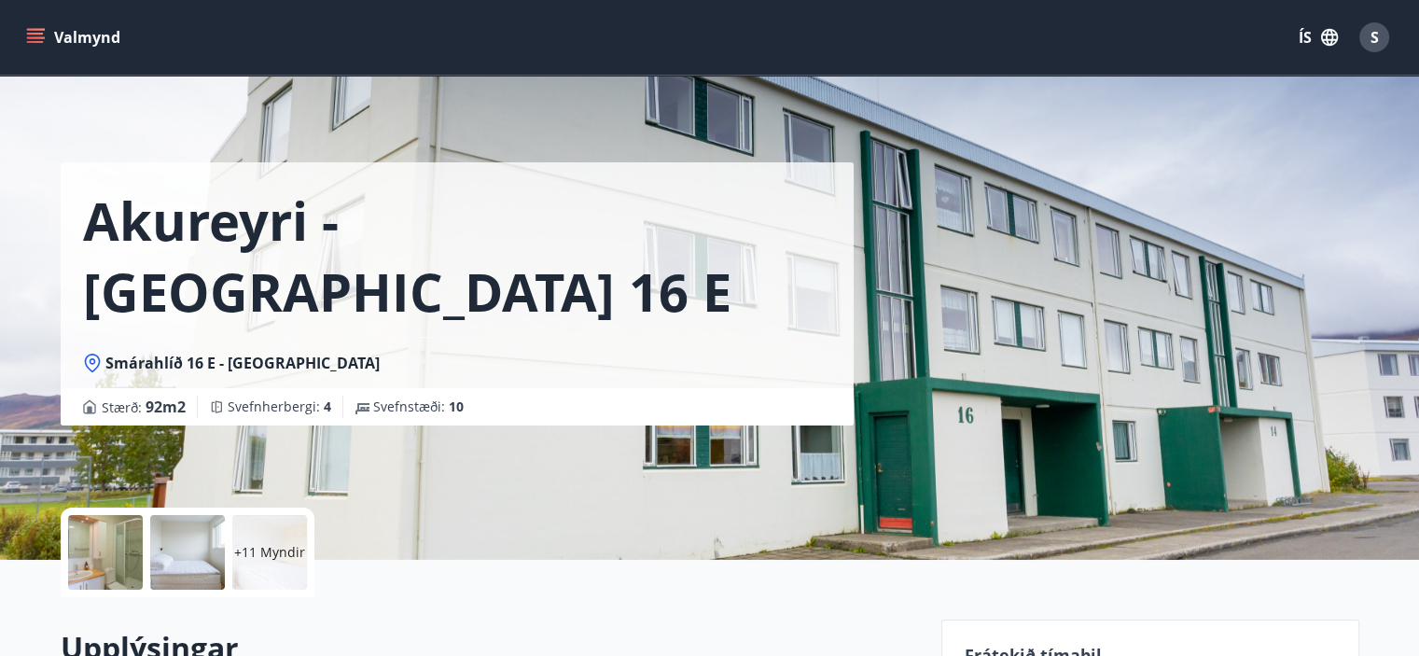
click at [274, 549] on p "+11 Myndir" at bounding box center [269, 552] width 71 height 19
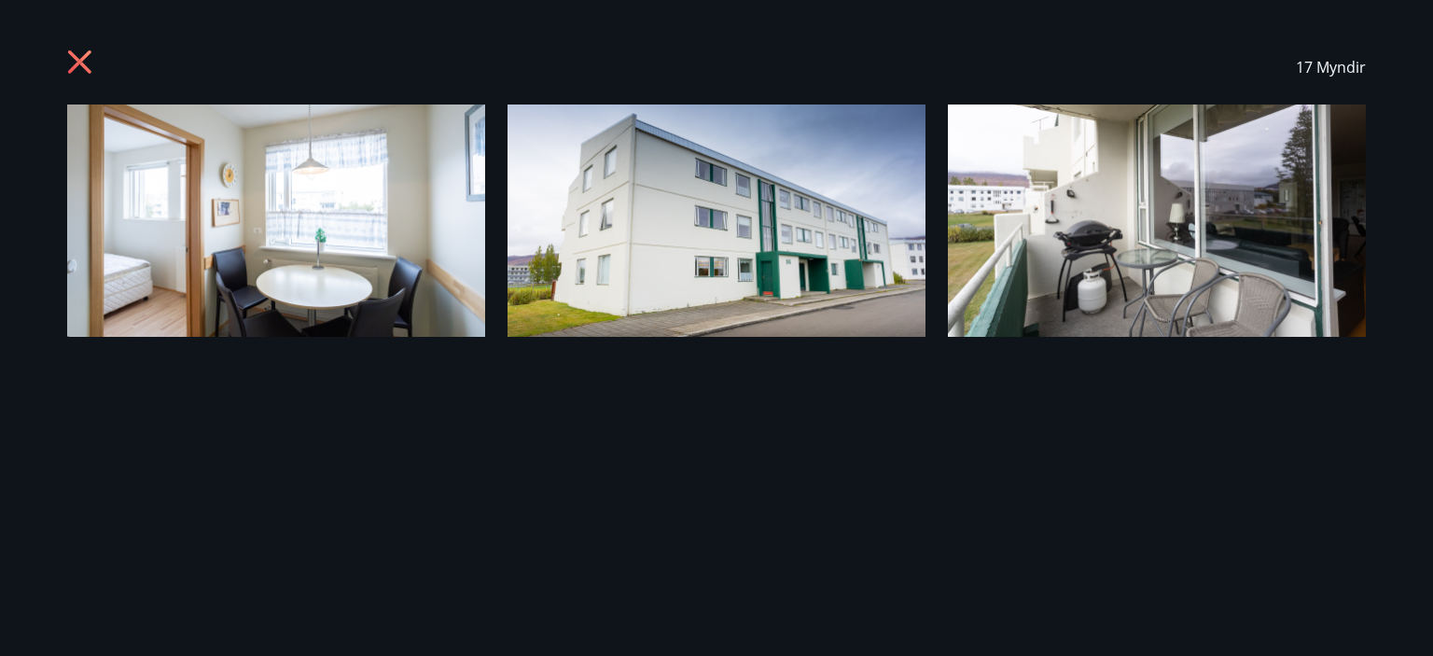
click at [271, 155] on img at bounding box center [276, 220] width 418 height 232
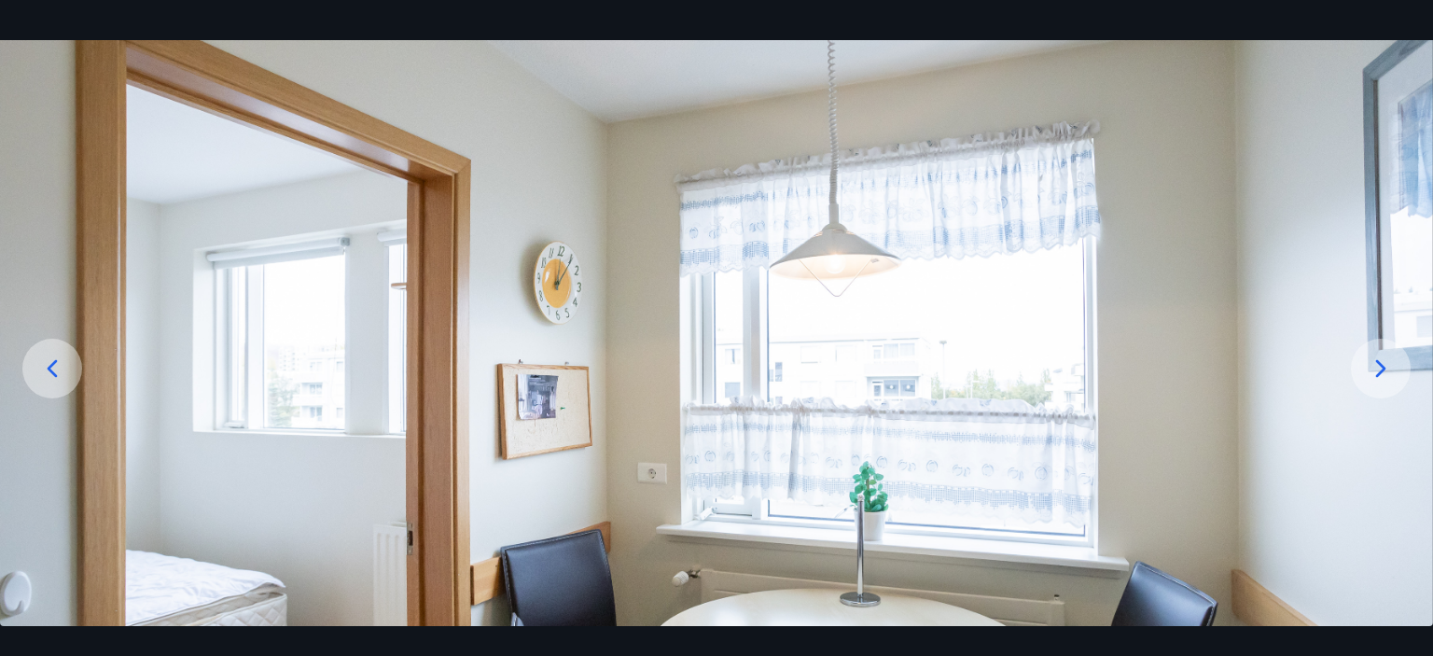
scroll to position [187, 0]
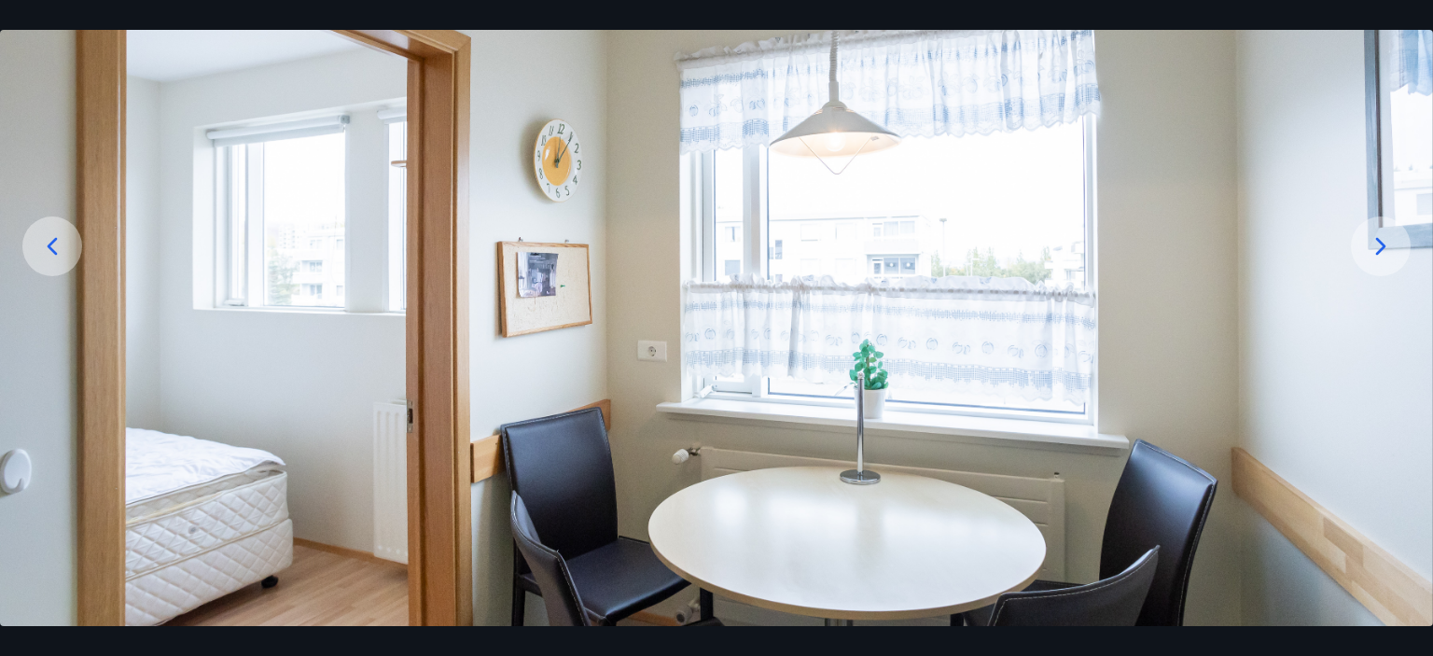
click at [1382, 239] on icon at bounding box center [1381, 246] width 30 height 30
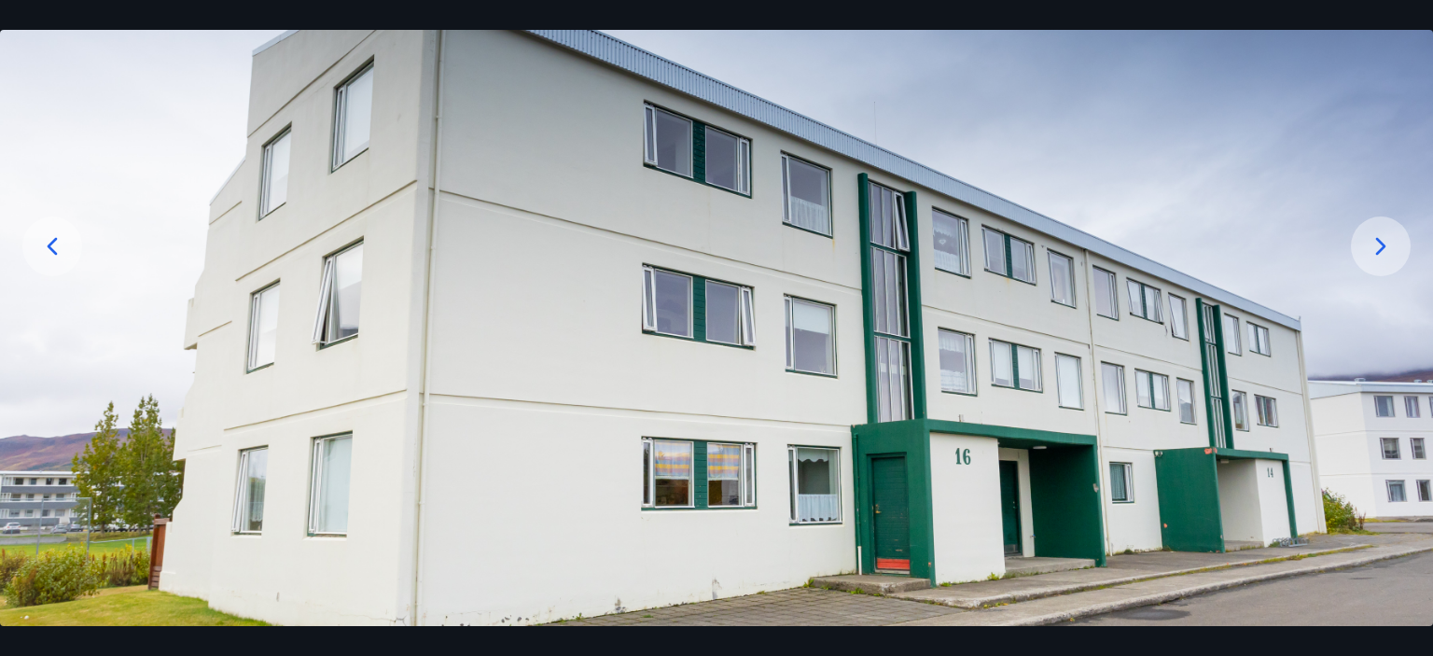
click at [1376, 241] on icon at bounding box center [1381, 246] width 30 height 30
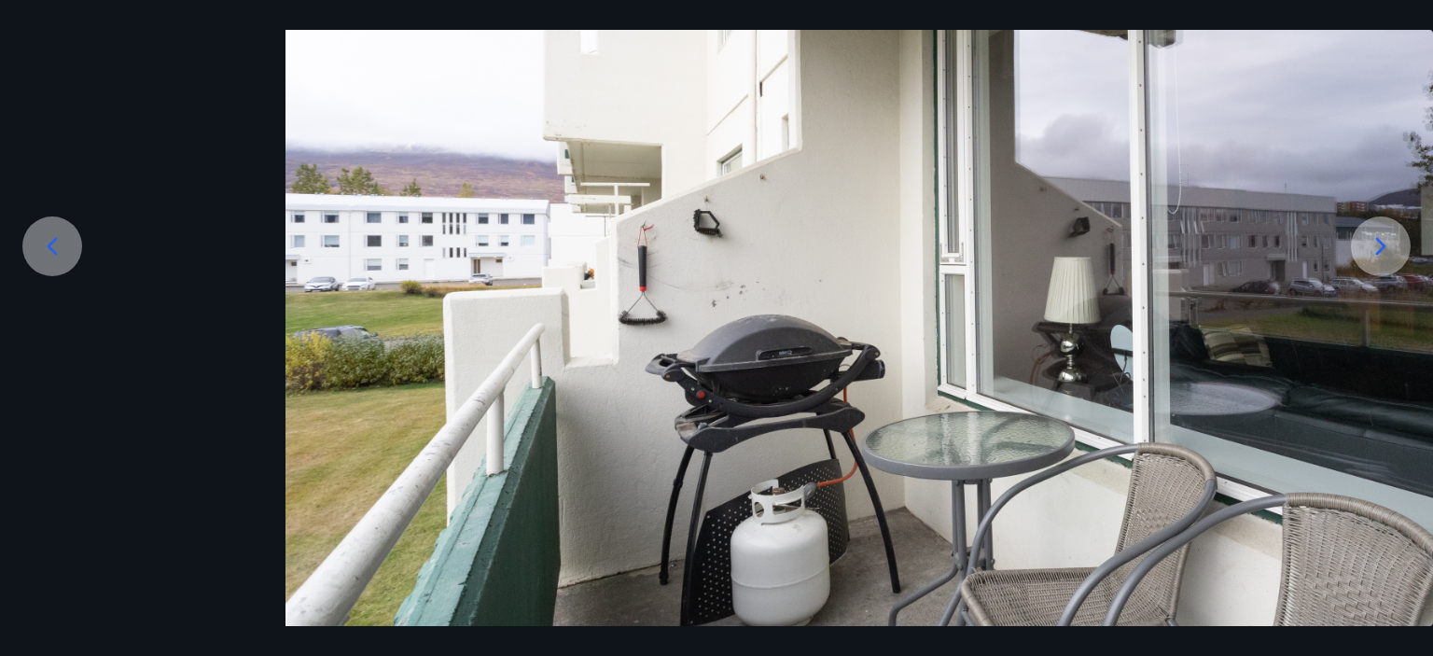
drag, startPoint x: 558, startPoint y: 213, endPoint x: 813, endPoint y: 147, distance: 262.9
click at [813, 147] on img at bounding box center [1001, 316] width 1433 height 796
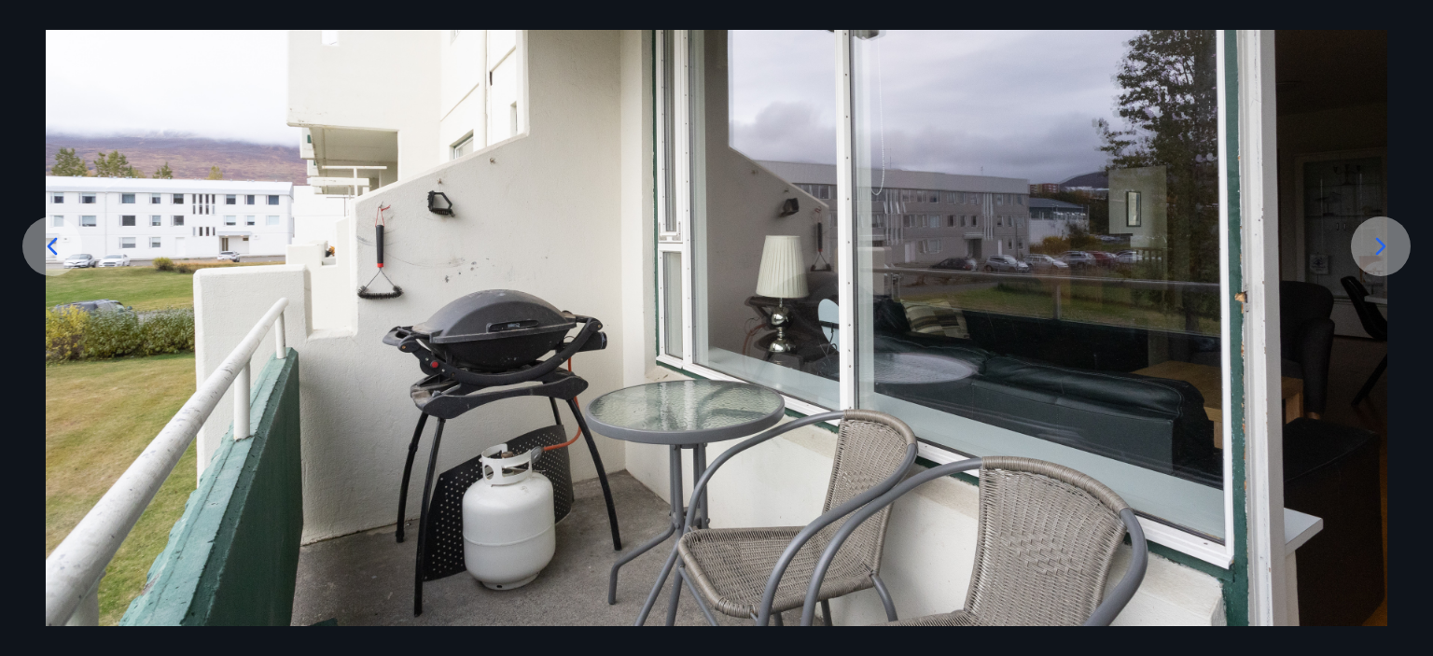
click at [1369, 245] on icon at bounding box center [1381, 246] width 30 height 30
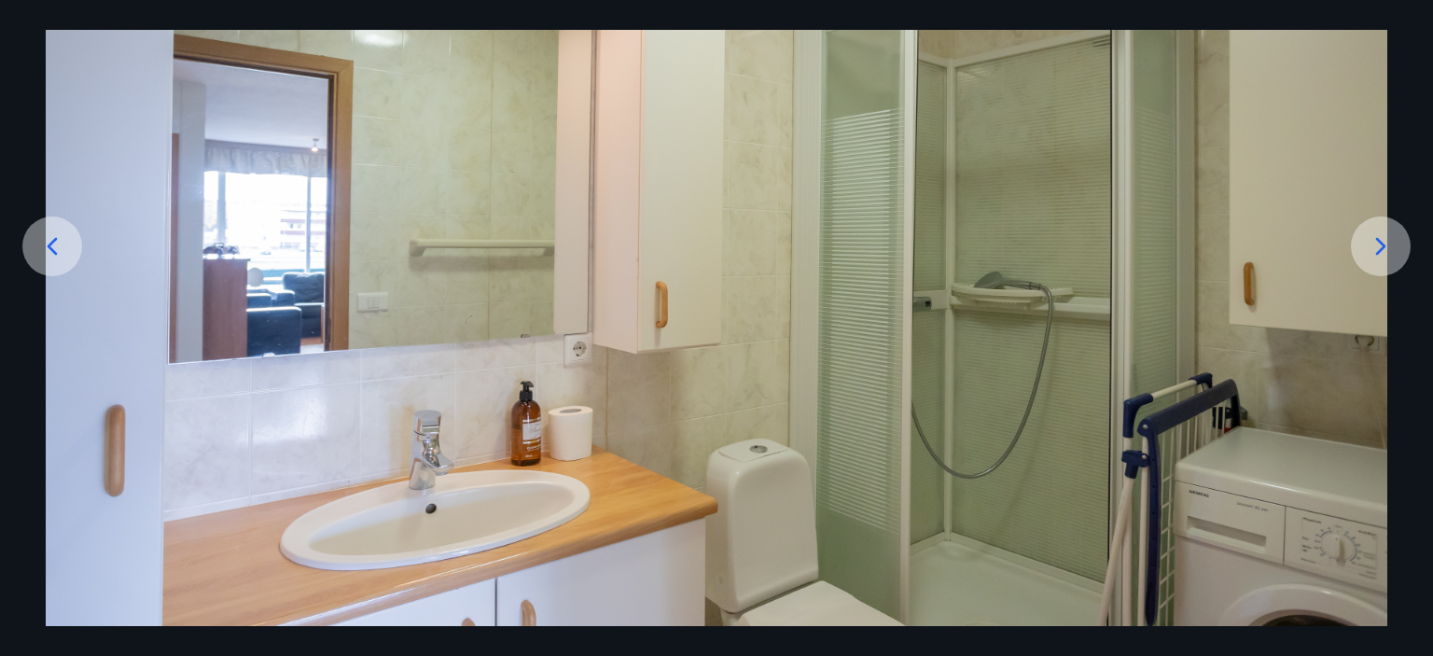
click at [1369, 245] on icon at bounding box center [1381, 246] width 30 height 30
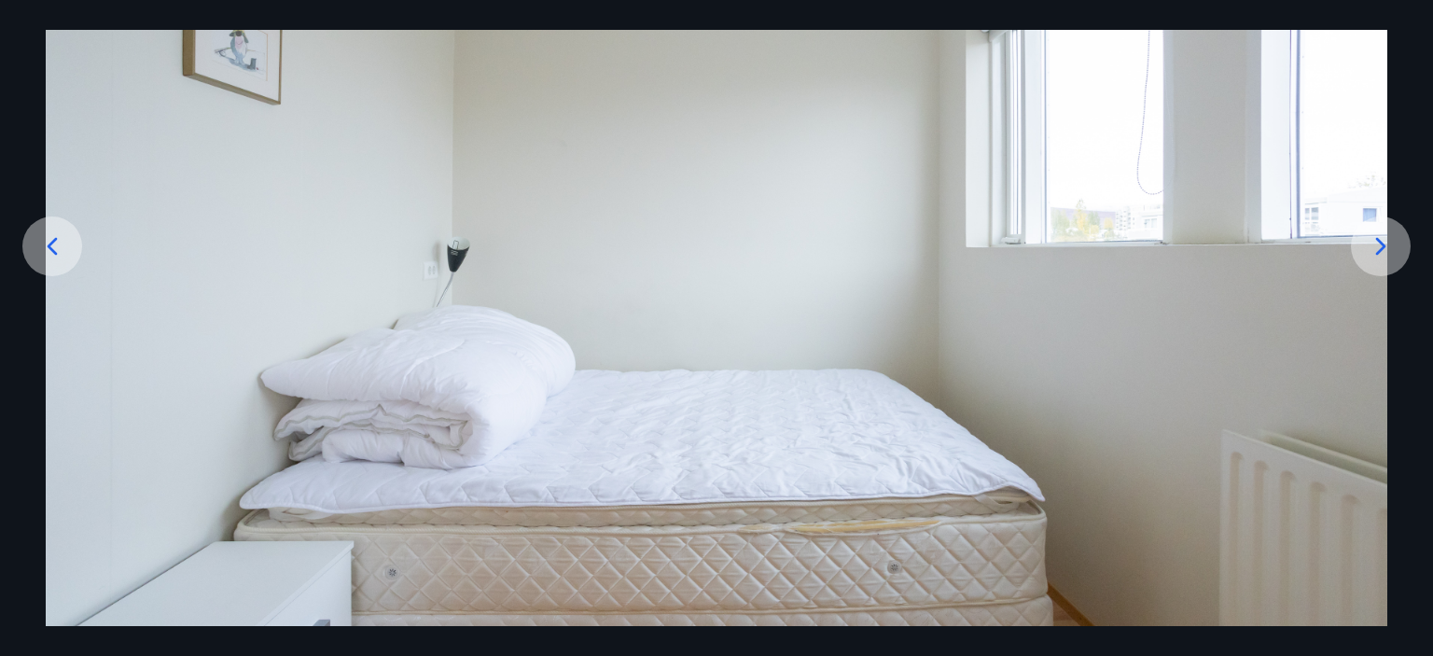
click at [1371, 245] on icon at bounding box center [1381, 246] width 30 height 30
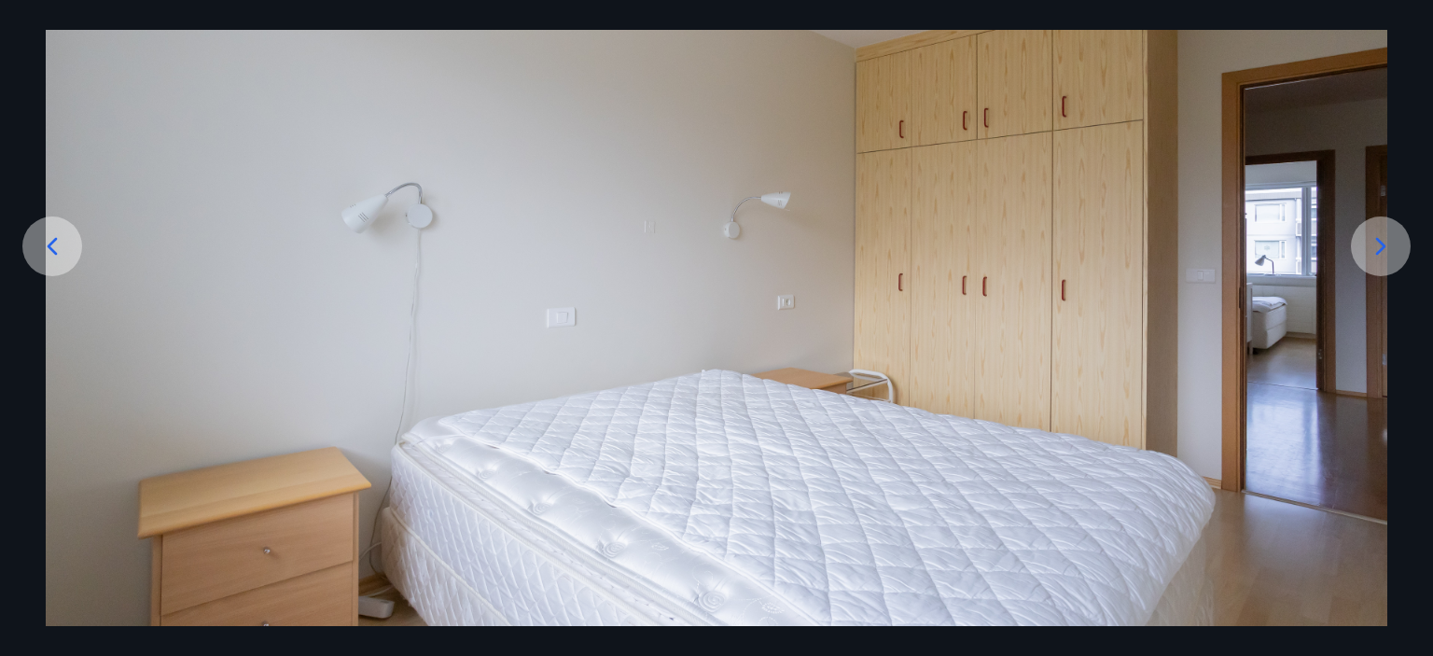
click at [1371, 245] on icon at bounding box center [1381, 246] width 30 height 30
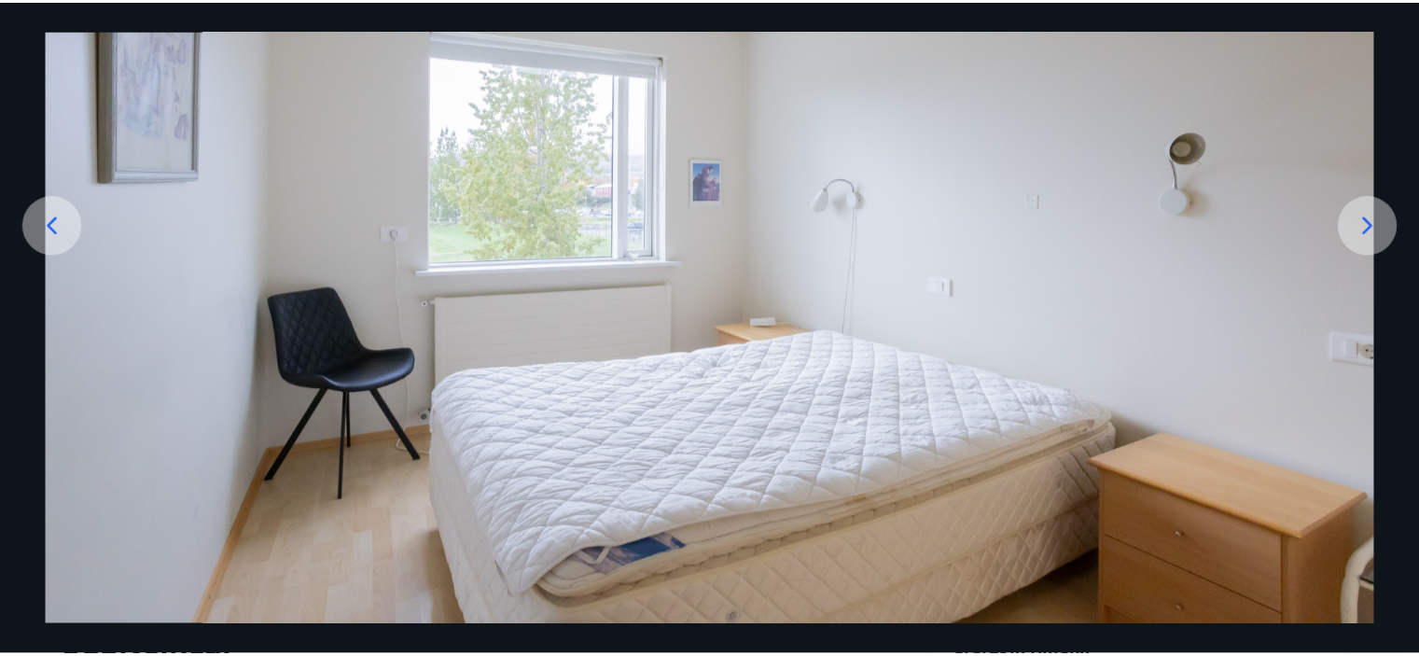
scroll to position [224, 0]
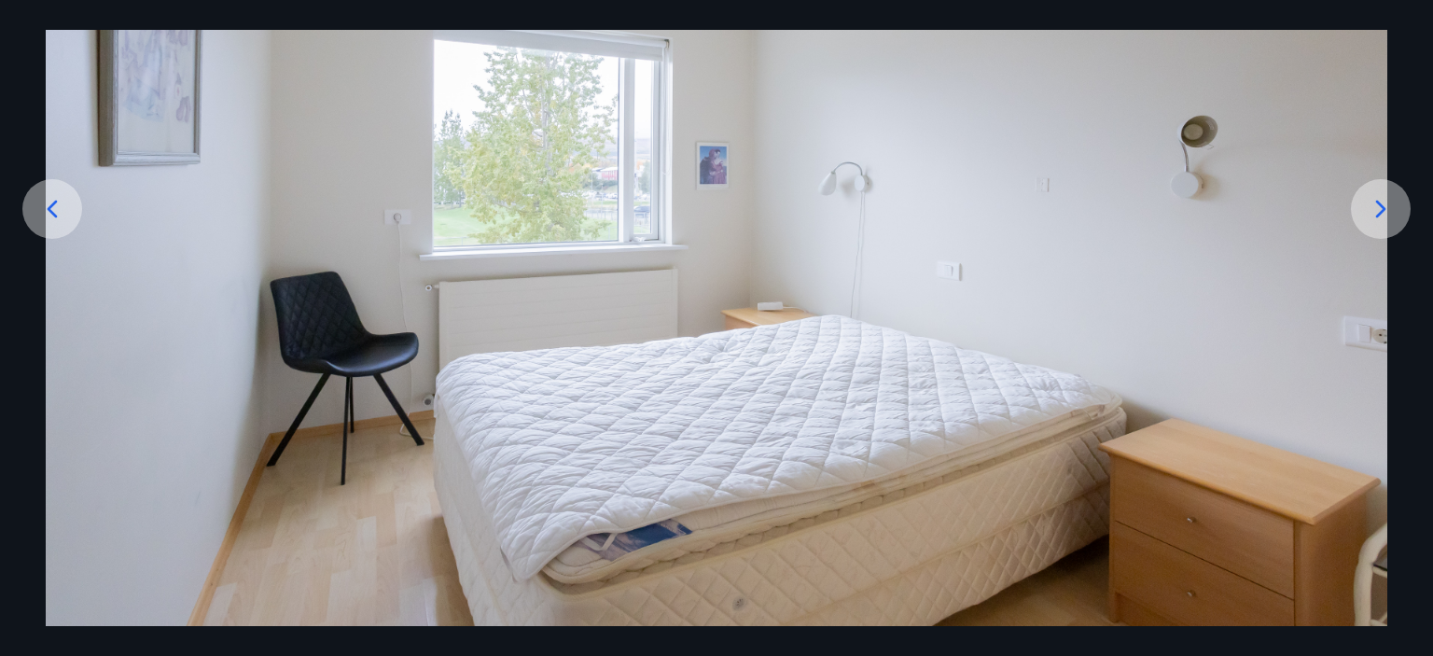
click at [1391, 216] on icon at bounding box center [1381, 209] width 30 height 30
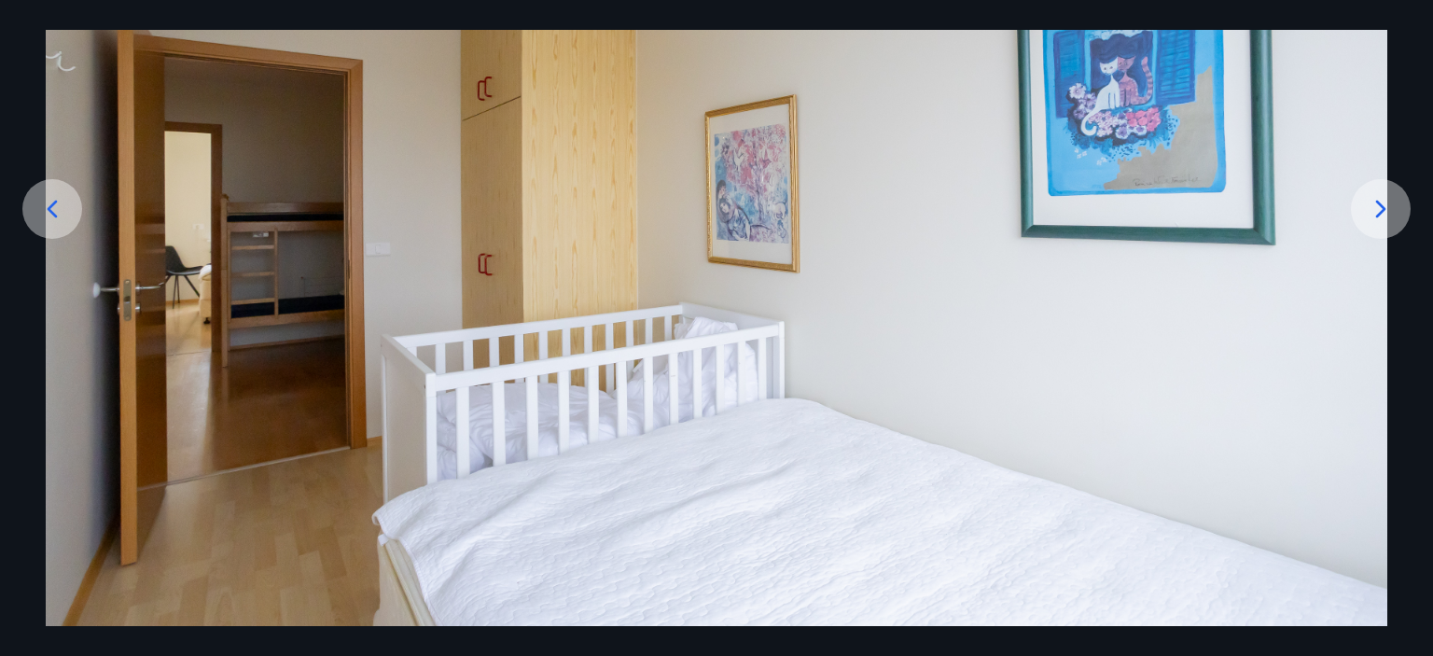
click at [1391, 216] on icon at bounding box center [1381, 209] width 30 height 30
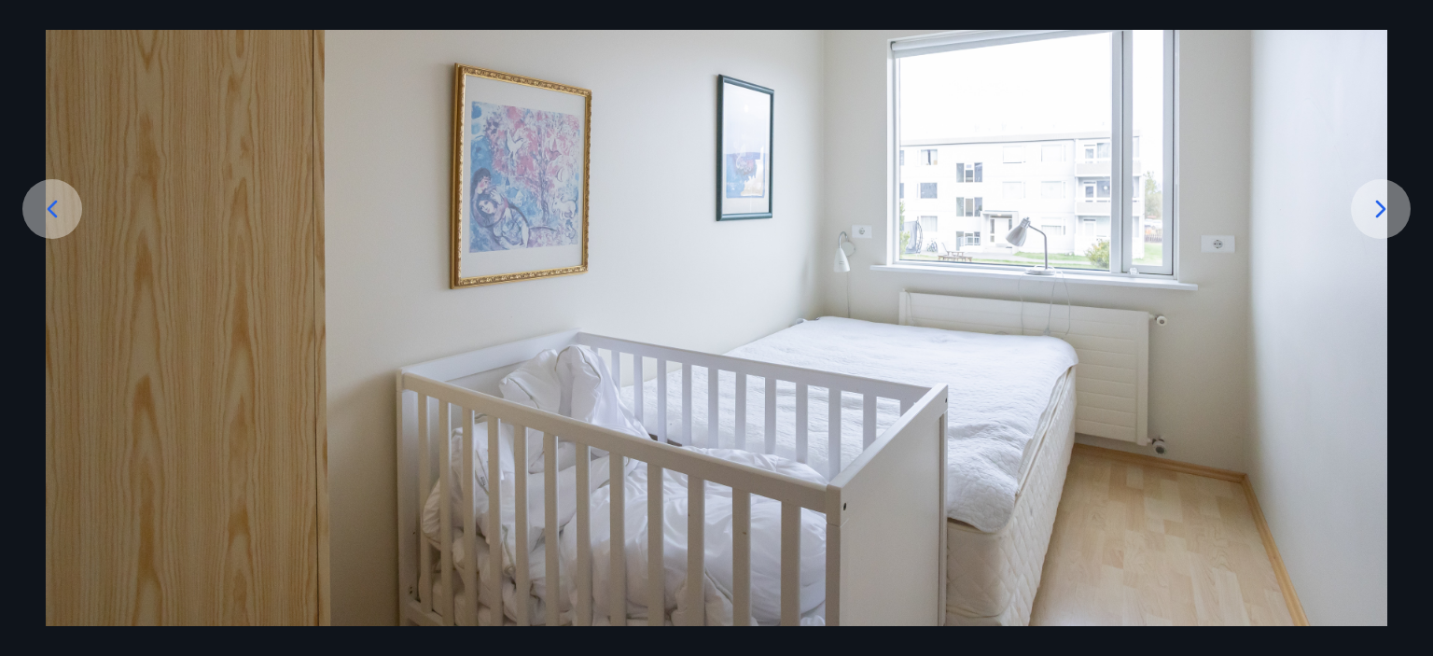
click at [1383, 208] on icon at bounding box center [1381, 209] width 10 height 18
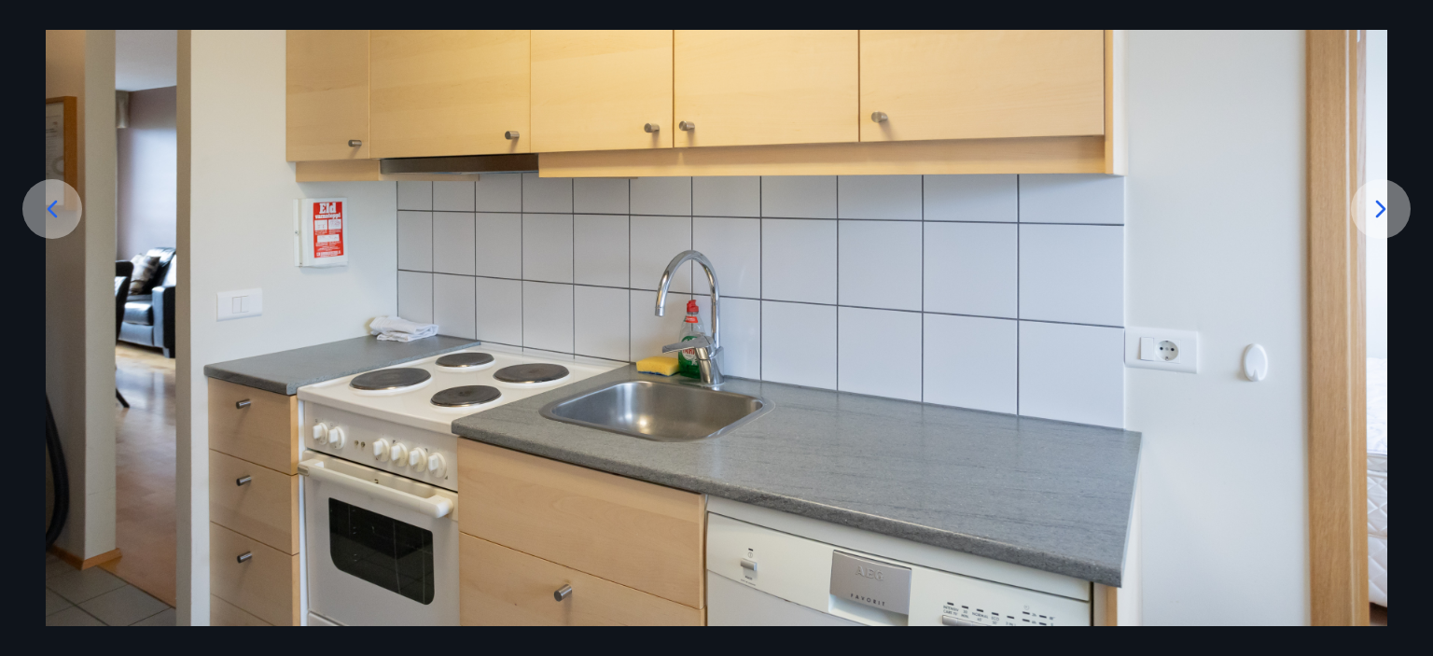
click at [1383, 208] on icon at bounding box center [1381, 209] width 10 height 18
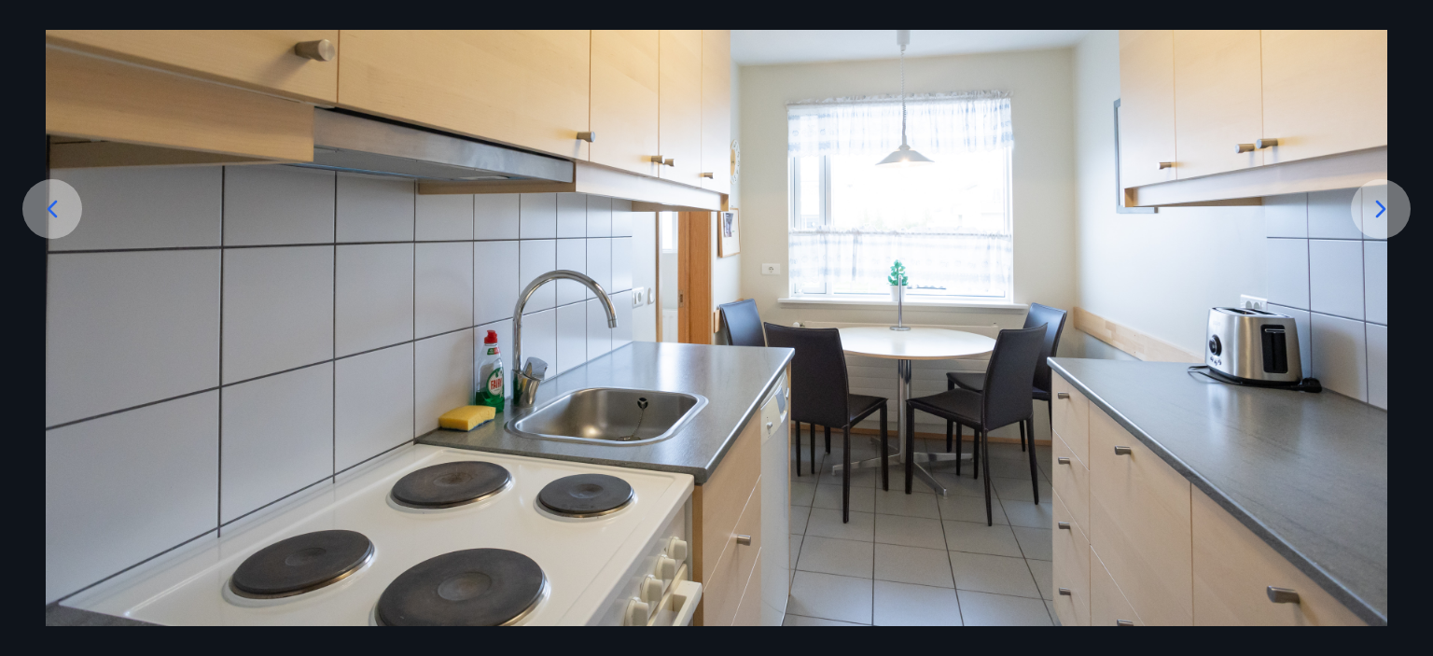
click at [1383, 208] on icon at bounding box center [1381, 209] width 10 height 18
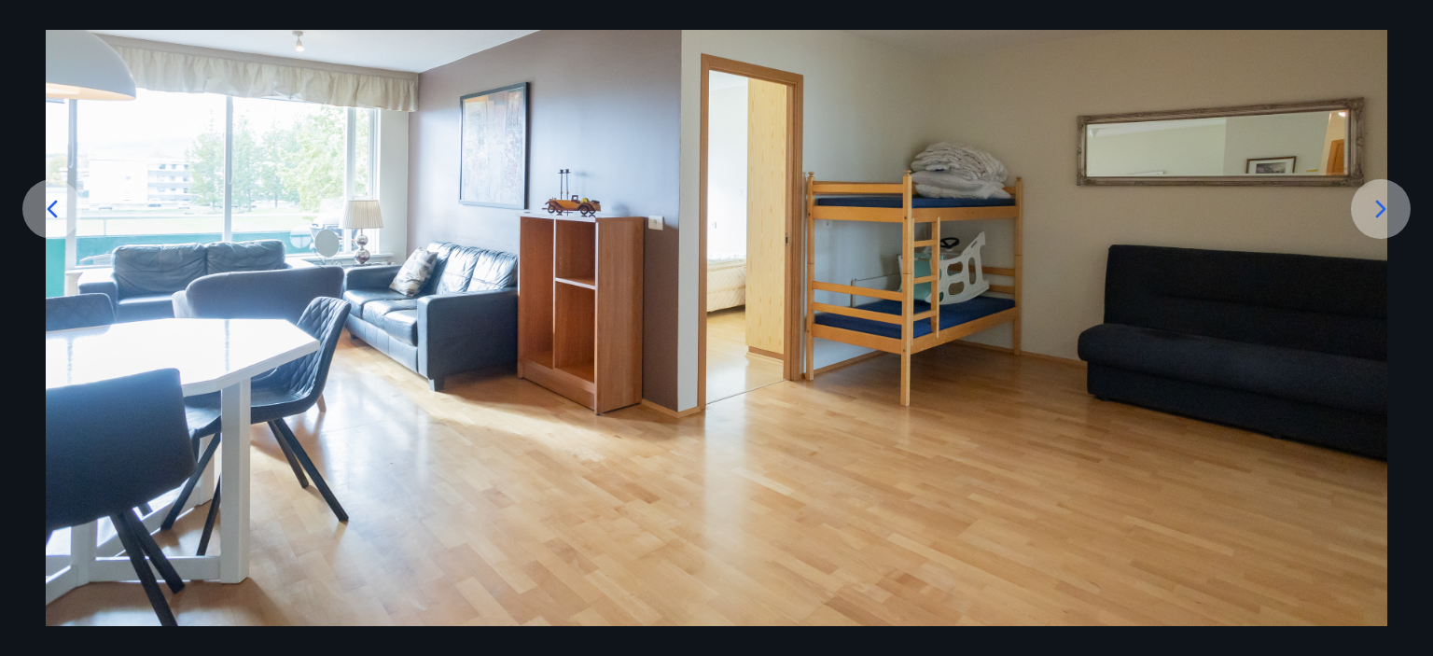
click at [1383, 208] on icon at bounding box center [1381, 209] width 10 height 18
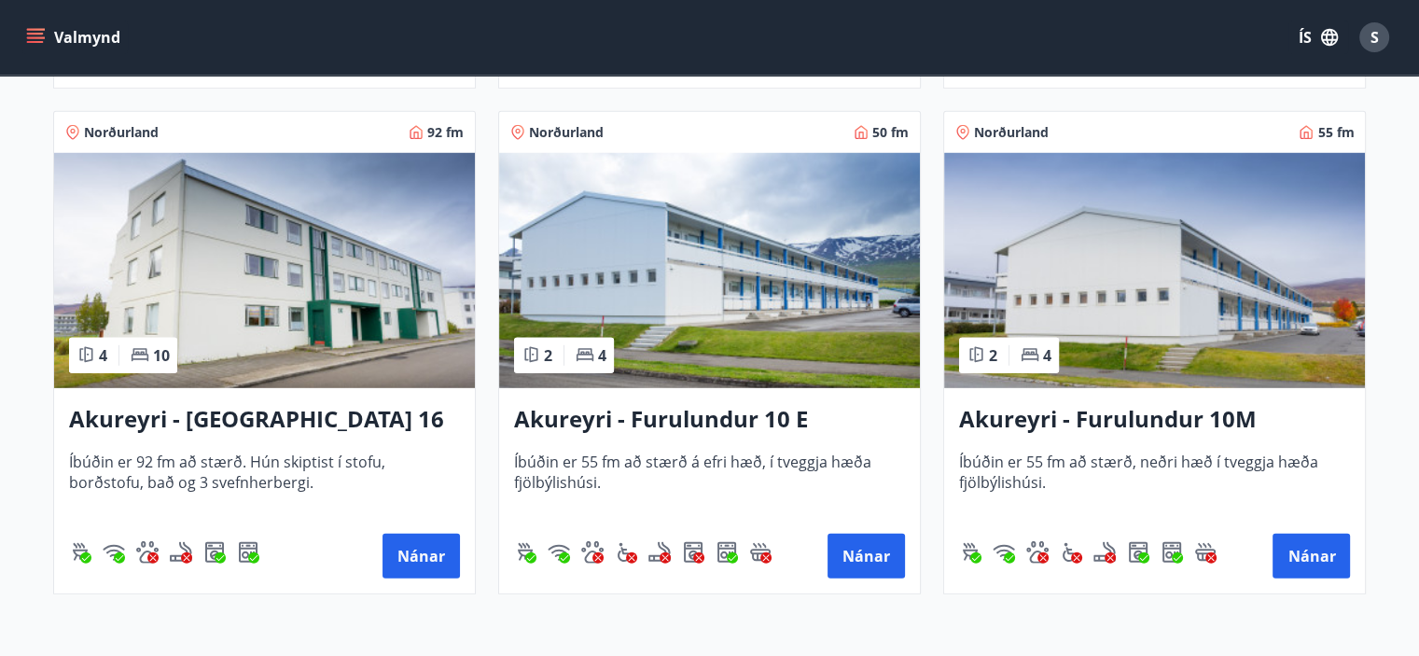
scroll to position [5369, 0]
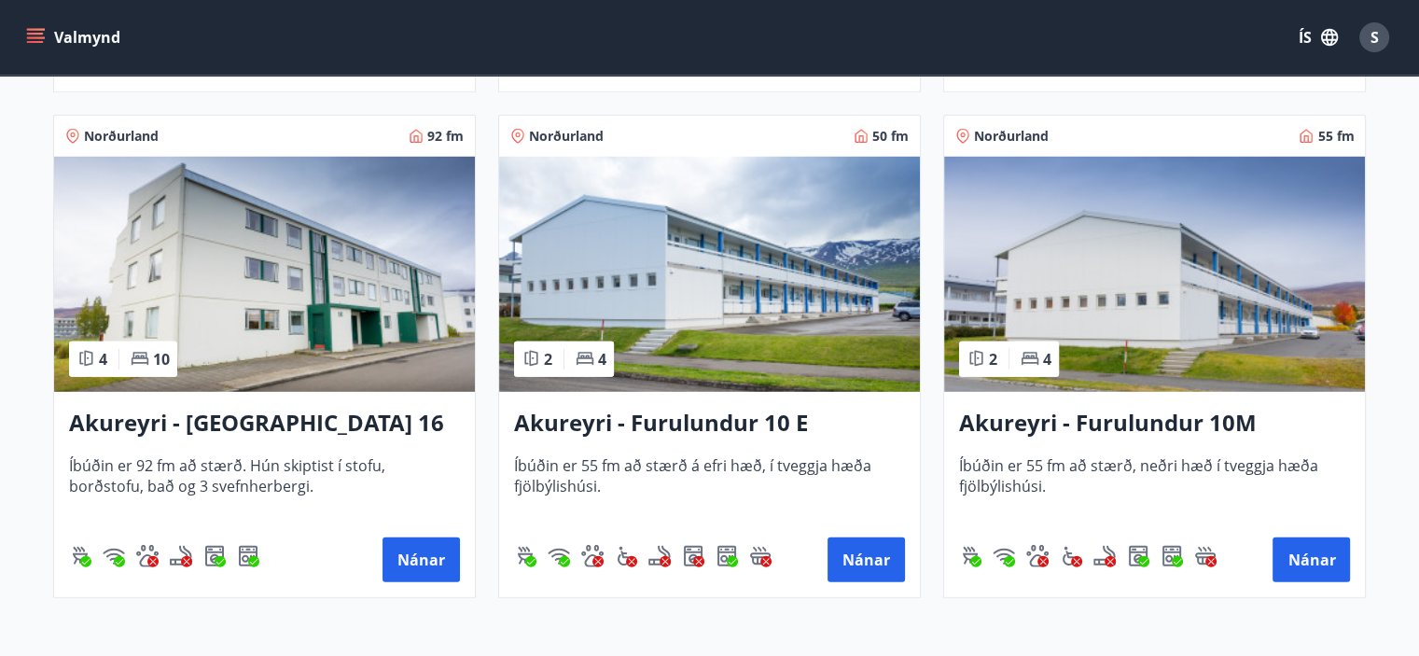
click at [797, 284] on img at bounding box center [709, 274] width 421 height 235
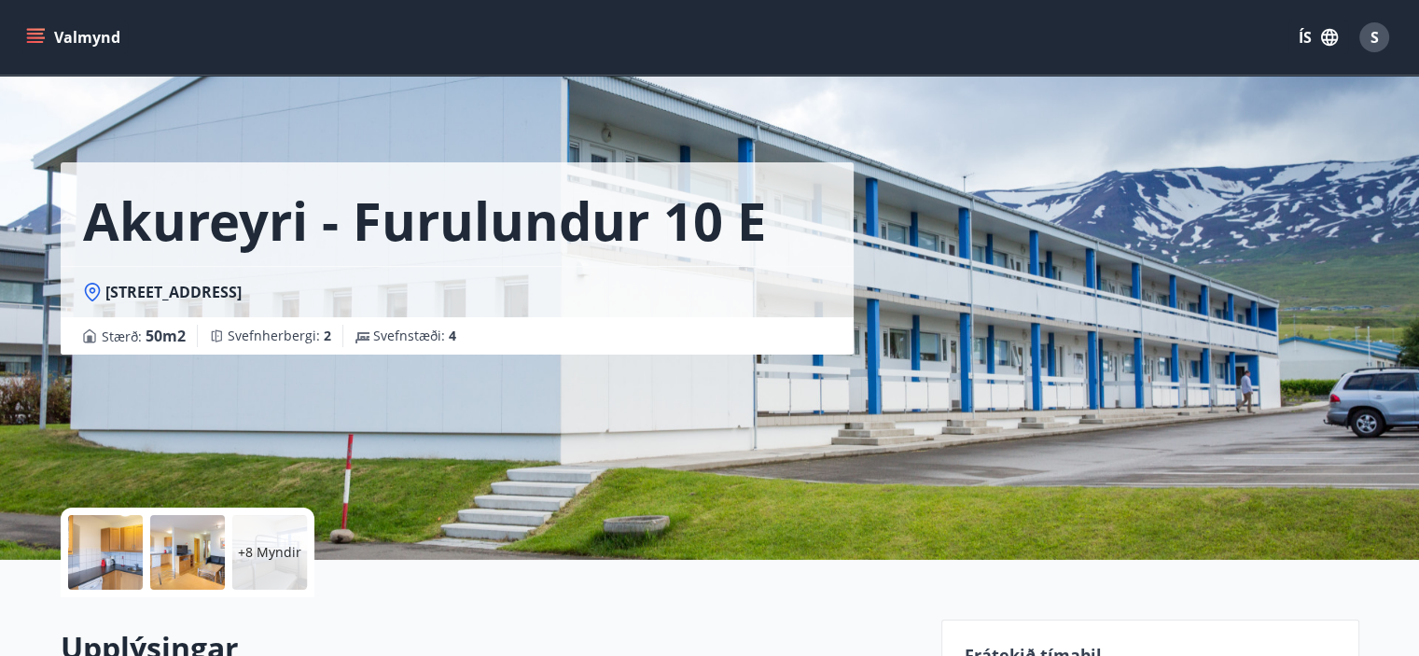
click at [258, 548] on p "+8 Myndir" at bounding box center [269, 552] width 63 height 19
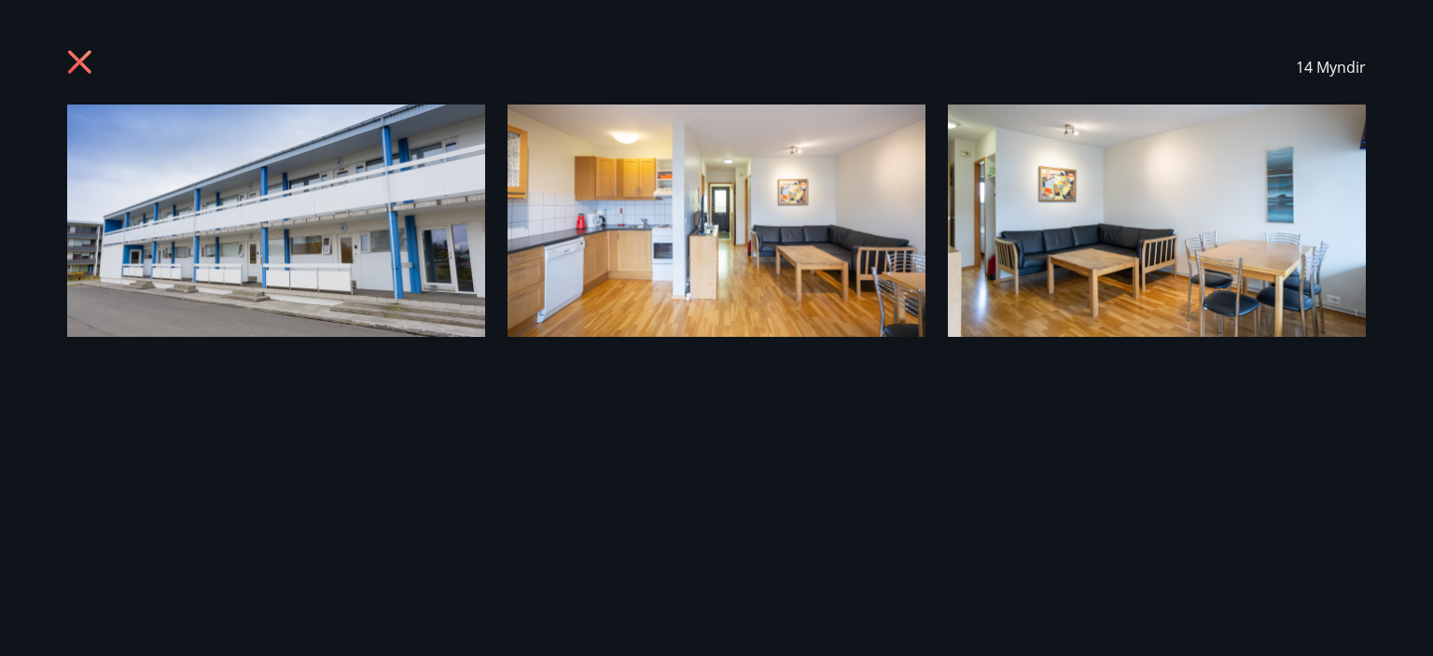
click at [310, 196] on img at bounding box center [276, 220] width 418 height 232
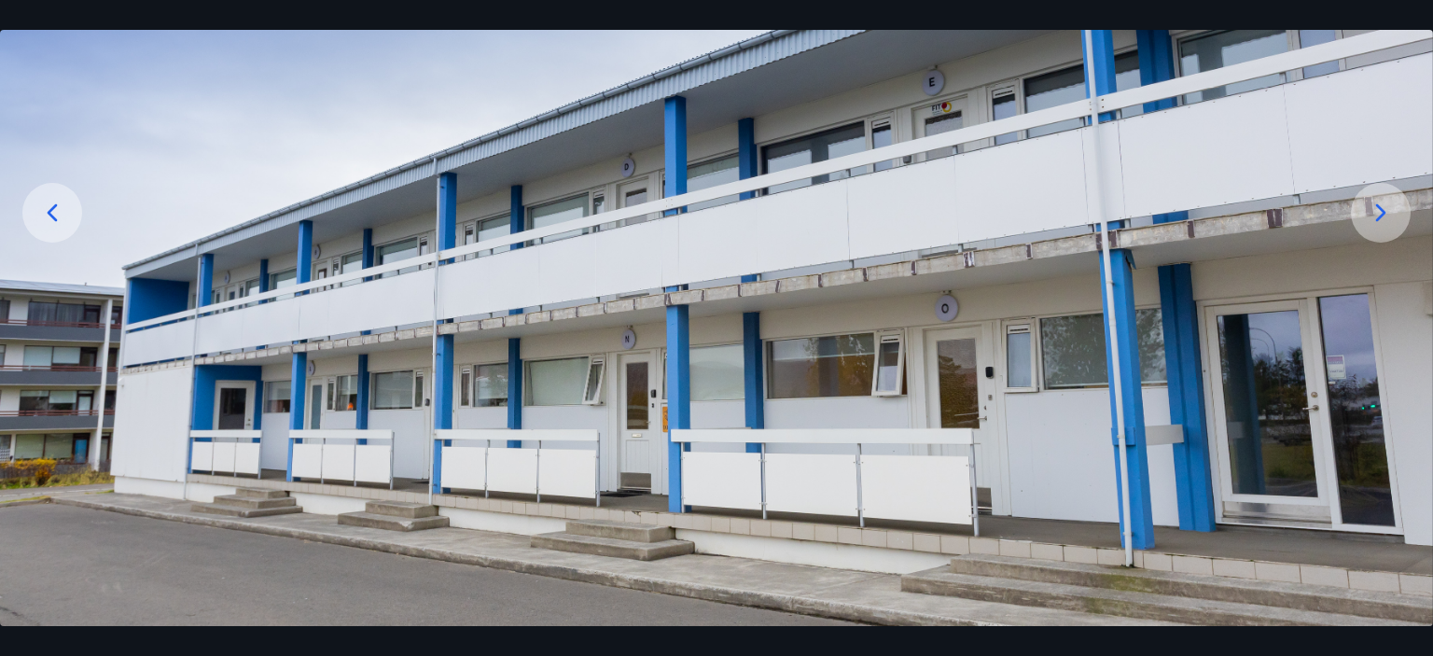
scroll to position [273, 0]
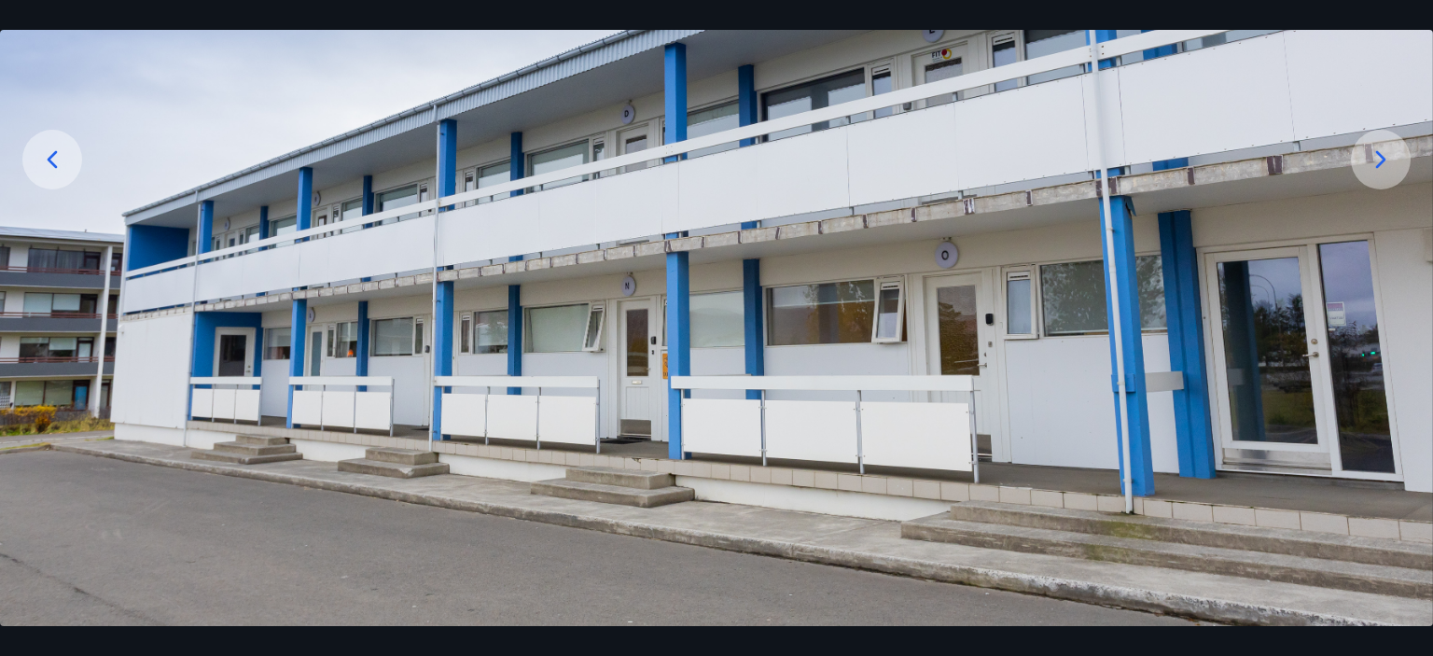
click at [1388, 160] on icon at bounding box center [1381, 160] width 30 height 30
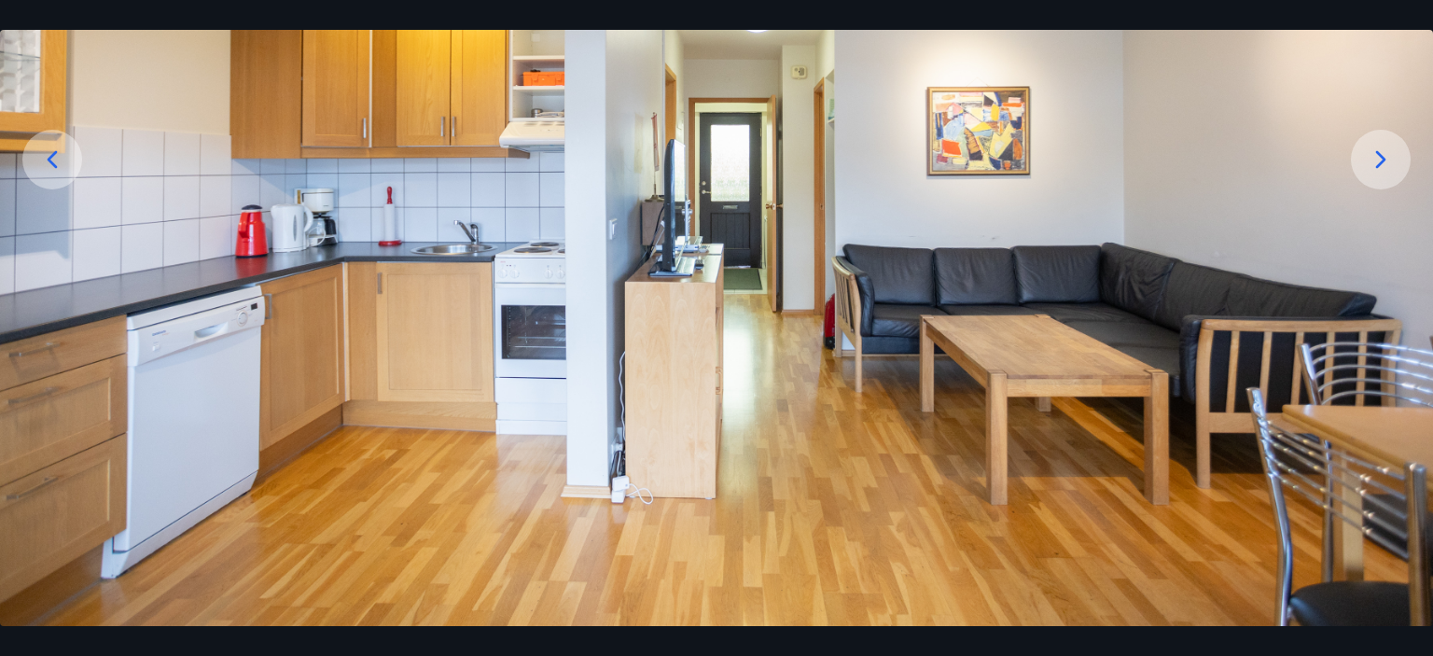
click at [1382, 162] on icon at bounding box center [1381, 159] width 10 height 18
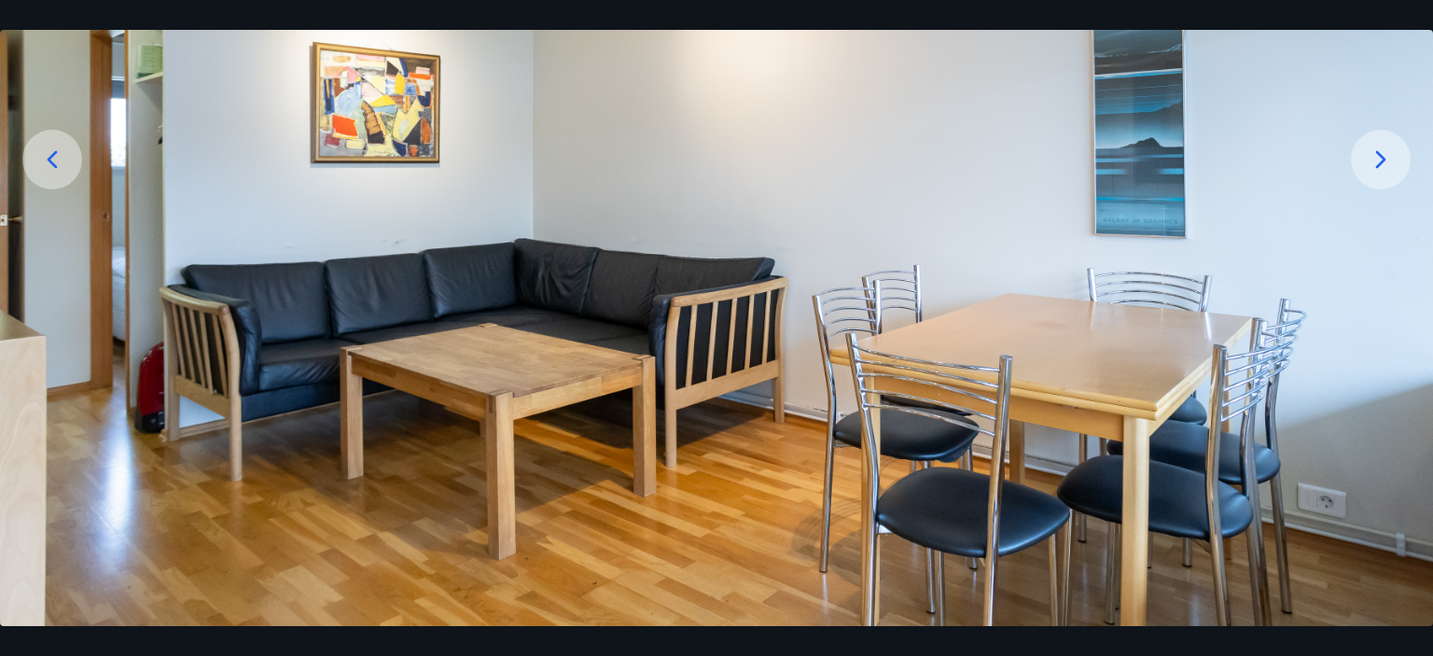
click at [1382, 162] on icon at bounding box center [1381, 159] width 10 height 18
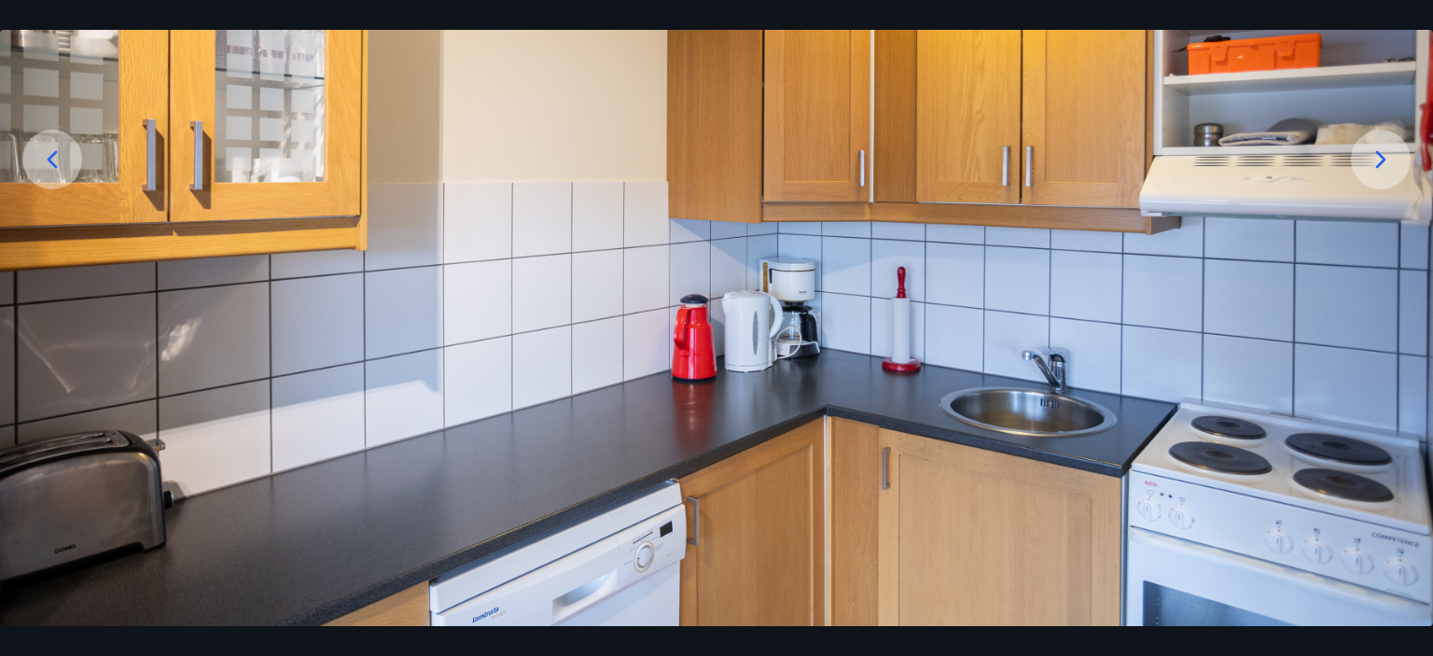
click at [1382, 162] on img at bounding box center [716, 229] width 1433 height 796
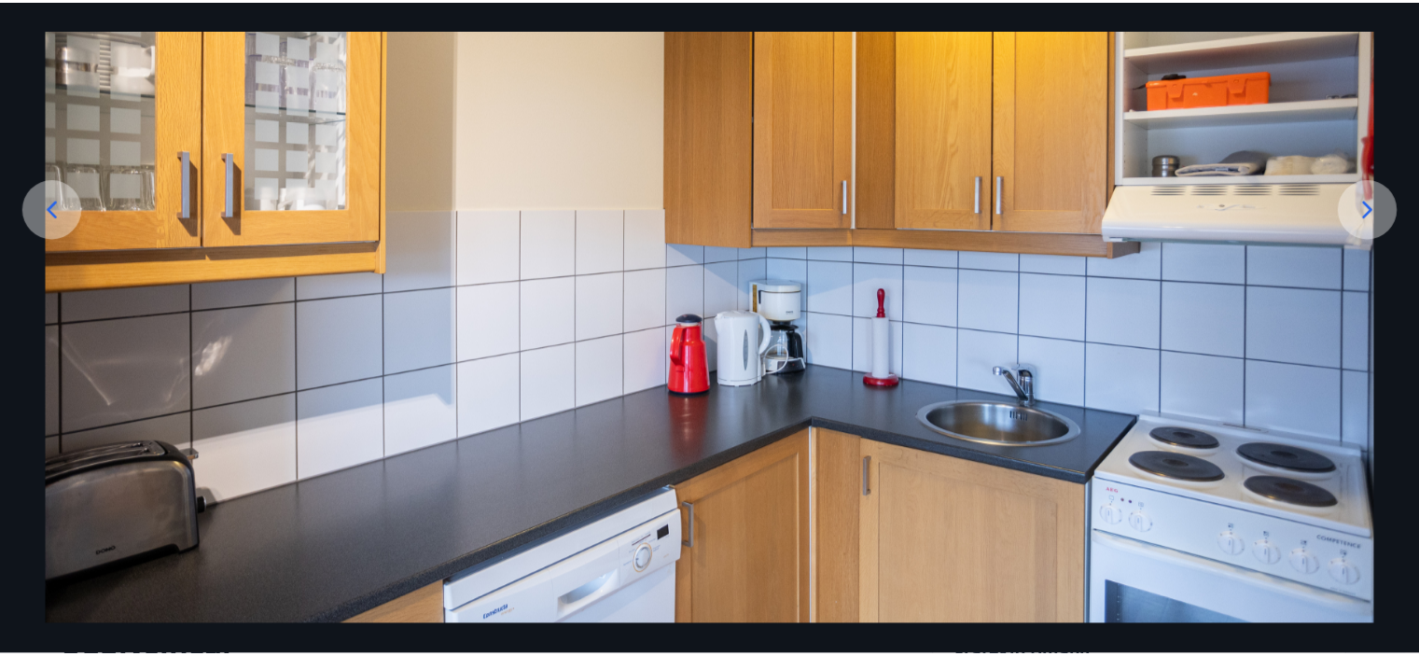
scroll to position [224, 0]
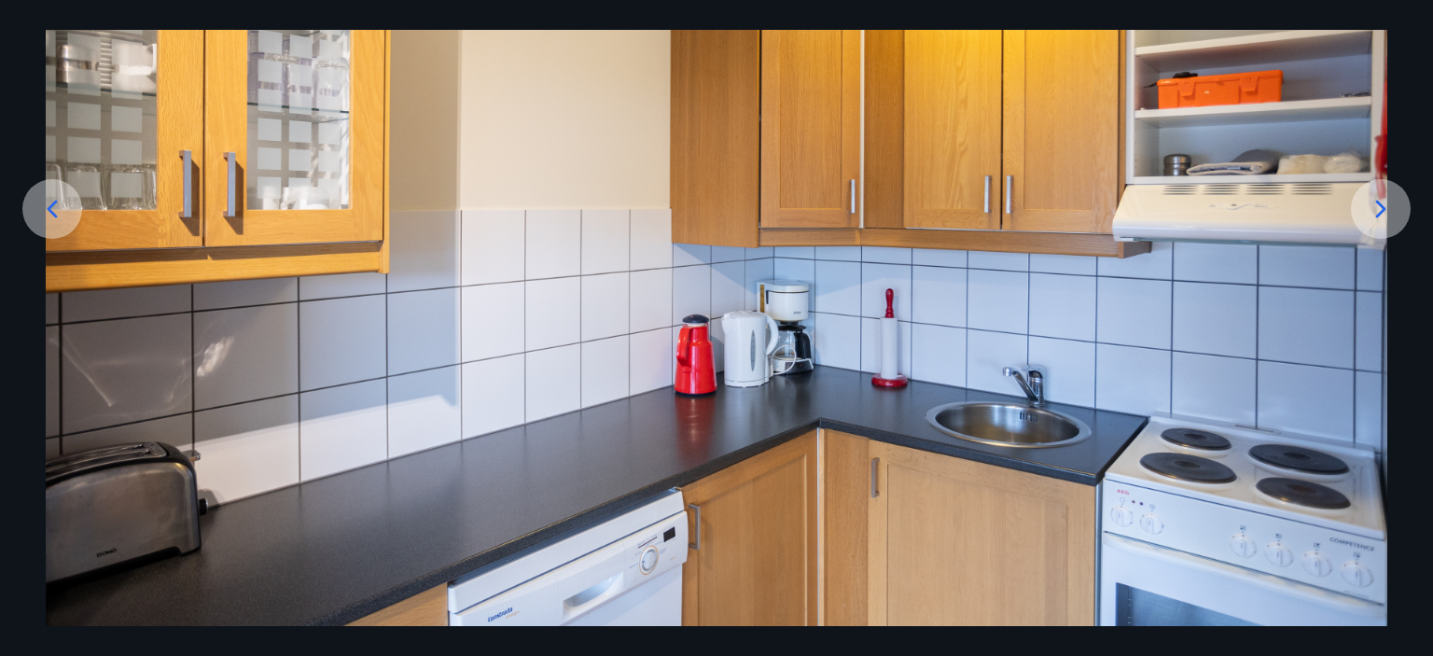
click at [1375, 205] on icon at bounding box center [1381, 209] width 30 height 30
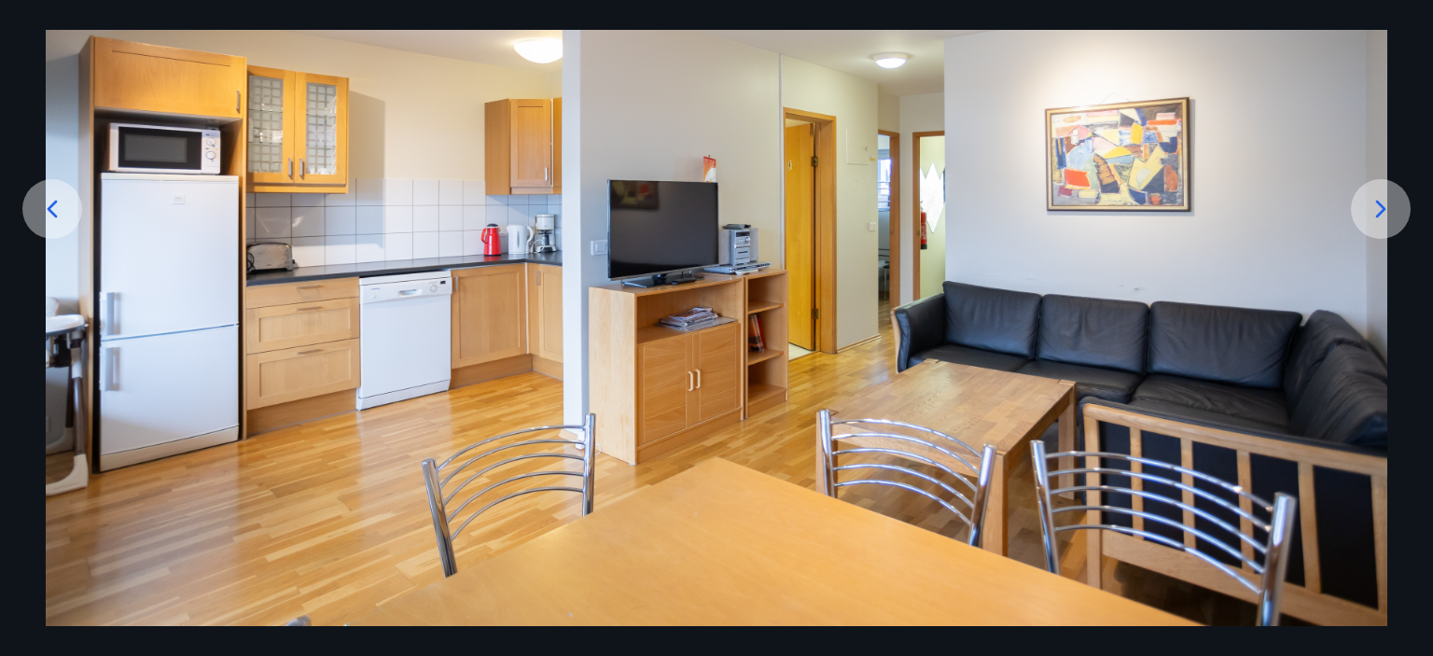
click at [1376, 205] on icon at bounding box center [1381, 209] width 30 height 30
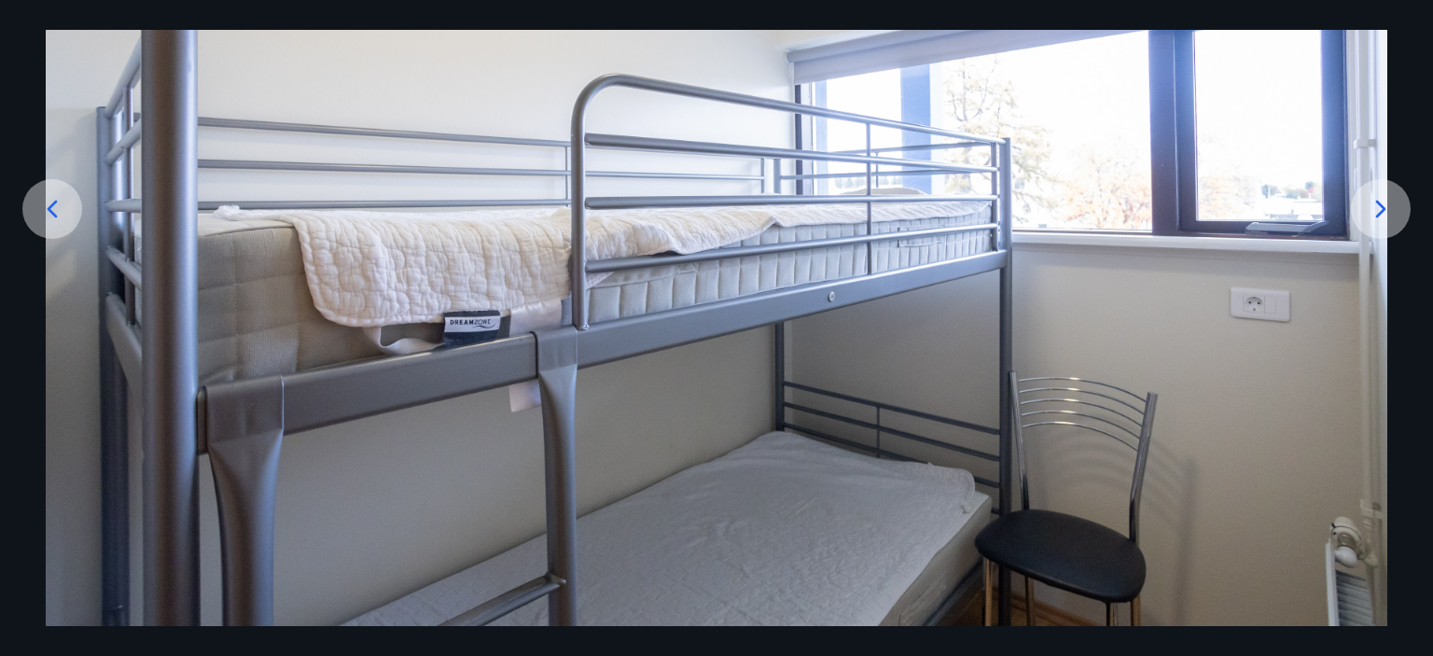
click at [1375, 206] on icon at bounding box center [1381, 209] width 30 height 30
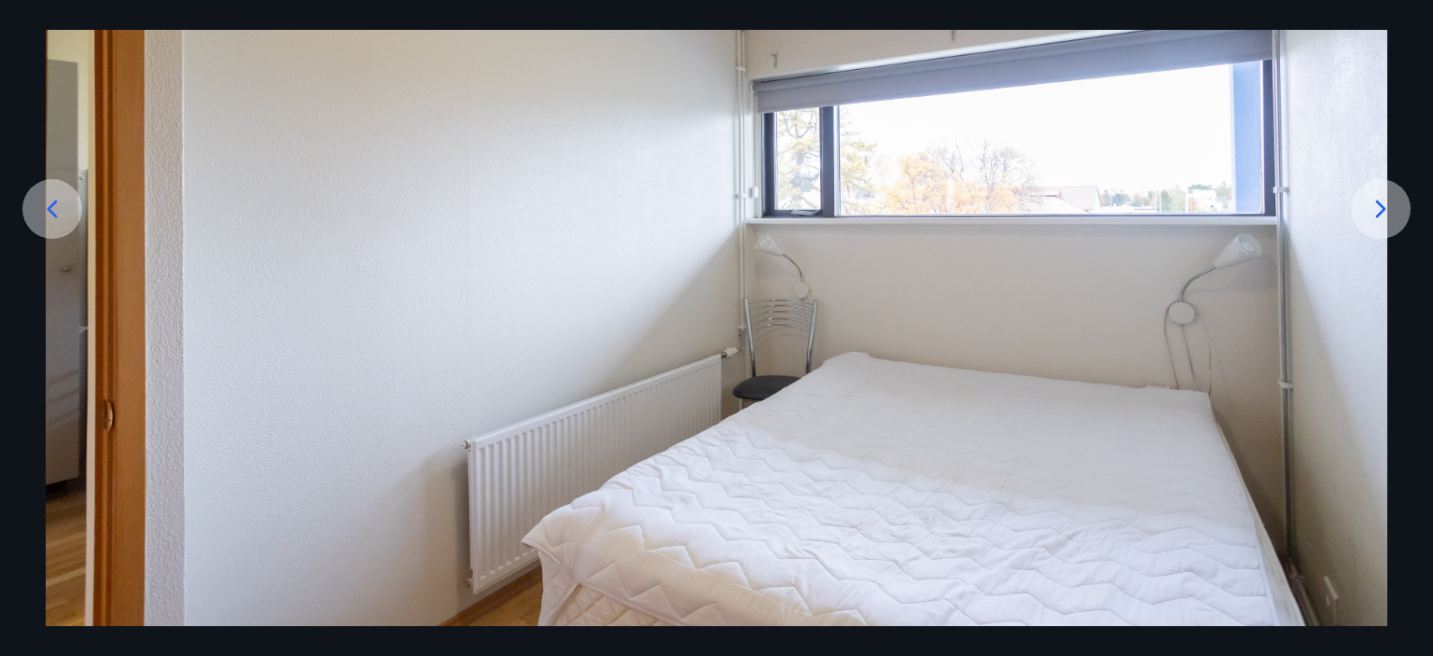
click at [1375, 206] on icon at bounding box center [1381, 209] width 30 height 30
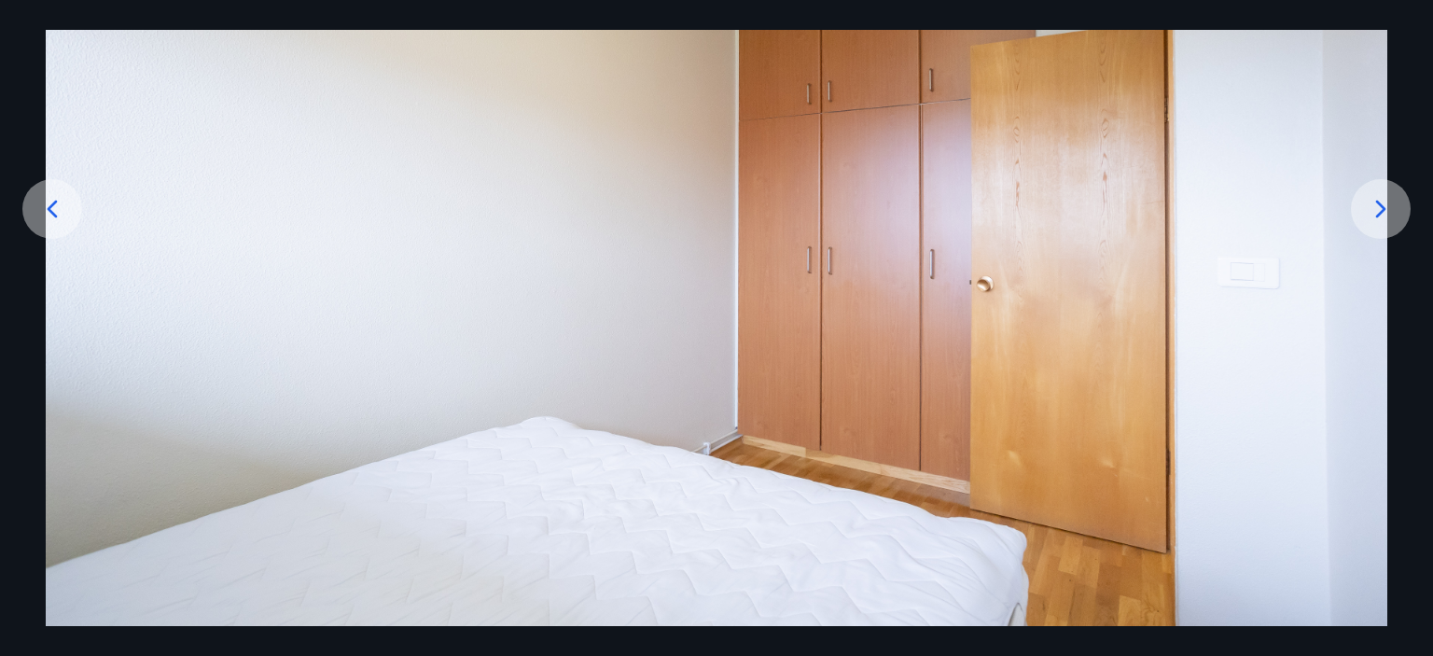
click at [1375, 206] on icon at bounding box center [1381, 209] width 30 height 30
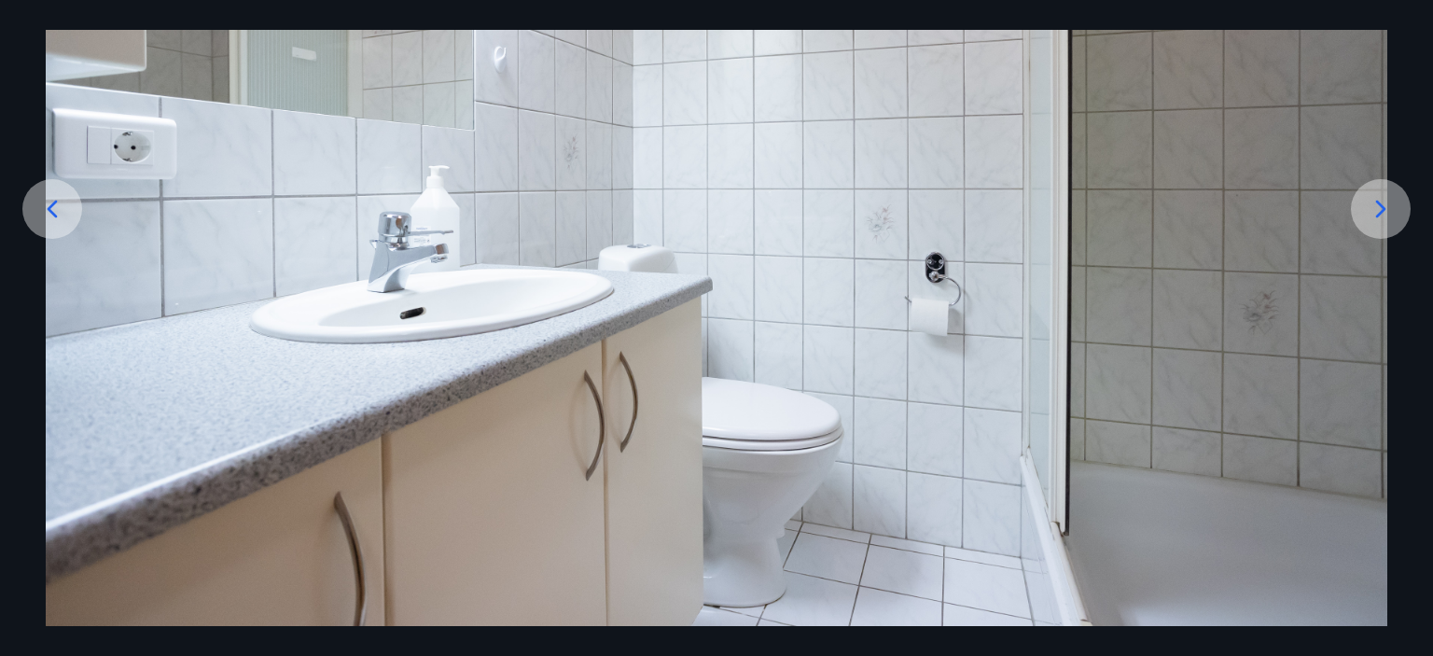
click at [1375, 206] on icon at bounding box center [1381, 209] width 30 height 30
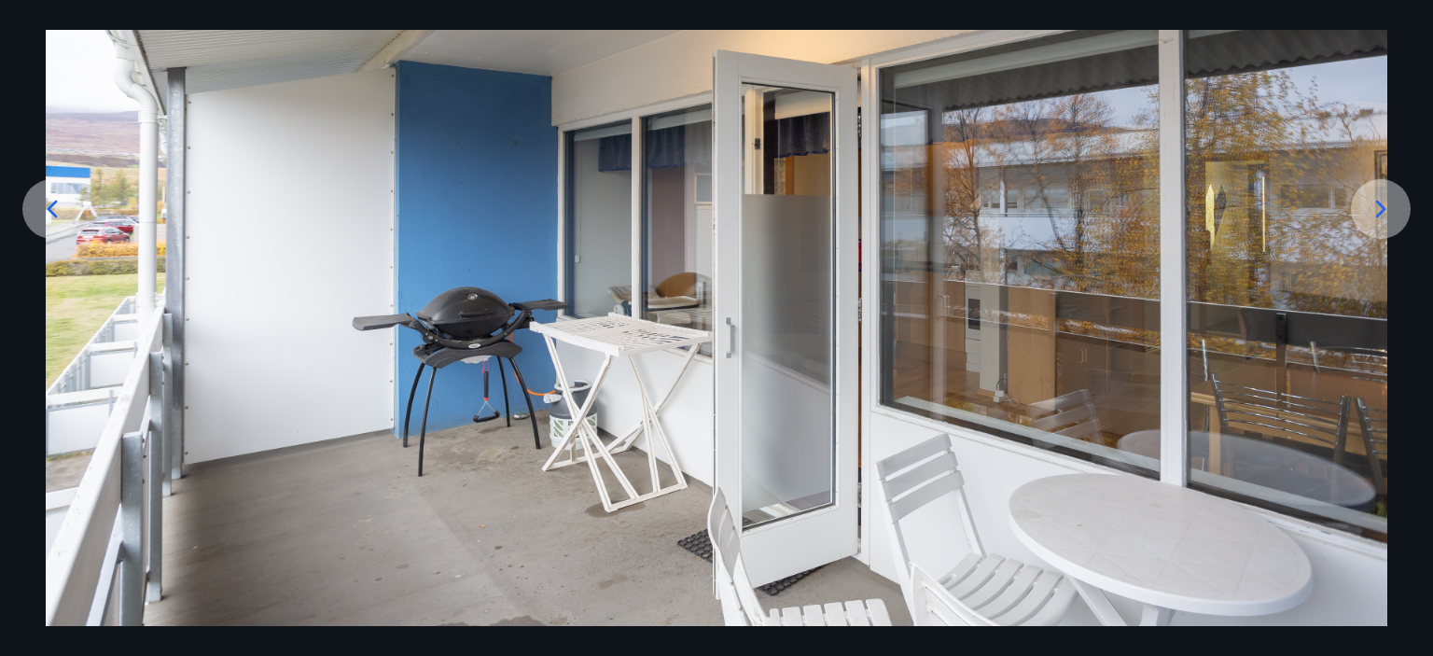
click at [1375, 206] on icon at bounding box center [1381, 209] width 30 height 30
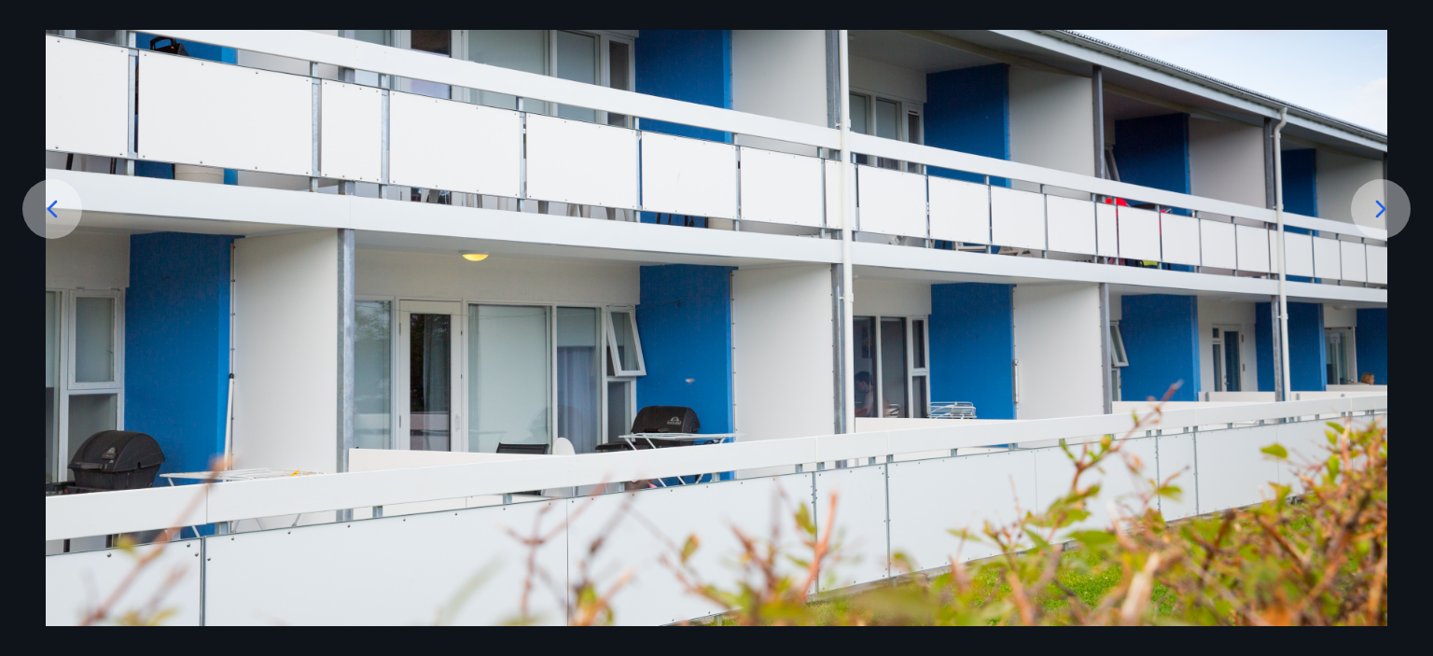
click at [1375, 206] on icon at bounding box center [1381, 209] width 30 height 30
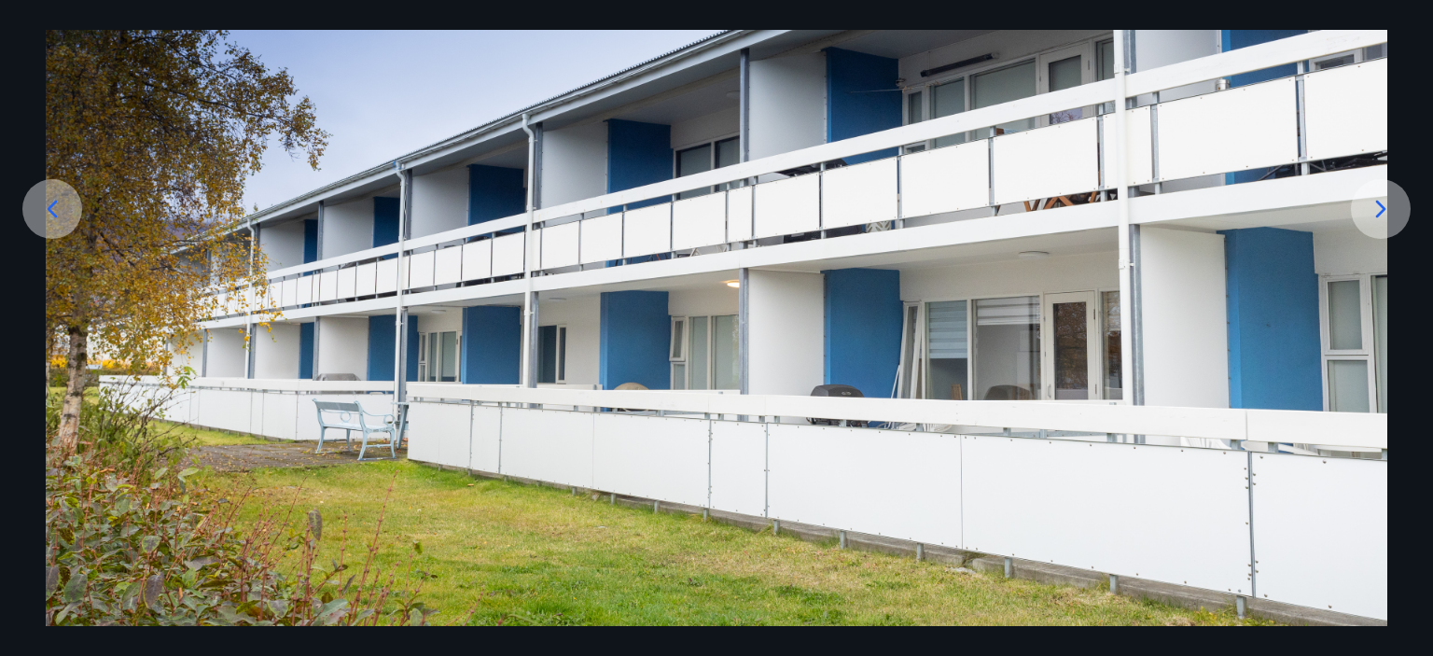
click at [1375, 206] on icon at bounding box center [1381, 209] width 30 height 30
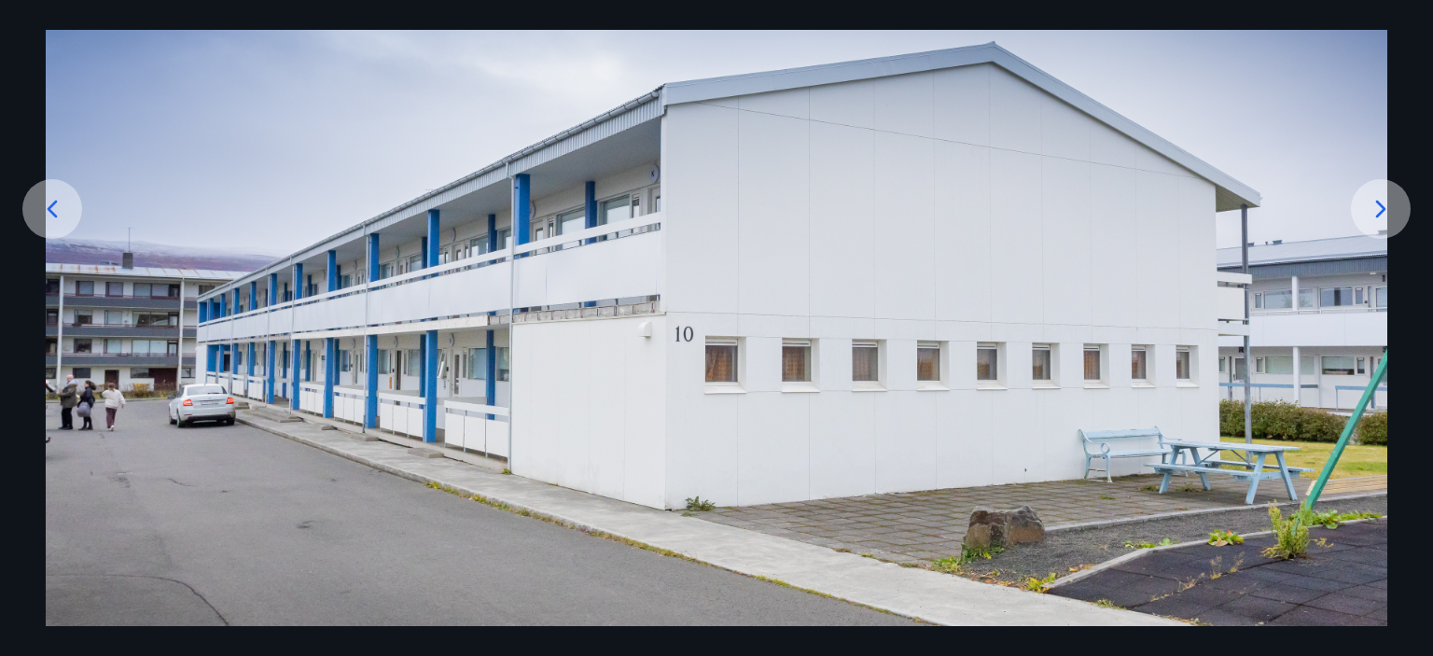
click at [1381, 208] on icon at bounding box center [1381, 209] width 30 height 30
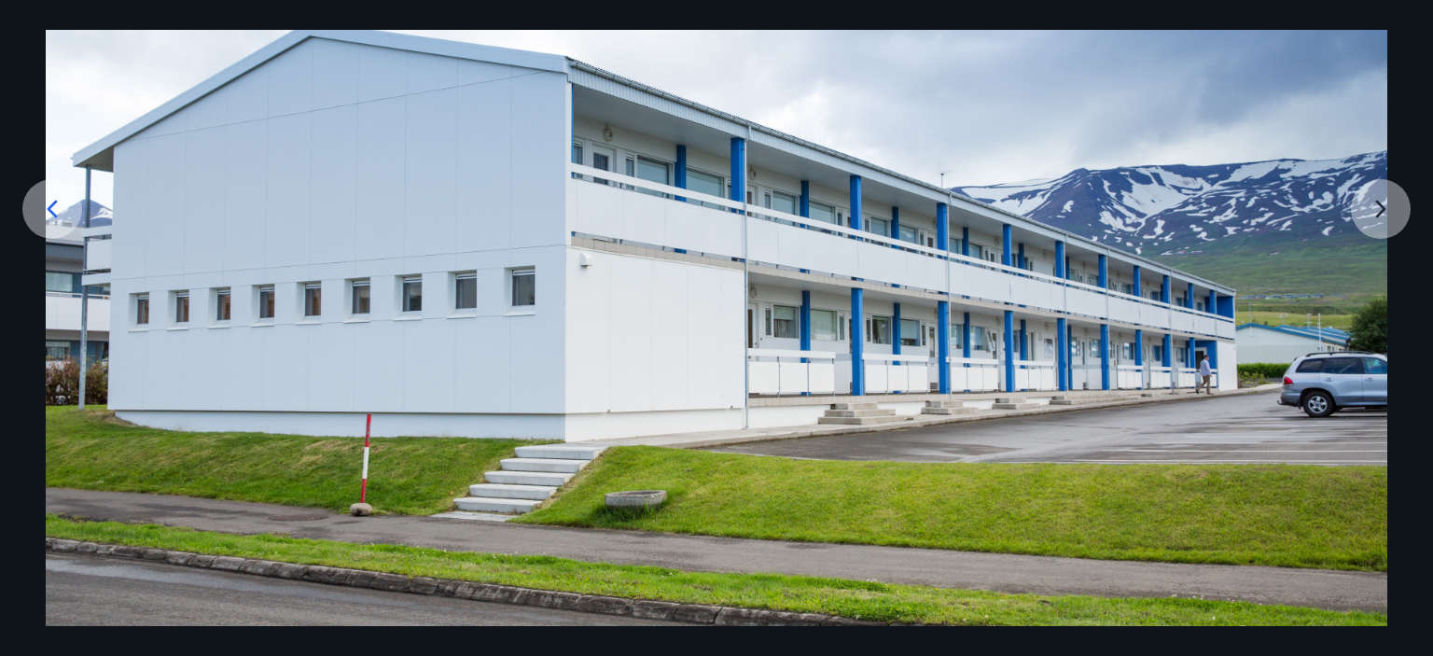
click at [1379, 208] on img at bounding box center [716, 253] width 1341 height 745
click at [1387, 208] on div at bounding box center [716, 253] width 1433 height 745
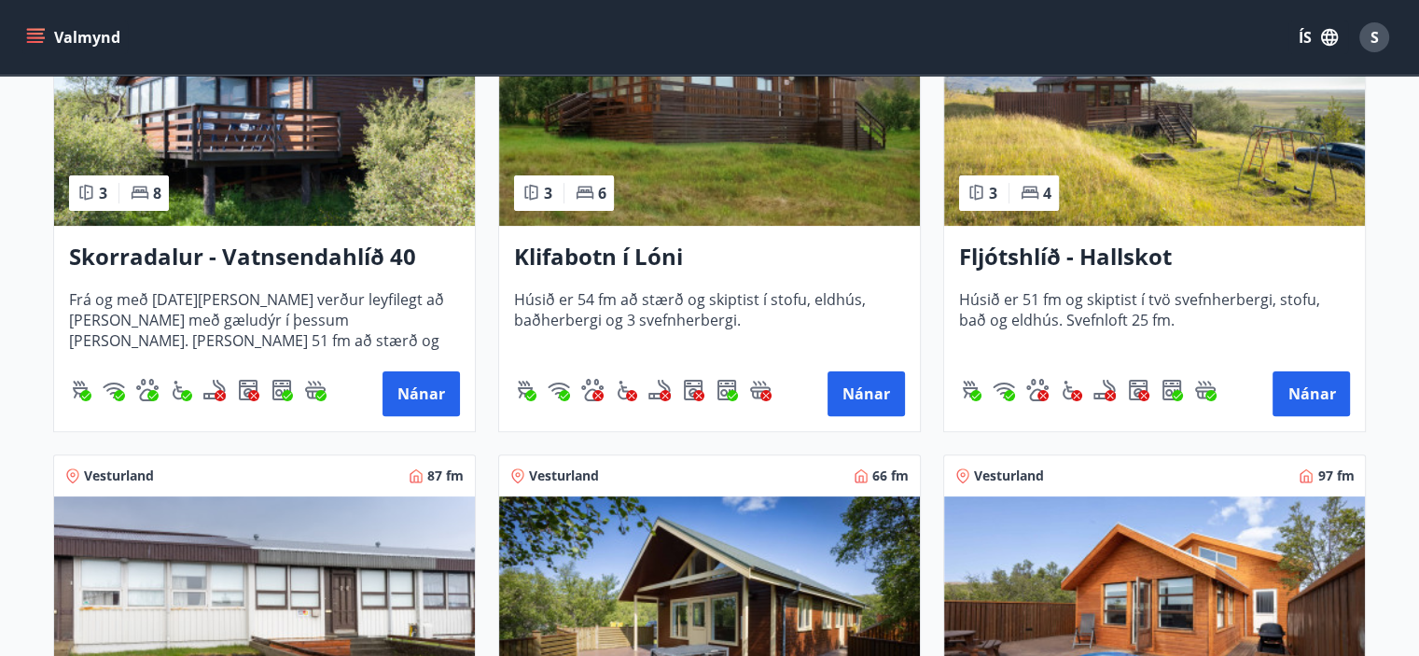
scroll to position [484, 0]
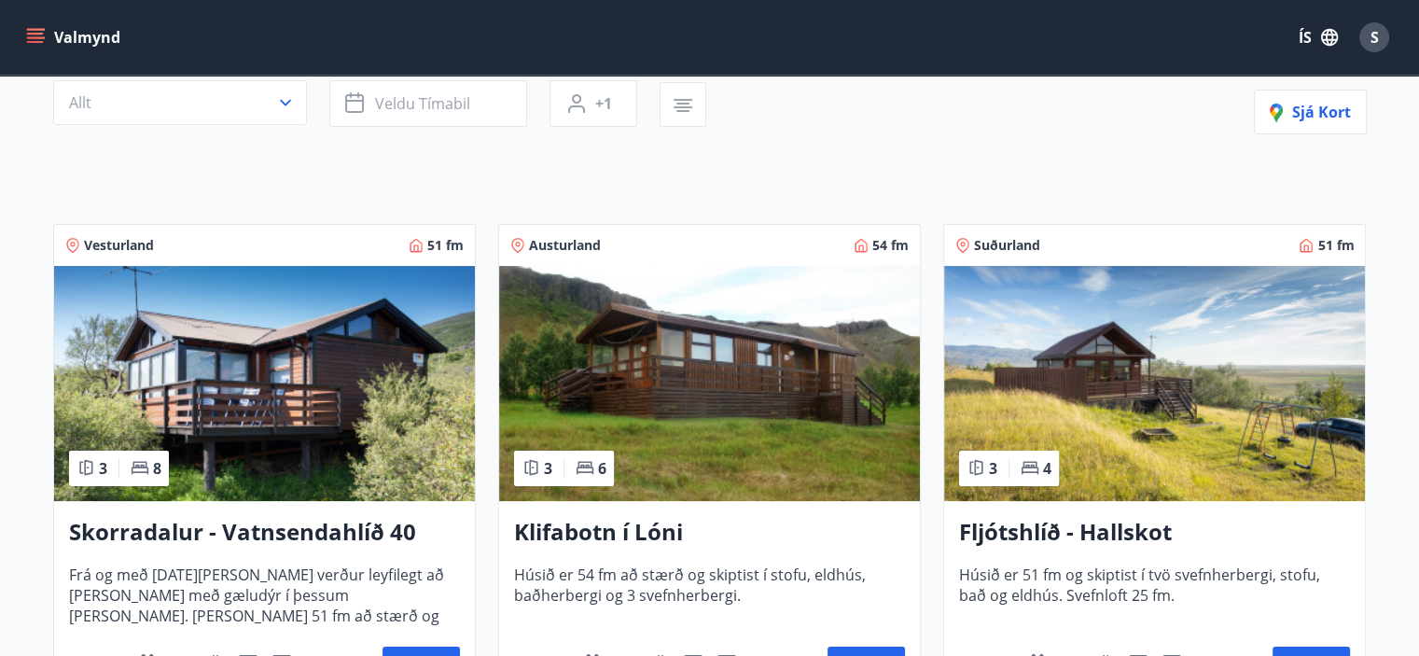
click at [265, 369] on img at bounding box center [264, 383] width 421 height 235
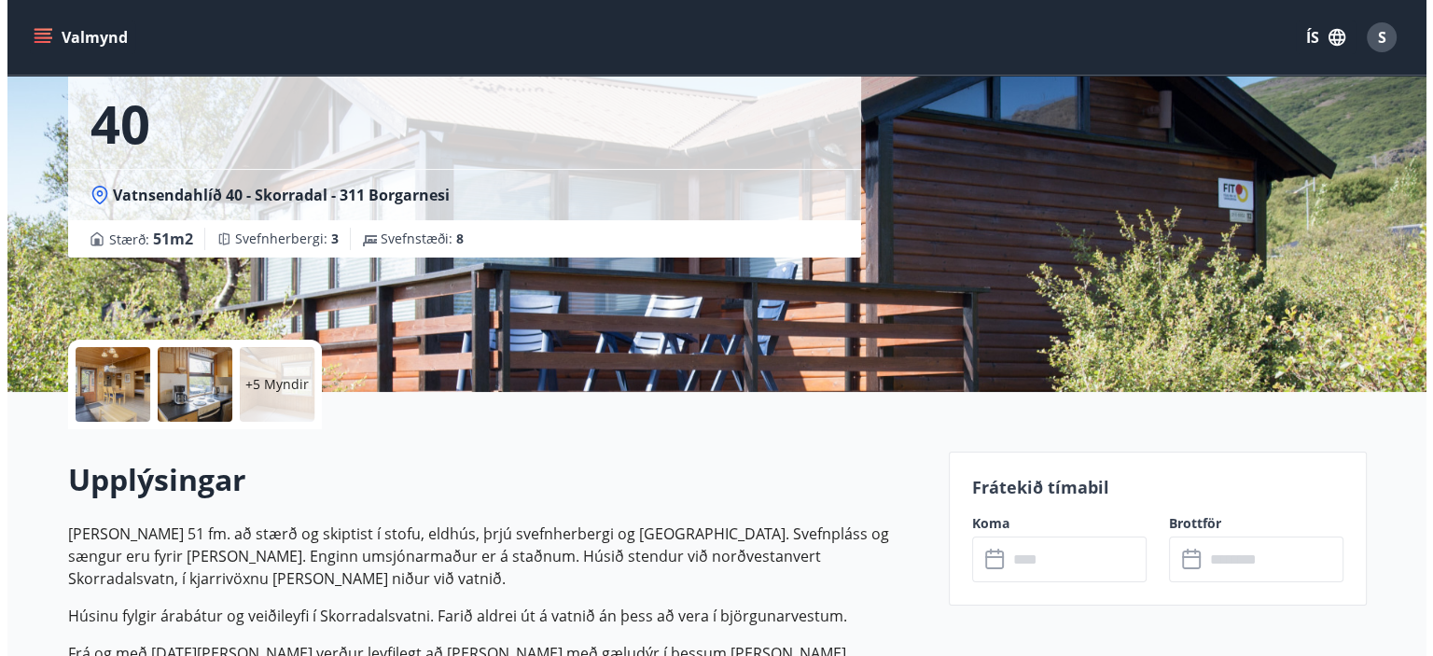
scroll to position [280, 0]
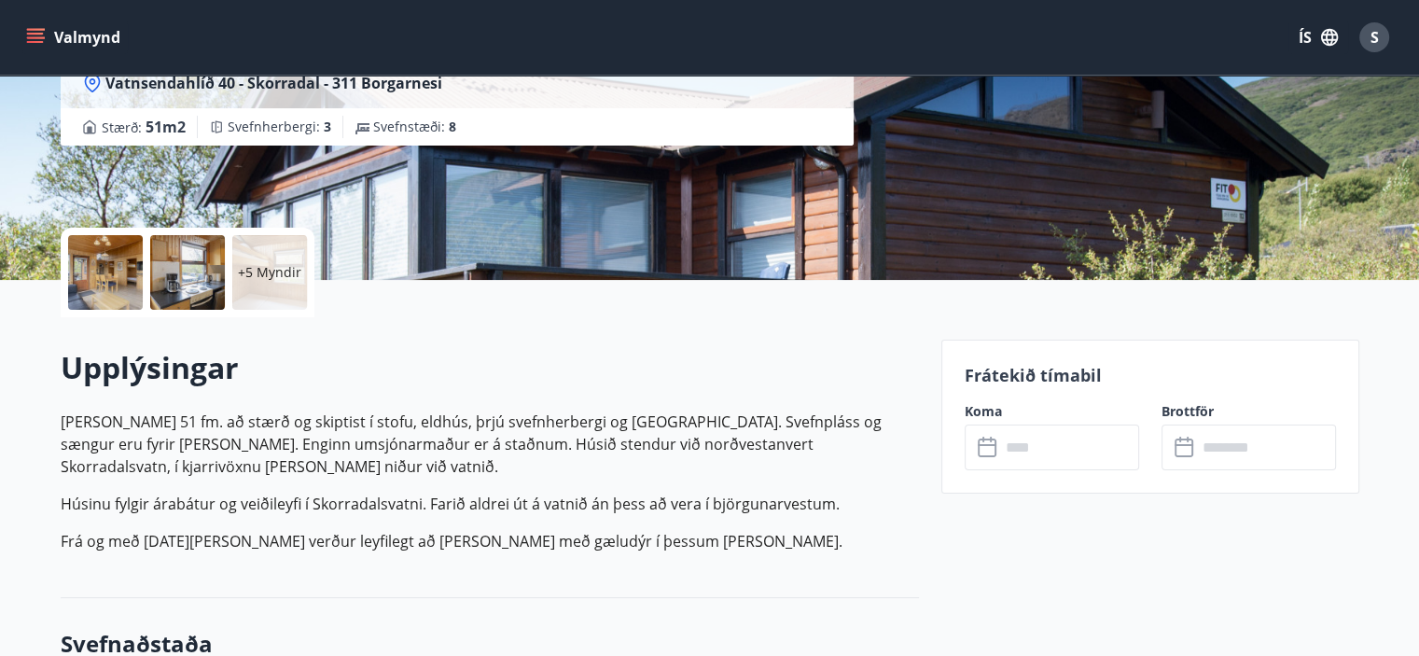
click at [261, 267] on p "+5 Myndir" at bounding box center [269, 272] width 63 height 19
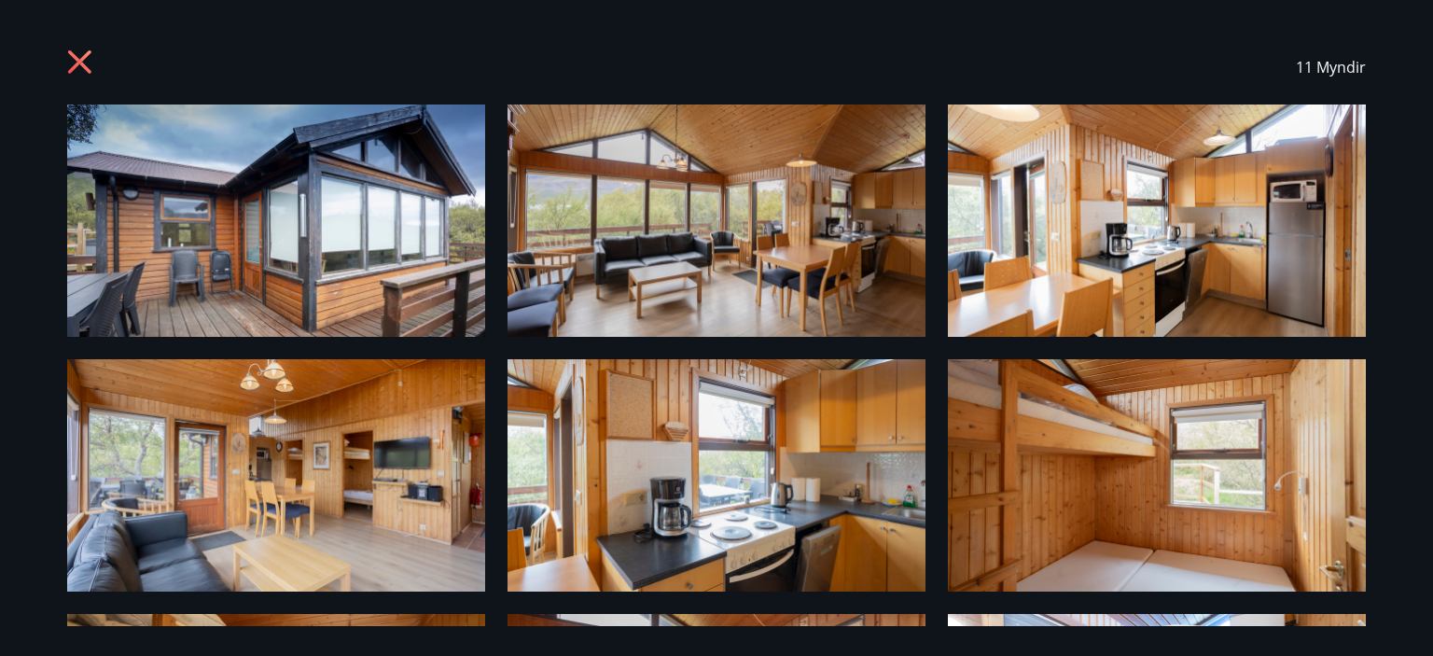
click at [305, 228] on img at bounding box center [276, 220] width 418 height 232
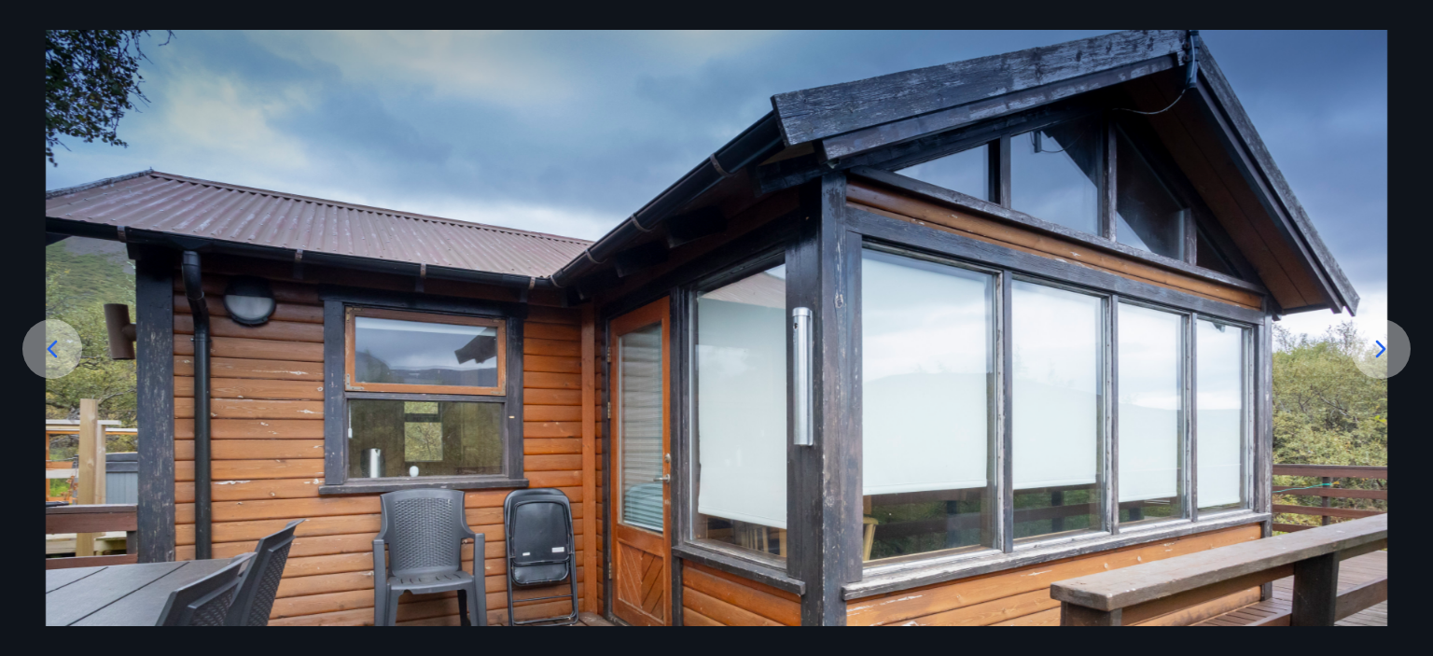
scroll to position [224, 0]
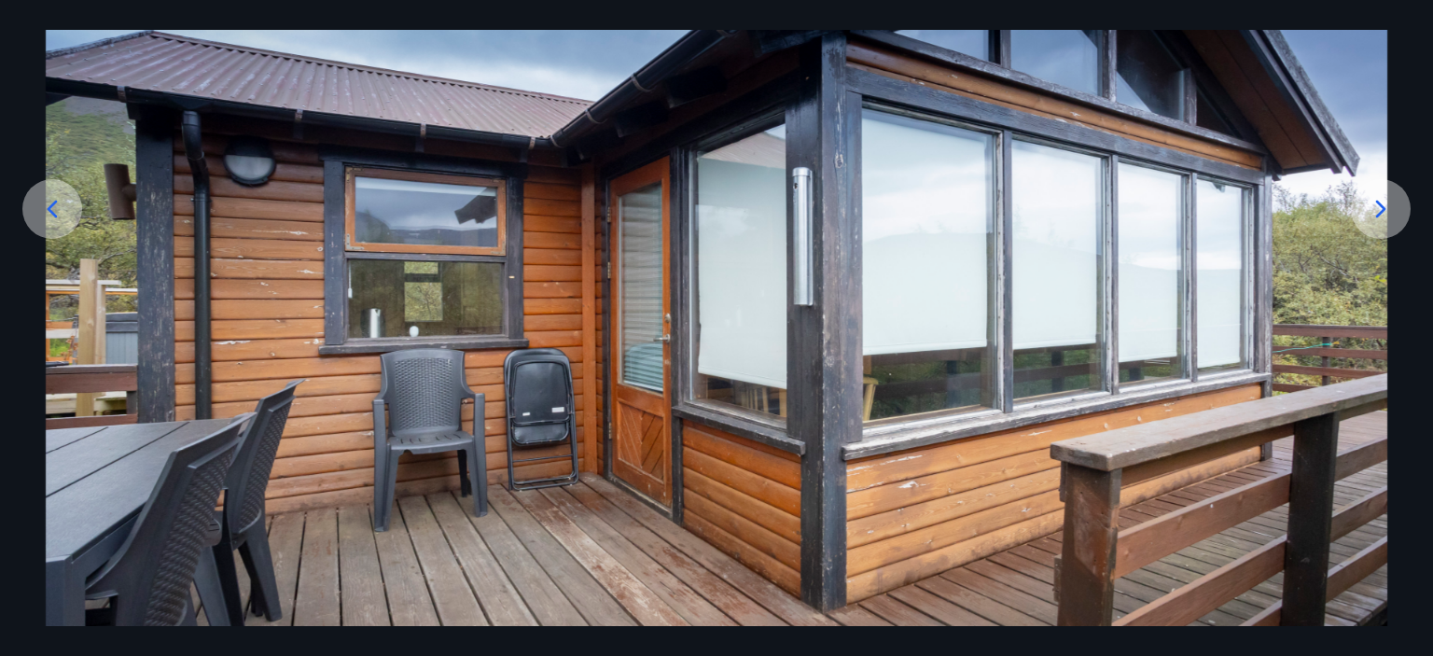
click at [1381, 211] on icon at bounding box center [1381, 209] width 10 height 18
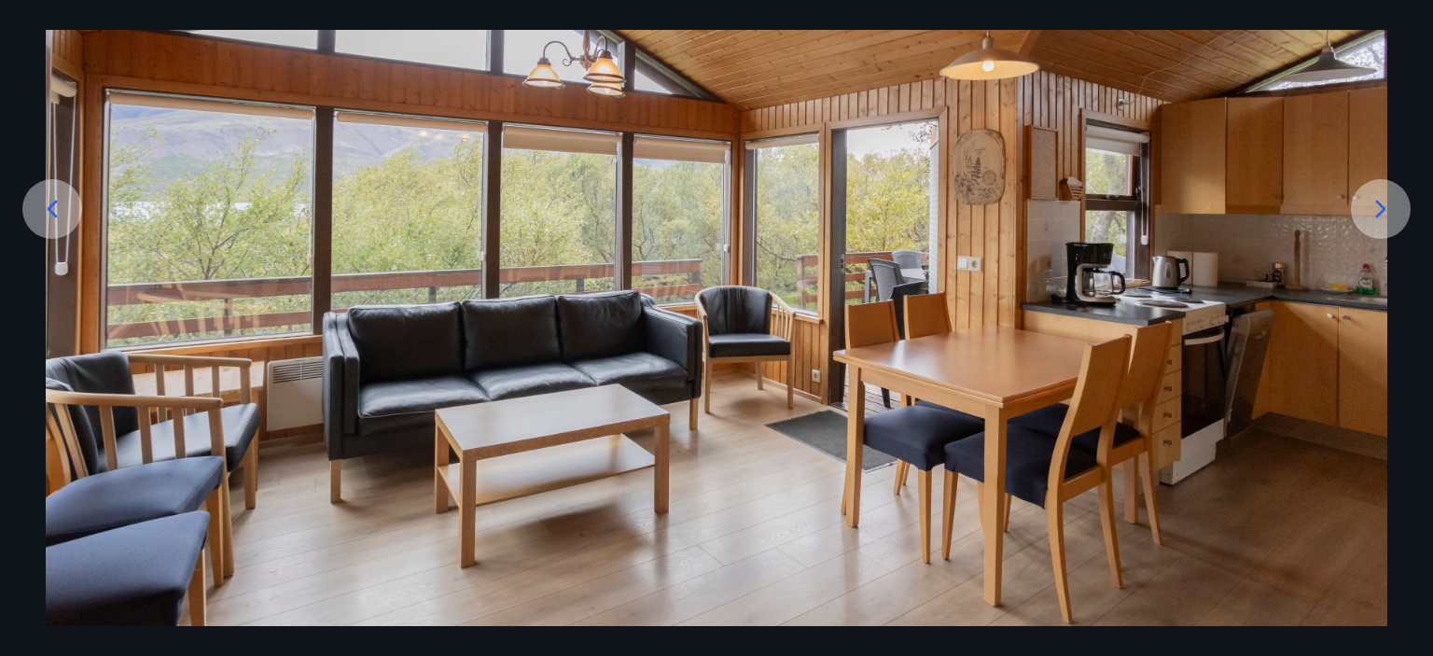
click at [1381, 211] on icon at bounding box center [1381, 209] width 10 height 18
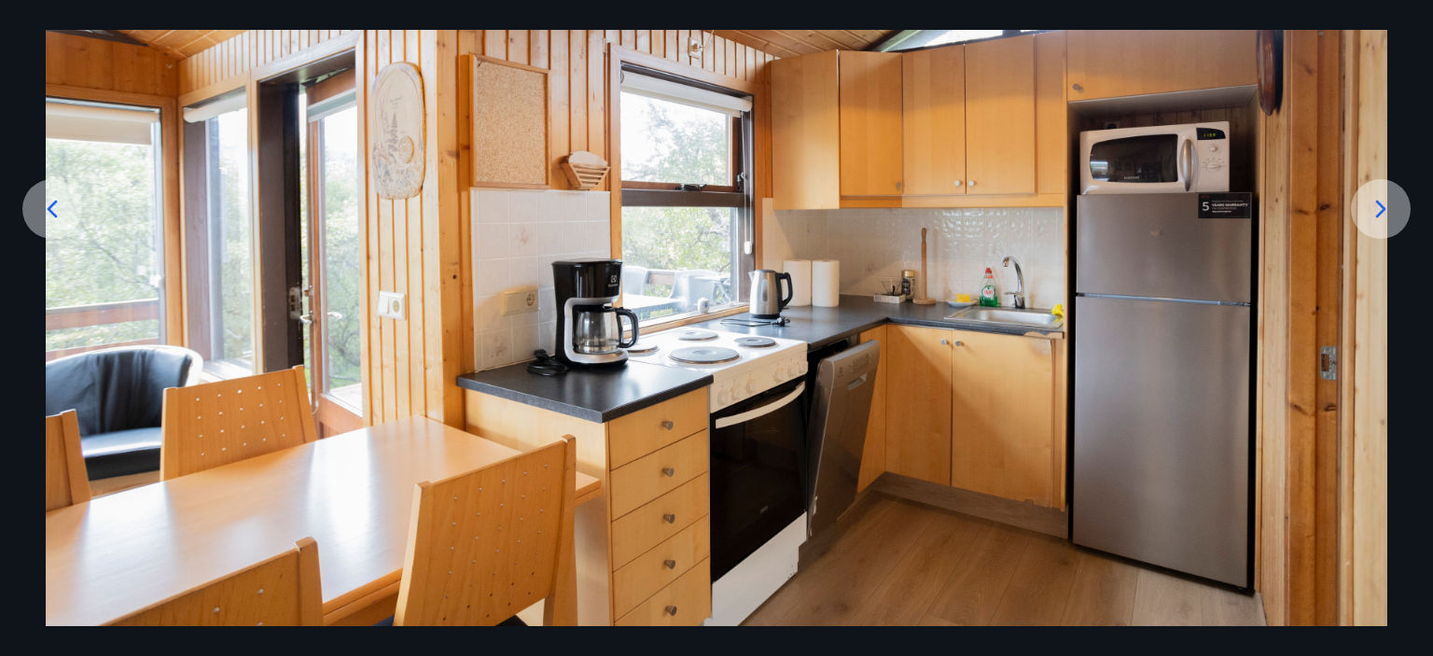
click at [1381, 211] on icon at bounding box center [1381, 209] width 10 height 18
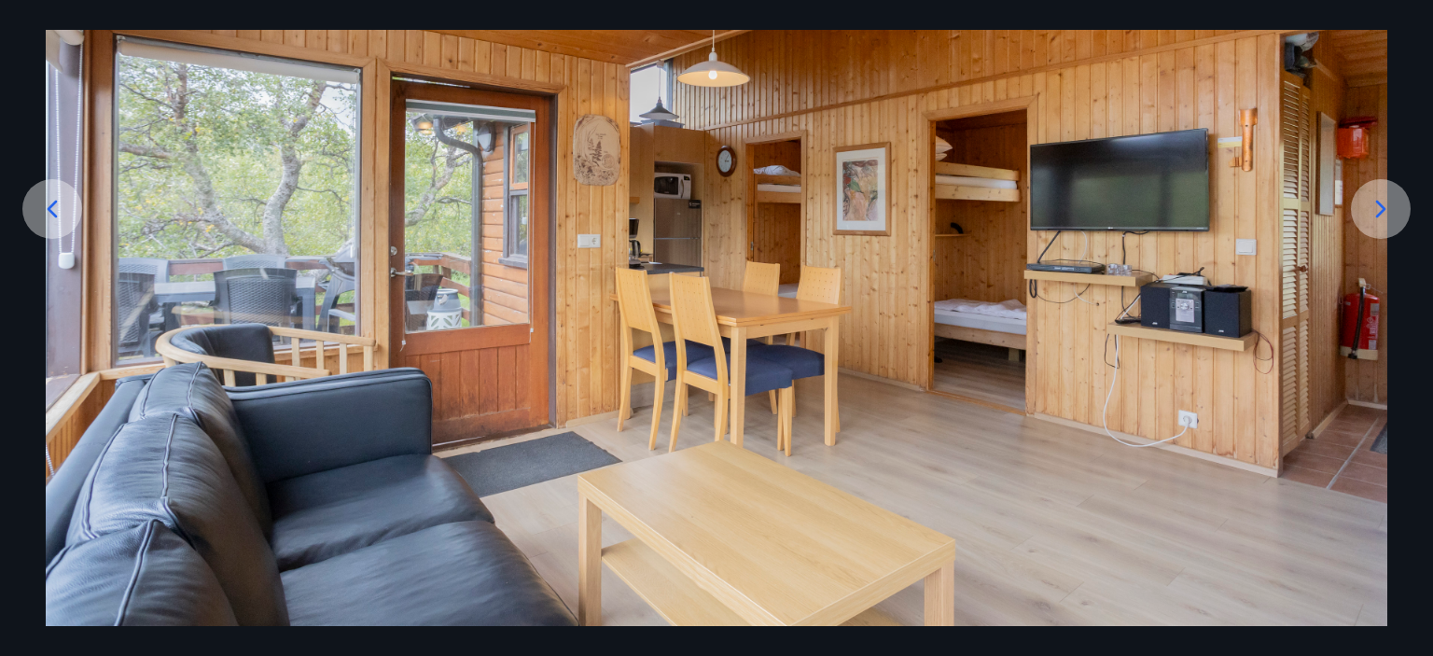
click at [1381, 211] on icon at bounding box center [1381, 209] width 10 height 18
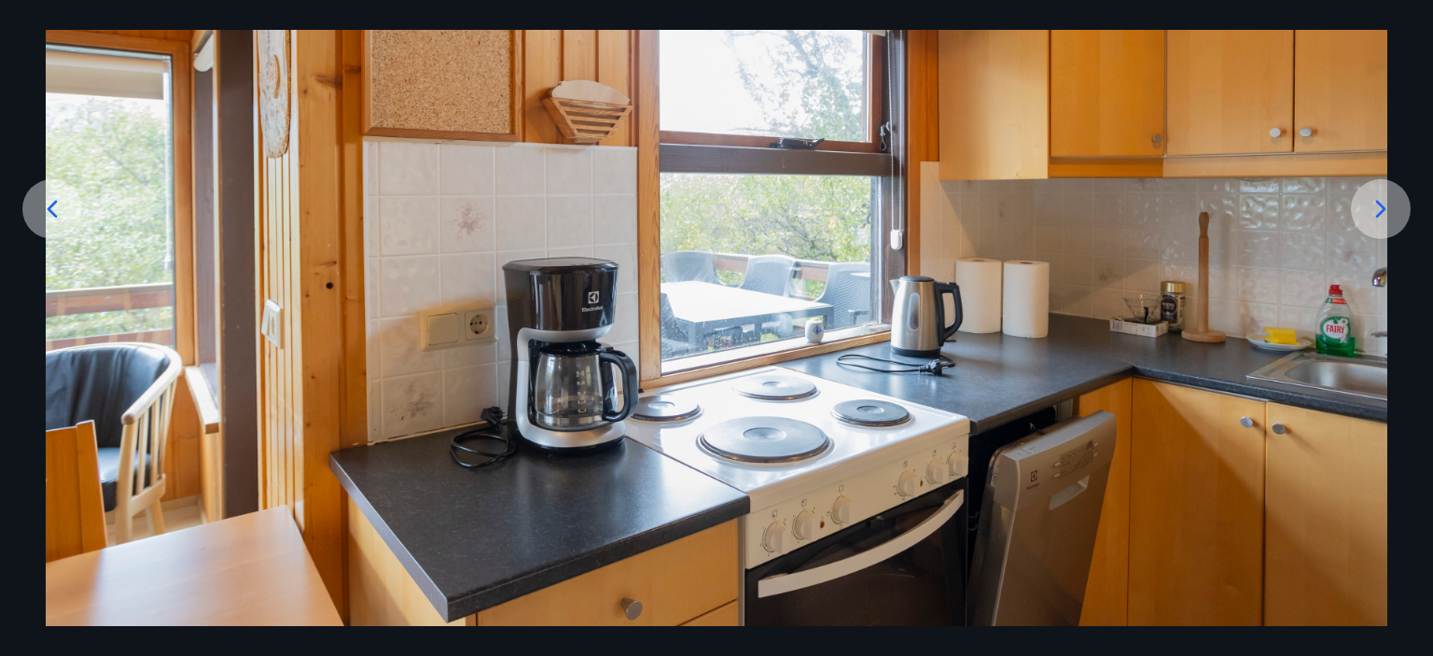
click at [1381, 211] on icon at bounding box center [1381, 209] width 10 height 18
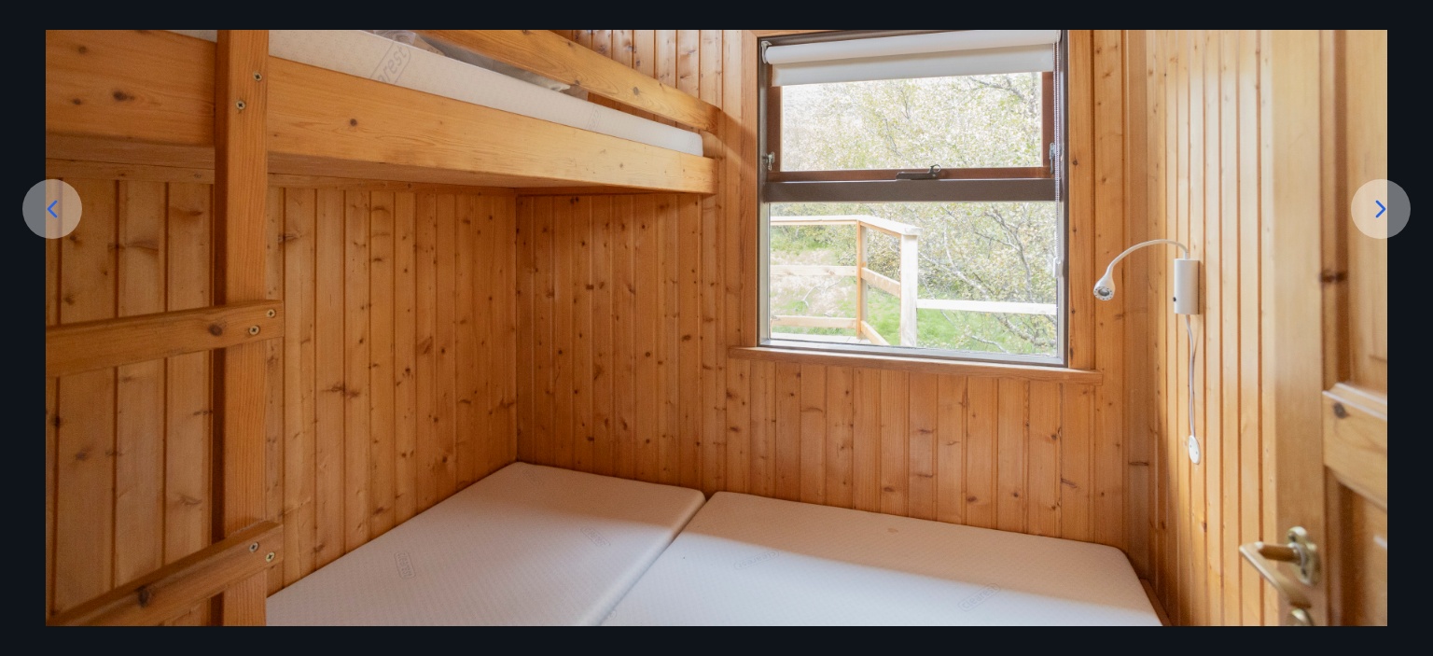
click at [1381, 211] on icon at bounding box center [1381, 209] width 10 height 18
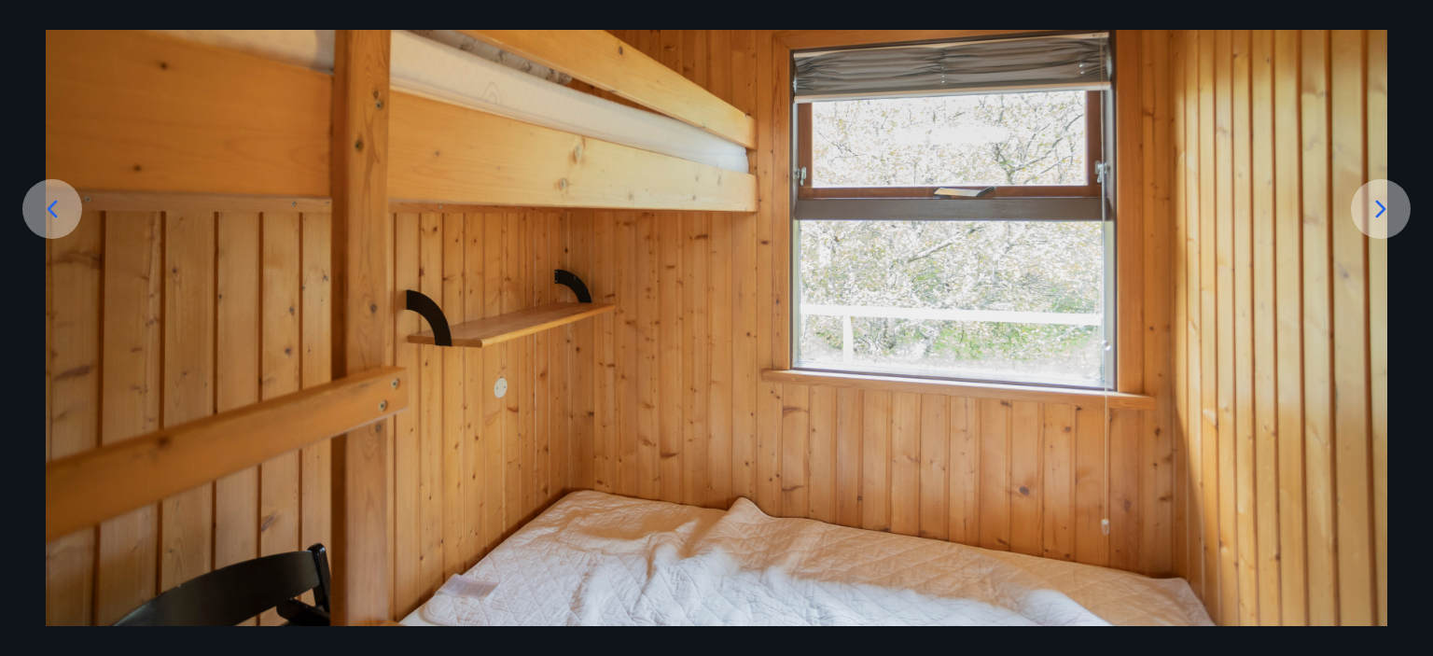
click at [1378, 211] on icon at bounding box center [1381, 209] width 30 height 30
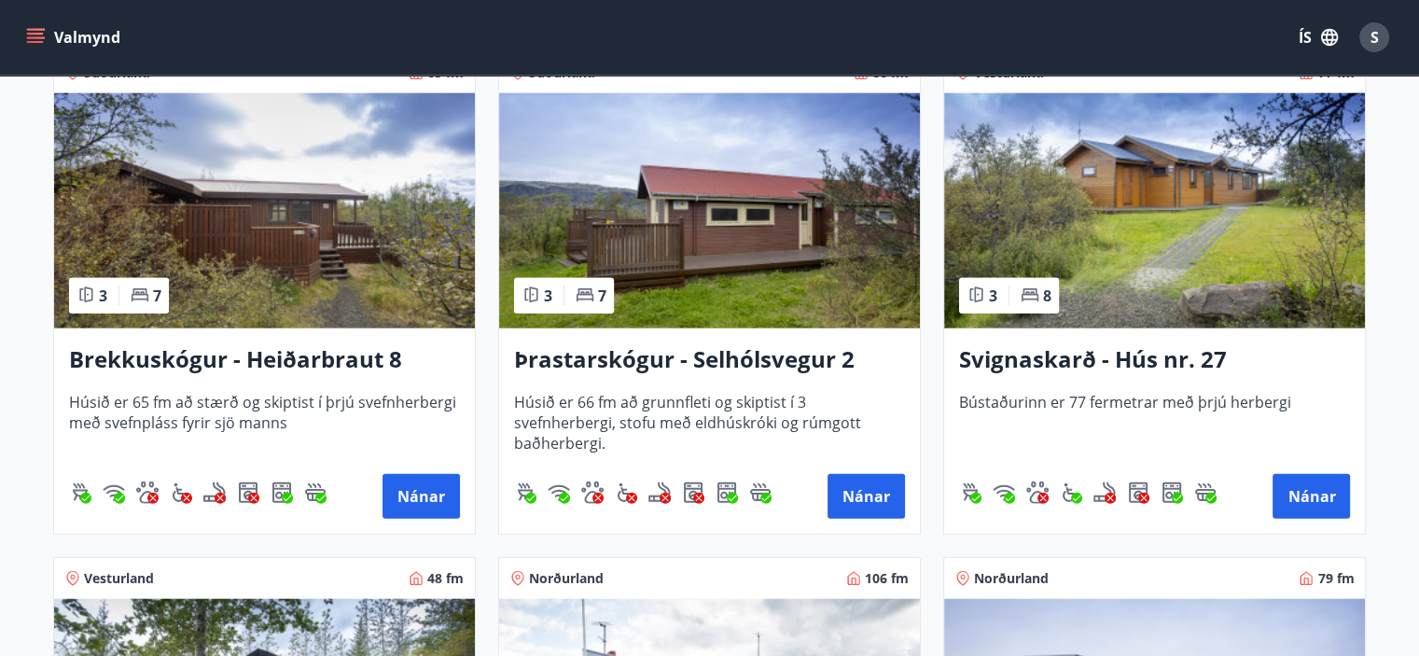
scroll to position [4384, 0]
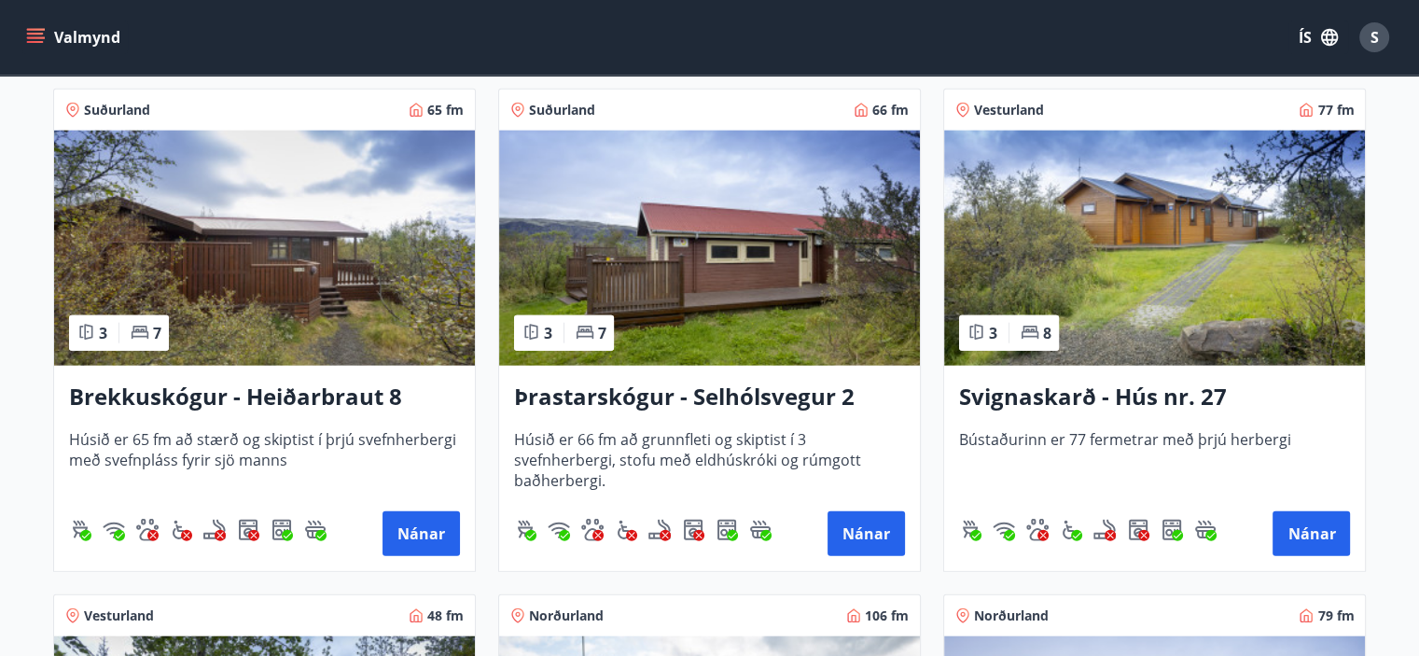
click at [250, 268] on img at bounding box center [264, 248] width 421 height 235
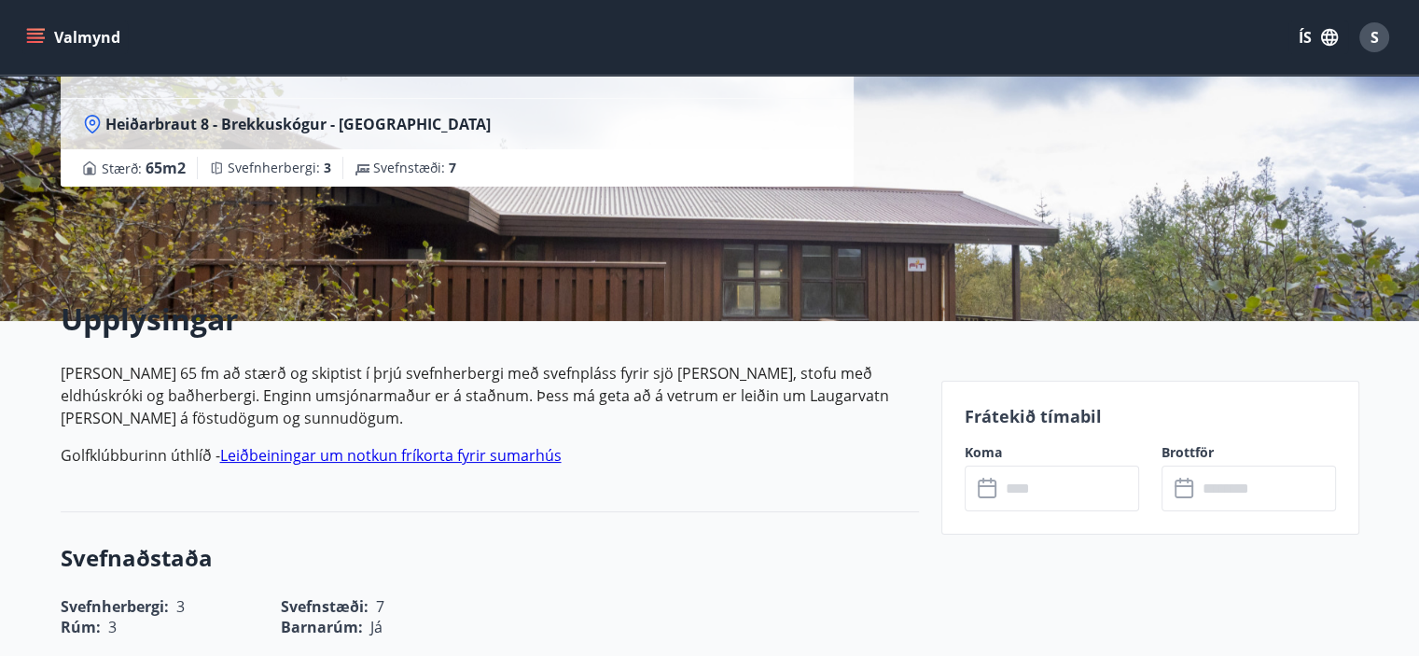
scroll to position [80, 0]
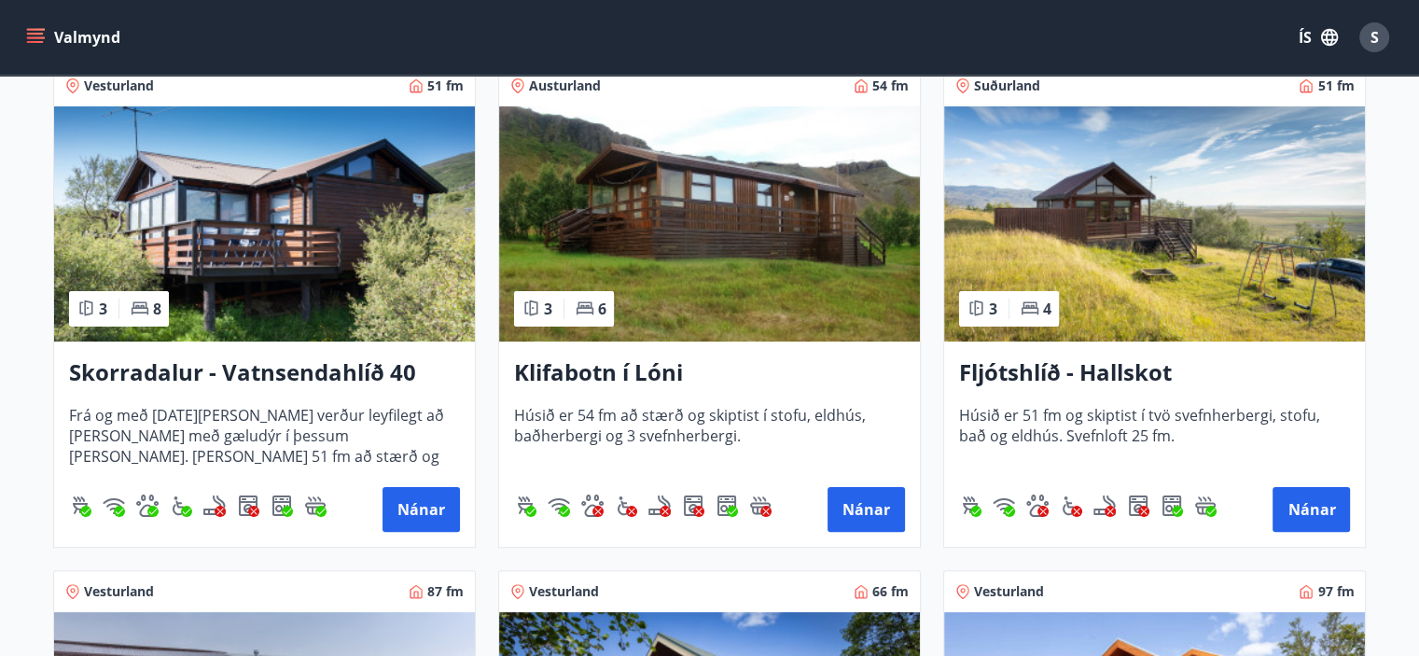
scroll to position [187, 0]
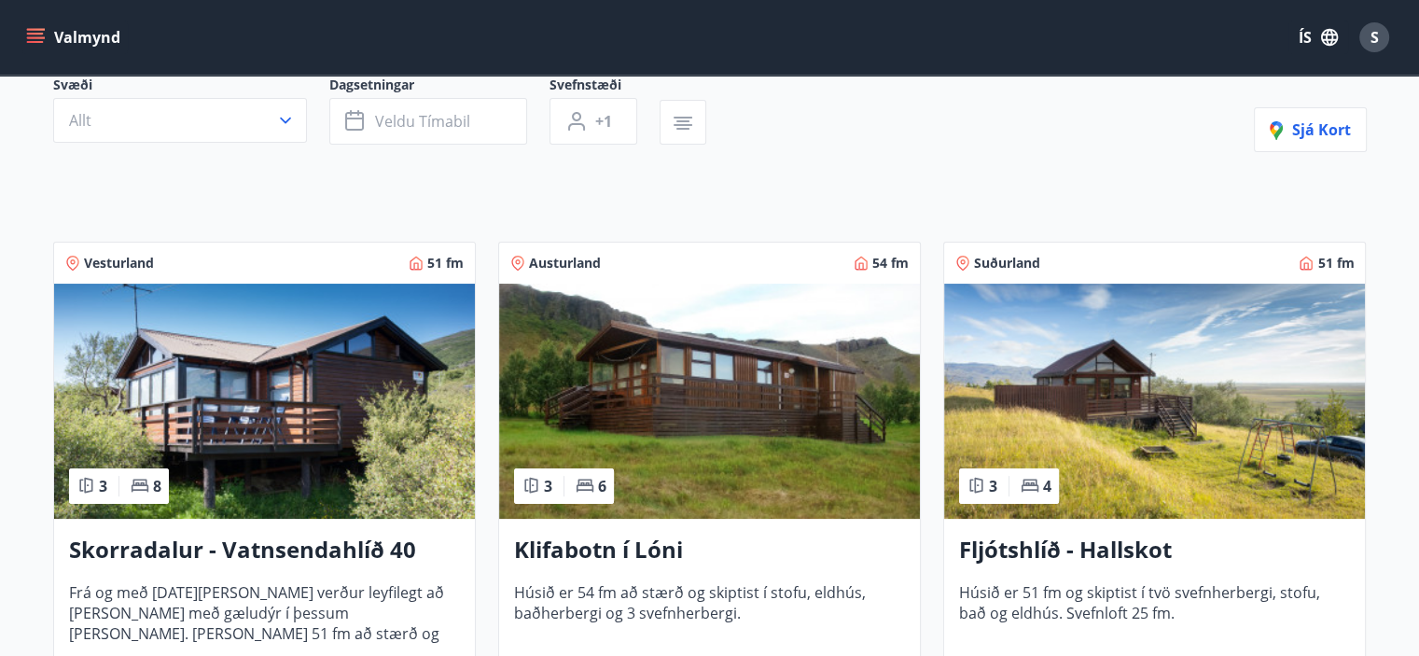
click at [257, 382] on img at bounding box center [264, 401] width 421 height 235
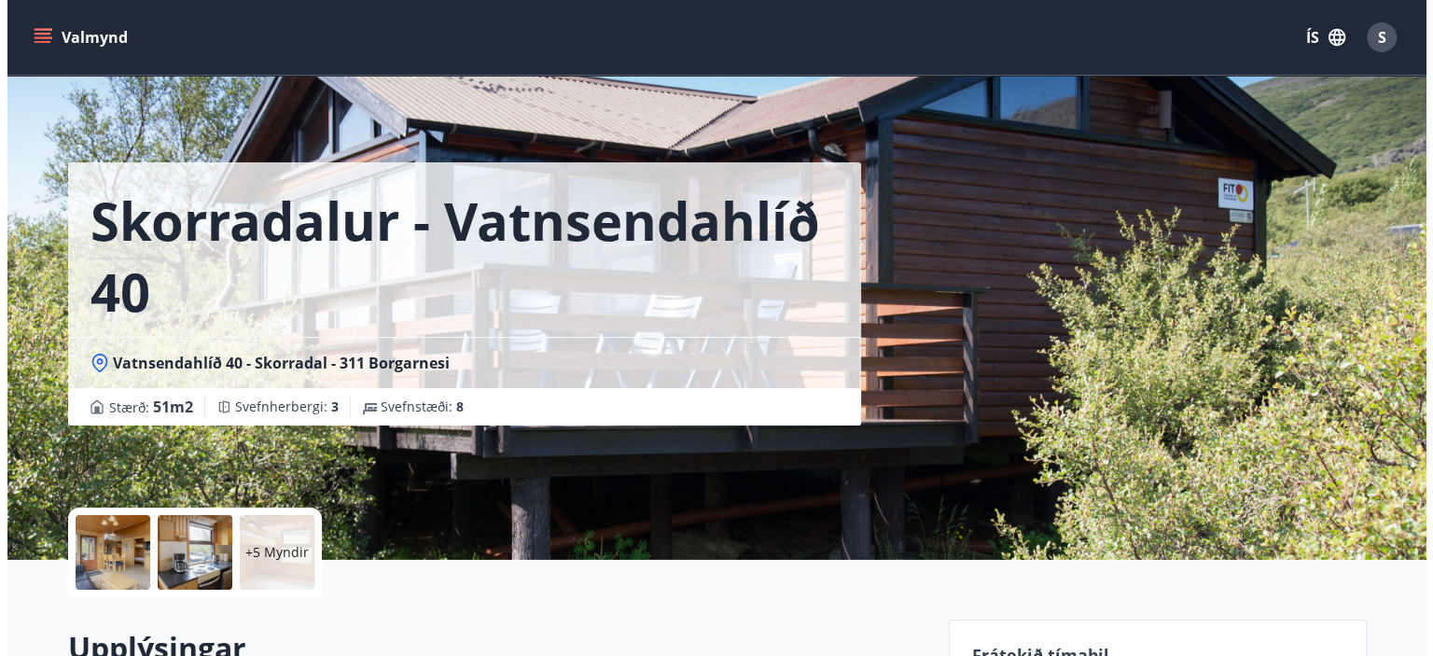
scroll to position [373, 0]
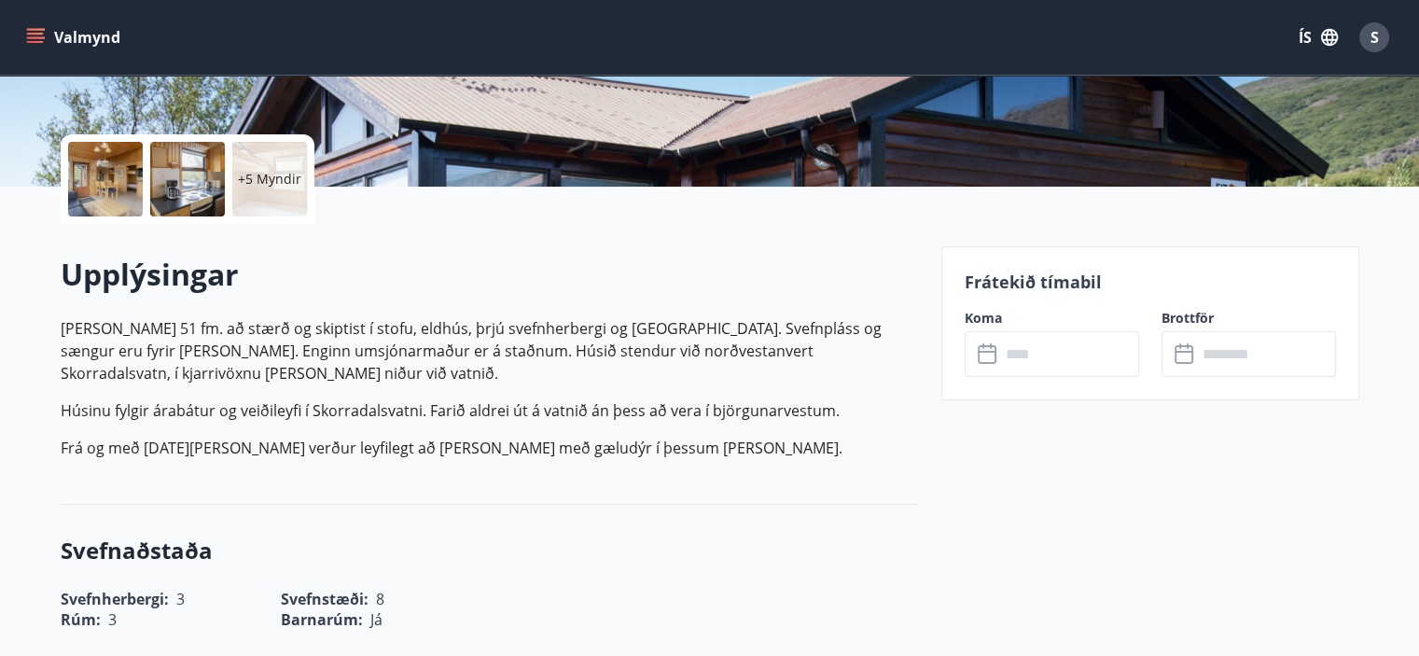
click at [261, 175] on p "+5 Myndir" at bounding box center [269, 179] width 63 height 19
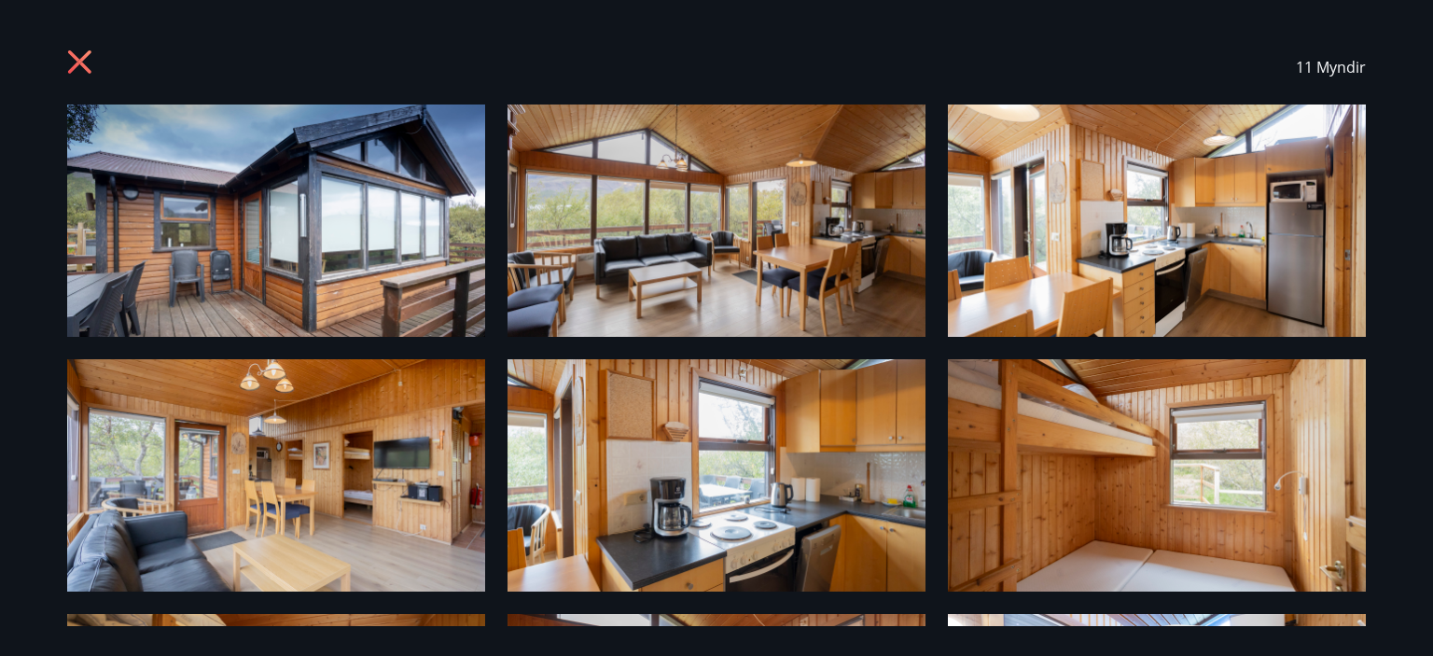
click at [278, 209] on img at bounding box center [276, 220] width 418 height 232
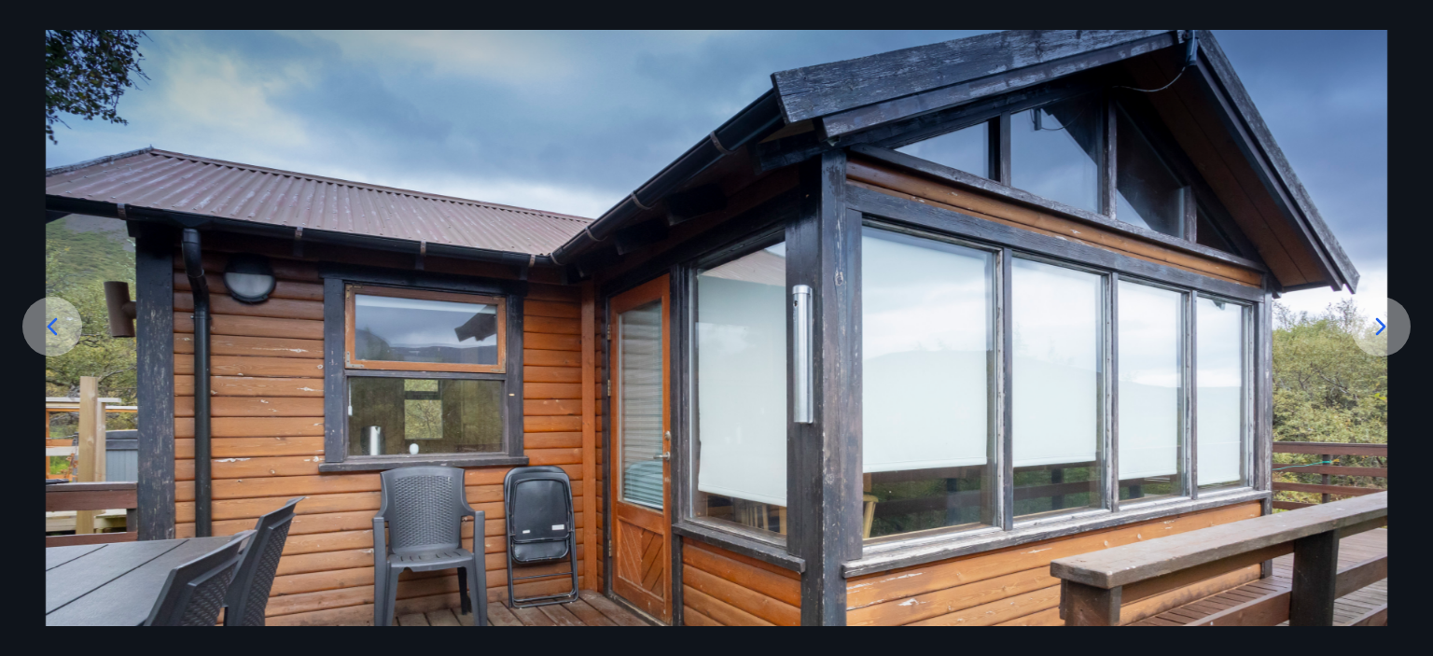
scroll to position [224, 0]
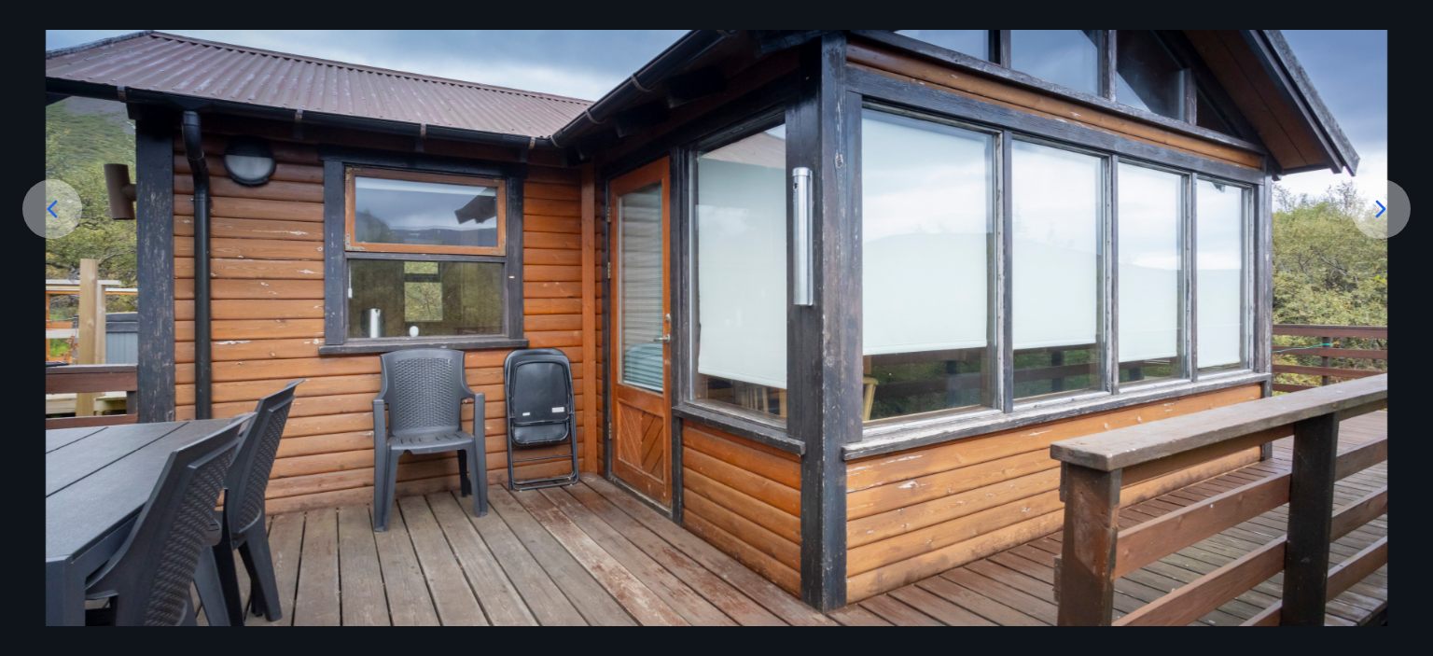
click at [1384, 201] on icon at bounding box center [1381, 209] width 30 height 30
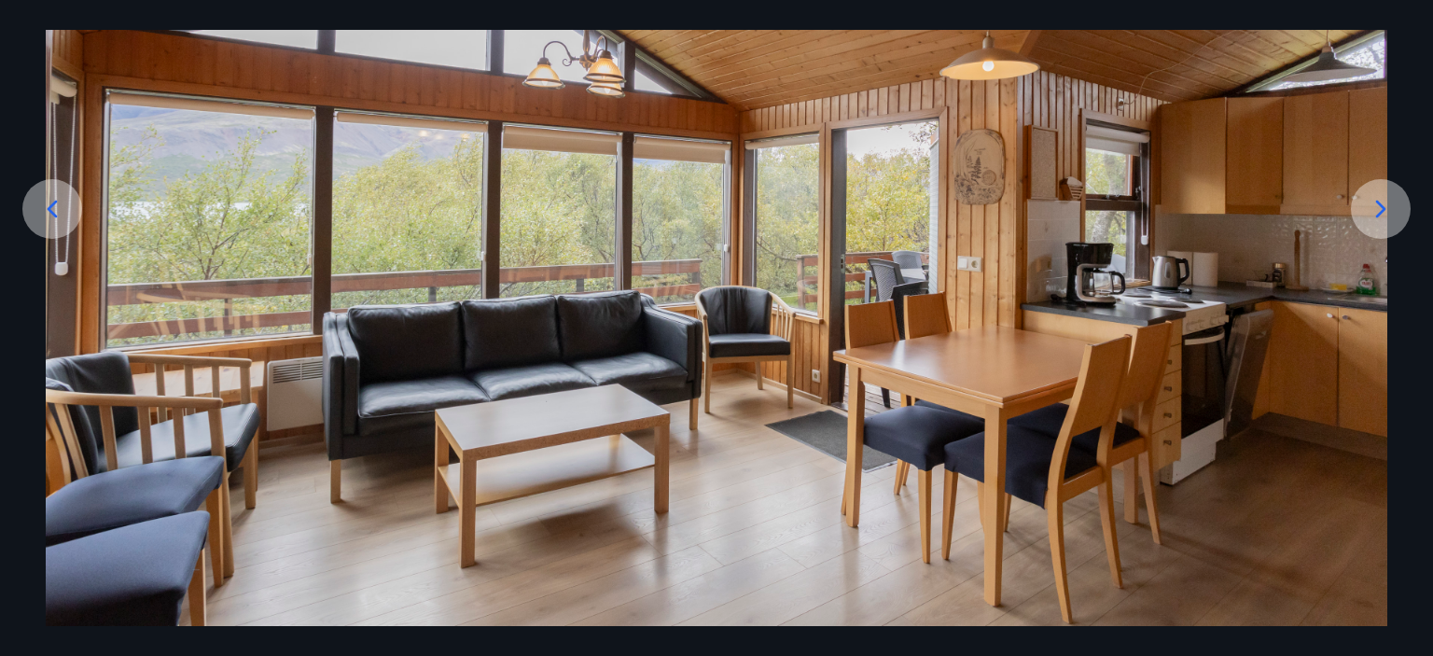
click at [1384, 201] on icon at bounding box center [1381, 209] width 30 height 30
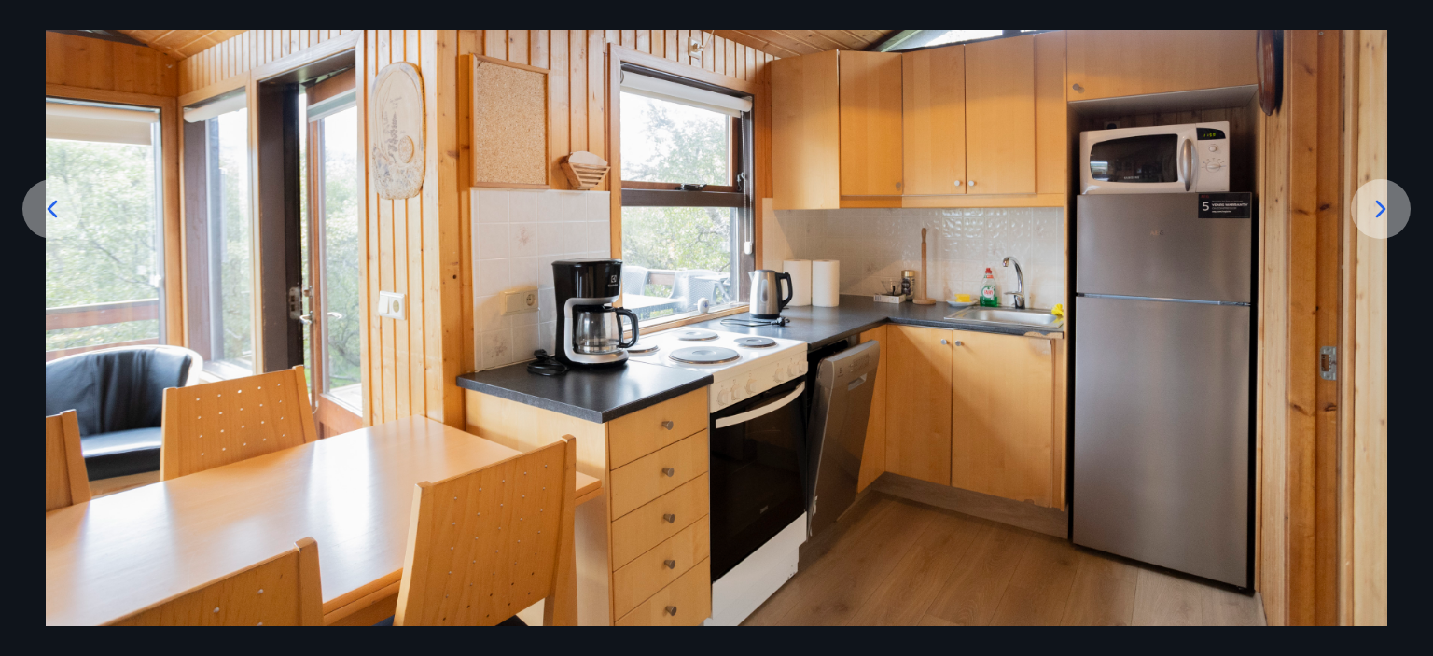
click at [1384, 201] on icon at bounding box center [1381, 209] width 30 height 30
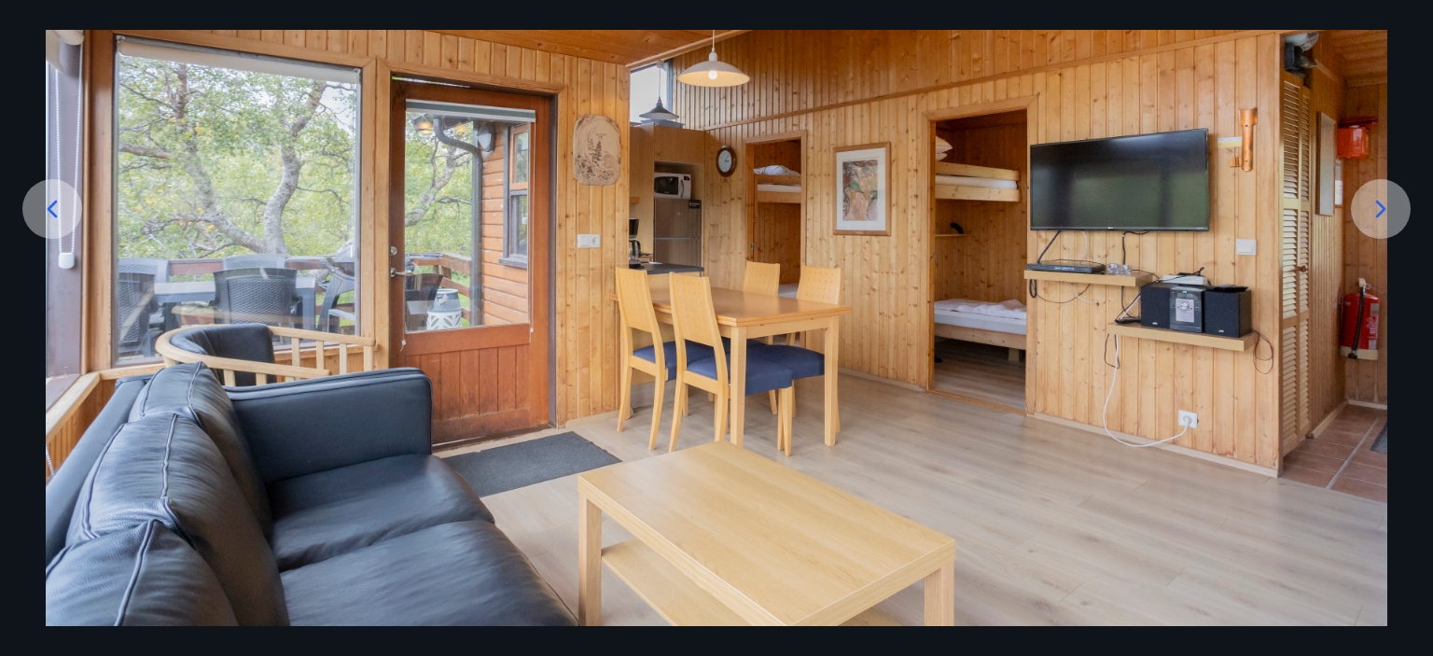
click at [1384, 201] on icon at bounding box center [1381, 209] width 30 height 30
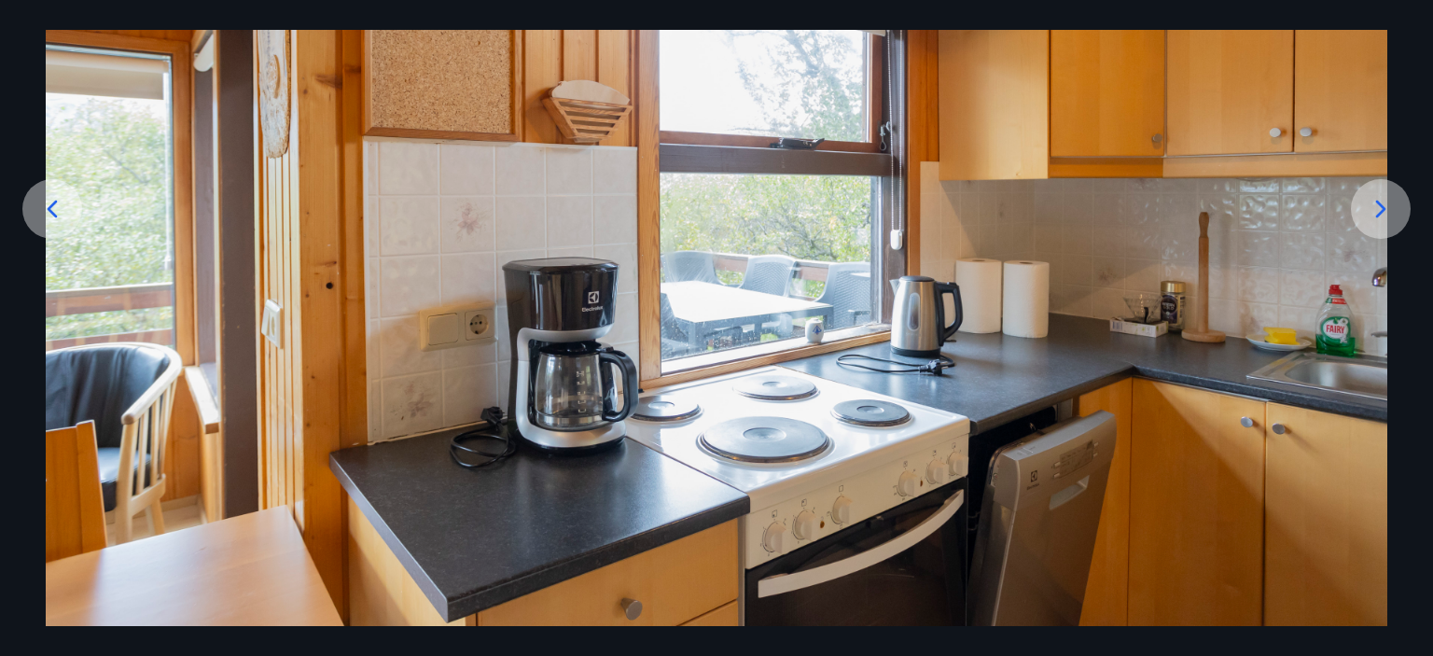
click at [1384, 201] on icon at bounding box center [1381, 209] width 30 height 30
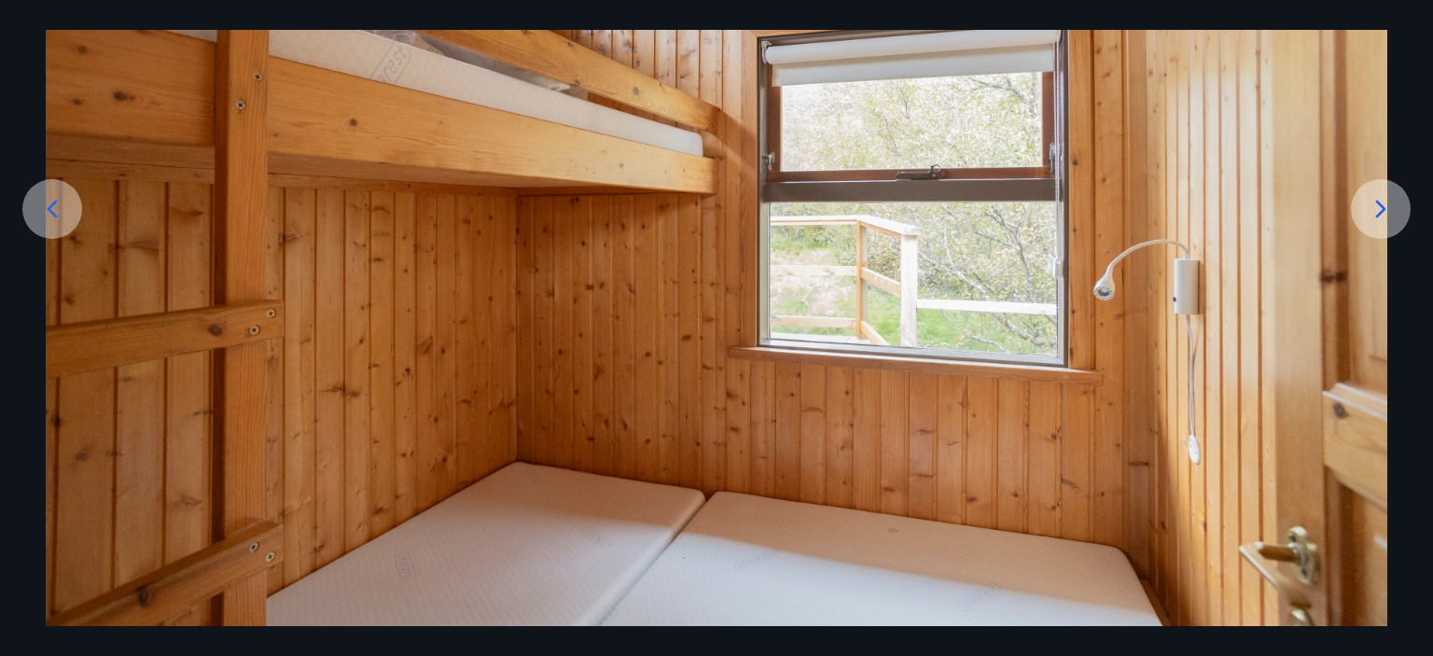
click at [1384, 201] on icon at bounding box center [1381, 209] width 30 height 30
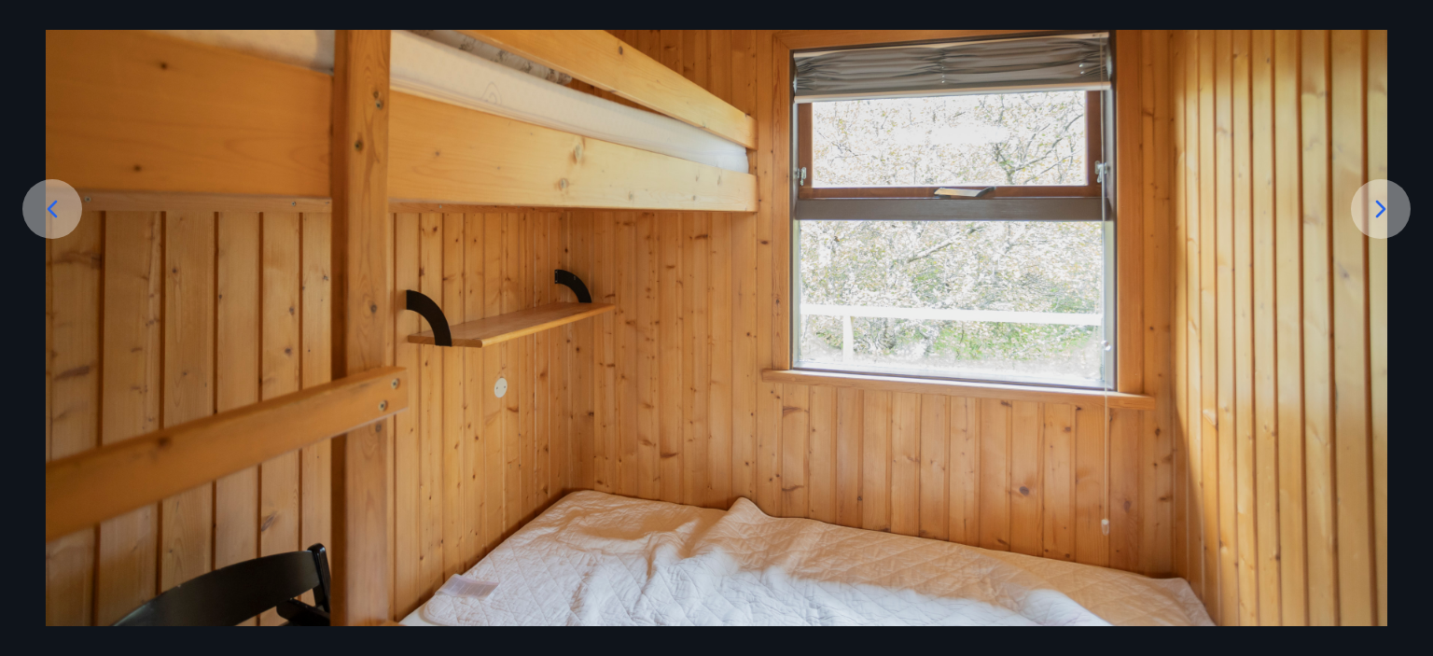
click at [1384, 202] on icon at bounding box center [1381, 209] width 30 height 30
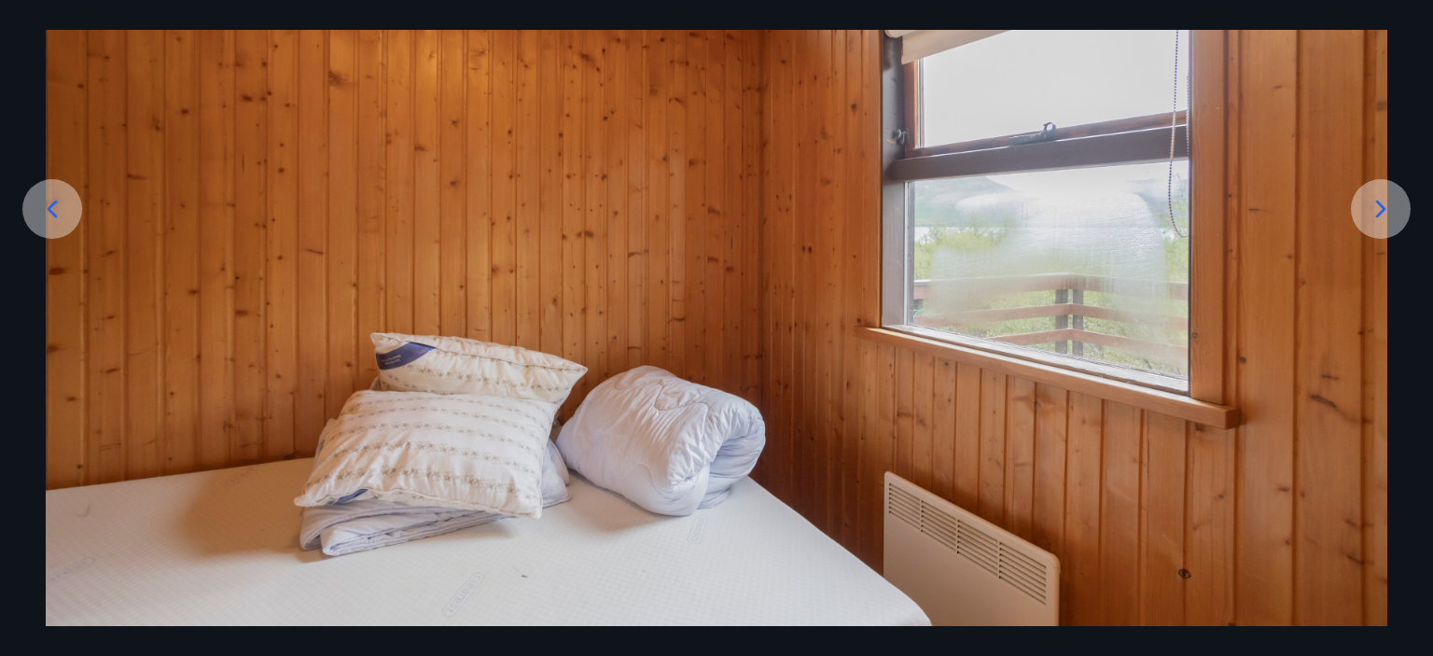
click at [1384, 204] on icon at bounding box center [1381, 209] width 30 height 30
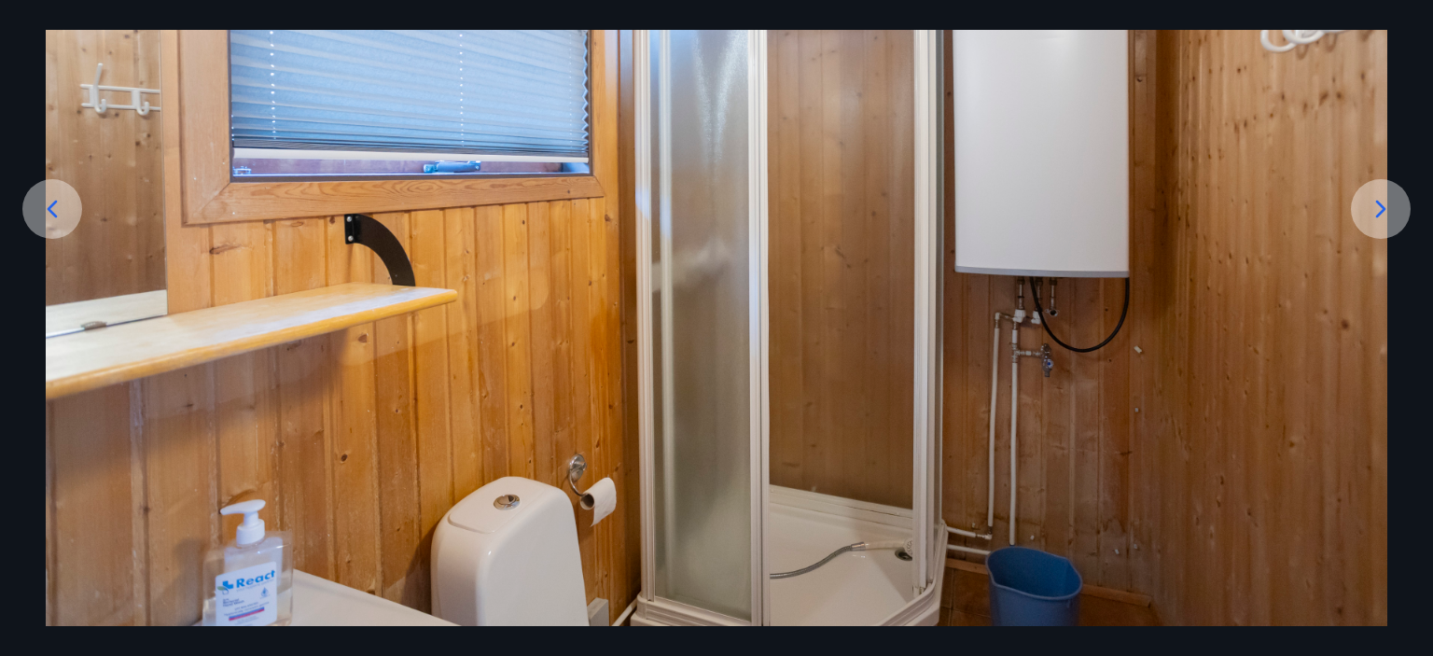
click at [1384, 204] on icon at bounding box center [1381, 209] width 30 height 30
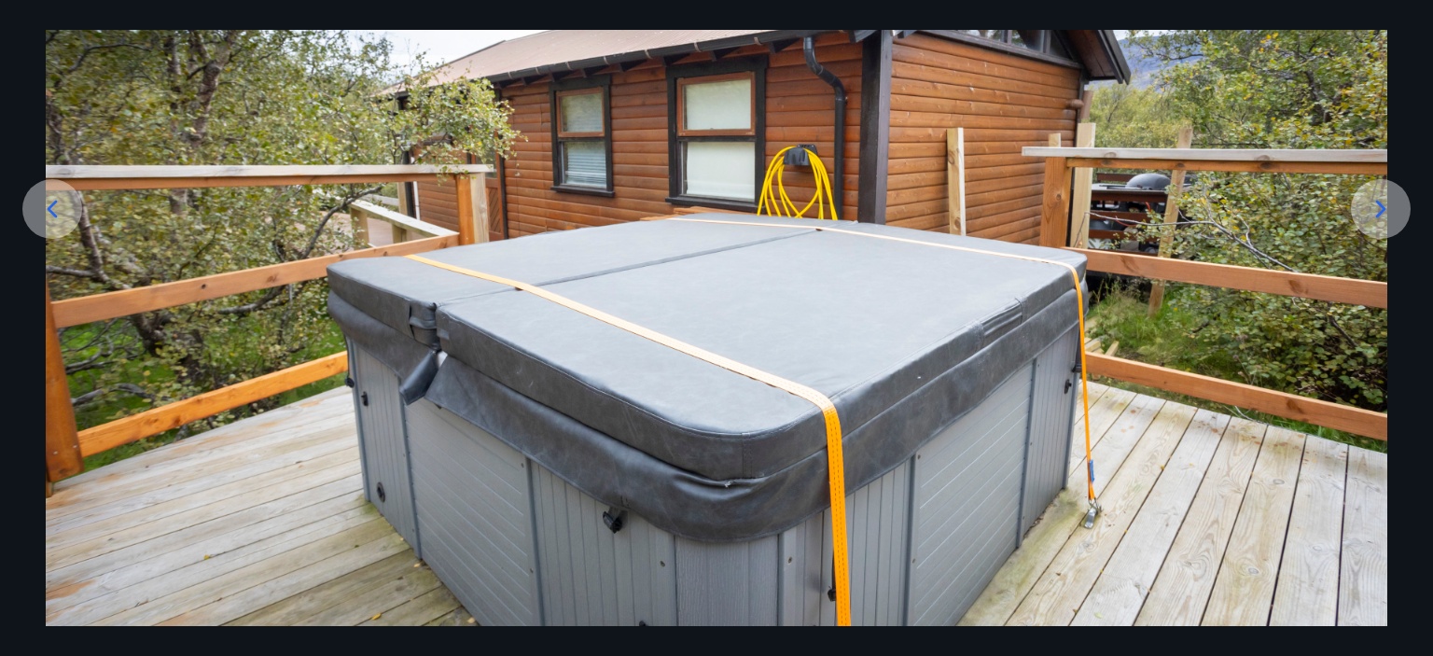
click at [1382, 208] on icon at bounding box center [1381, 209] width 30 height 30
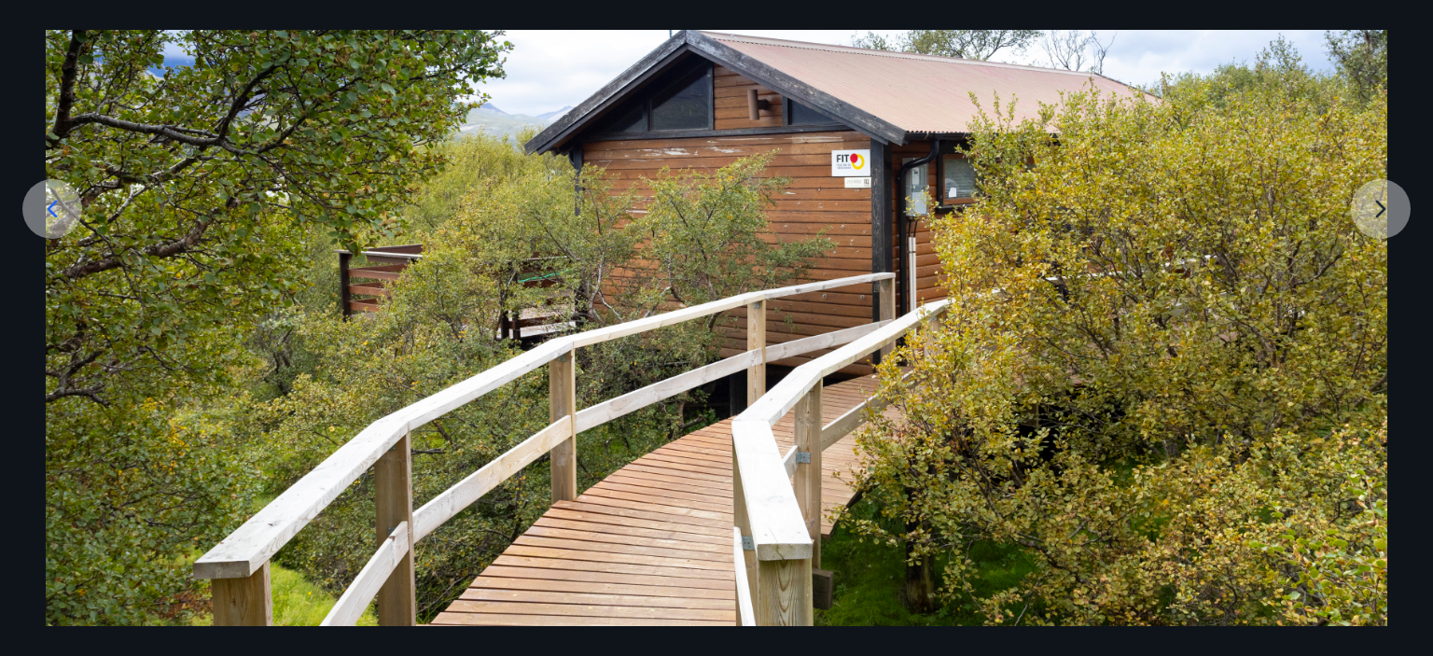
scroll to position [232, 0]
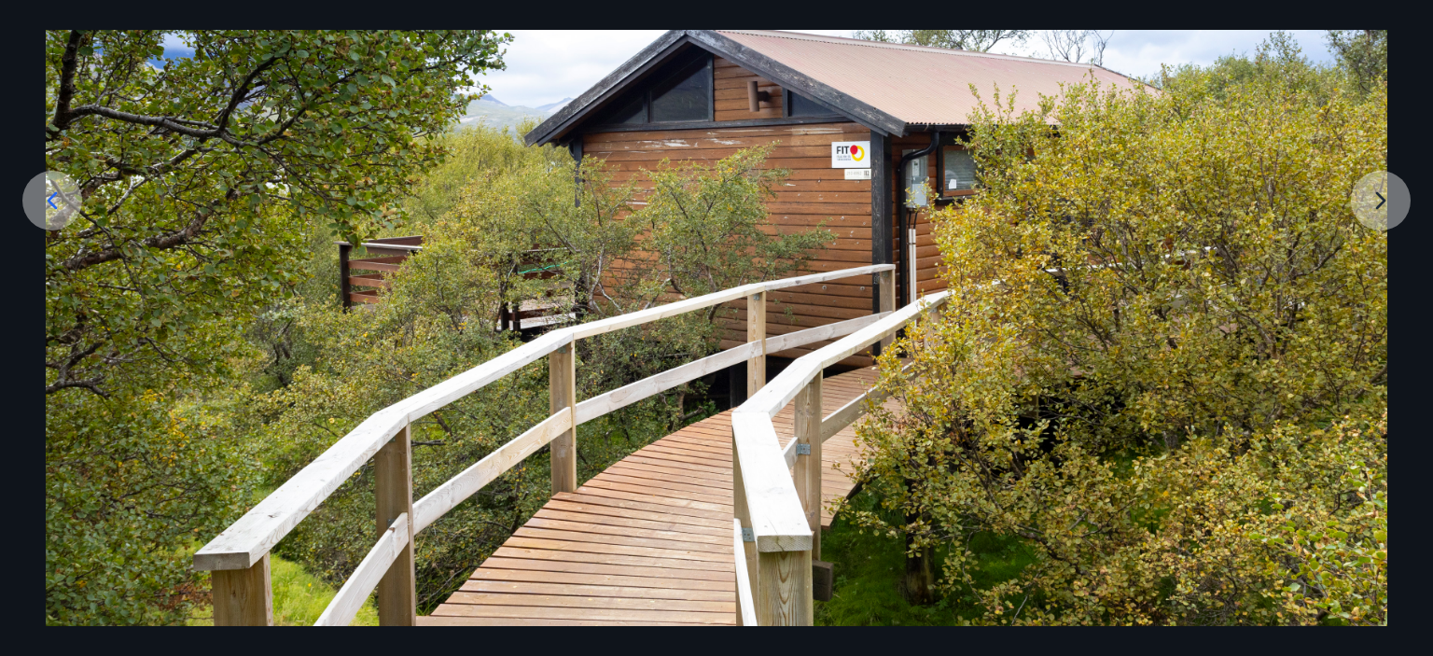
click at [1387, 207] on div at bounding box center [716, 249] width 1433 height 755
drag, startPoint x: 1369, startPoint y: 195, endPoint x: 1057, endPoint y: 223, distance: 313.8
click at [1369, 196] on img at bounding box center [716, 249] width 1341 height 755
click at [58, 198] on icon at bounding box center [52, 201] width 30 height 30
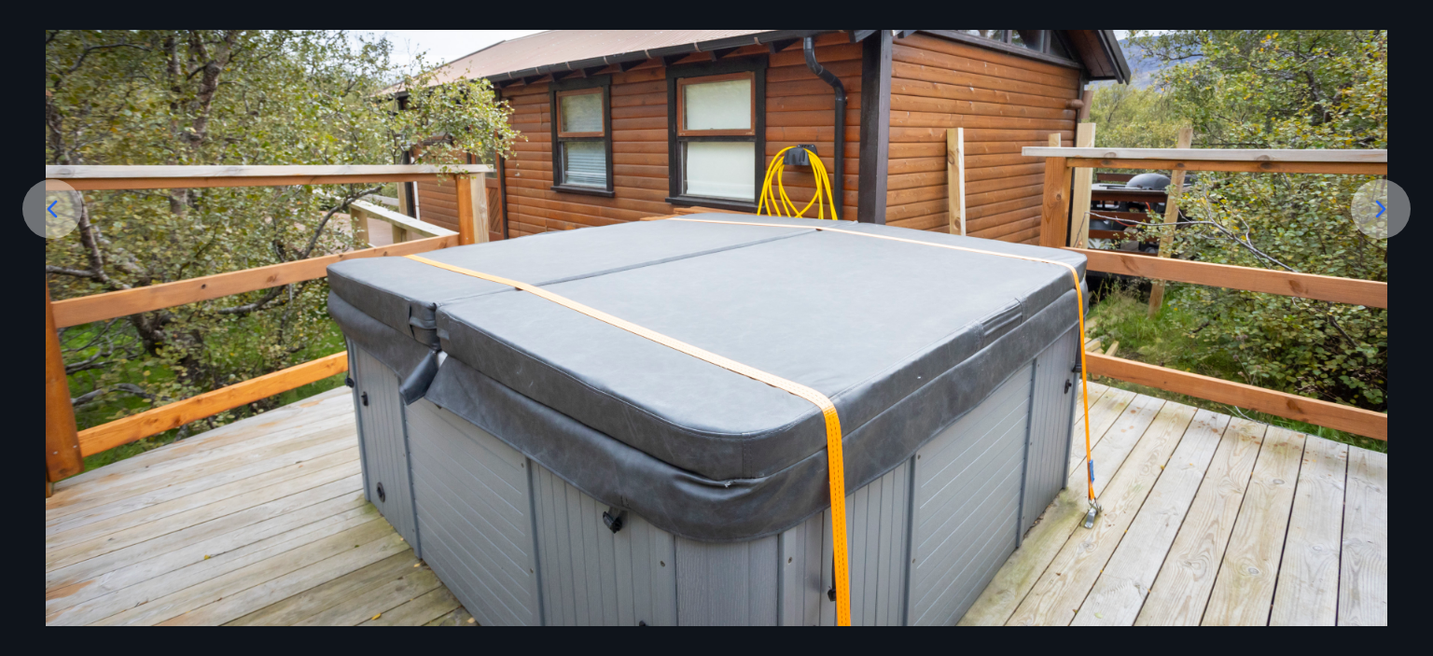
scroll to position [224, 0]
click at [52, 198] on icon at bounding box center [52, 209] width 30 height 30
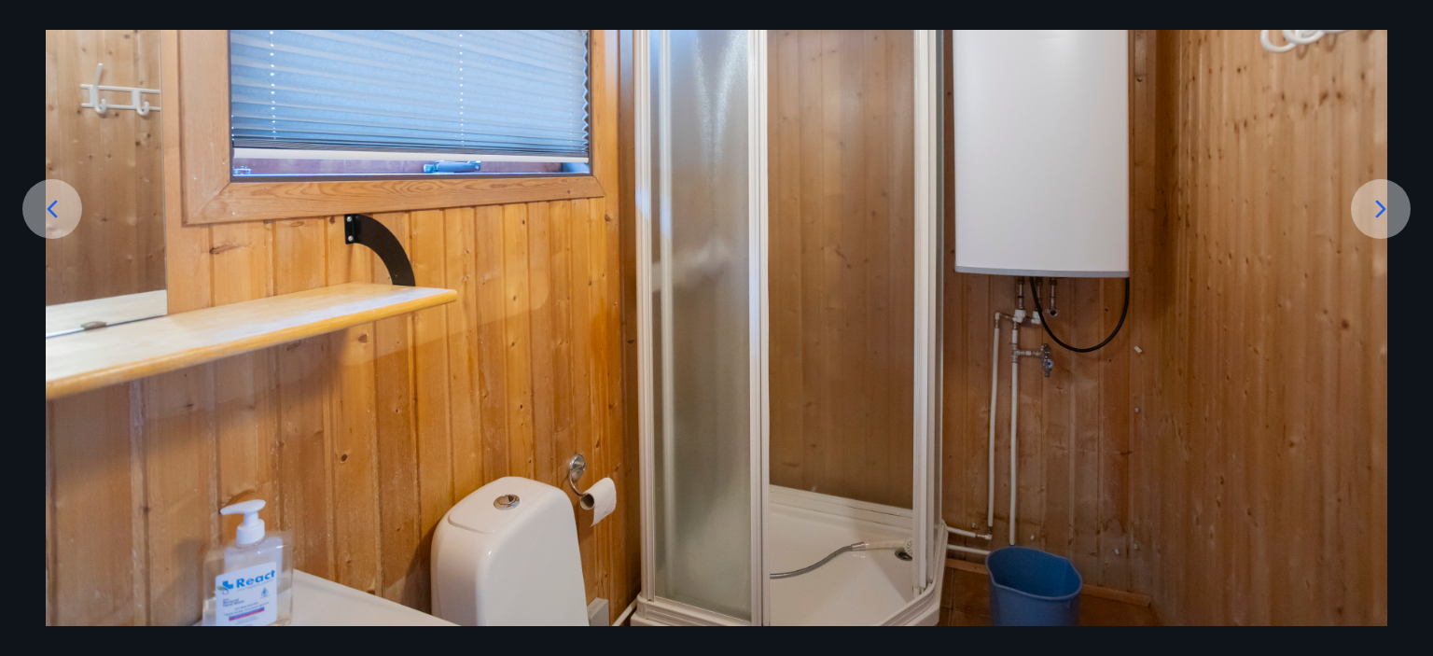
click at [52, 198] on icon at bounding box center [52, 209] width 30 height 30
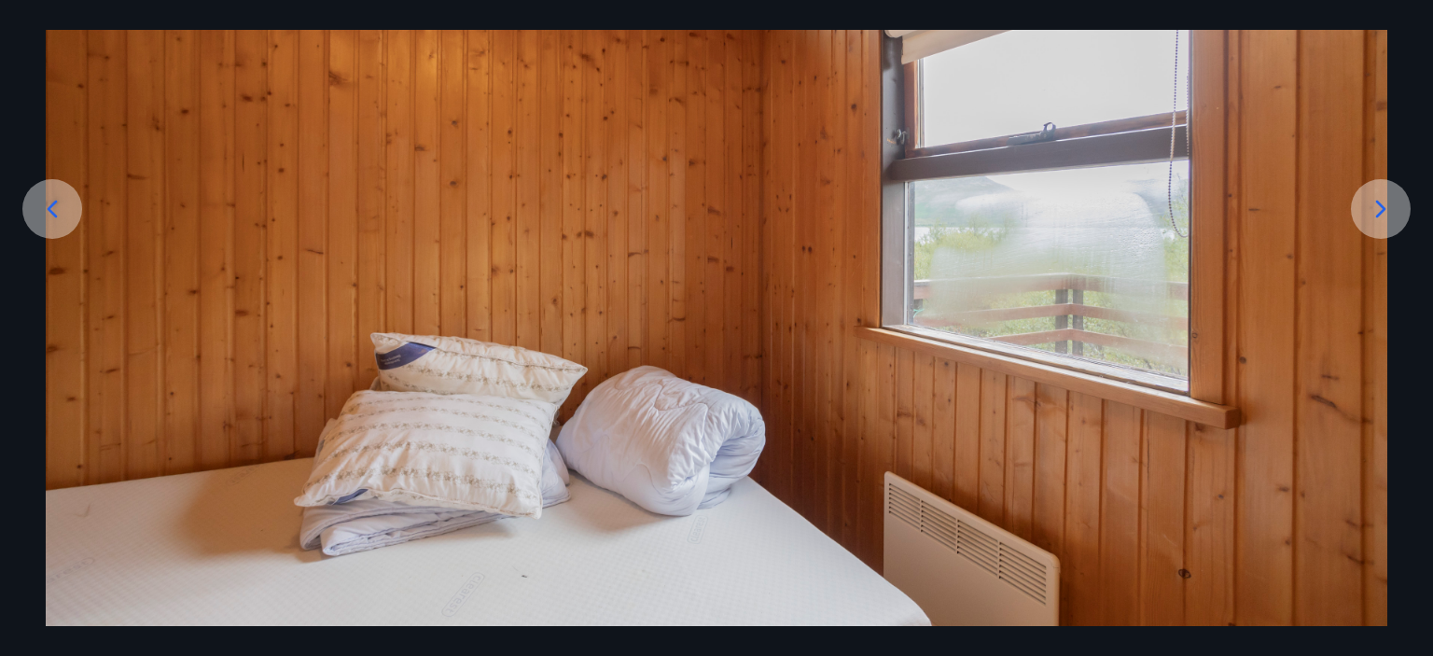
click at [1367, 210] on icon at bounding box center [1381, 209] width 30 height 30
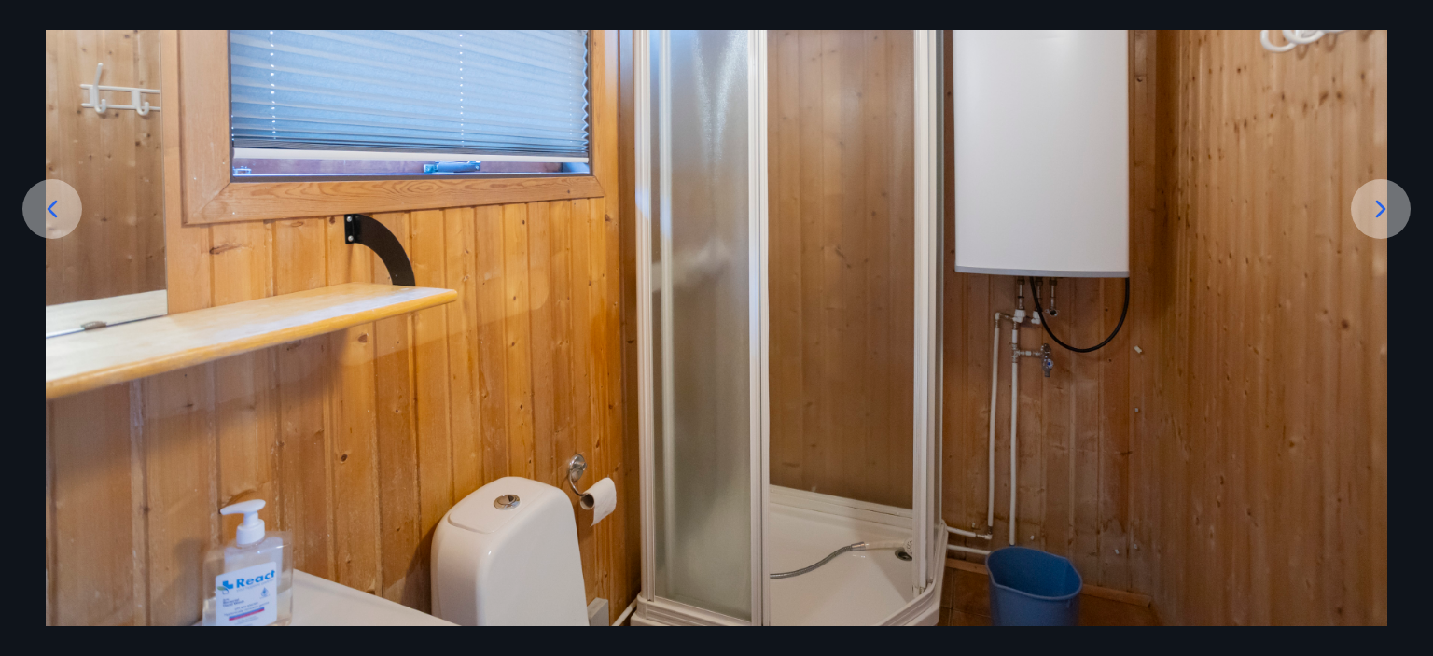
click at [61, 223] on icon at bounding box center [52, 209] width 30 height 30
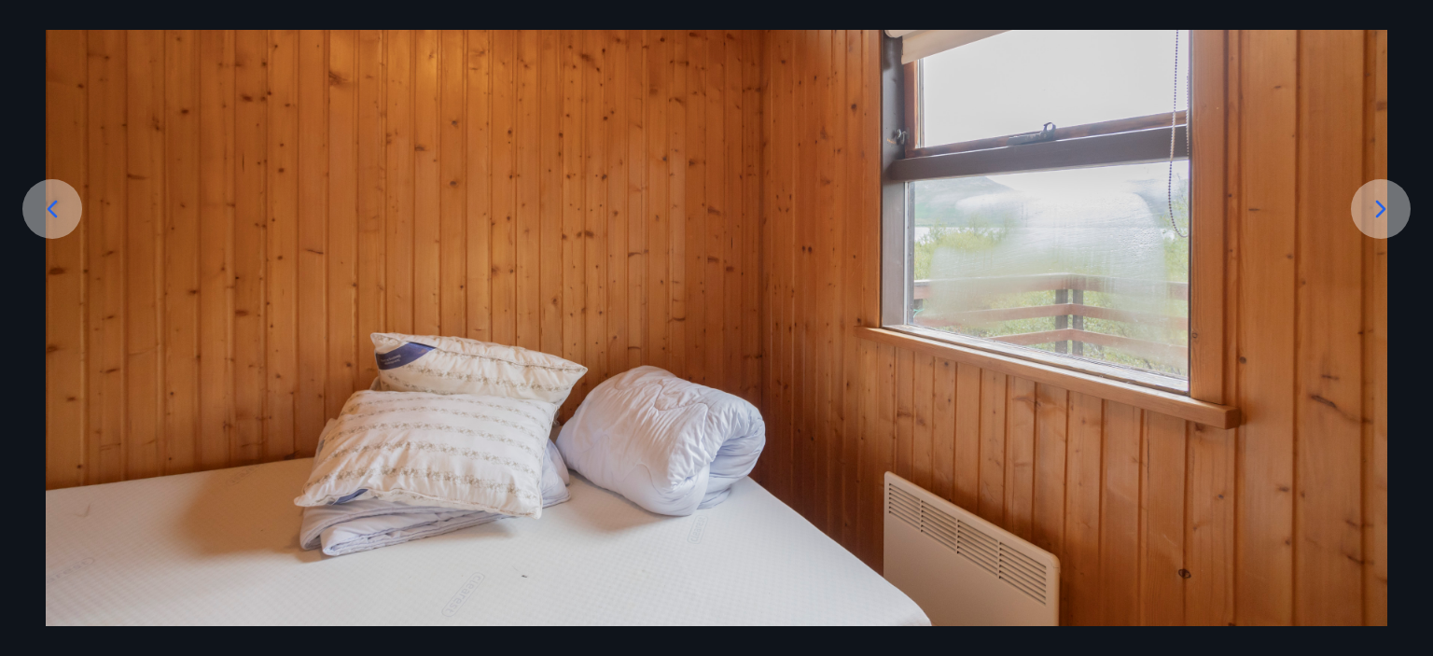
click at [58, 216] on icon at bounding box center [52, 209] width 30 height 30
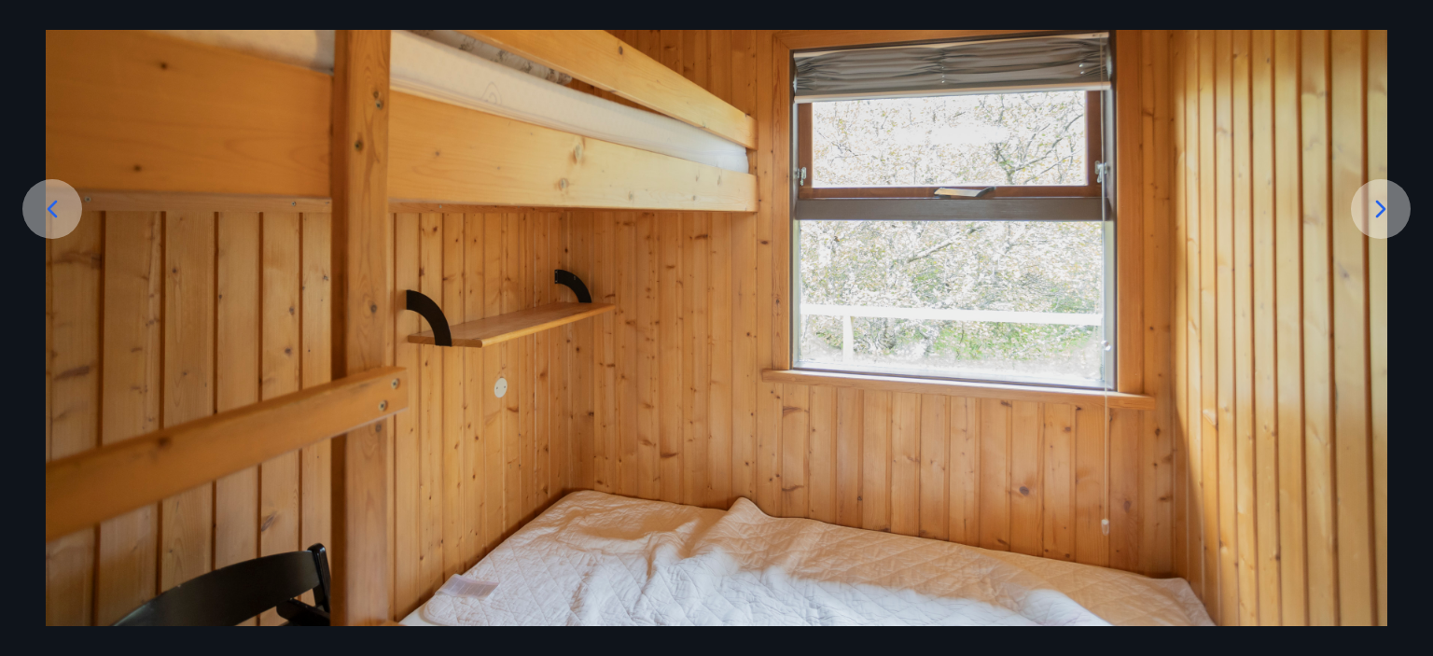
click at [58, 215] on icon at bounding box center [52, 209] width 30 height 30
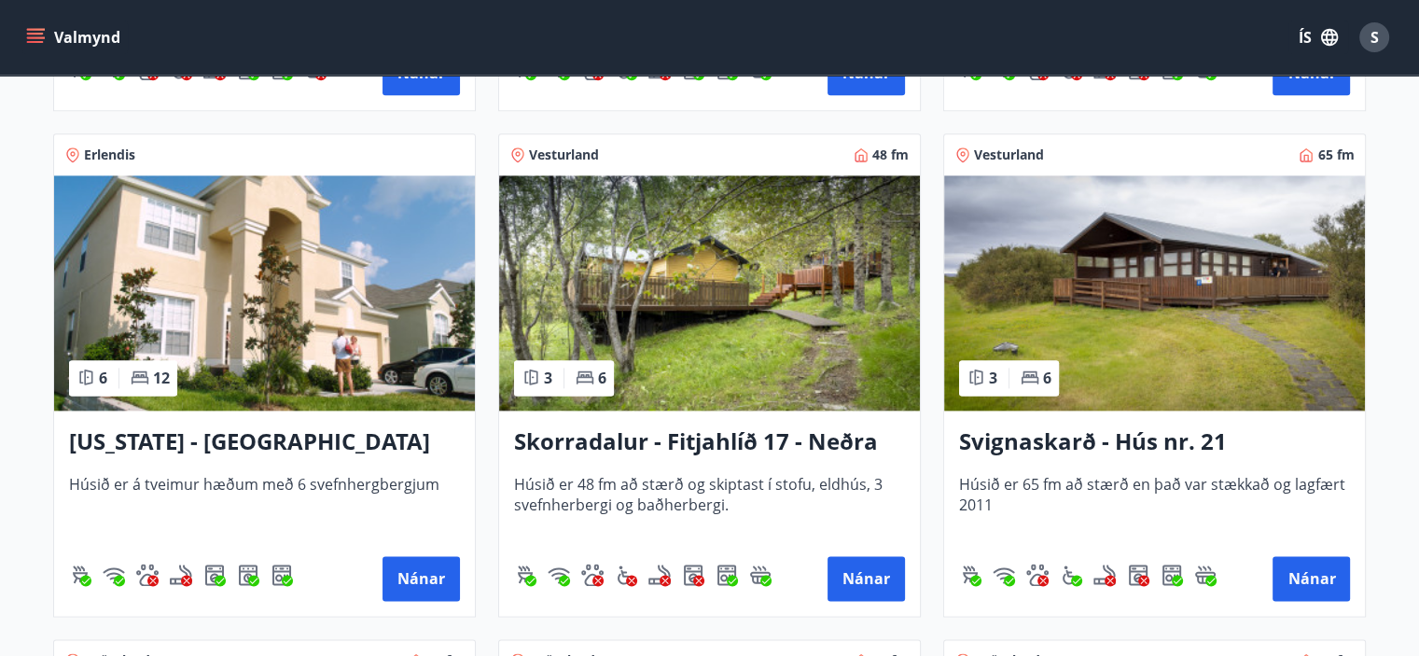
scroll to position [2332, 0]
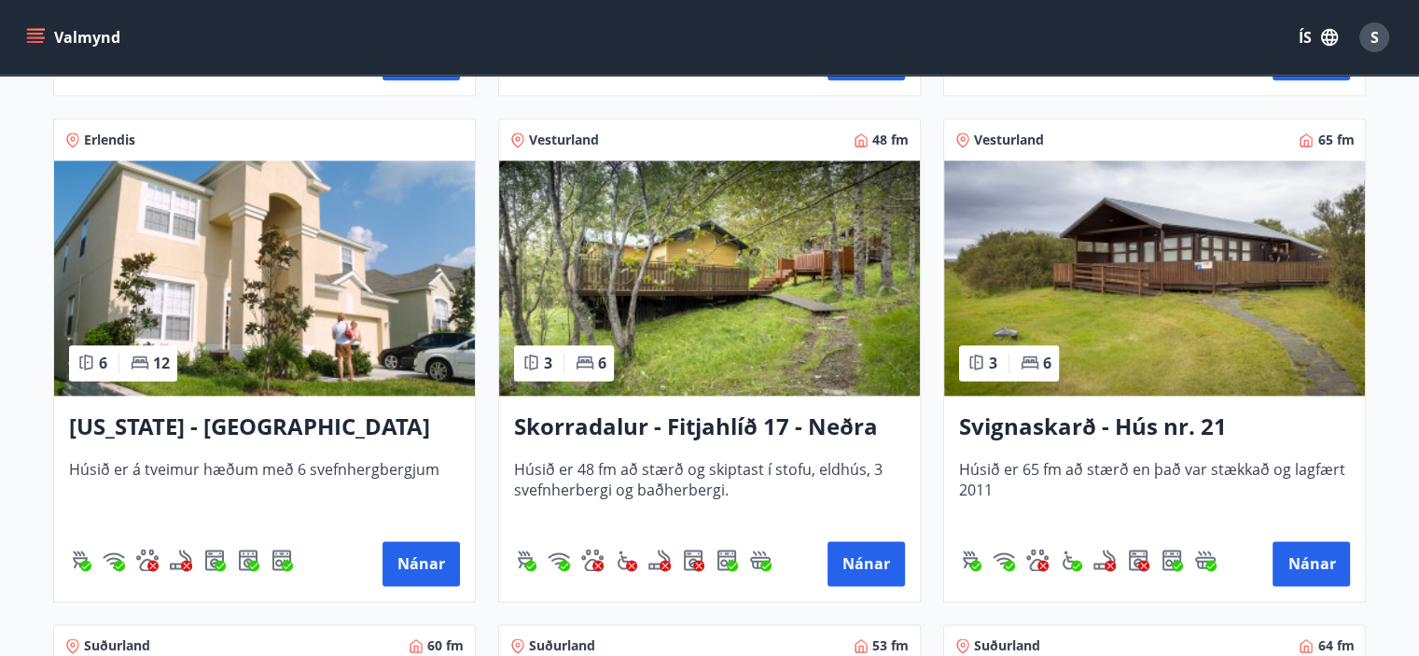
click at [709, 283] on img at bounding box center [709, 277] width 421 height 235
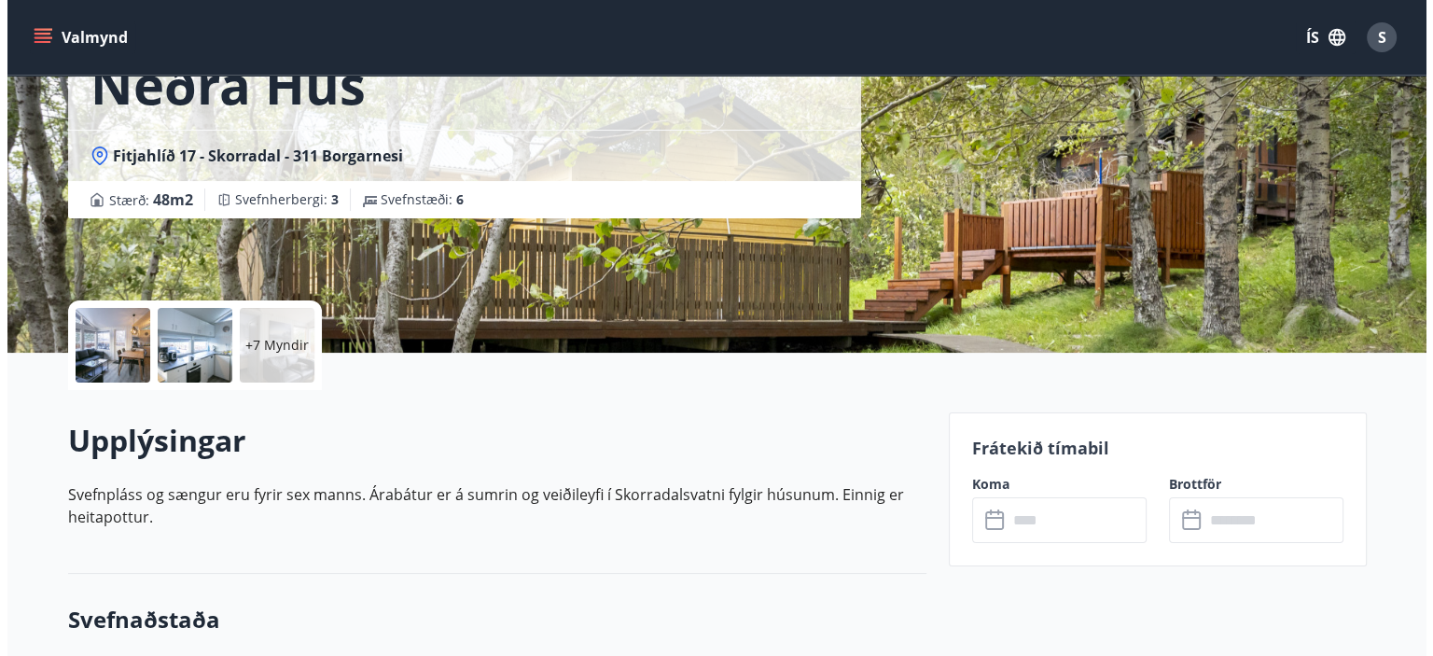
scroll to position [93, 0]
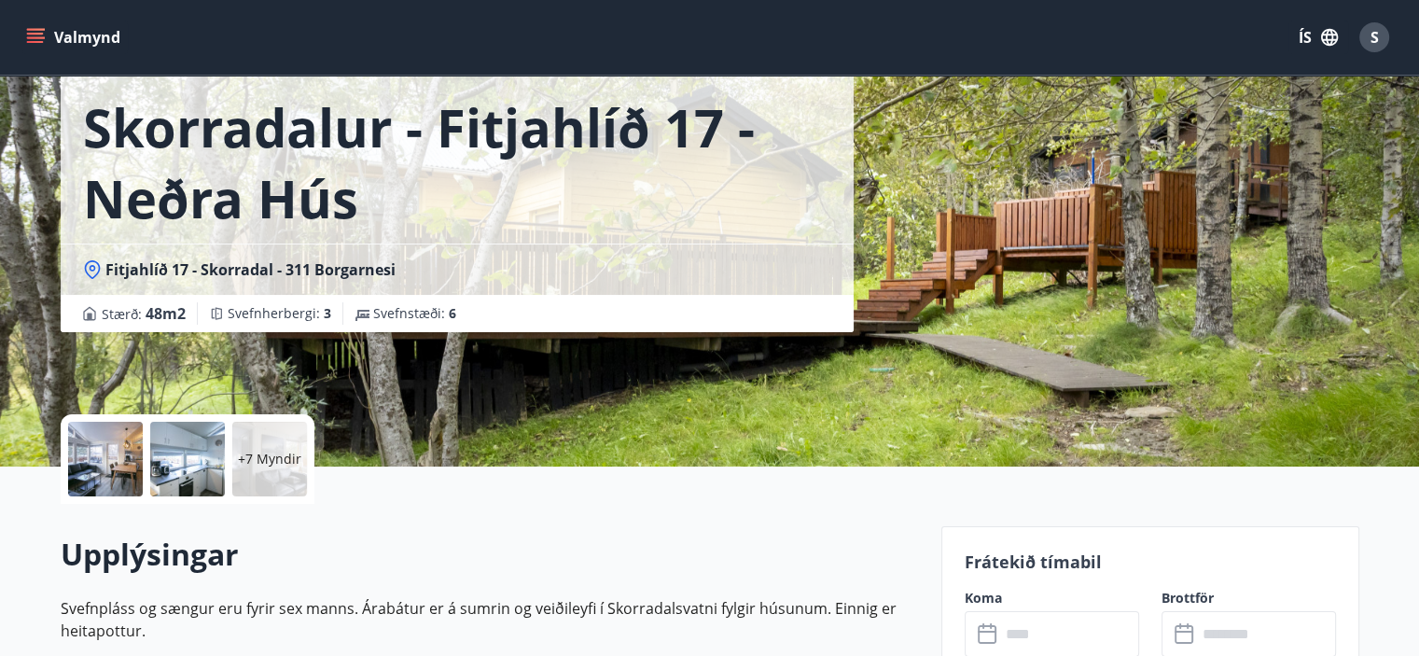
click at [271, 455] on p "+7 Myndir" at bounding box center [269, 459] width 63 height 19
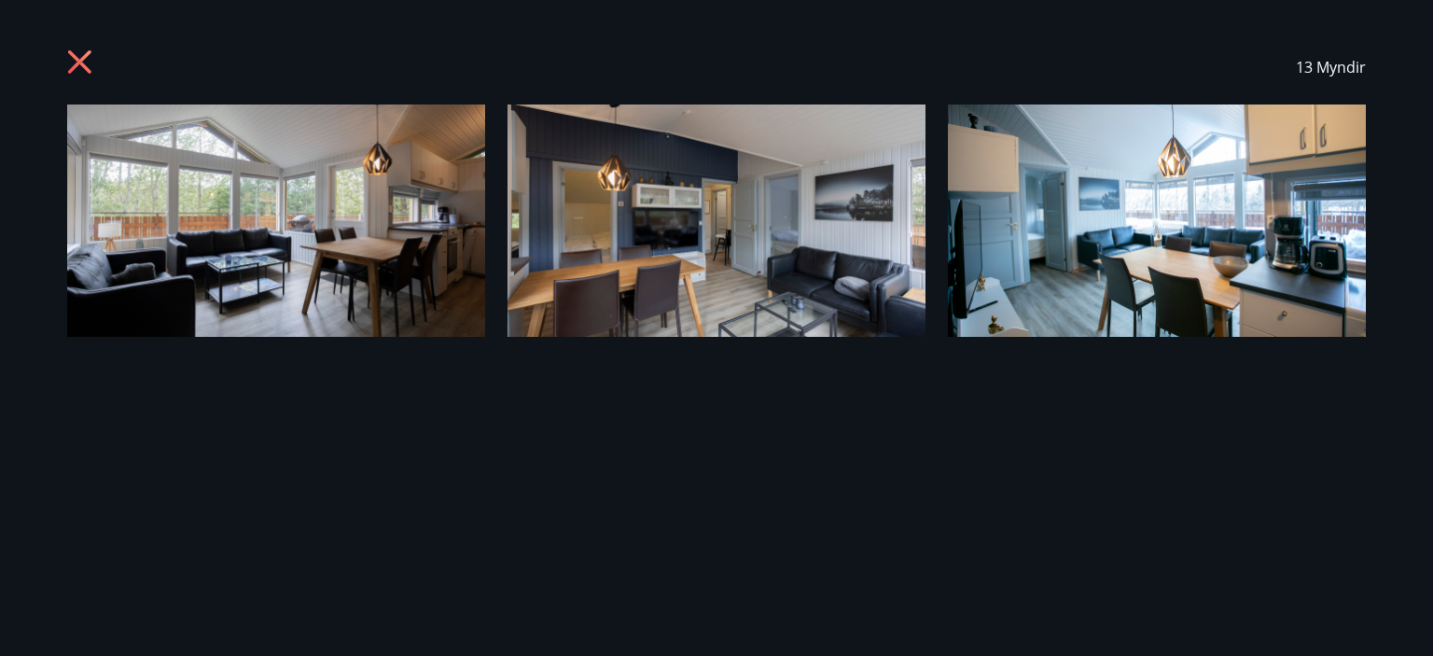
click at [260, 160] on img at bounding box center [276, 220] width 418 height 232
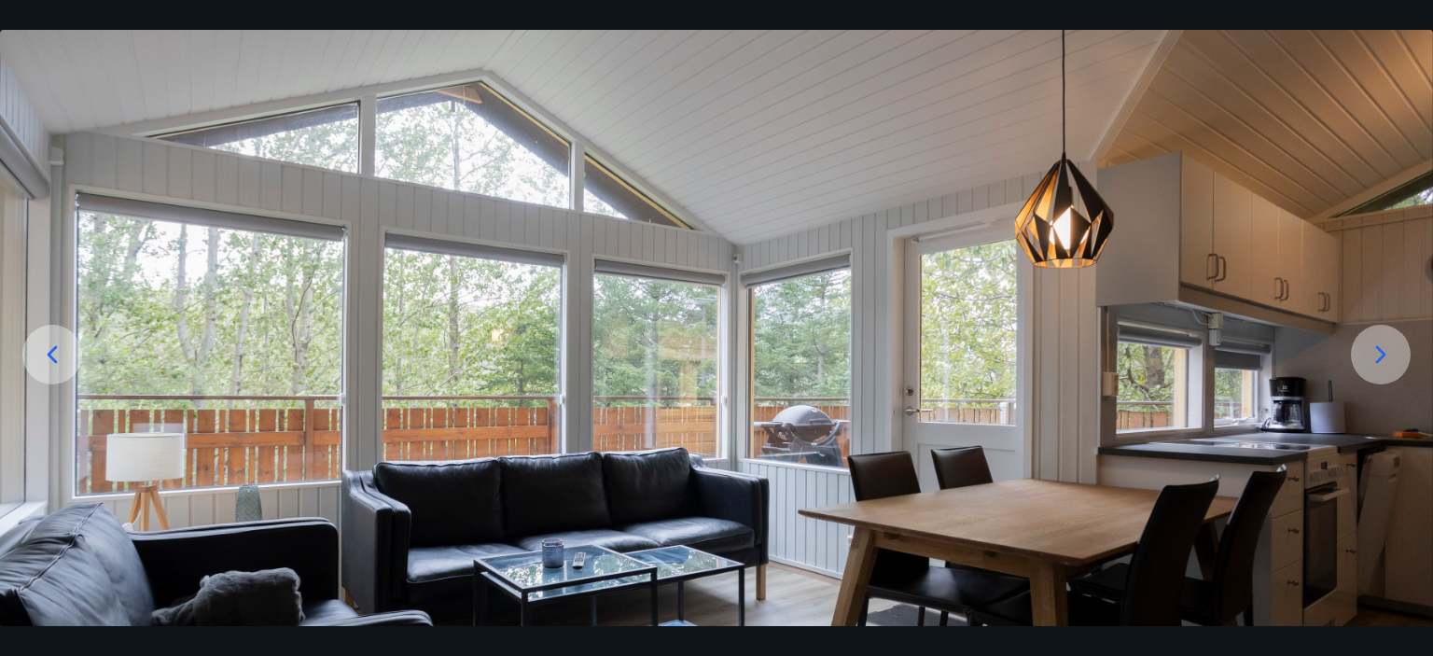
scroll to position [187, 0]
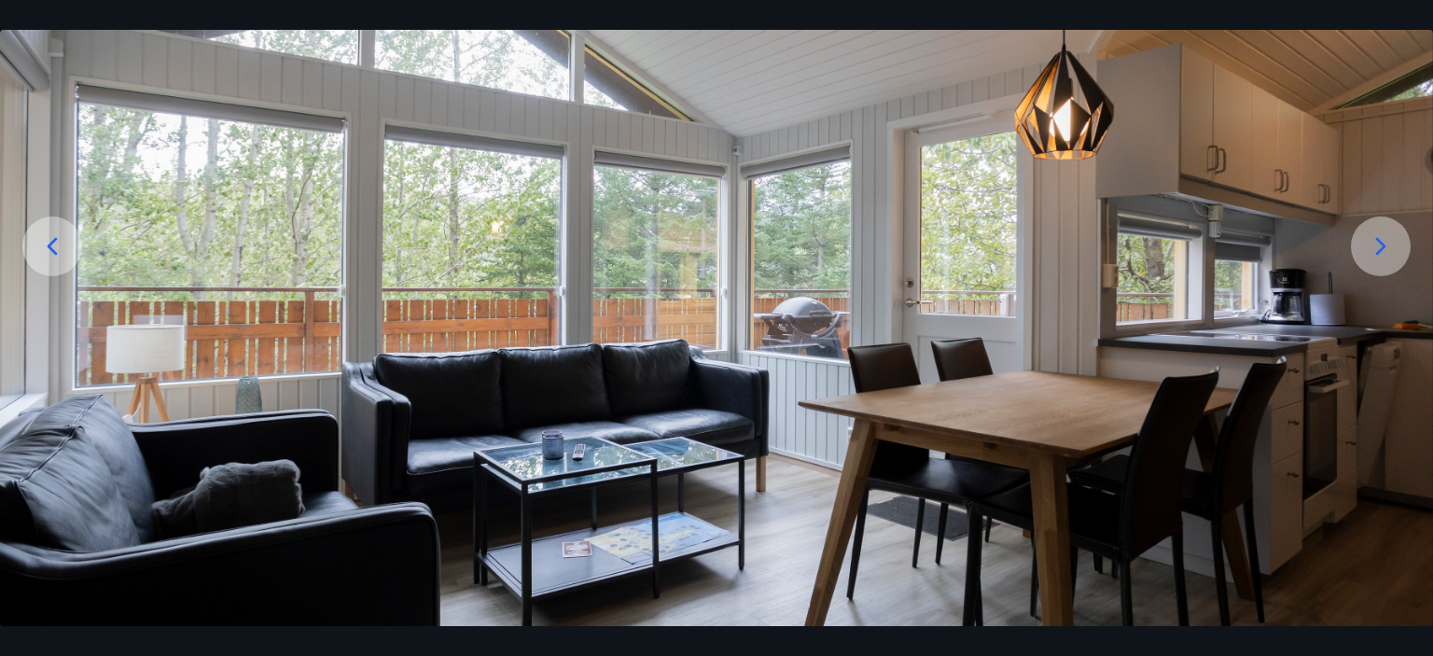
click at [1384, 248] on icon at bounding box center [1381, 246] width 30 height 30
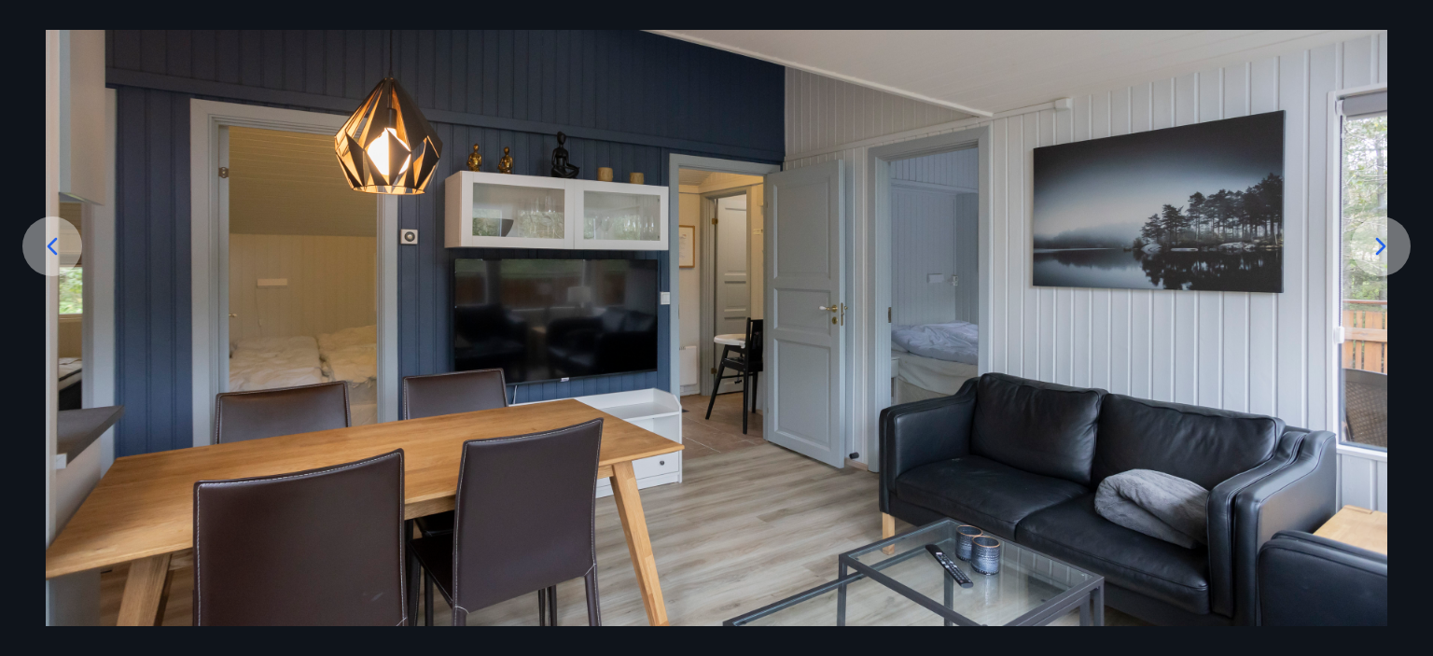
click at [1384, 248] on icon at bounding box center [1381, 246] width 30 height 30
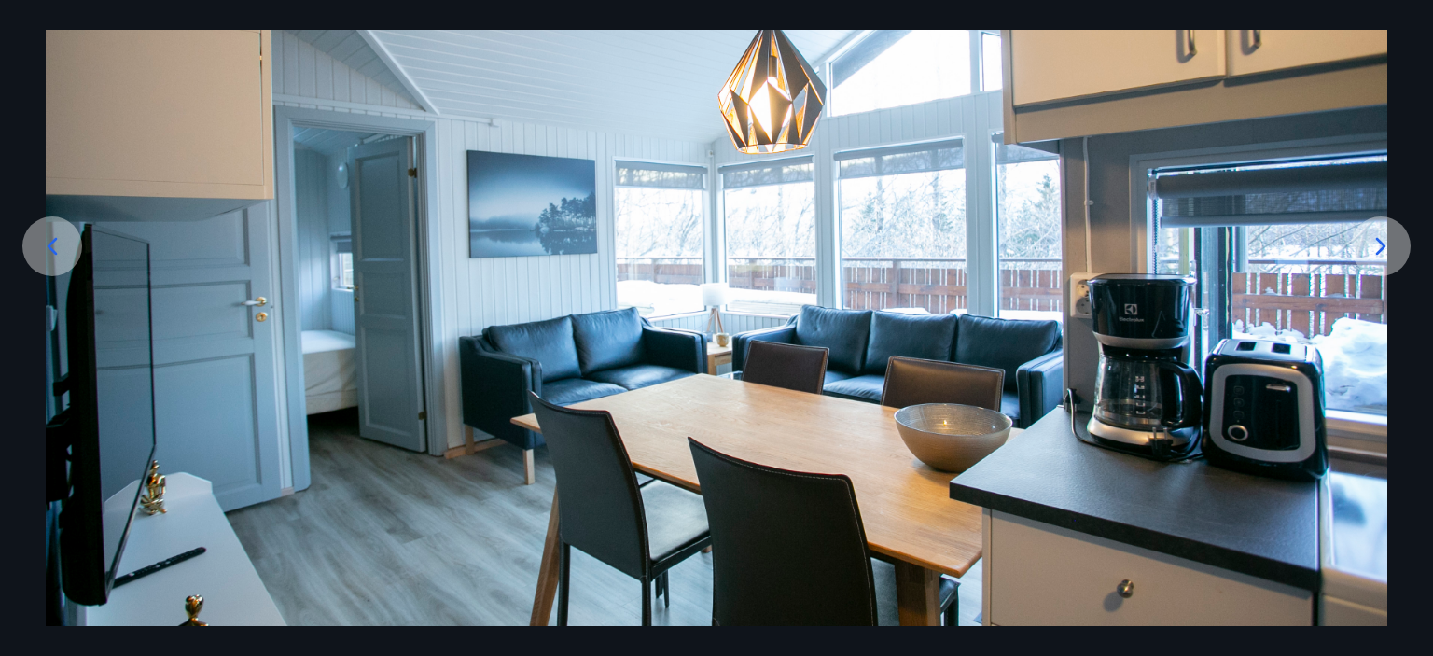
click at [1384, 248] on icon at bounding box center [1381, 246] width 30 height 30
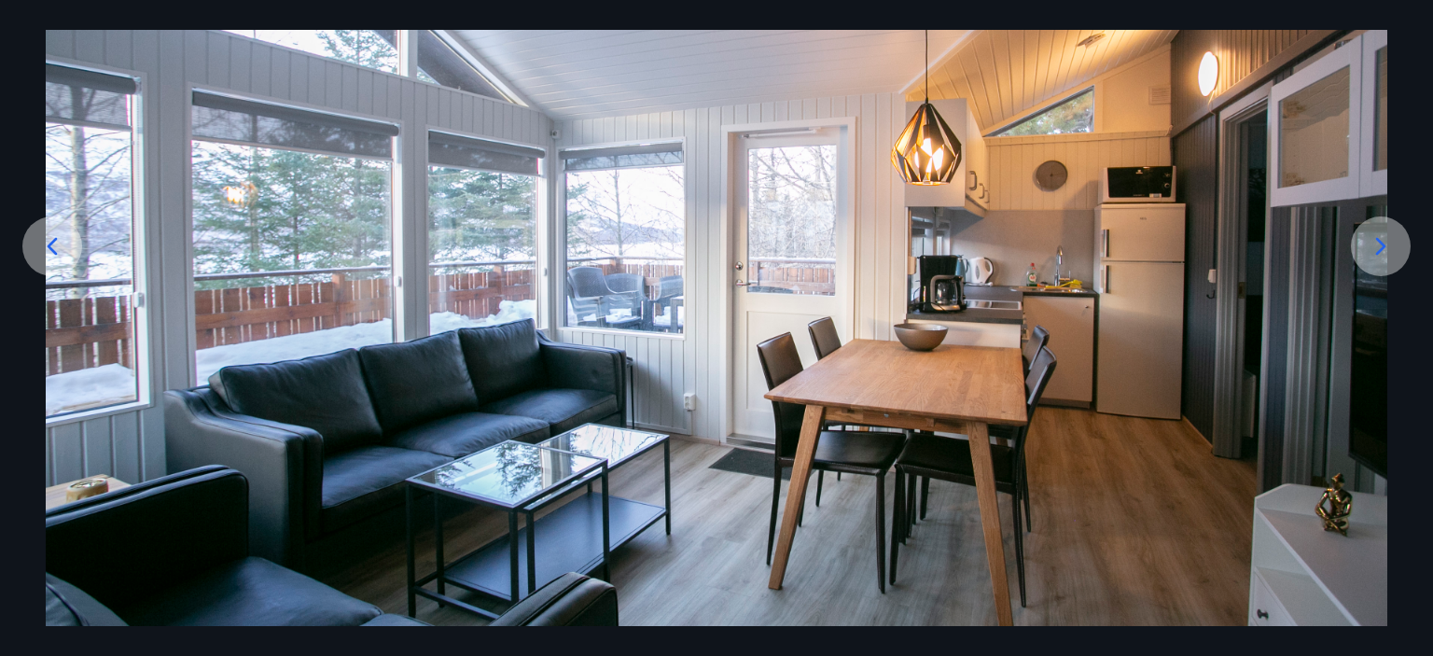
click at [1384, 248] on icon at bounding box center [1381, 246] width 30 height 30
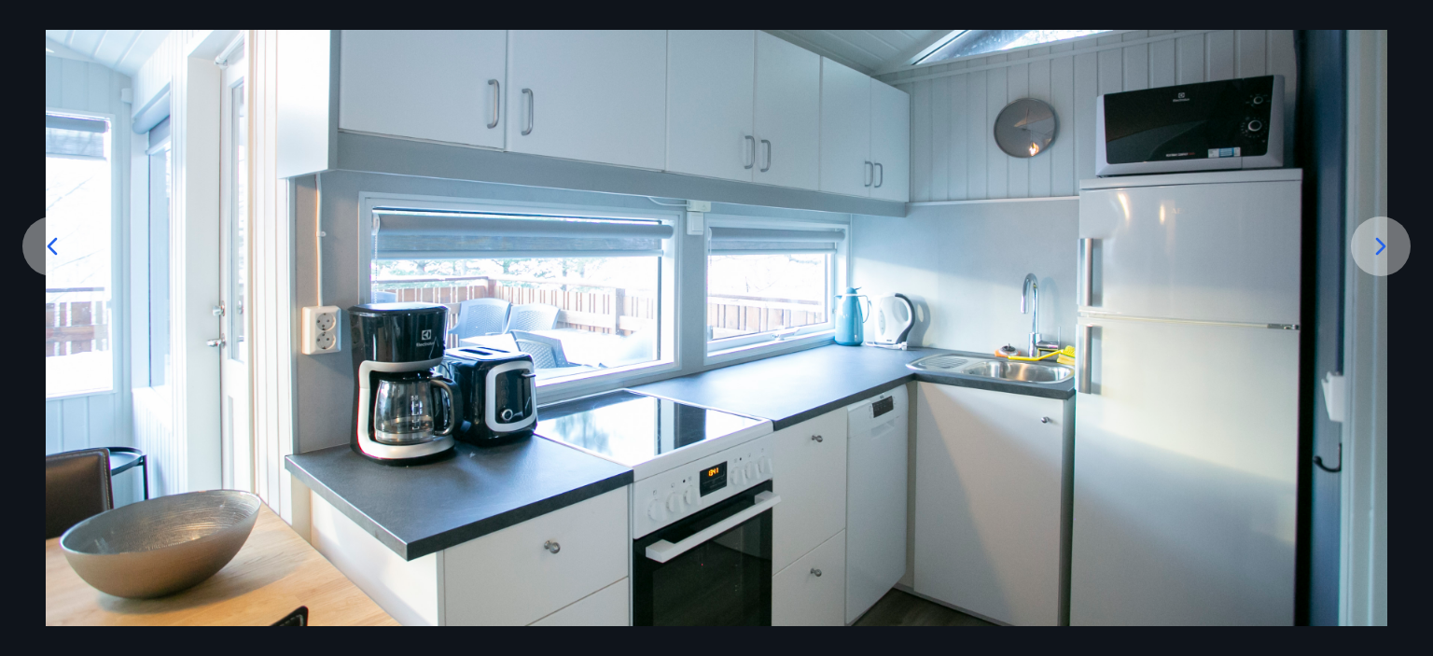
click at [1384, 248] on icon at bounding box center [1381, 246] width 30 height 30
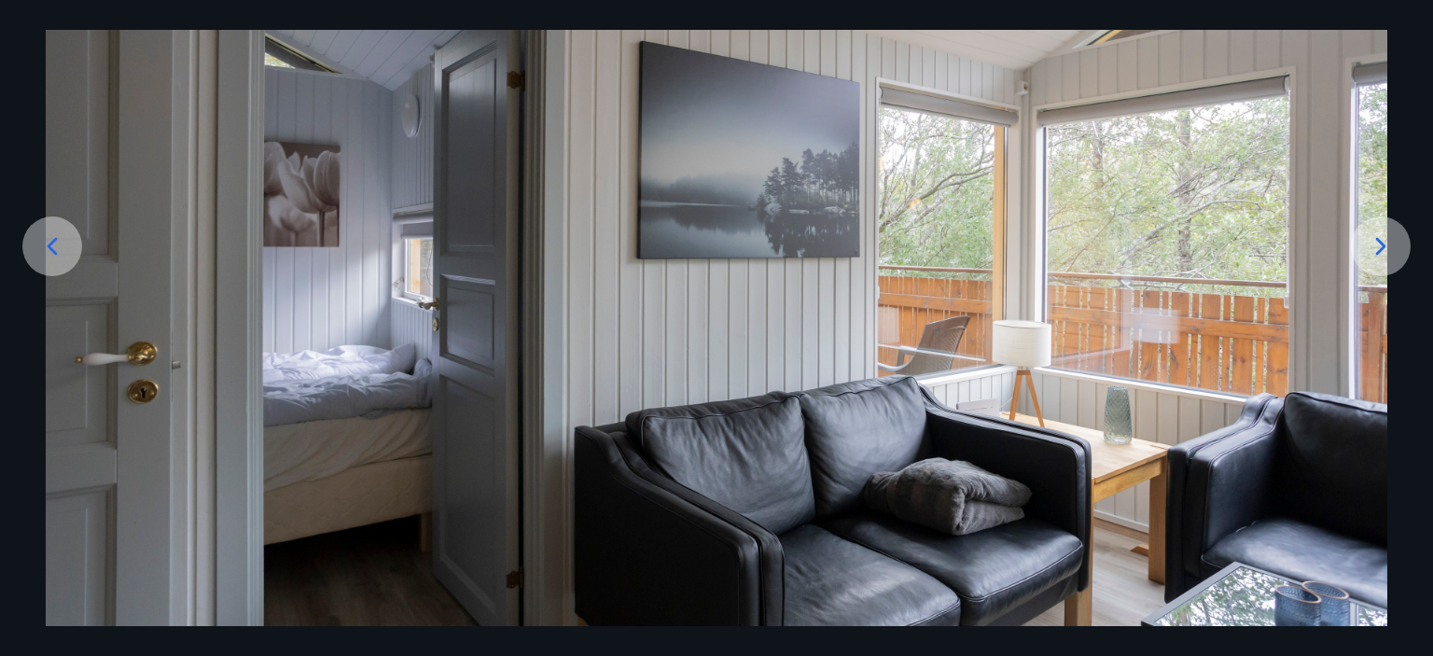
click at [1384, 248] on icon at bounding box center [1381, 246] width 30 height 30
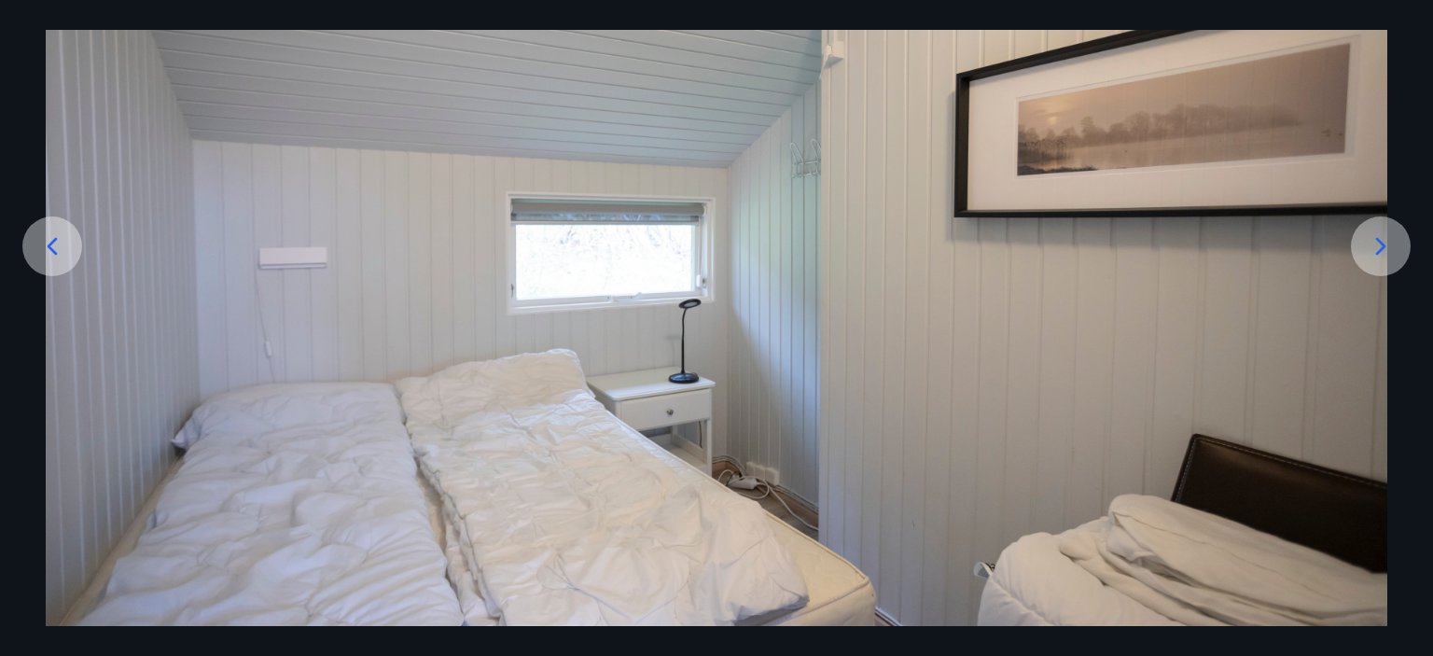
click at [1384, 248] on icon at bounding box center [1381, 246] width 30 height 30
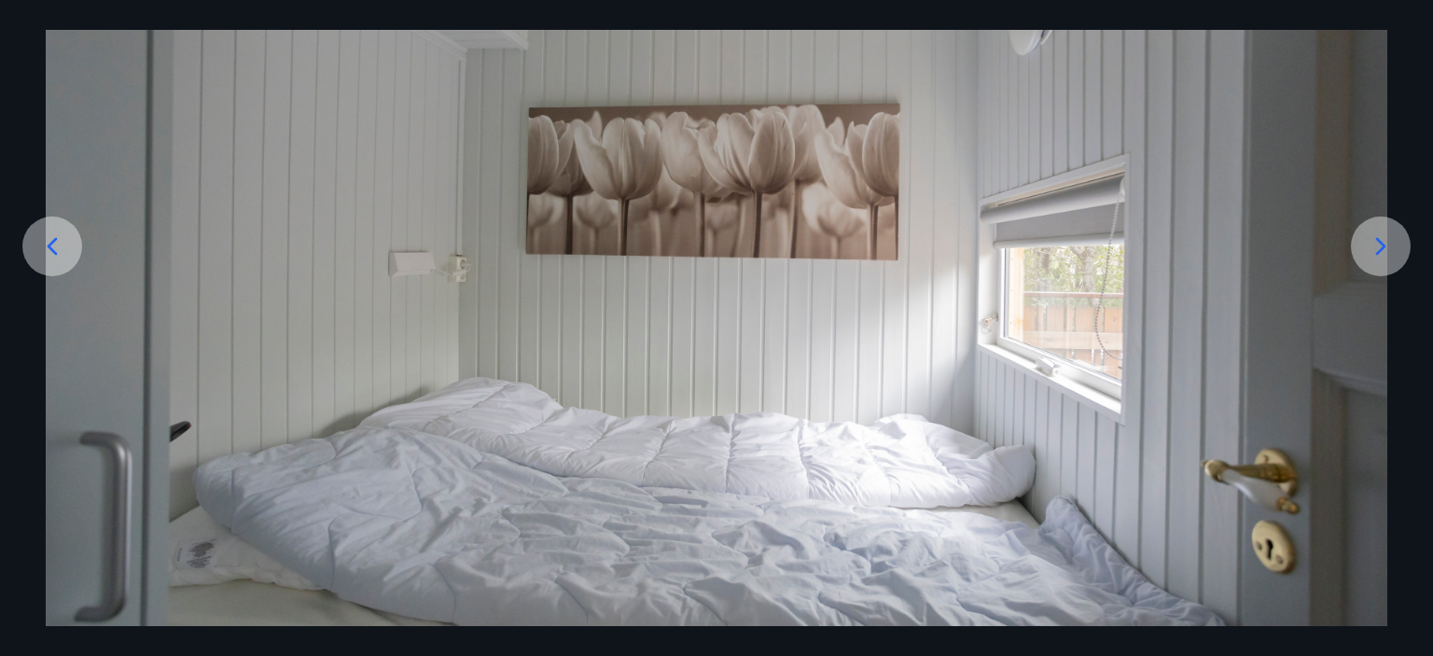
click at [1384, 248] on icon at bounding box center [1381, 246] width 30 height 30
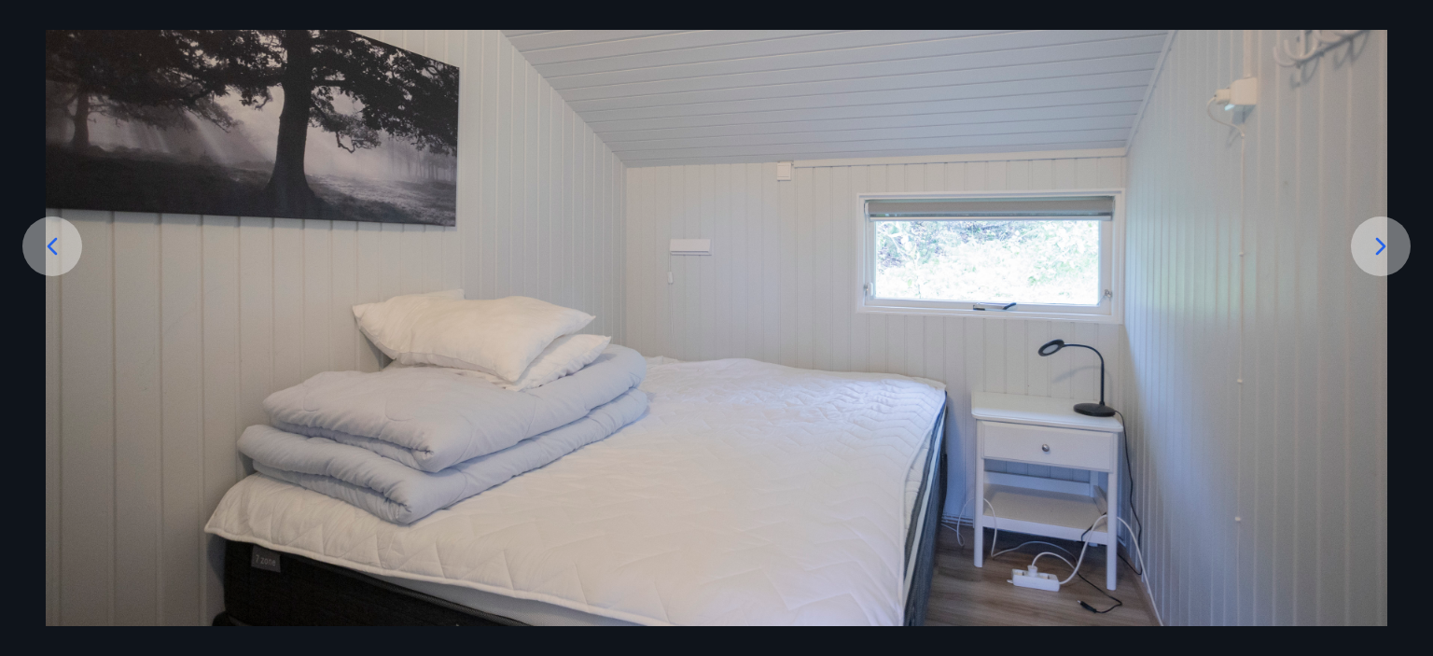
click at [1384, 248] on icon at bounding box center [1381, 246] width 30 height 30
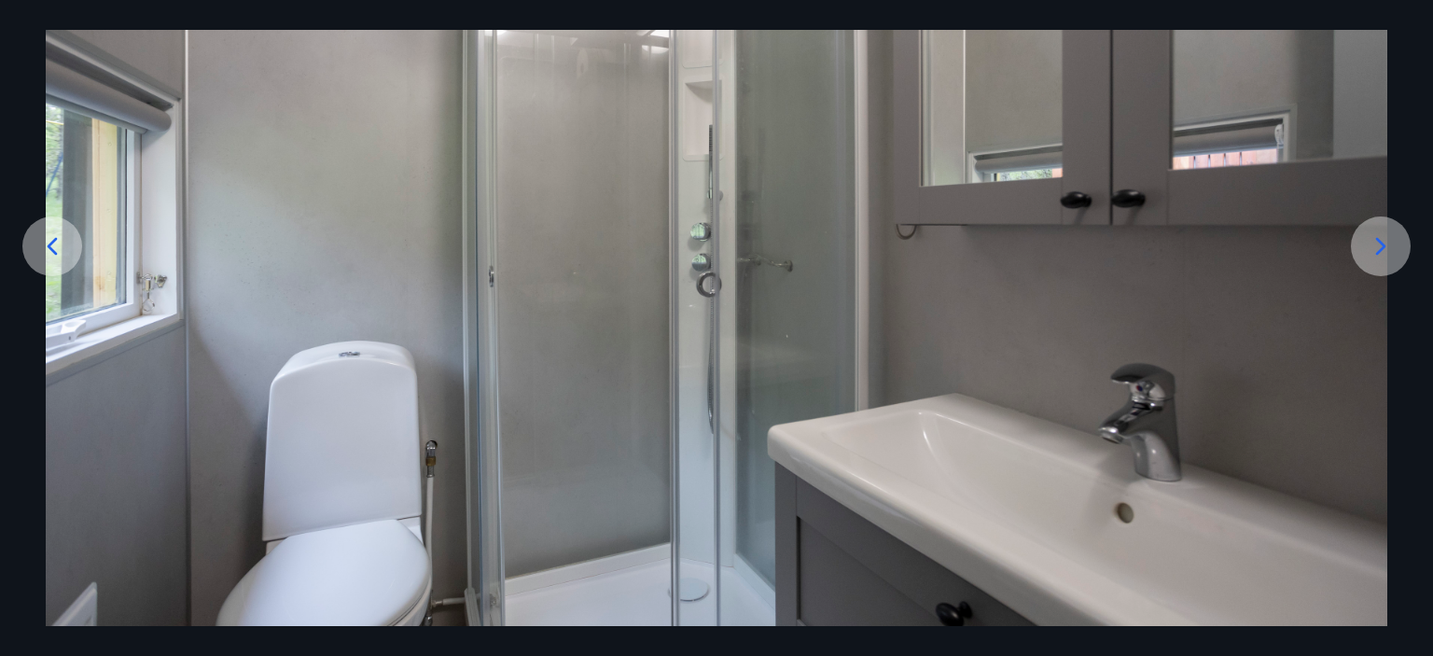
click at [1384, 248] on icon at bounding box center [1381, 246] width 30 height 30
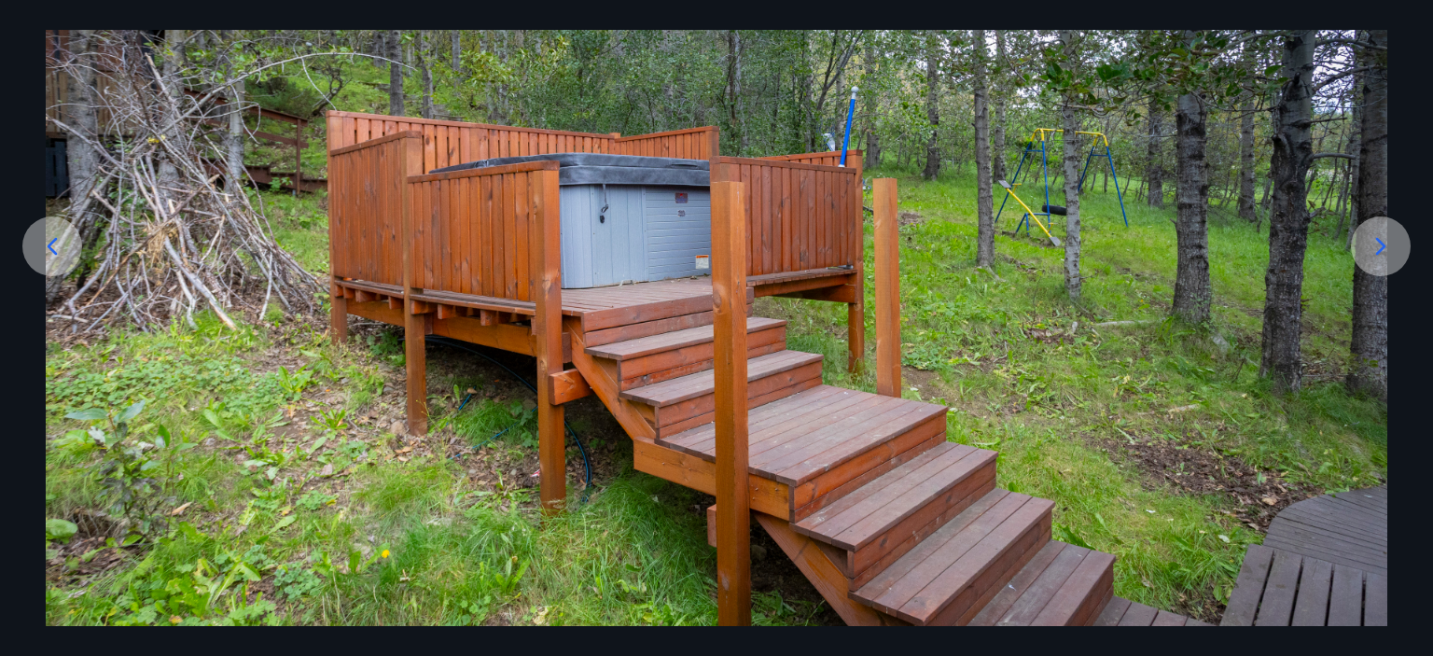
click at [1384, 248] on icon at bounding box center [1381, 246] width 30 height 30
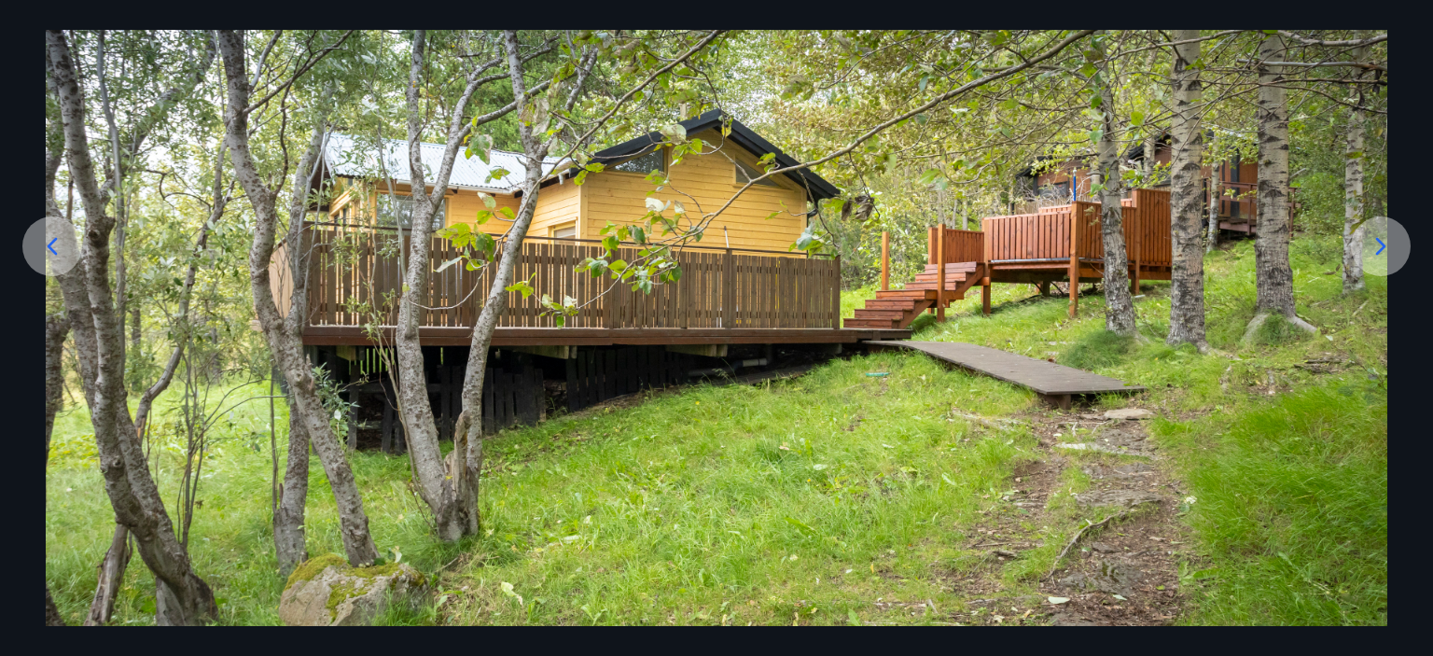
click at [1384, 248] on icon at bounding box center [1381, 246] width 30 height 30
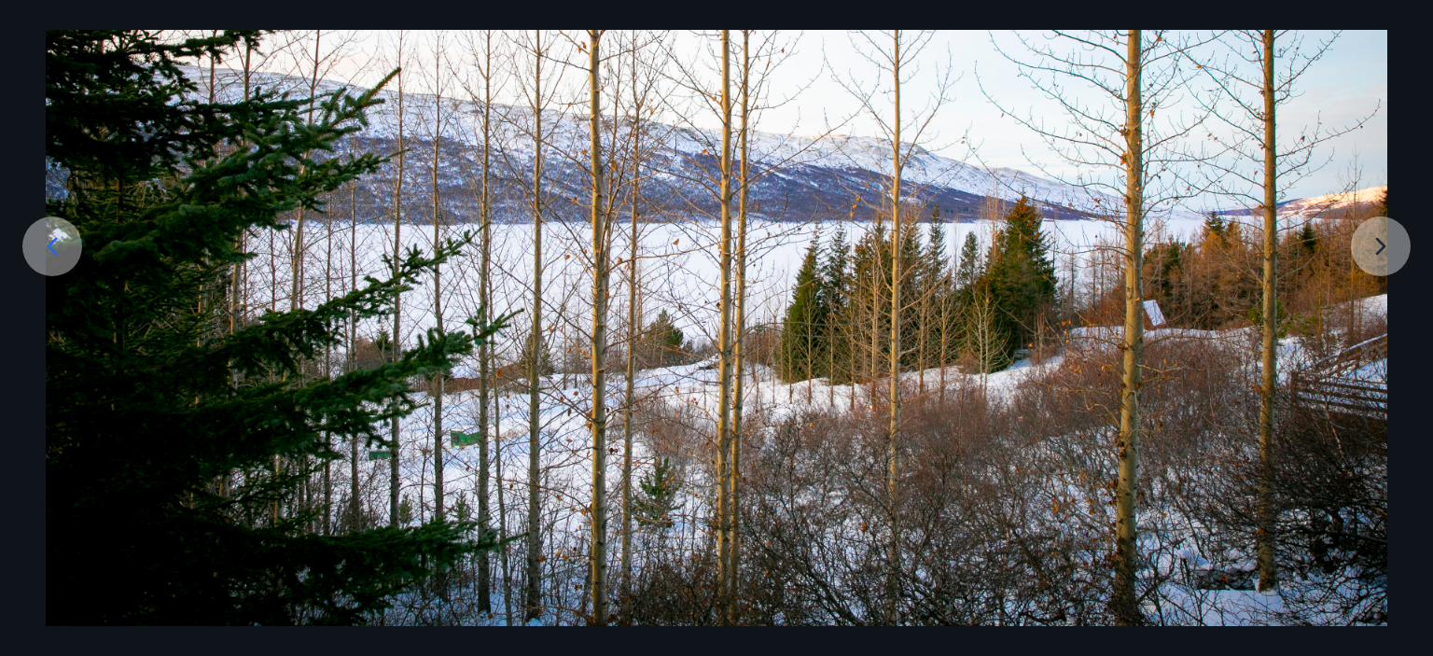
click at [1384, 248] on img at bounding box center [716, 290] width 1341 height 745
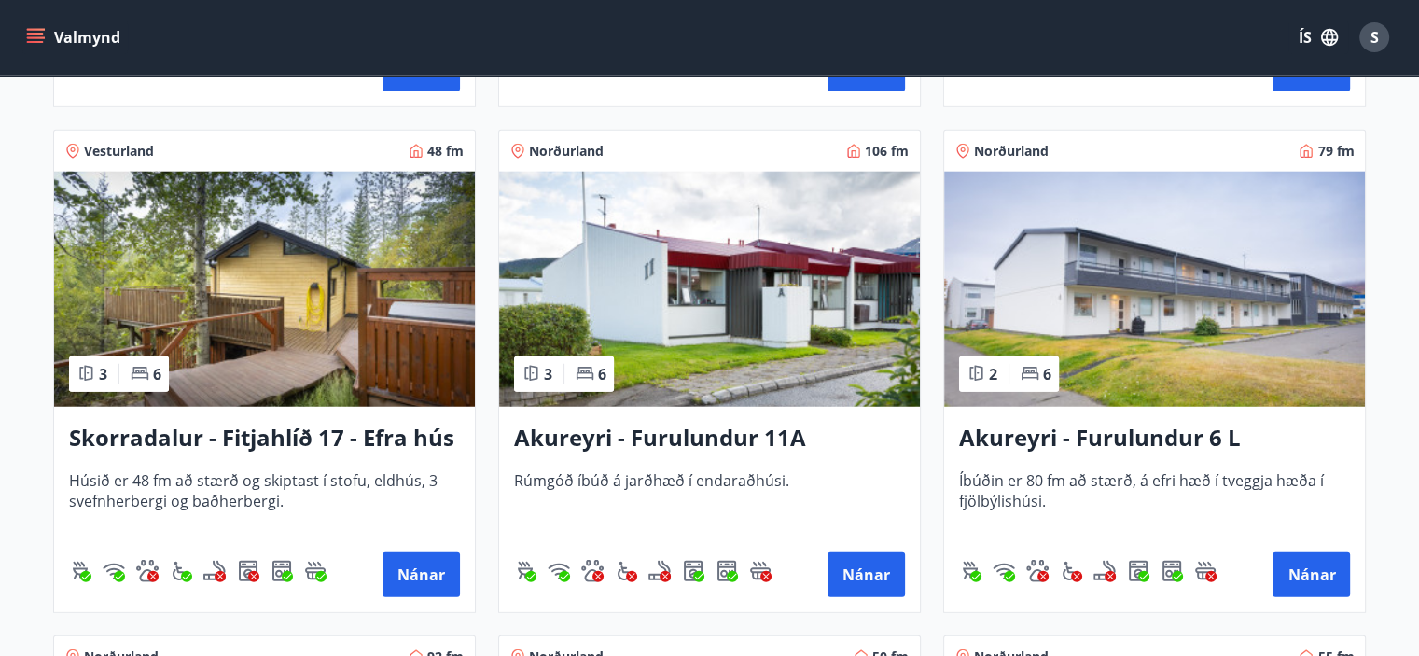
scroll to position [4851, 0]
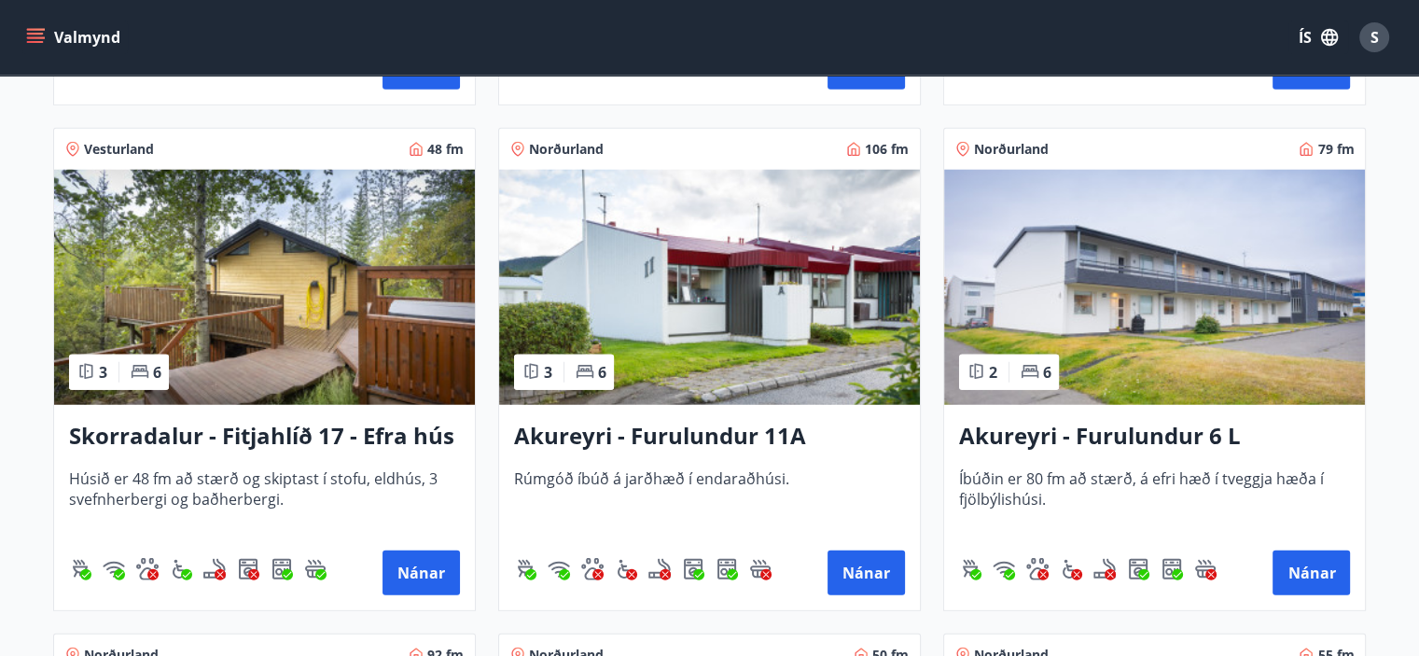
click at [215, 281] on img at bounding box center [264, 287] width 421 height 235
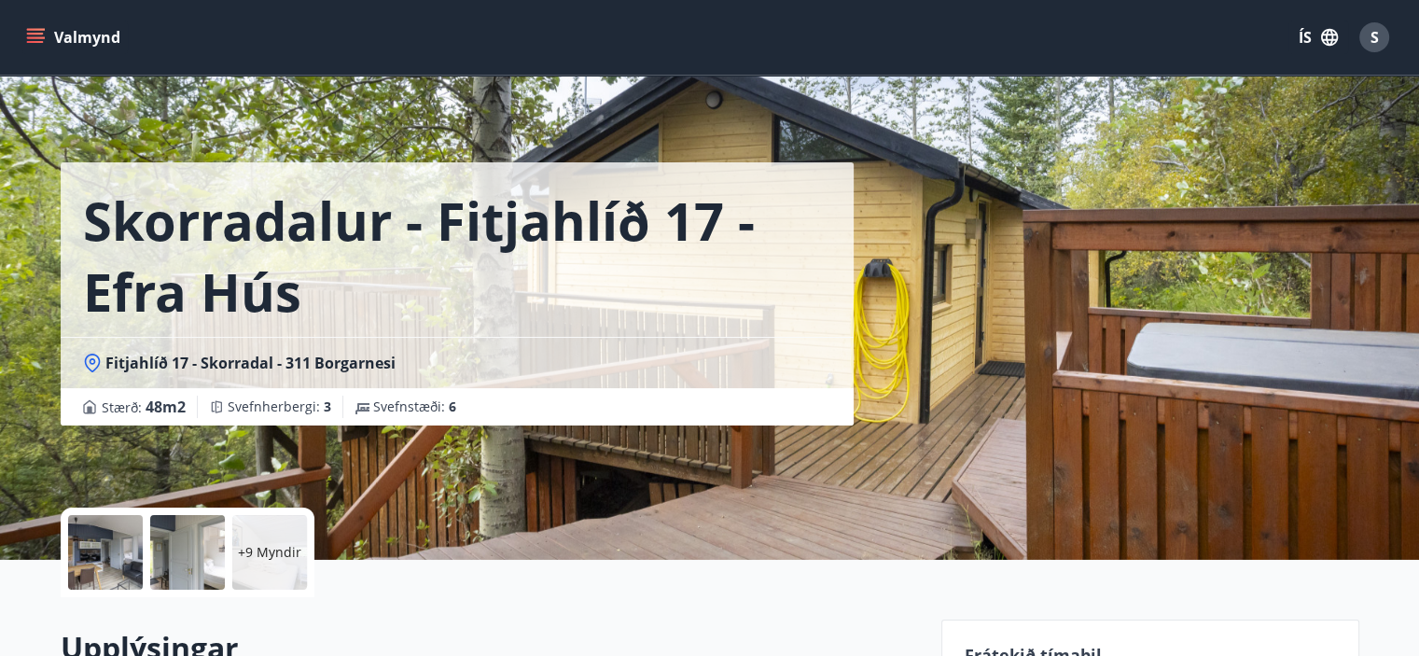
click at [285, 546] on p "+9 Myndir" at bounding box center [269, 552] width 63 height 19
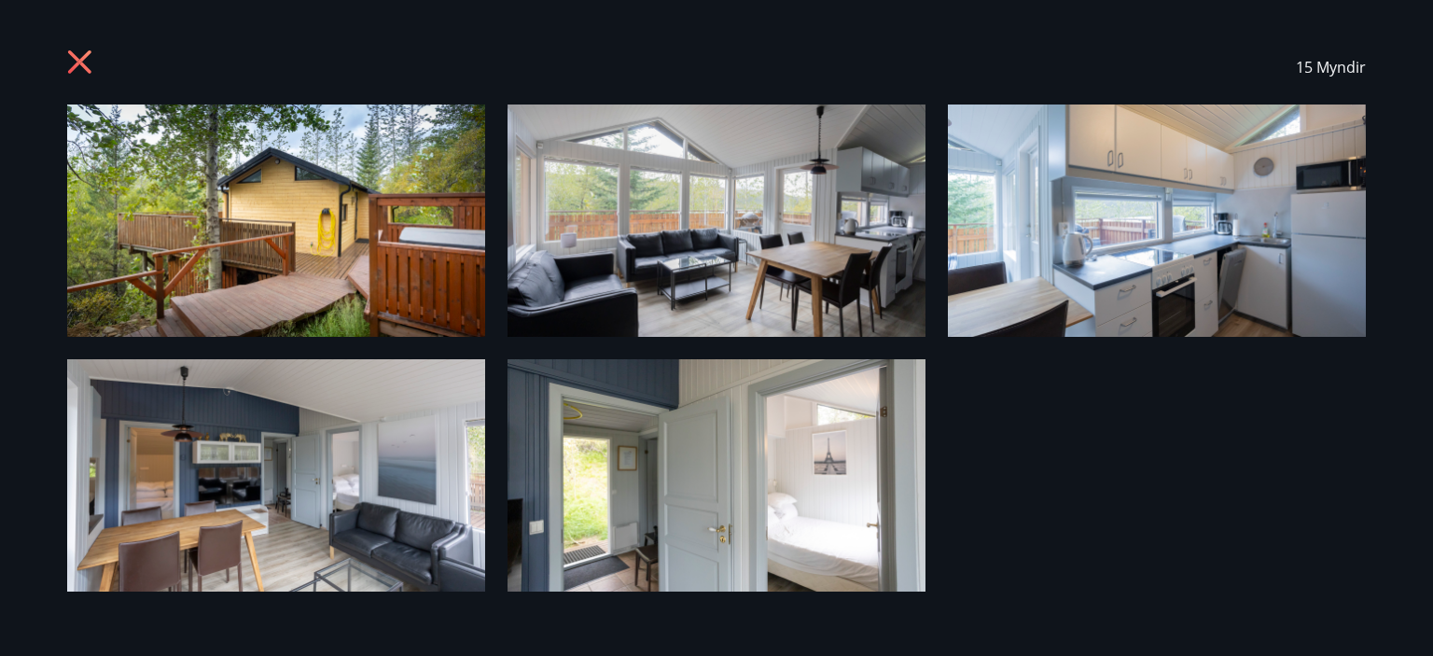
click at [369, 242] on img at bounding box center [276, 220] width 418 height 232
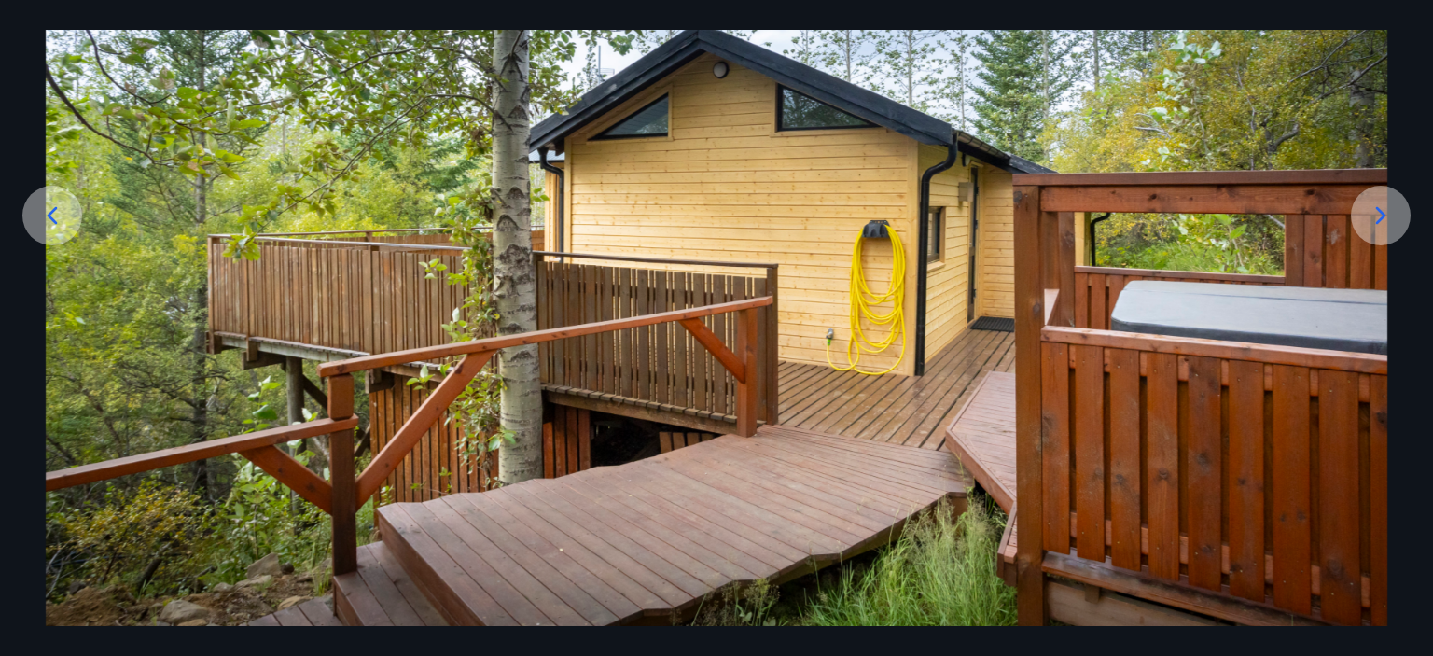
scroll to position [224, 0]
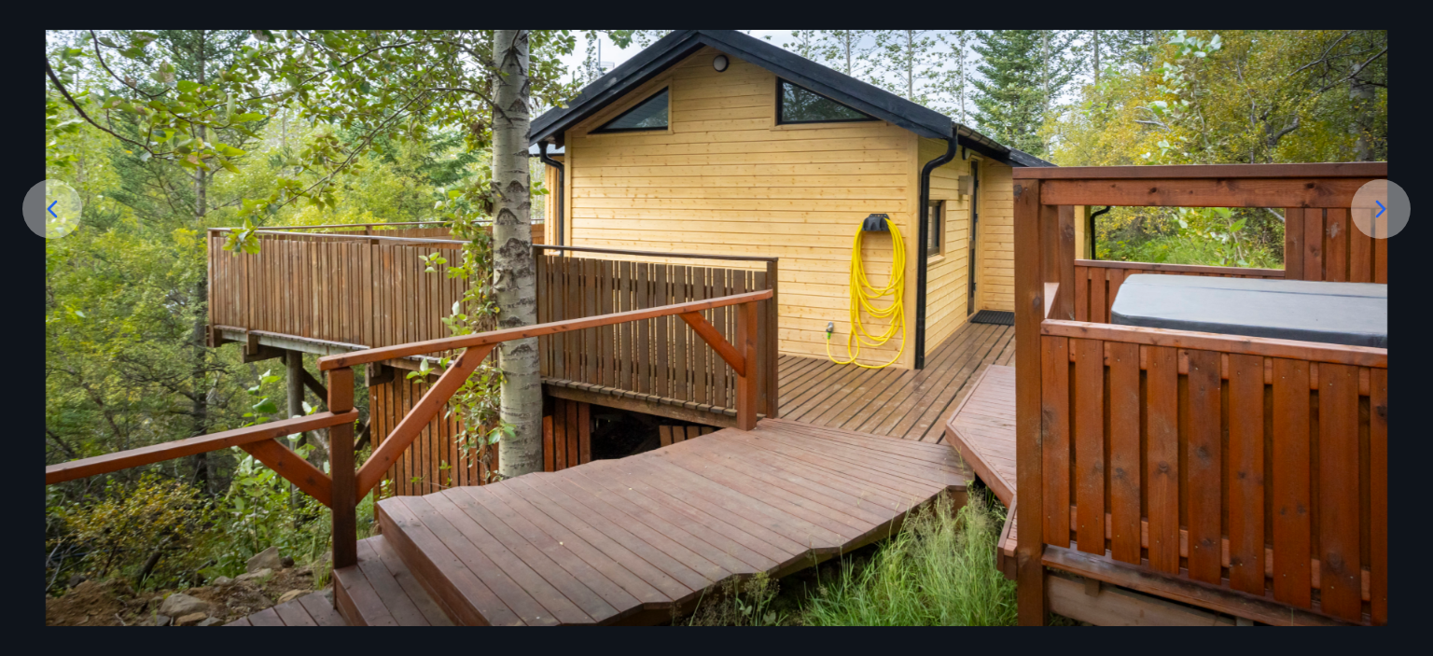
click at [1389, 214] on icon at bounding box center [1381, 209] width 30 height 30
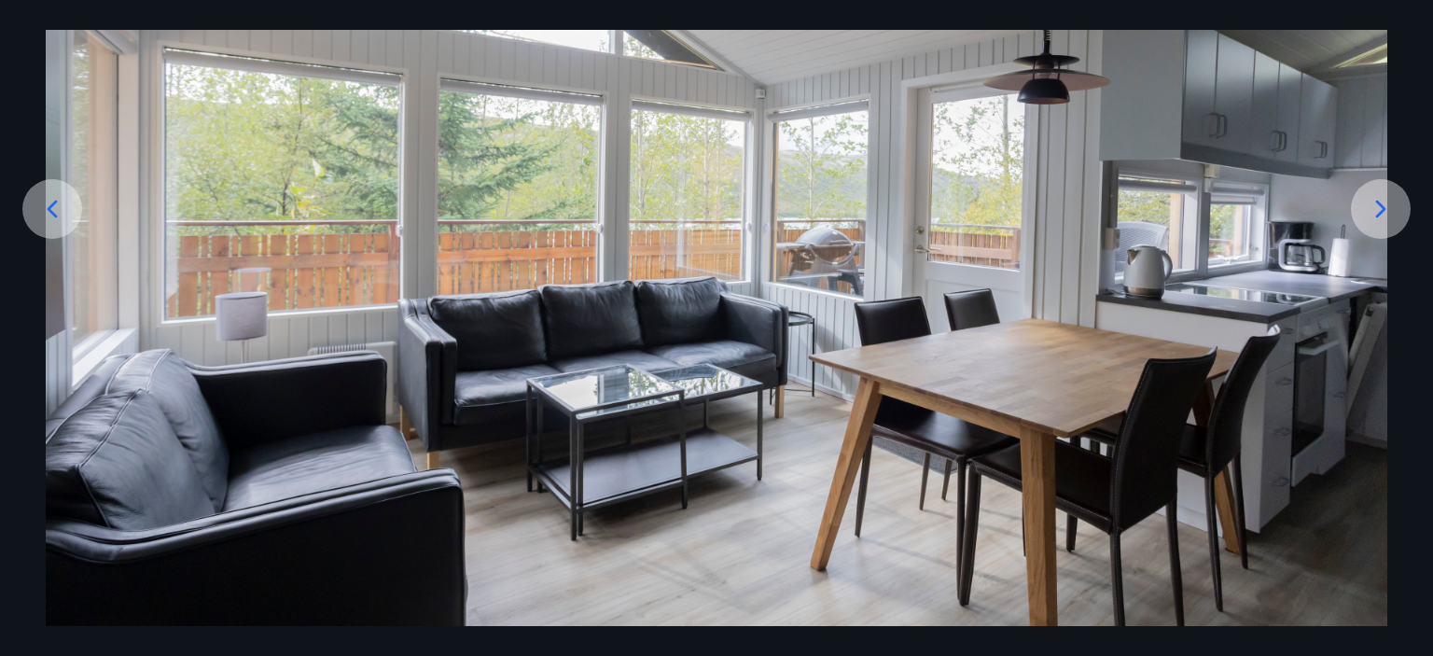
click at [1380, 206] on icon at bounding box center [1381, 209] width 30 height 30
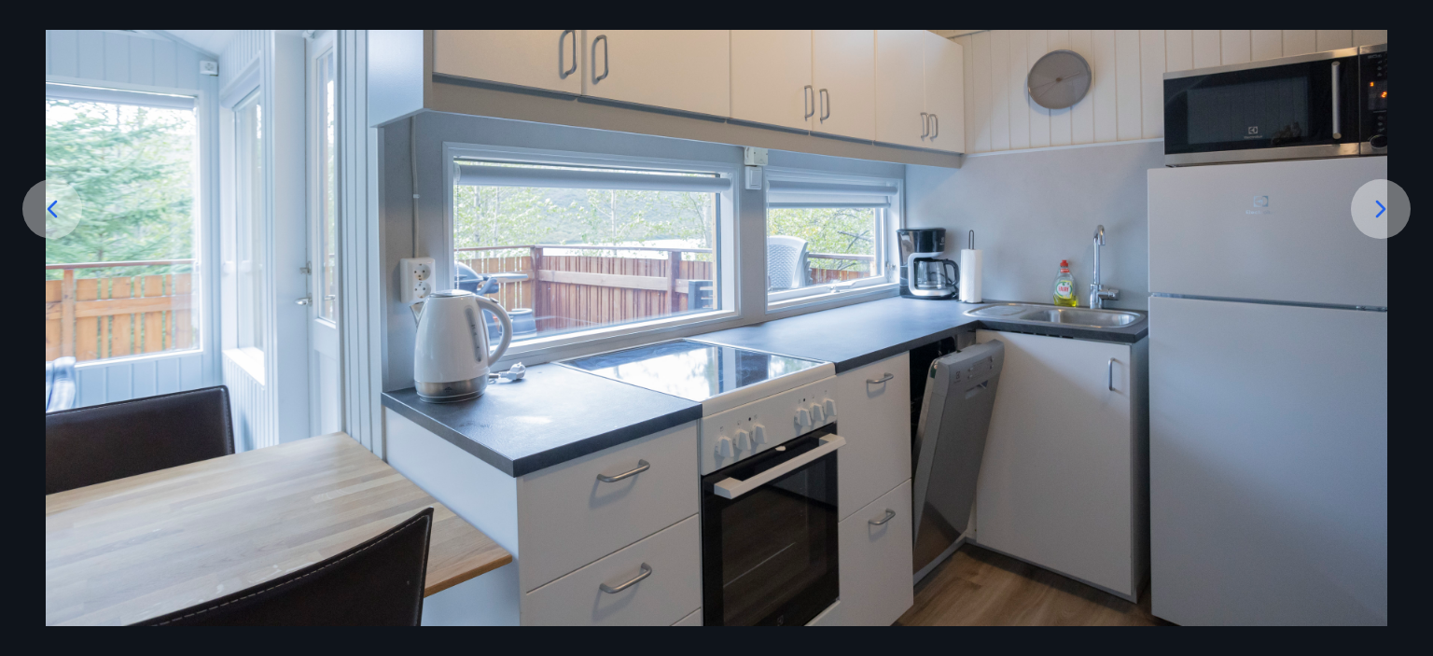
click at [1378, 203] on icon at bounding box center [1381, 209] width 10 height 18
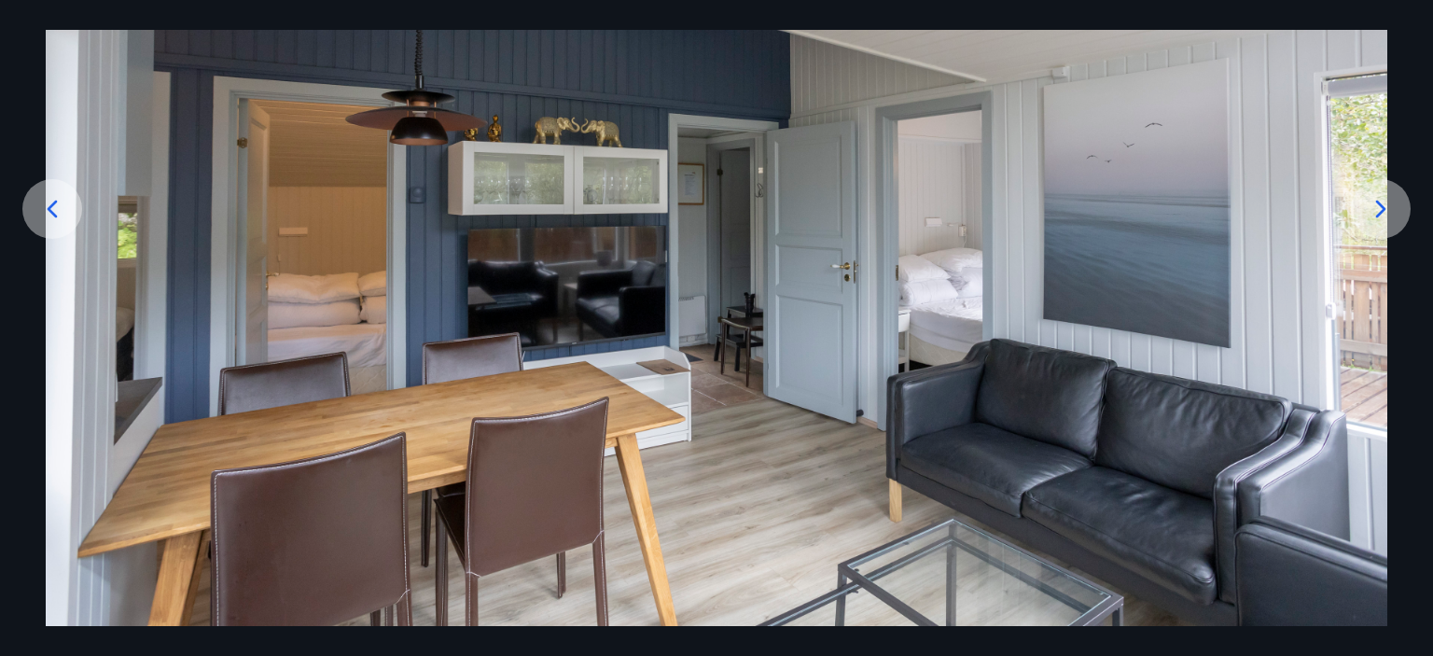
click at [1387, 201] on icon at bounding box center [1381, 209] width 30 height 30
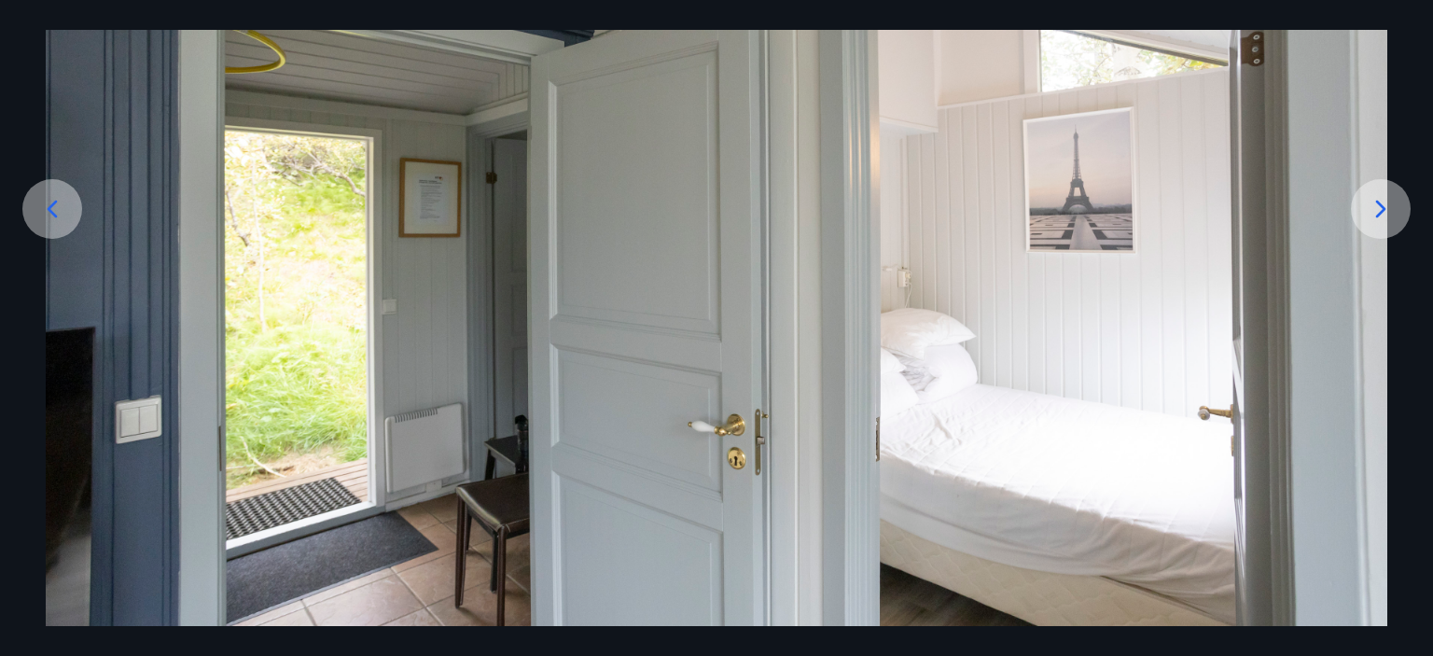
click at [1387, 201] on icon at bounding box center [1381, 209] width 30 height 30
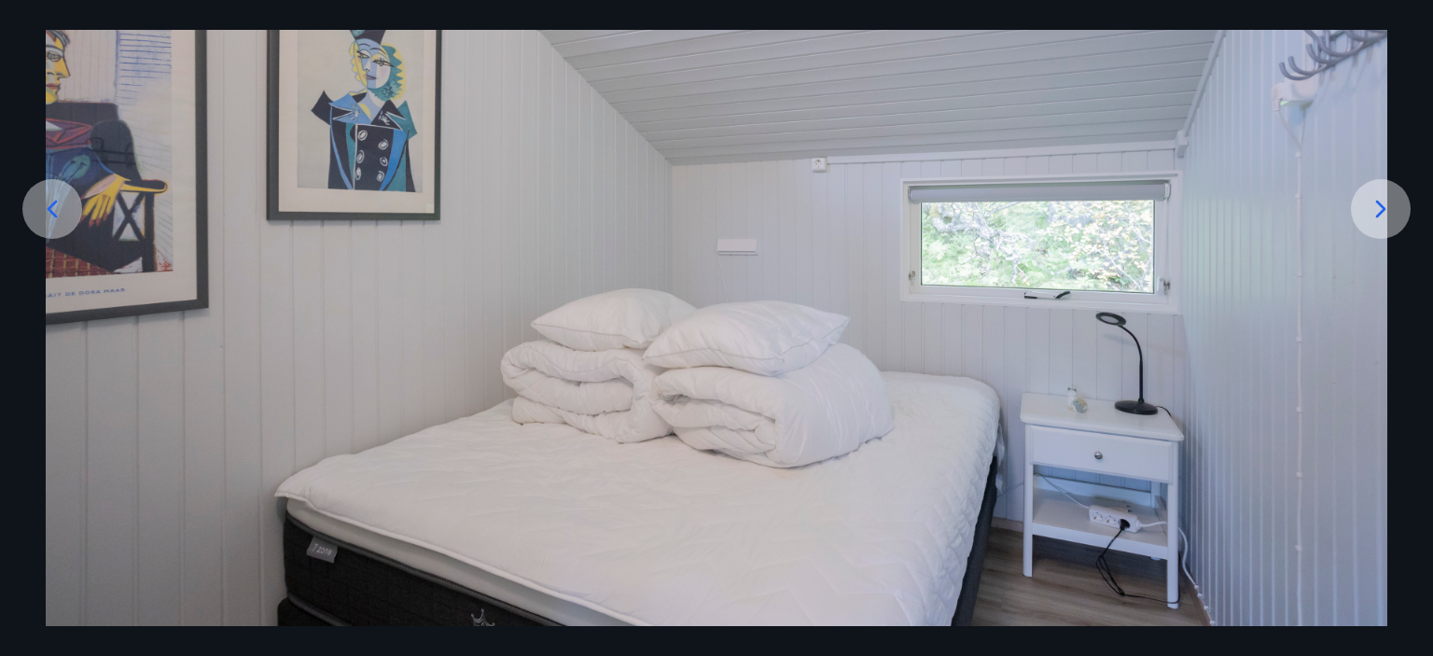
click at [1387, 201] on icon at bounding box center [1381, 209] width 30 height 30
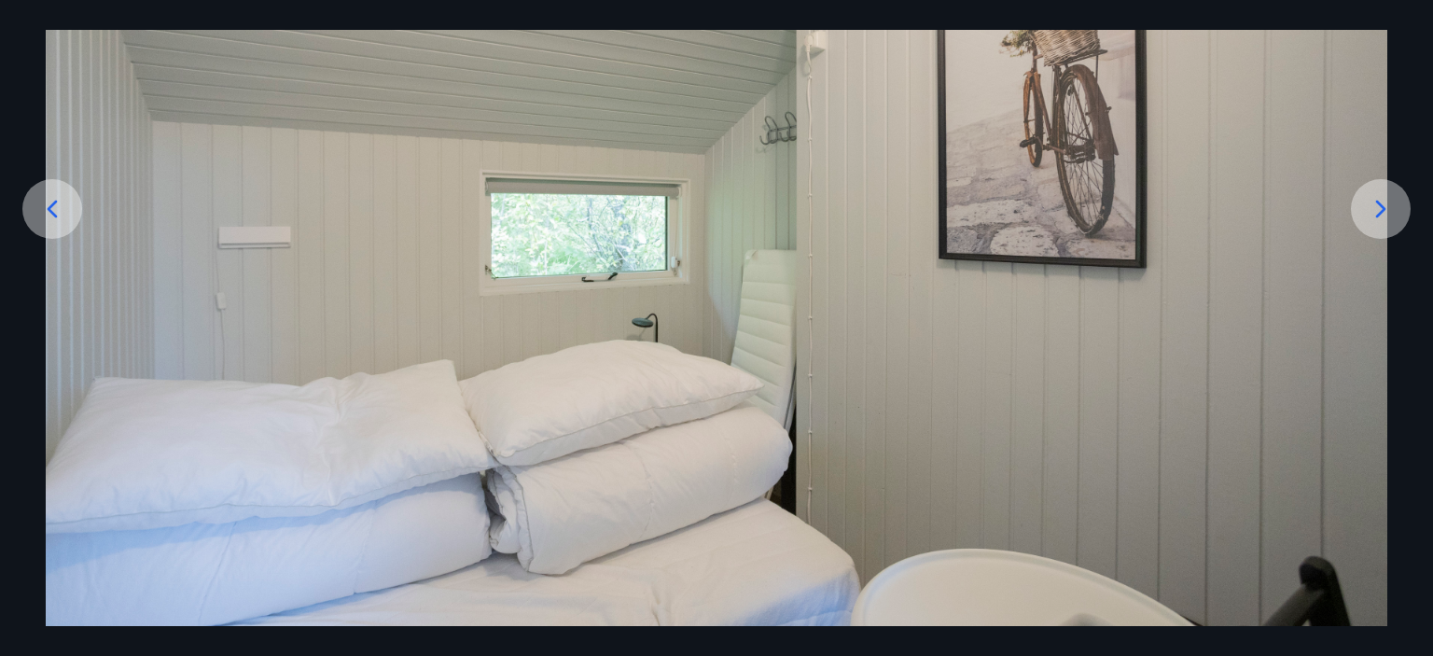
click at [1386, 207] on icon at bounding box center [1381, 209] width 30 height 30
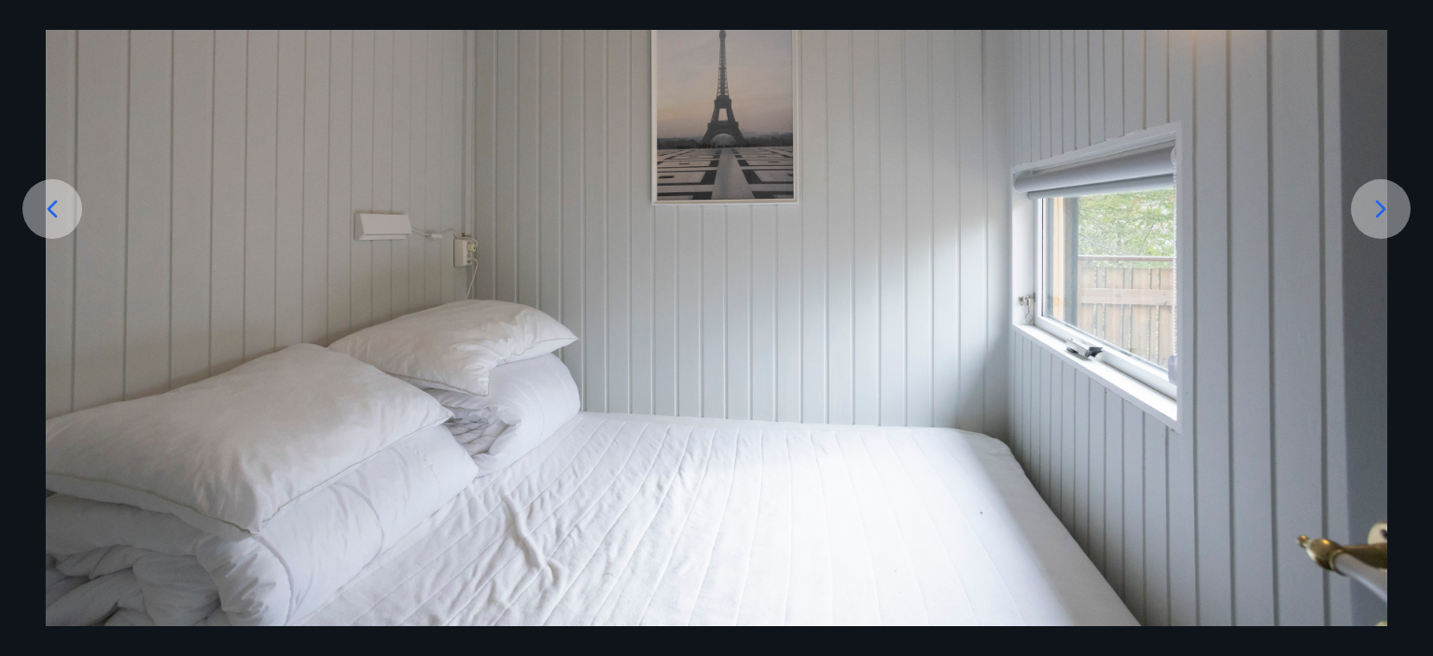
click at [1385, 207] on icon at bounding box center [1381, 209] width 30 height 30
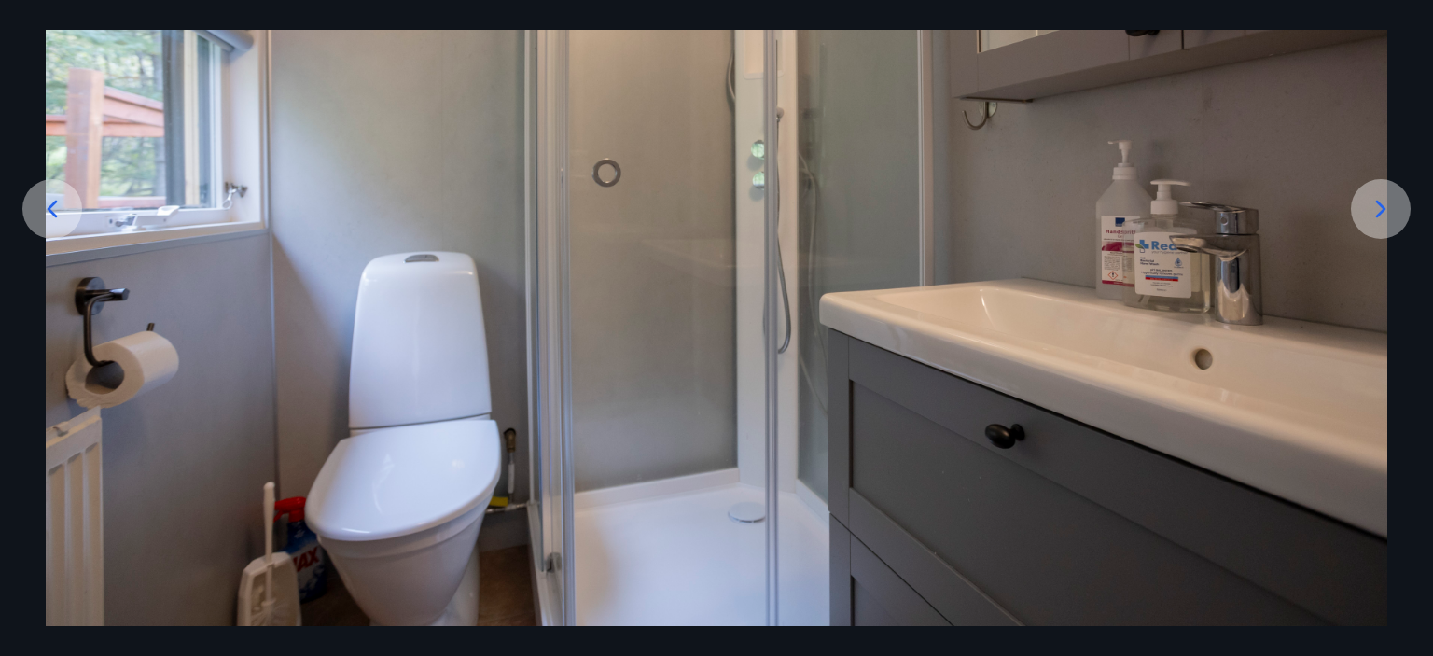
click at [1385, 207] on icon at bounding box center [1381, 209] width 30 height 30
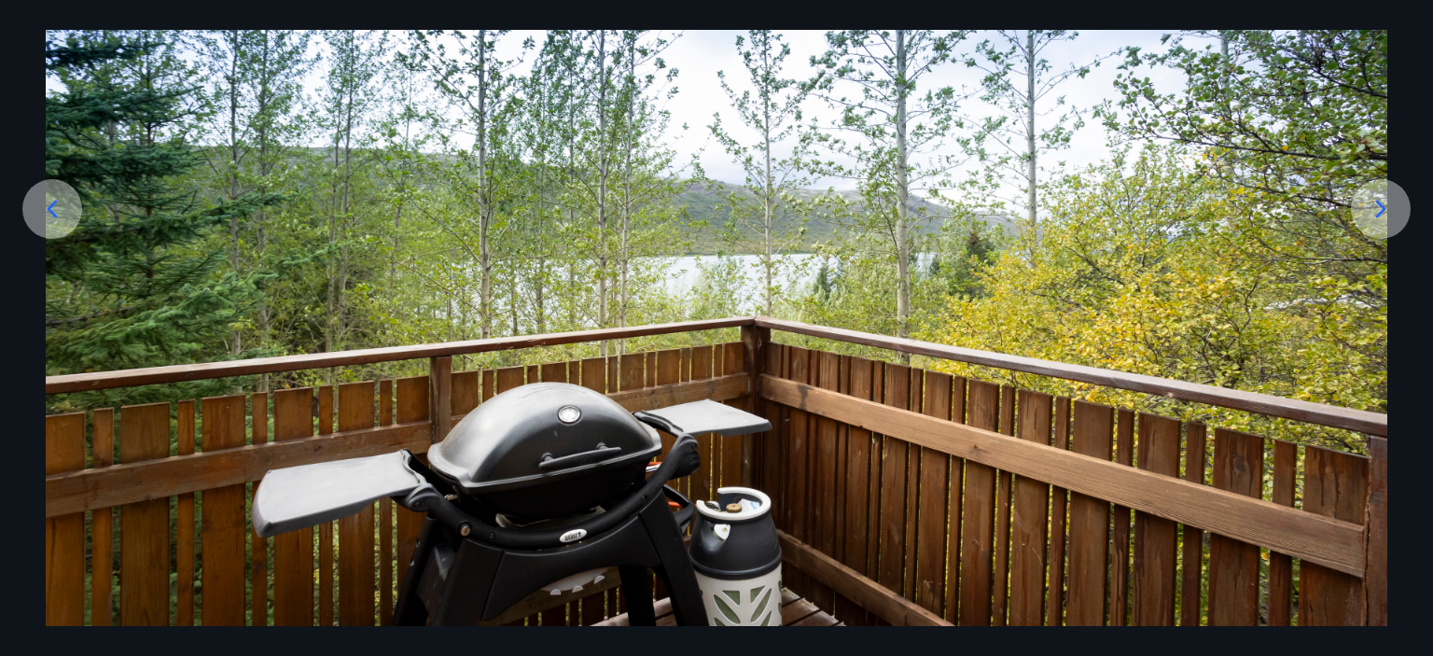
click at [1373, 203] on icon at bounding box center [1381, 209] width 30 height 30
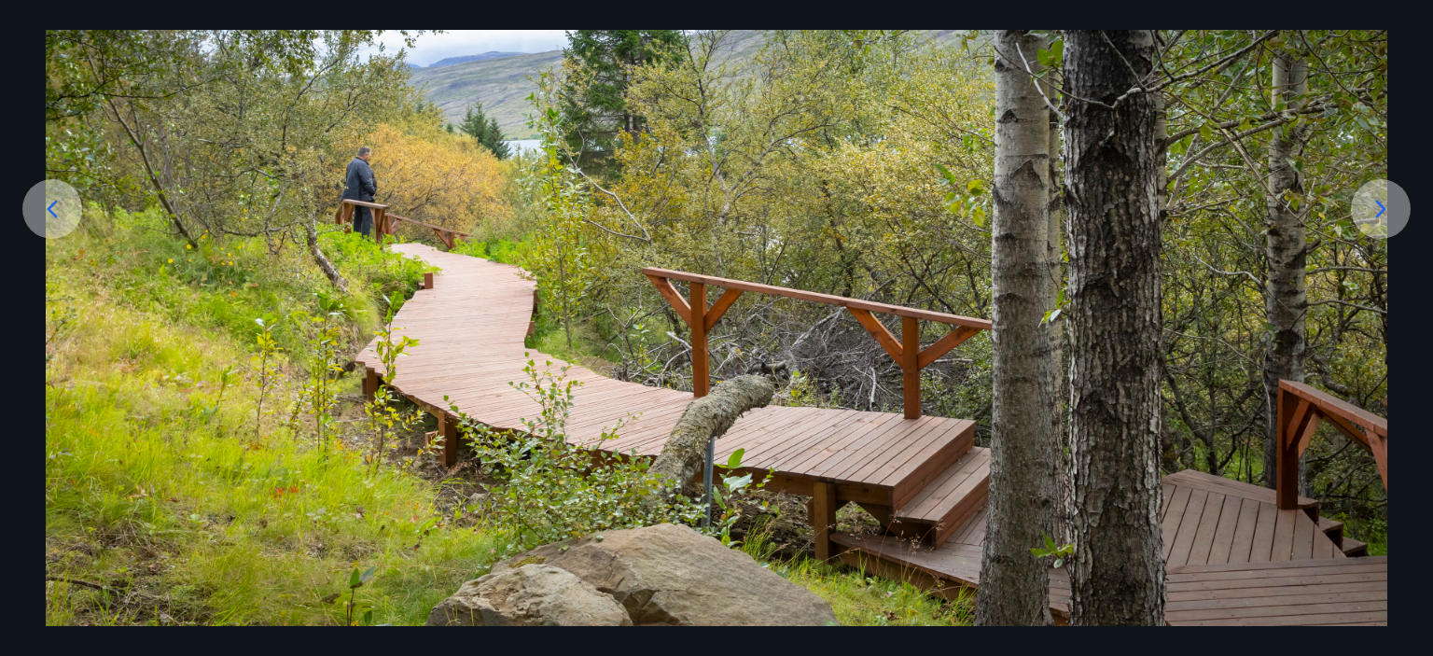
click at [1374, 207] on icon at bounding box center [1381, 209] width 30 height 30
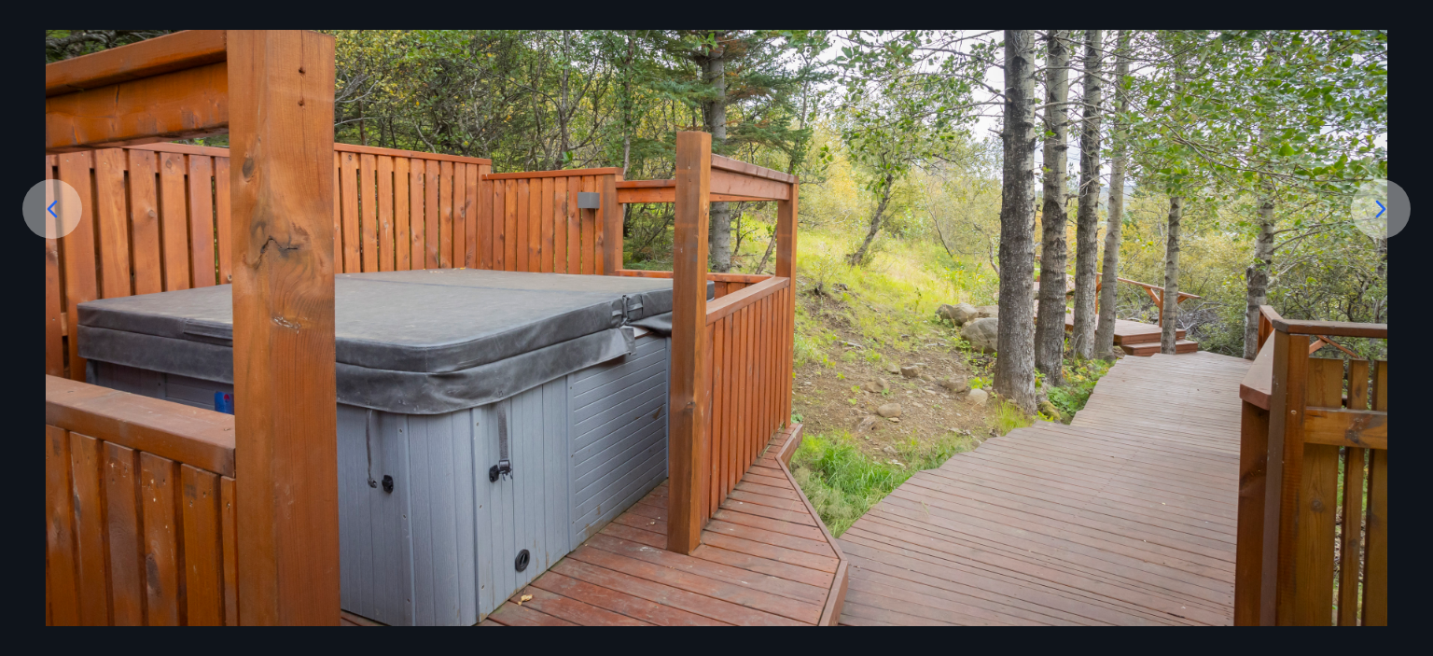
click at [1380, 201] on icon at bounding box center [1381, 209] width 30 height 30
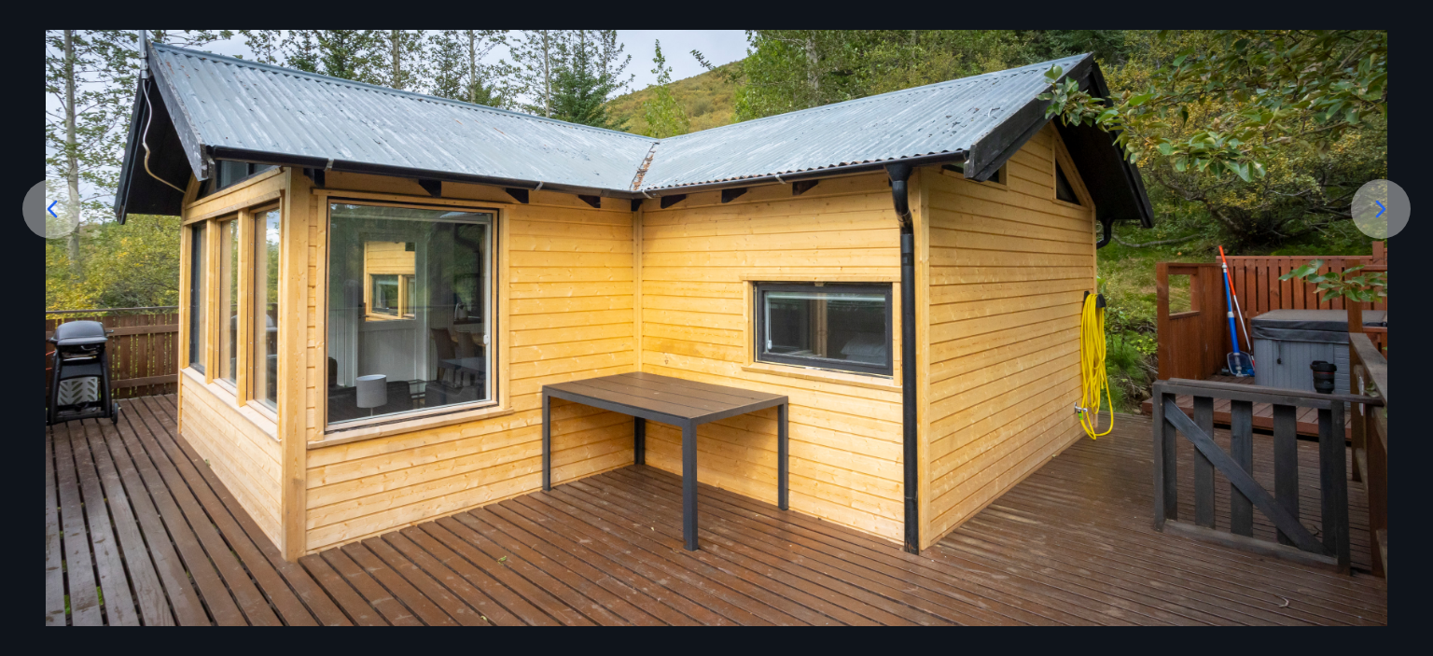
click at [1381, 206] on icon at bounding box center [1381, 209] width 10 height 18
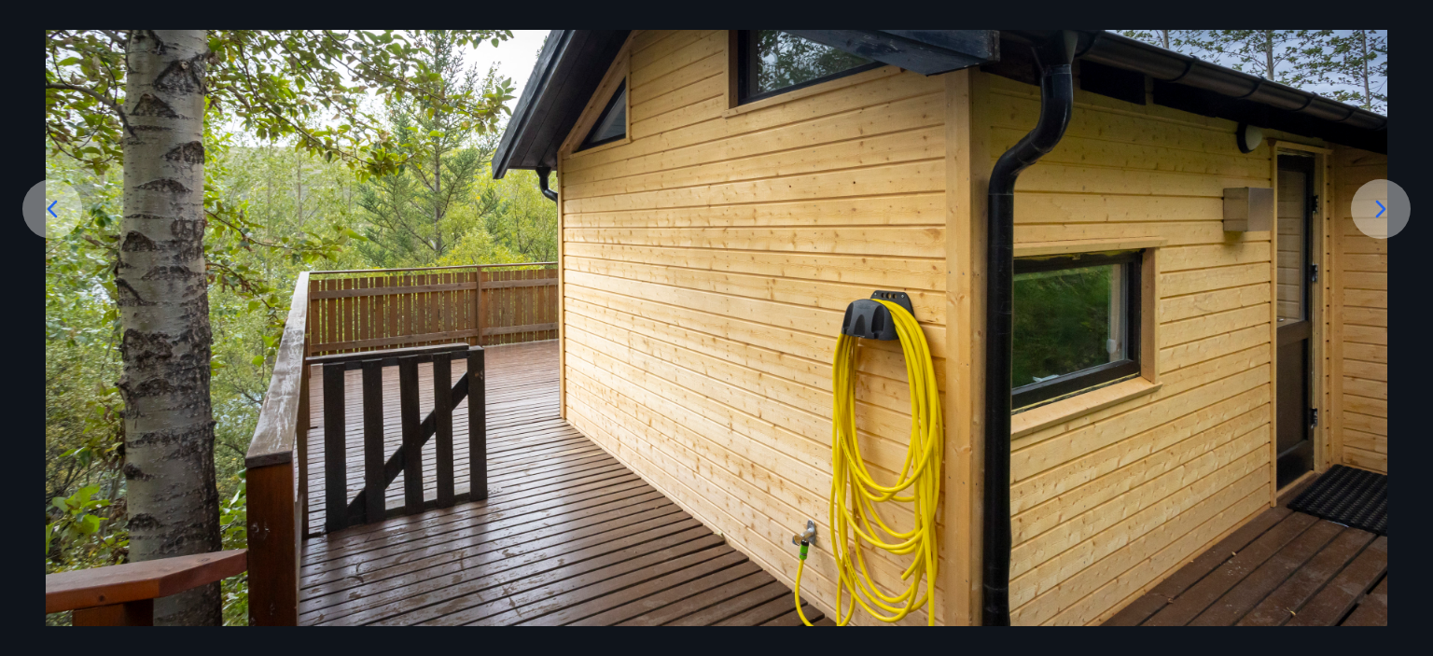
click at [1377, 208] on icon at bounding box center [1381, 209] width 30 height 30
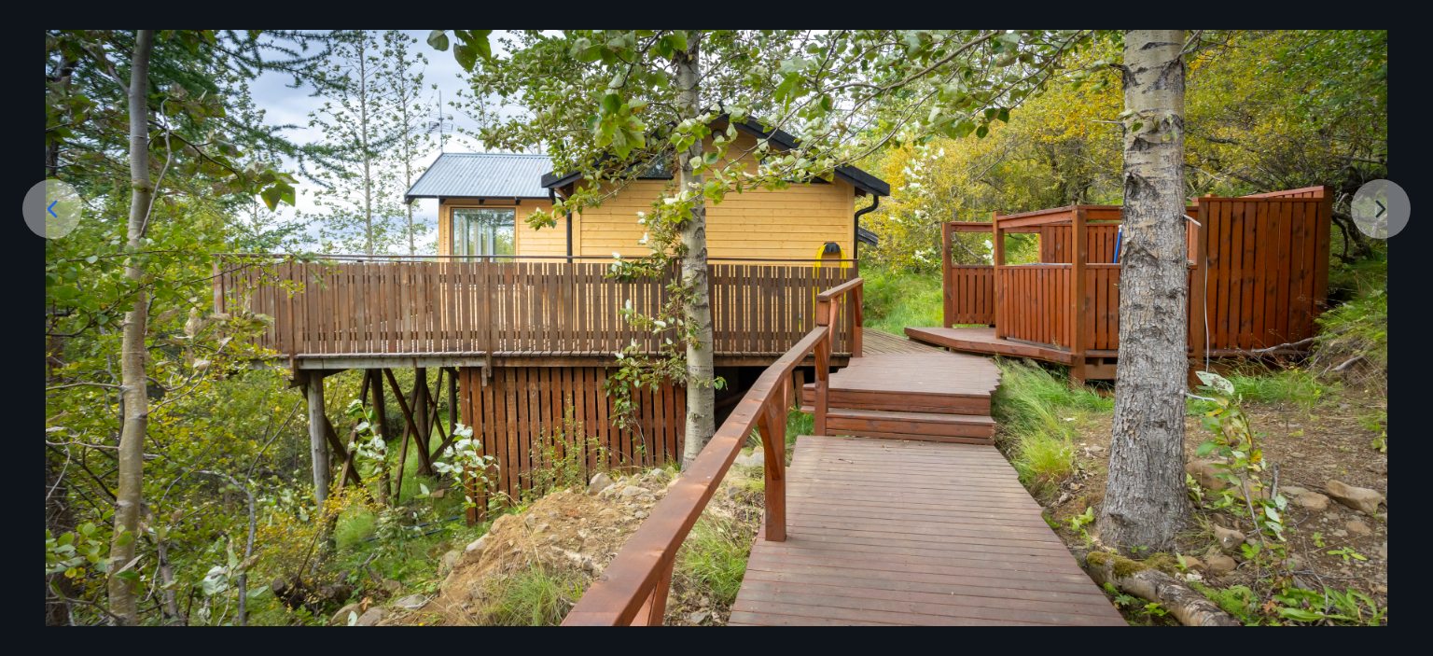
click at [1378, 213] on img at bounding box center [716, 253] width 1341 height 745
click at [45, 208] on icon at bounding box center [52, 209] width 30 height 30
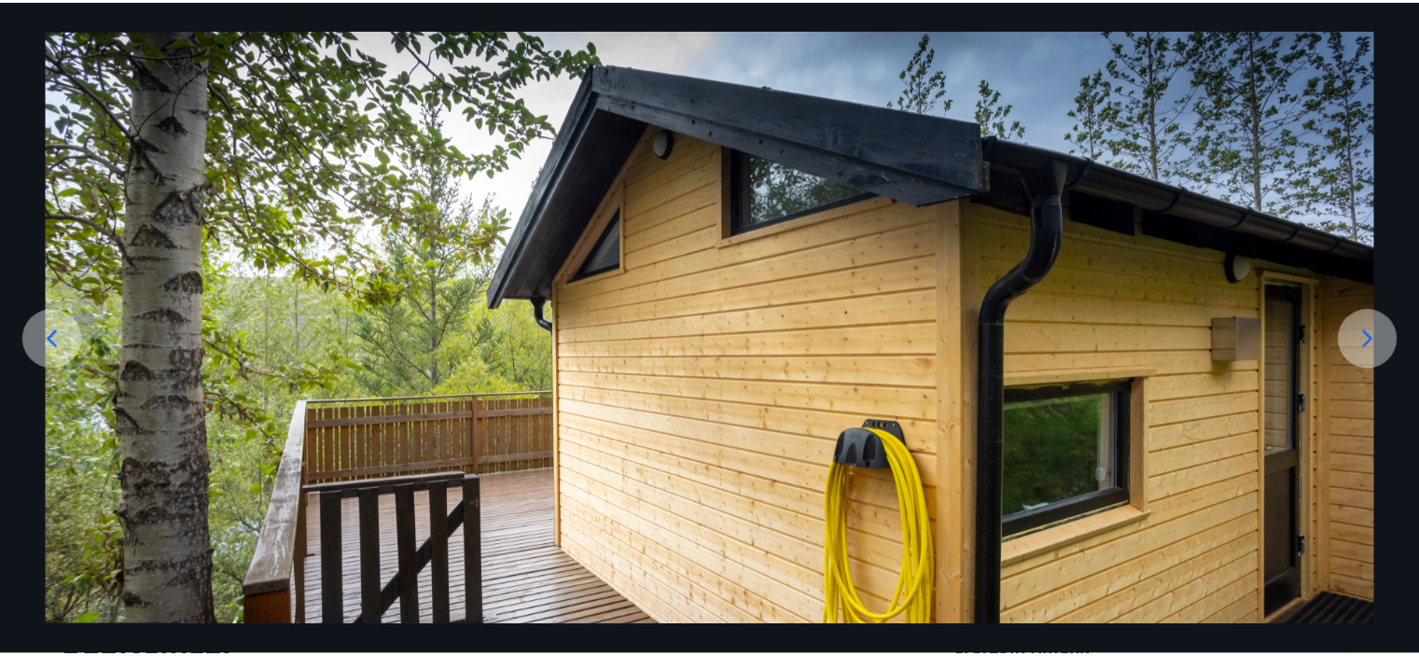
scroll to position [0, 0]
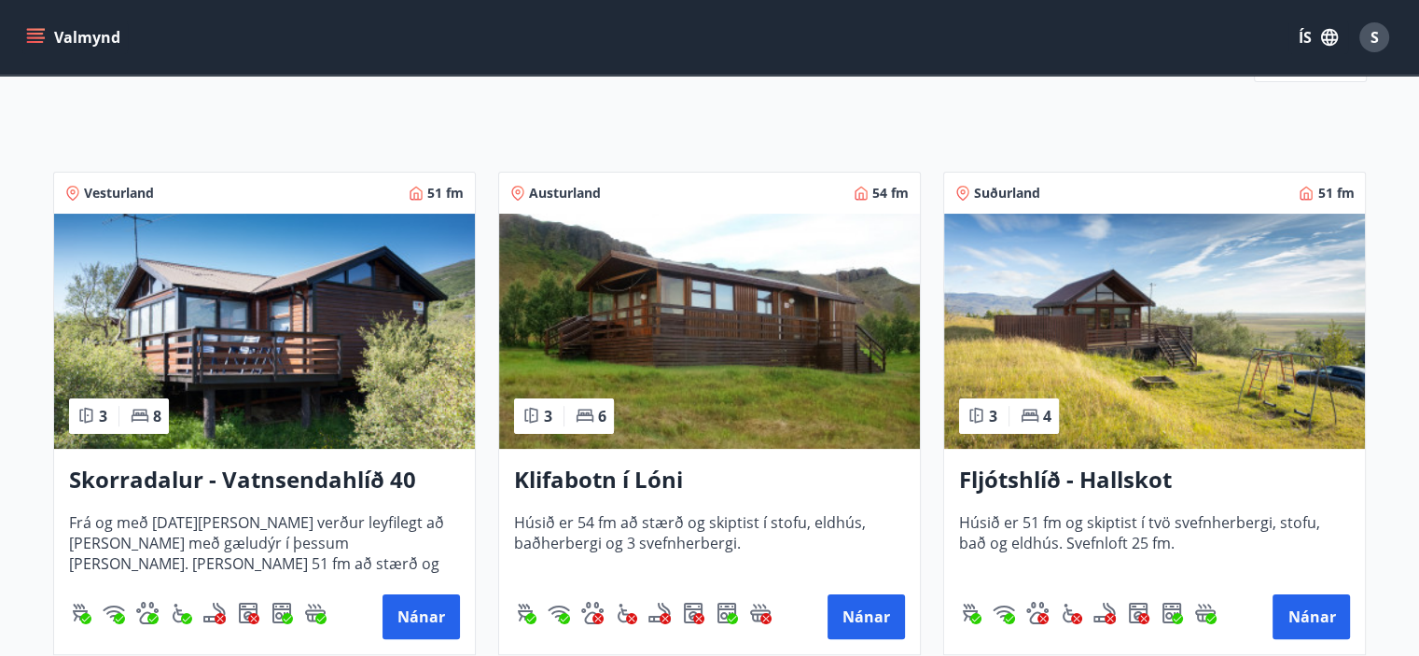
scroll to position [204, 0]
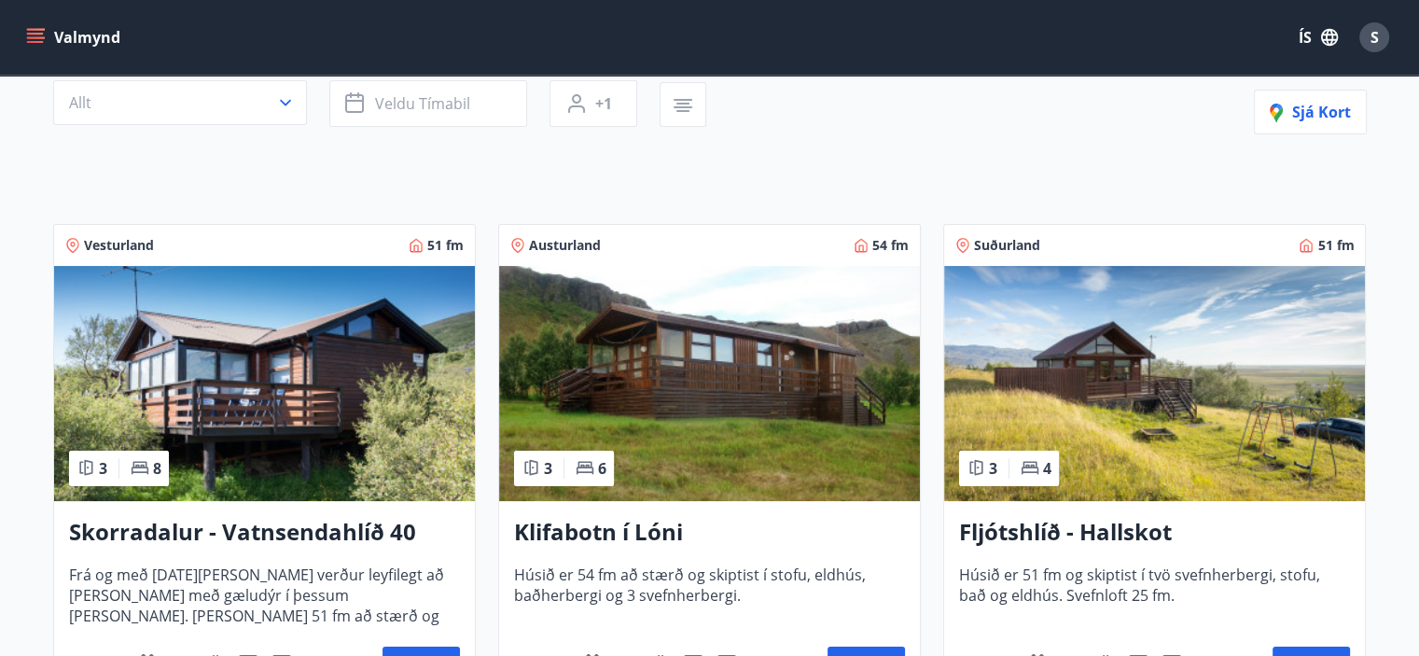
click at [223, 368] on img at bounding box center [264, 383] width 421 height 235
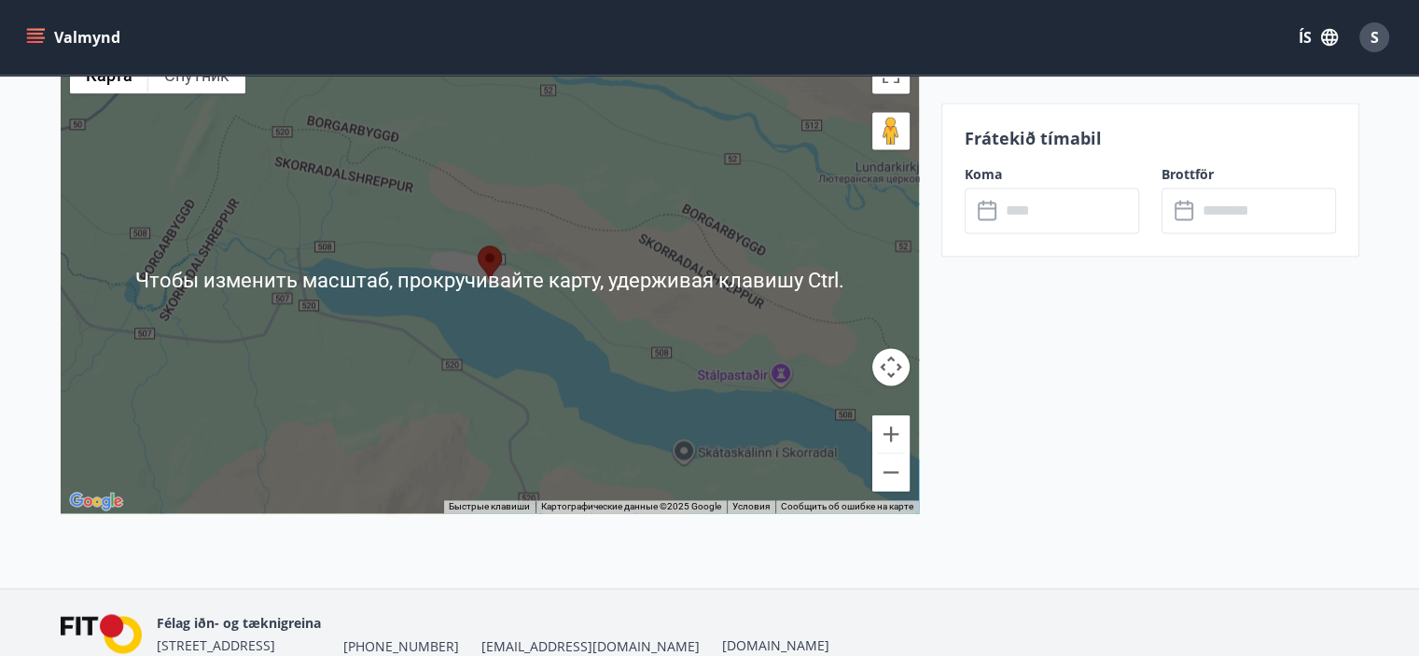
scroll to position [2519, 0]
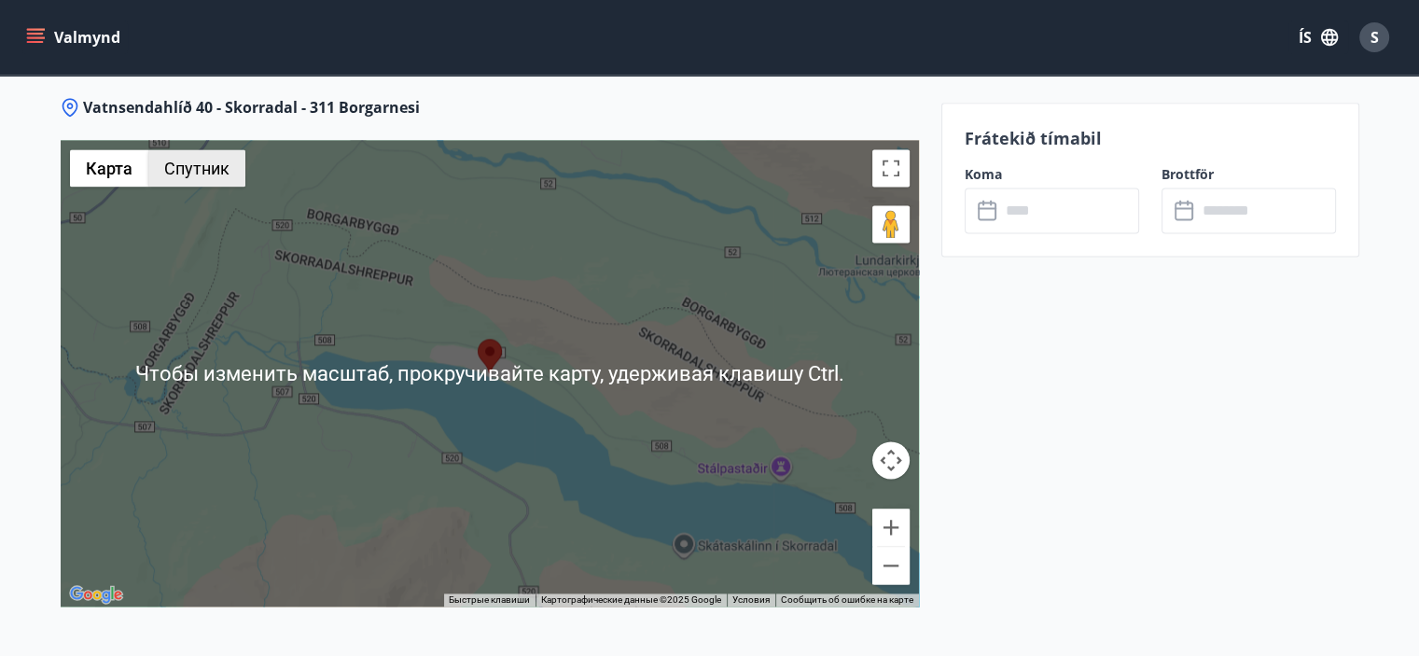
click at [194, 174] on button "Спутник" at bounding box center [196, 167] width 97 height 37
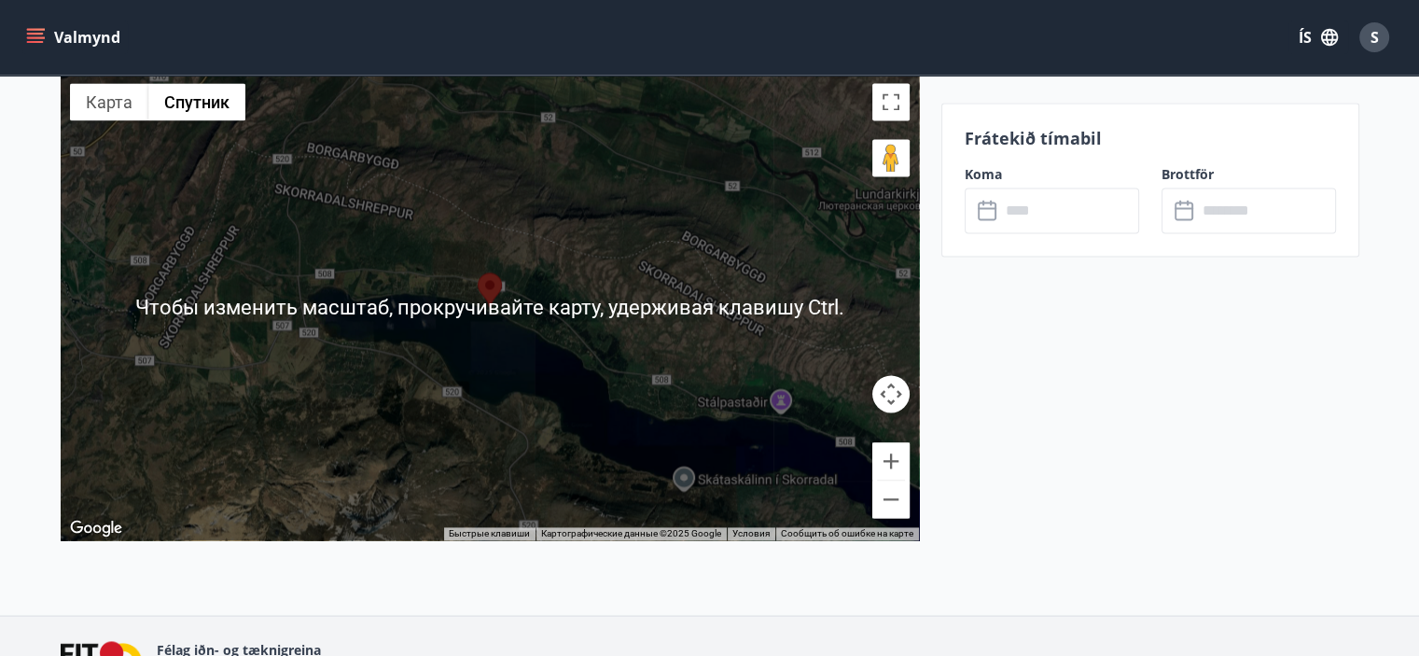
scroll to position [2612, 0]
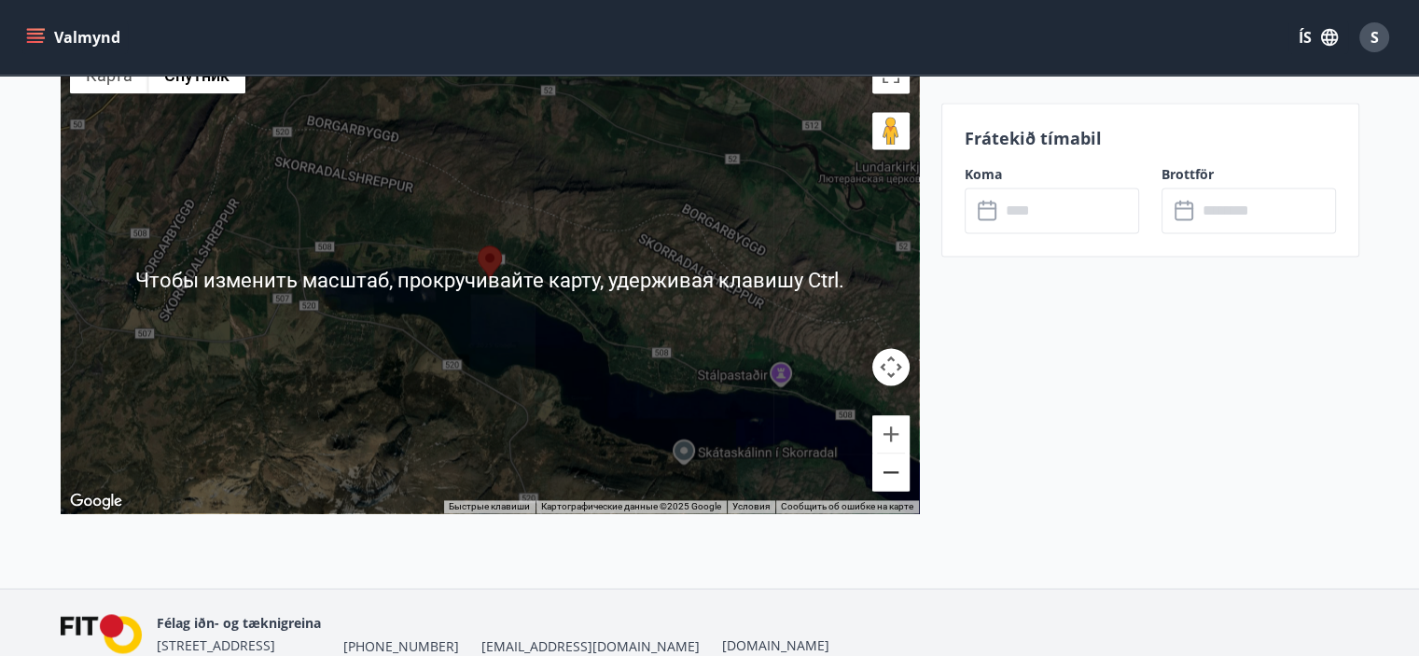
click at [896, 471] on button "Уменьшить" at bounding box center [890, 471] width 37 height 37
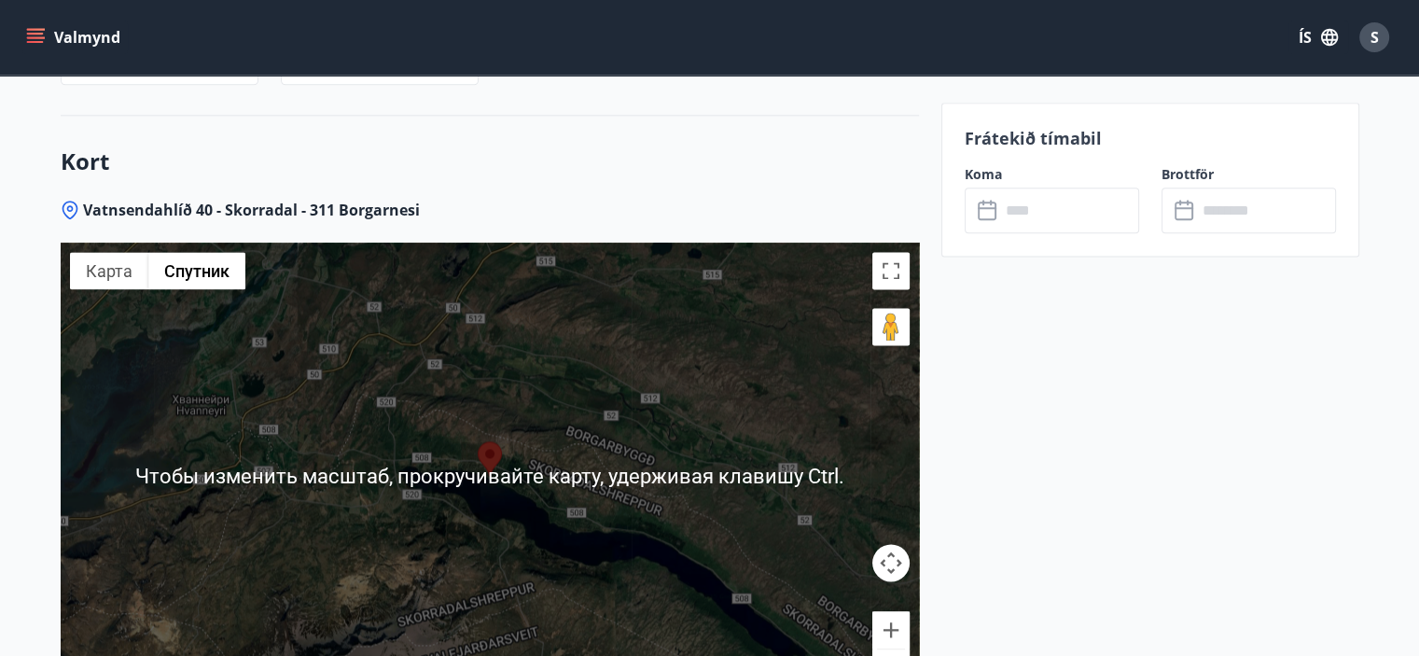
scroll to position [2519, 0]
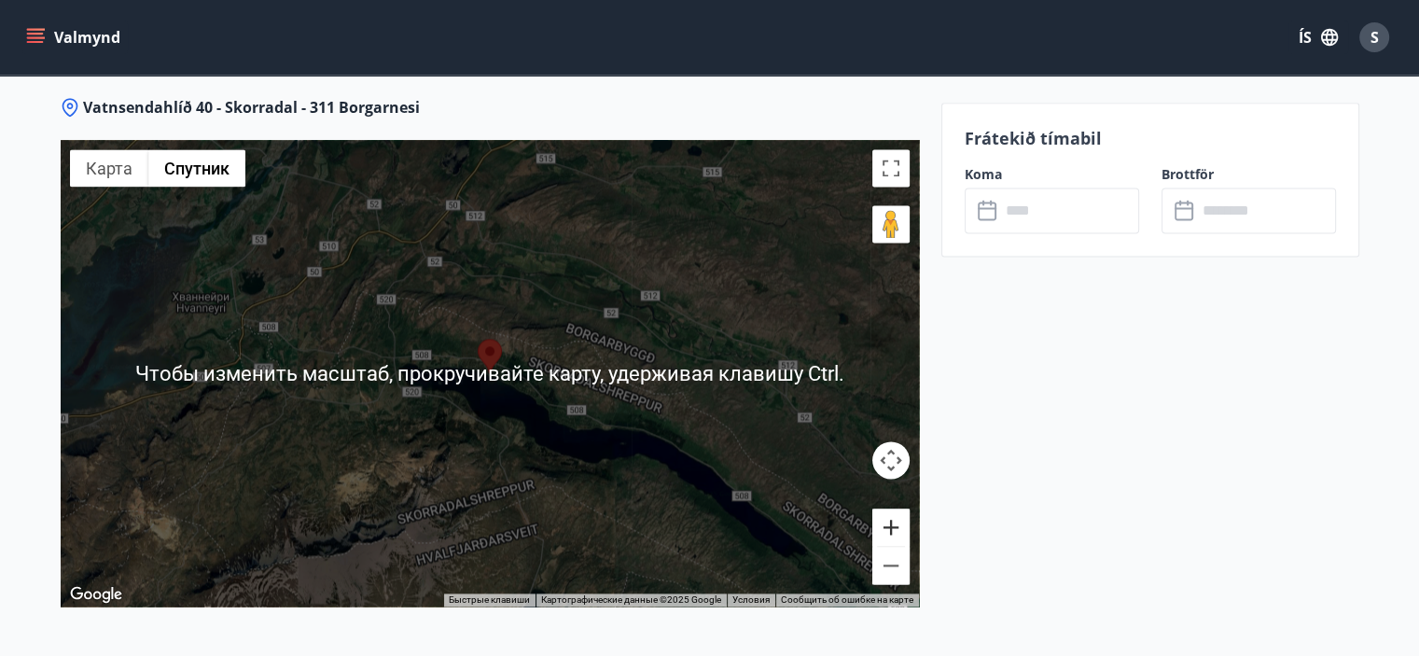
click at [896, 524] on button "Увеличить" at bounding box center [890, 526] width 37 height 37
click at [896, 521] on button "Увеличить" at bounding box center [890, 526] width 37 height 37
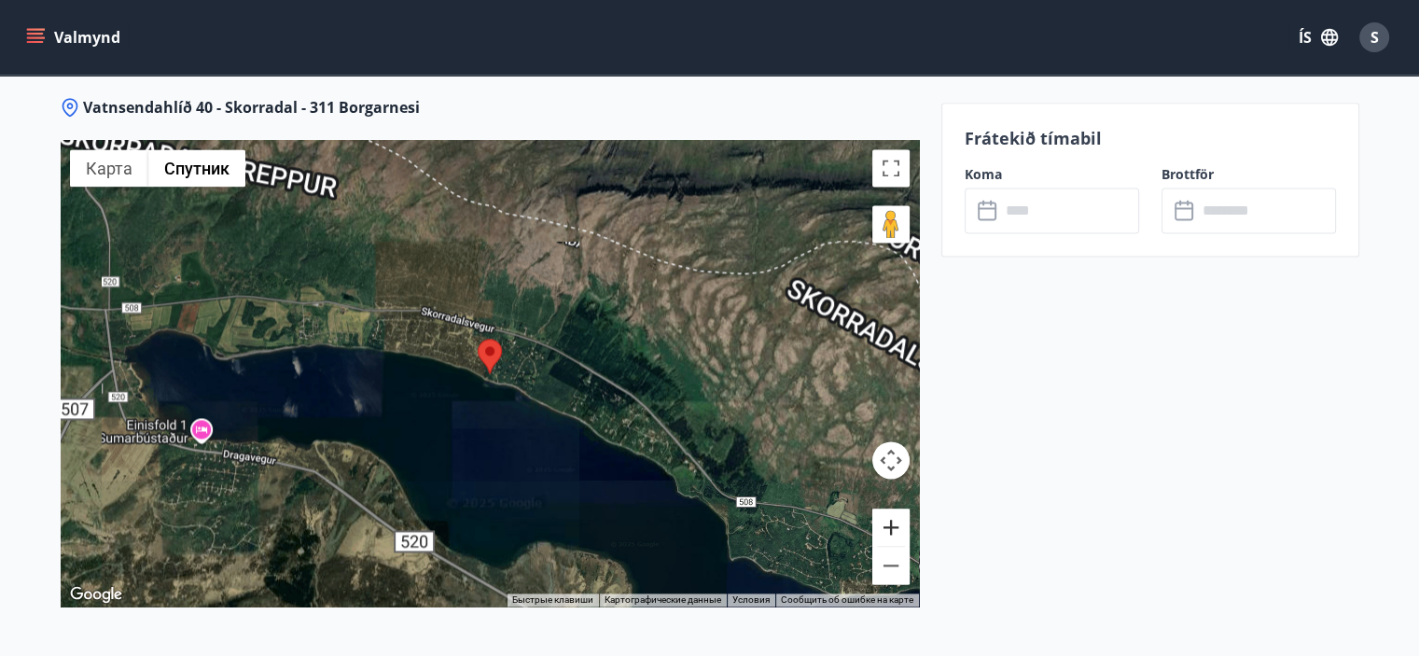
click at [895, 520] on button "Увеличить" at bounding box center [890, 526] width 37 height 37
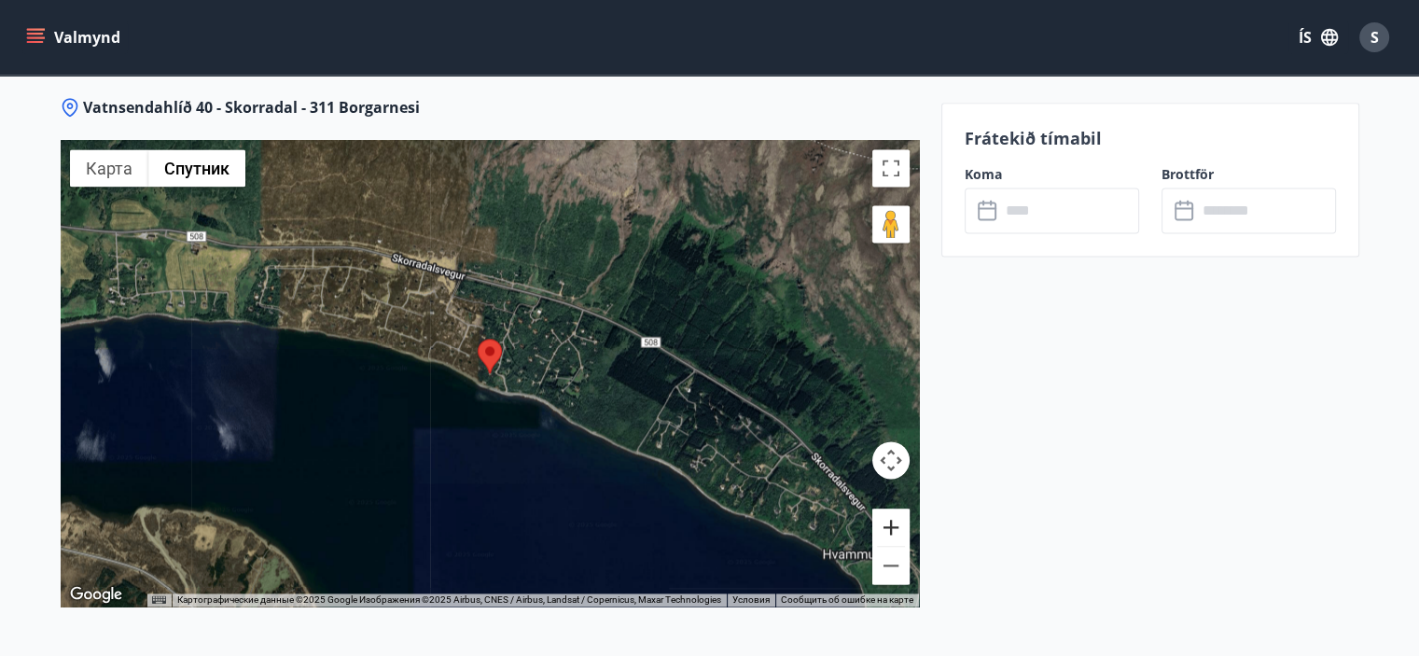
click at [890, 522] on button "Увеличить" at bounding box center [890, 526] width 37 height 37
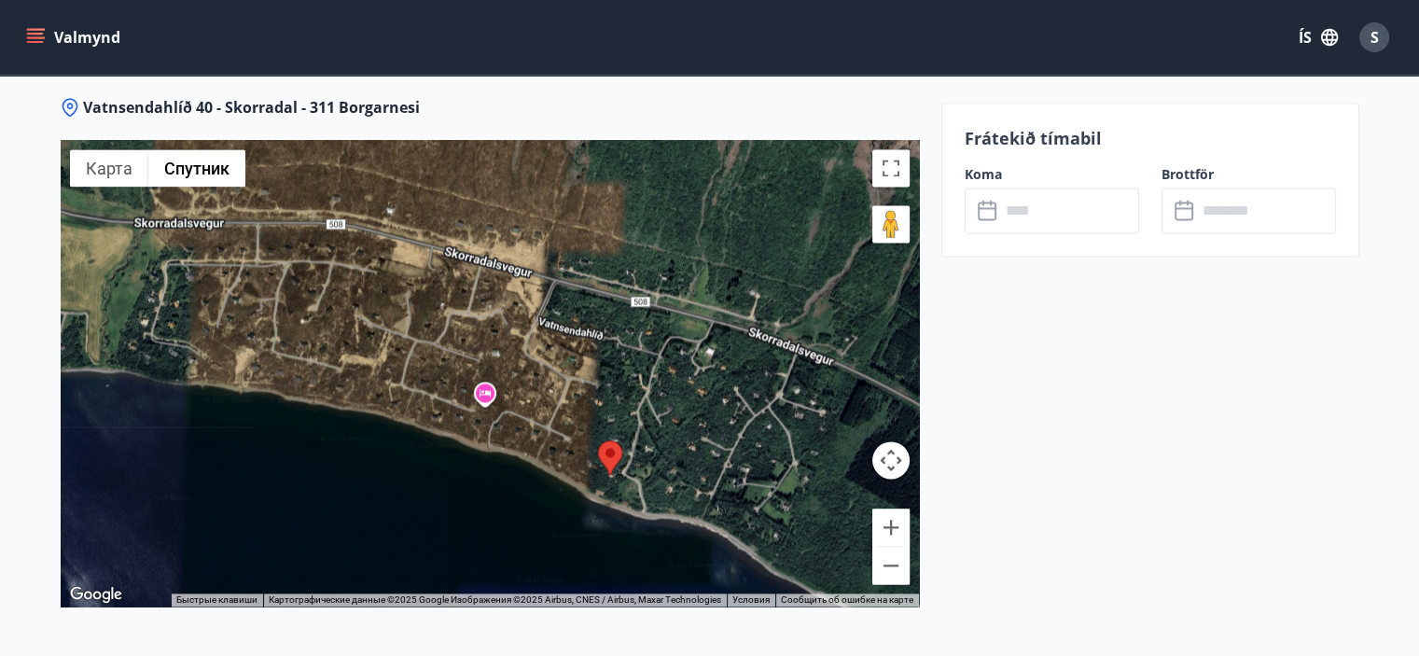
drag, startPoint x: 470, startPoint y: 273, endPoint x: 588, endPoint y: 371, distance: 153.0
click at [577, 370] on div at bounding box center [490, 373] width 858 height 466
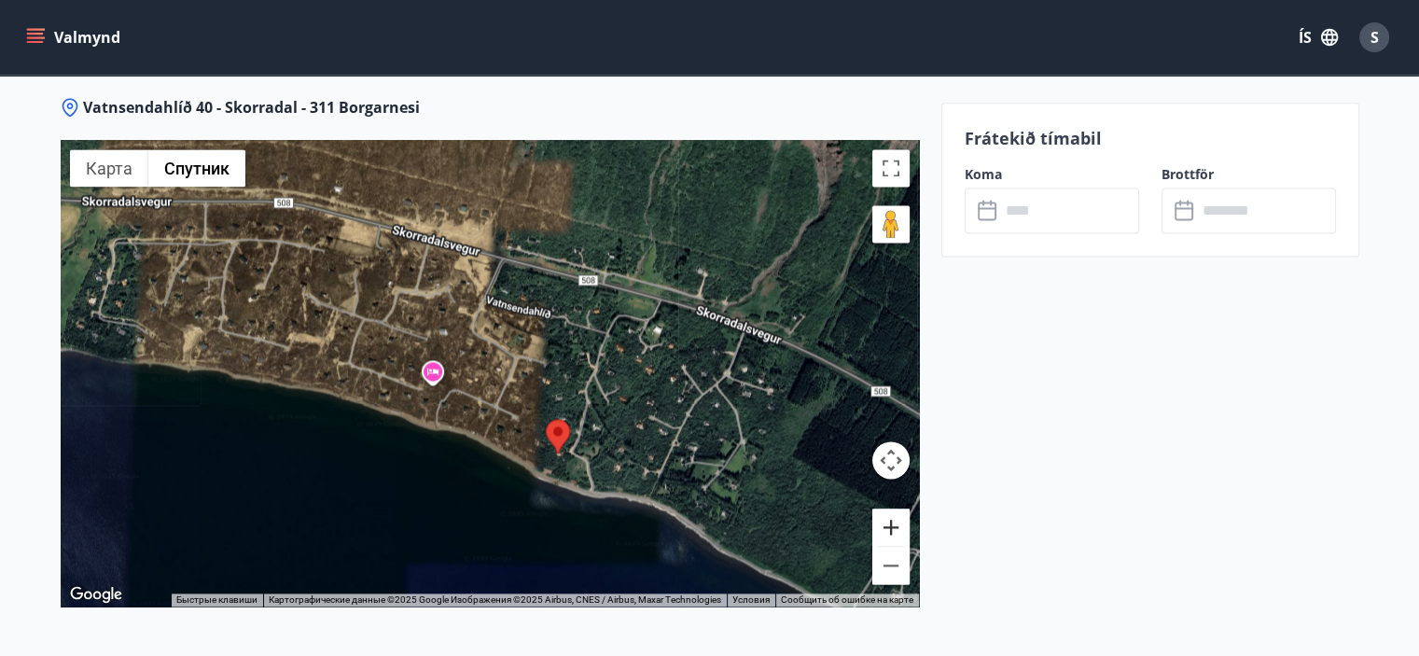
click at [894, 520] on button "Увеличить" at bounding box center [890, 526] width 37 height 37
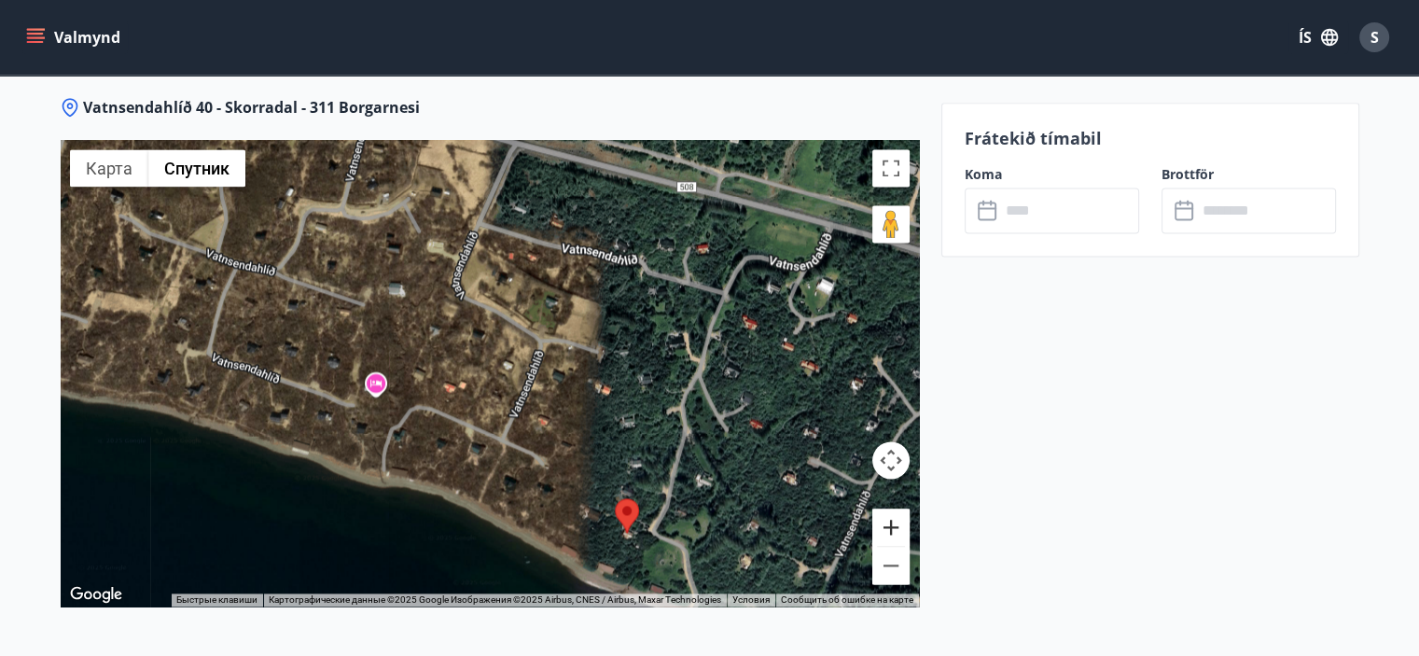
click at [894, 520] on button "Увеличить" at bounding box center [890, 526] width 37 height 37
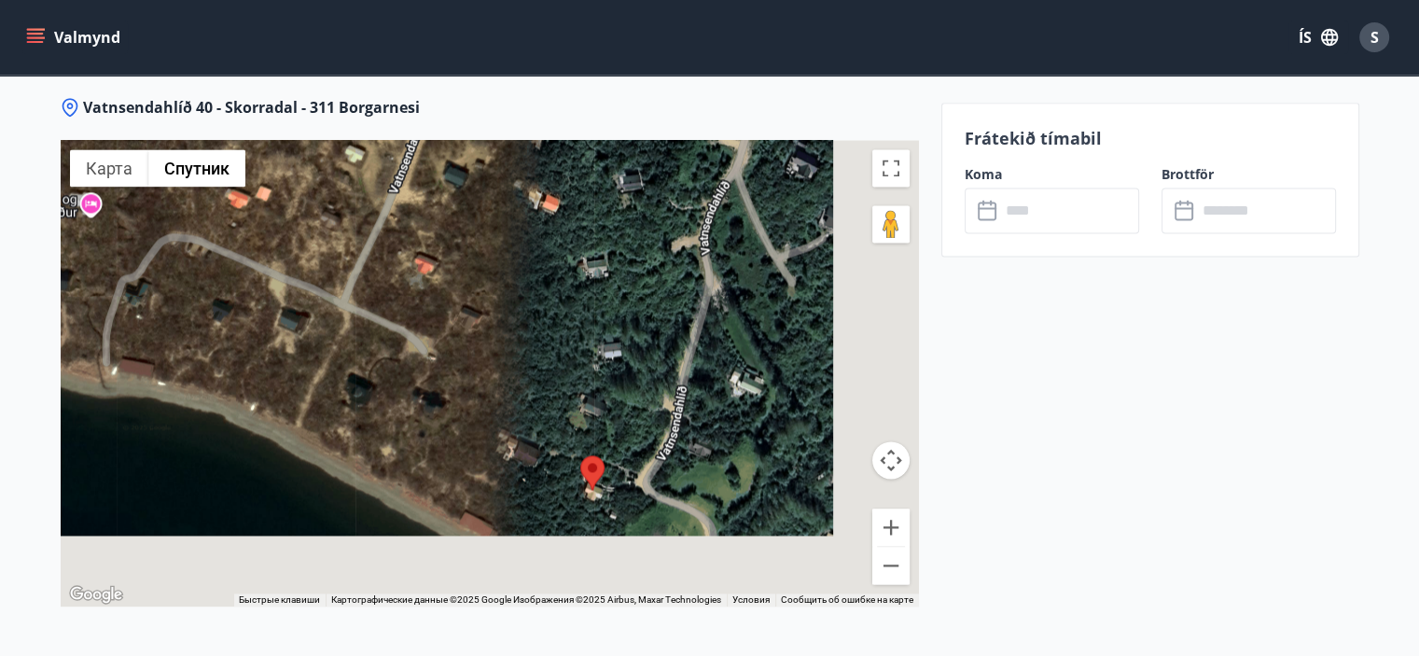
drag, startPoint x: 743, startPoint y: 484, endPoint x: 553, endPoint y: 267, distance: 288.3
click at [554, 268] on div at bounding box center [490, 373] width 858 height 466
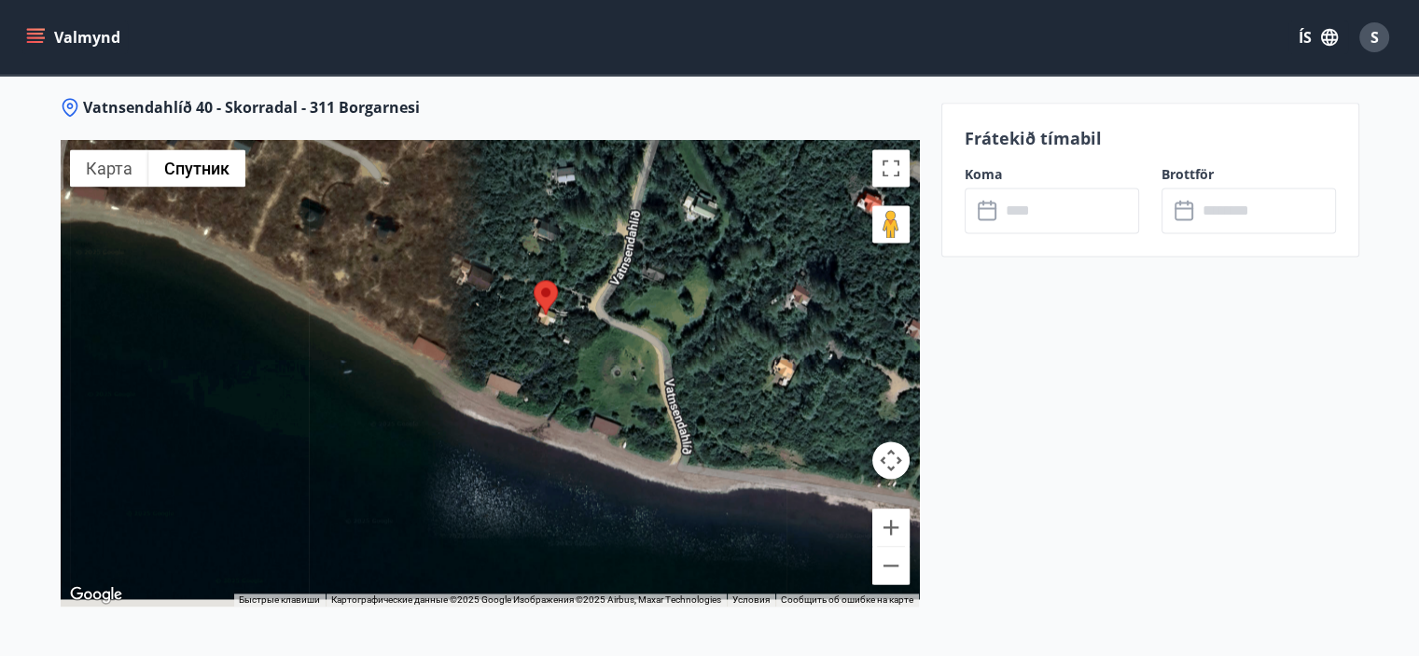
drag, startPoint x: 586, startPoint y: 342, endPoint x: 638, endPoint y: 286, distance: 76.6
click at [646, 271] on div at bounding box center [490, 373] width 858 height 466
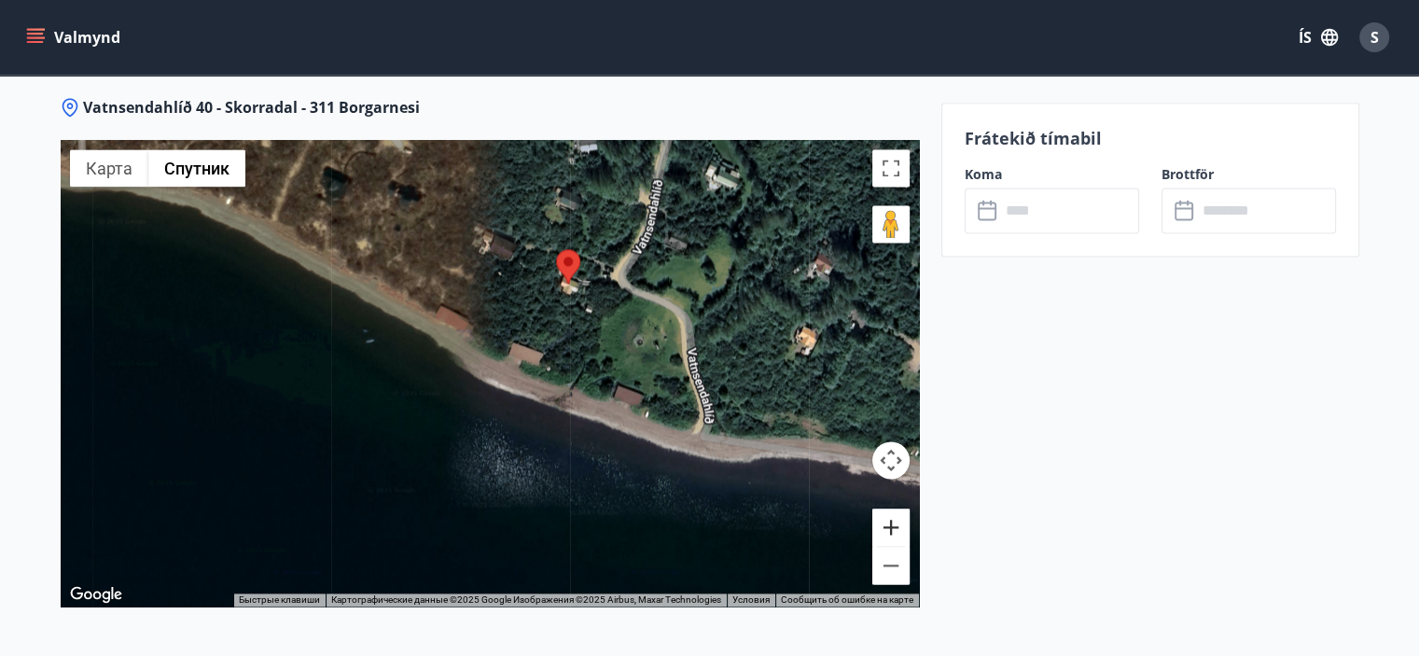
click at [898, 525] on button "Увеличить" at bounding box center [890, 526] width 37 height 37
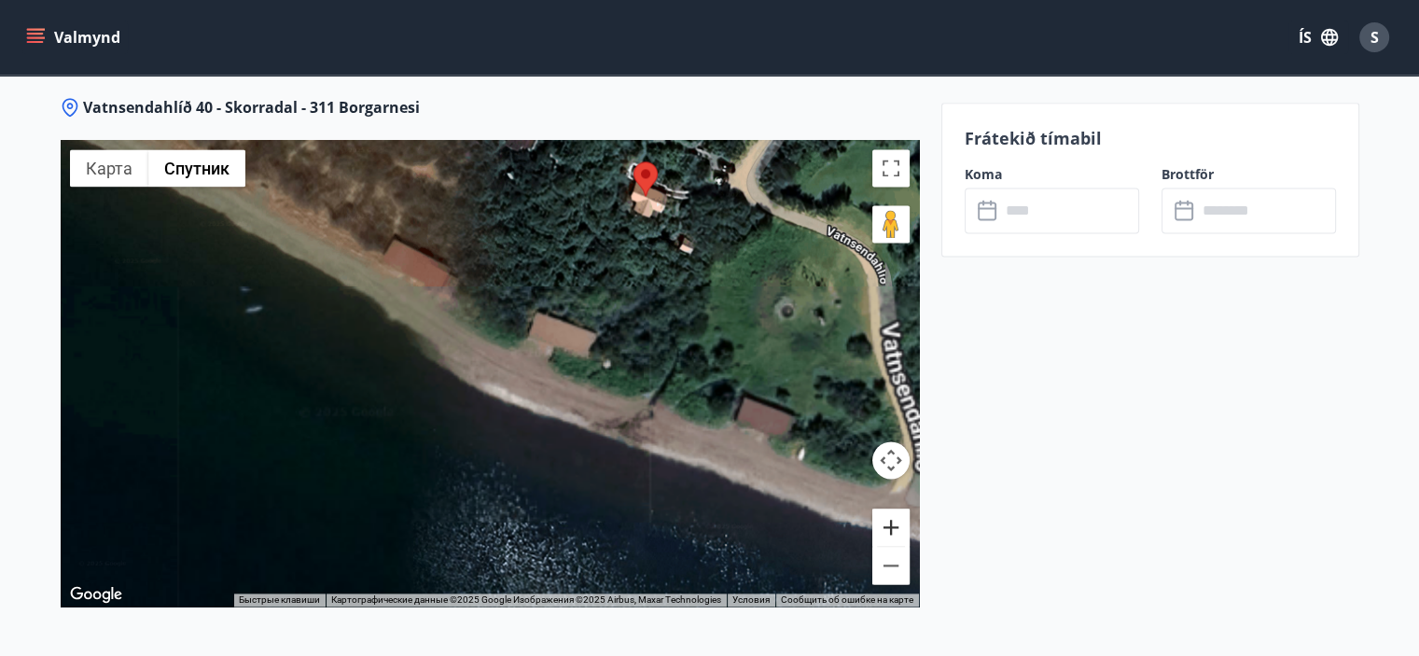
click at [898, 525] on button "Увеличить" at bounding box center [890, 526] width 37 height 37
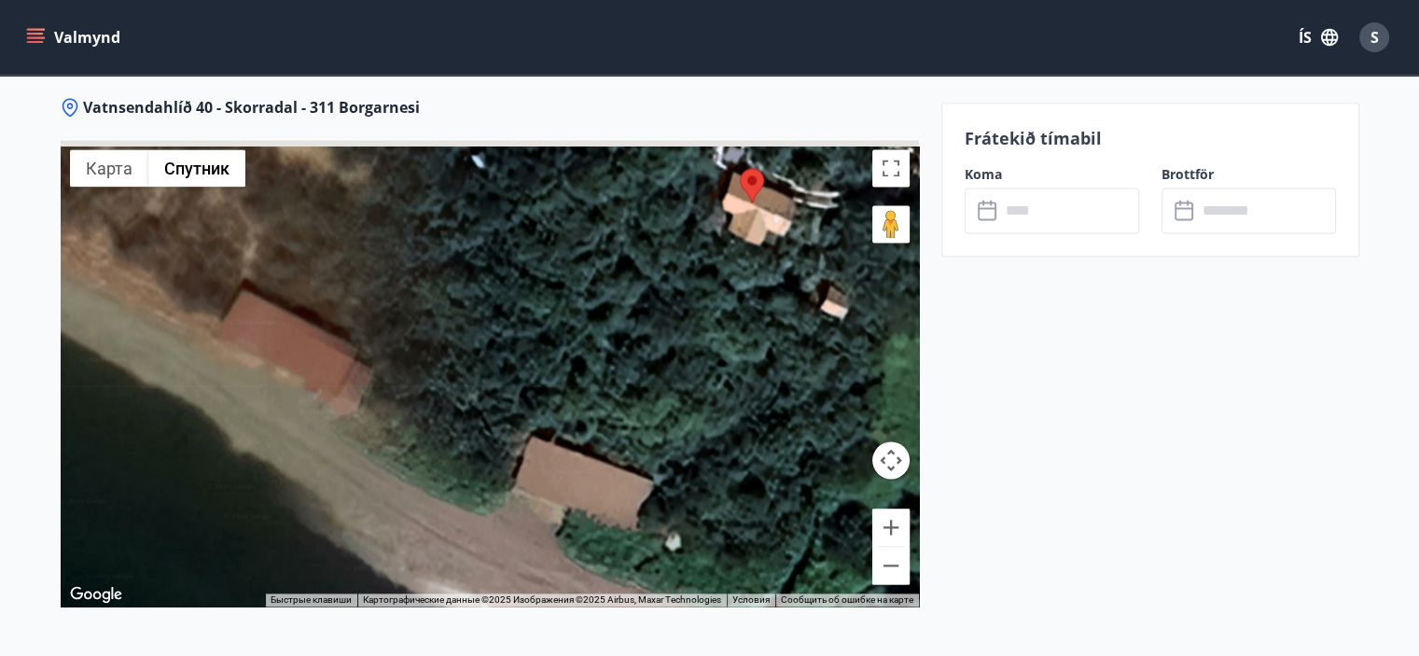
drag, startPoint x: 731, startPoint y: 244, endPoint x: 681, endPoint y: 432, distance: 194.1
click at [681, 432] on div at bounding box center [490, 373] width 858 height 466
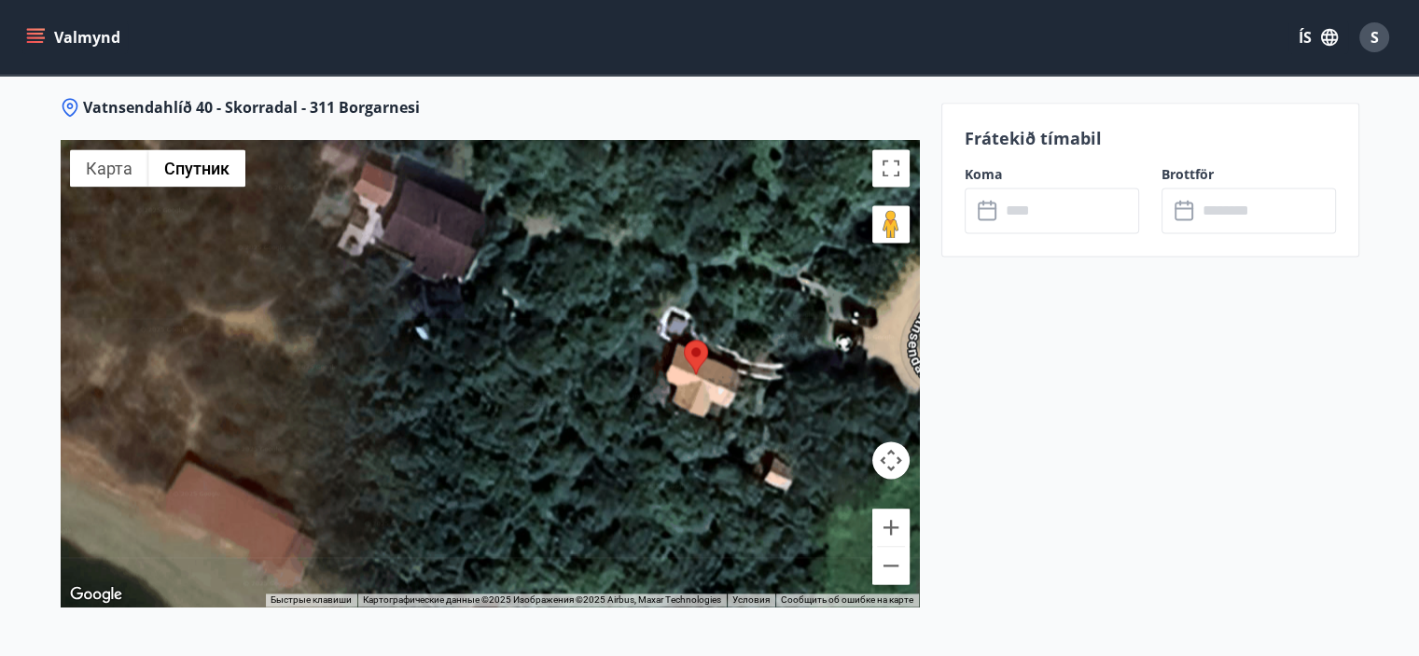
drag, startPoint x: 738, startPoint y: 336, endPoint x: 713, endPoint y: 412, distance: 80.5
click at [713, 412] on div at bounding box center [490, 373] width 858 height 466
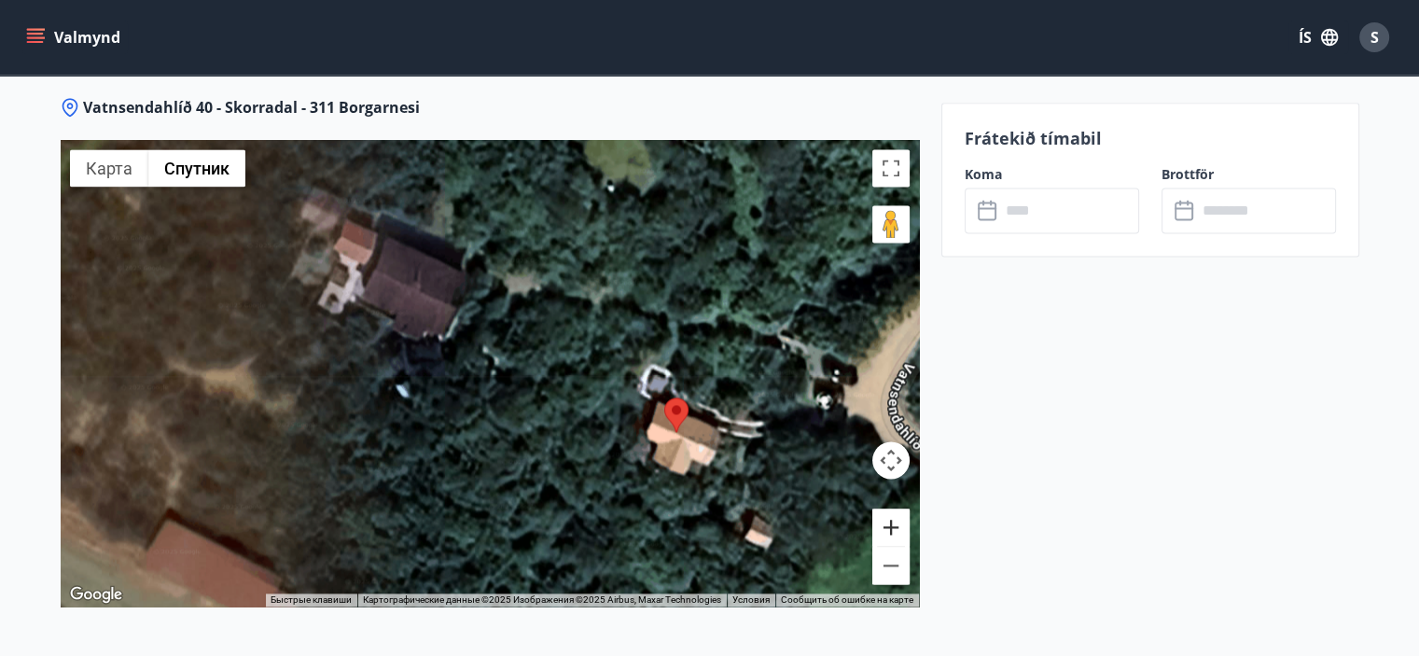
click at [890, 527] on button "Увеличить" at bounding box center [890, 526] width 37 height 37
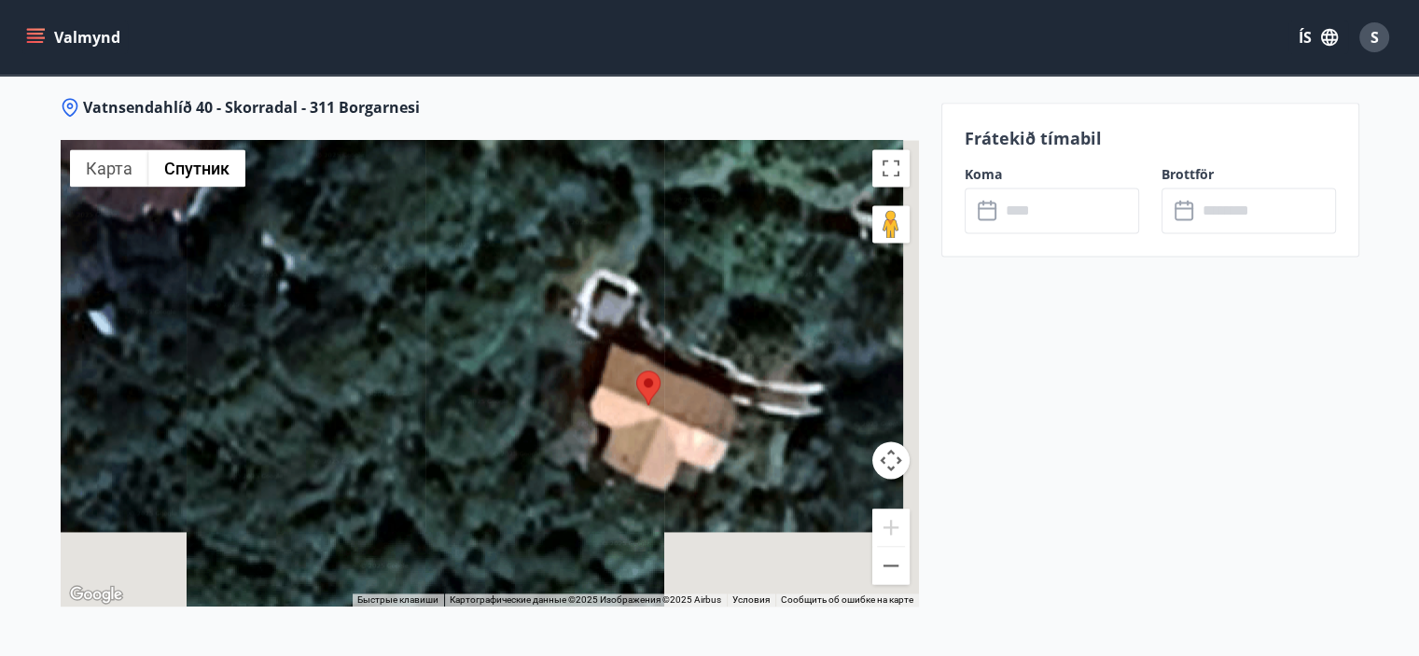
drag, startPoint x: 720, startPoint y: 451, endPoint x: 505, endPoint y: 365, distance: 231.9
click at [505, 365] on div at bounding box center [490, 373] width 858 height 466
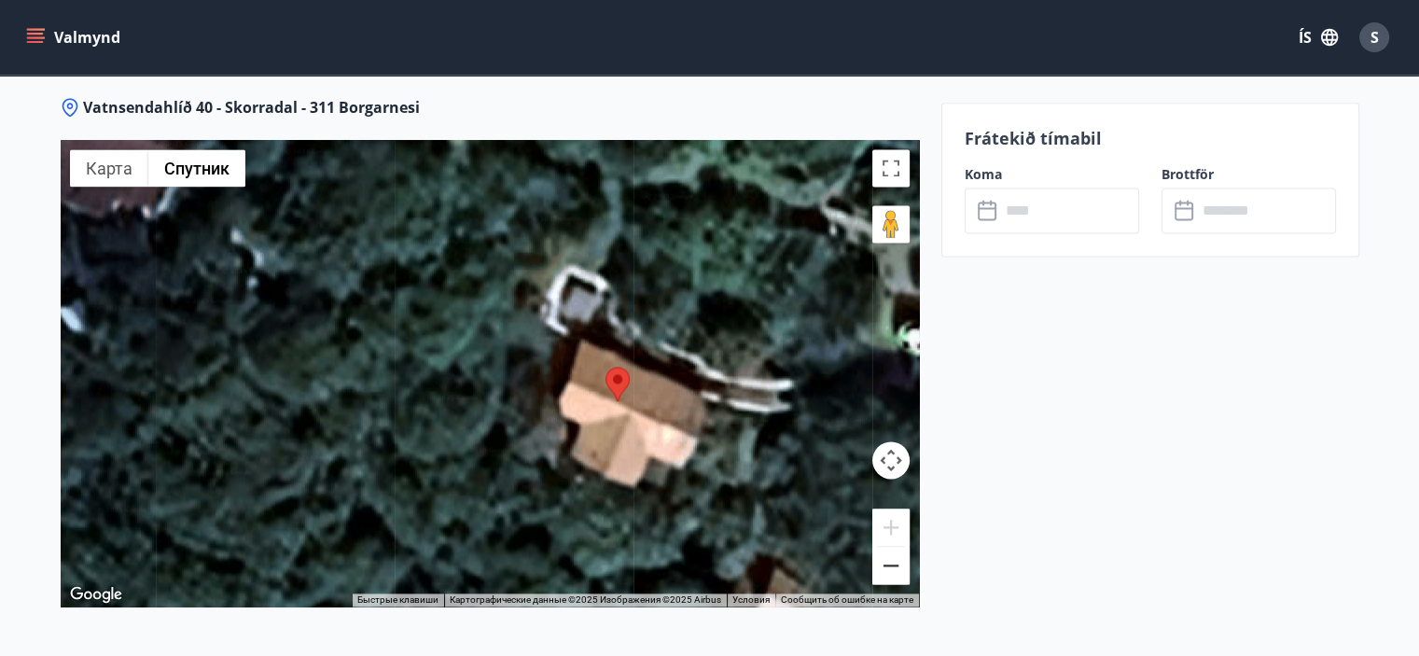
click at [892, 555] on button "Уменьшить" at bounding box center [890, 565] width 37 height 37
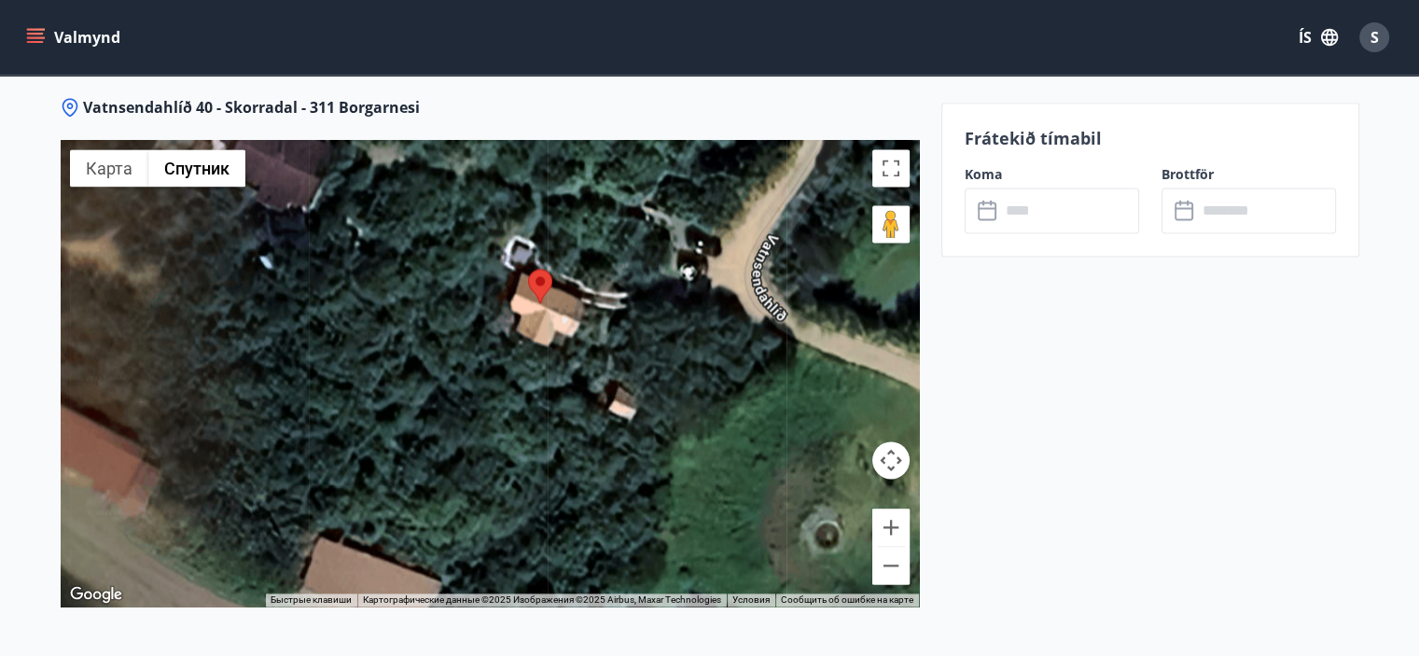
drag, startPoint x: 604, startPoint y: 428, endPoint x: 551, endPoint y: 302, distance: 136.7
click at [551, 302] on div at bounding box center [490, 373] width 858 height 466
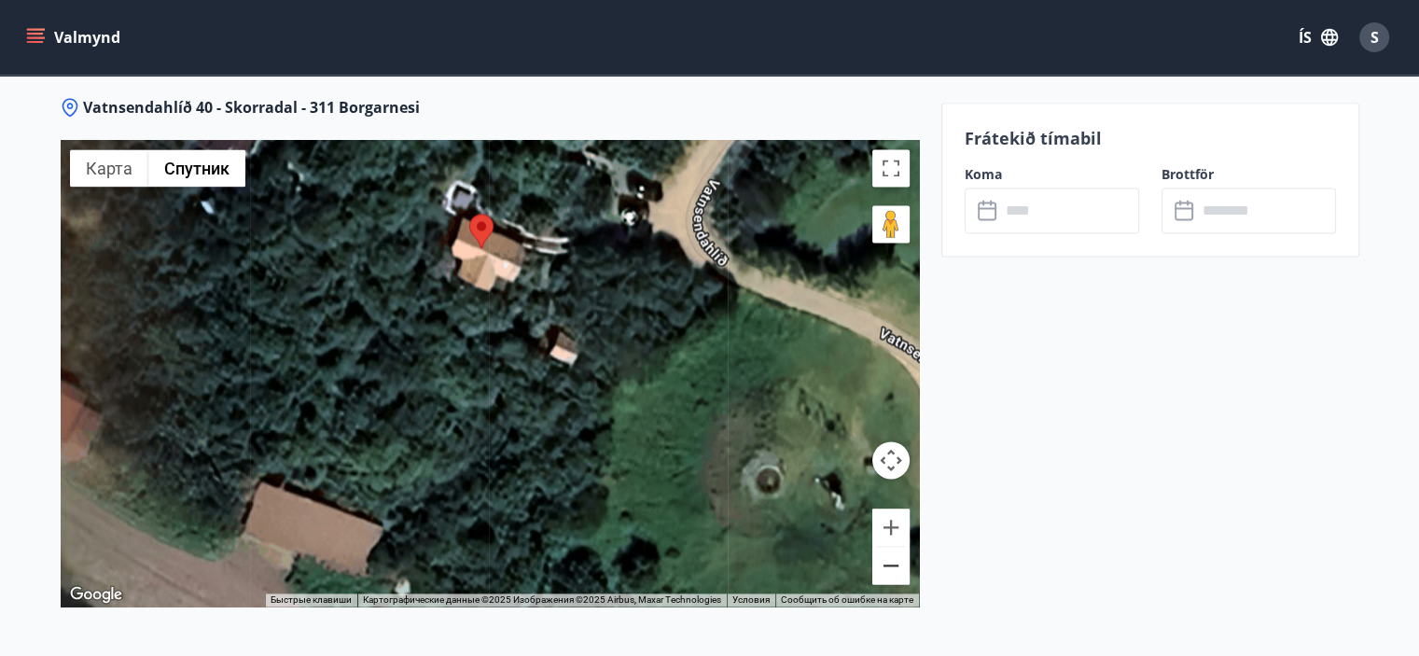
click at [890, 565] on button "Уменьшить" at bounding box center [890, 565] width 37 height 37
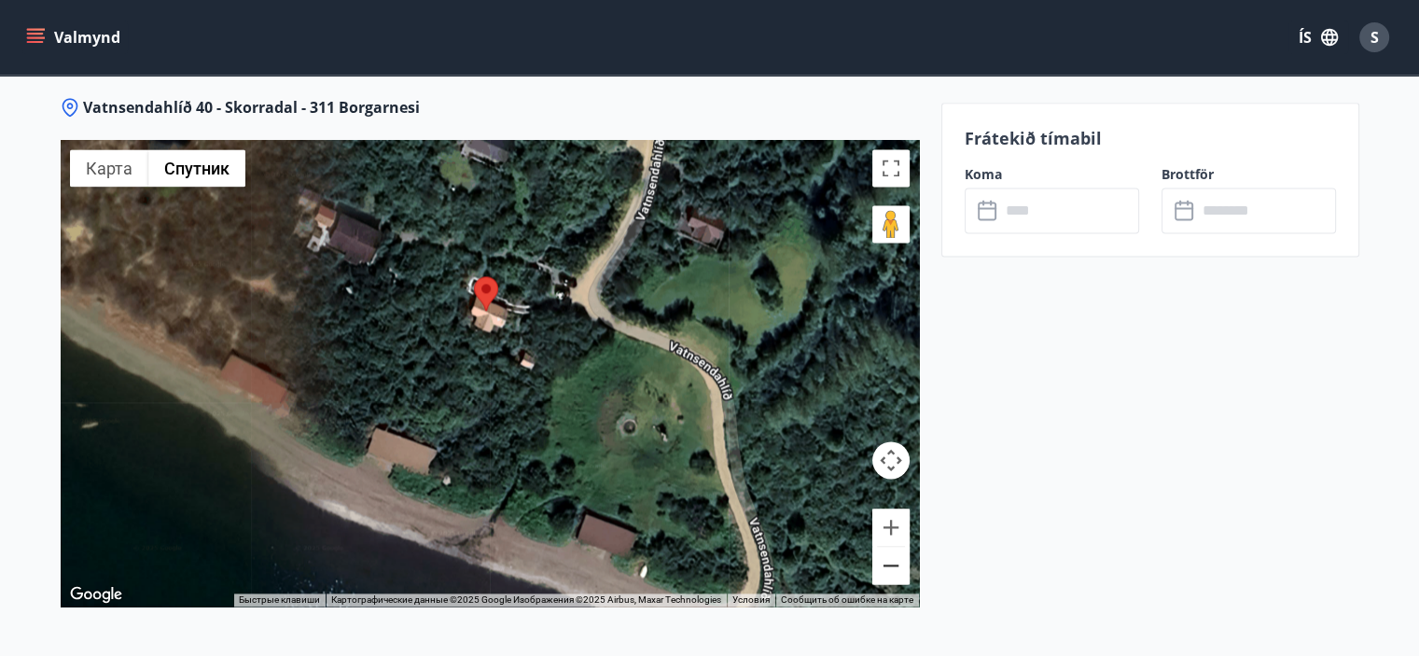
click at [889, 564] on button "Уменьшить" at bounding box center [890, 565] width 37 height 37
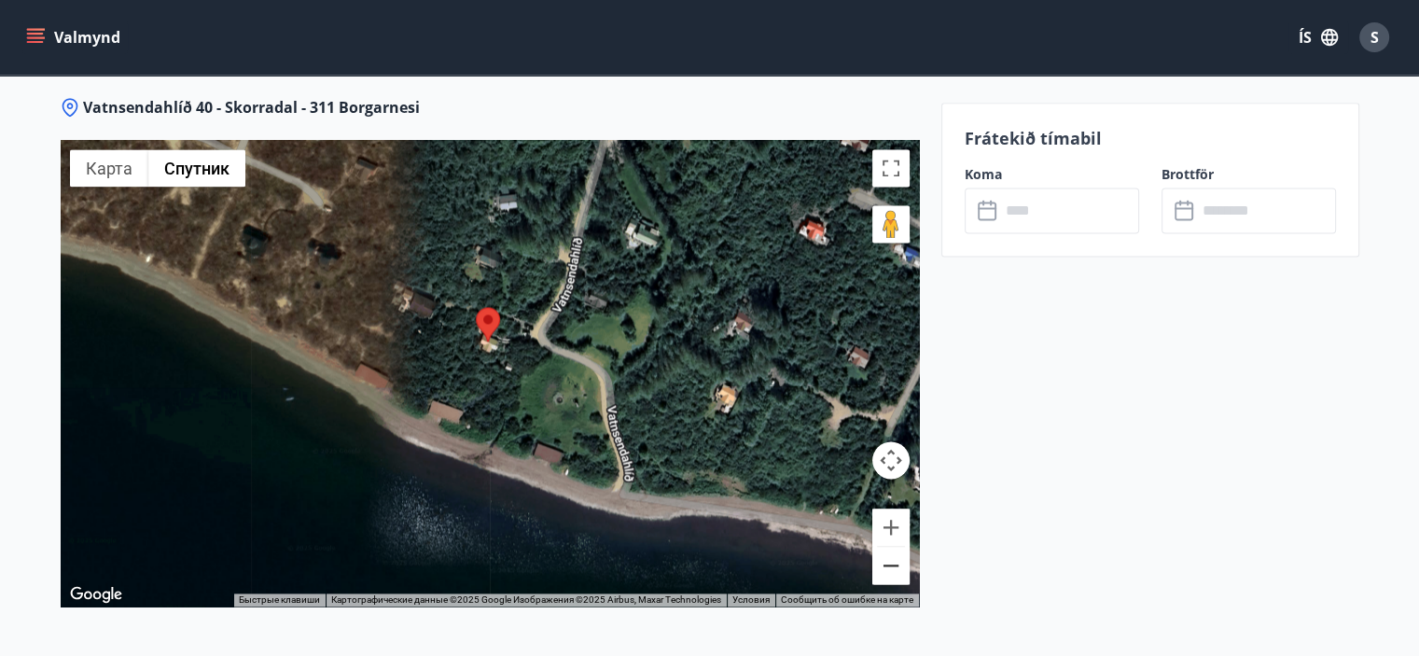
click at [888, 564] on button "Уменьшить" at bounding box center [890, 565] width 37 height 37
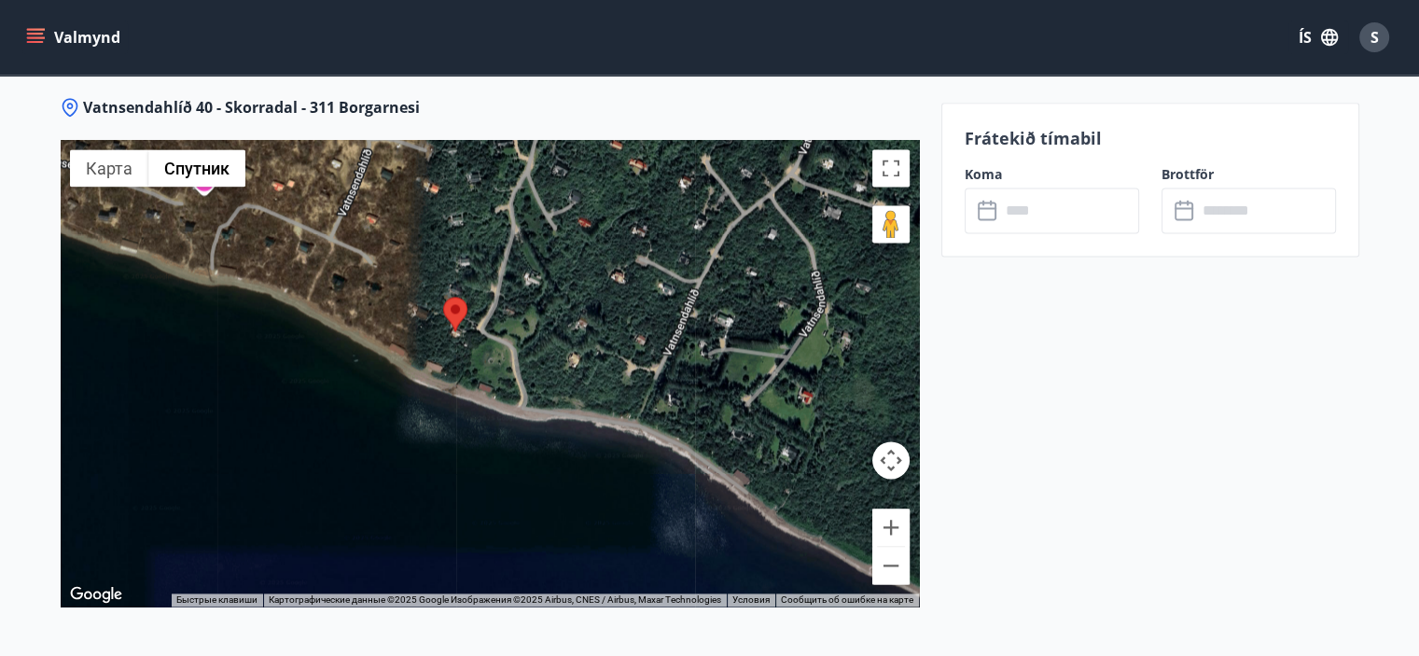
drag, startPoint x: 731, startPoint y: 503, endPoint x: 614, endPoint y: 401, distance: 155.4
click at [614, 401] on div at bounding box center [490, 373] width 858 height 466
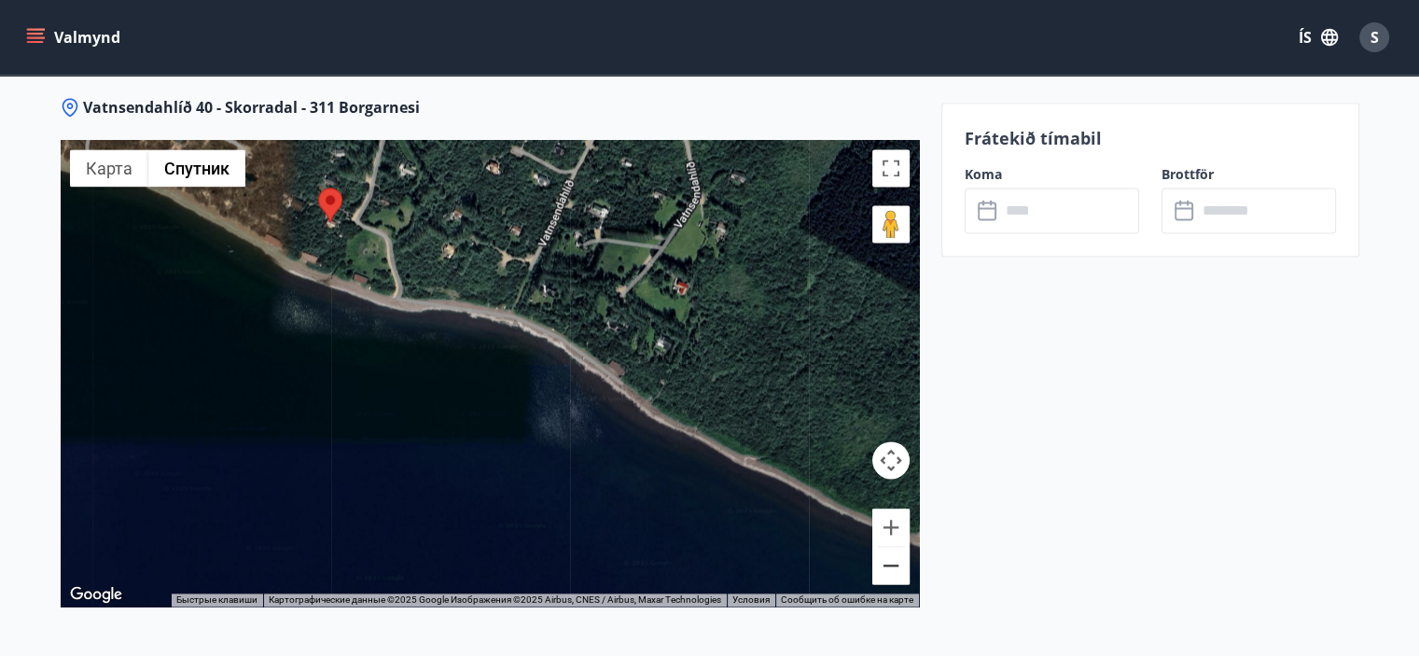
click at [896, 561] on button "Уменьшить" at bounding box center [890, 565] width 37 height 37
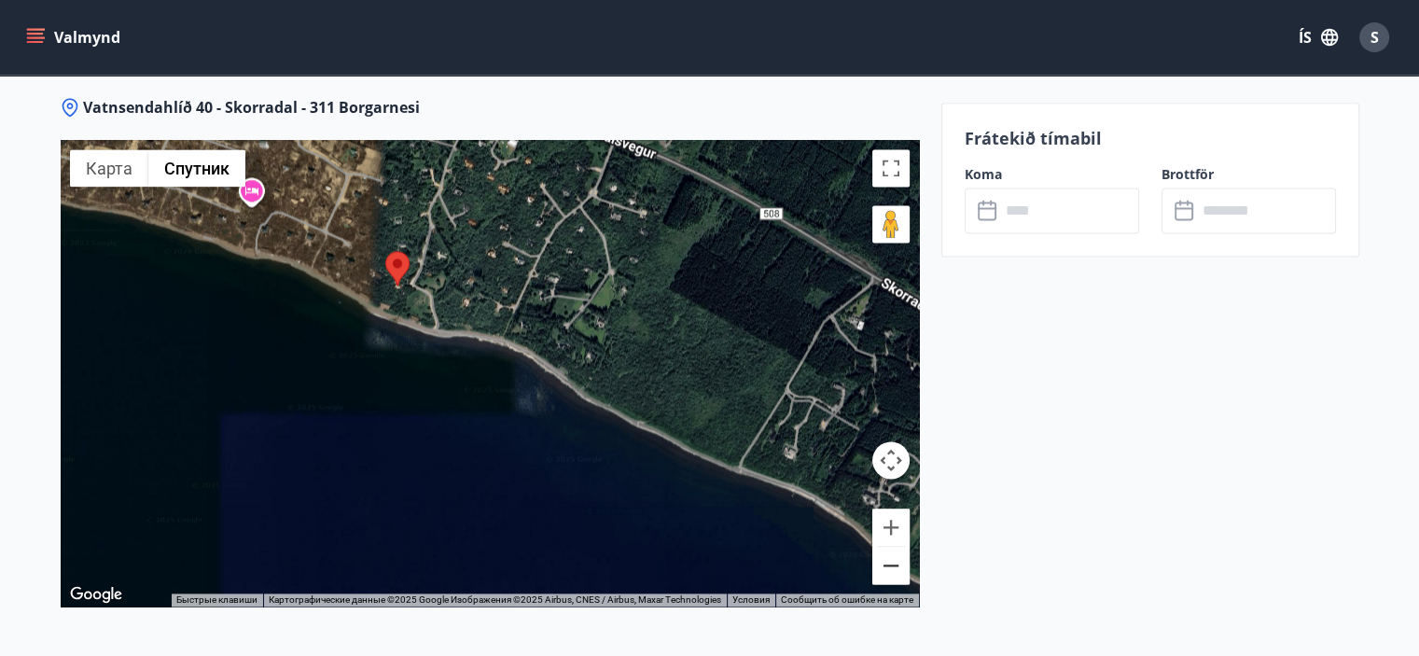
click at [896, 561] on button "Уменьшить" at bounding box center [890, 565] width 37 height 37
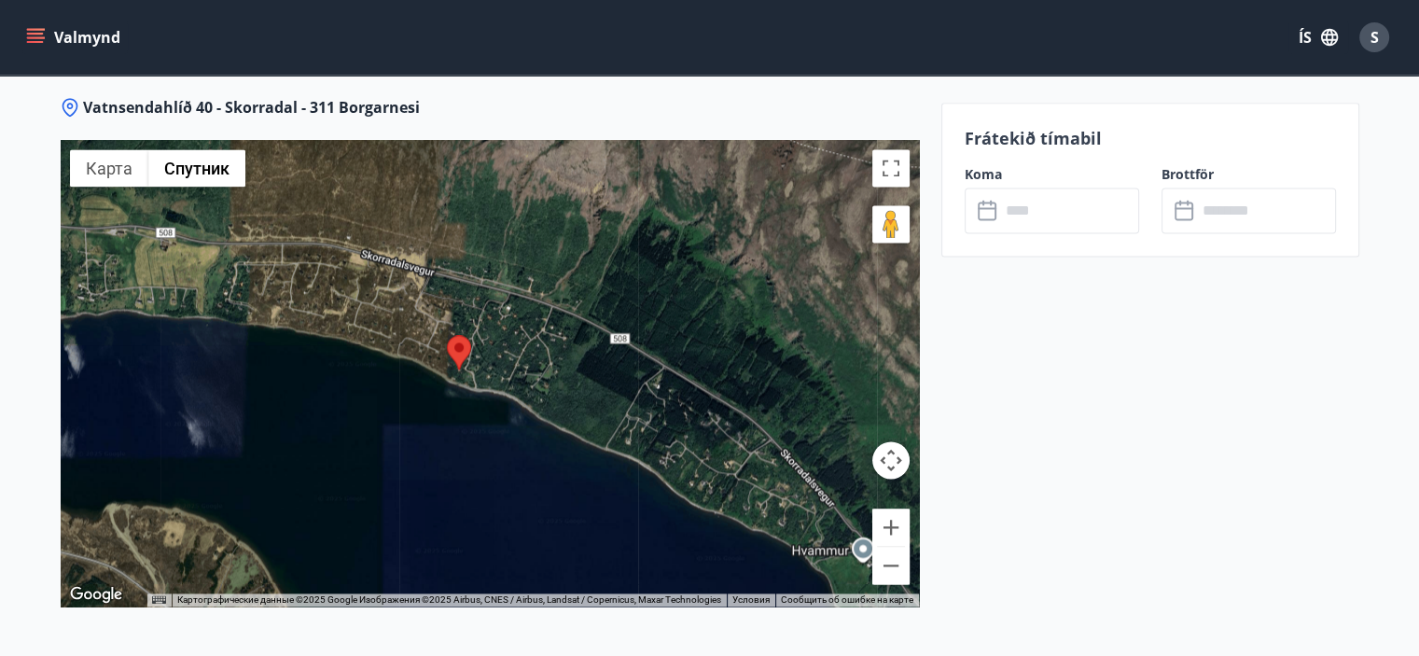
drag, startPoint x: 511, startPoint y: 353, endPoint x: 535, endPoint y: 446, distance: 96.2
click at [535, 446] on div at bounding box center [490, 373] width 858 height 466
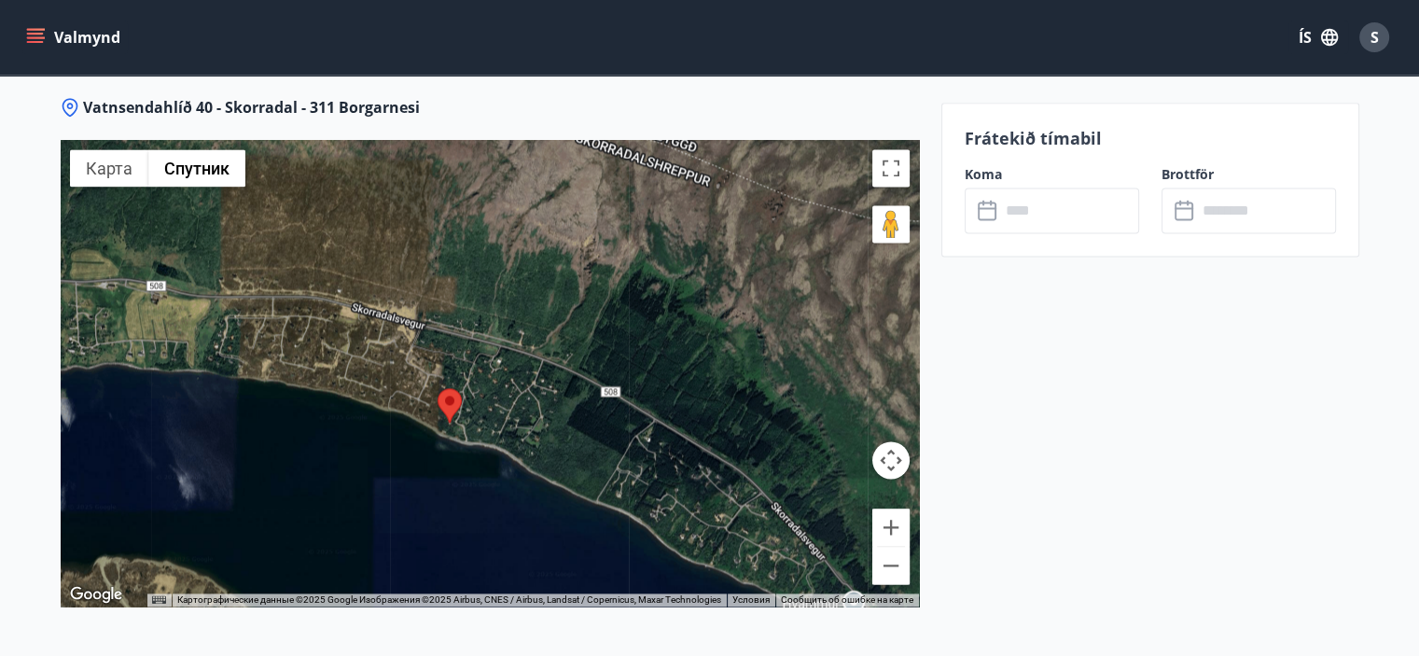
drag, startPoint x: 722, startPoint y: 448, endPoint x: 647, endPoint y: 387, distance: 96.2
click at [647, 387] on div at bounding box center [490, 373] width 858 height 466
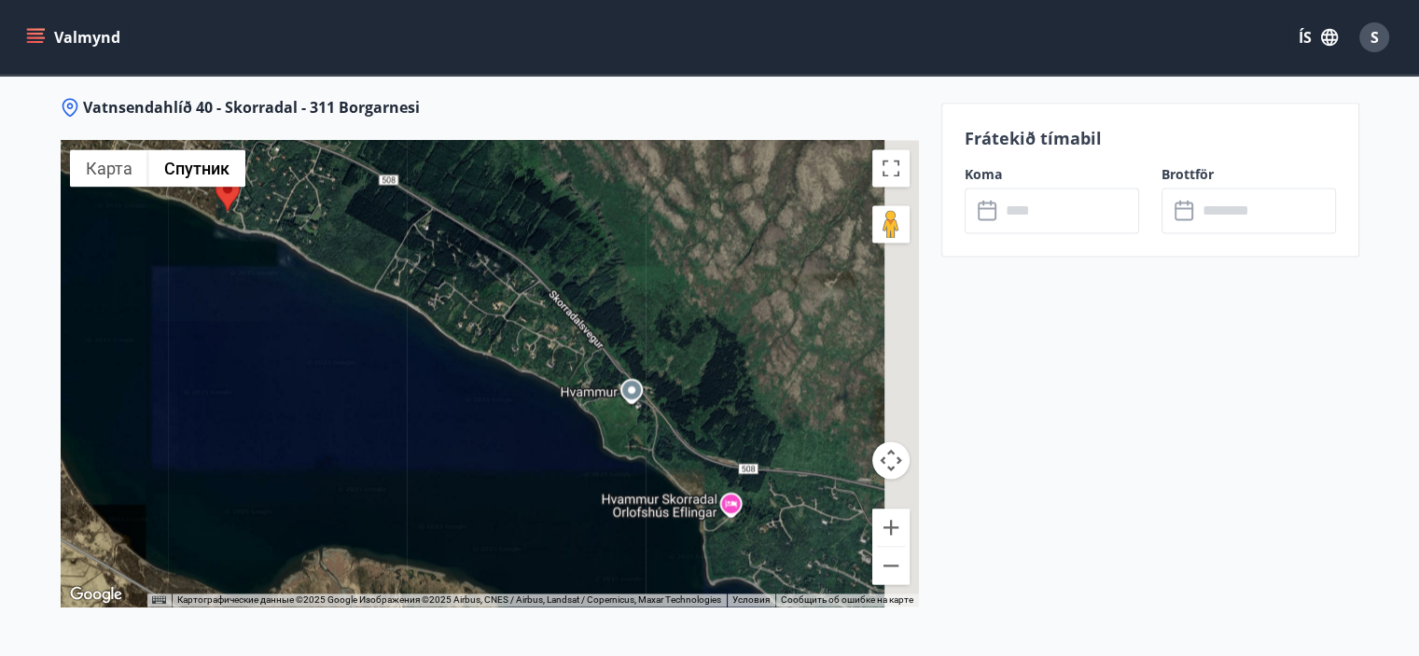
drag, startPoint x: 713, startPoint y: 449, endPoint x: 575, endPoint y: 304, distance: 199.9
click at [575, 304] on div at bounding box center [490, 373] width 858 height 466
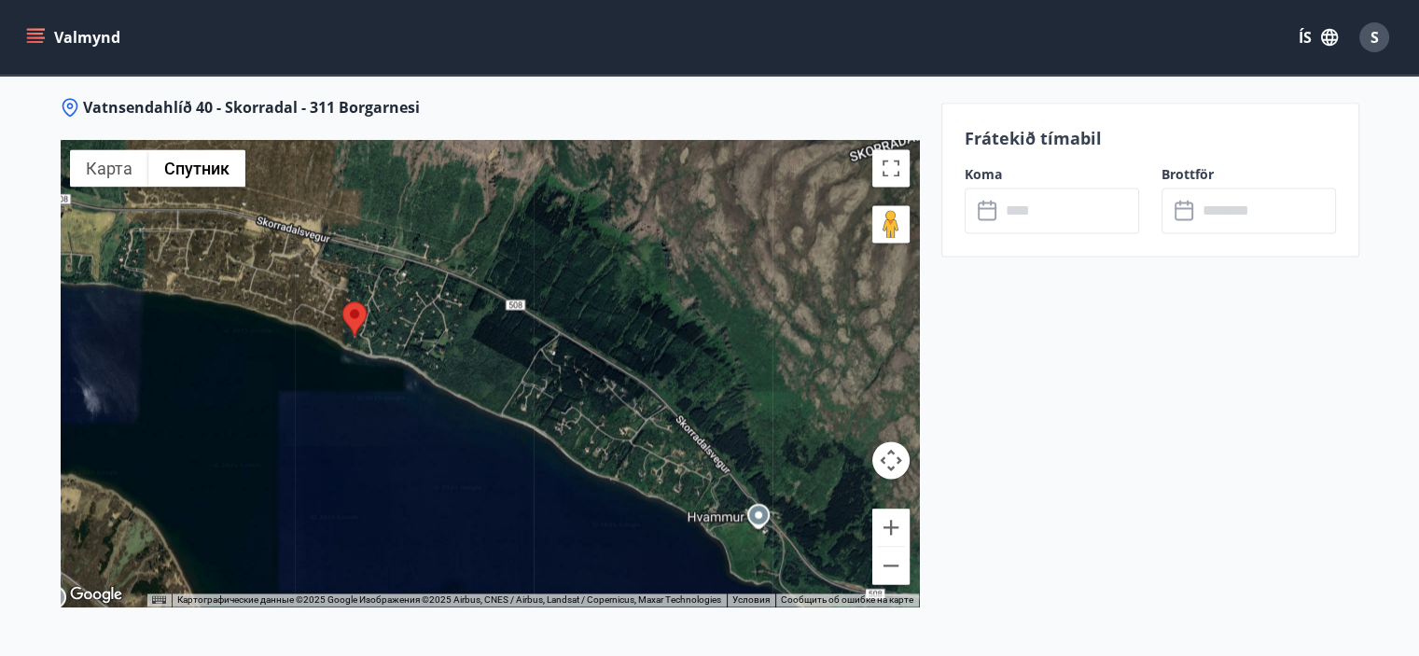
drag, startPoint x: 489, startPoint y: 211, endPoint x: 675, endPoint y: 396, distance: 262.5
click at [675, 396] on div at bounding box center [490, 373] width 858 height 466
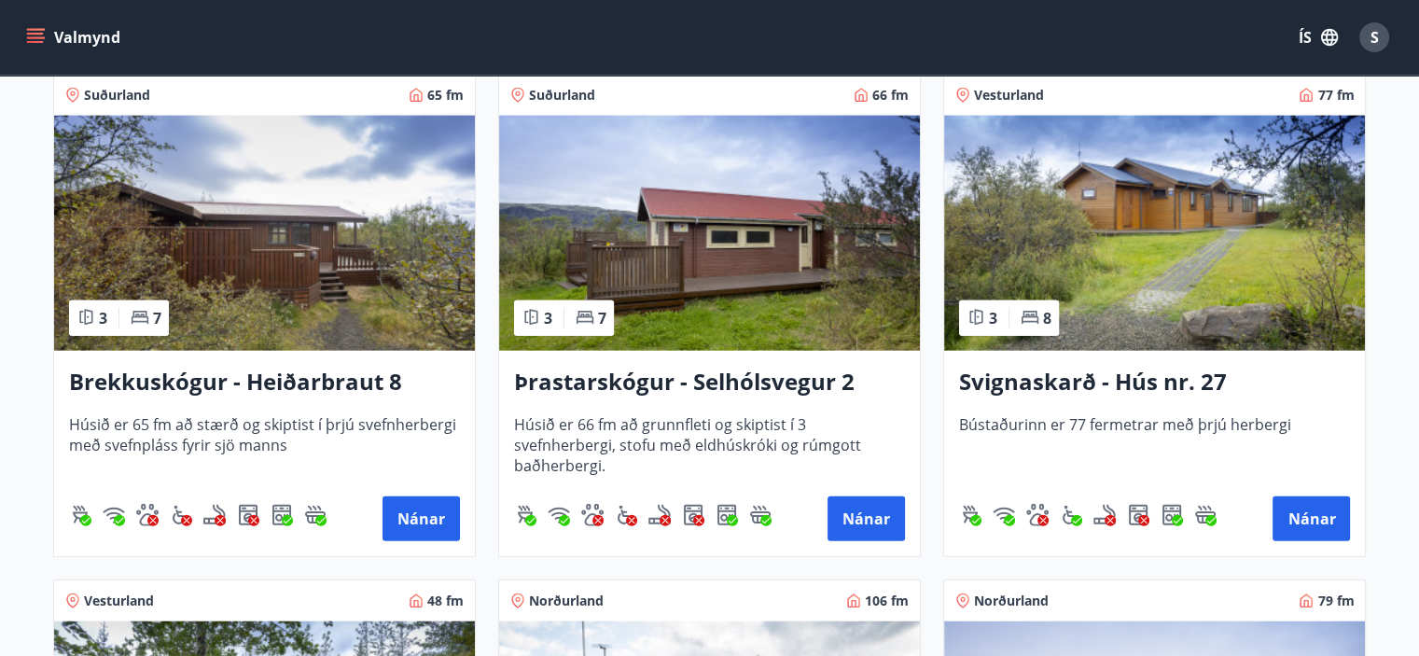
scroll to position [4402, 0]
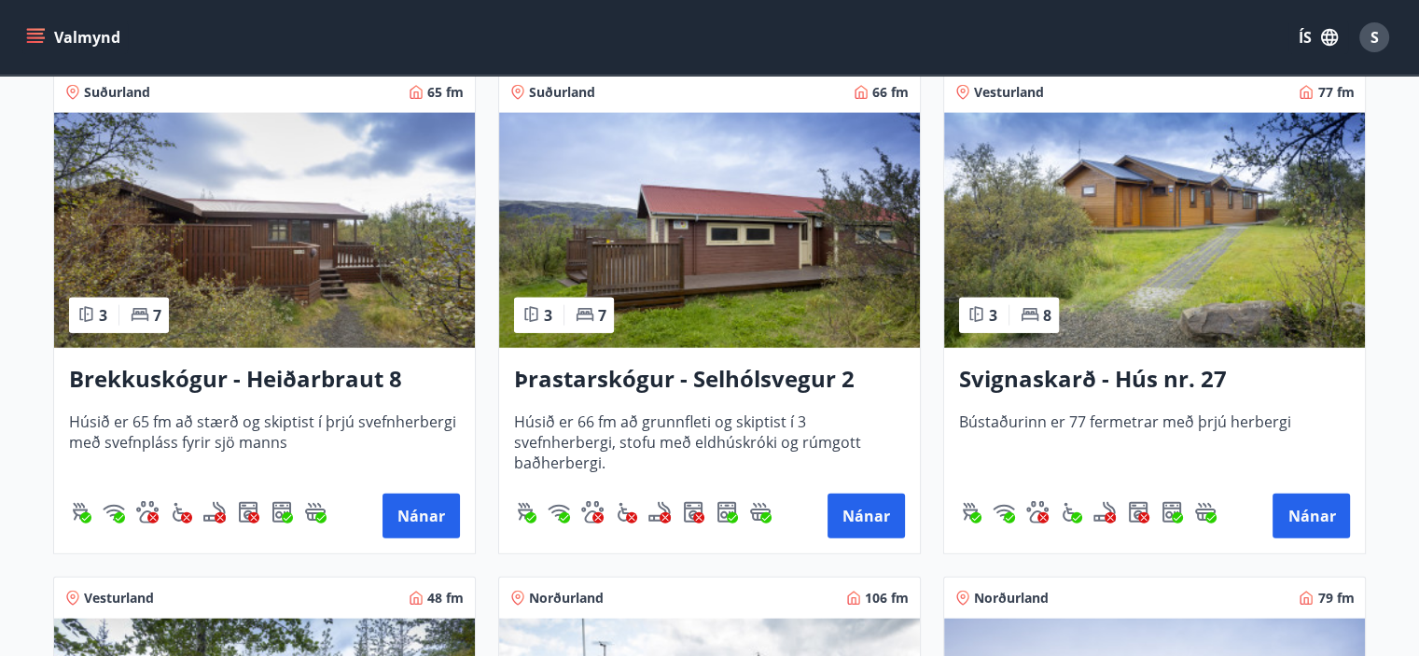
click at [281, 239] on img at bounding box center [264, 230] width 421 height 235
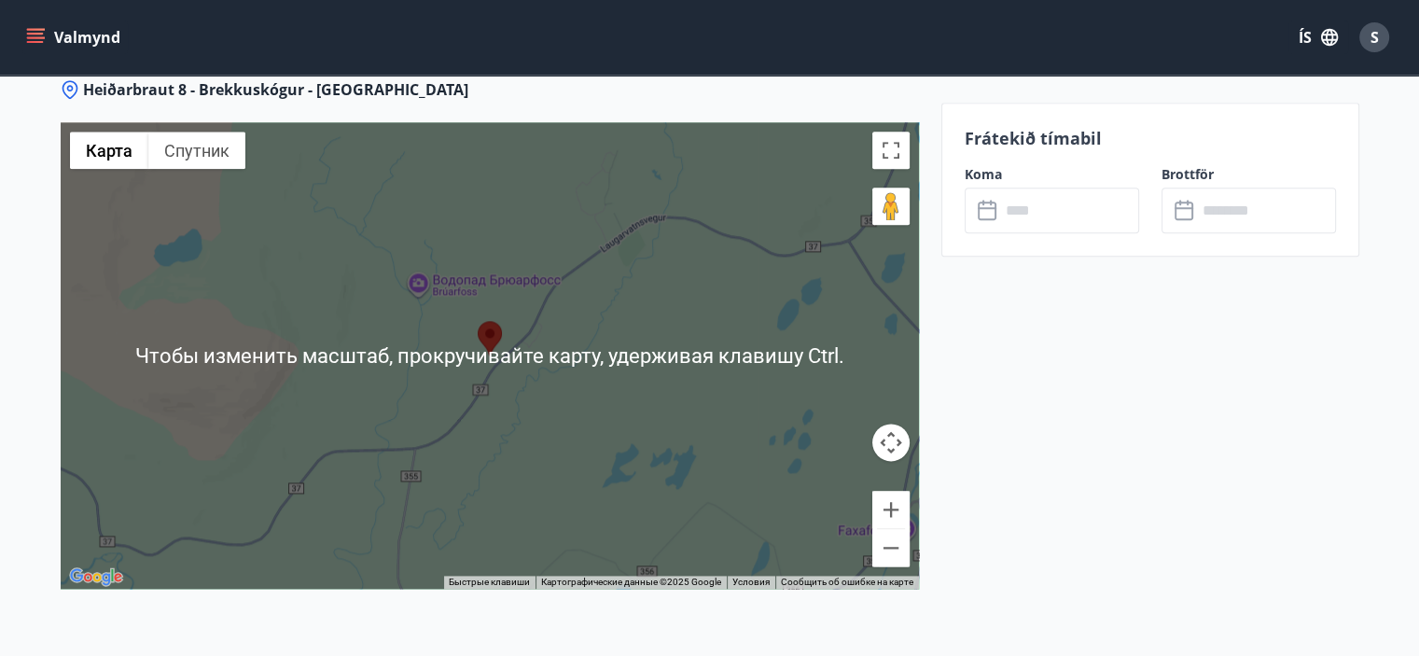
scroll to position [2124, 0]
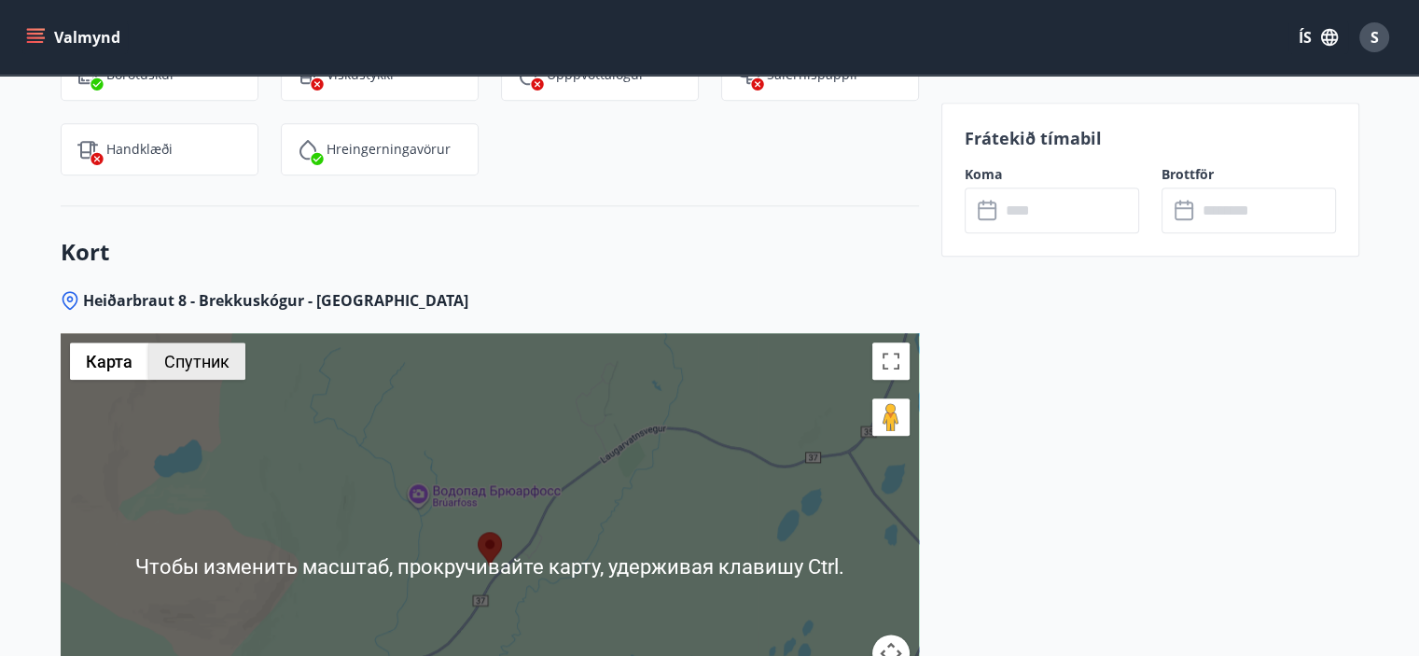
click at [192, 368] on button "Спутник" at bounding box center [196, 360] width 97 height 37
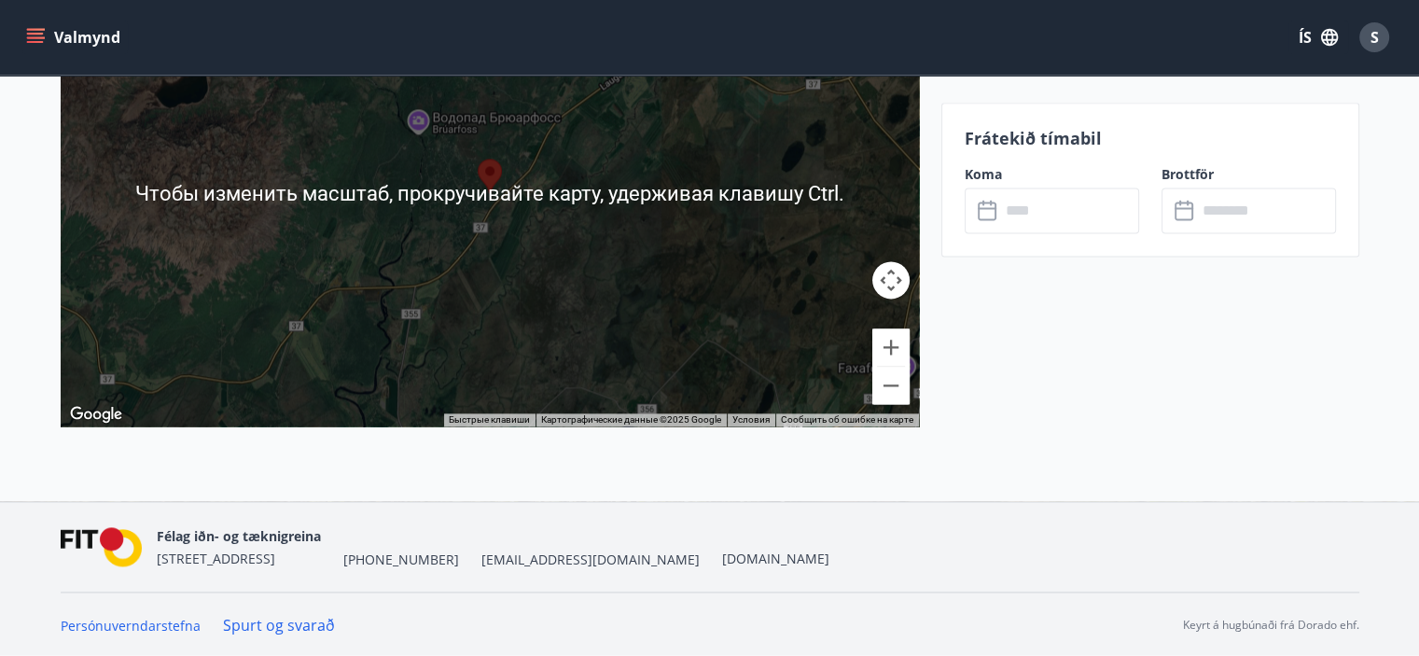
scroll to position [2465, 0]
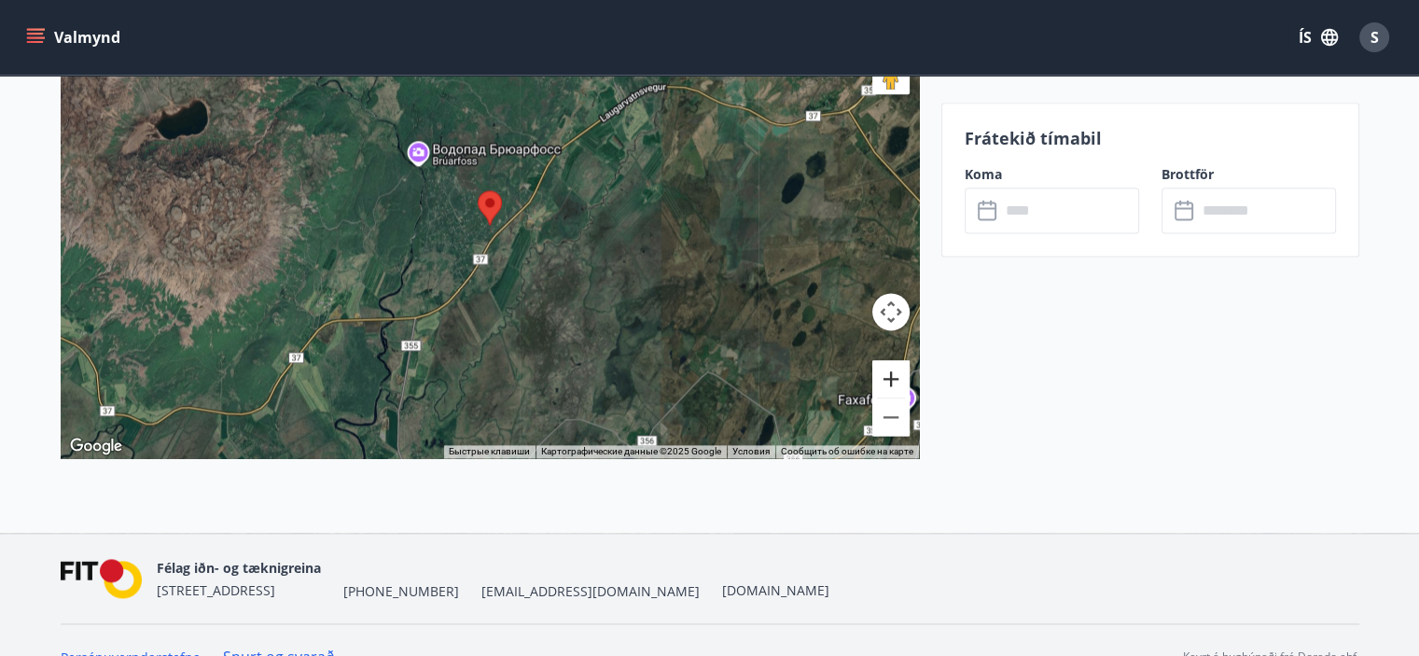
click at [879, 370] on button "Увеличить" at bounding box center [890, 378] width 37 height 37
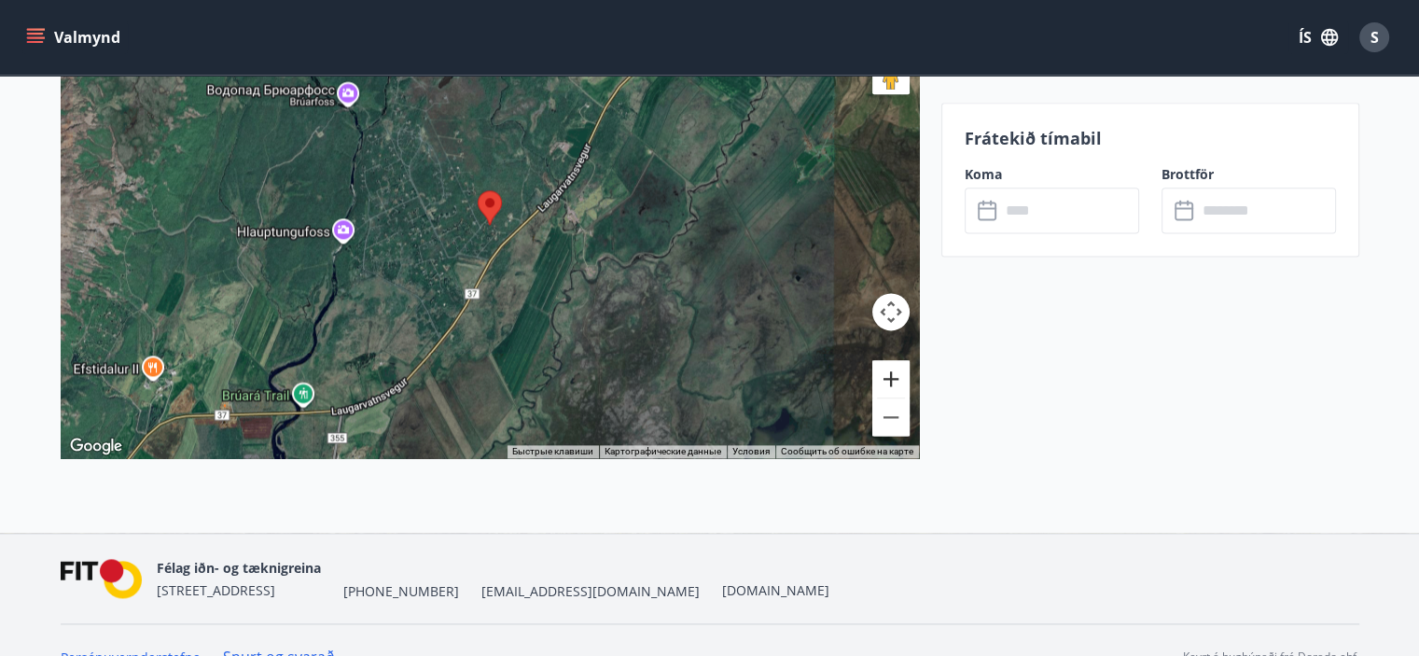
click at [879, 370] on button "Увеличить" at bounding box center [890, 378] width 37 height 37
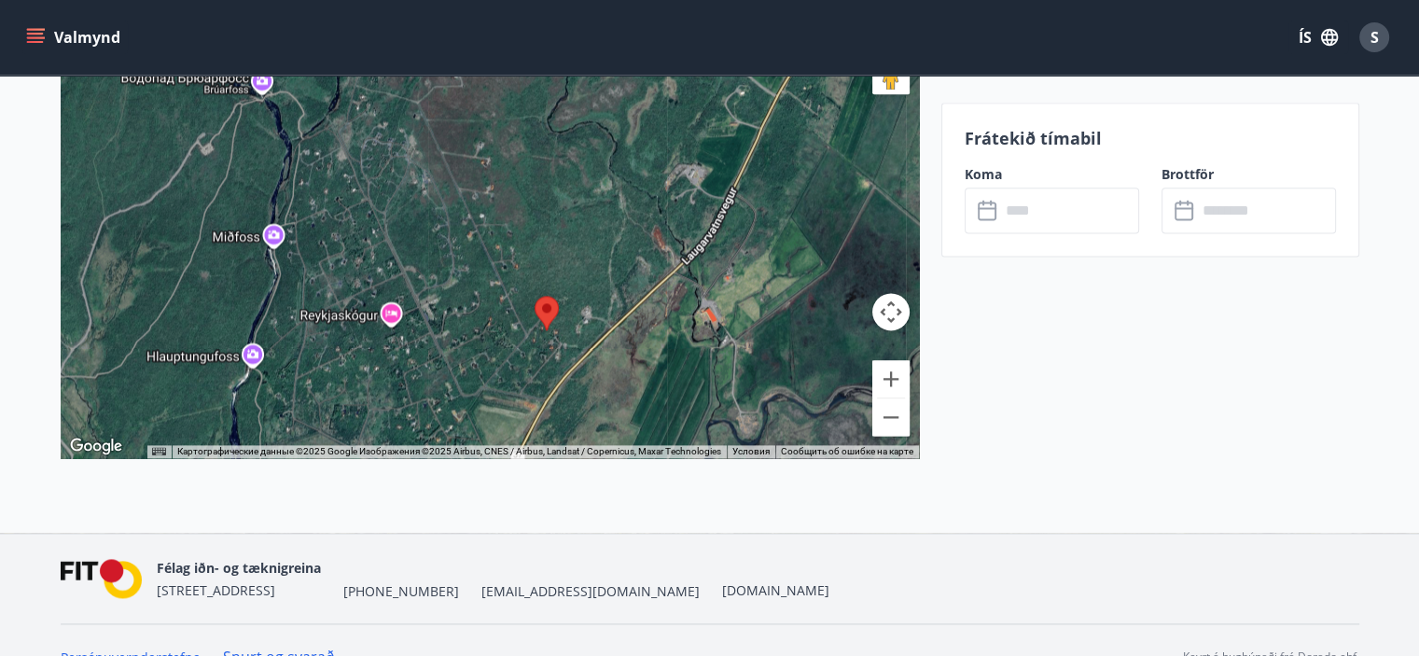
drag, startPoint x: 549, startPoint y: 160, endPoint x: 610, endPoint y: 272, distance: 128.6
click at [610, 272] on div at bounding box center [490, 225] width 858 height 466
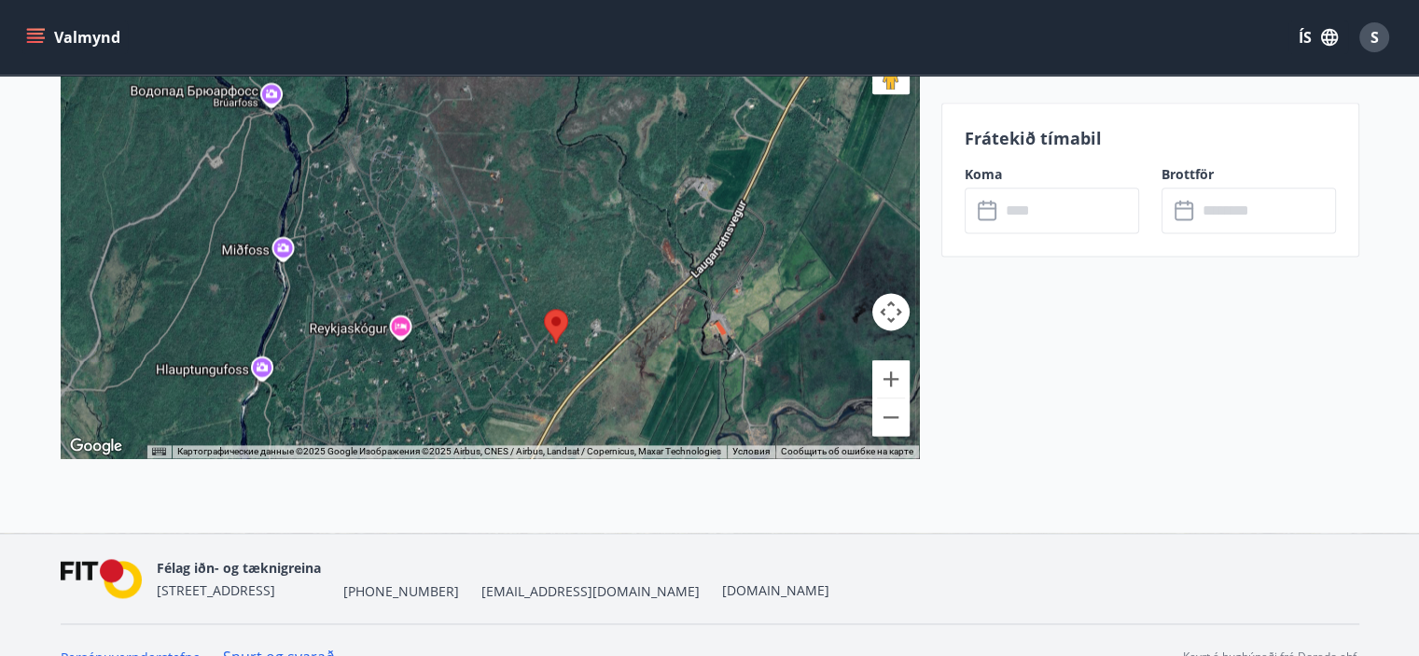
drag, startPoint x: 433, startPoint y: 268, endPoint x: 567, endPoint y: 174, distance: 163.5
click at [562, 178] on div at bounding box center [490, 225] width 858 height 466
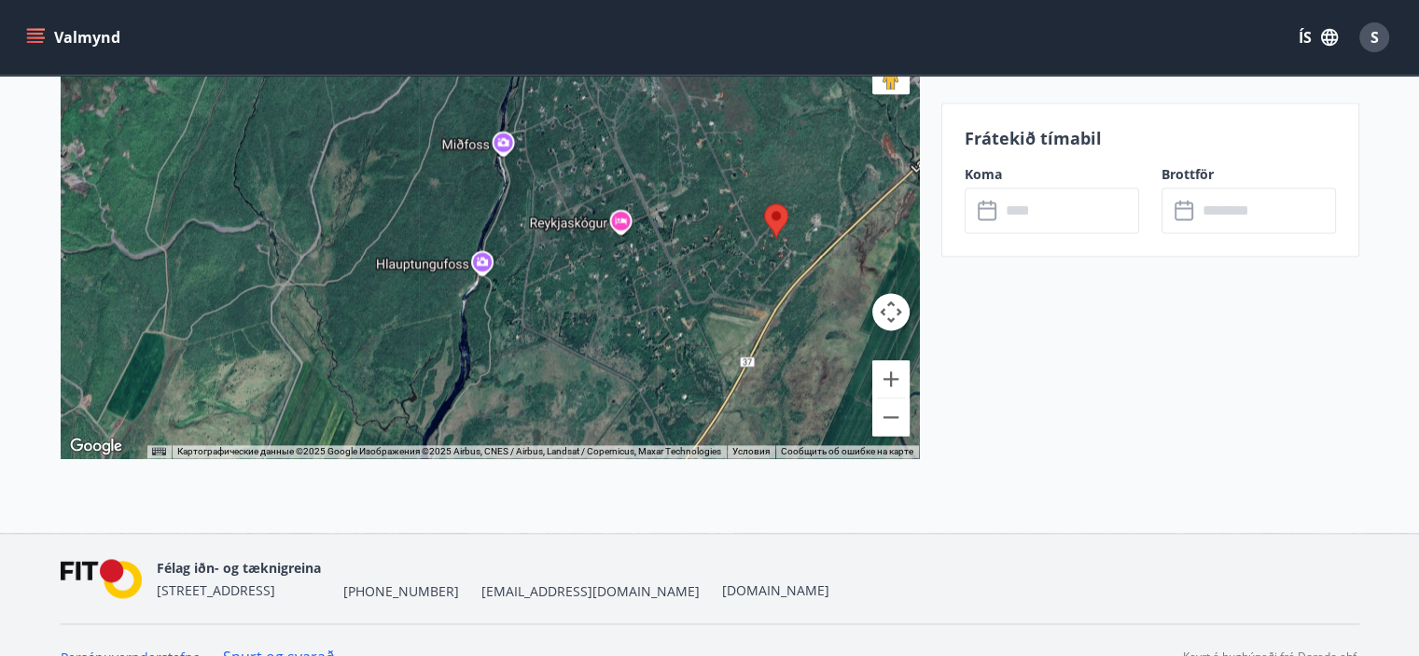
drag, startPoint x: 600, startPoint y: 192, endPoint x: 514, endPoint y: 309, distance: 144.8
click at [514, 309] on div at bounding box center [490, 225] width 858 height 466
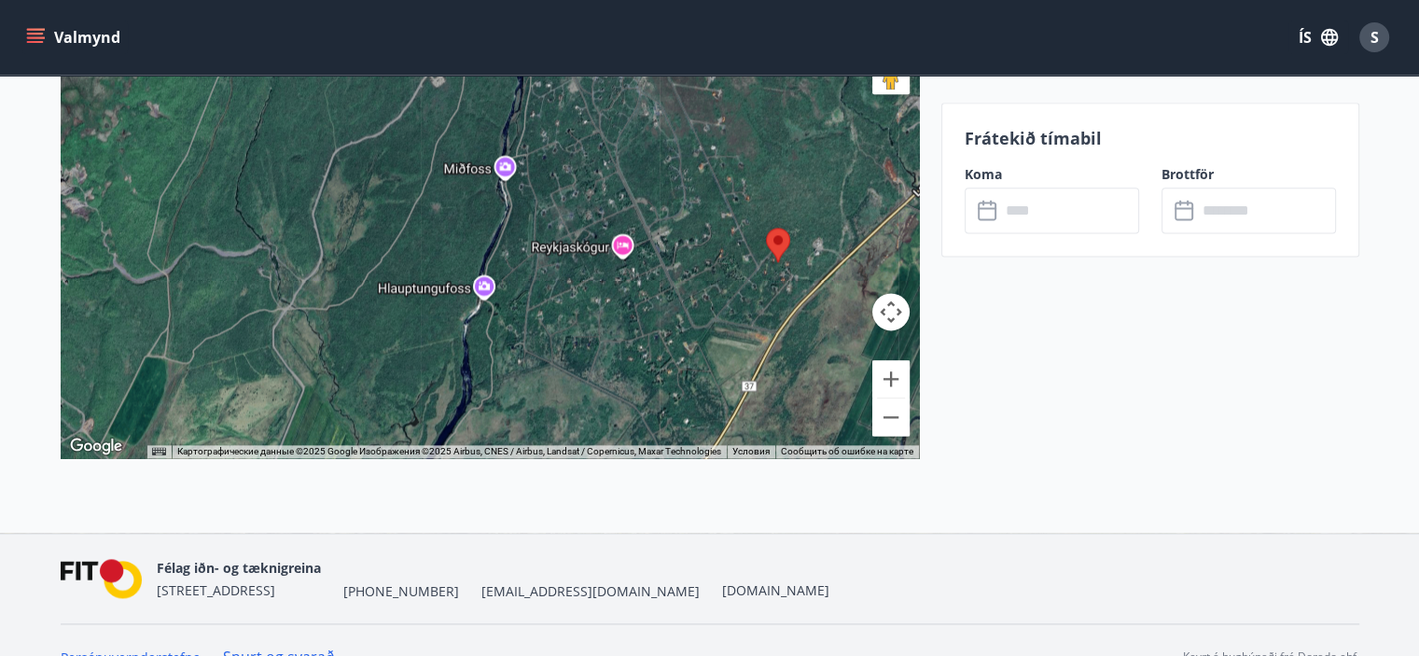
drag, startPoint x: 609, startPoint y: 304, endPoint x: 614, endPoint y: 342, distance: 38.5
click at [614, 342] on div at bounding box center [490, 225] width 858 height 466
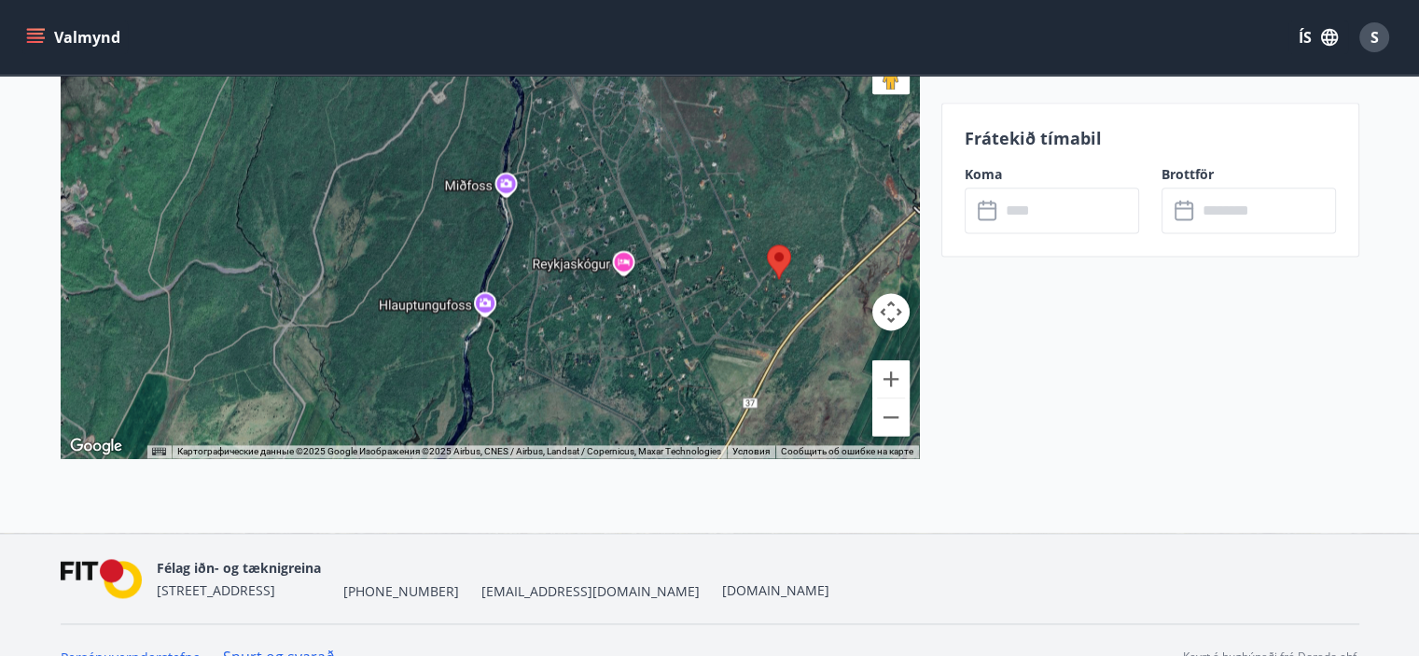
click at [481, 301] on div at bounding box center [490, 225] width 858 height 466
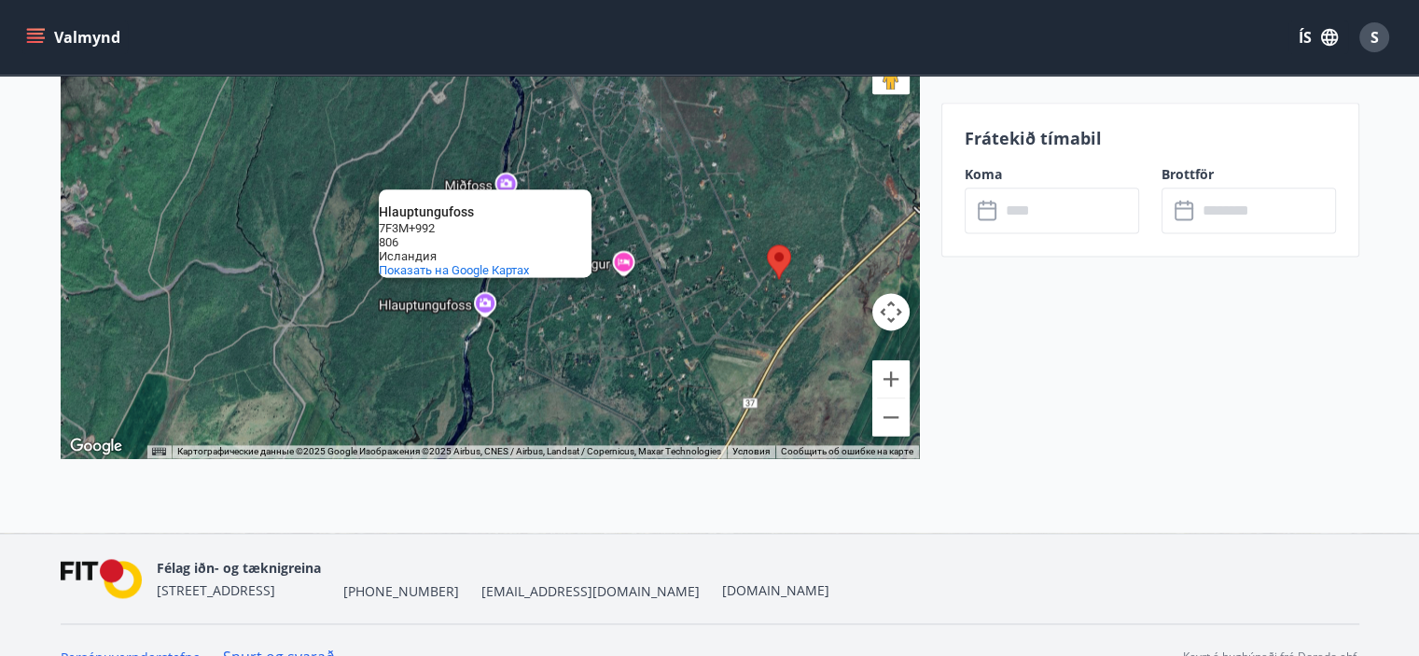
click at [767, 244] on area at bounding box center [767, 244] width 0 height 0
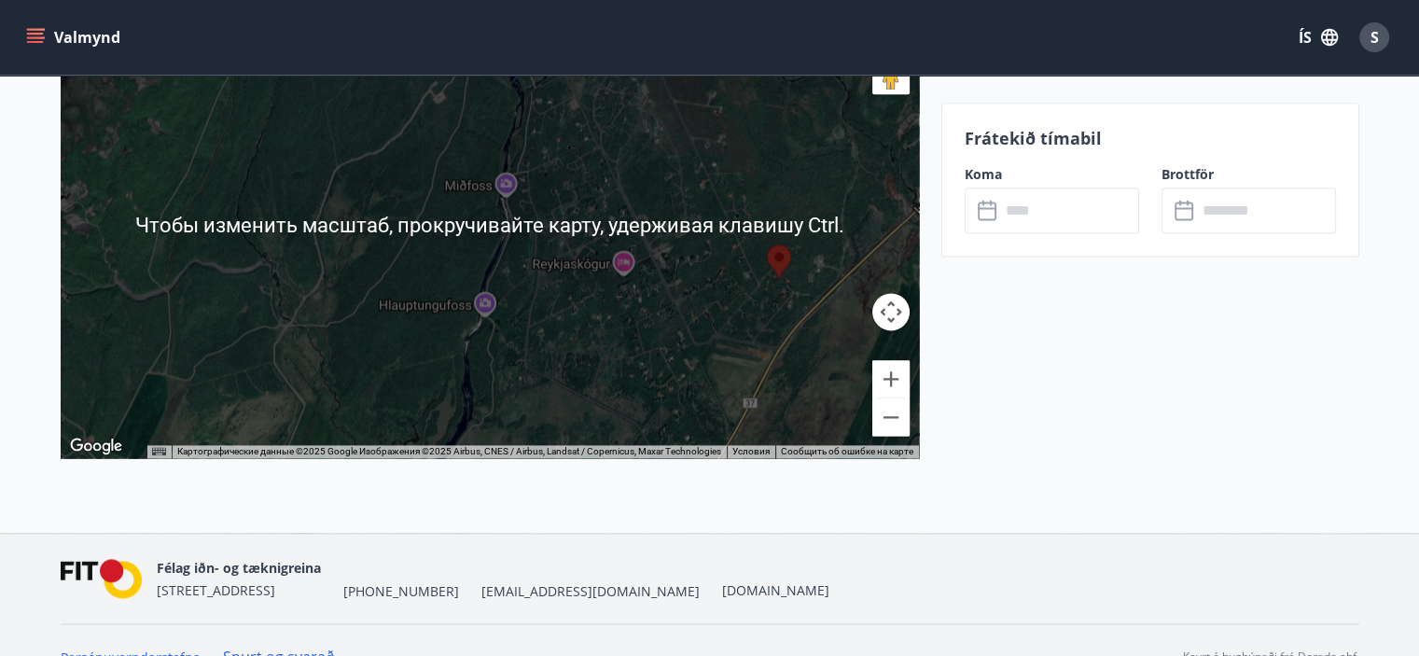
scroll to position [2279, 0]
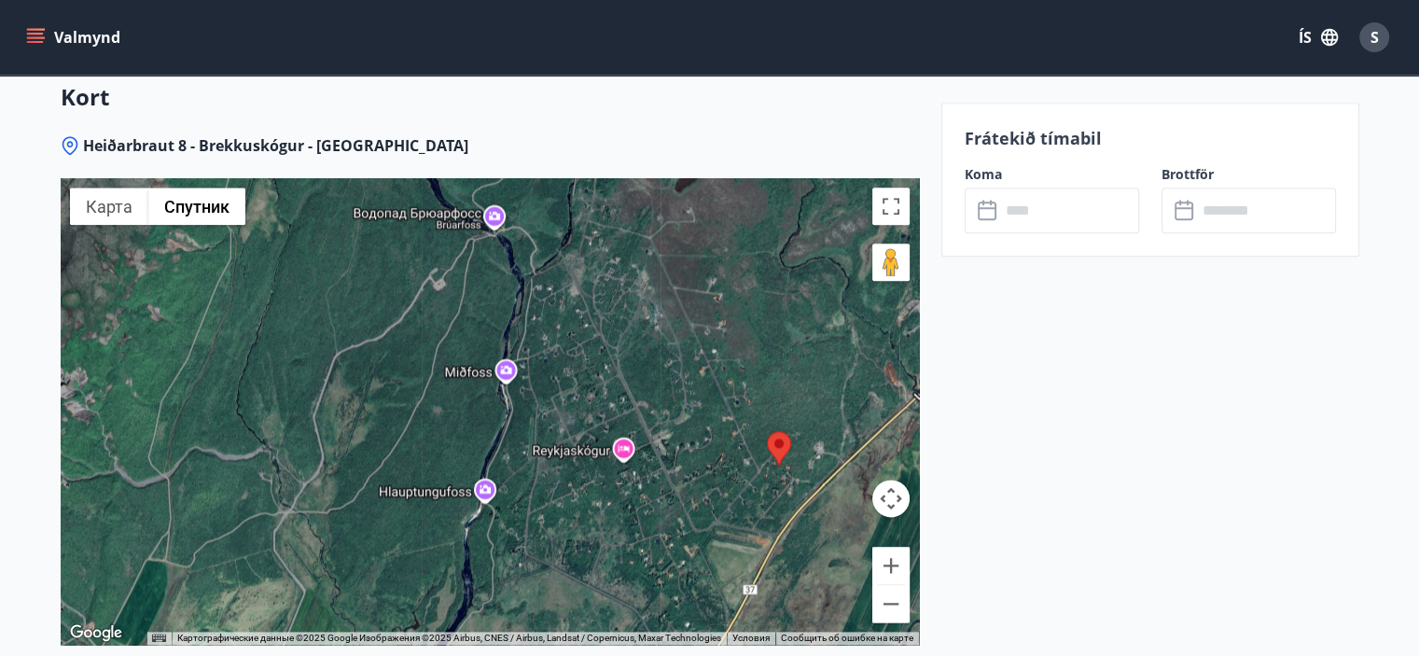
click at [767, 431] on area at bounding box center [767, 431] width 0 height 0
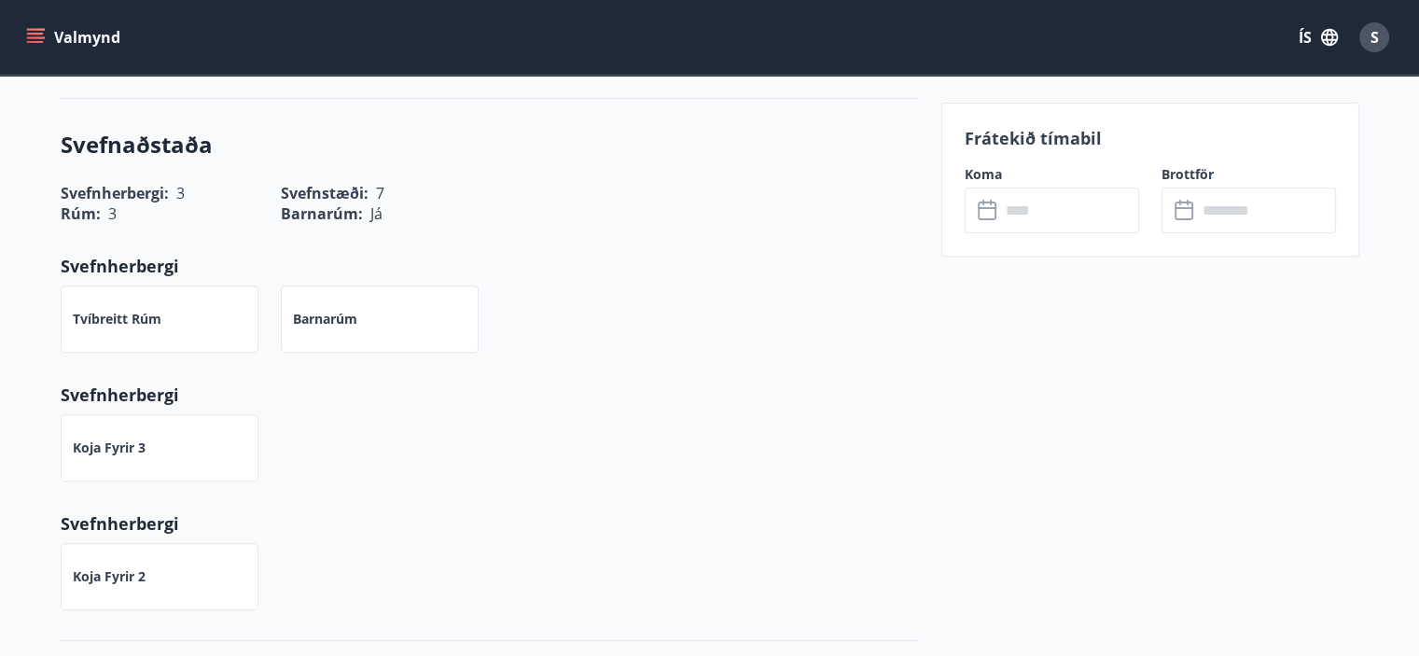
scroll to position [653, 0]
click at [1030, 219] on input "text" at bounding box center [1069, 211] width 139 height 46
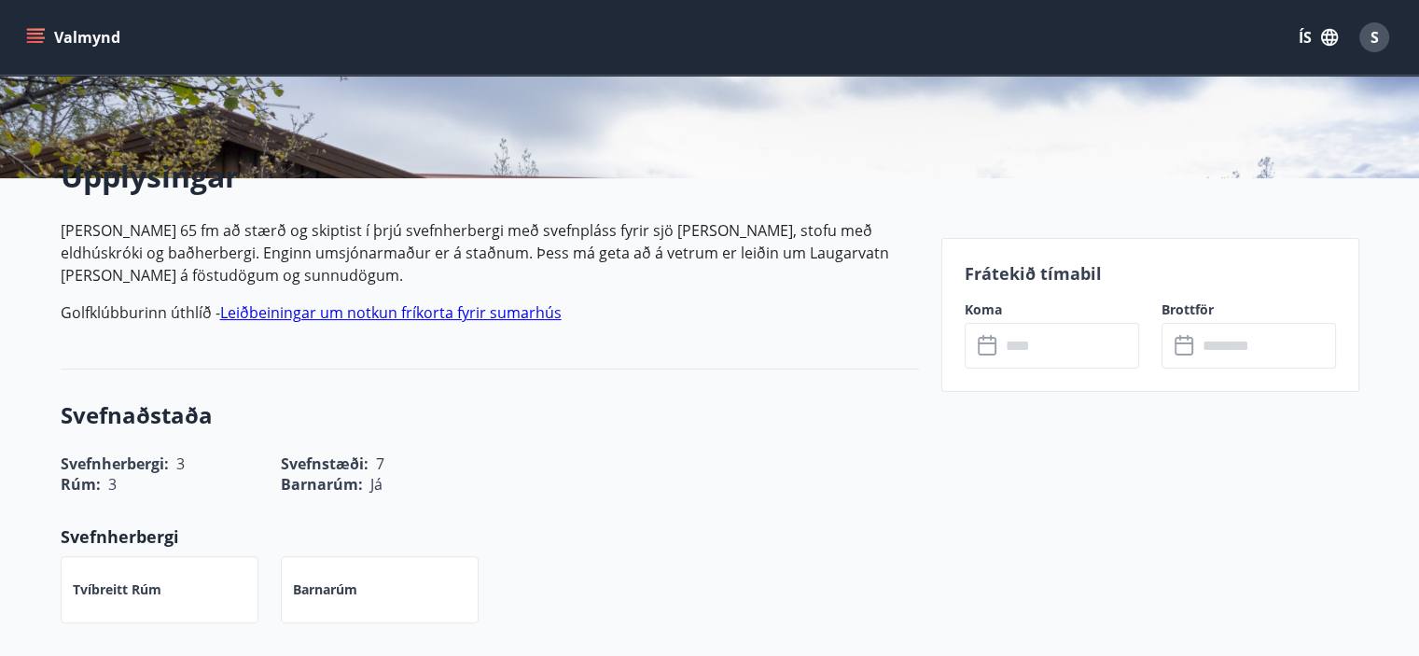
scroll to position [93, 0]
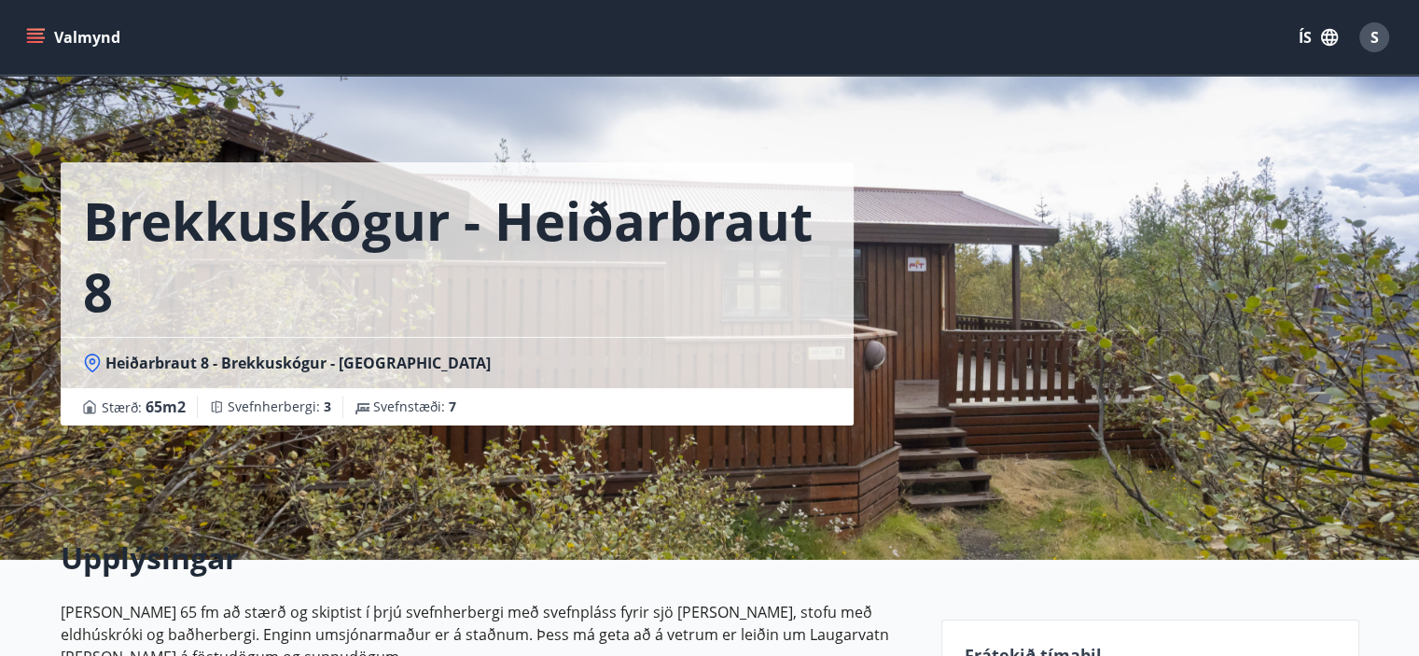
scroll to position [466, 0]
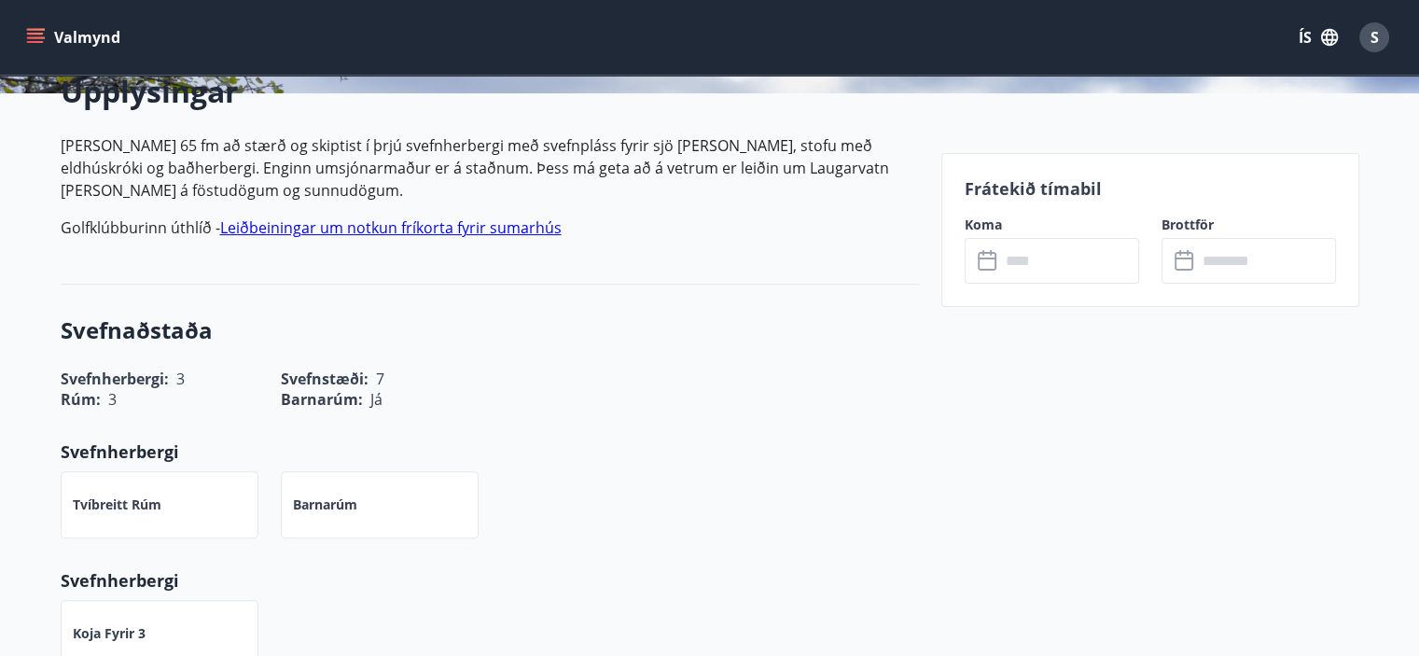
click at [1044, 266] on input "text" at bounding box center [1069, 261] width 139 height 46
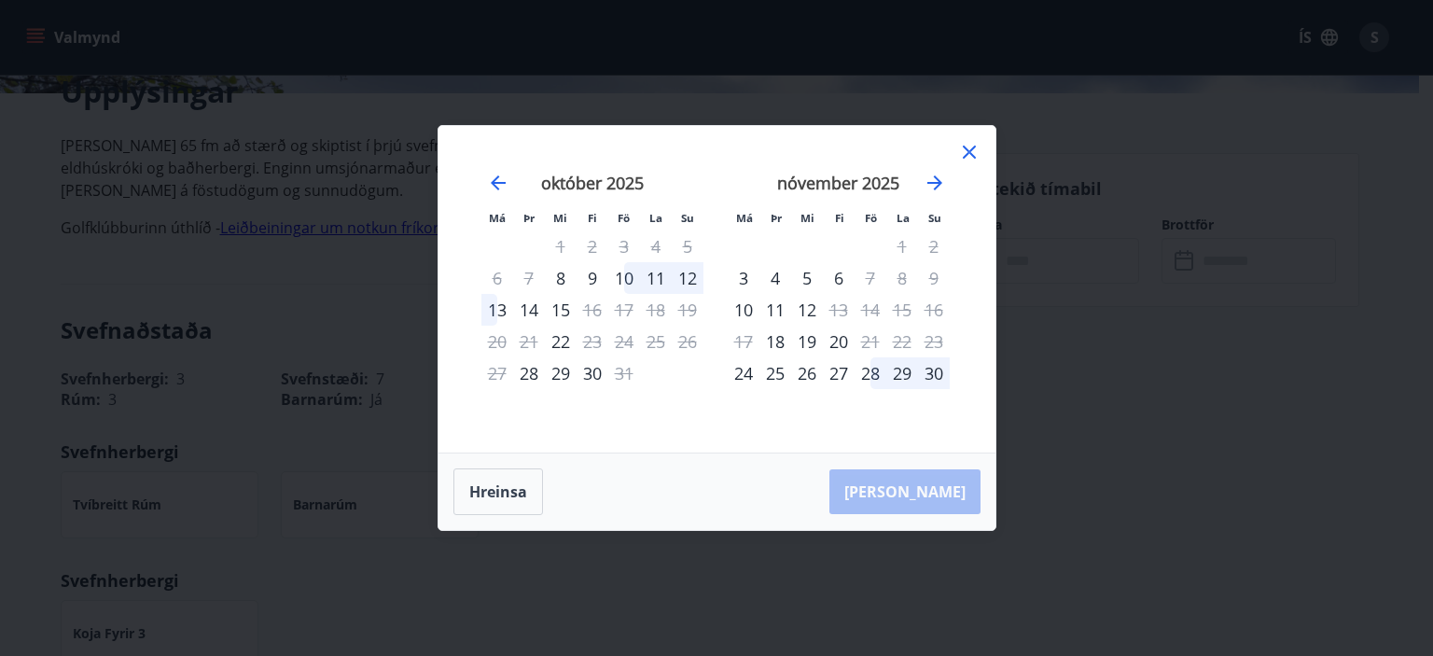
click at [495, 306] on div "13" at bounding box center [497, 310] width 32 height 32
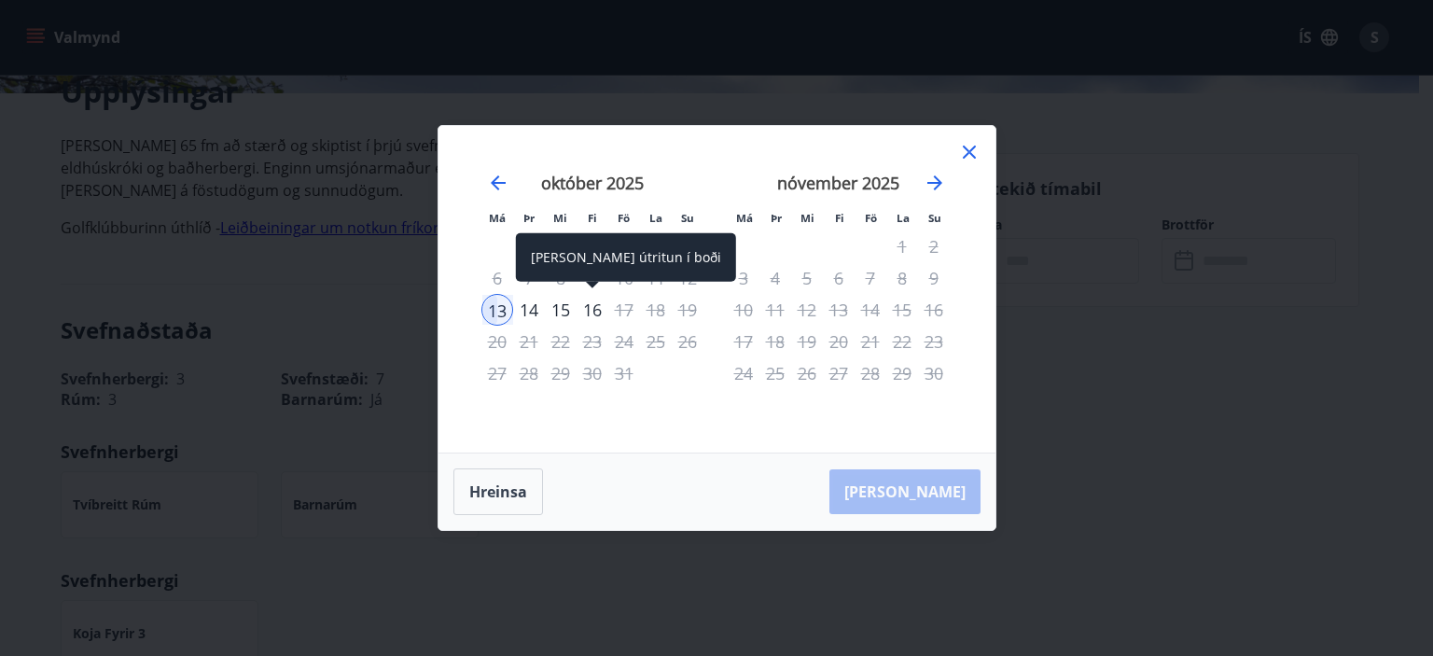
click at [591, 309] on div "16" at bounding box center [592, 310] width 32 height 32
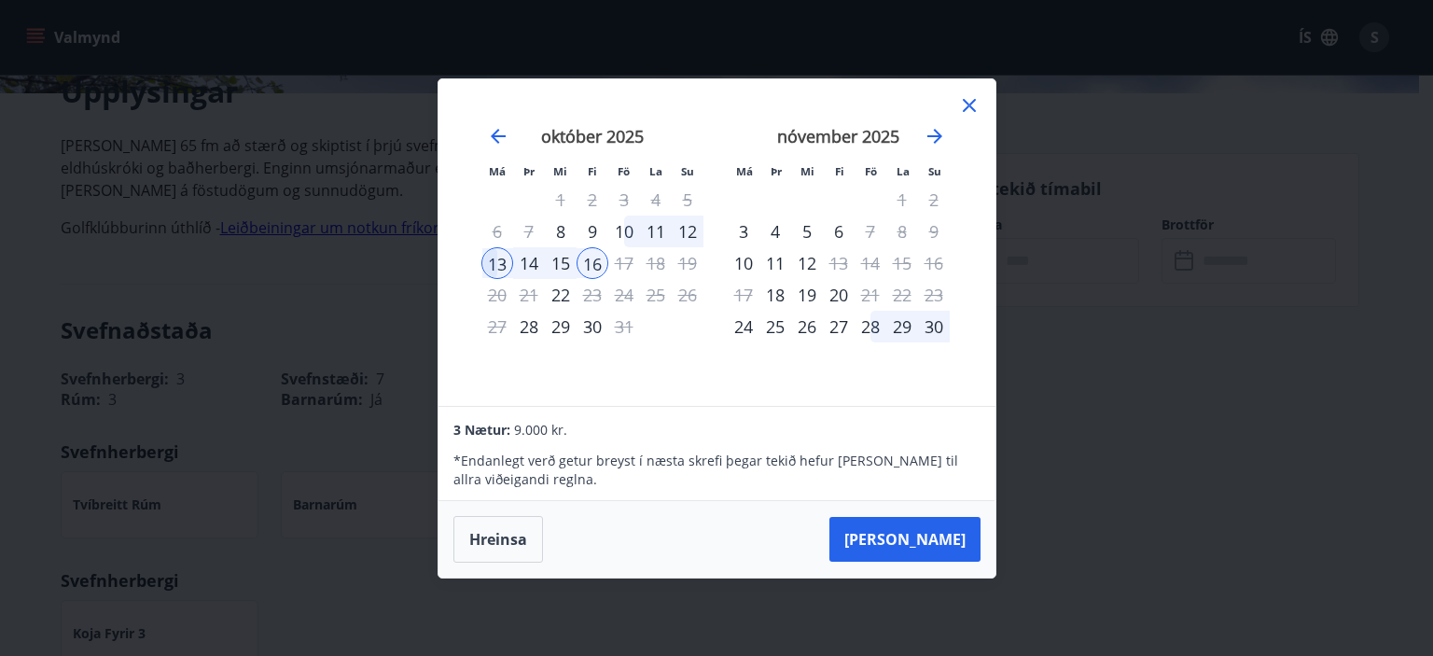
click at [628, 224] on div "10" at bounding box center [624, 231] width 32 height 32
click at [501, 262] on div "13" at bounding box center [497, 263] width 32 height 32
click at [495, 534] on button "Hreinsa" at bounding box center [498, 539] width 90 height 47
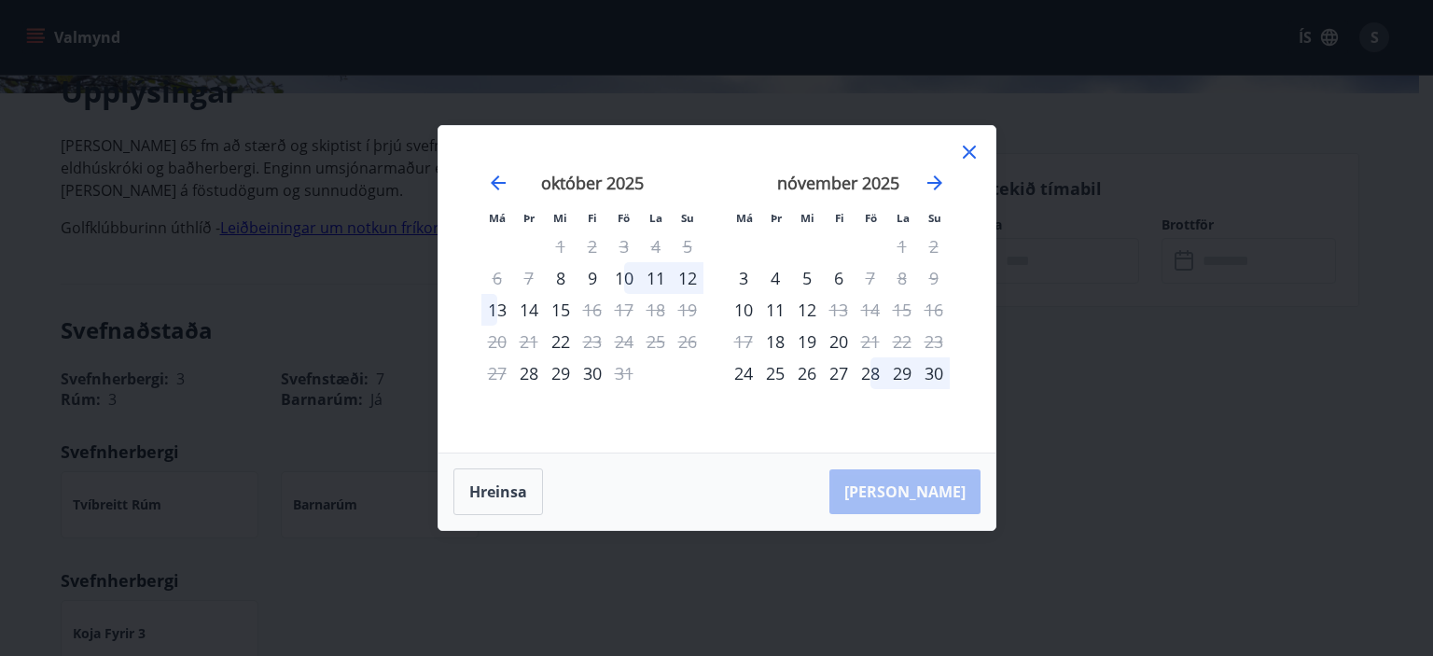
click at [493, 309] on div "13" at bounding box center [497, 310] width 32 height 32
click at [506, 489] on button "Hreinsa" at bounding box center [498, 491] width 90 height 47
click at [688, 270] on div "12" at bounding box center [688, 278] width 32 height 32
click at [691, 279] on div "12" at bounding box center [688, 278] width 32 height 32
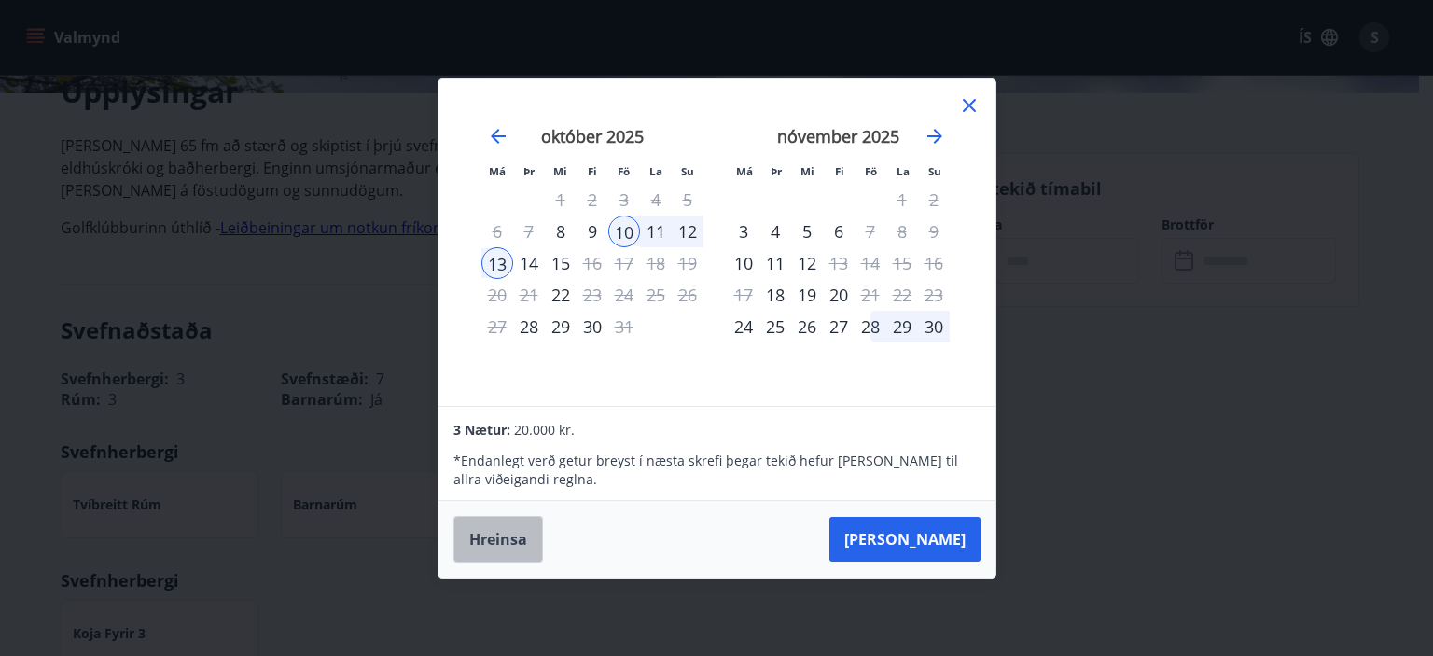
click at [495, 530] on button "Hreinsa" at bounding box center [498, 539] width 90 height 47
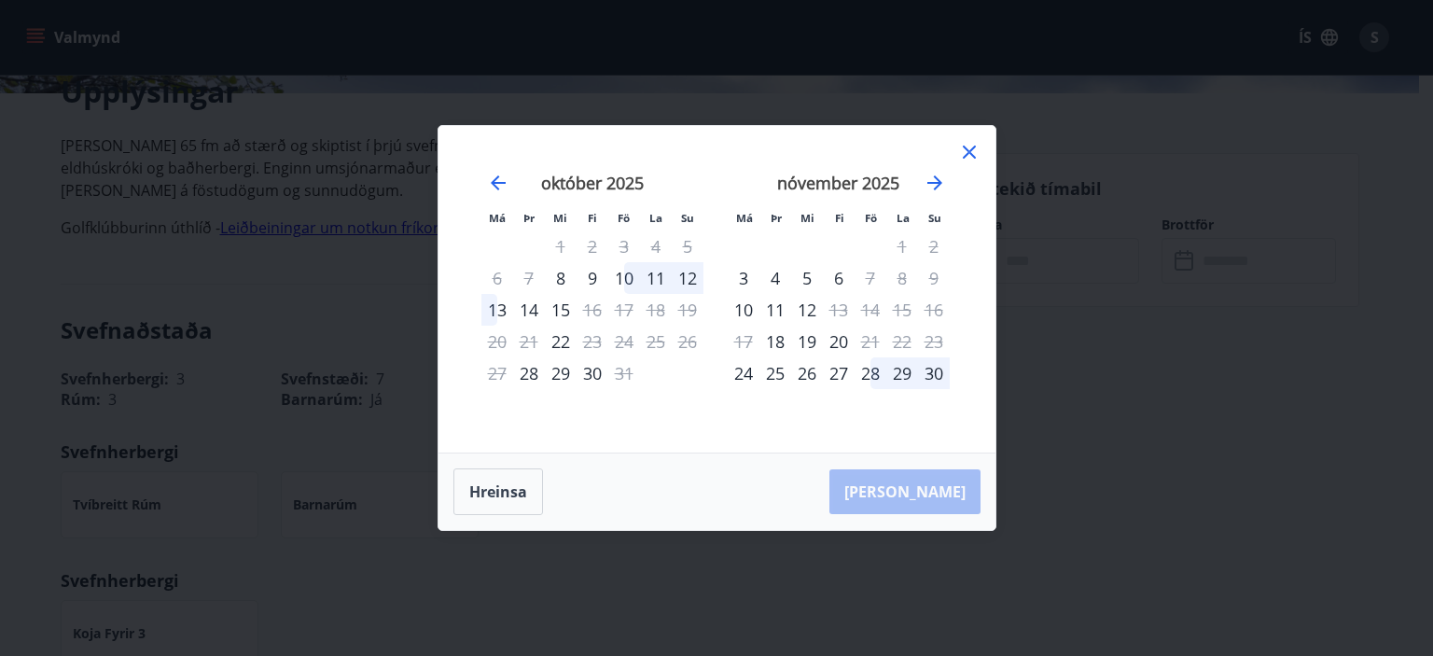
click at [496, 307] on div "13" at bounding box center [497, 310] width 32 height 32
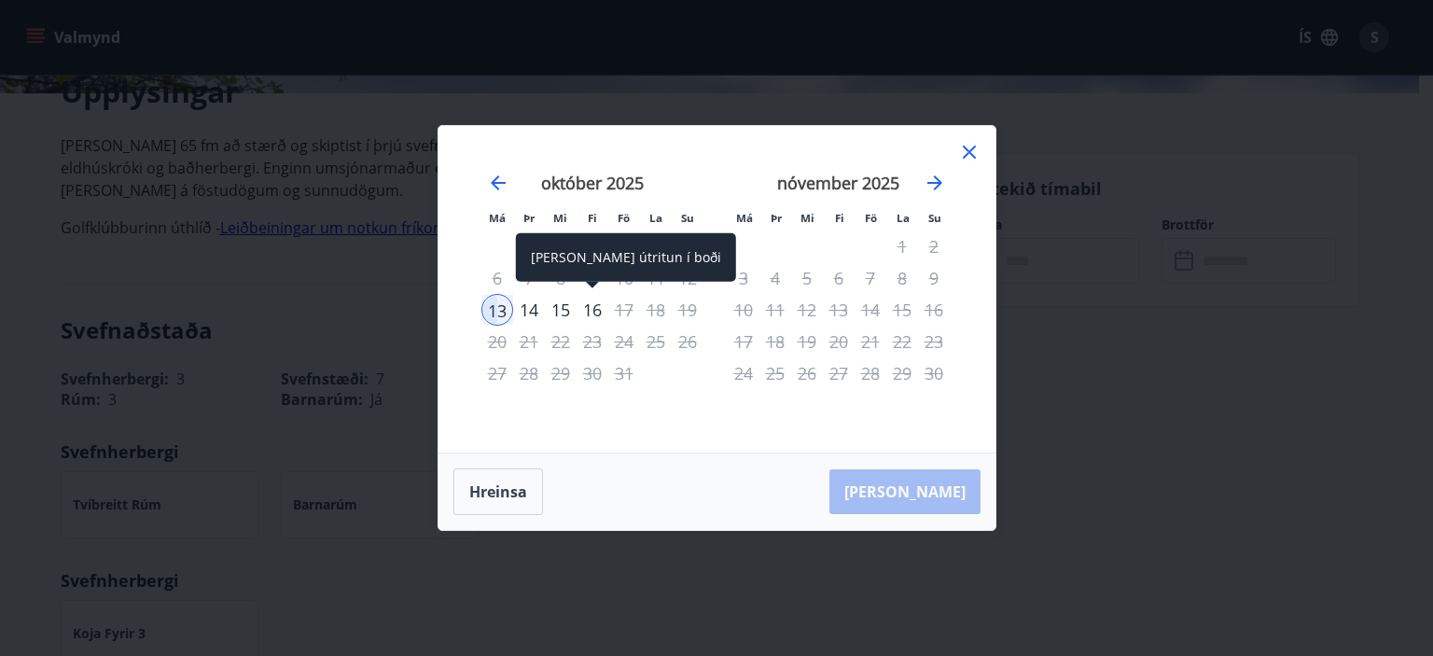
click at [589, 309] on div "16" at bounding box center [592, 310] width 32 height 32
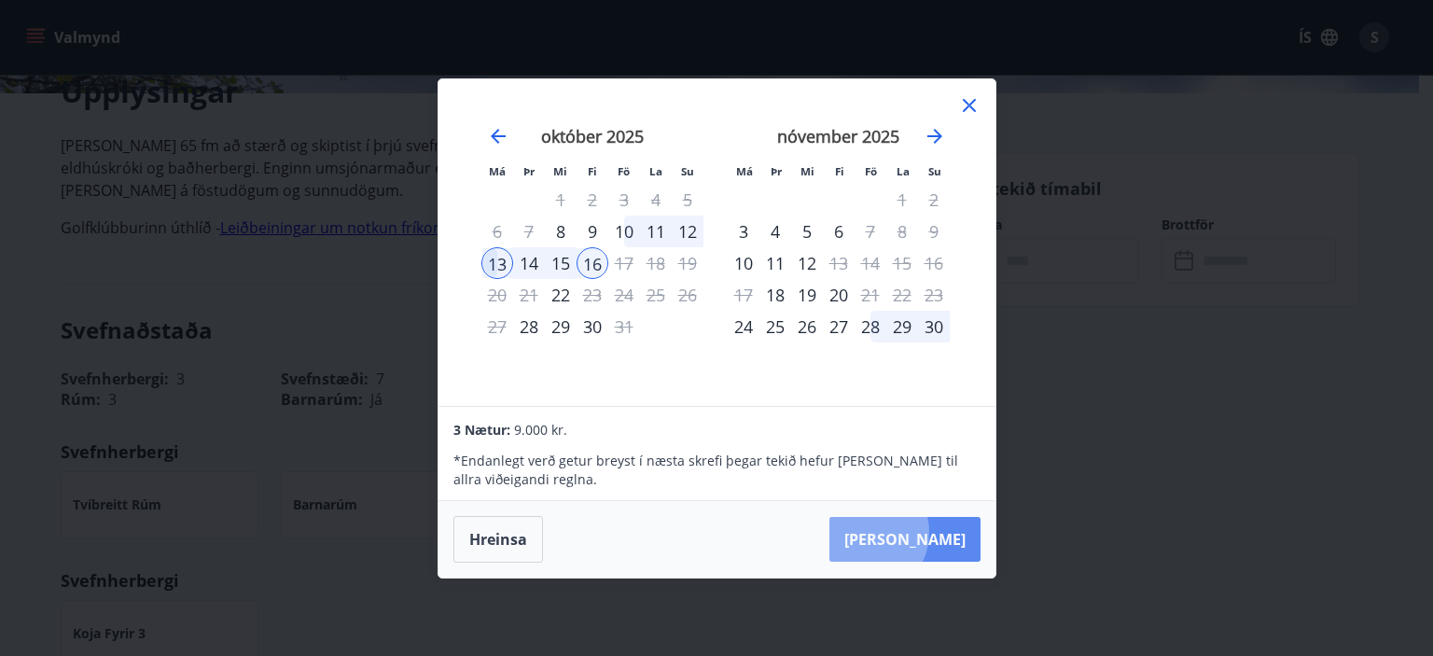
click at [920, 533] on button "[PERSON_NAME]" at bounding box center [904, 539] width 151 height 45
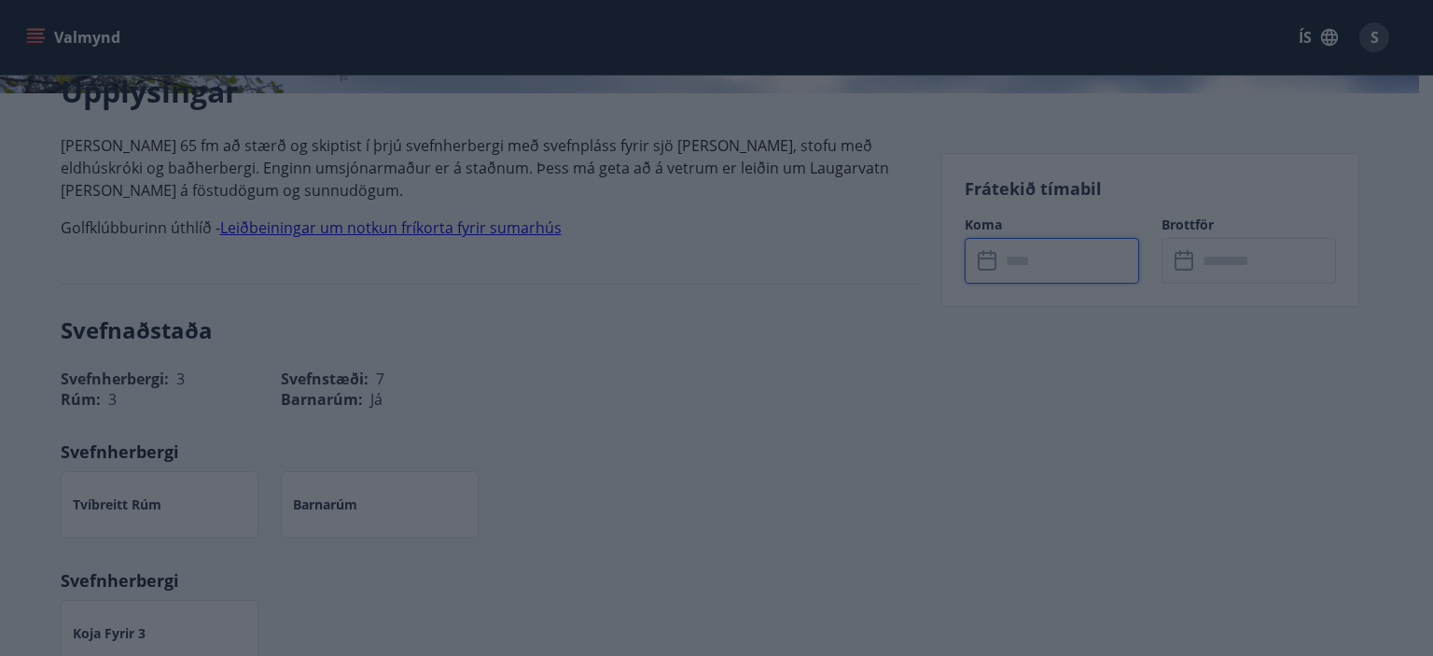
type input "******"
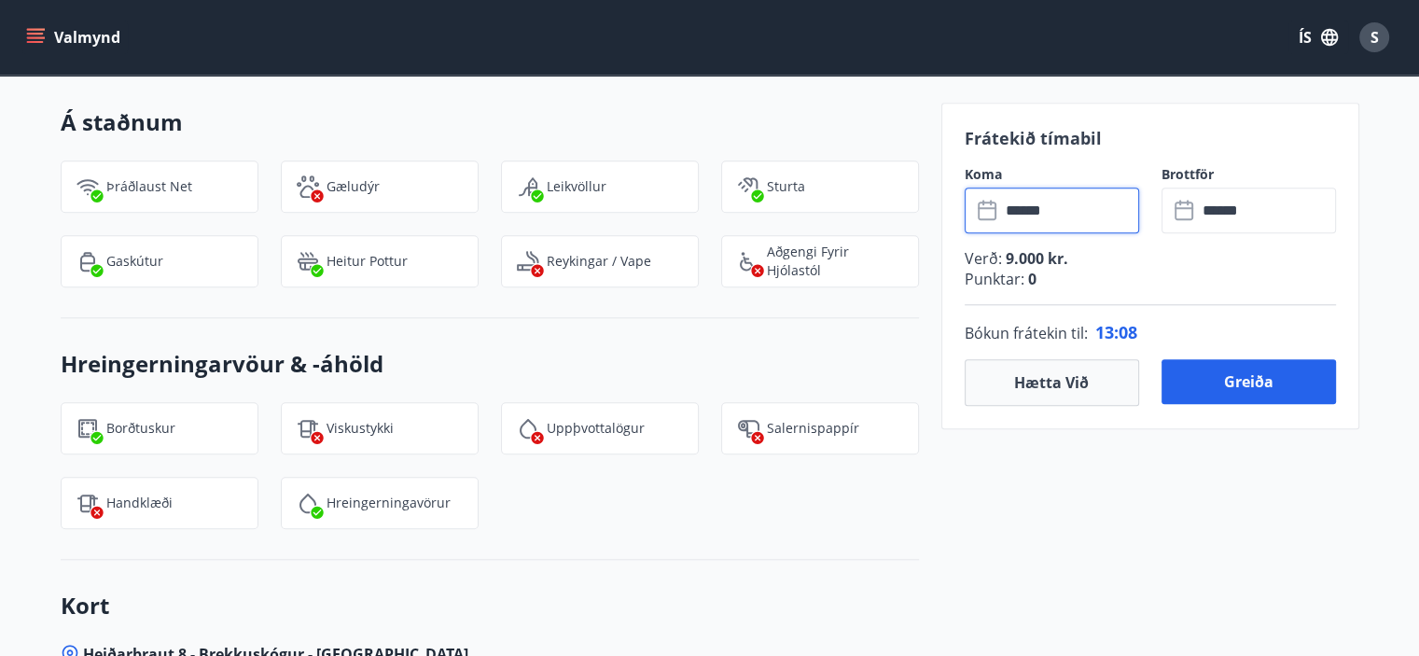
scroll to position [1679, 0]
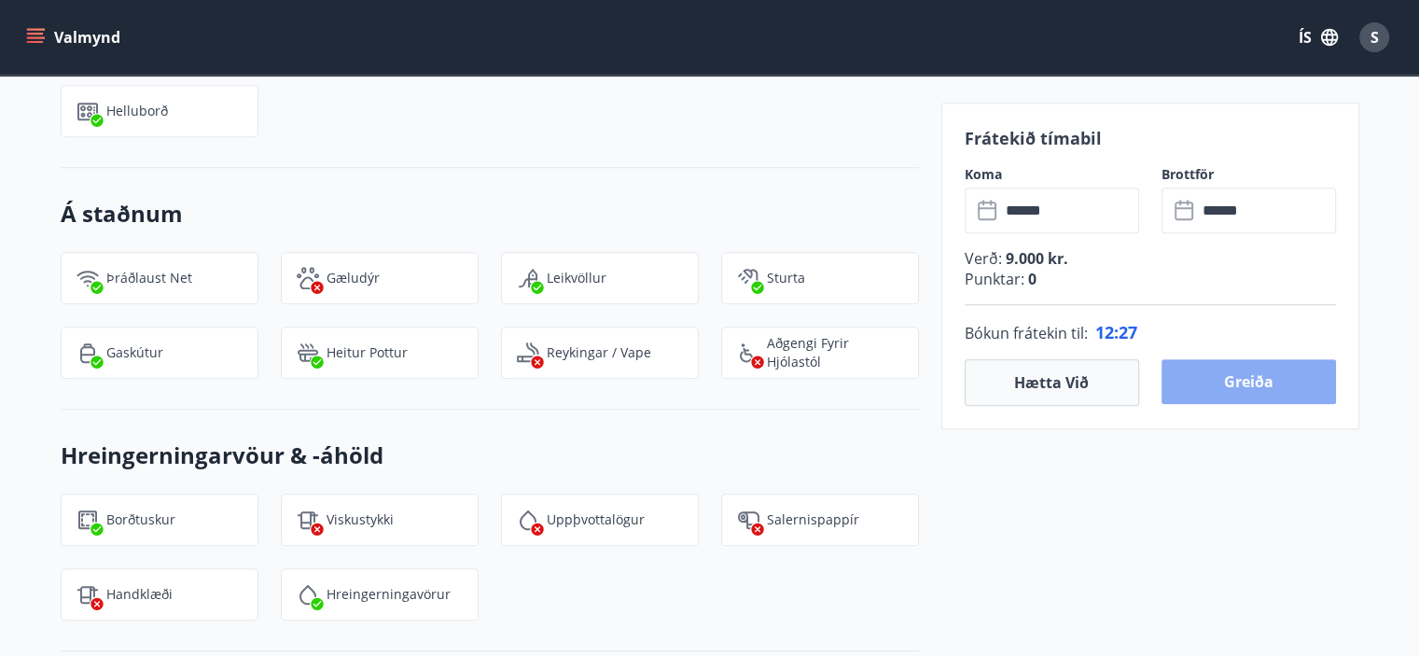
click at [1246, 379] on button "Greiða" at bounding box center [1248, 381] width 174 height 45
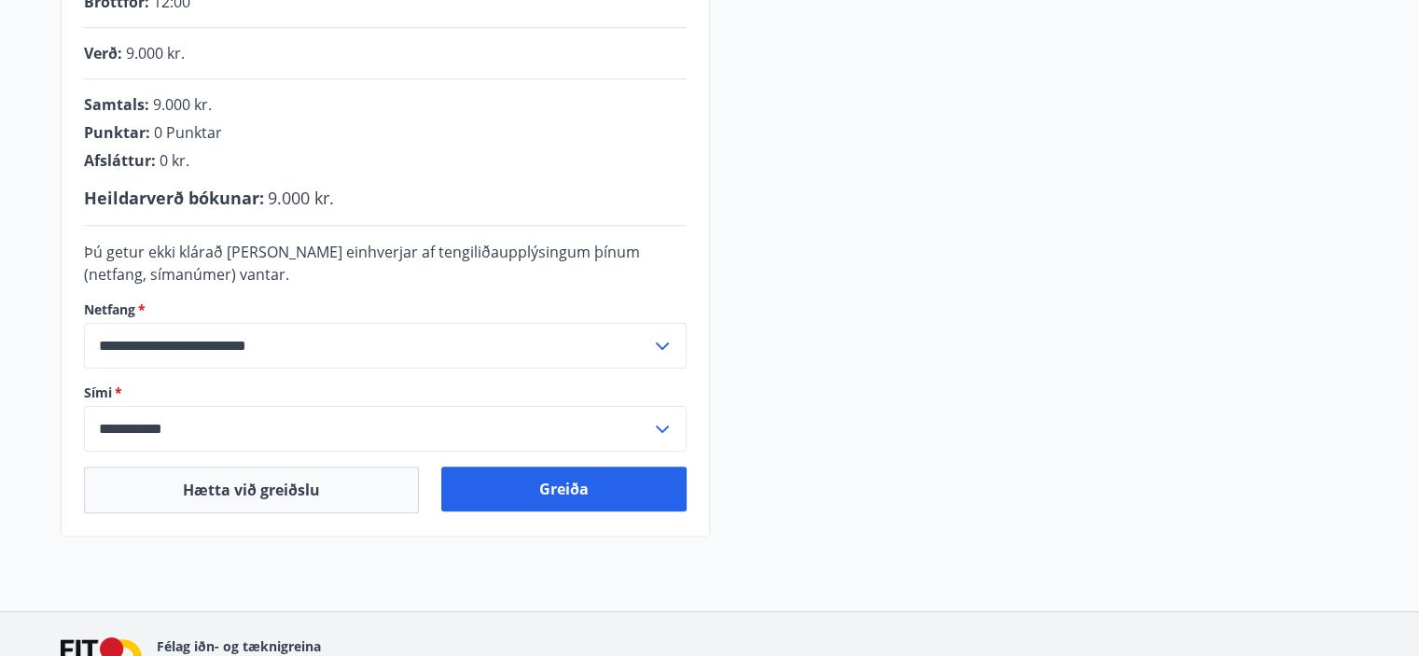
scroll to position [482, 0]
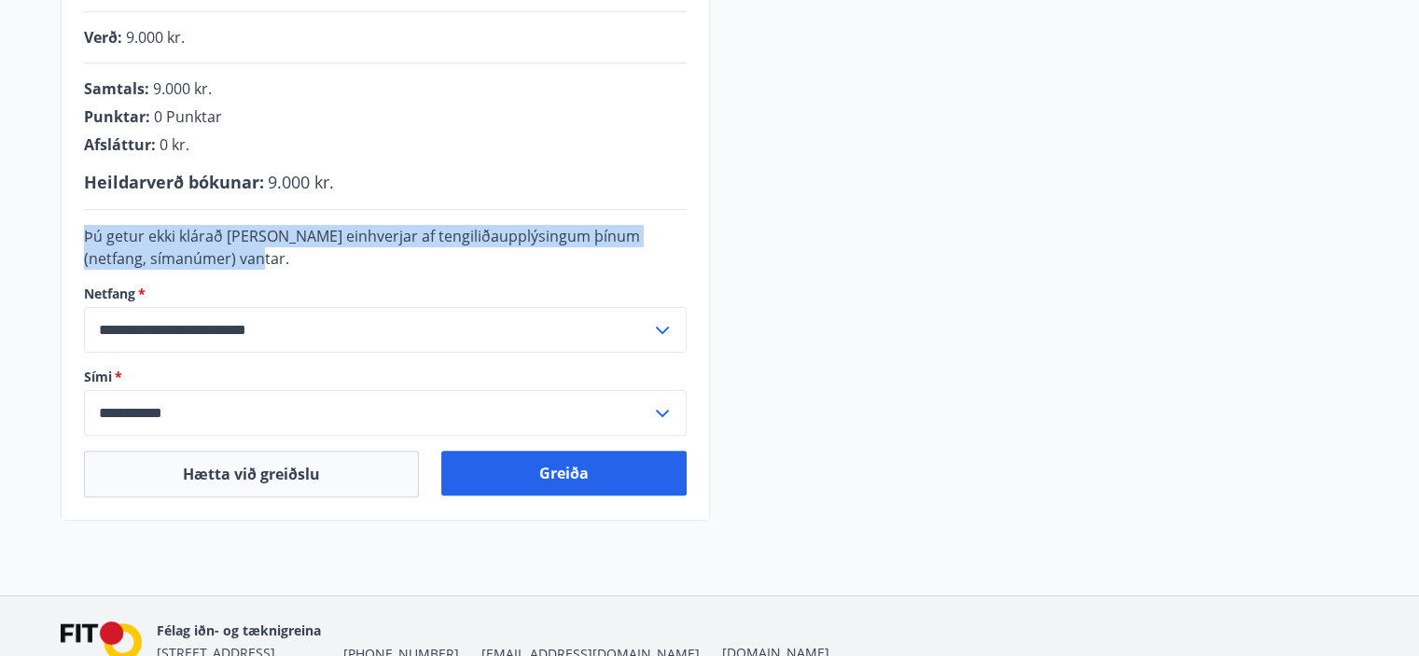
drag, startPoint x: 86, startPoint y: 231, endPoint x: 257, endPoint y: 258, distance: 173.8
click at [257, 258] on div "Þú getur ekki klárað kaupin ef einhverjar af tengiliðaupplýsingum þínum (netfan…" at bounding box center [385, 247] width 603 height 45
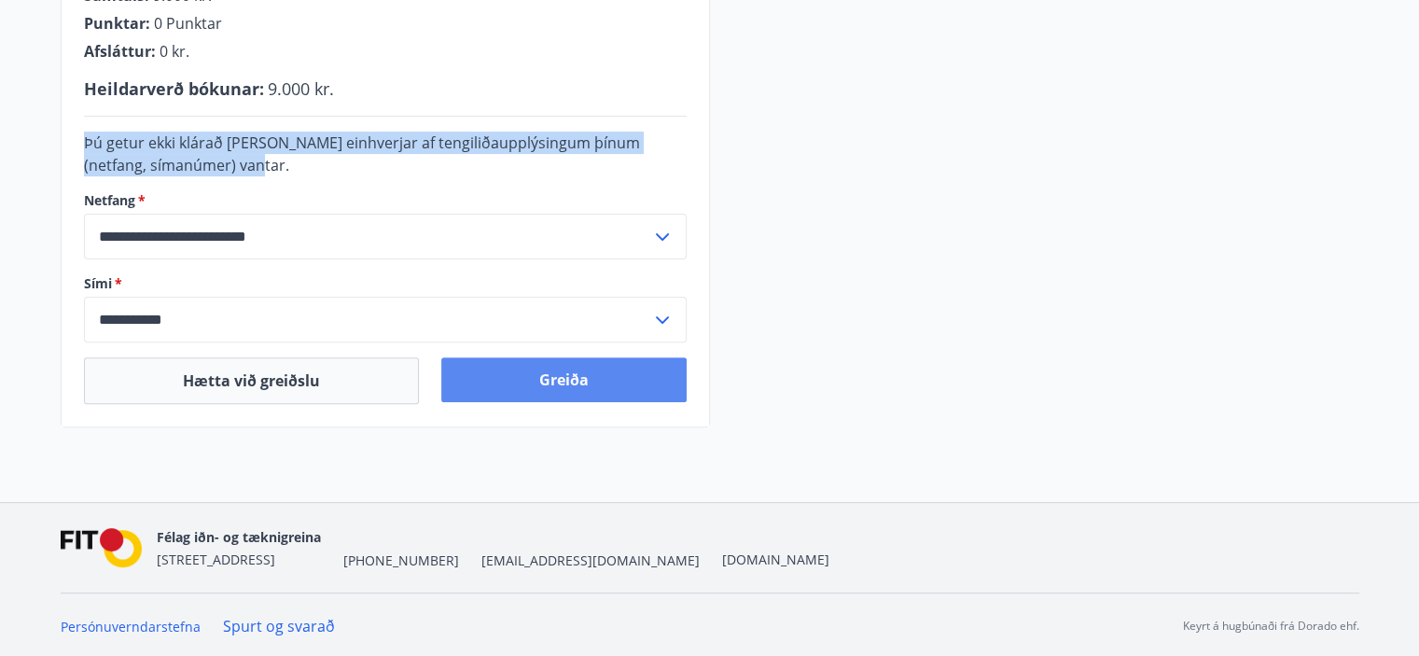
click at [550, 376] on button "Greiða" at bounding box center [563, 379] width 245 height 45
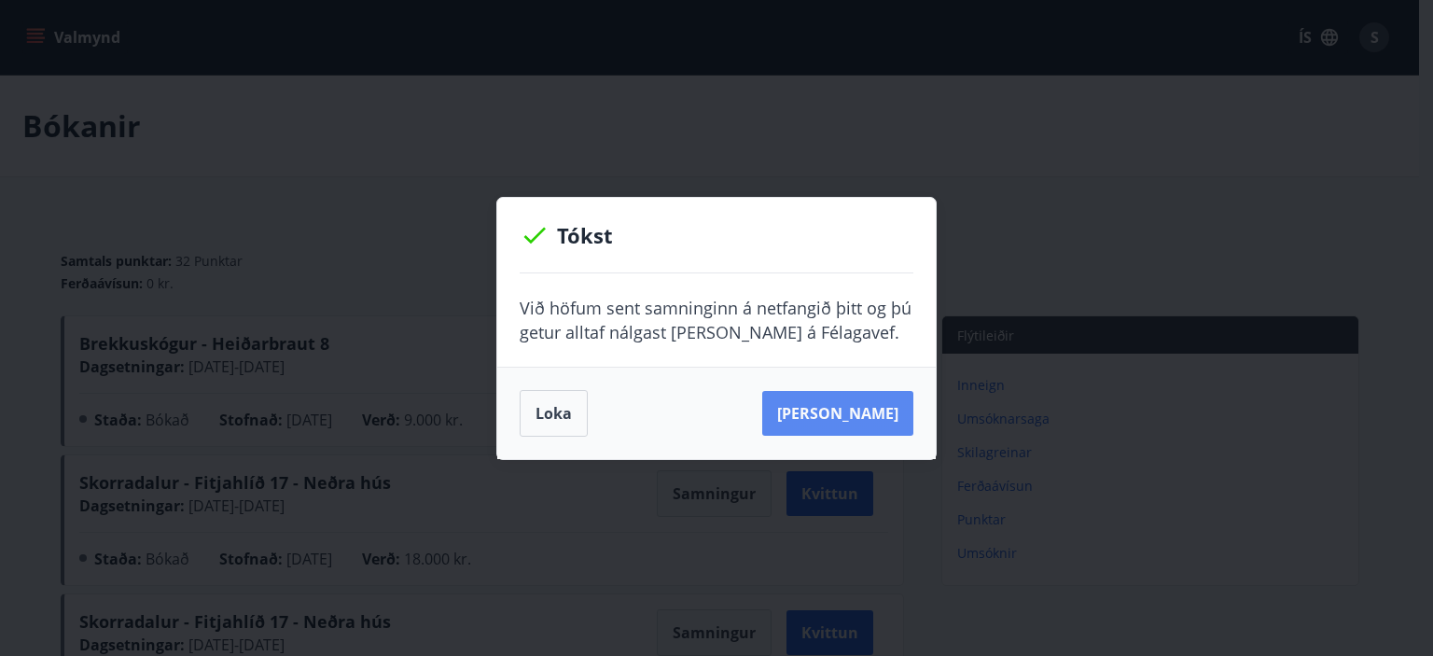
click at [849, 416] on button "[PERSON_NAME]" at bounding box center [837, 413] width 151 height 45
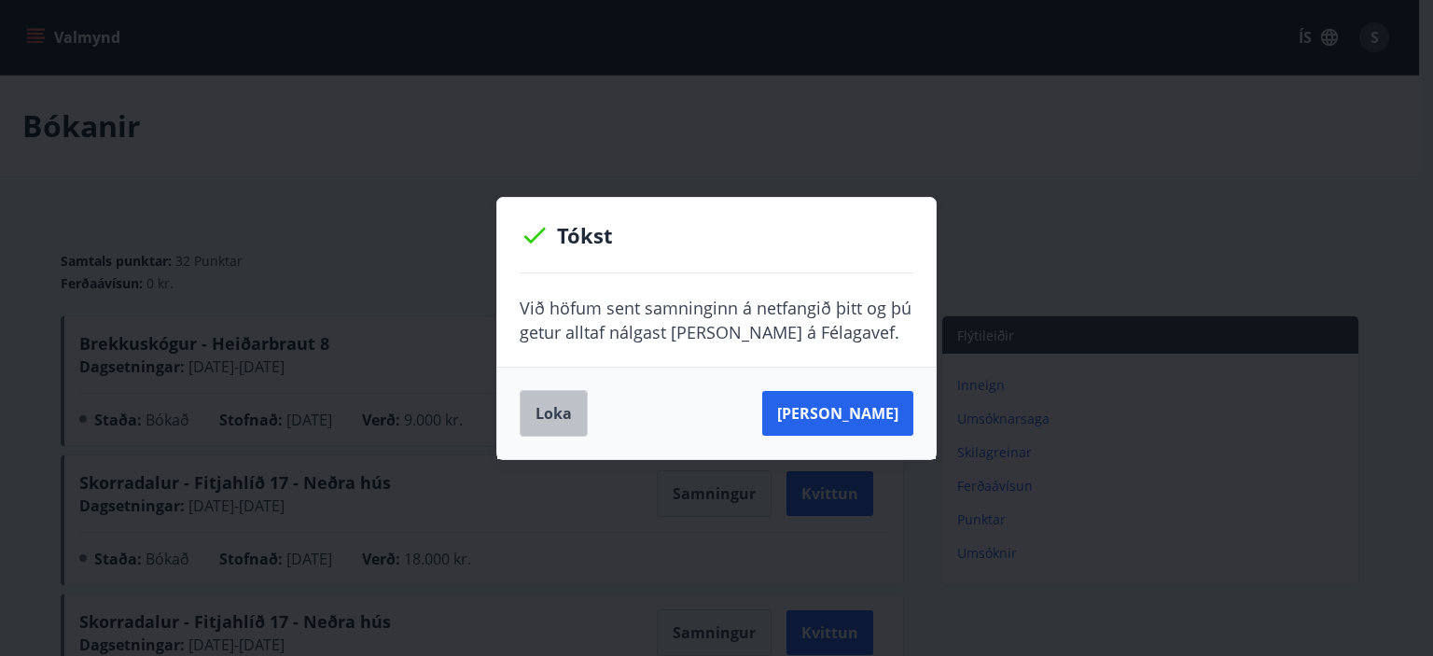
click at [544, 405] on button "Loka" at bounding box center [554, 413] width 68 height 47
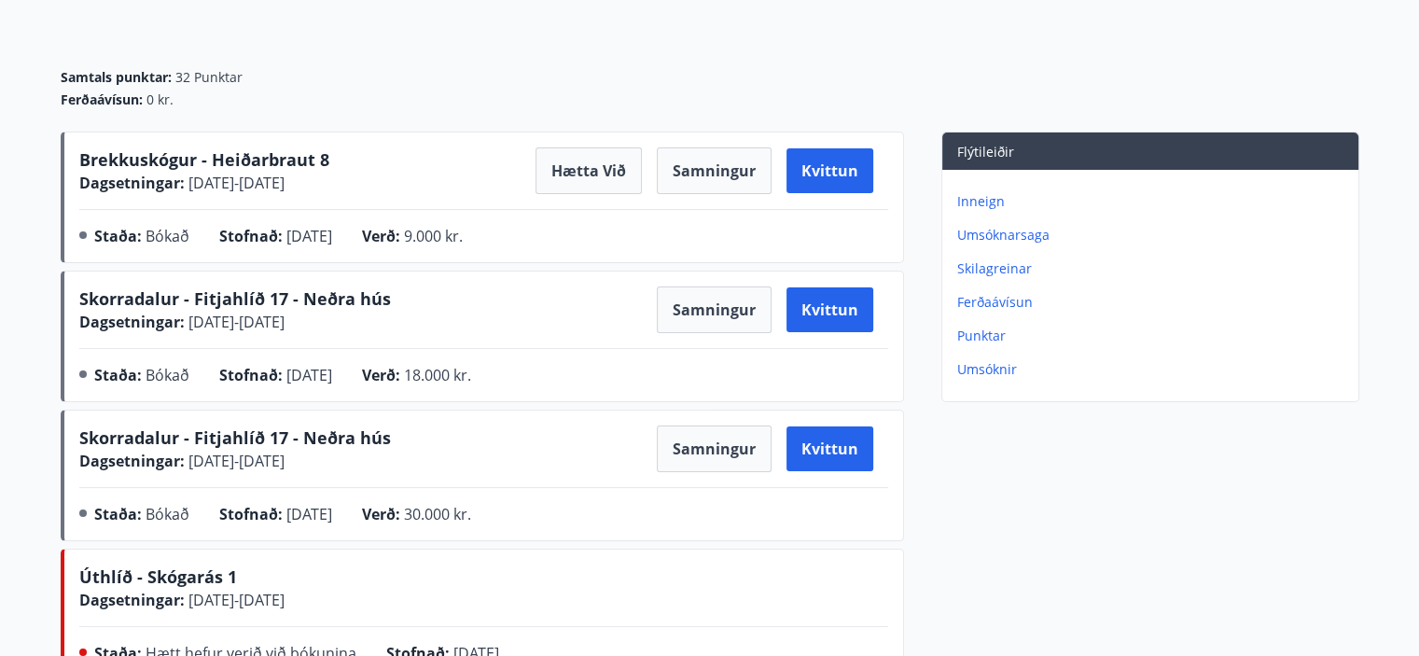
scroll to position [187, 0]
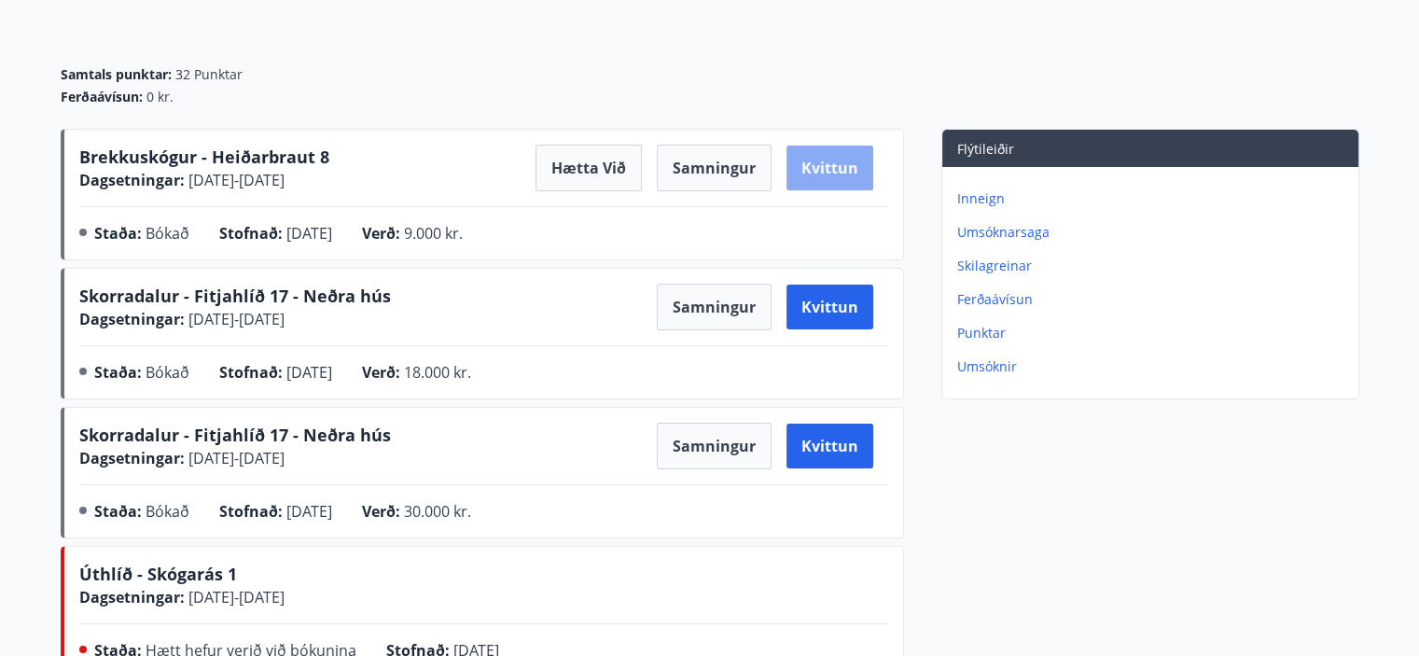
click at [818, 167] on button "Kvittun" at bounding box center [829, 168] width 87 height 45
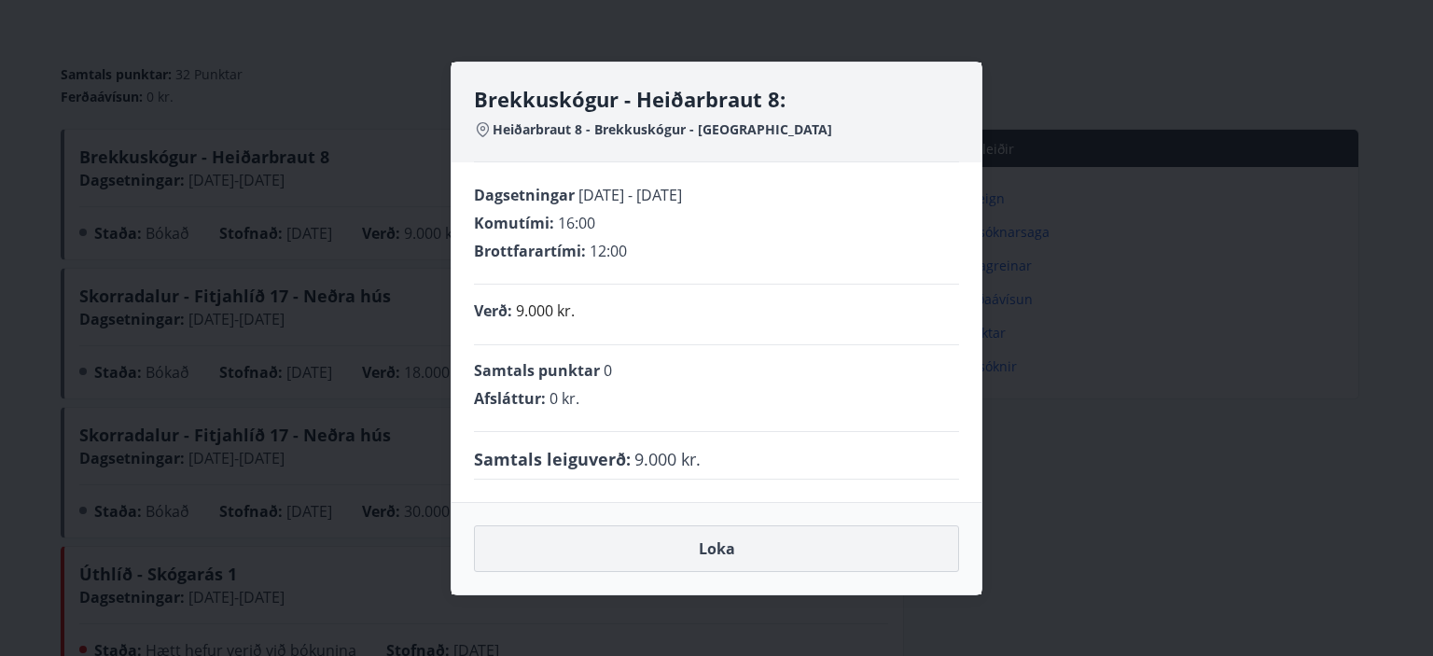
click at [725, 547] on button "Loka" at bounding box center [716, 548] width 485 height 47
